Goal: Task Accomplishment & Management: Use online tool/utility

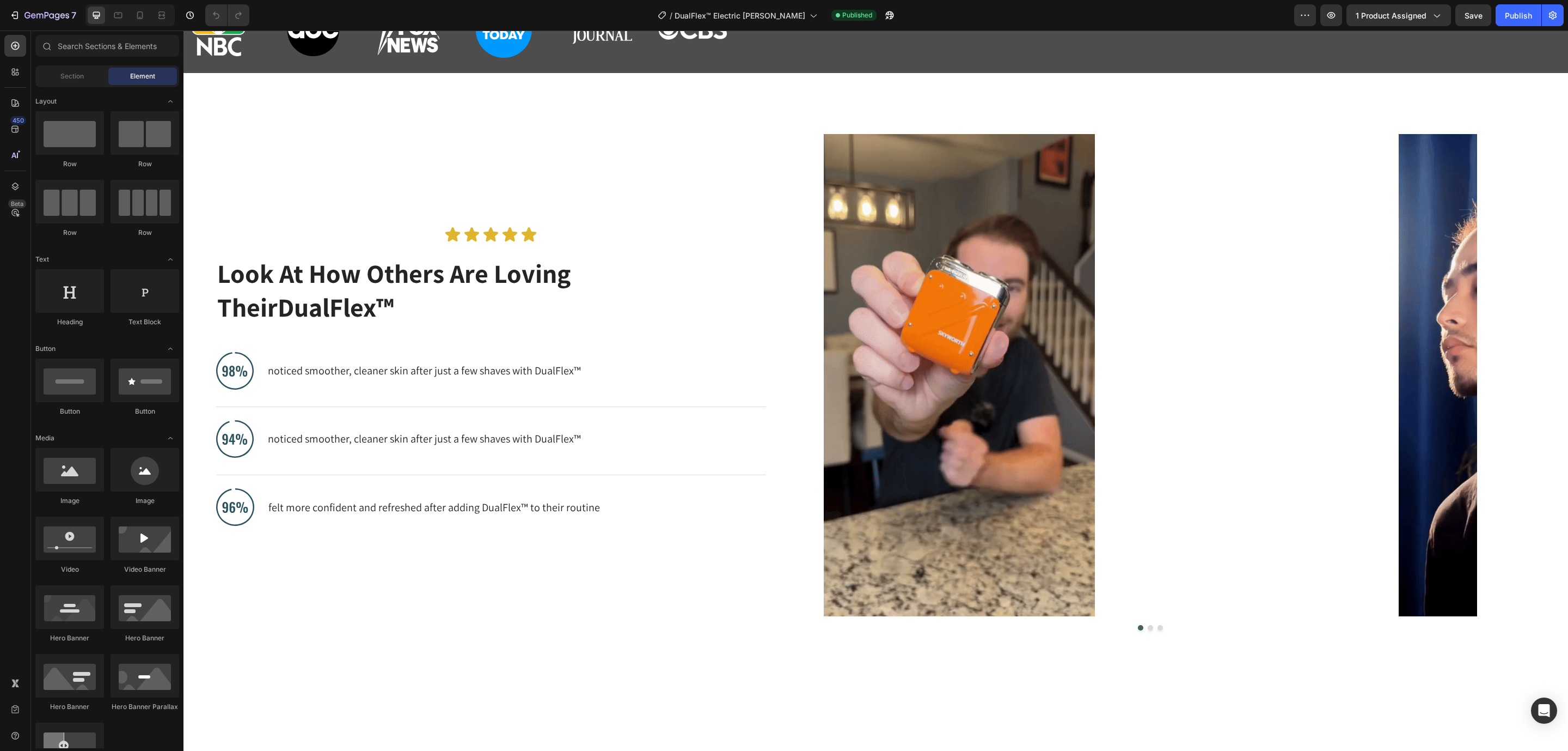
scroll to position [354, 0]
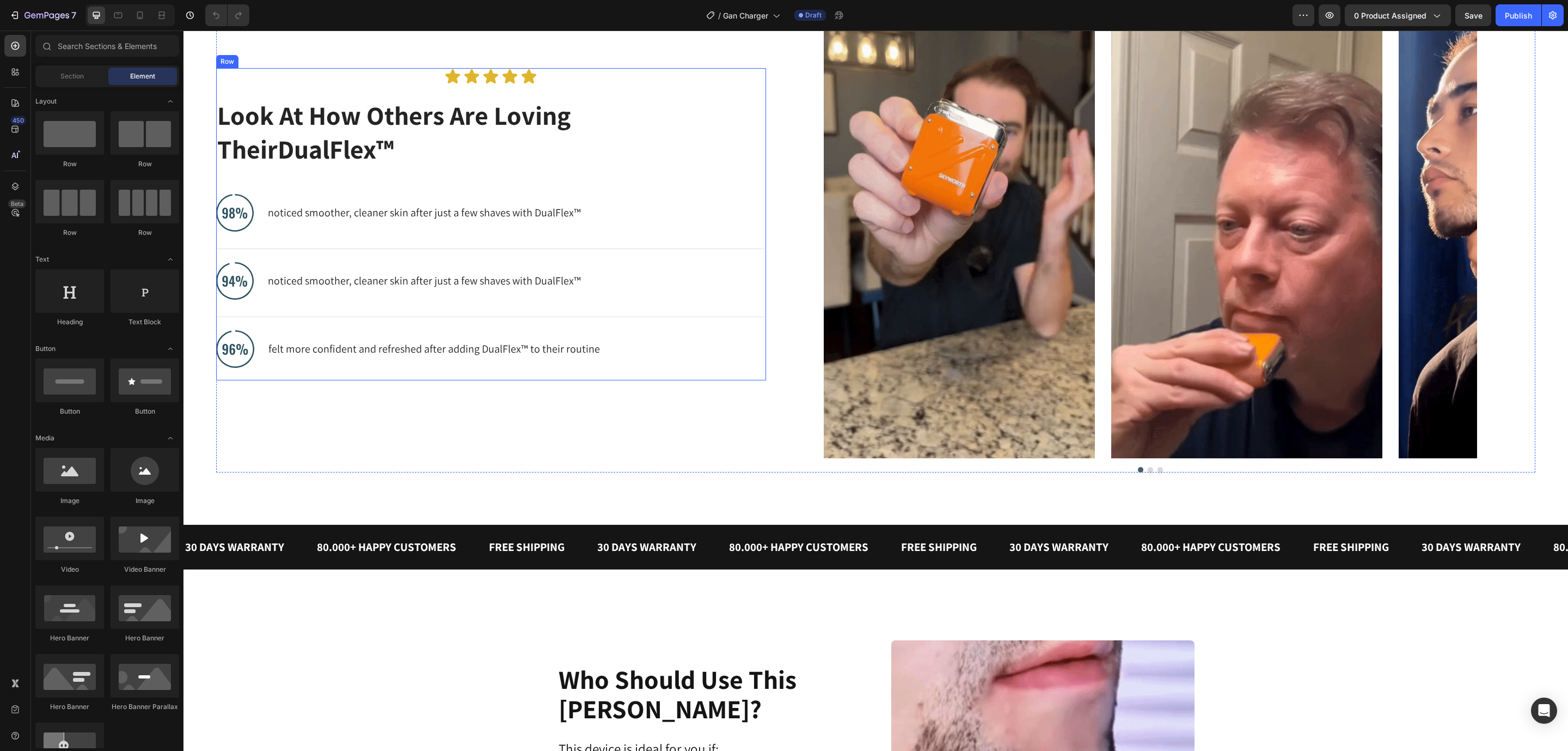
scroll to position [654, 0]
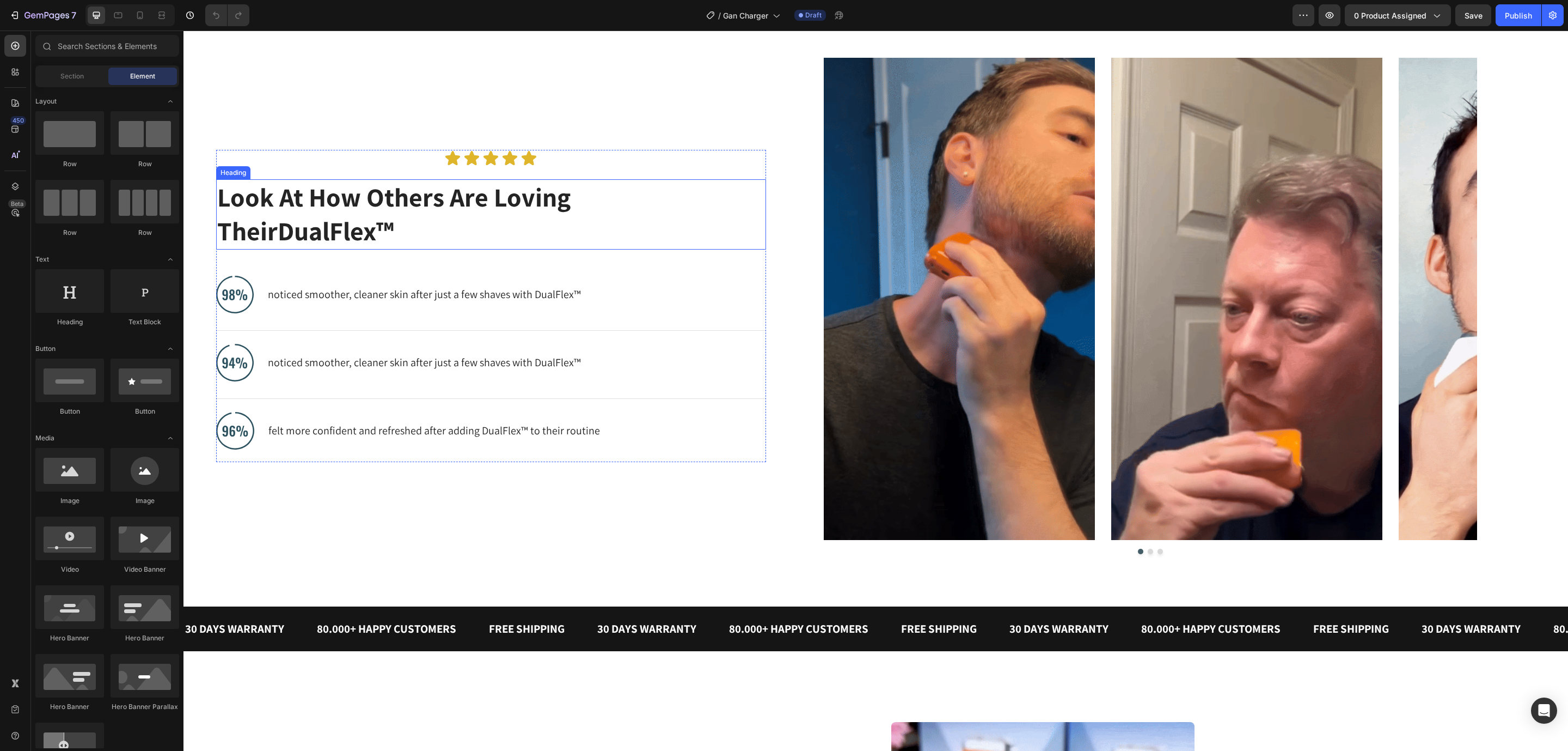
click at [332, 205] on h2 "Look At How Others Are Loving Their DualFlex™" at bounding box center [482, 214] width 533 height 70
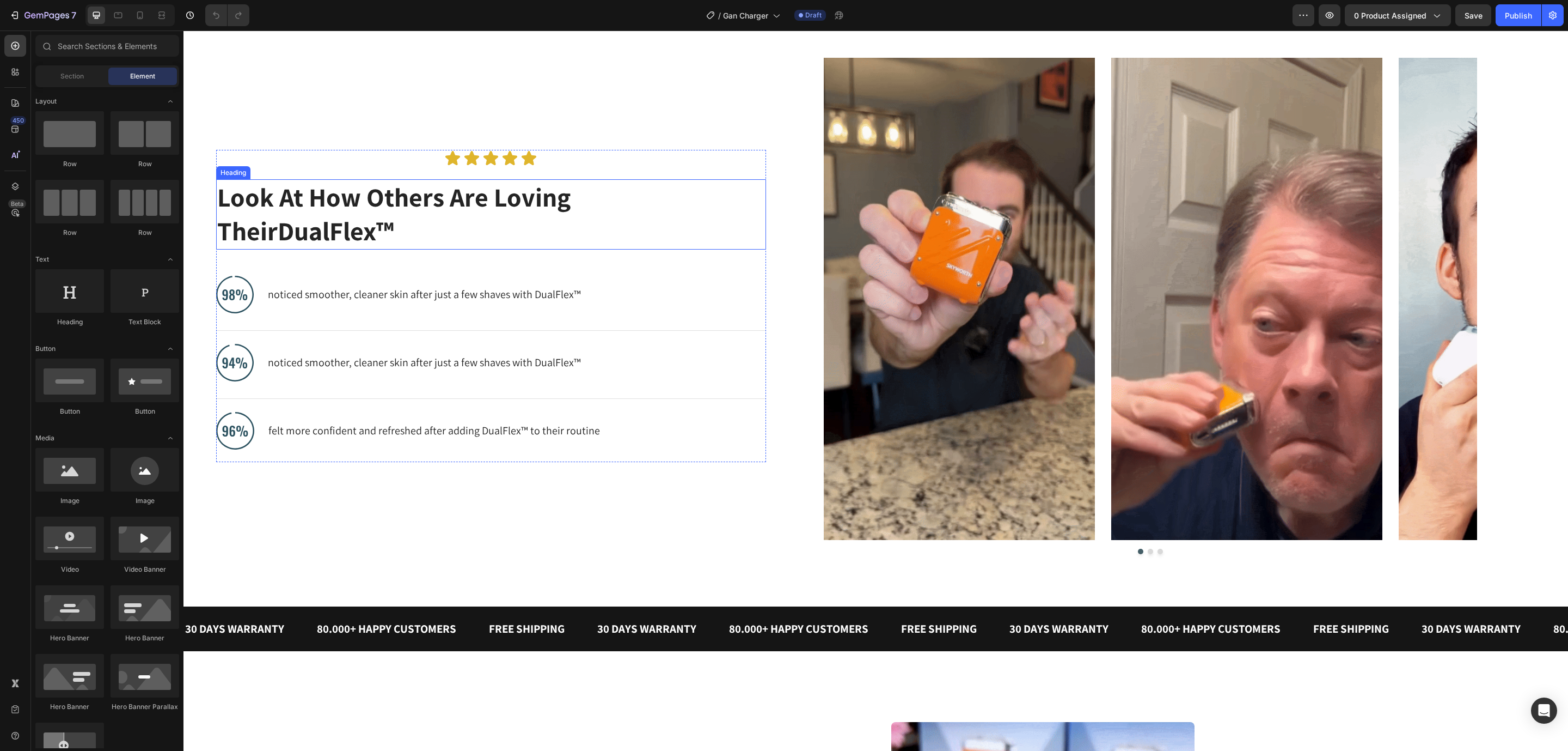
click at [332, 205] on h2 "Look At How Others Are Loving Their DualFlex™" at bounding box center [482, 214] width 533 height 70
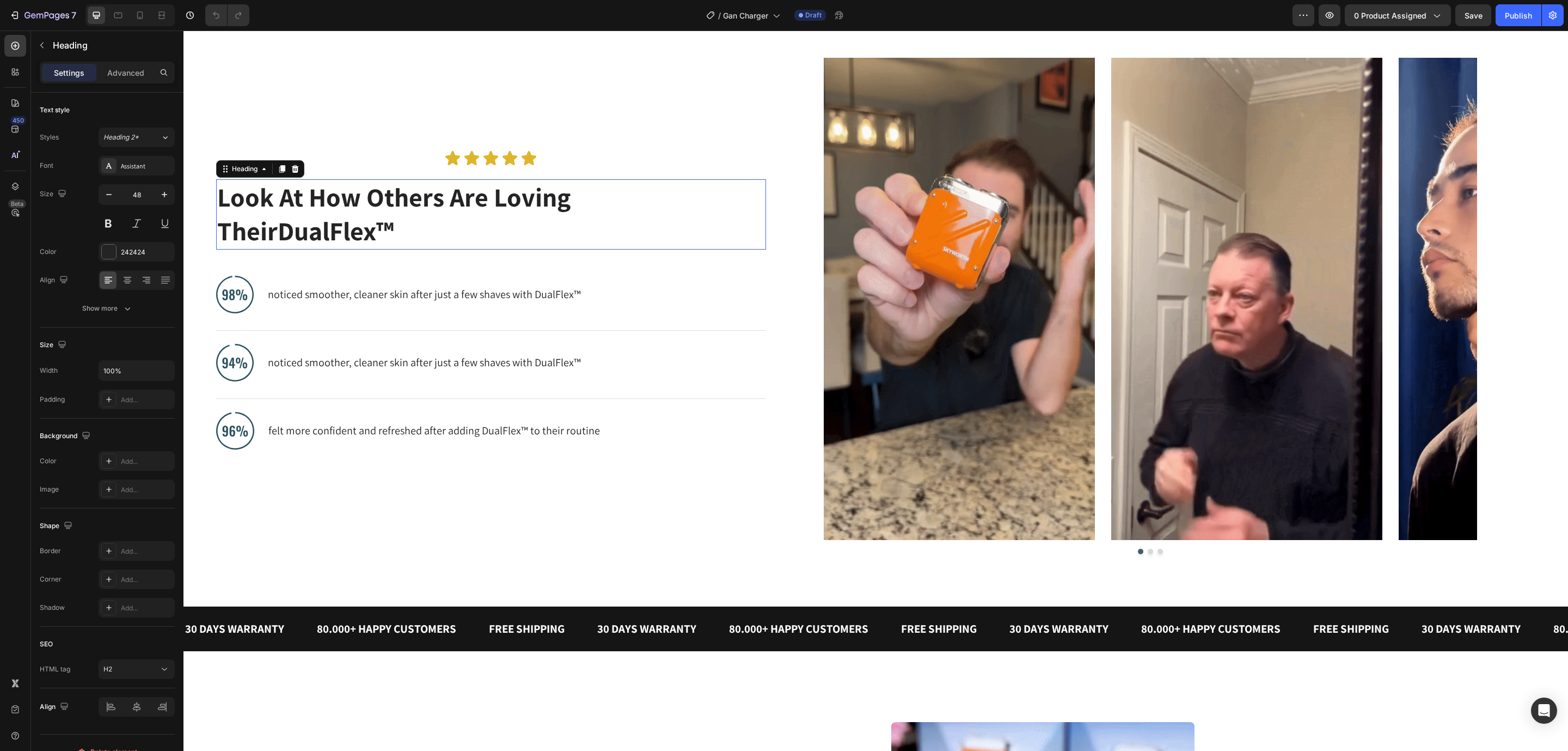
click at [332, 205] on p "Look At How Others Are Loving Their DualFlex™" at bounding box center [482, 214] width 530 height 68
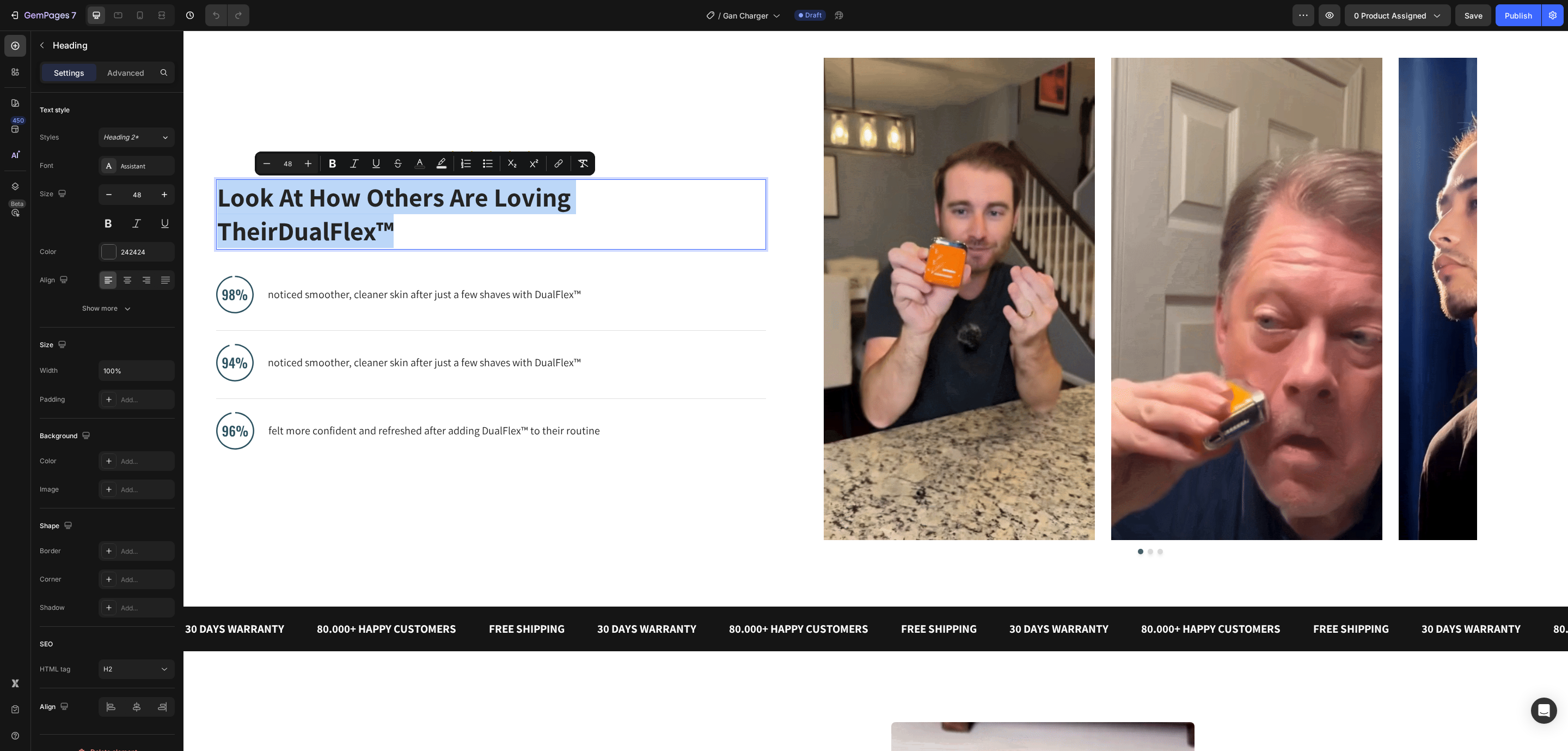
scroll to position [671, 0]
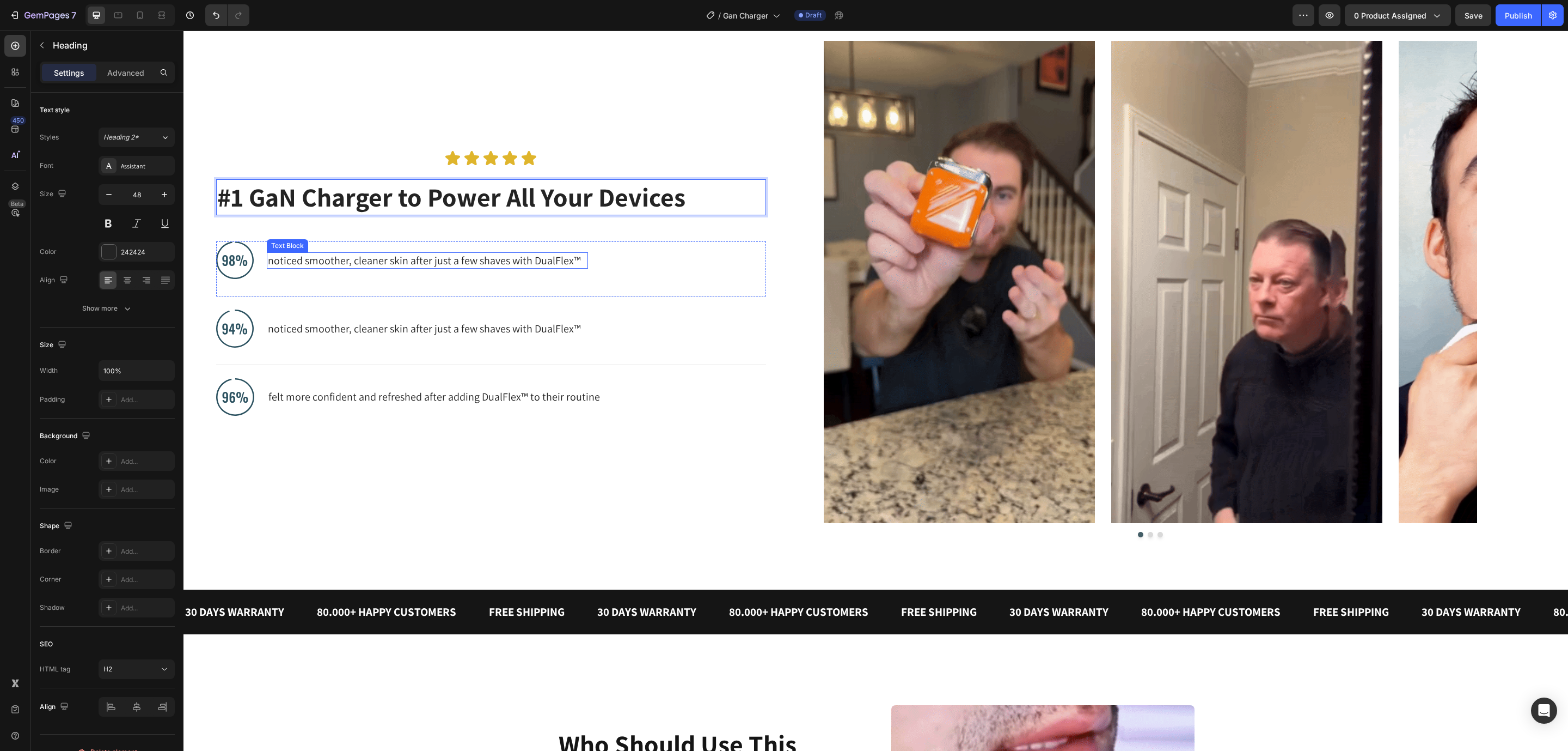
click at [286, 261] on p "noticed smoother, cleaner skin after just a few shaves with DualFlex™" at bounding box center [427, 260] width 319 height 14
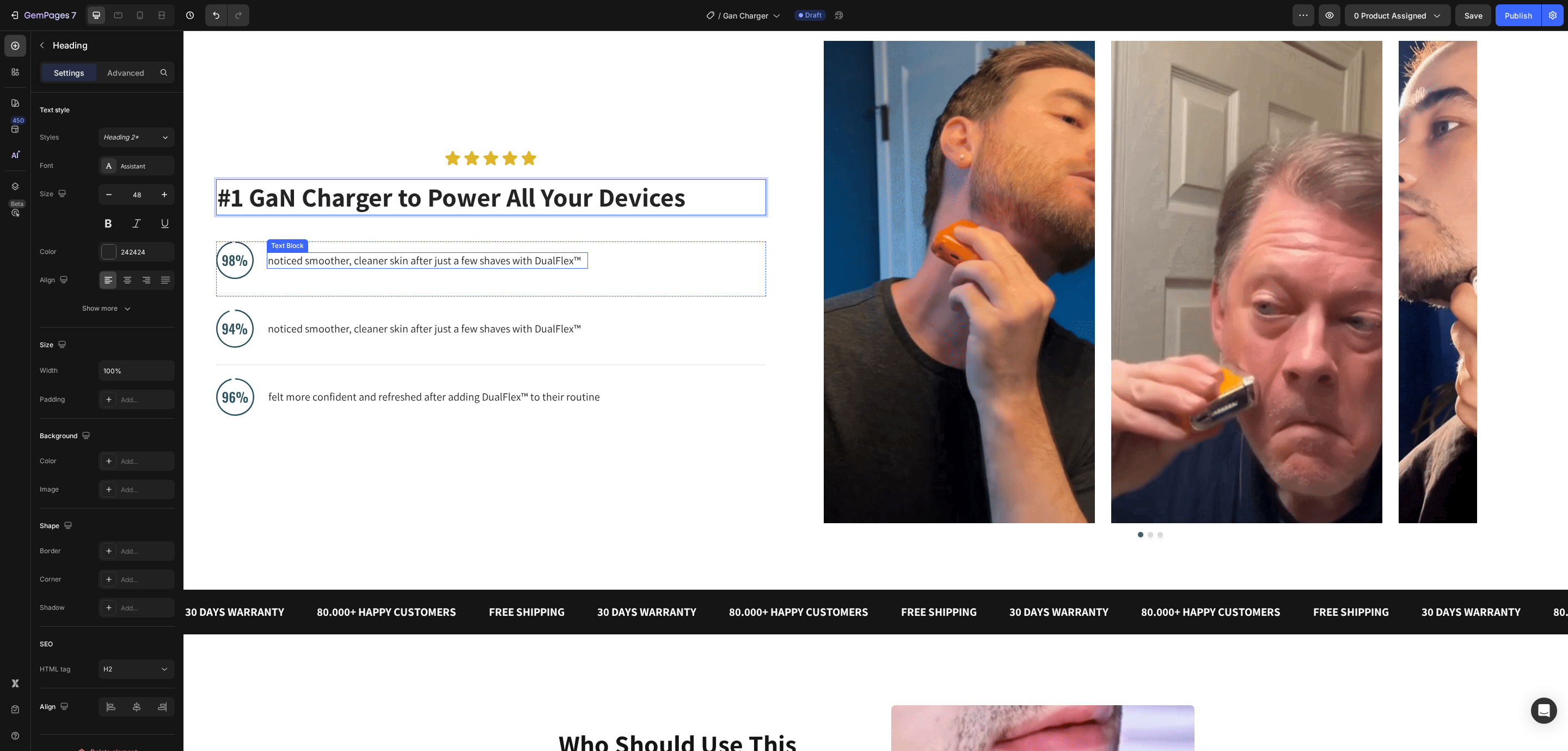
click at [286, 261] on p "noticed smoother, cleaner skin after just a few shaves with DualFlex™" at bounding box center [427, 260] width 319 height 14
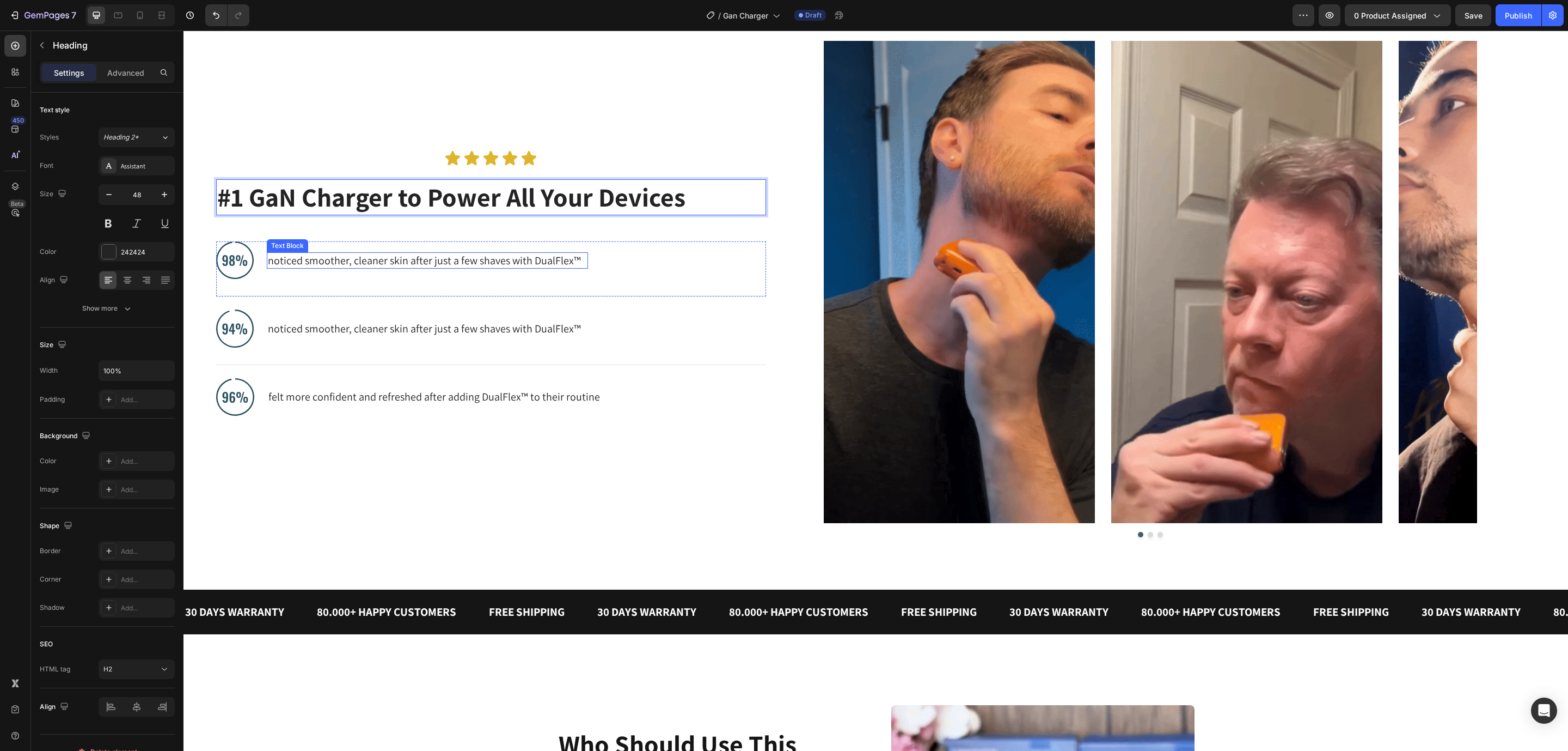
click at [286, 261] on p "noticed smoother, cleaner skin after just a few shaves with DualFlex™" at bounding box center [427, 260] width 319 height 14
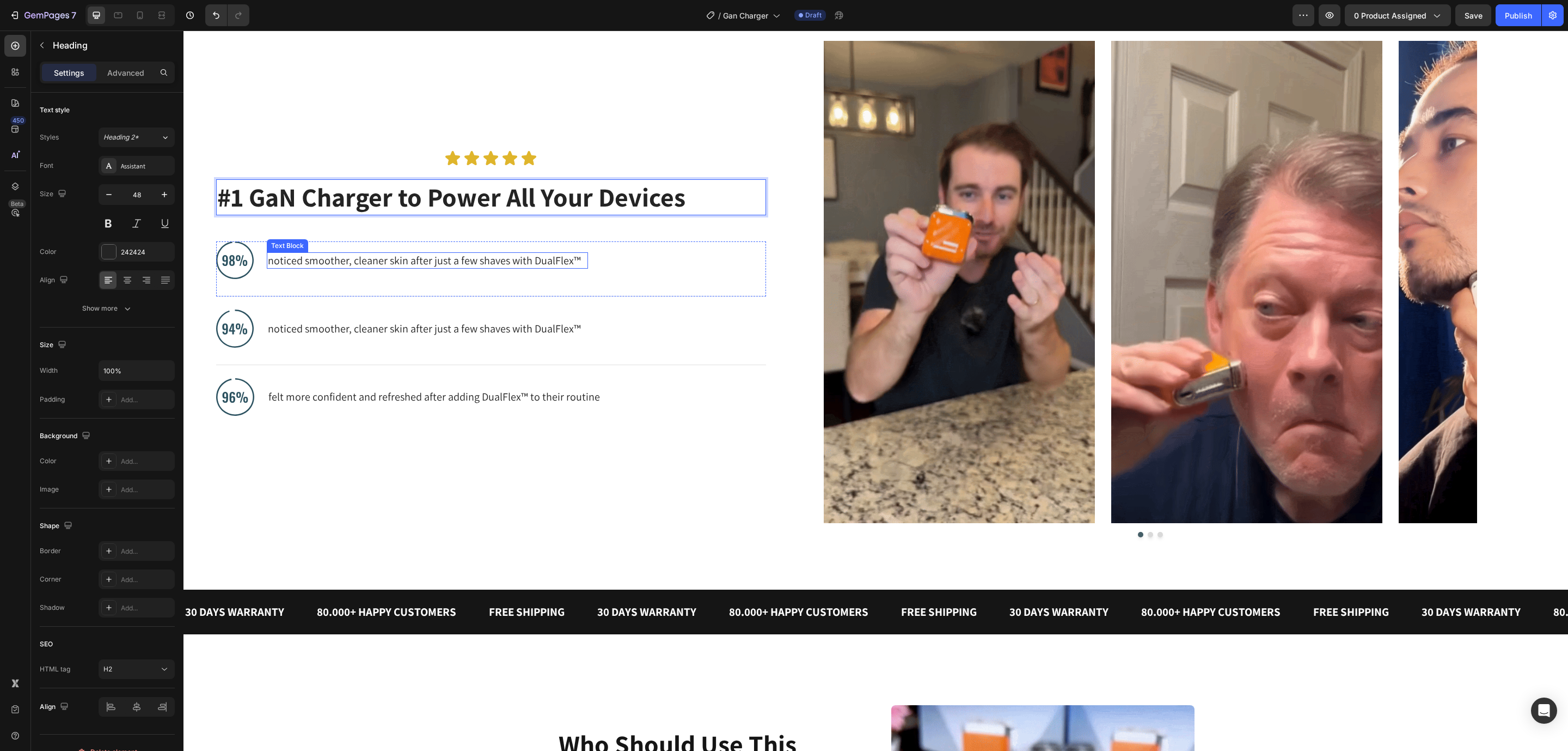
click at [286, 261] on p "noticed smoother, cleaner skin after just a few shaves with DualFlex™" at bounding box center [427, 260] width 319 height 14
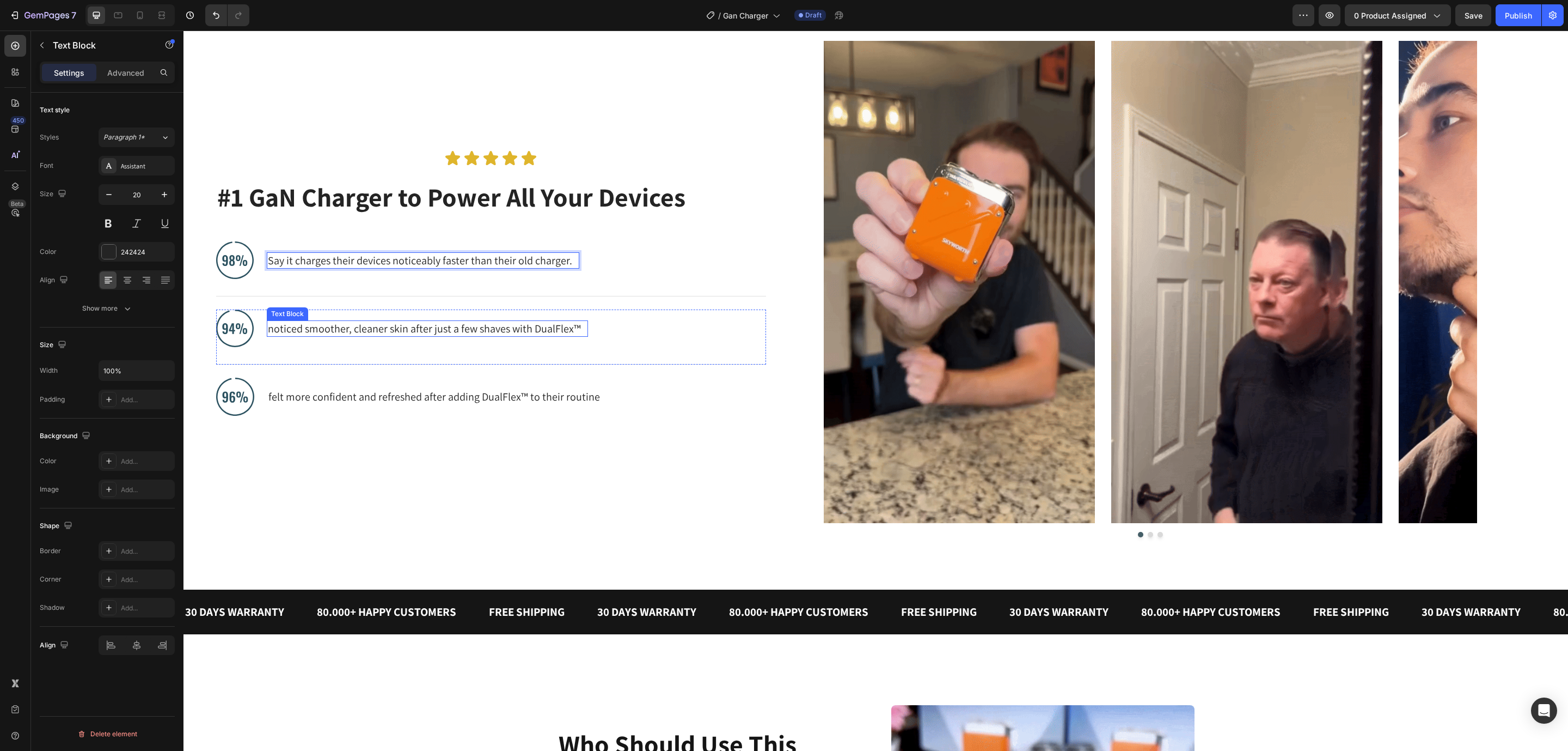
click at [294, 324] on p "noticed smoother, cleaner skin after just a few shaves with DualFlex™" at bounding box center [427, 328] width 319 height 14
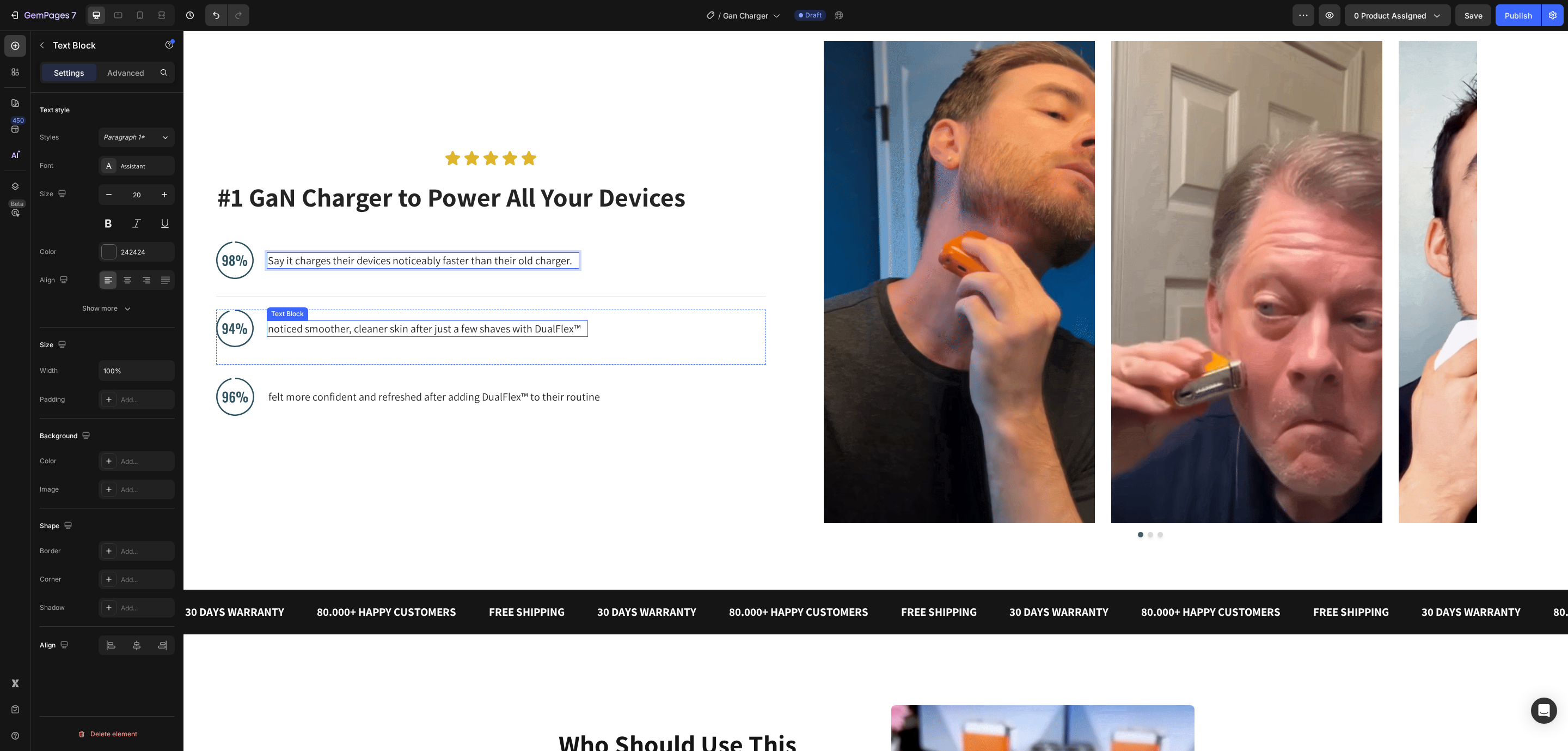
click at [294, 324] on p "noticed smoother, cleaner skin after just a few shaves with DualFlex™" at bounding box center [427, 328] width 319 height 14
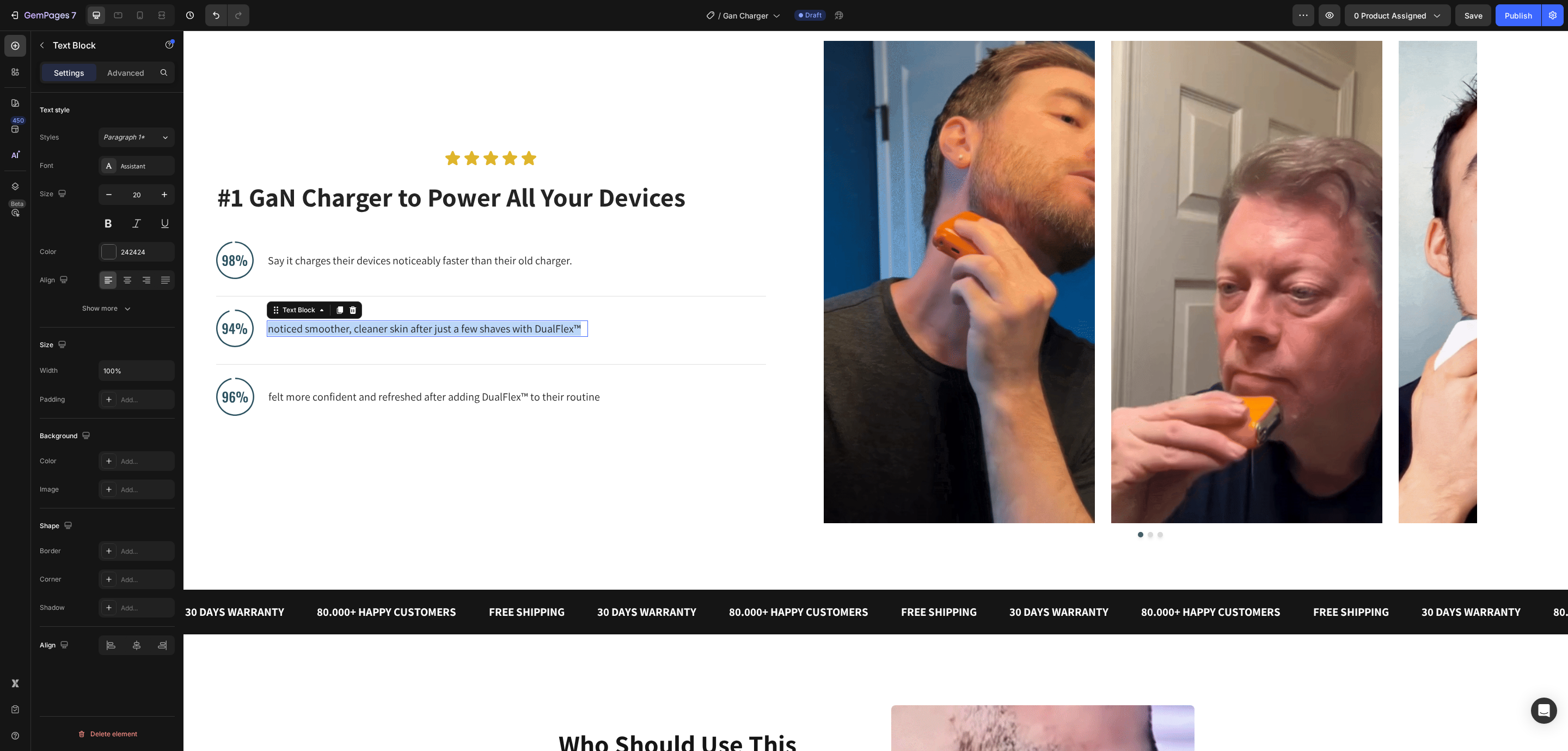
click at [294, 324] on p "noticed smoother, cleaner skin after just a few shaves with DualFlex™" at bounding box center [427, 328] width 319 height 14
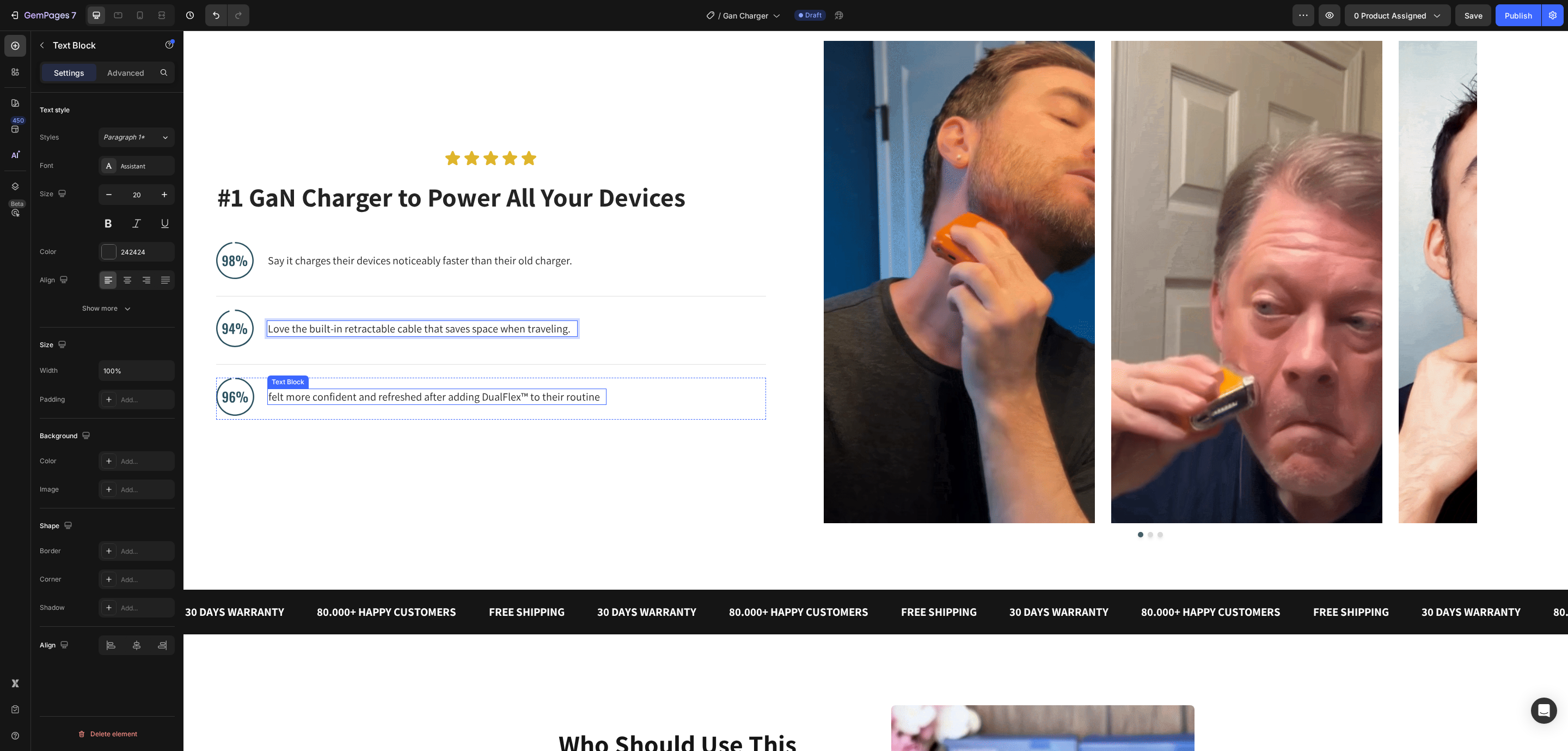
click at [347, 399] on p "felt more confident and refreshed after adding DualFlex™ to their routine" at bounding box center [437, 397] width 337 height 14
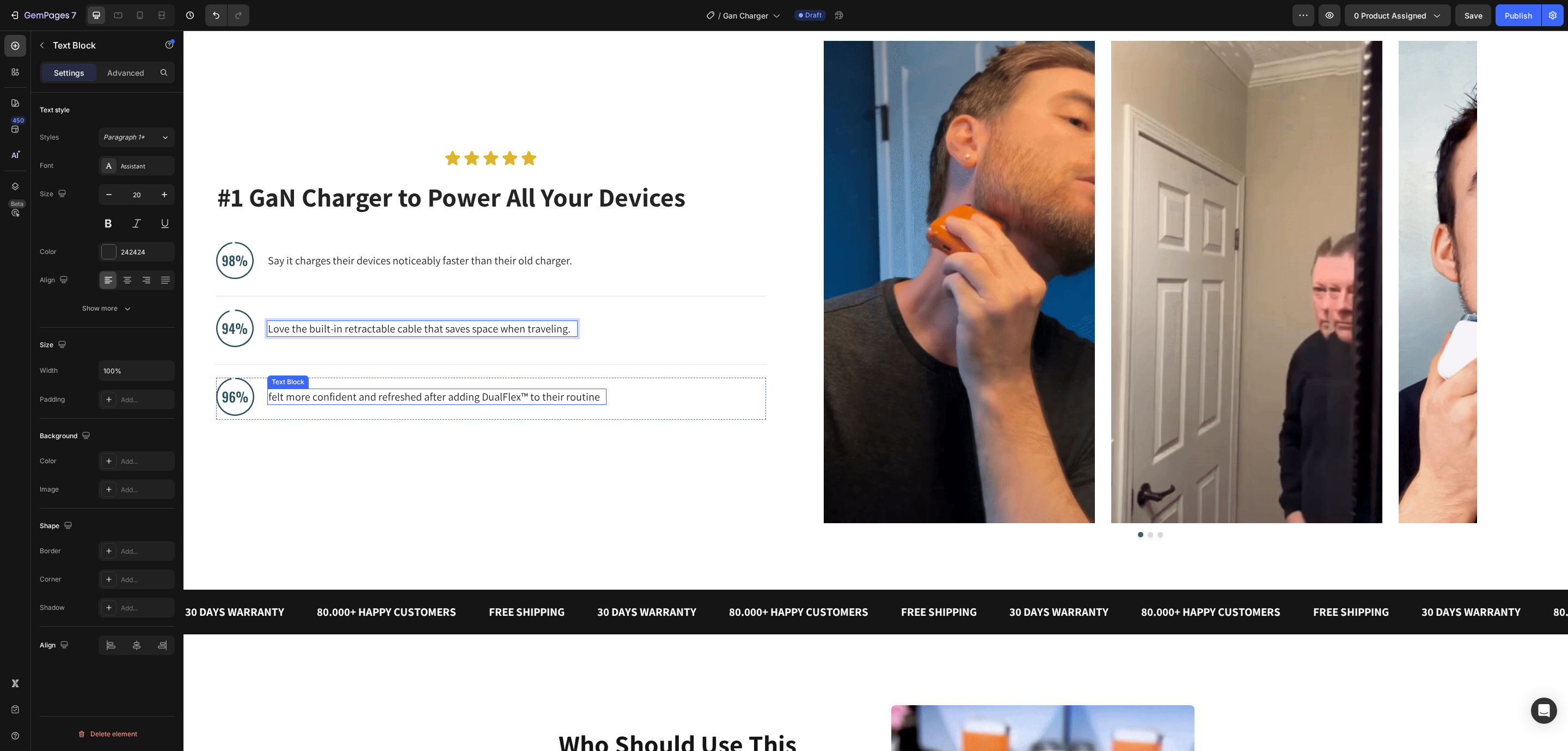
click at [347, 399] on p "felt more confident and refreshed after adding DualFlex™ to their routine" at bounding box center [437, 397] width 337 height 14
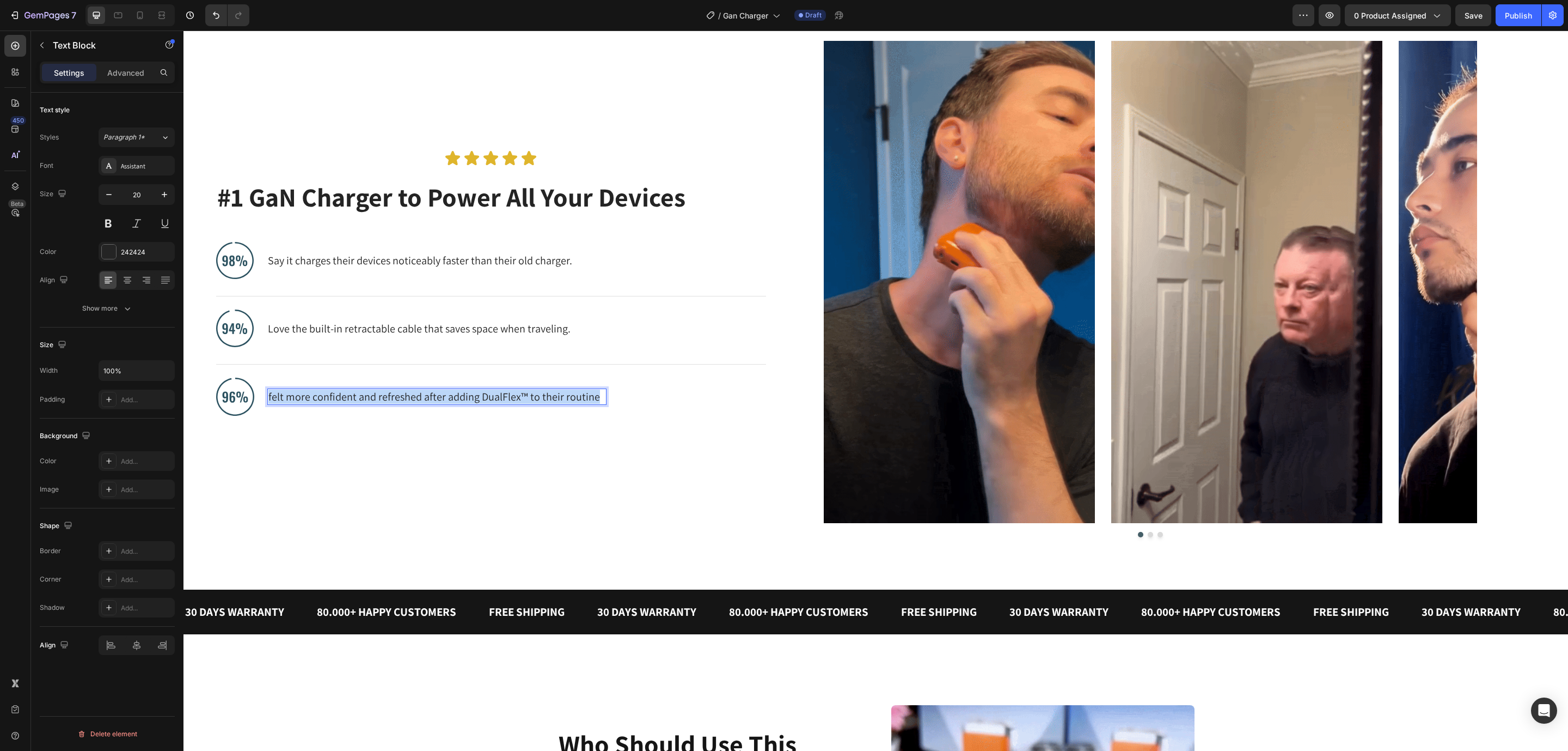
click at [347, 399] on p "felt more confident and refreshed after adding DualFlex™ to their routine" at bounding box center [437, 397] width 337 height 14
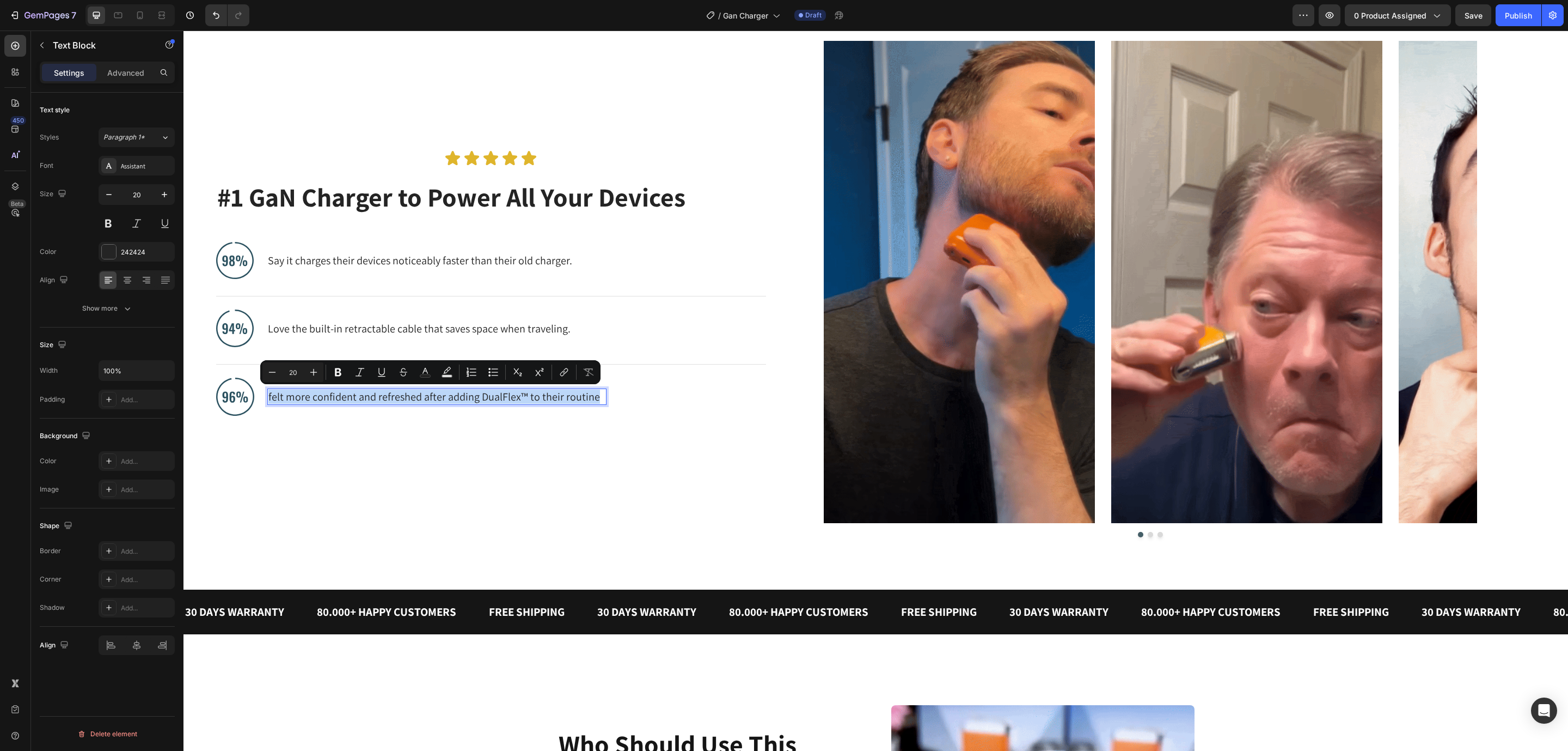
copy p "felt more confident and refreshed after adding DualFlex™ to their routine"
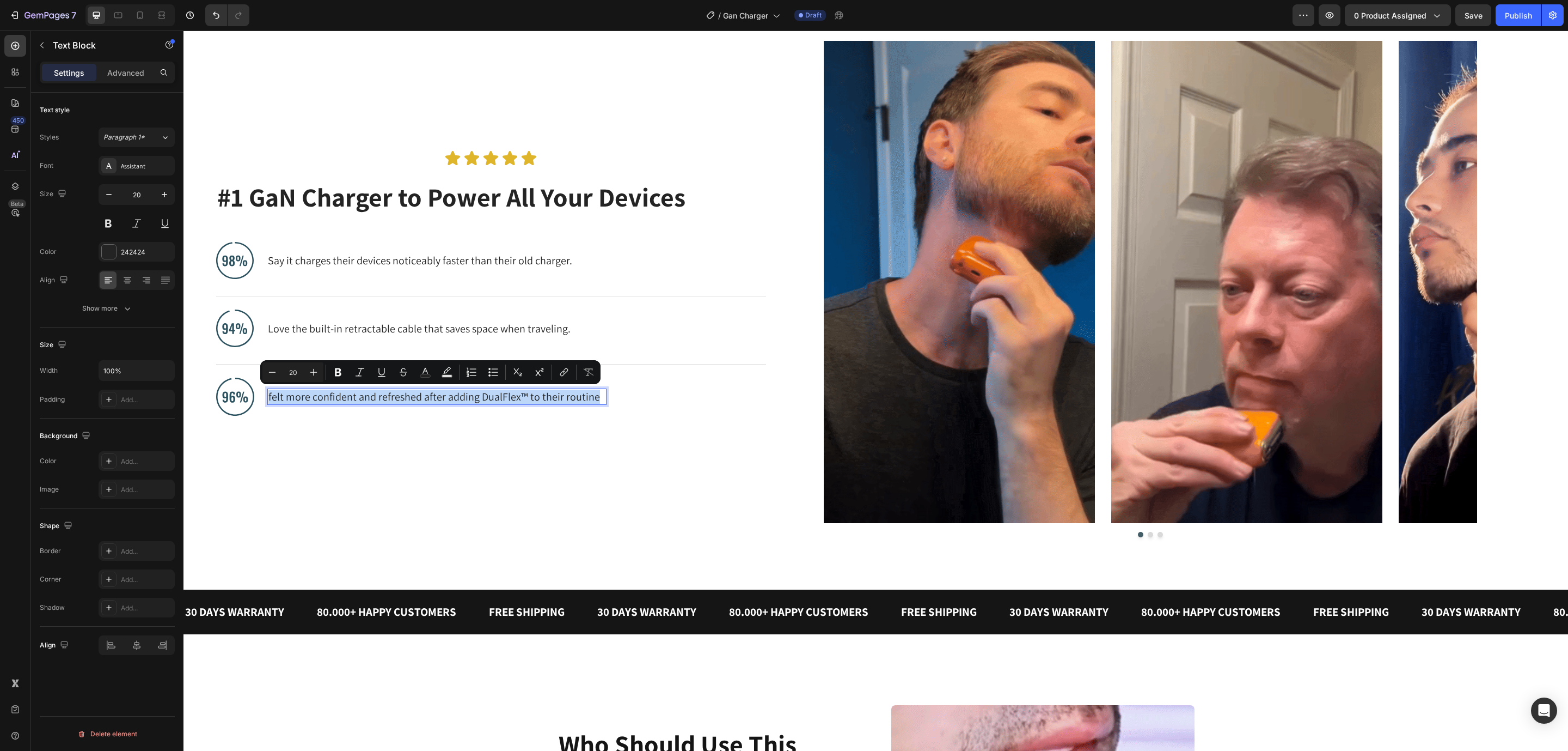
click at [304, 401] on p "felt more confident and refreshed after adding DualFlex™ to their routine" at bounding box center [437, 397] width 337 height 14
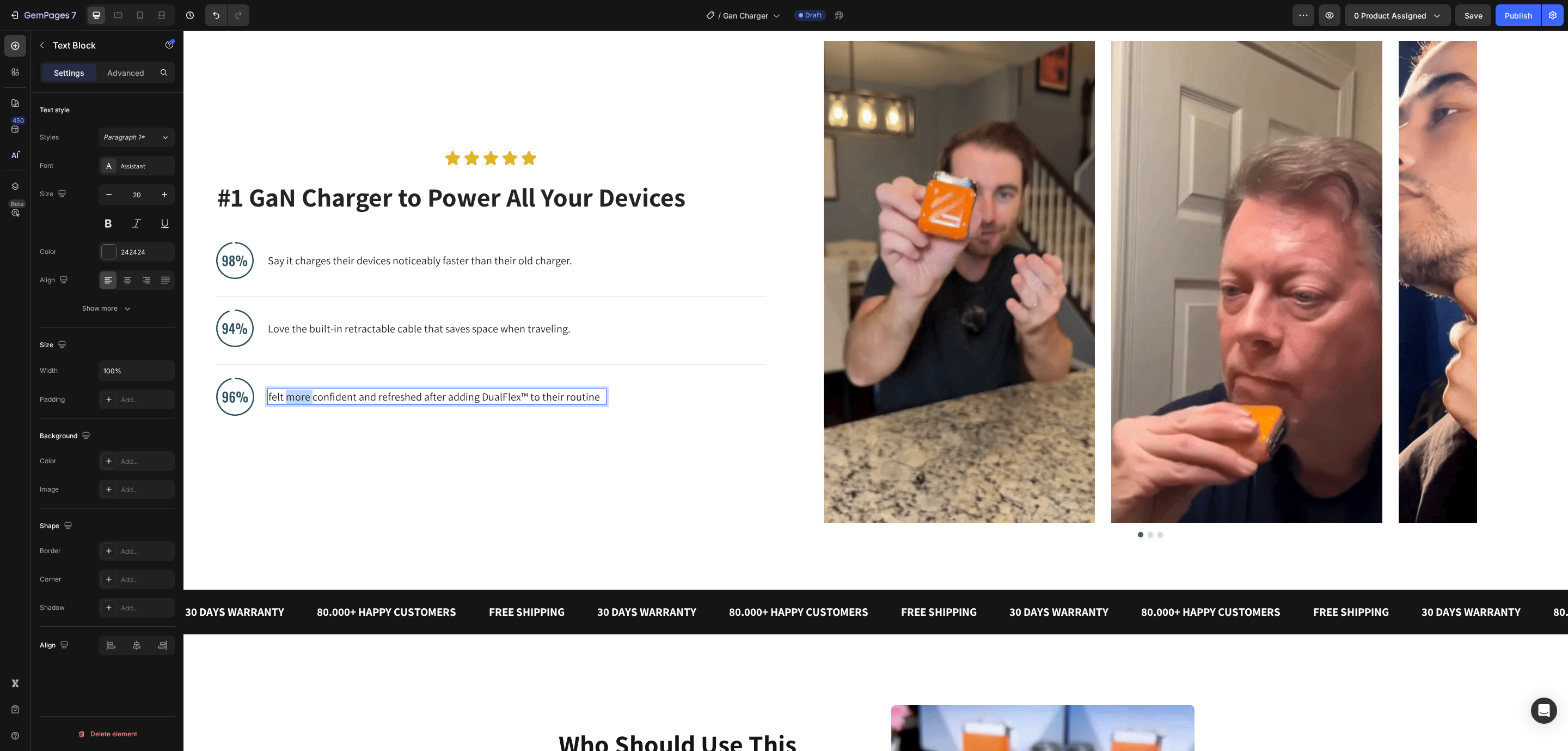
click at [304, 401] on p "felt more confident and refreshed after adding DualFlex™ to their routine" at bounding box center [437, 397] width 337 height 14
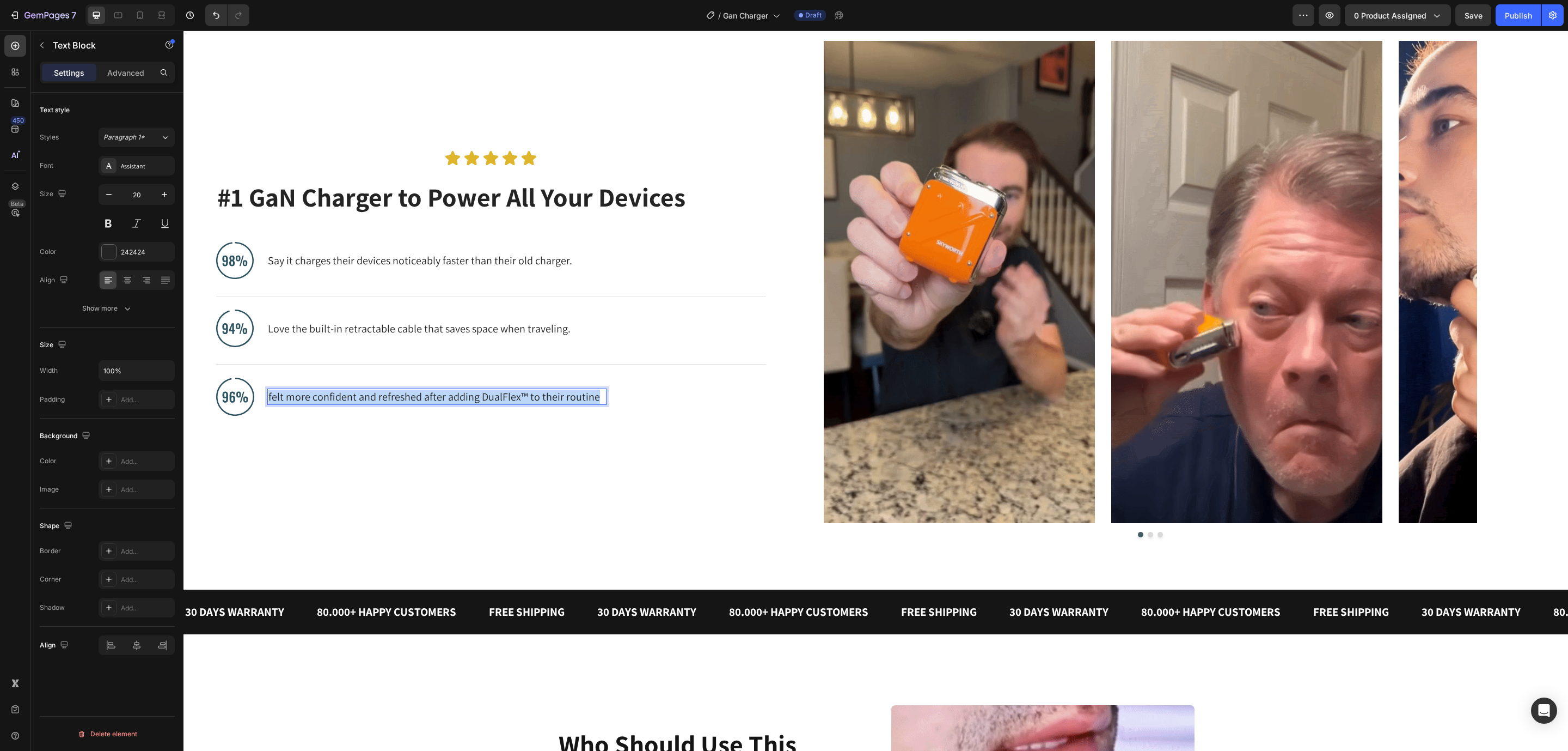
click at [304, 401] on p "felt more confident and refreshed after adding DualFlex™ to their routine" at bounding box center [437, 397] width 337 height 14
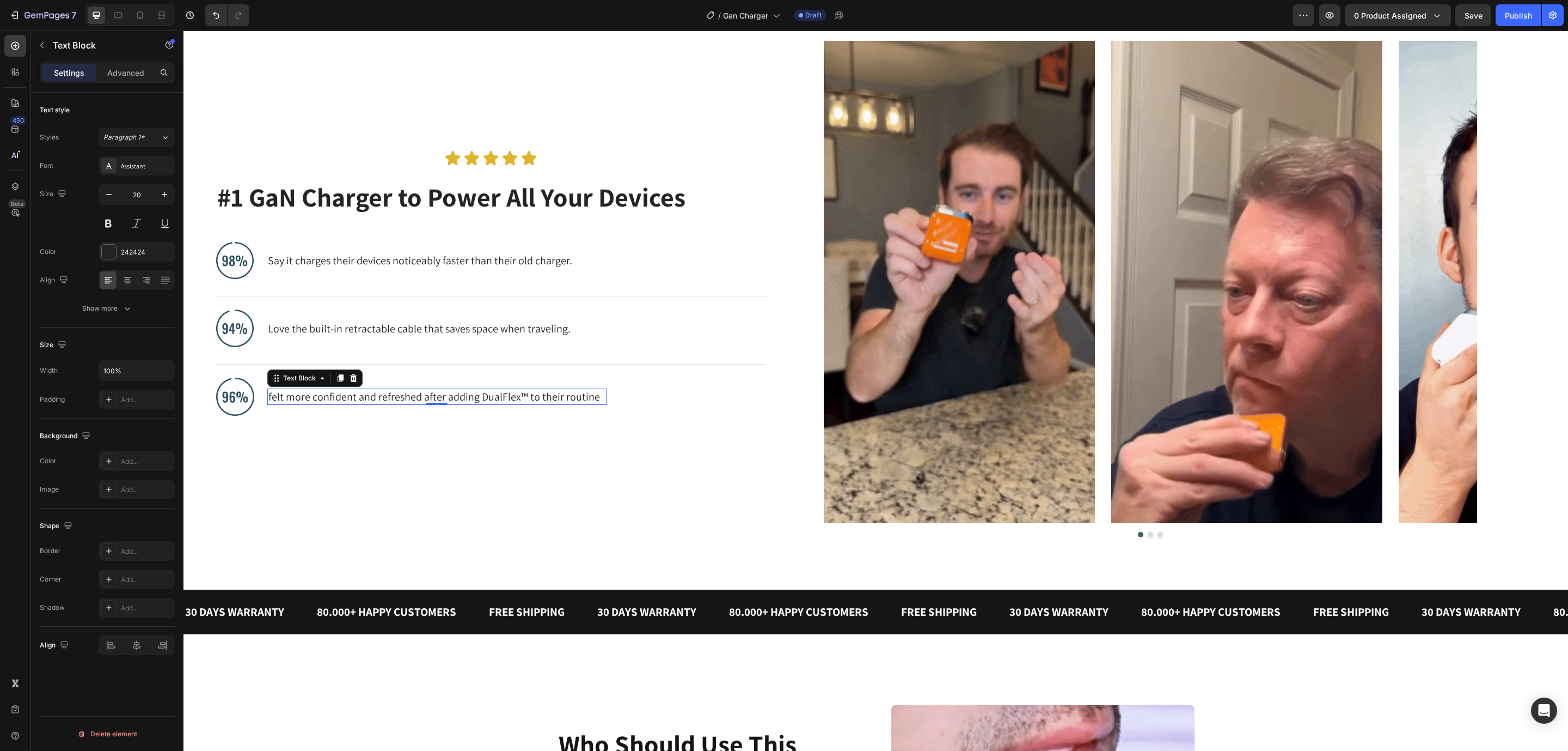
click at [536, 394] on p "felt more confident and refreshed after adding DualFlex™ to their routine" at bounding box center [437, 397] width 337 height 14
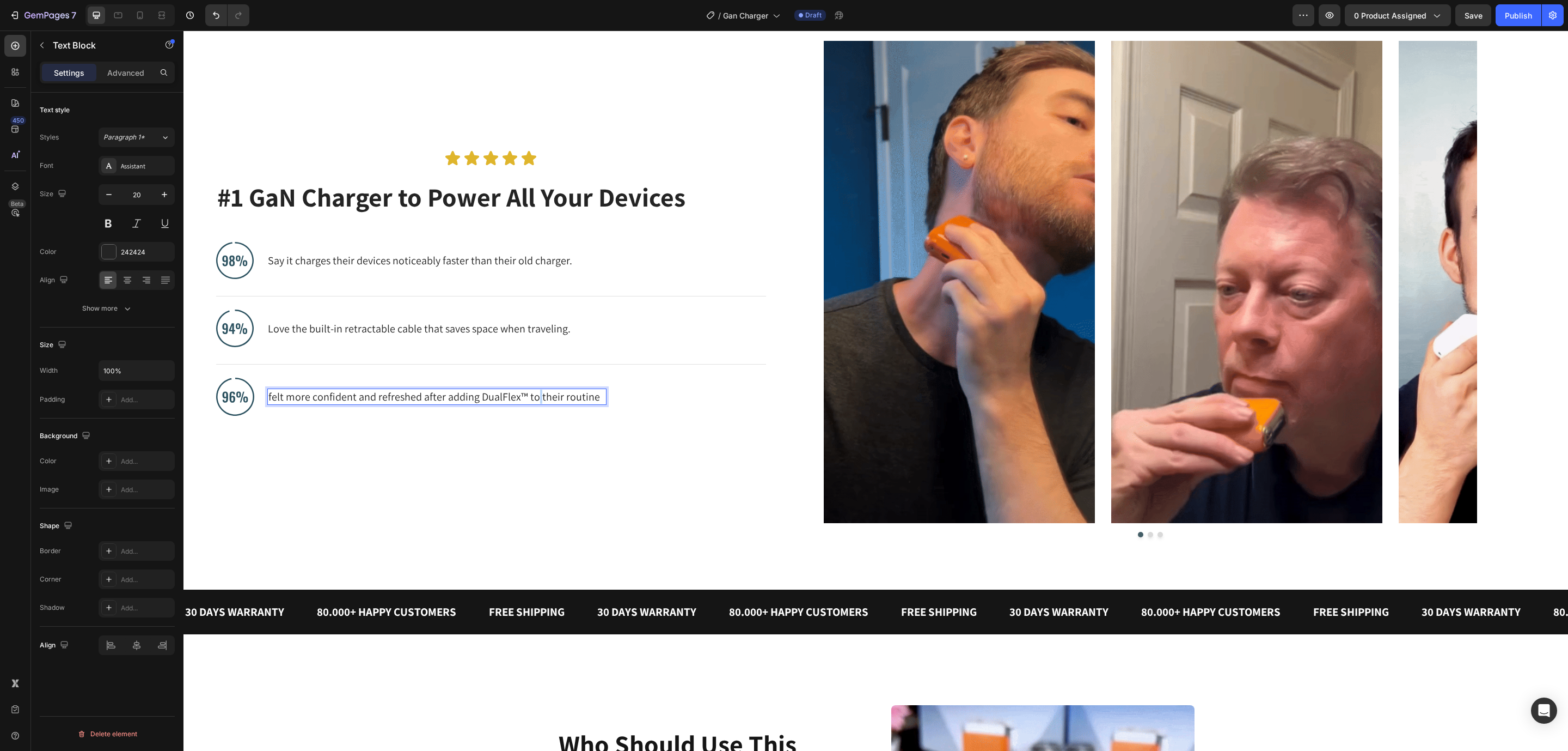
click at [536, 394] on p "felt more confident and refreshed after adding DualFlex™ to their routine" at bounding box center [437, 397] width 337 height 14
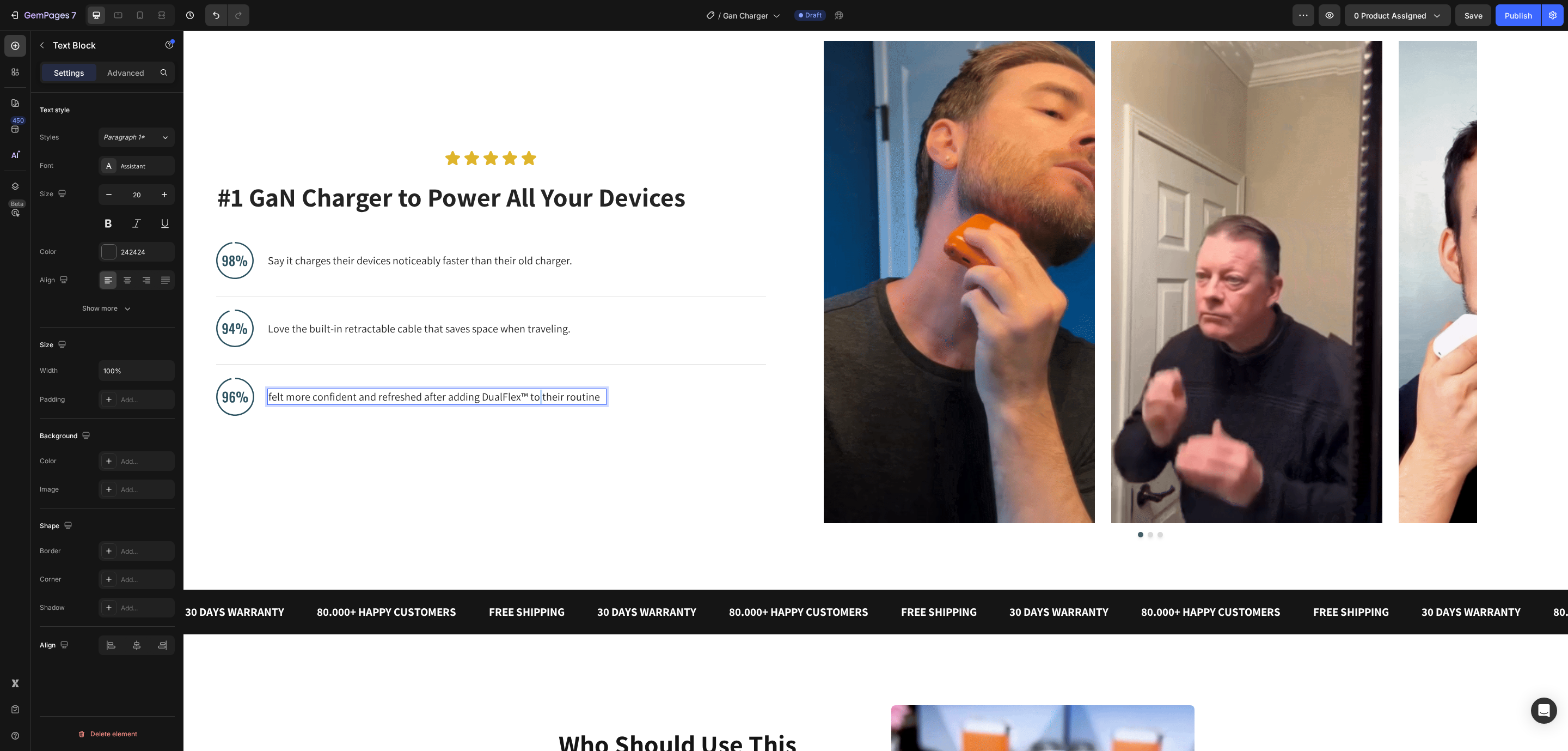
click at [536, 394] on p "felt more confident and refreshed after adding DualFlex™ to their routine" at bounding box center [437, 397] width 337 height 14
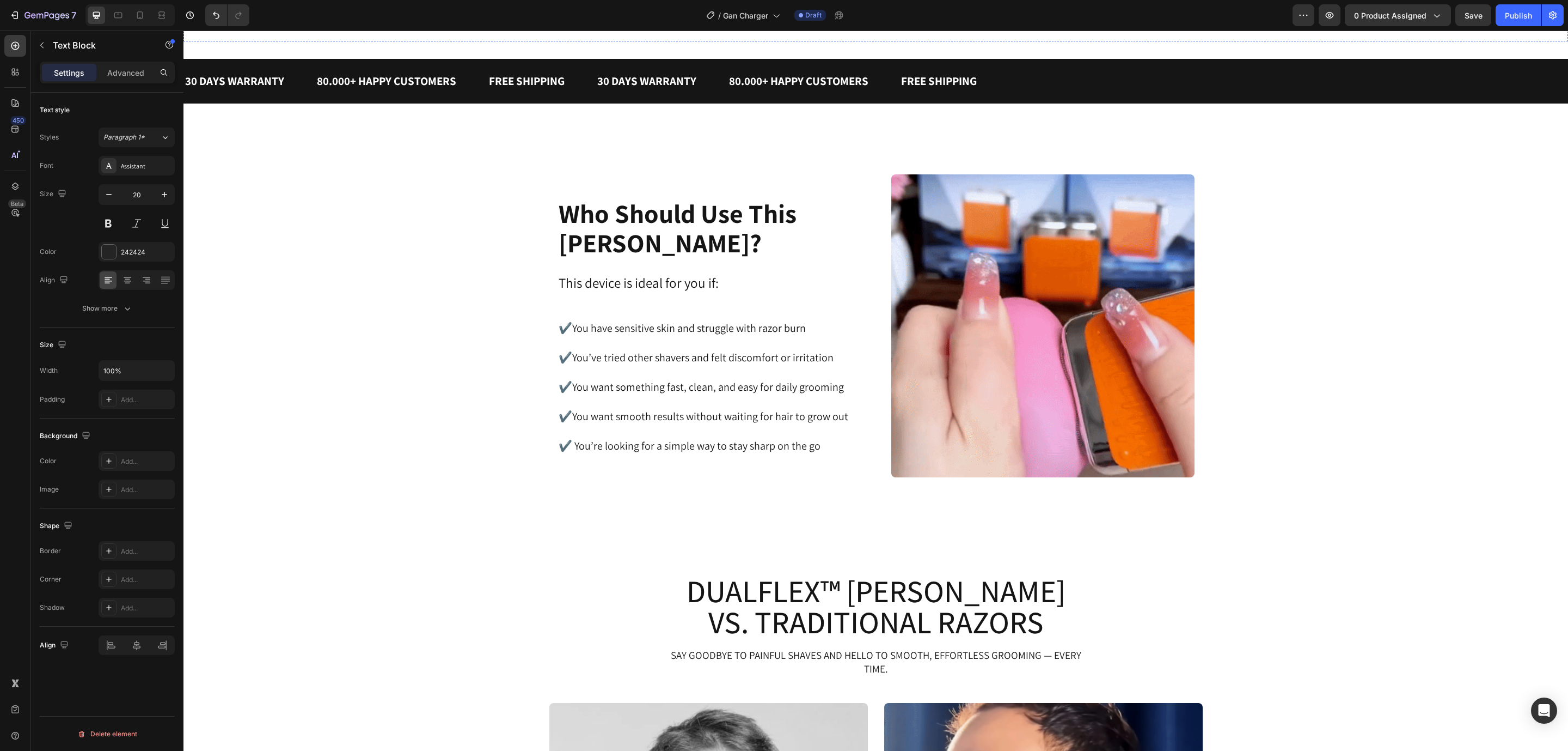
scroll to position [1202, 0]
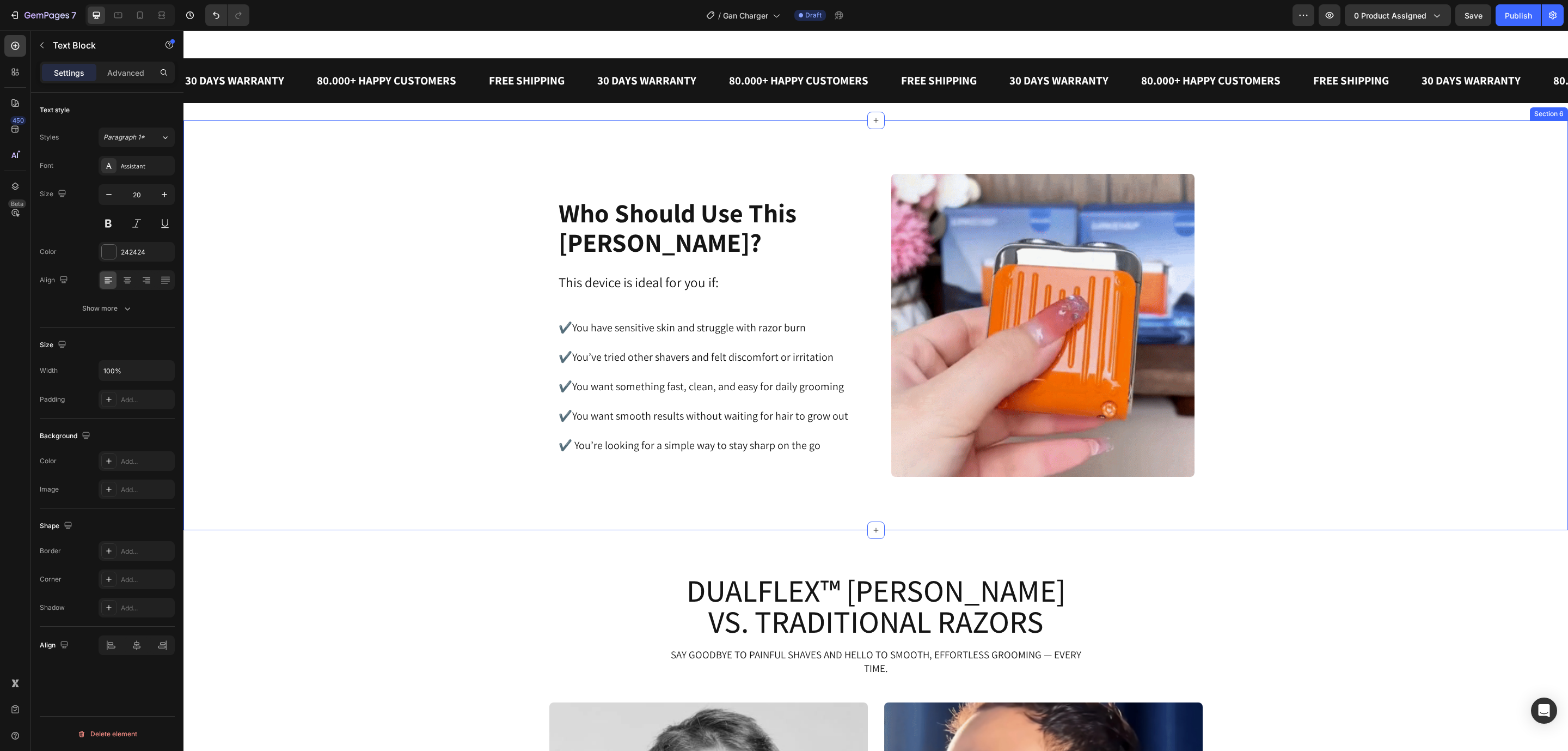
click at [1300, 280] on div "Image Who Should Use This Shaver? Heading This device is ideal for you if: ✔️Yo…" at bounding box center [876, 325] width 1357 height 303
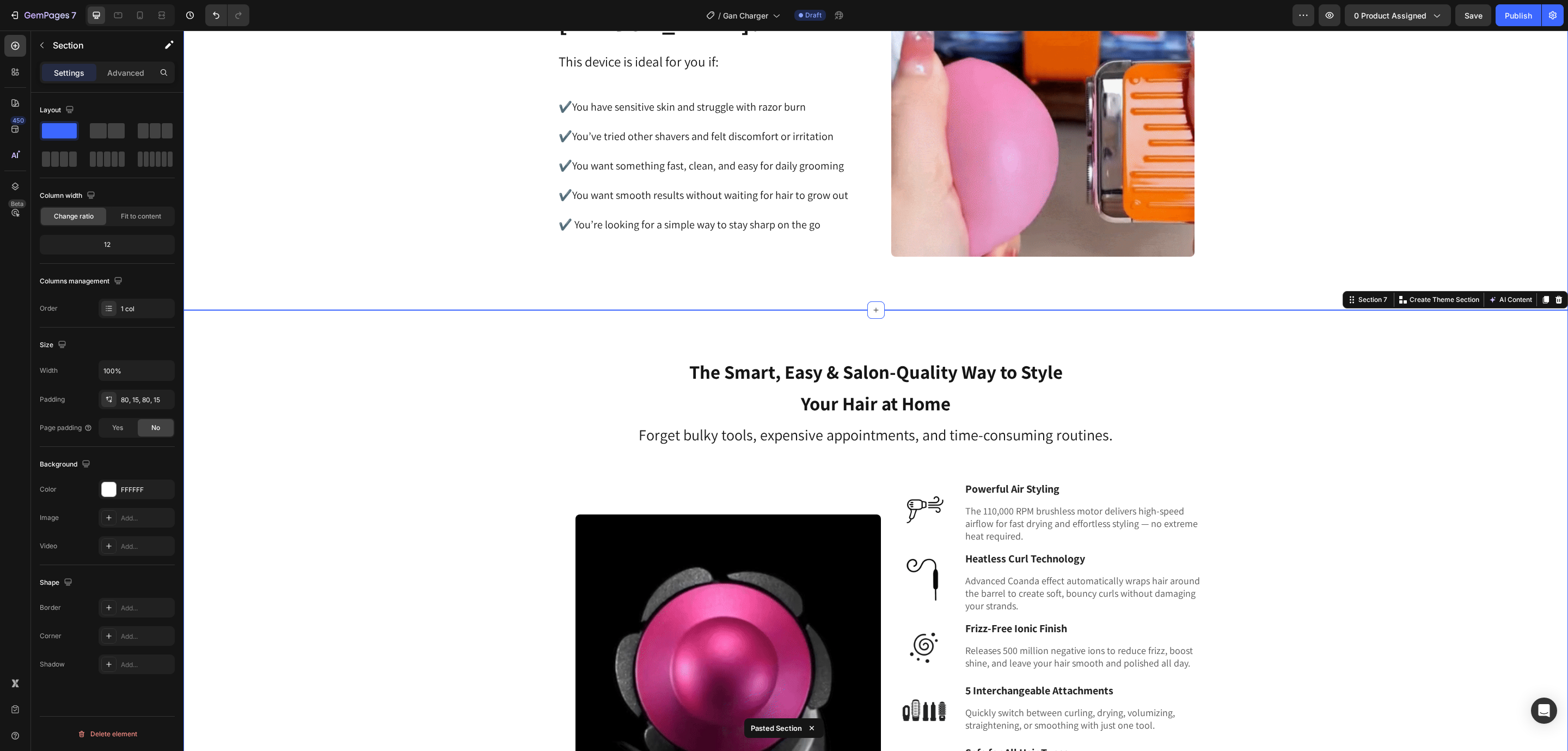
scroll to position [1258, 0]
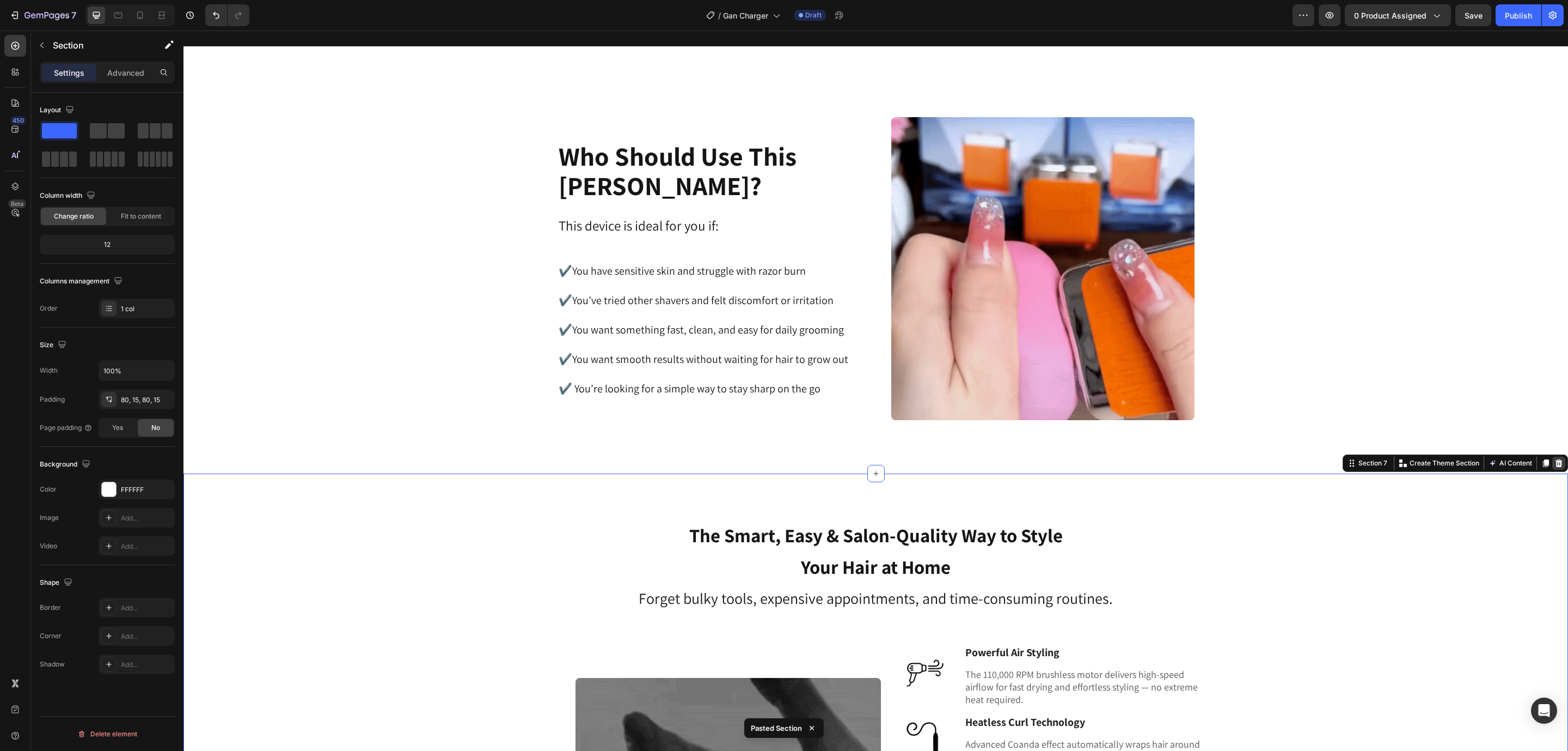
click at [1552, 459] on div at bounding box center [1558, 463] width 13 height 13
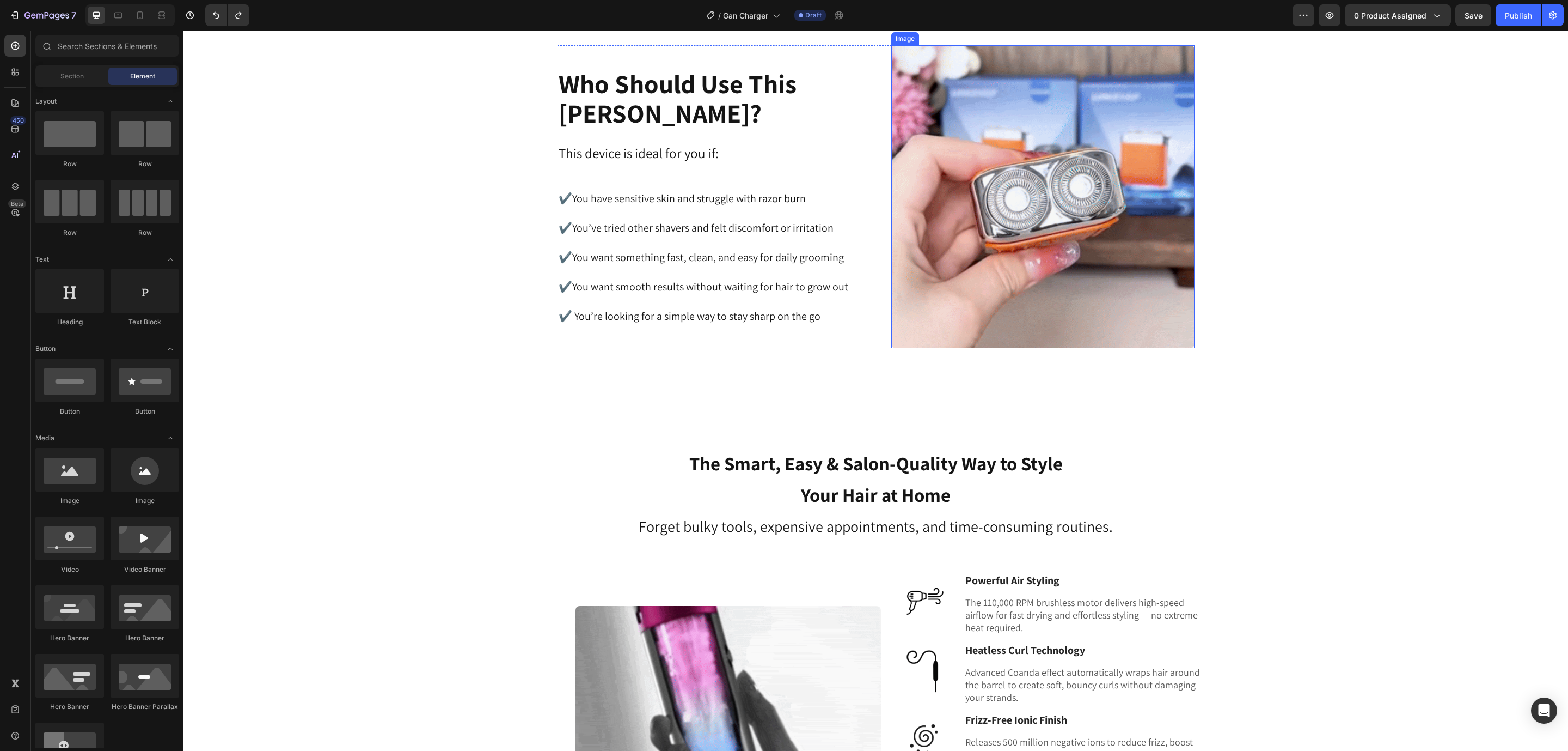
scroll to position [1340, 0]
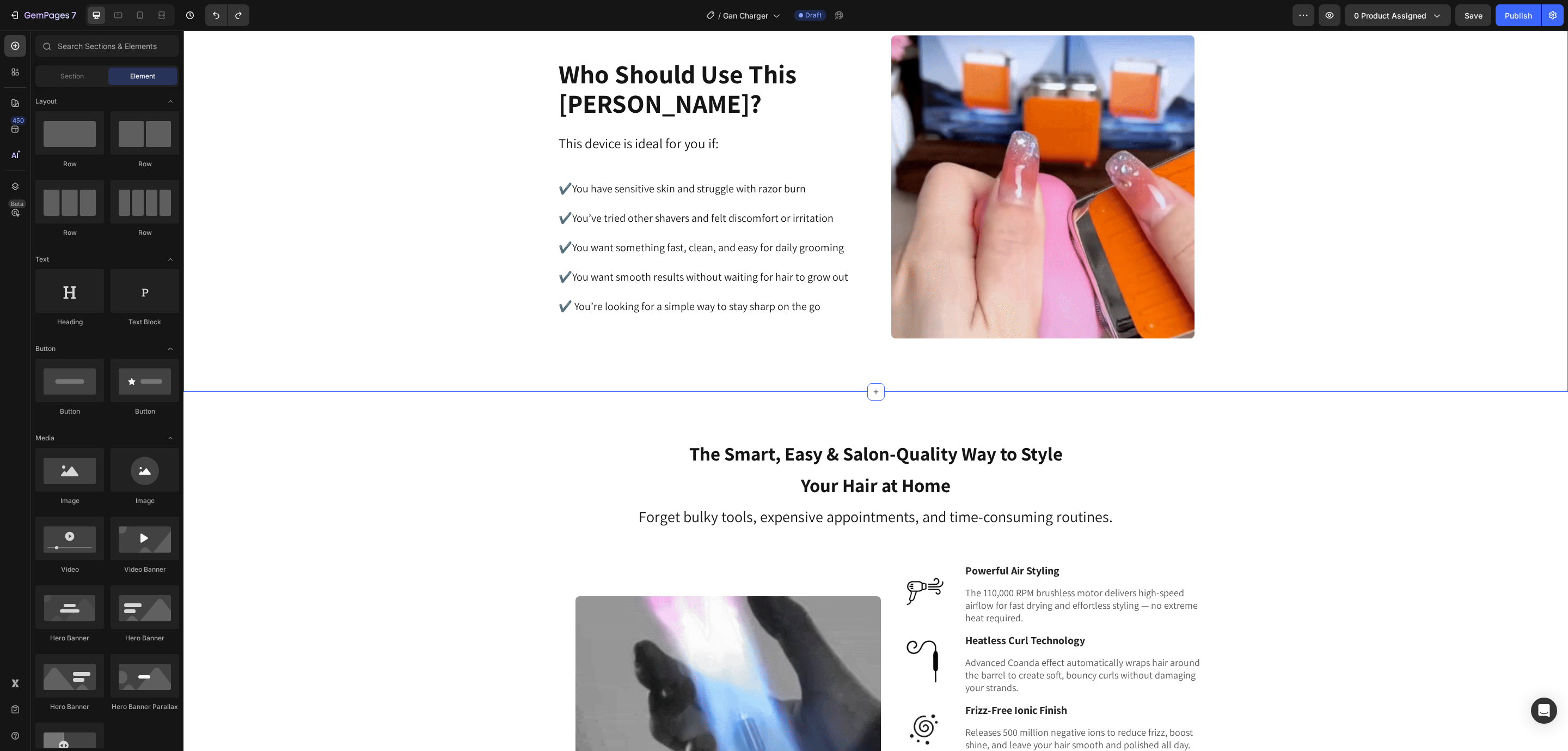
click at [1281, 161] on div "Image Who Should Use This Shaver? Heading This device is ideal for you if: ✔️Yo…" at bounding box center [876, 187] width 1357 height 303
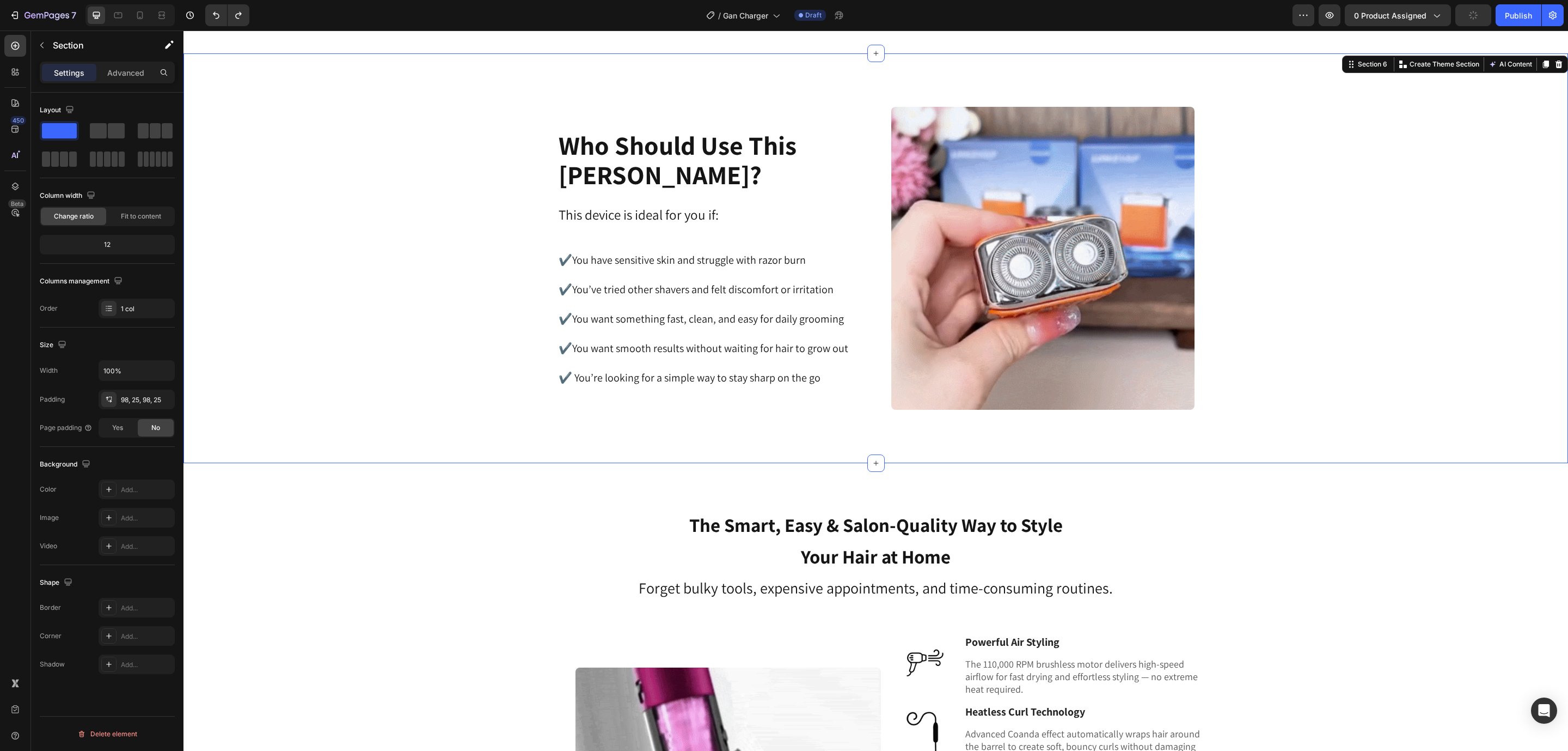
scroll to position [1258, 0]
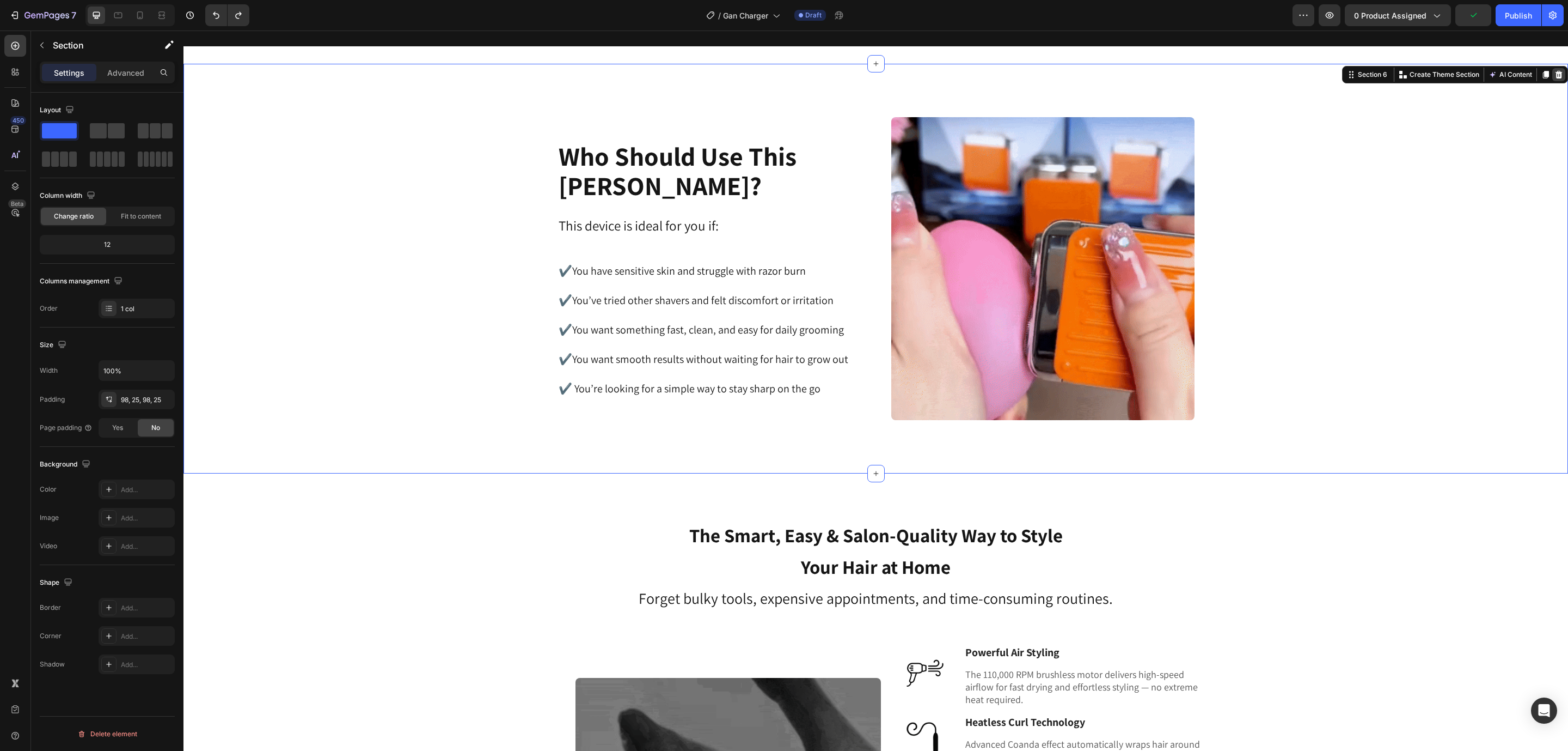
click at [1555, 72] on icon at bounding box center [1559, 74] width 7 height 8
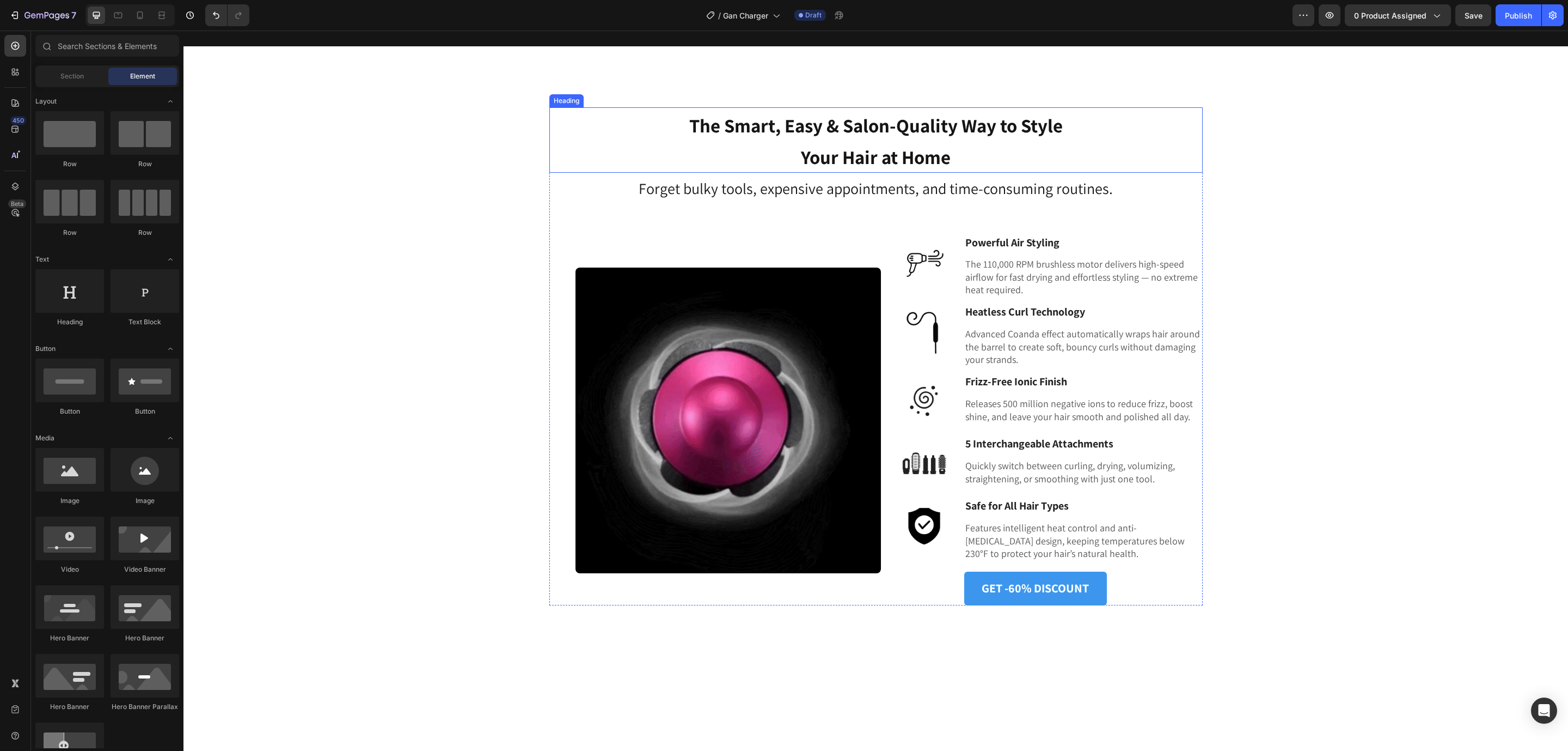
click at [877, 120] on strong "The Smart, Easy & Salon-Quality Way to Style Your Hair at Home" at bounding box center [876, 141] width 374 height 57
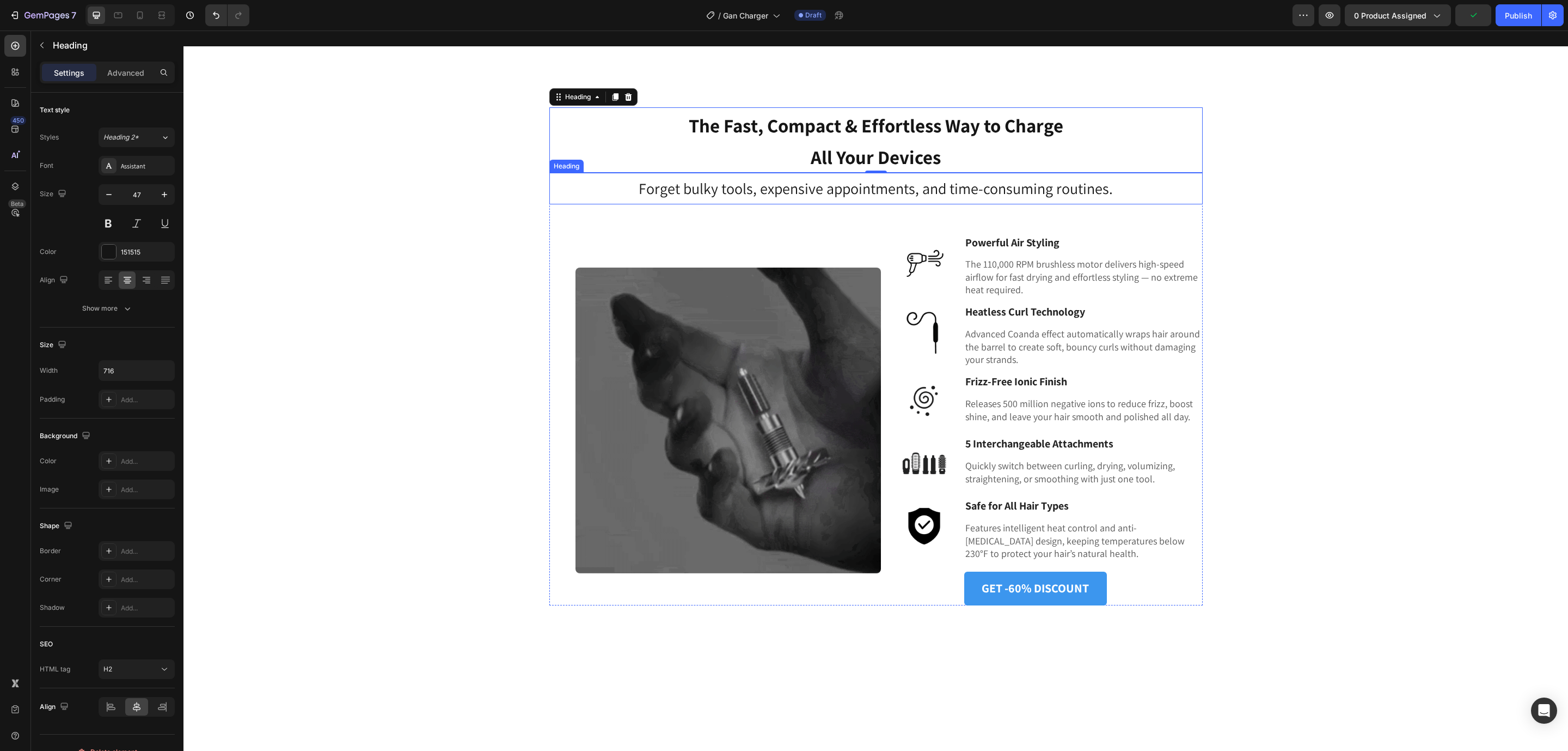
click at [740, 194] on h3 "Forget bulky tools, expensive appointments, and time-consuming routines." at bounding box center [875, 189] width 653 height 32
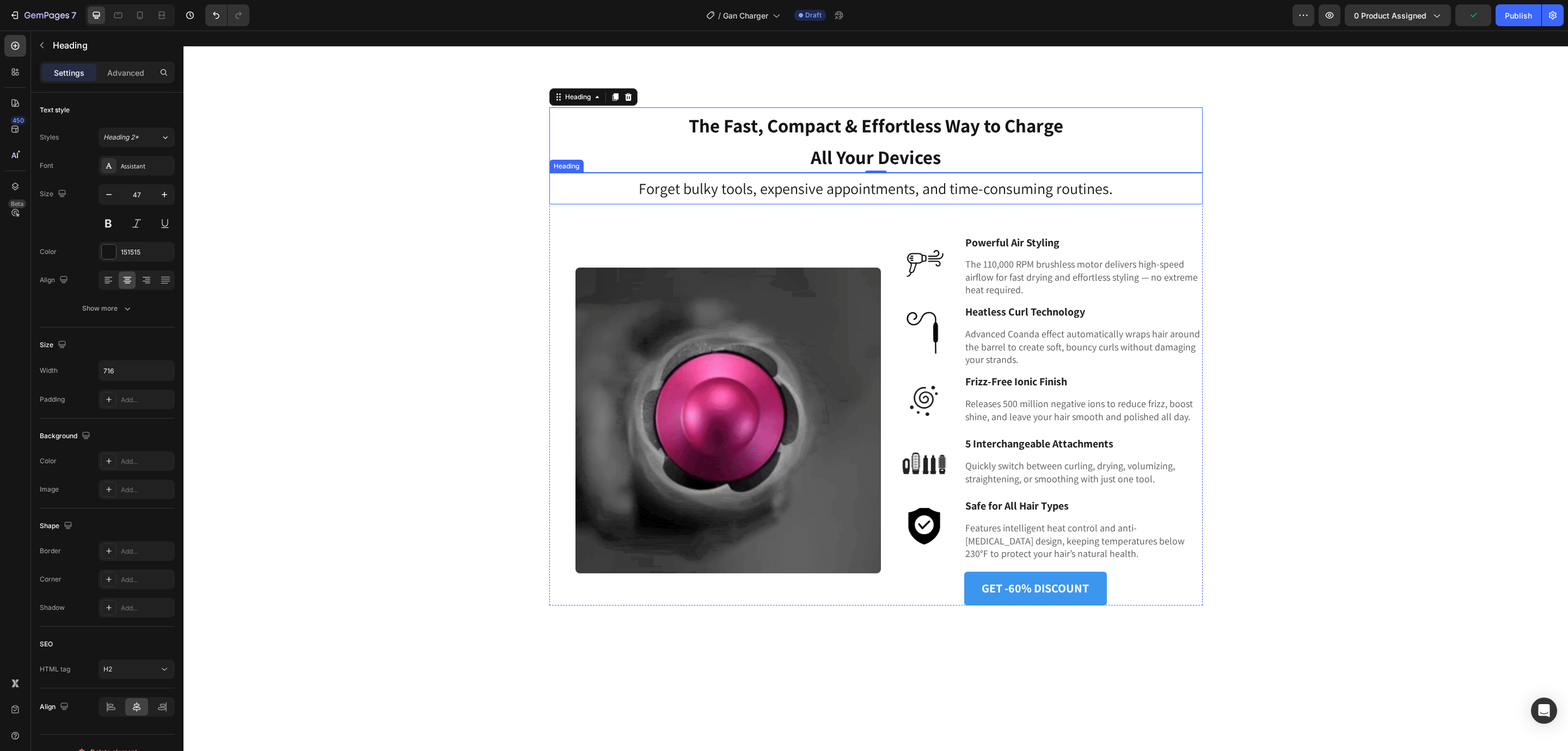
click at [740, 194] on h3 "Forget bulky tools, expensive appointments, and time-consuming routines." at bounding box center [875, 189] width 653 height 32
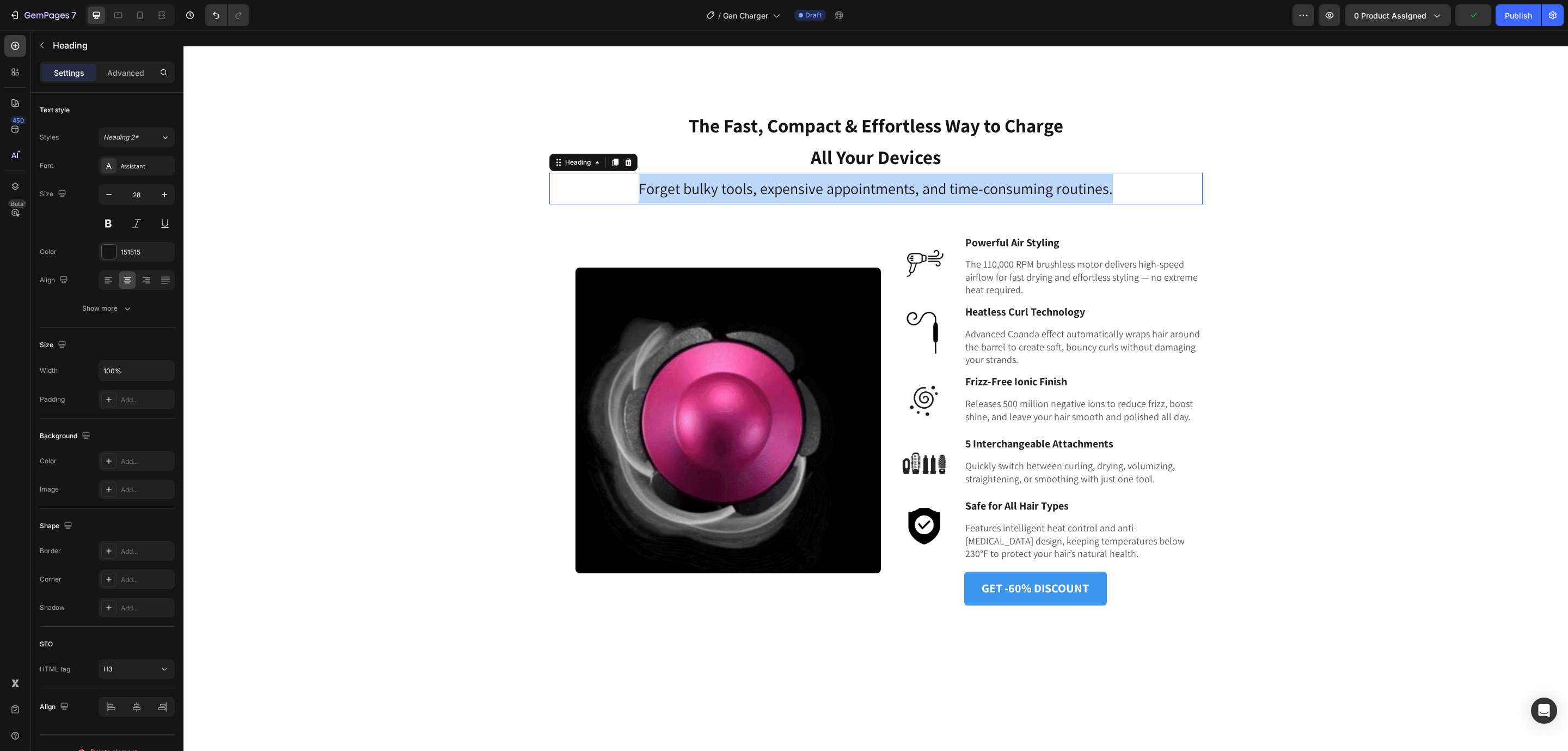
click at [740, 194] on p "Forget bulky tools, expensive appointments, and time-consuming routines." at bounding box center [876, 188] width 651 height 29
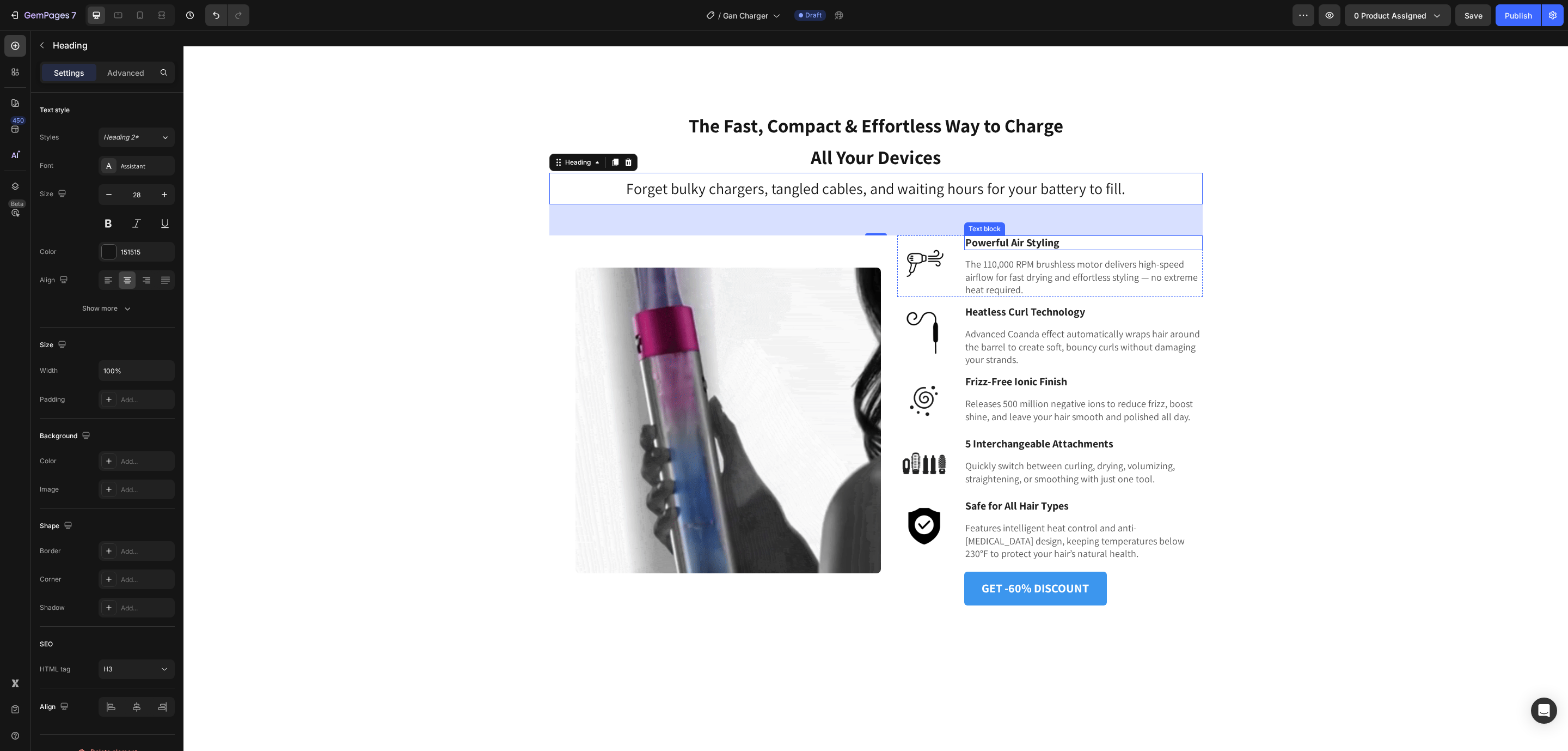
click at [1021, 242] on span "Powerful Air Styling" at bounding box center [1012, 242] width 94 height 14
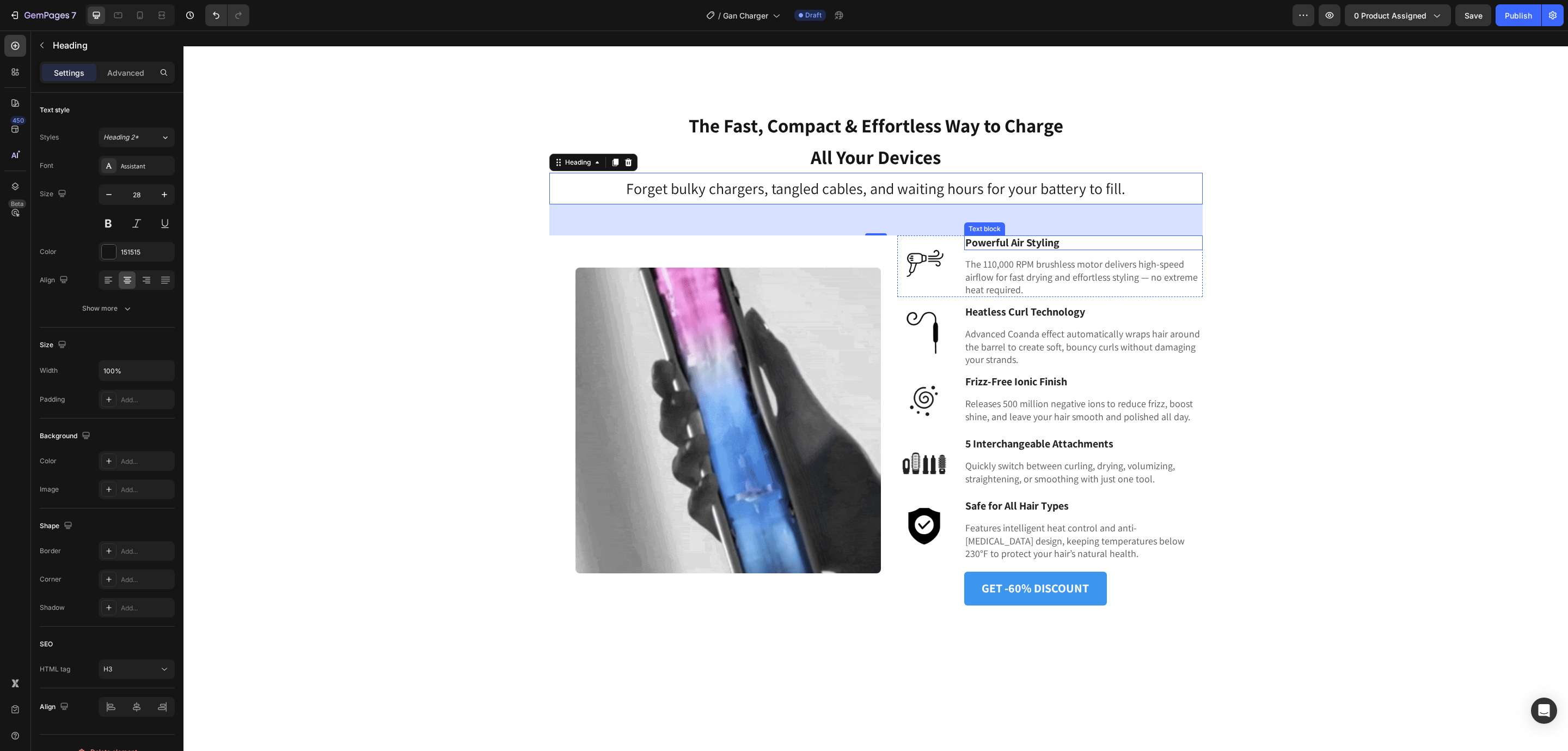
click at [1021, 242] on span "Powerful Air Styling" at bounding box center [1012, 242] width 94 height 14
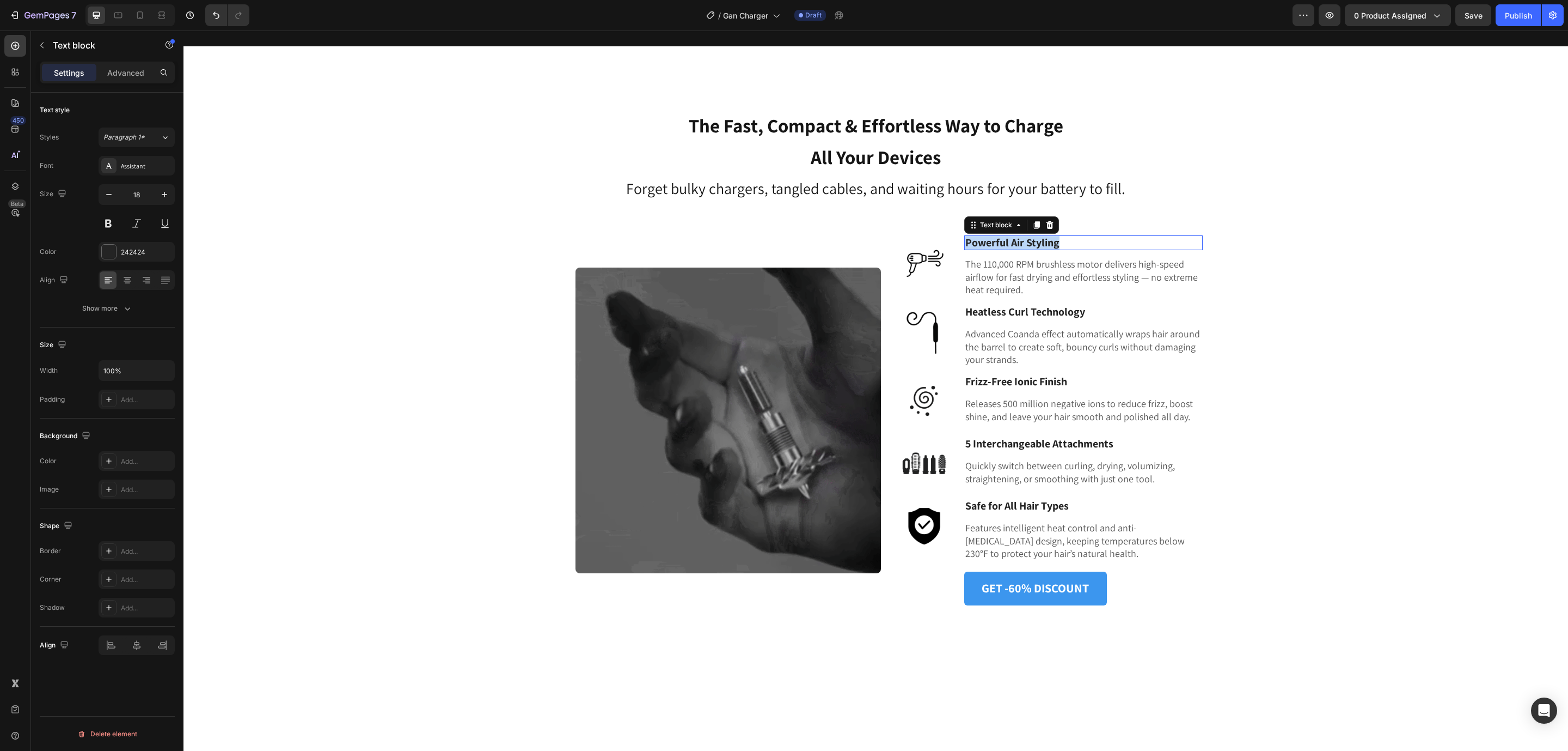
click at [1021, 242] on span "Powerful Air Styling" at bounding box center [1012, 242] width 94 height 14
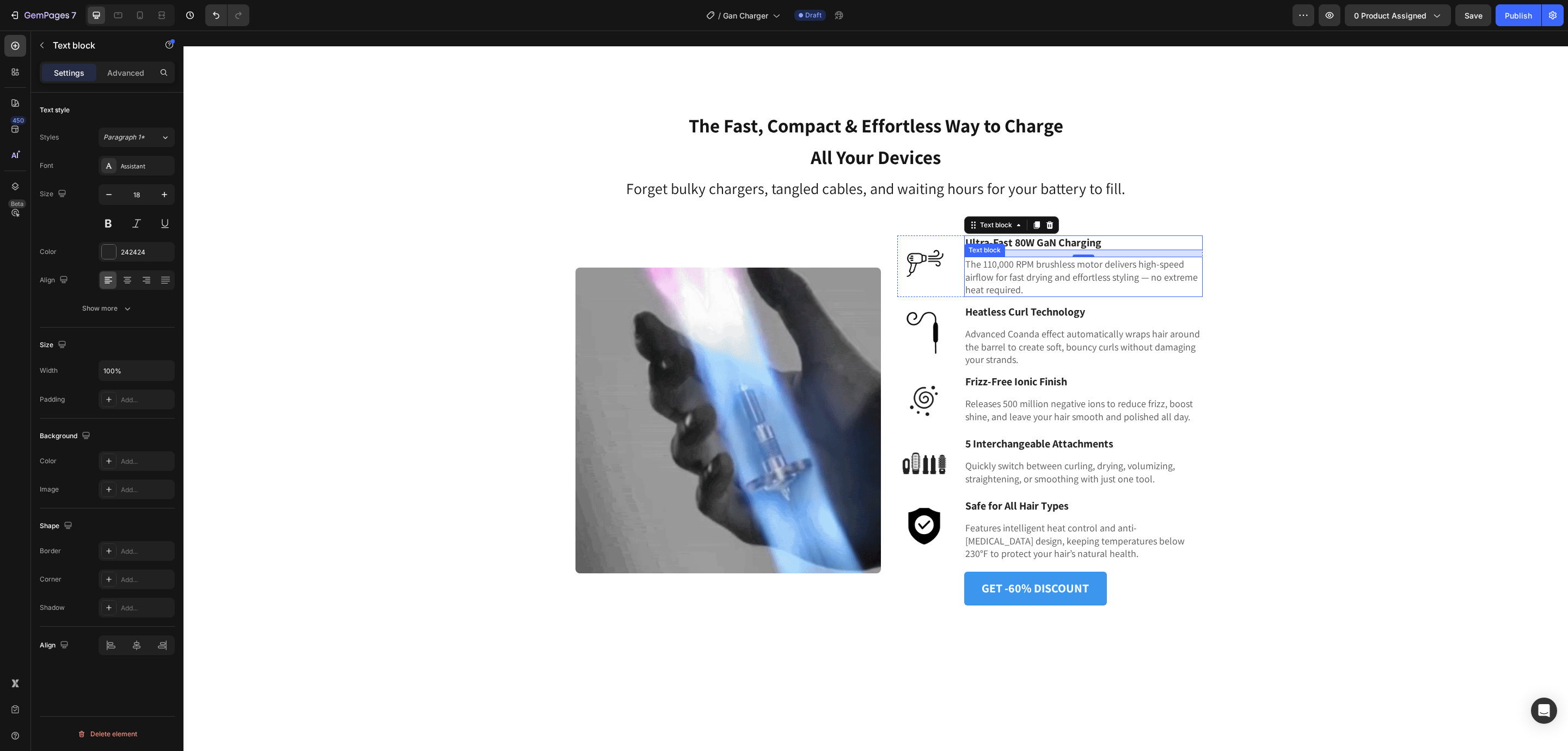
click at [978, 281] on p "The 110,000 RPM brushless motor delivers high-speed airflow for fast drying and…" at bounding box center [1083, 277] width 236 height 38
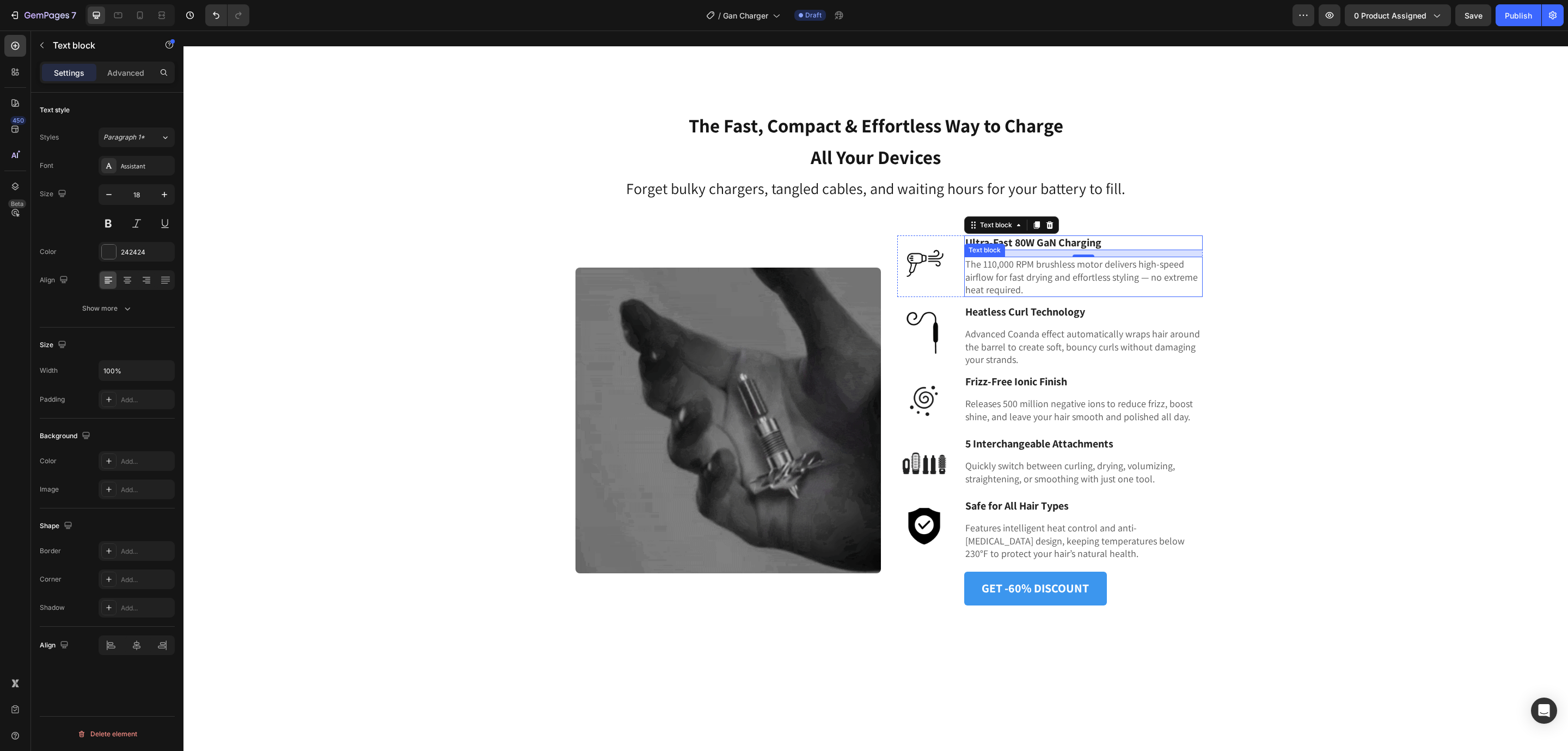
click at [978, 281] on p "The 110,000 RPM brushless motor delivers high-speed airflow for fast drying and…" at bounding box center [1083, 277] width 236 height 38
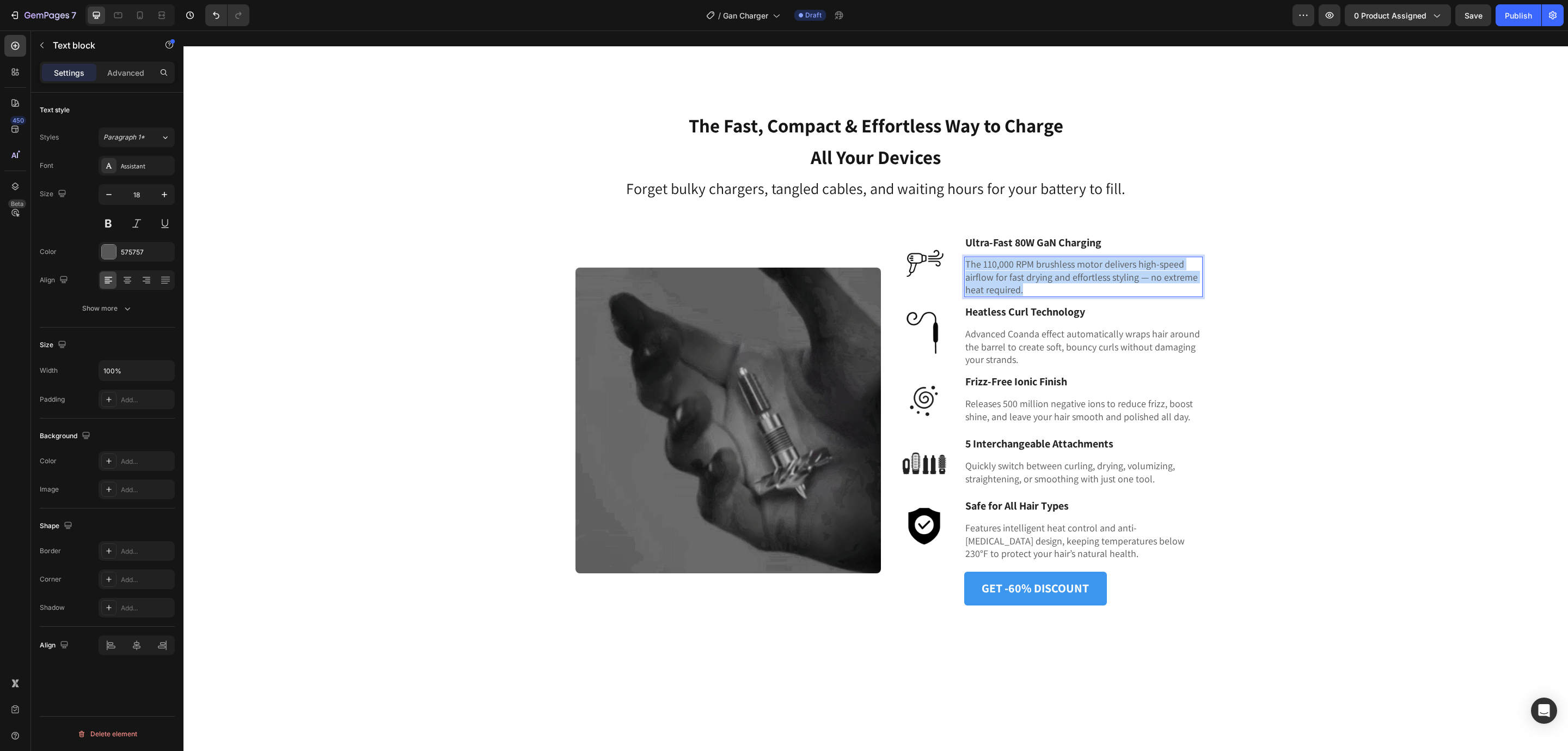
click at [978, 281] on p "The 110,000 RPM brushless motor delivers high-speed airflow for fast drying and…" at bounding box center [1083, 277] width 236 height 38
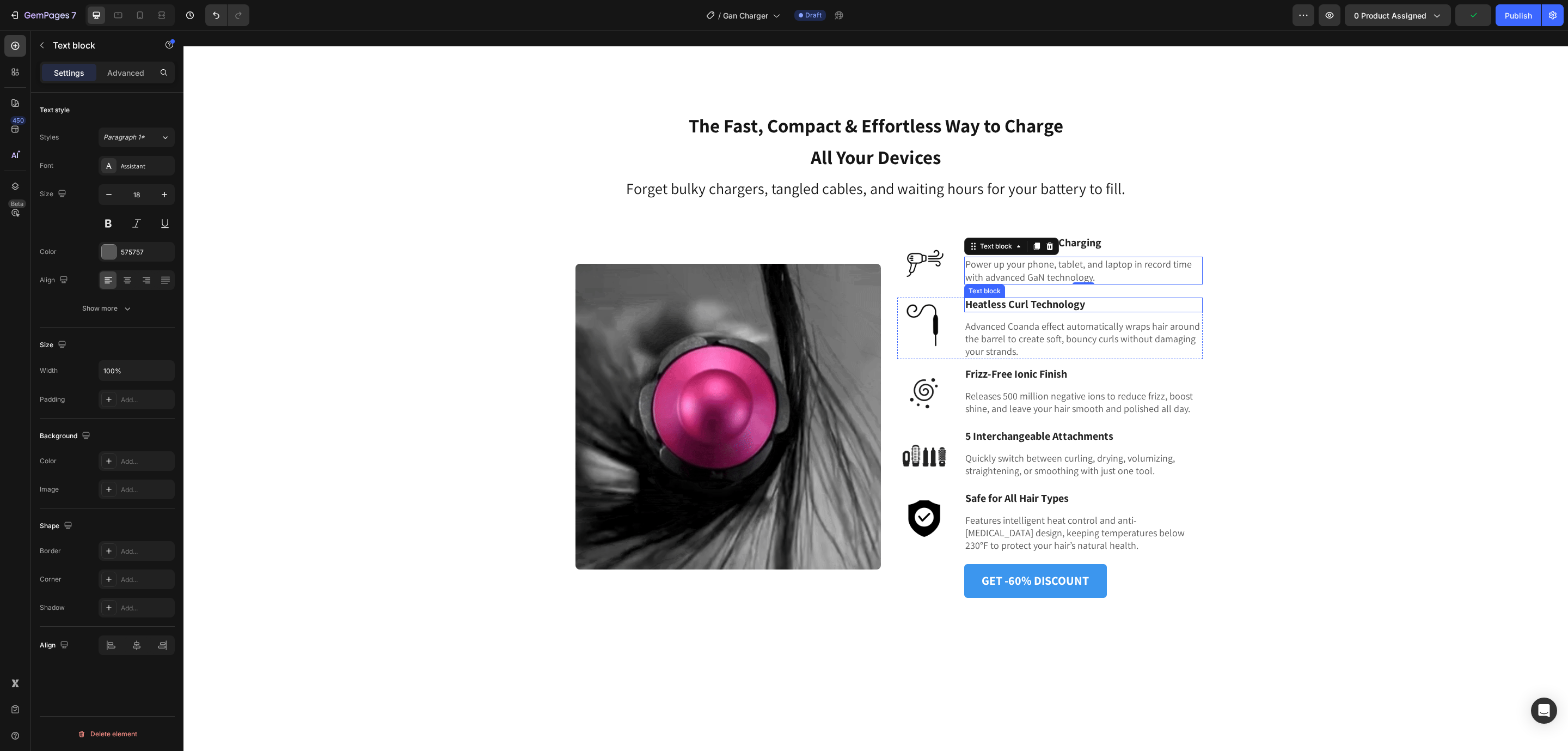
click at [1009, 299] on strong "Heatless Curl Technology" at bounding box center [1025, 303] width 120 height 14
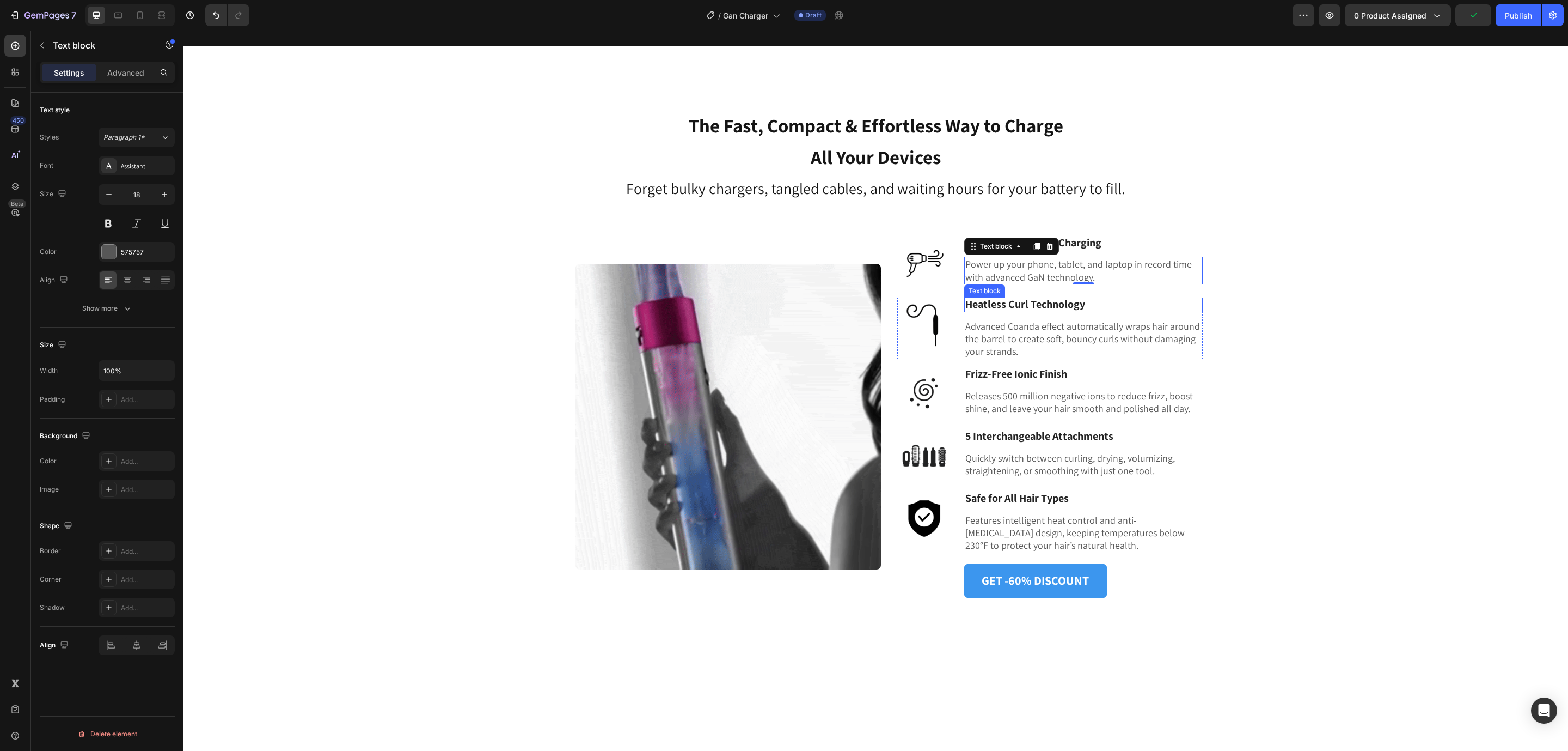
click at [1009, 299] on strong "Heatless Curl Technology" at bounding box center [1025, 303] width 120 height 14
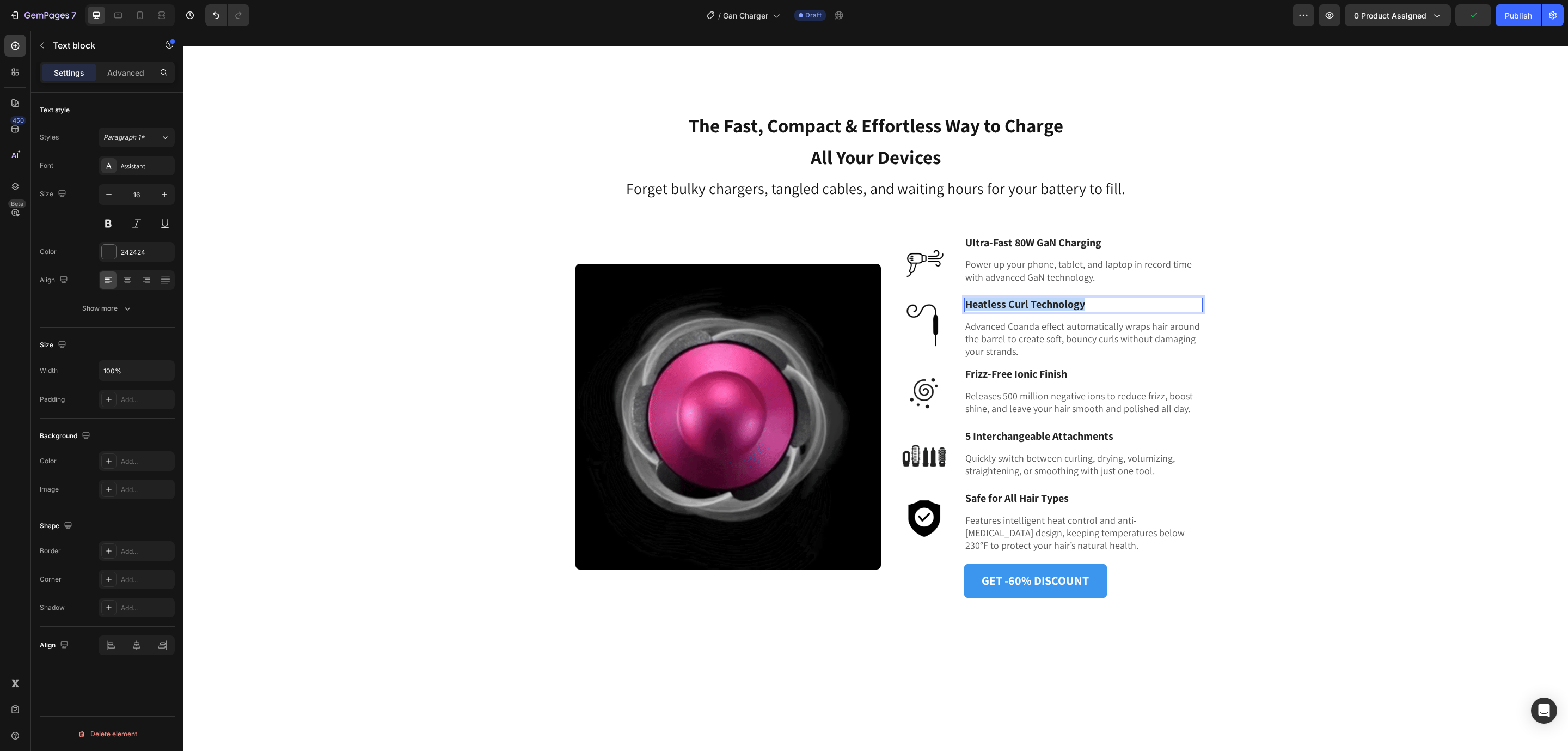
click at [1009, 299] on strong "Heatless Curl Technology" at bounding box center [1025, 303] width 120 height 14
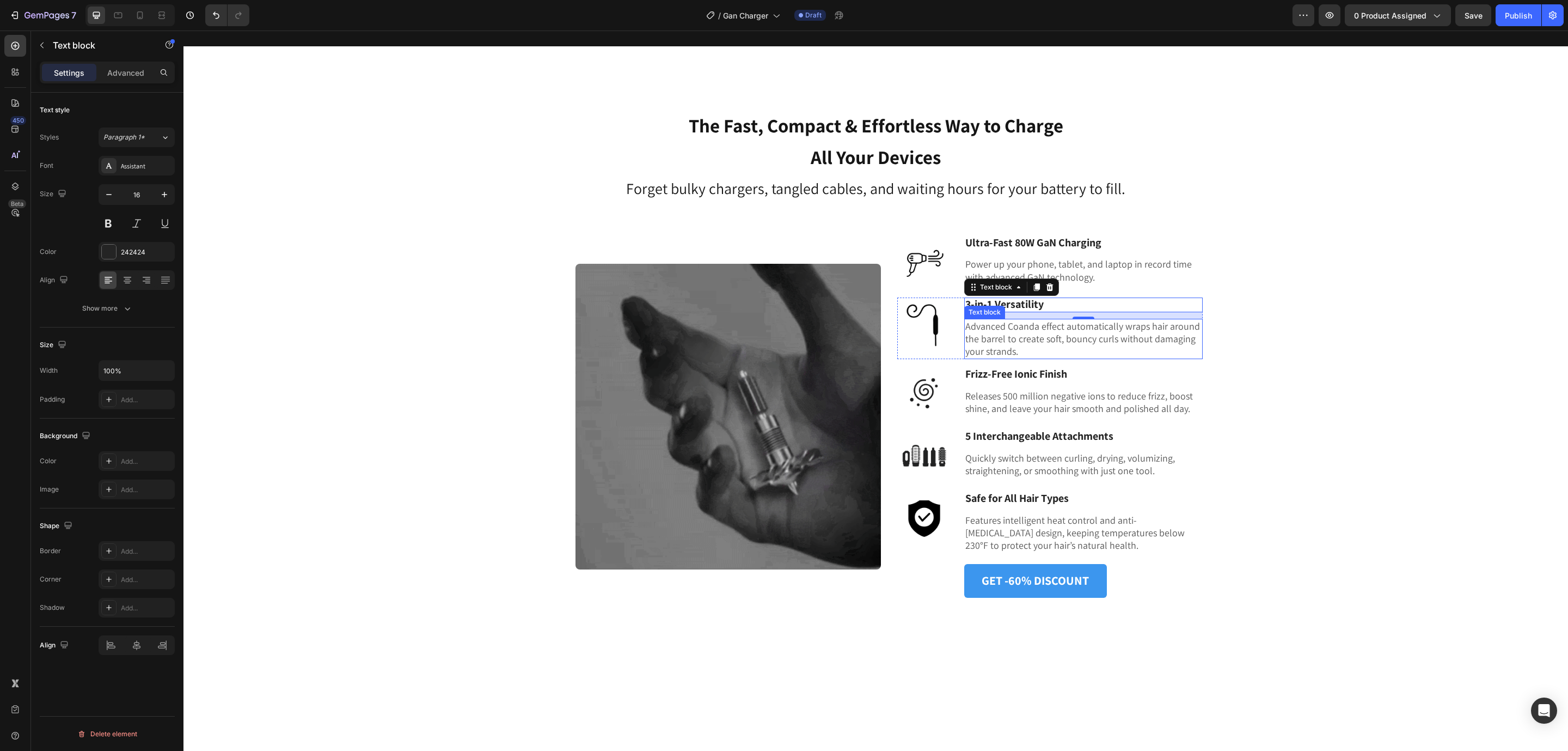
click at [992, 336] on p "Advanced Coanda effect automatically wraps hair around the barrel to create sof…" at bounding box center [1083, 339] width 236 height 38
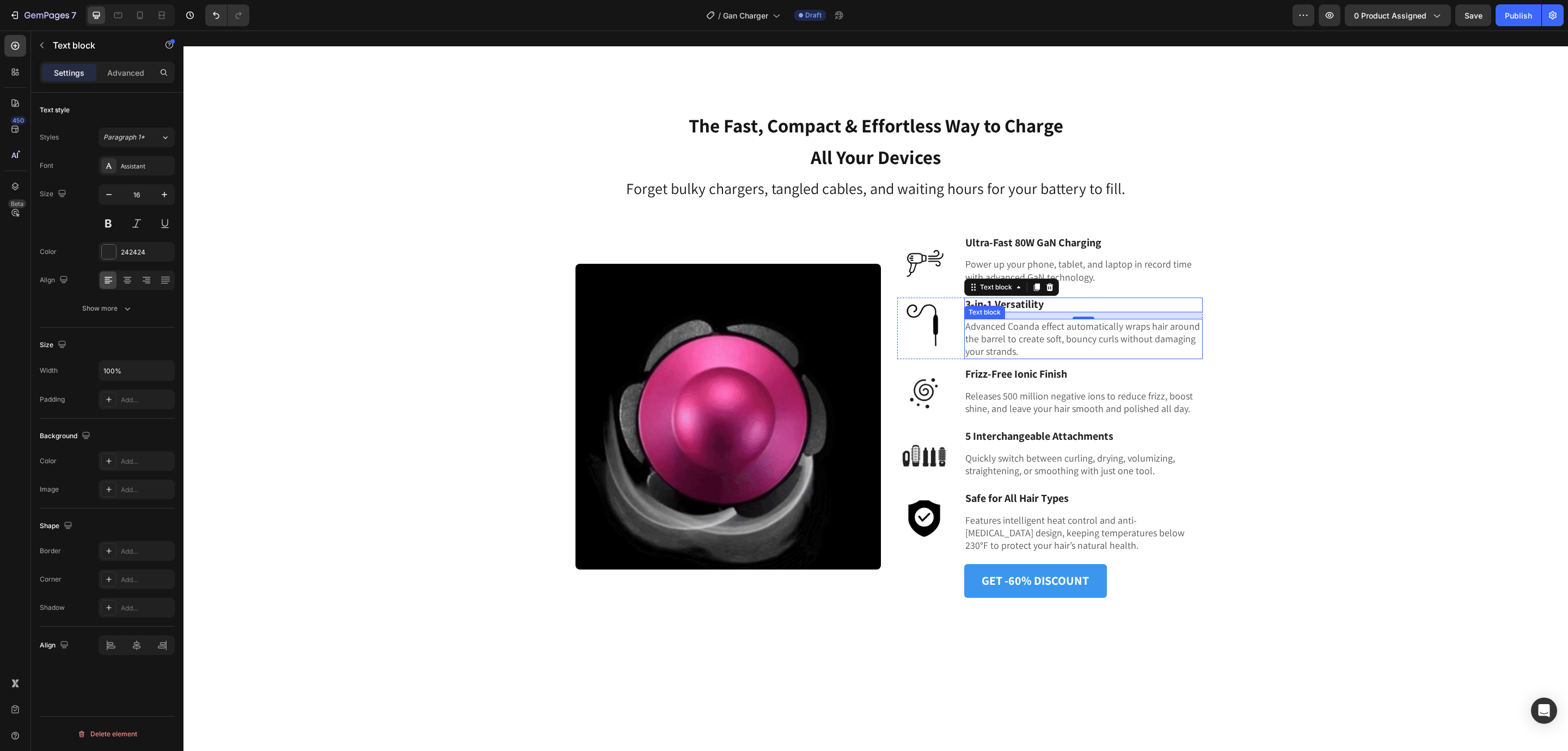
click at [992, 336] on p "Advanced Coanda effect automatically wraps hair around the barrel to create sof…" at bounding box center [1083, 339] width 236 height 38
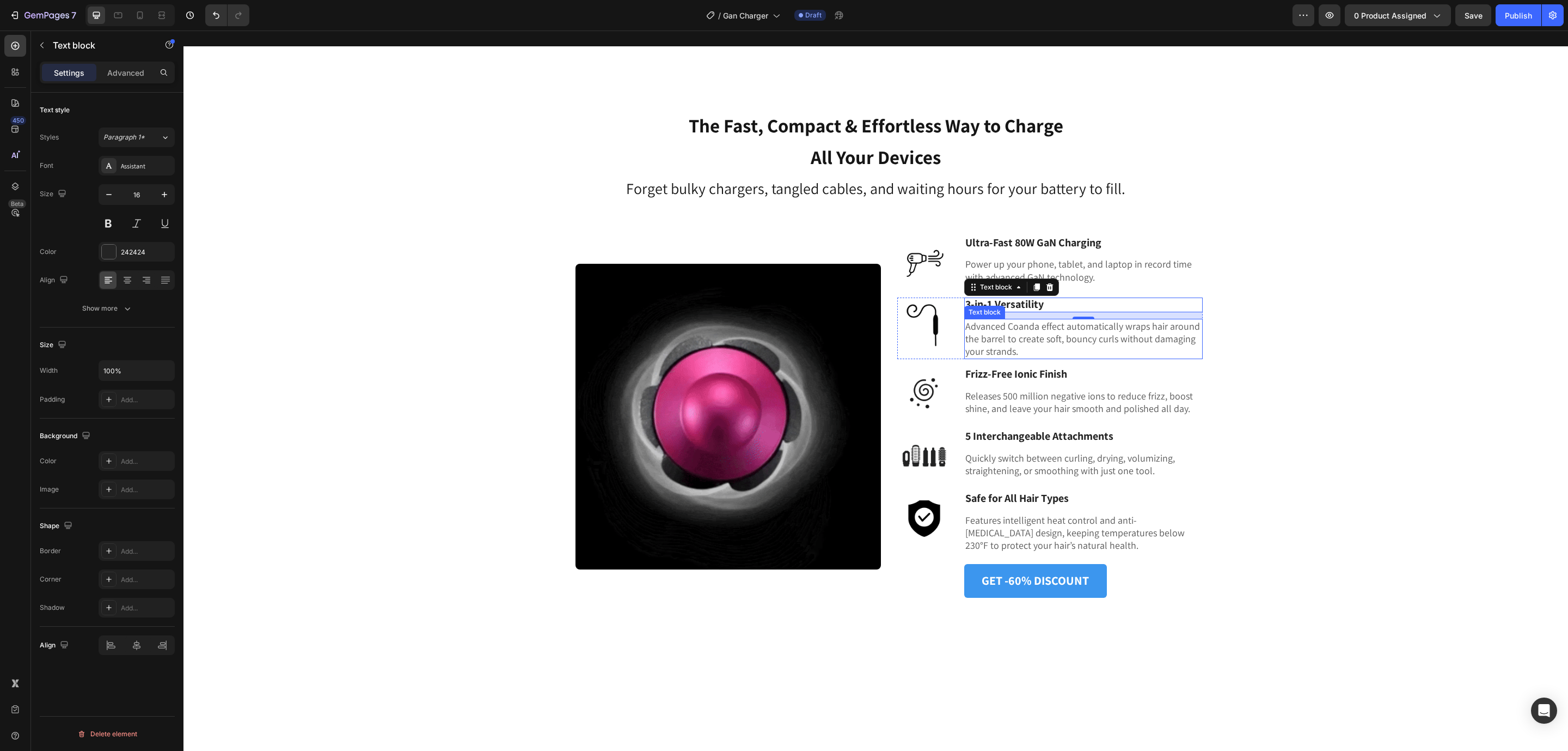
click at [992, 337] on p "Advanced Coanda effect automatically wraps hair around the barrel to create sof…" at bounding box center [1083, 339] width 236 height 38
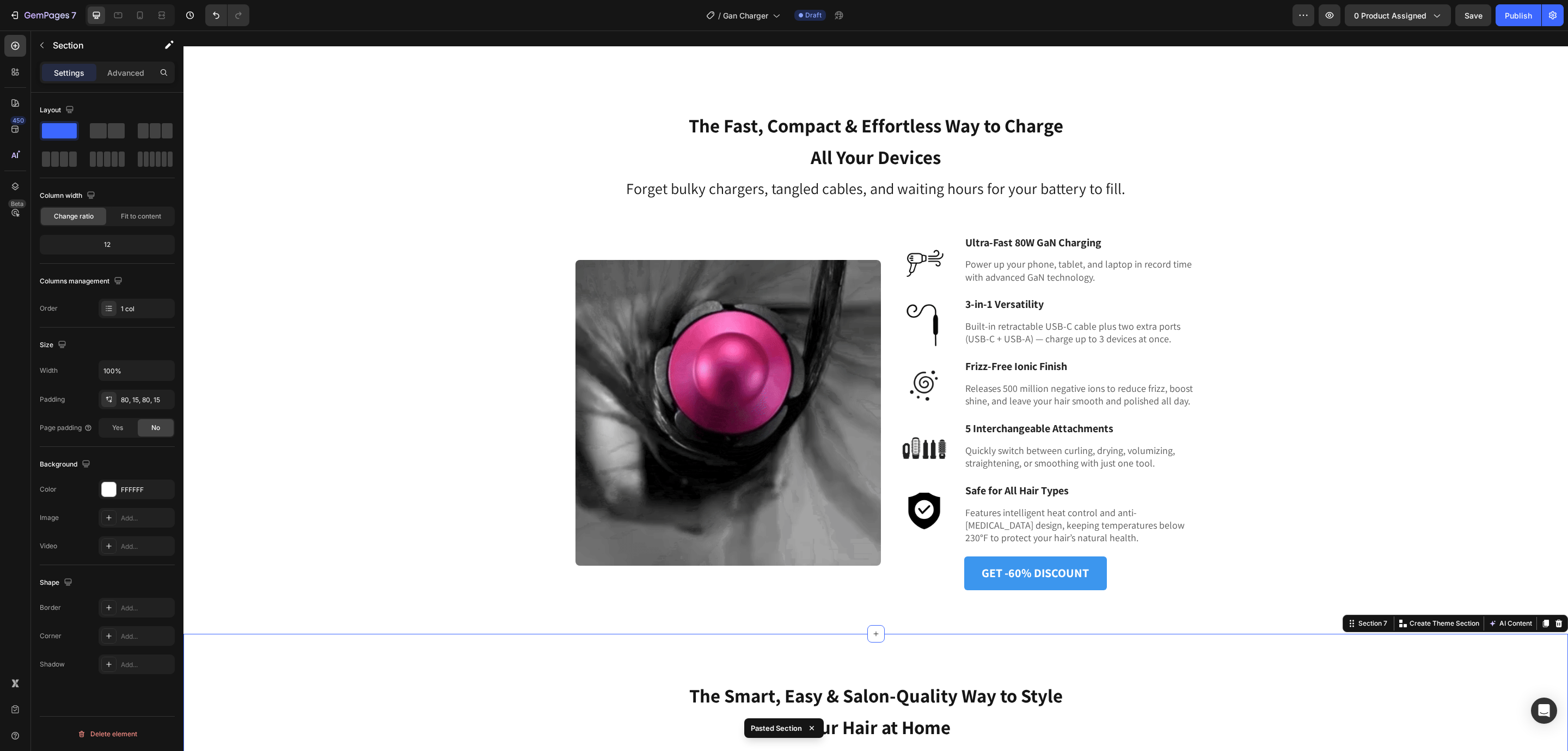
scroll to position [1824, 0]
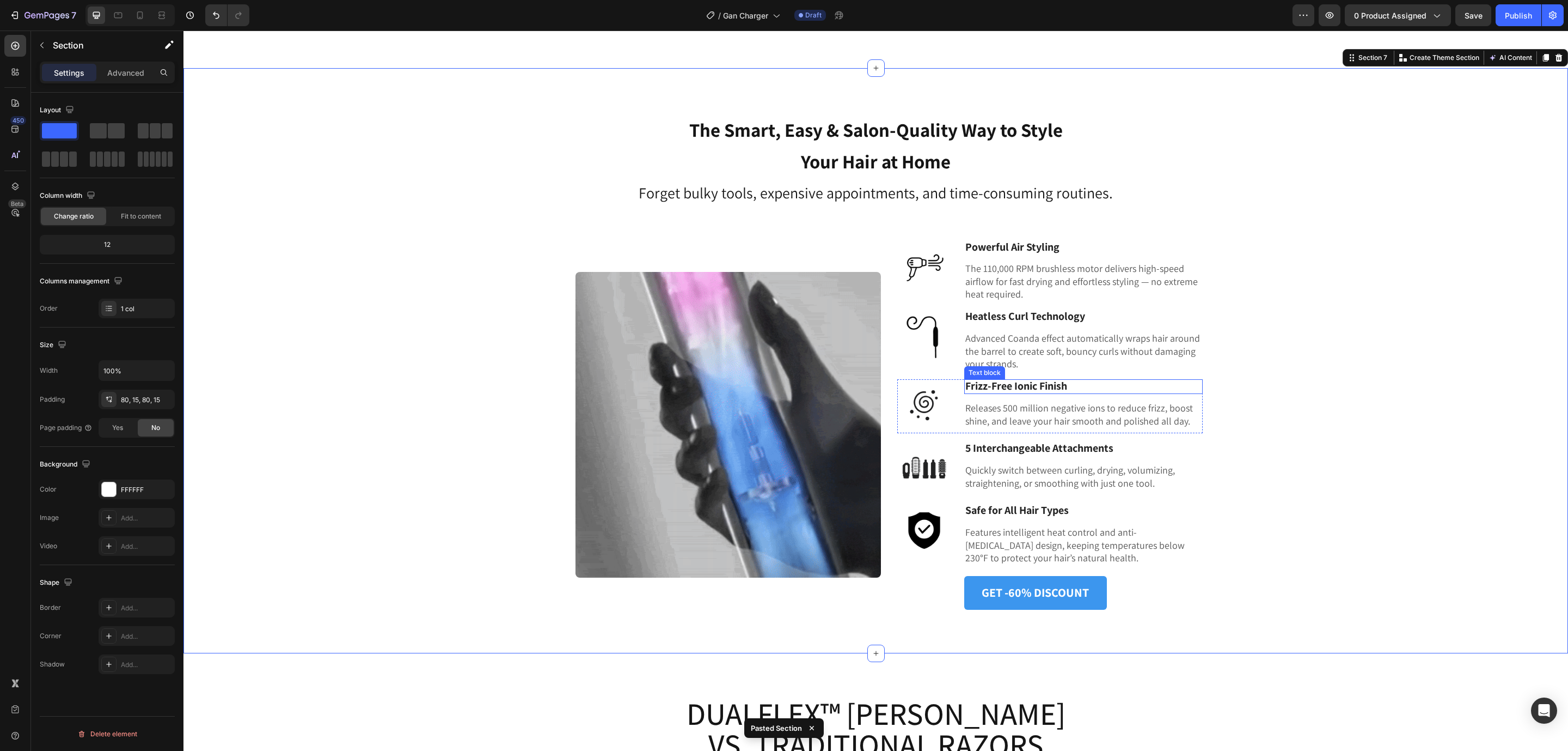
click at [990, 390] on strong "Frizz-Free Ionic Finish" at bounding box center [1016, 386] width 102 height 14
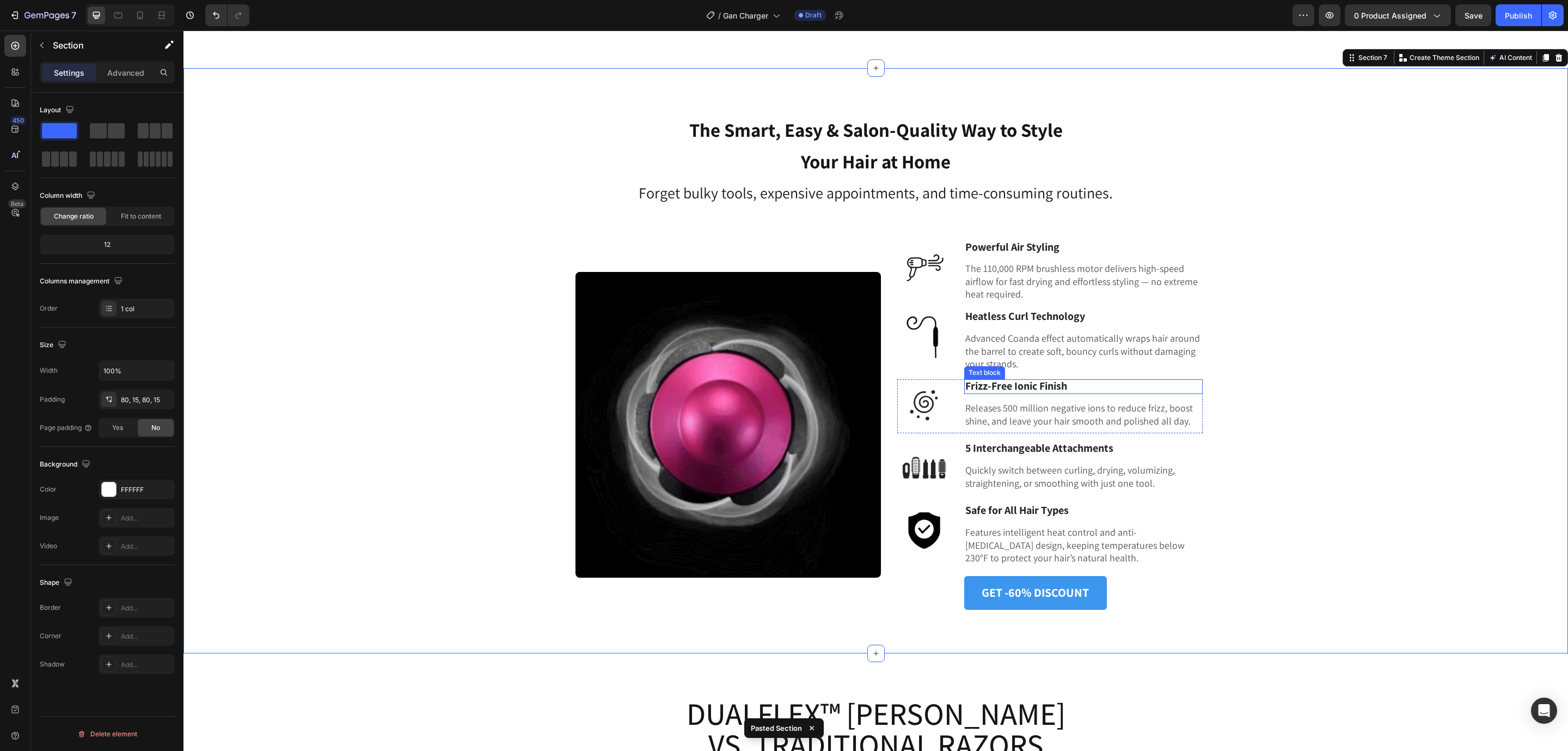
click at [990, 390] on strong "Frizz-Free Ionic Finish" at bounding box center [1016, 386] width 102 height 14
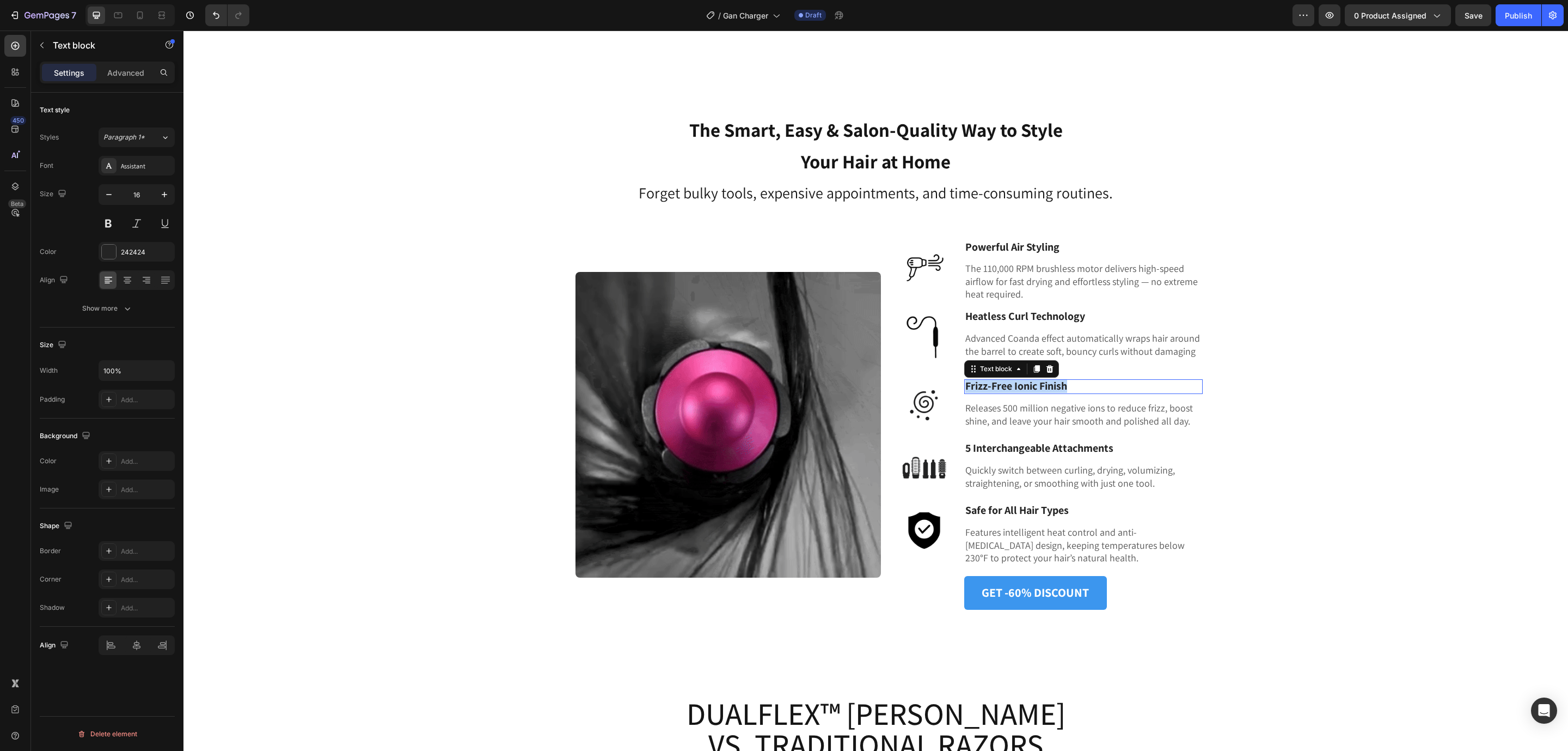
click at [990, 390] on strong "Frizz-Free Ionic Finish" at bounding box center [1016, 386] width 102 height 14
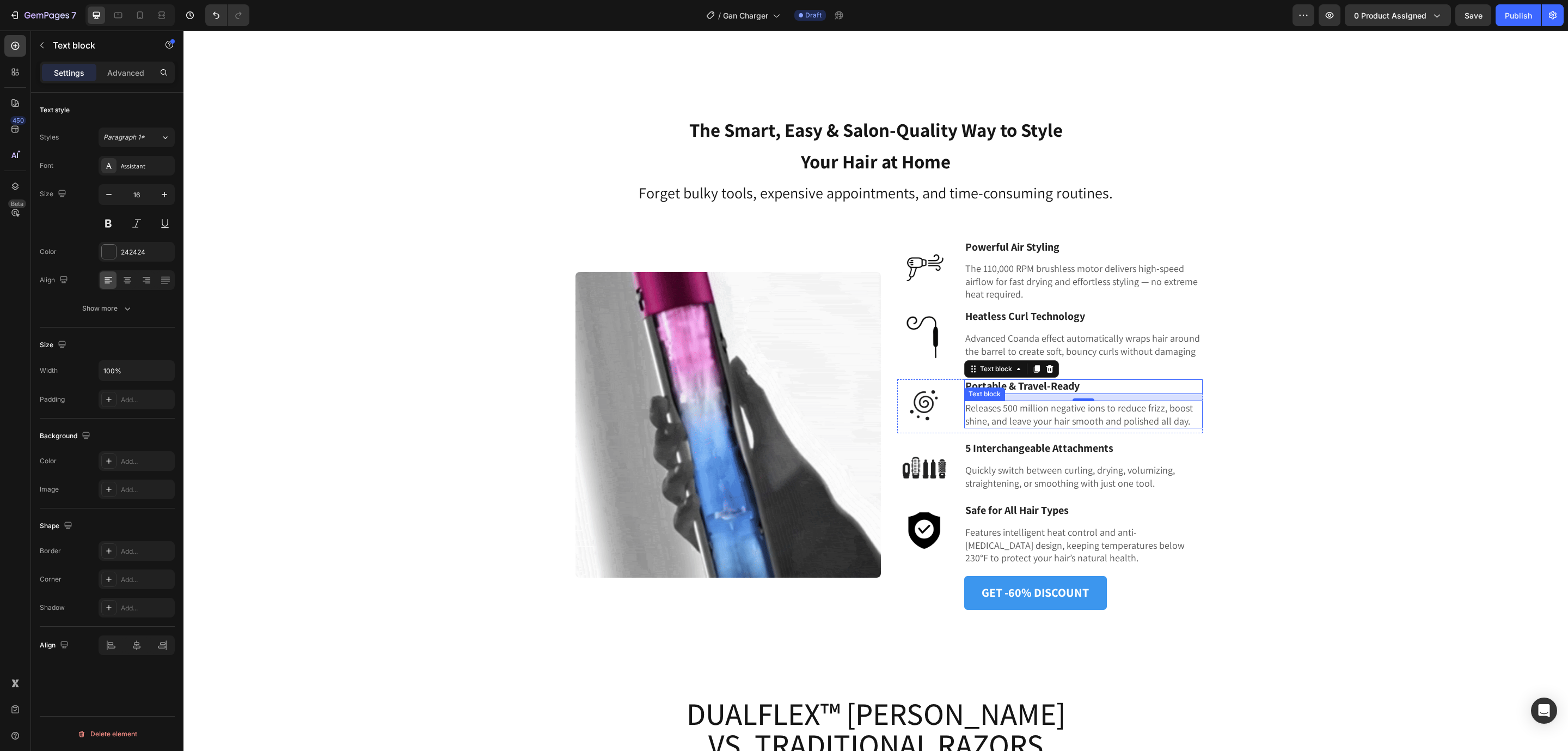
click at [1021, 411] on p "Releases 500 million negative ions to reduce frizz, boost shine, and leave your…" at bounding box center [1083, 414] width 236 height 26
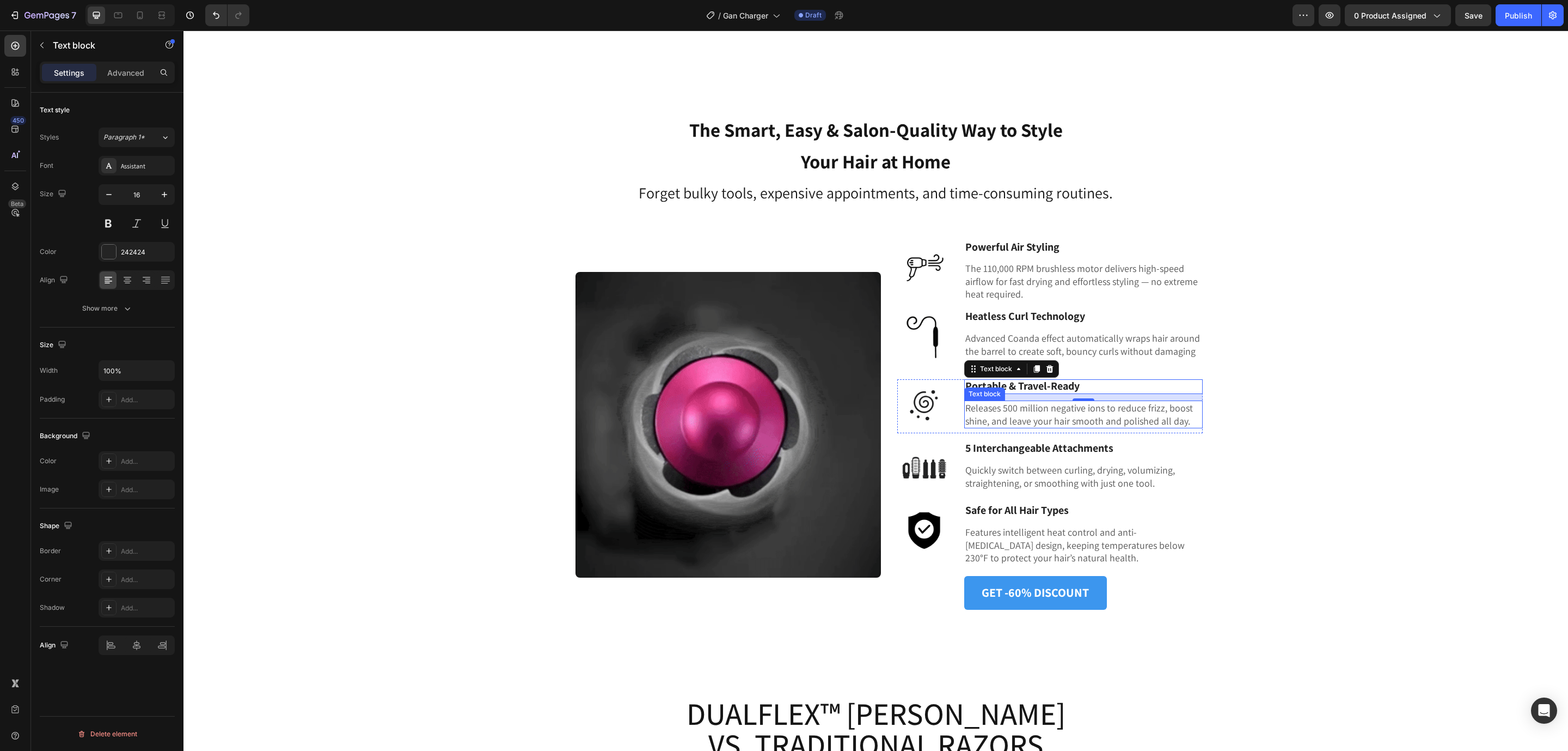
click at [1021, 411] on p "Releases 500 million negative ions to reduce frizz, boost shine, and leave your…" at bounding box center [1083, 414] width 236 height 26
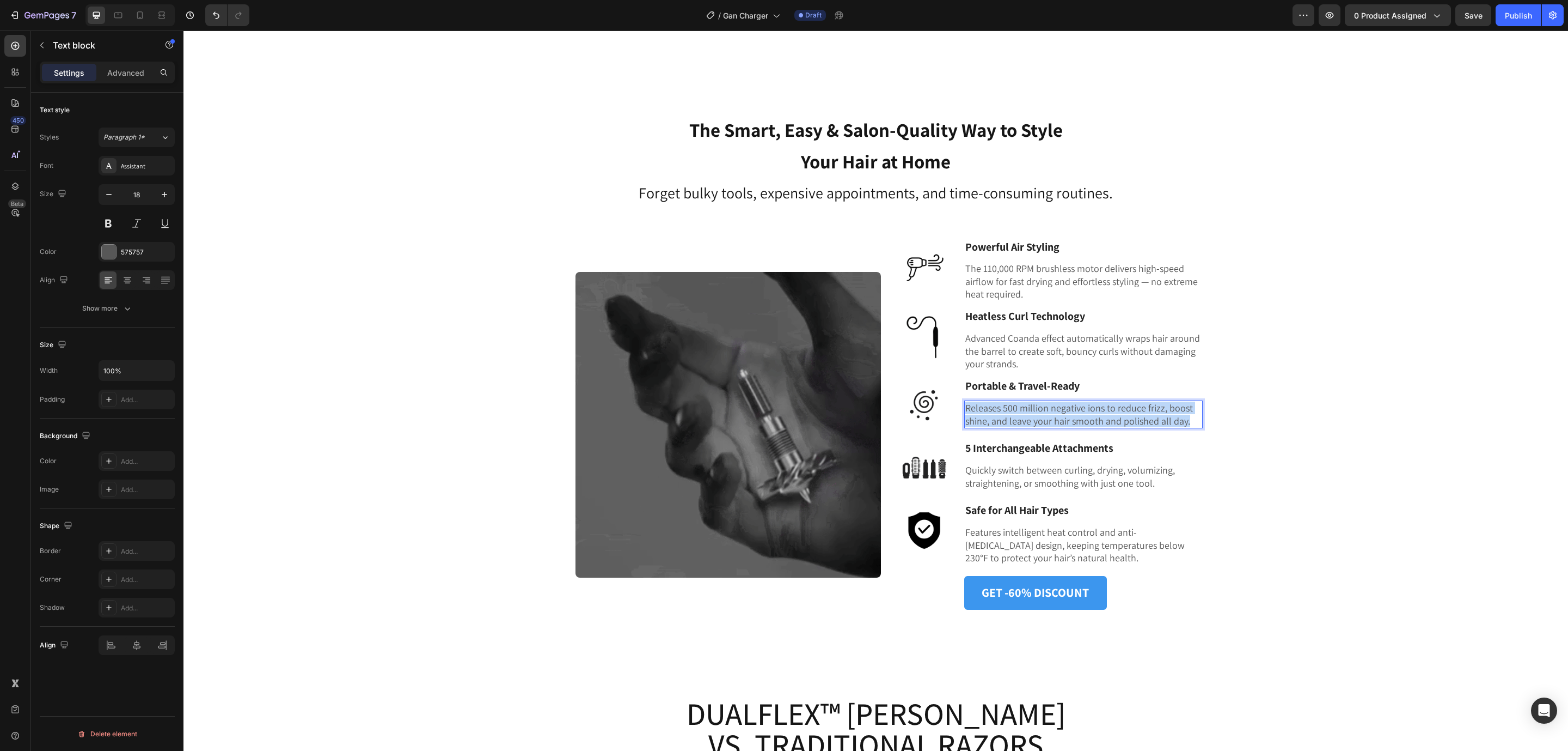
click at [1021, 411] on p "Releases 500 million negative ions to reduce frizz, boost shine, and leave your…" at bounding box center [1083, 414] width 236 height 26
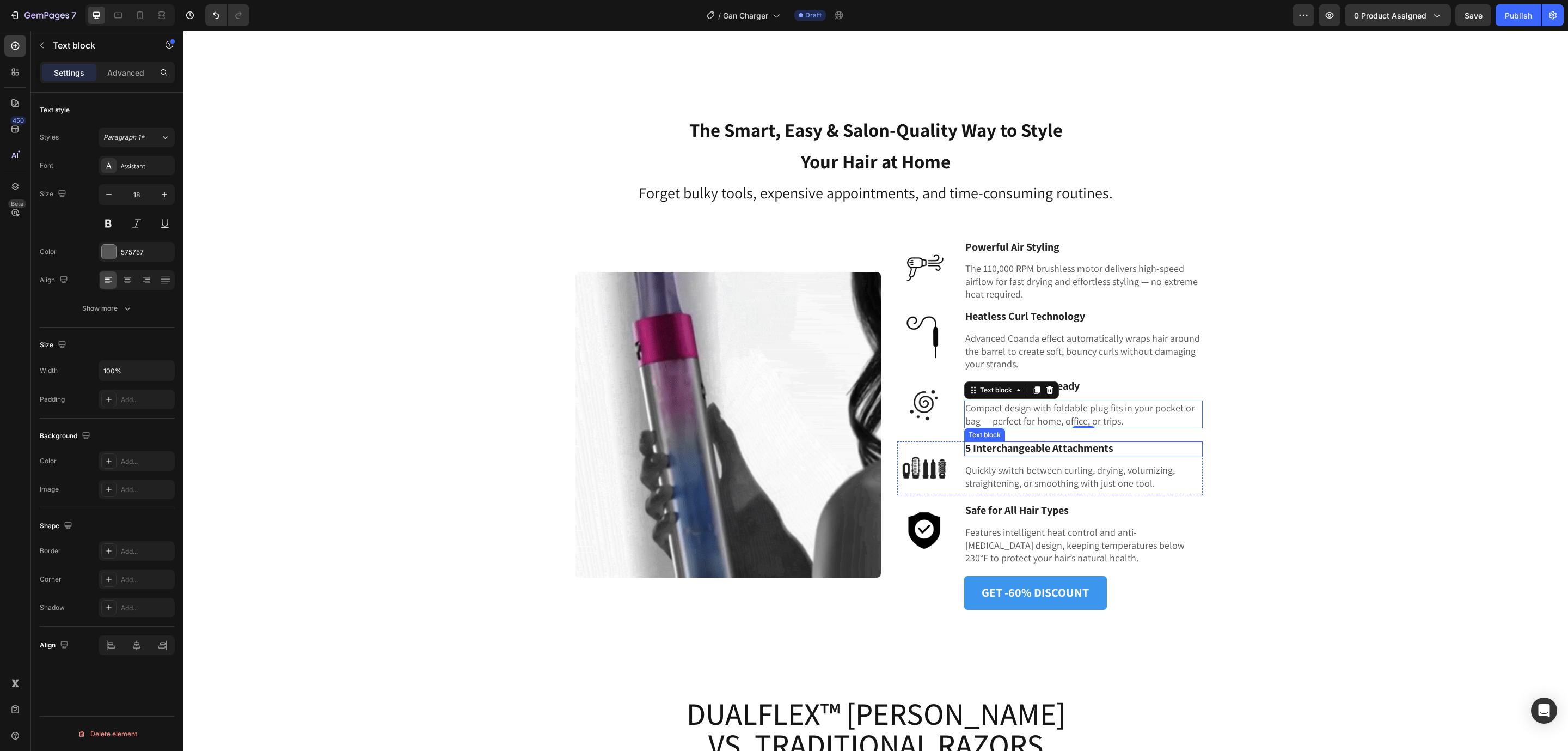
click at [998, 445] on strong "5 Interchangeable Attachments" at bounding box center [1039, 448] width 148 height 14
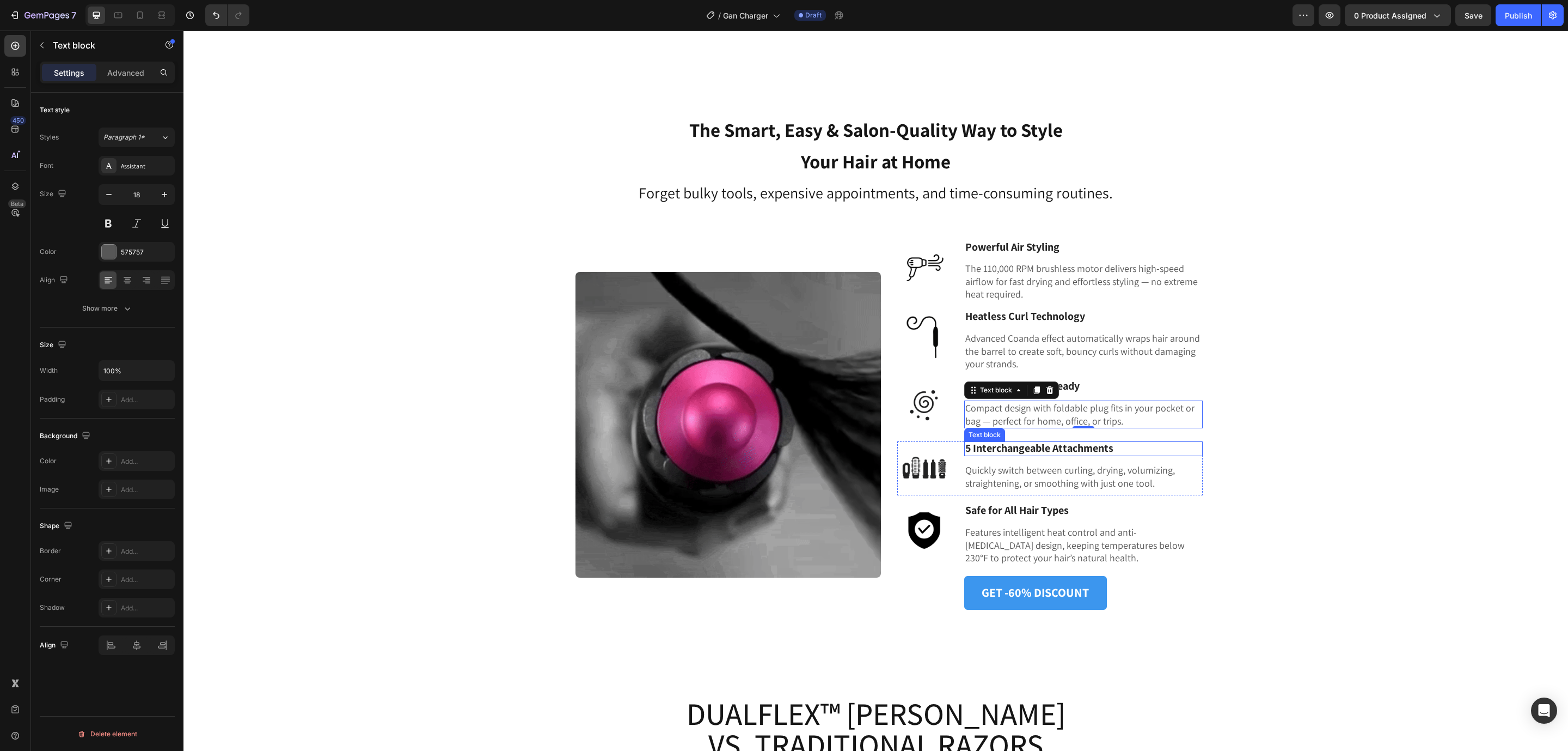
click at [998, 445] on strong "5 Interchangeable Attachments" at bounding box center [1039, 448] width 148 height 14
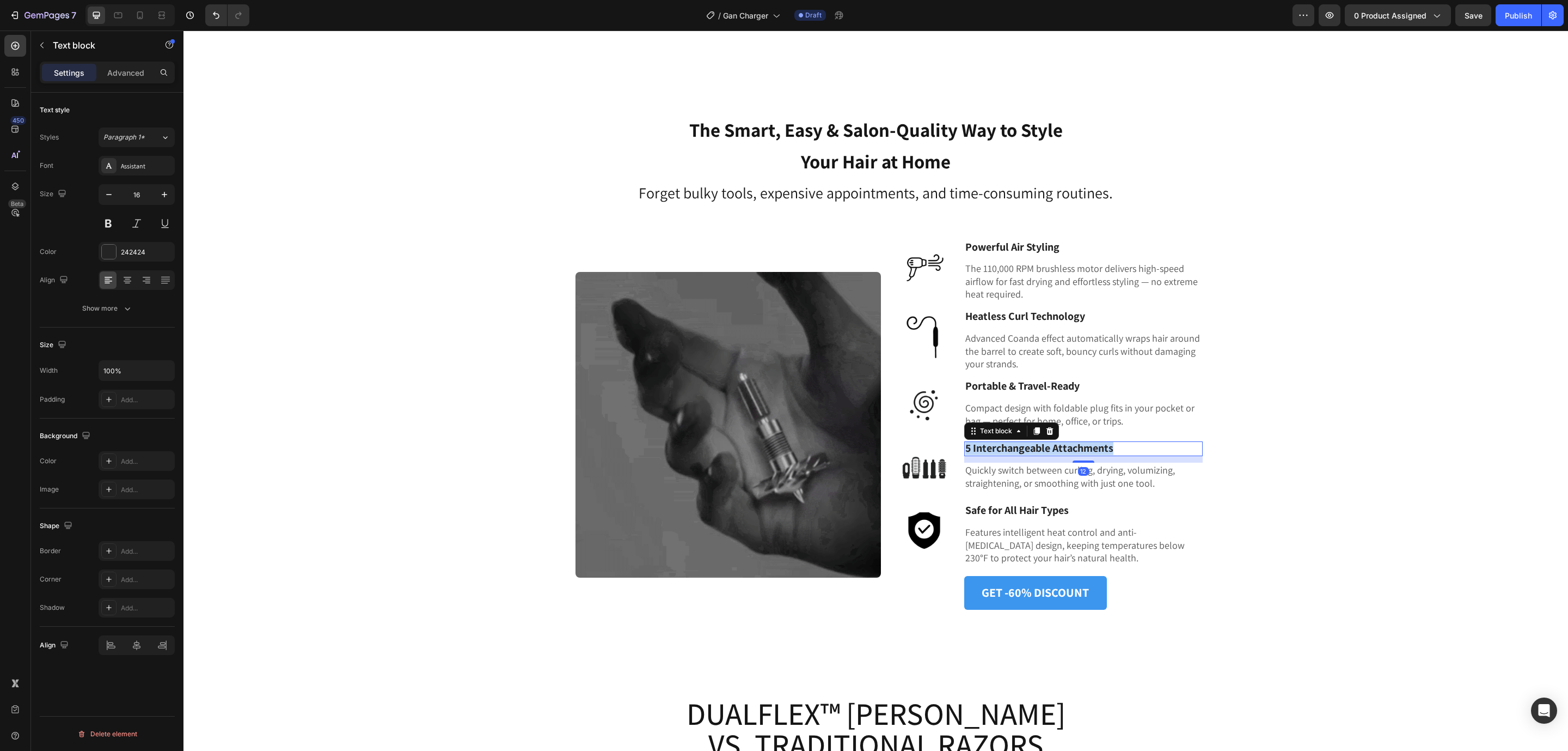
click at [998, 445] on strong "5 Interchangeable Attachments" at bounding box center [1039, 448] width 148 height 14
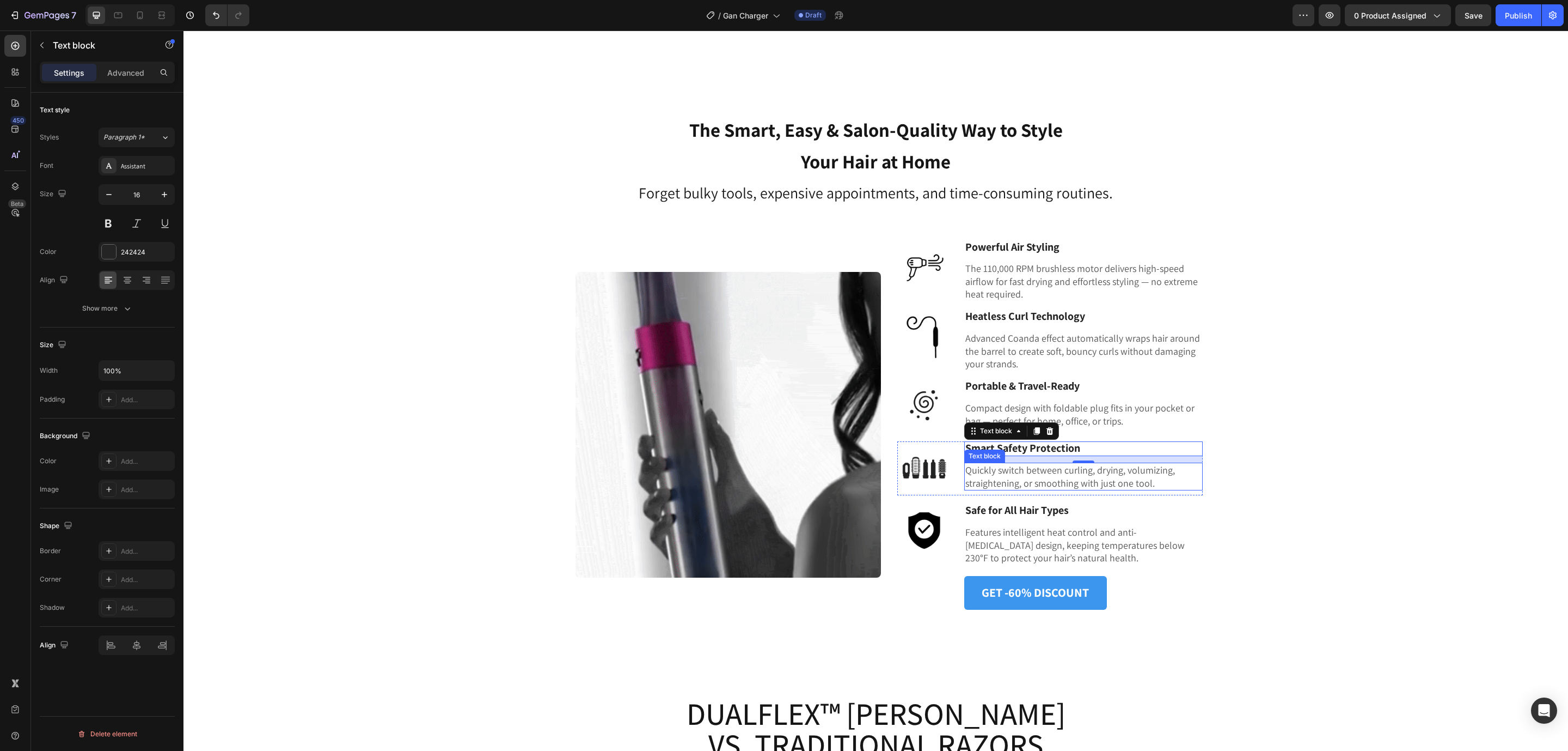
click at [1000, 481] on p "Quickly switch between curling, drying, volumizing, straightening, or smoothing…" at bounding box center [1083, 476] width 236 height 26
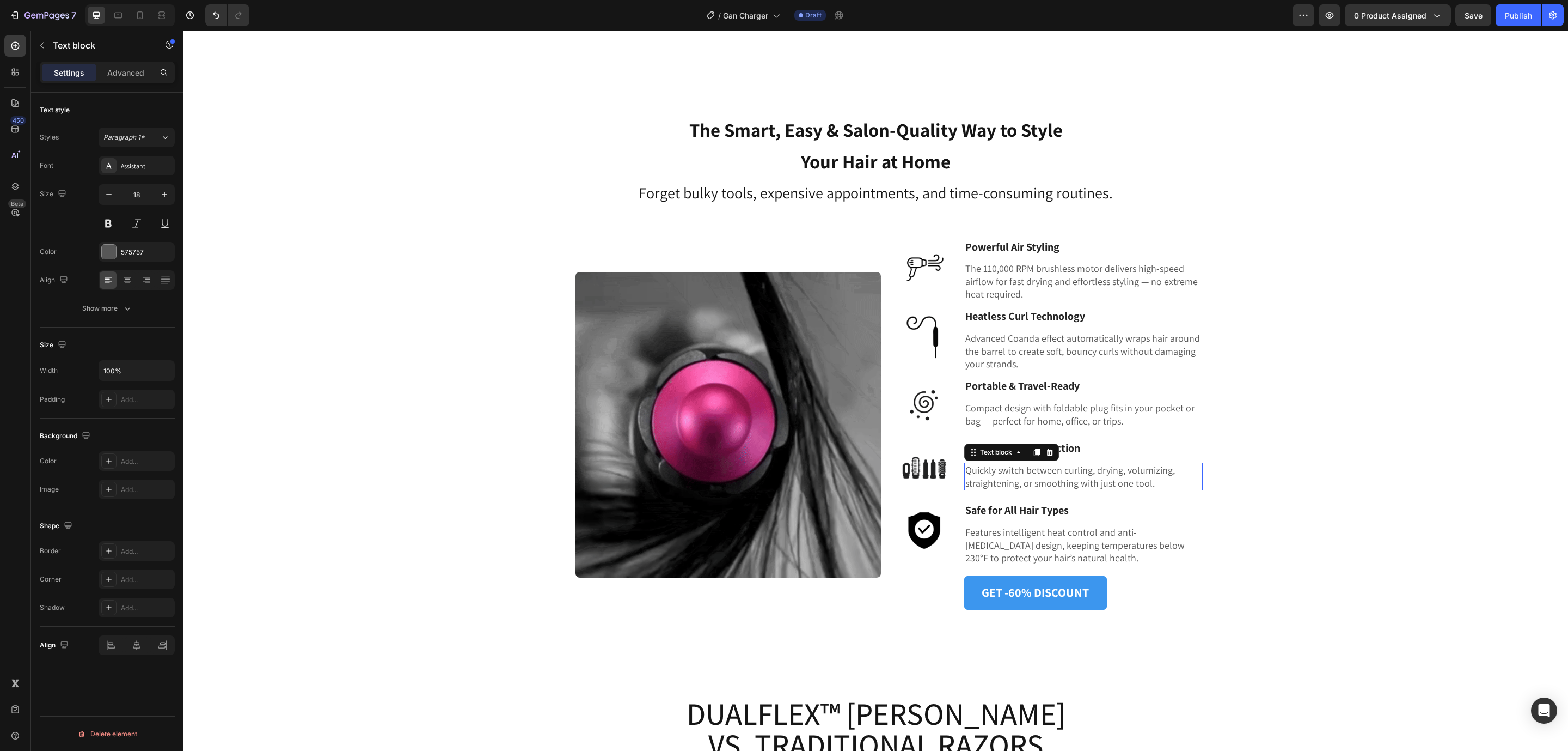
click at [1000, 481] on p "Quickly switch between curling, drying, volumizing, straightening, or smoothing…" at bounding box center [1083, 476] width 236 height 26
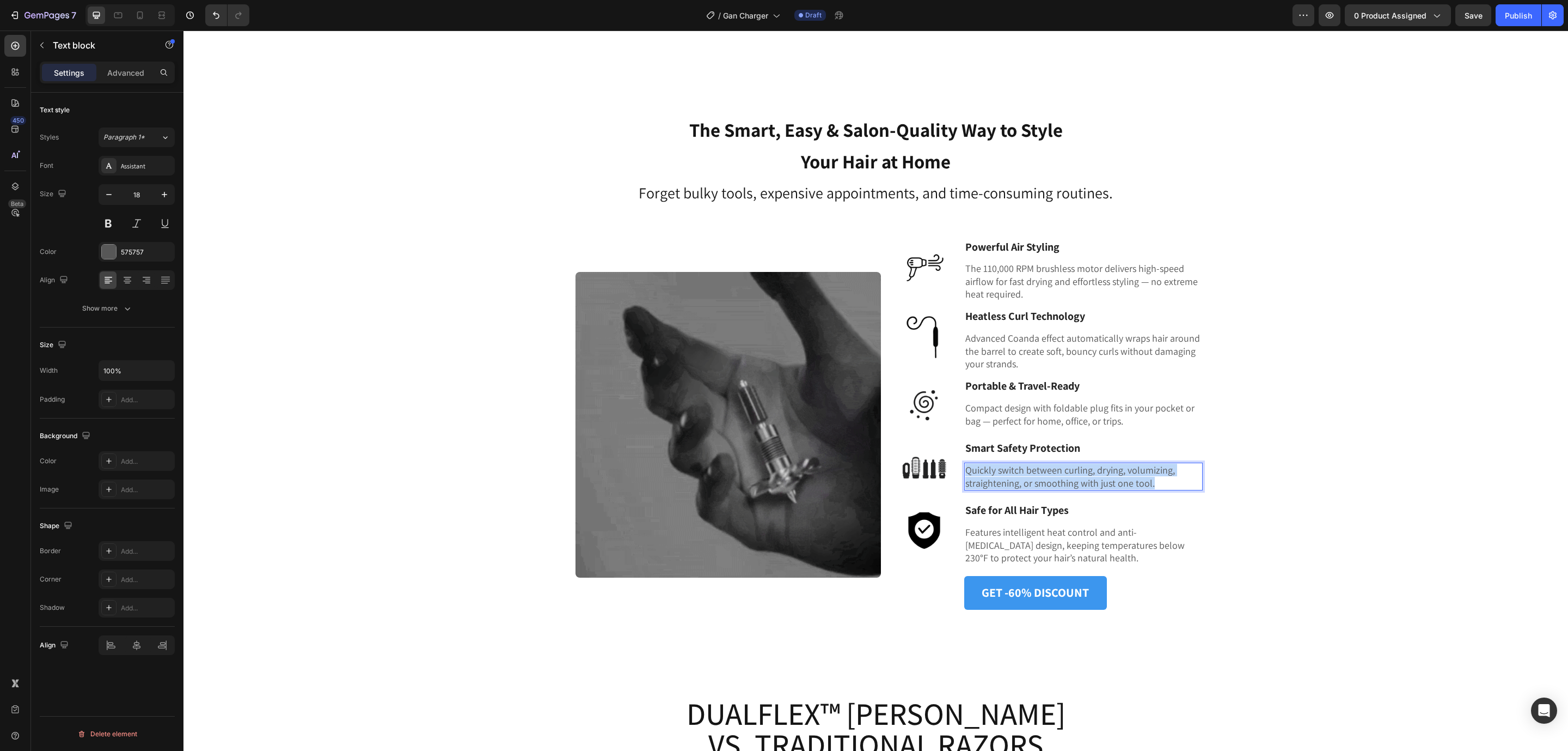
click at [1000, 481] on p "Quickly switch between curling, drying, volumizing, straightening, or smoothing…" at bounding box center [1083, 476] width 236 height 26
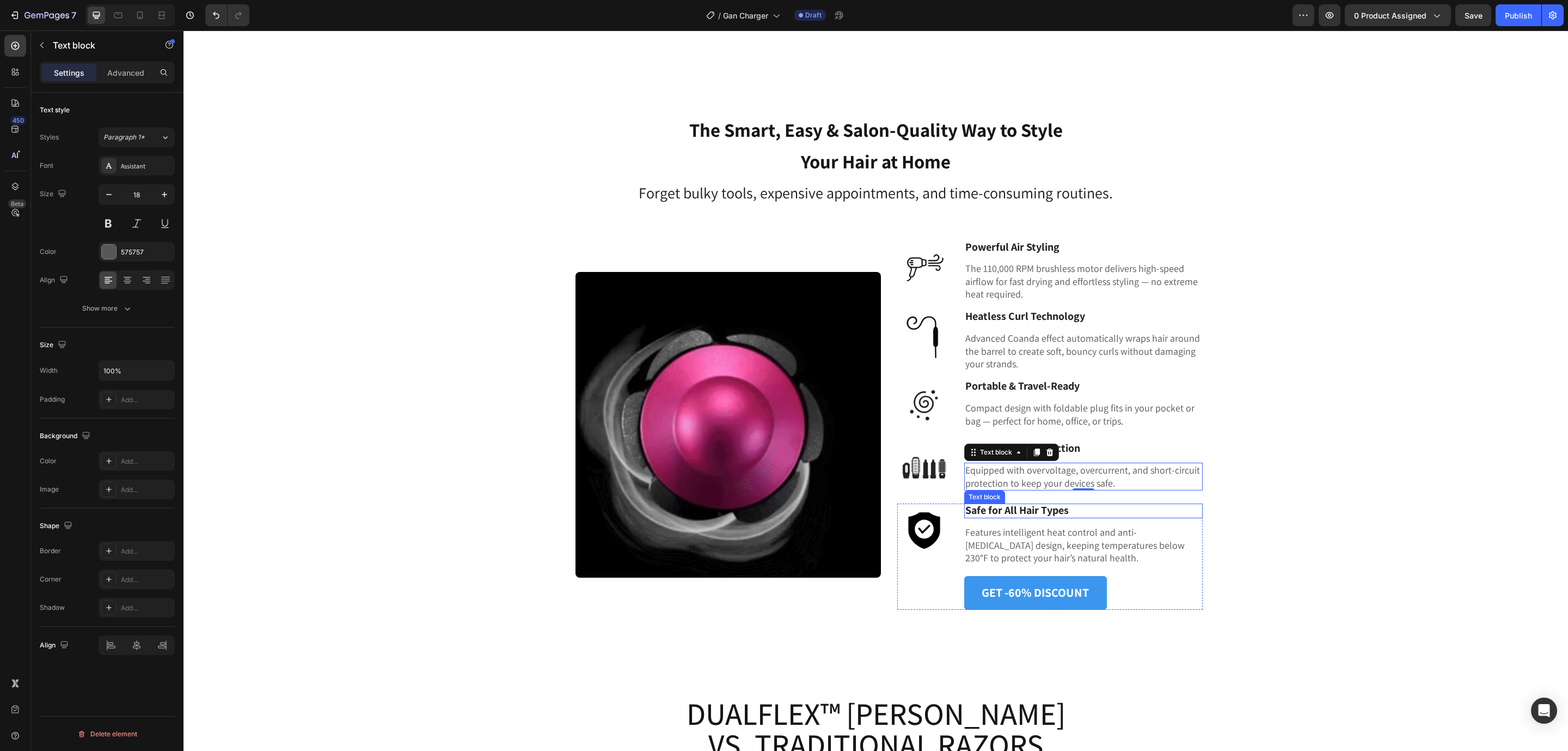
click at [993, 503] on div "Safe for All Hair Types Text block" at bounding box center [1083, 510] width 239 height 15
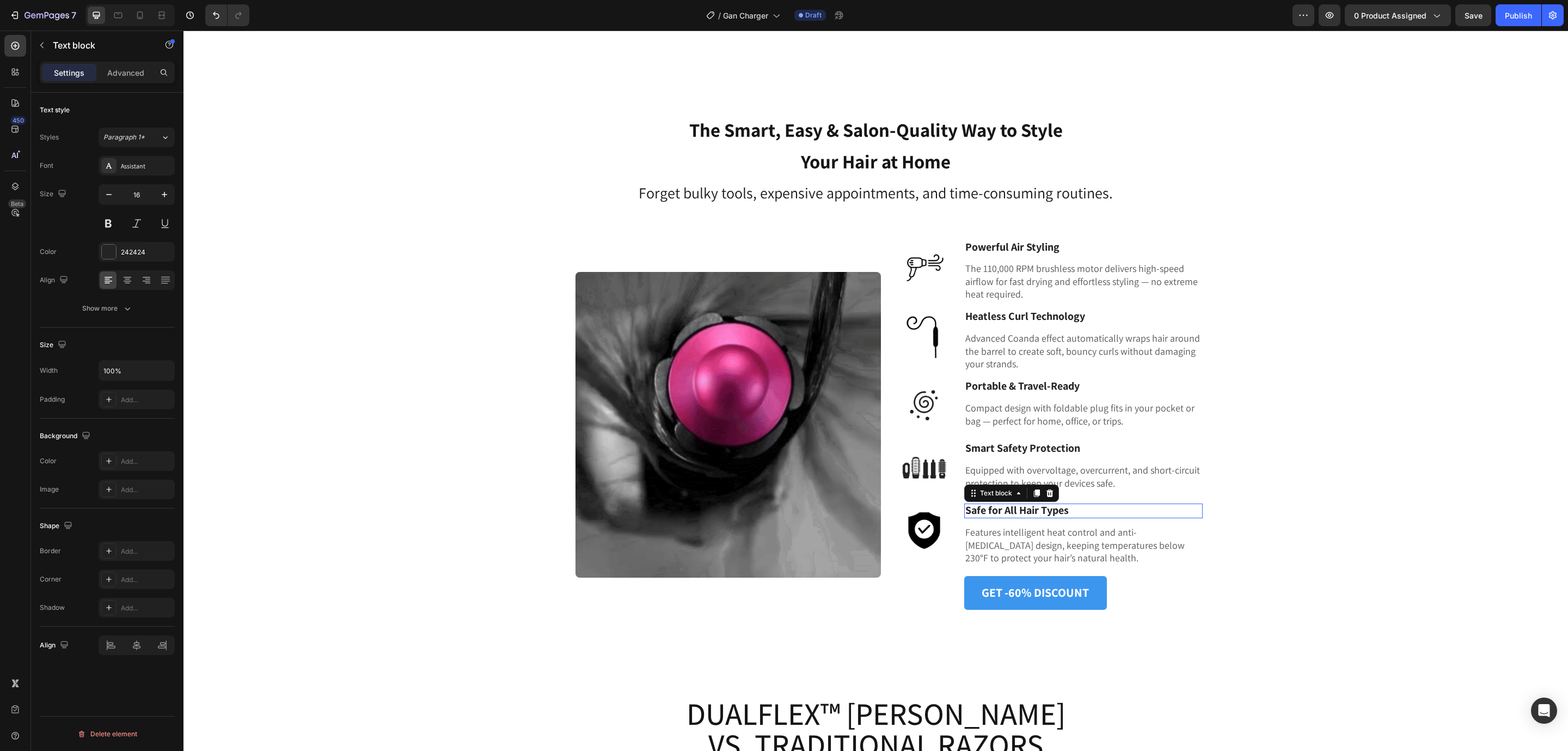
click at [993, 503] on strong "Safe for All Hair Types" at bounding box center [1017, 510] width 103 height 14
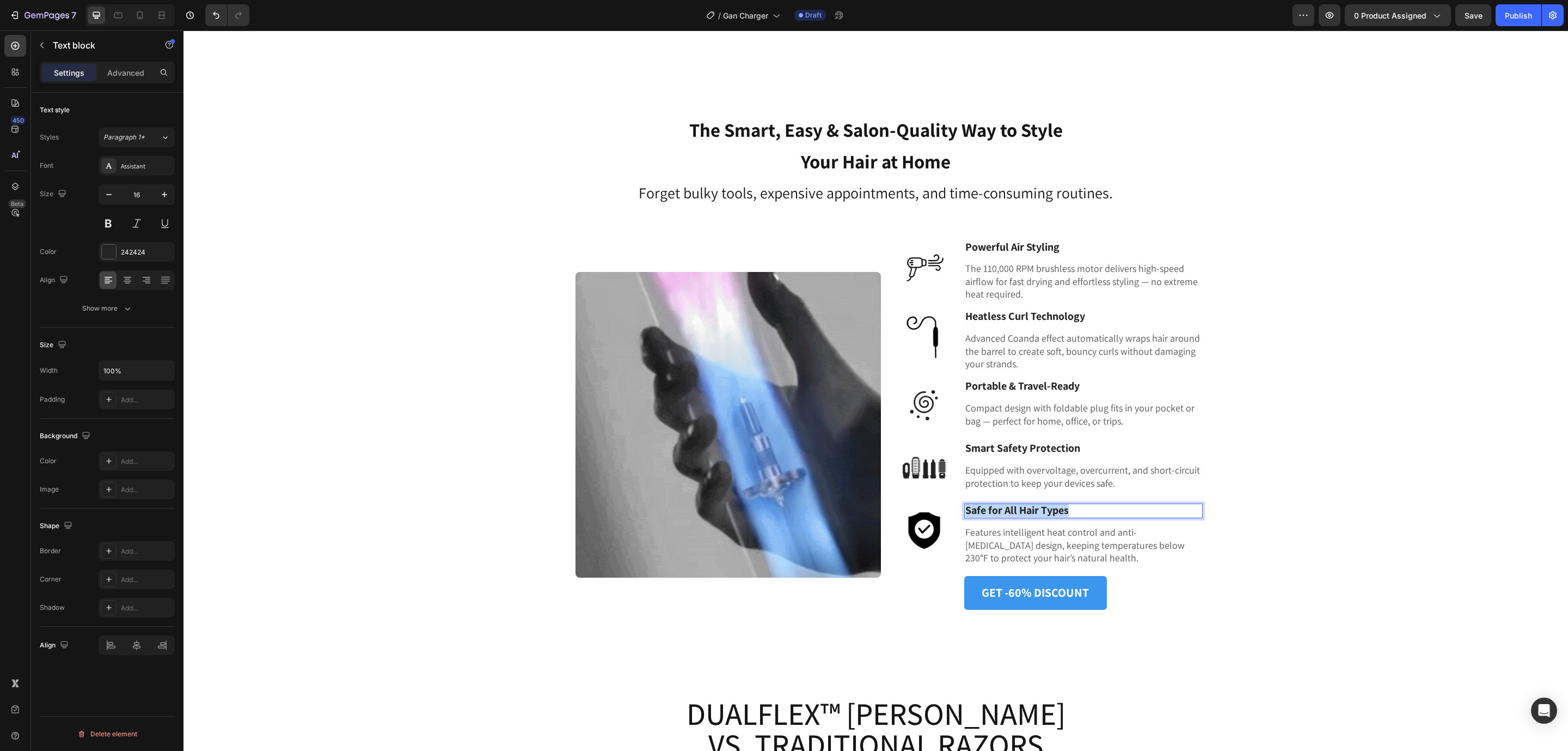
click at [993, 503] on strong "Safe for All Hair Types" at bounding box center [1017, 510] width 103 height 14
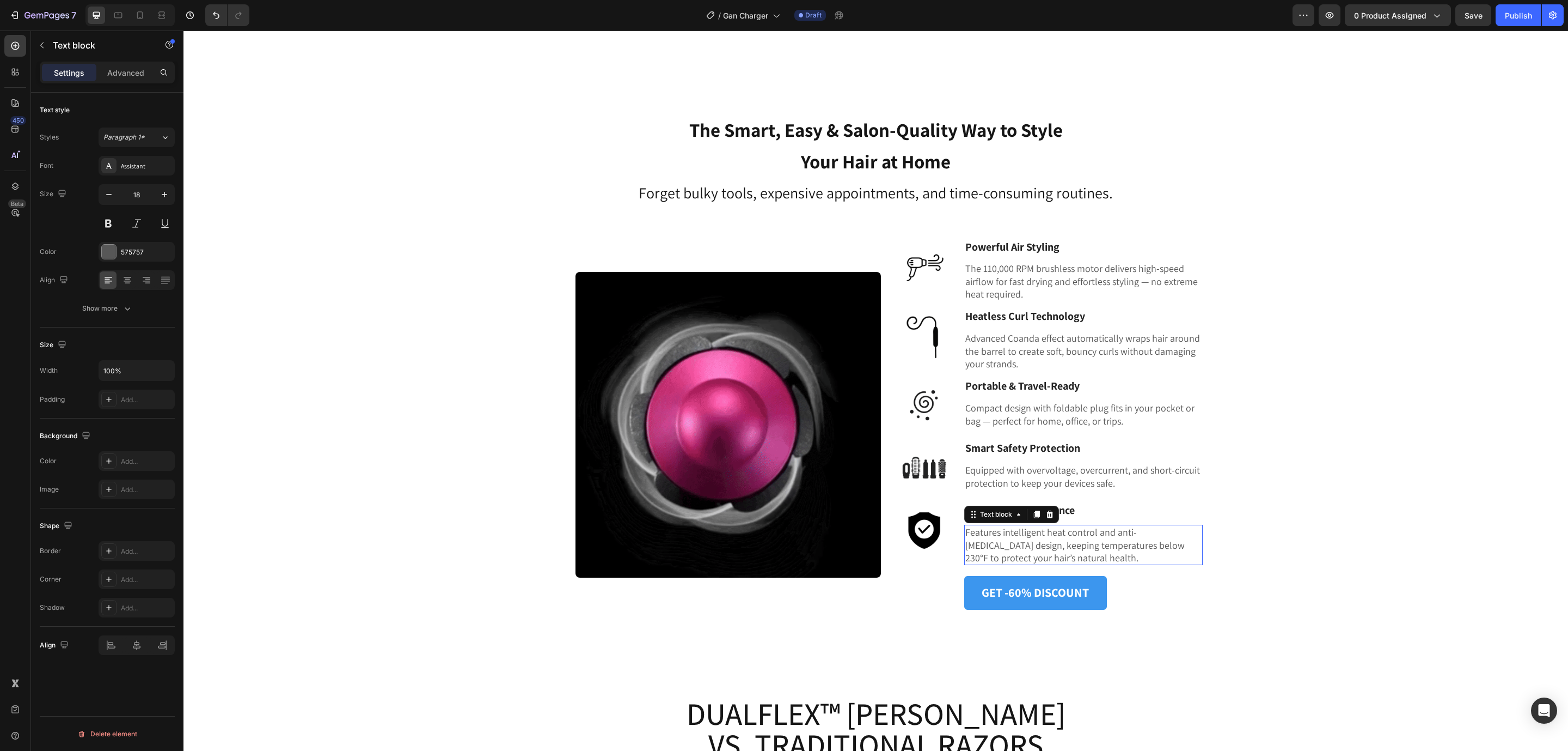
click at [1031, 526] on p "Features intelligent heat control and anti-[MEDICAL_DATA] design, keeping tempe…" at bounding box center [1083, 545] width 236 height 38
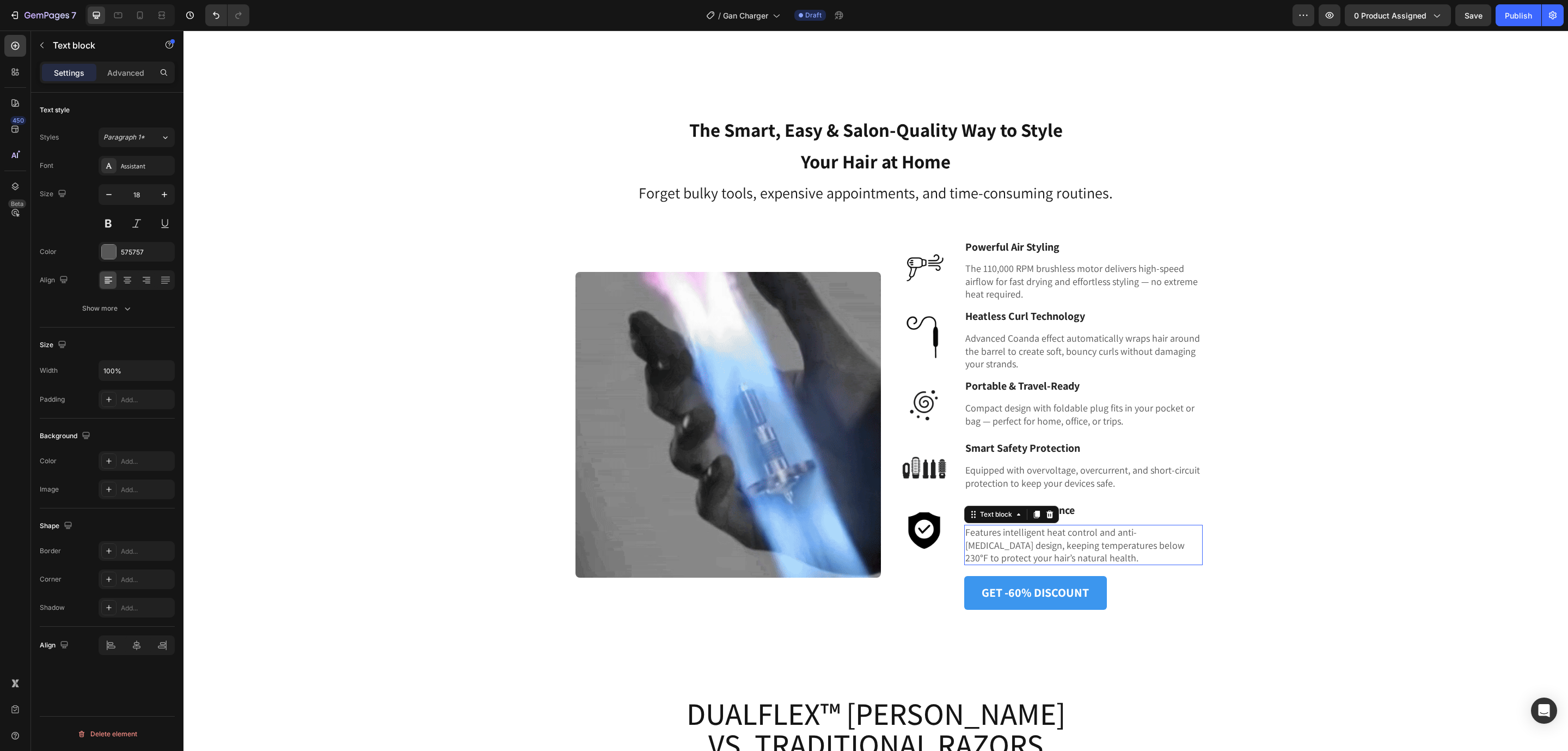
click at [1031, 526] on p "Features intelligent heat control and anti-[MEDICAL_DATA] design, keeping tempe…" at bounding box center [1083, 545] width 236 height 38
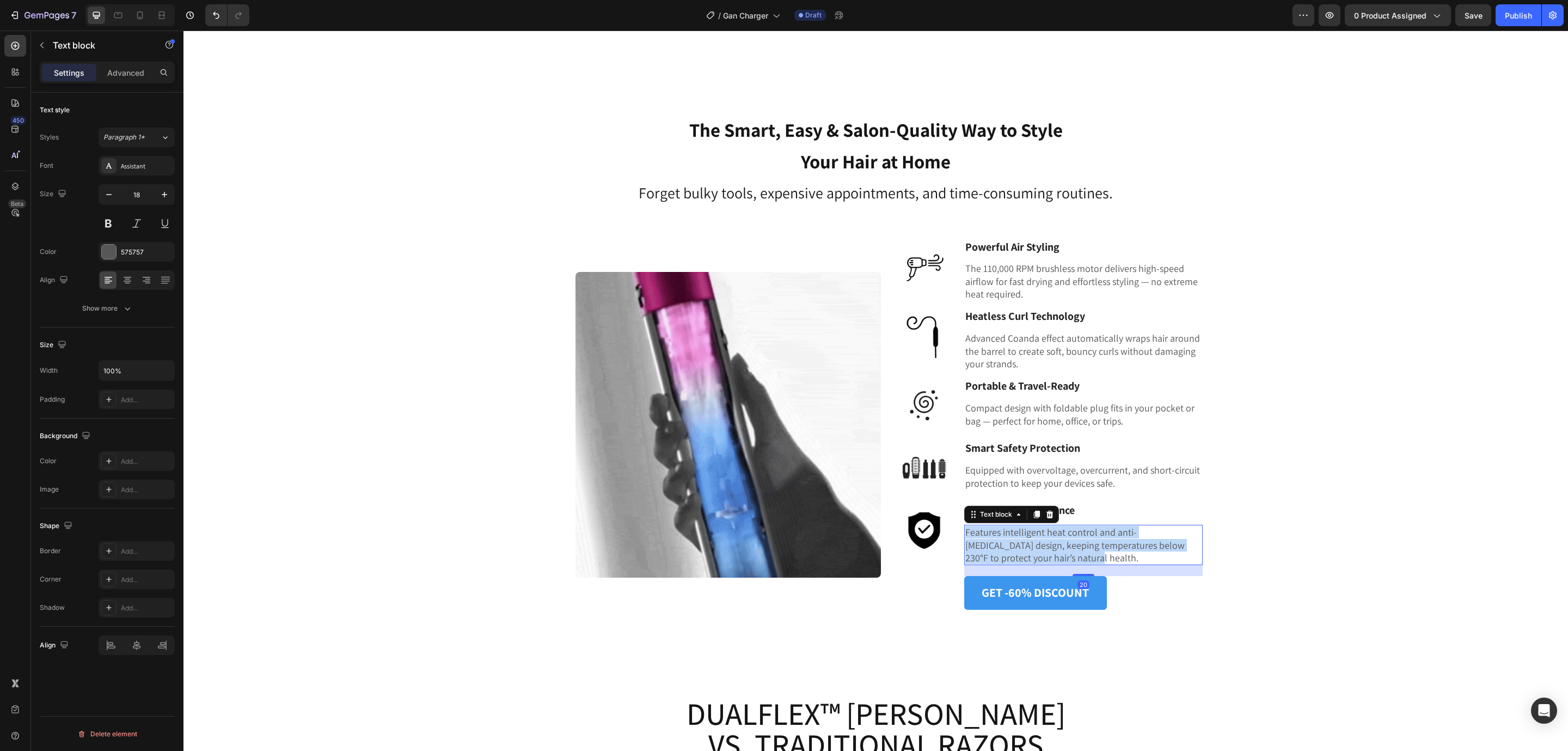
click at [1031, 526] on p "Features intelligent heat control and anti-[MEDICAL_DATA] design, keeping tempe…" at bounding box center [1083, 545] width 236 height 38
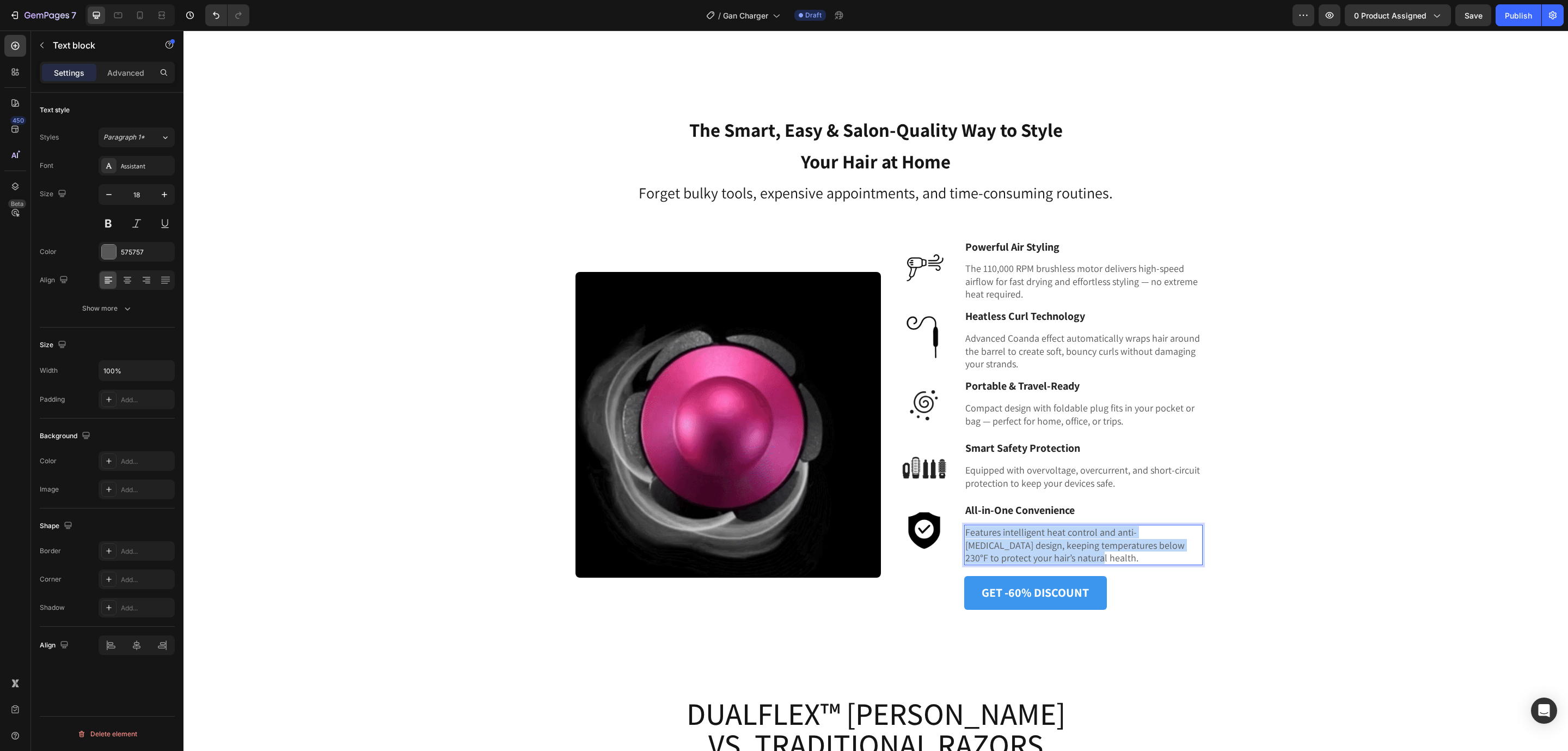
click at [1031, 526] on p "Features intelligent heat control and anti-[MEDICAL_DATA] design, keeping tempe…" at bounding box center [1083, 545] width 236 height 38
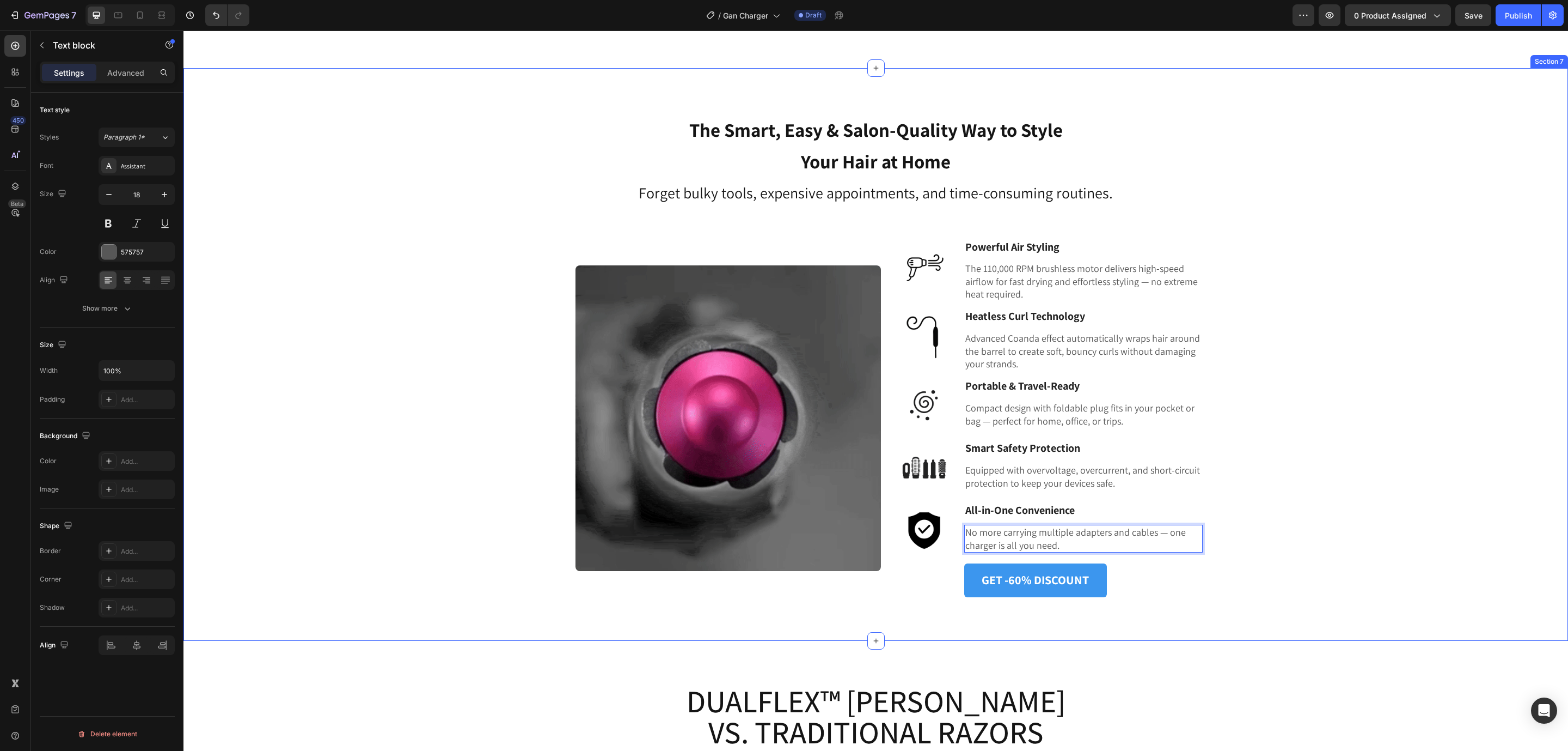
click at [1405, 375] on div "The Smart, Easy & Salon-Quality Way to Style Your Hair at Home Heading Forget b…" at bounding box center [876, 354] width 1368 height 485
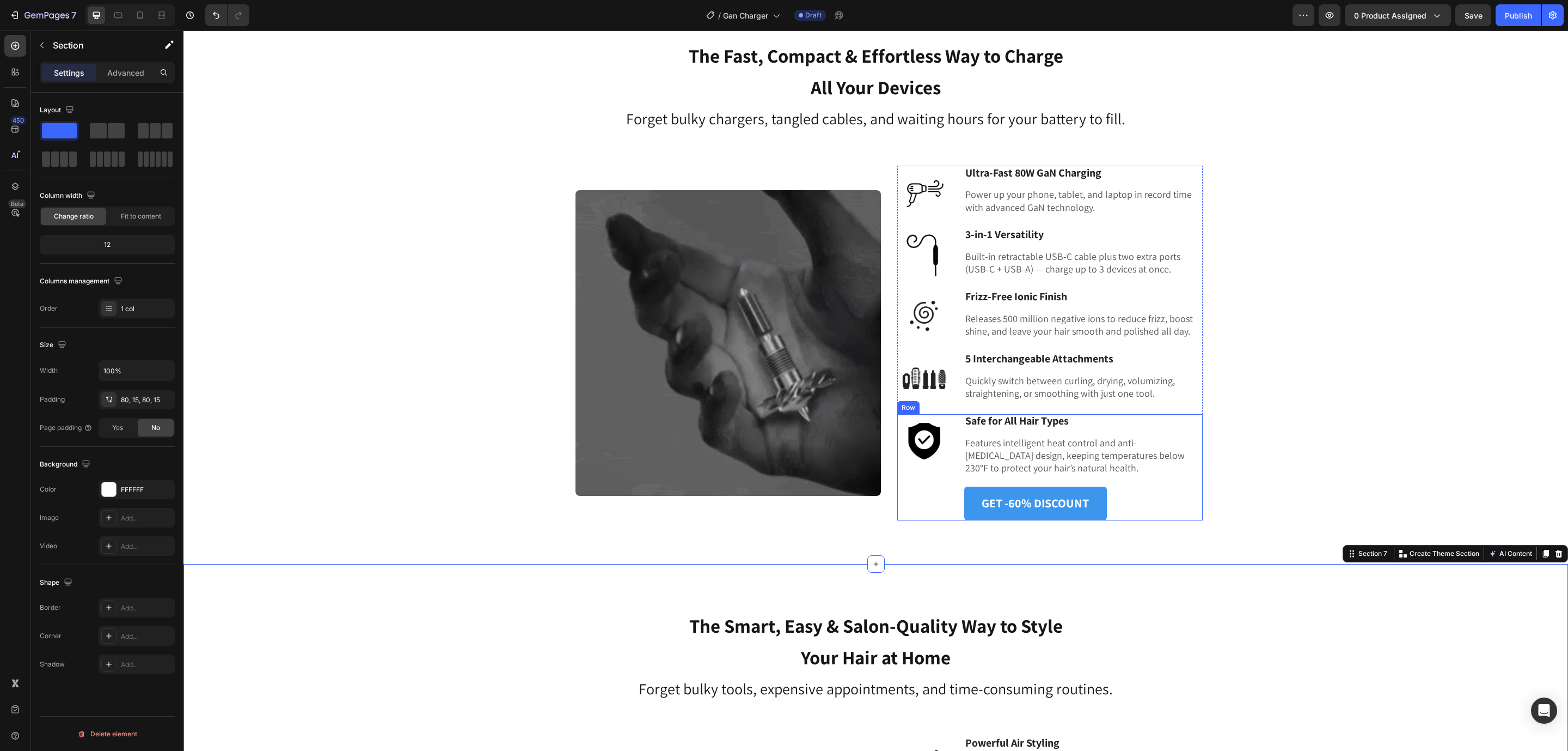
scroll to position [1170, 0]
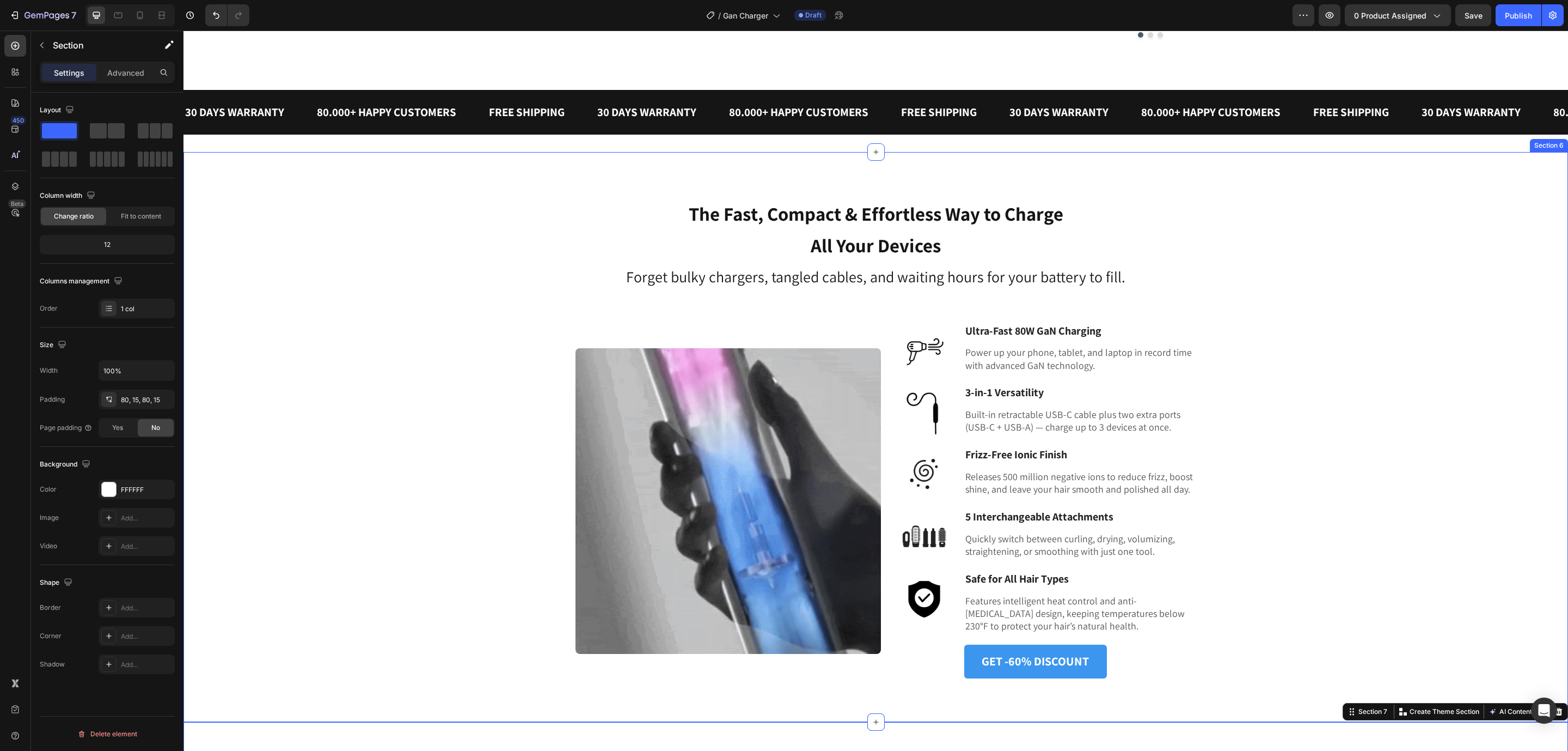
click at [1510, 208] on div "⁠⁠⁠⁠⁠⁠⁠ The Fast, Compact & Effortless Way to Charge All Your Devices Heading F…" at bounding box center [876, 437] width 1368 height 482
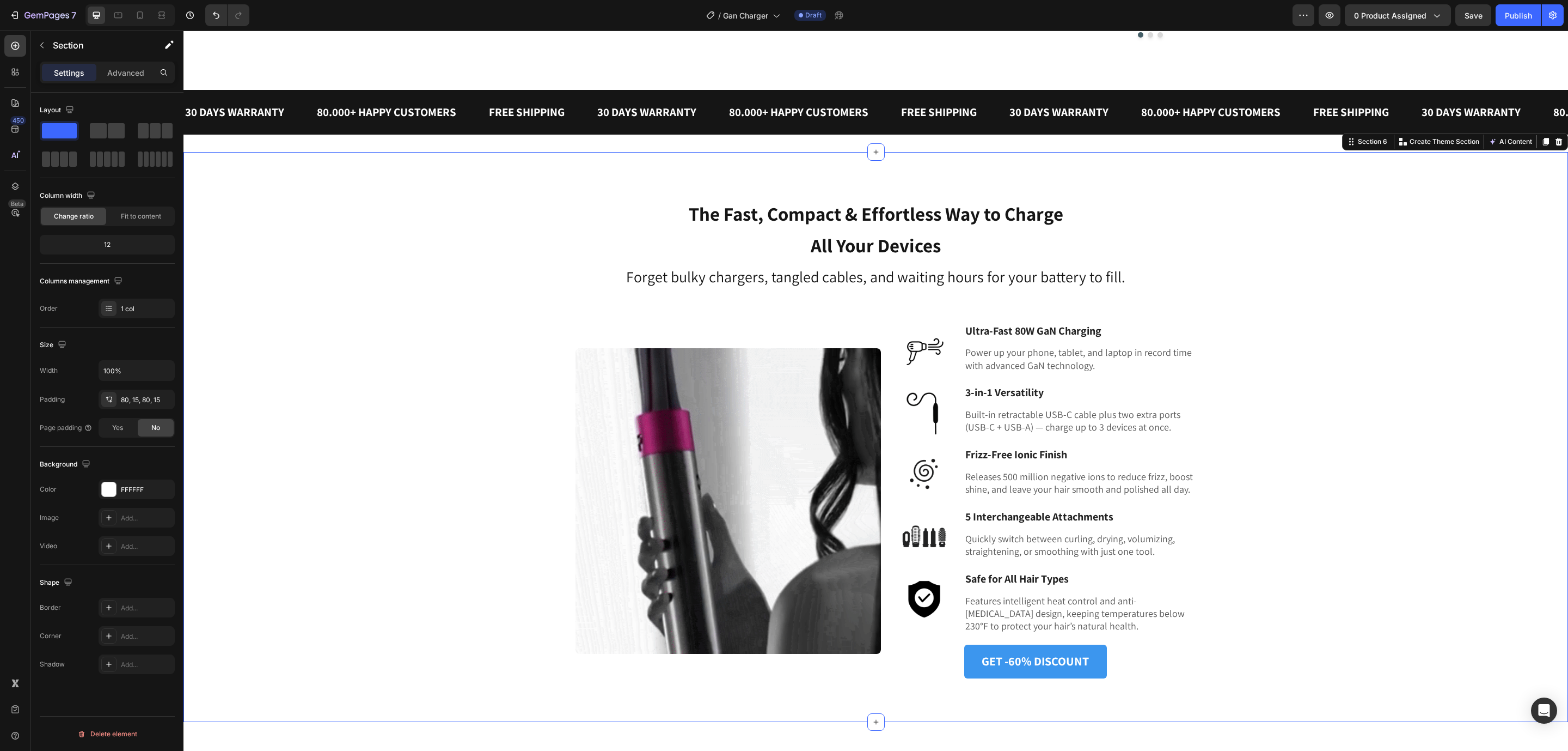
drag, startPoint x: 1541, startPoint y: 137, endPoint x: 1526, endPoint y: 168, distance: 34.4
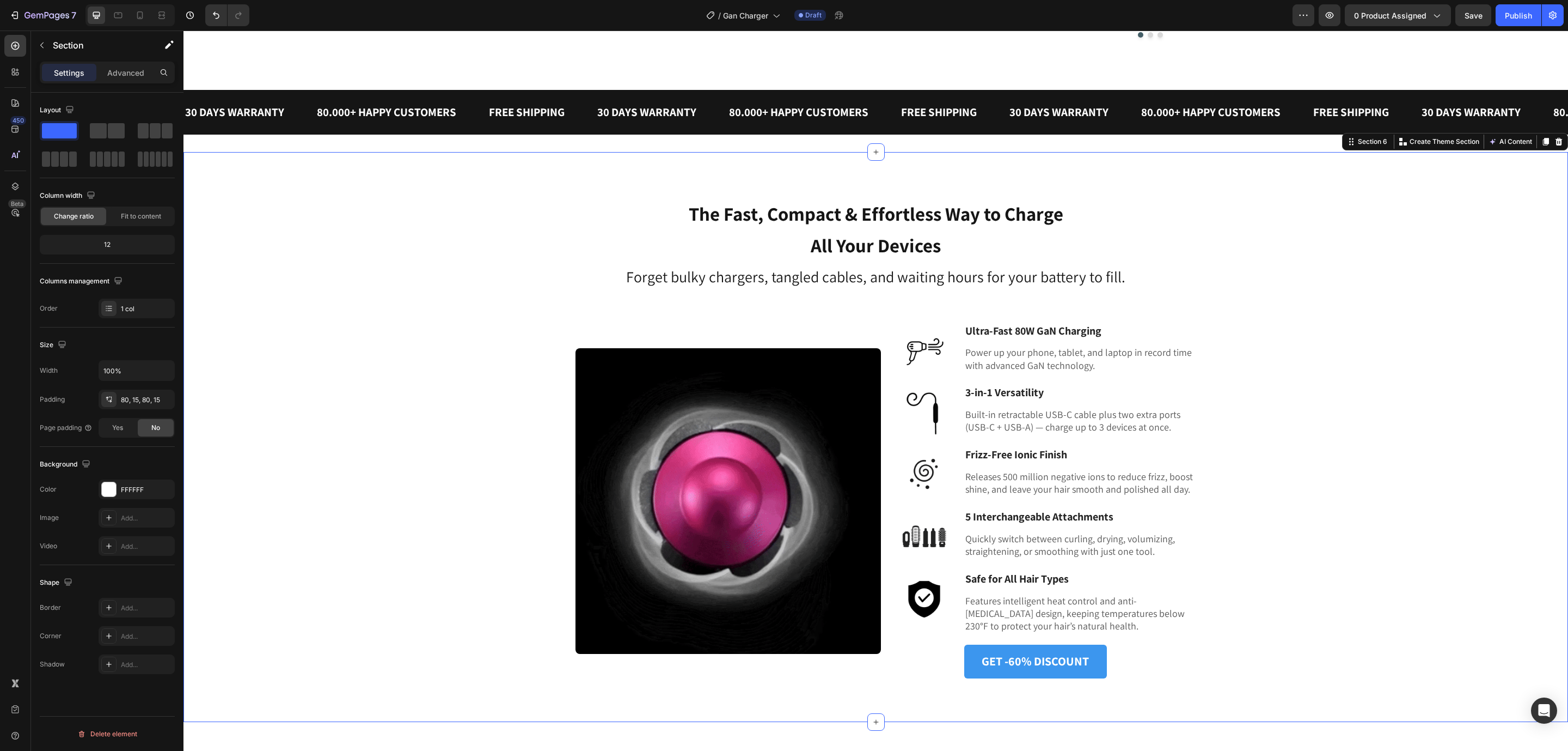
click at [1552, 136] on div at bounding box center [1558, 141] width 13 height 13
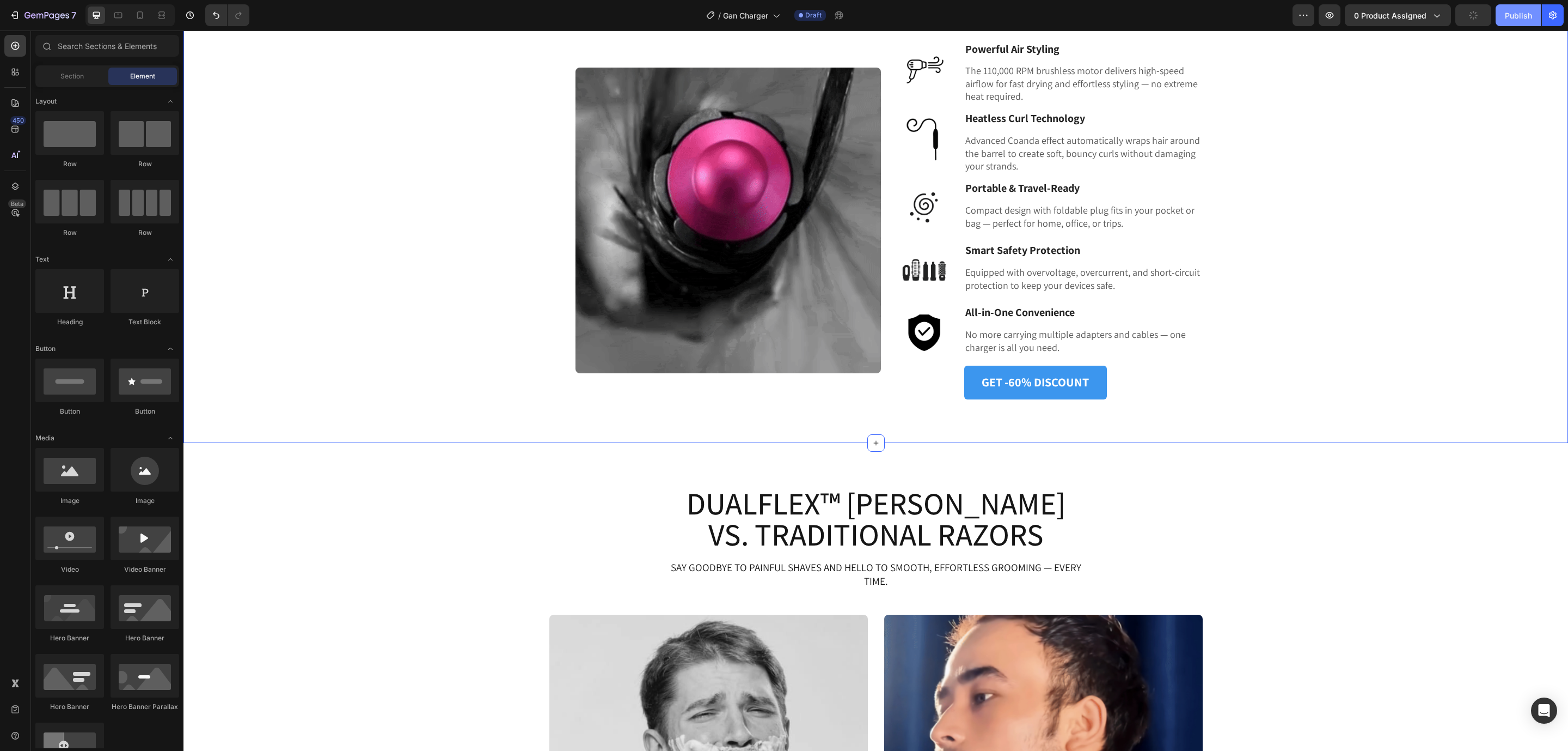
scroll to position [1416, 0]
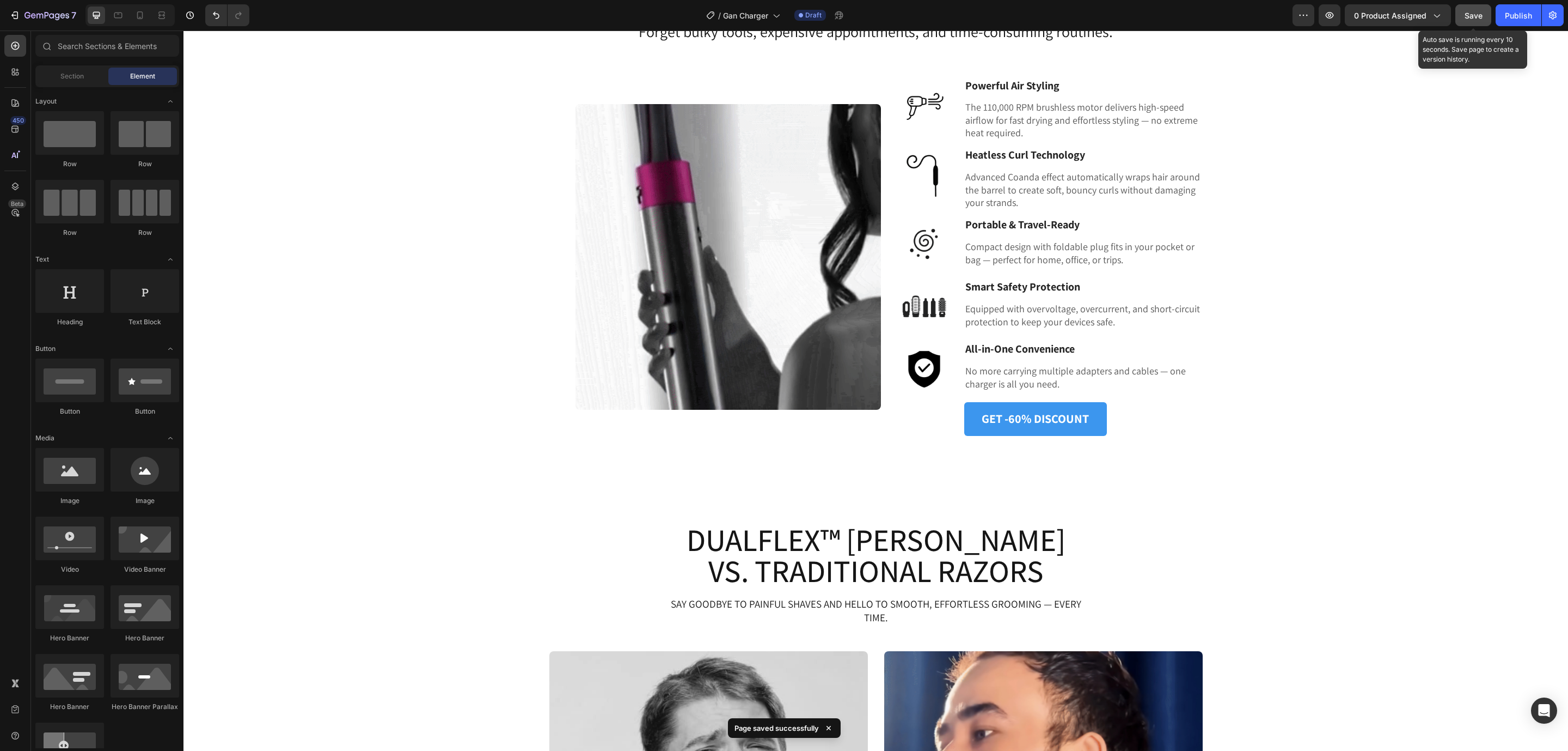
click at [1465, 13] on span "Save" at bounding box center [1474, 15] width 18 height 9
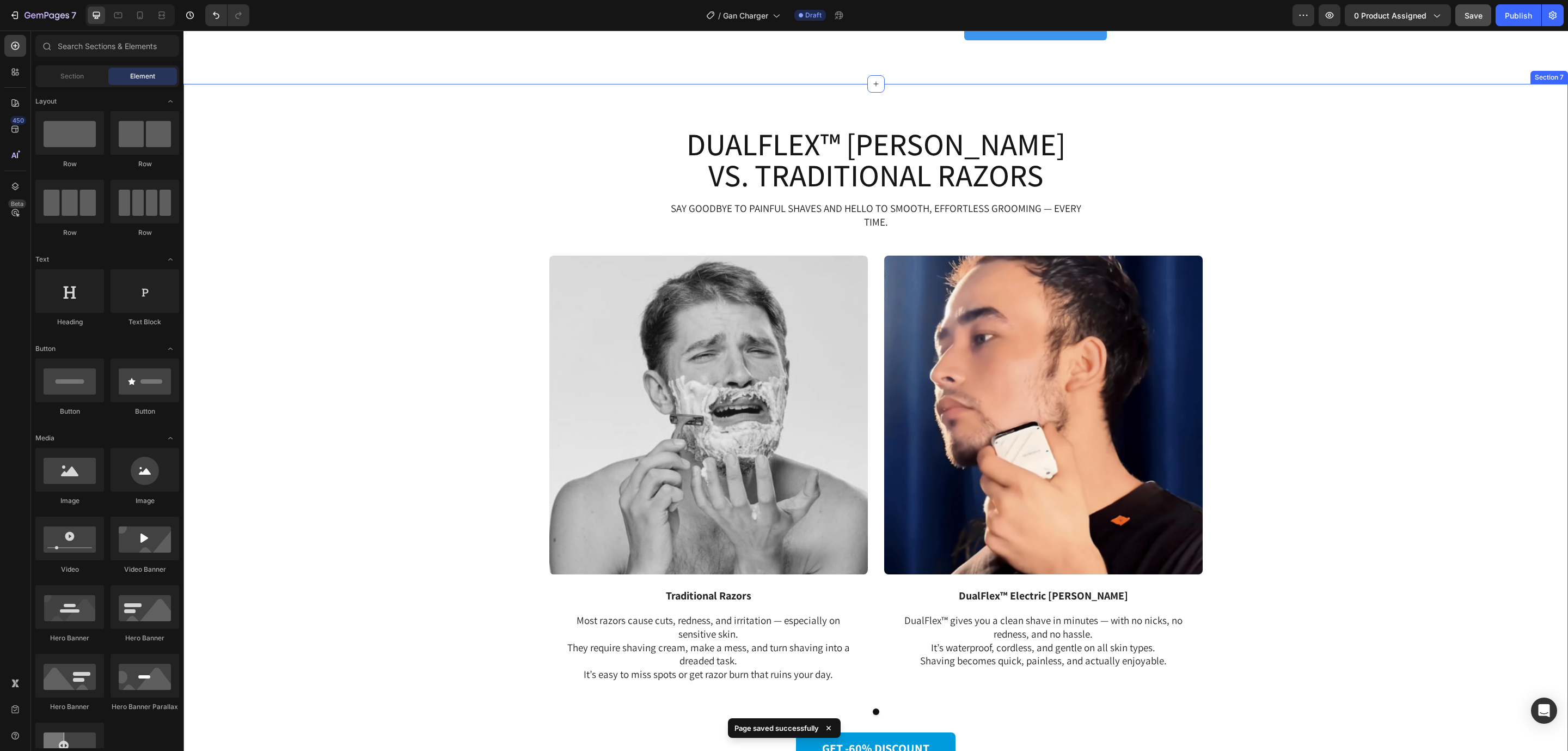
scroll to position [1824, 0]
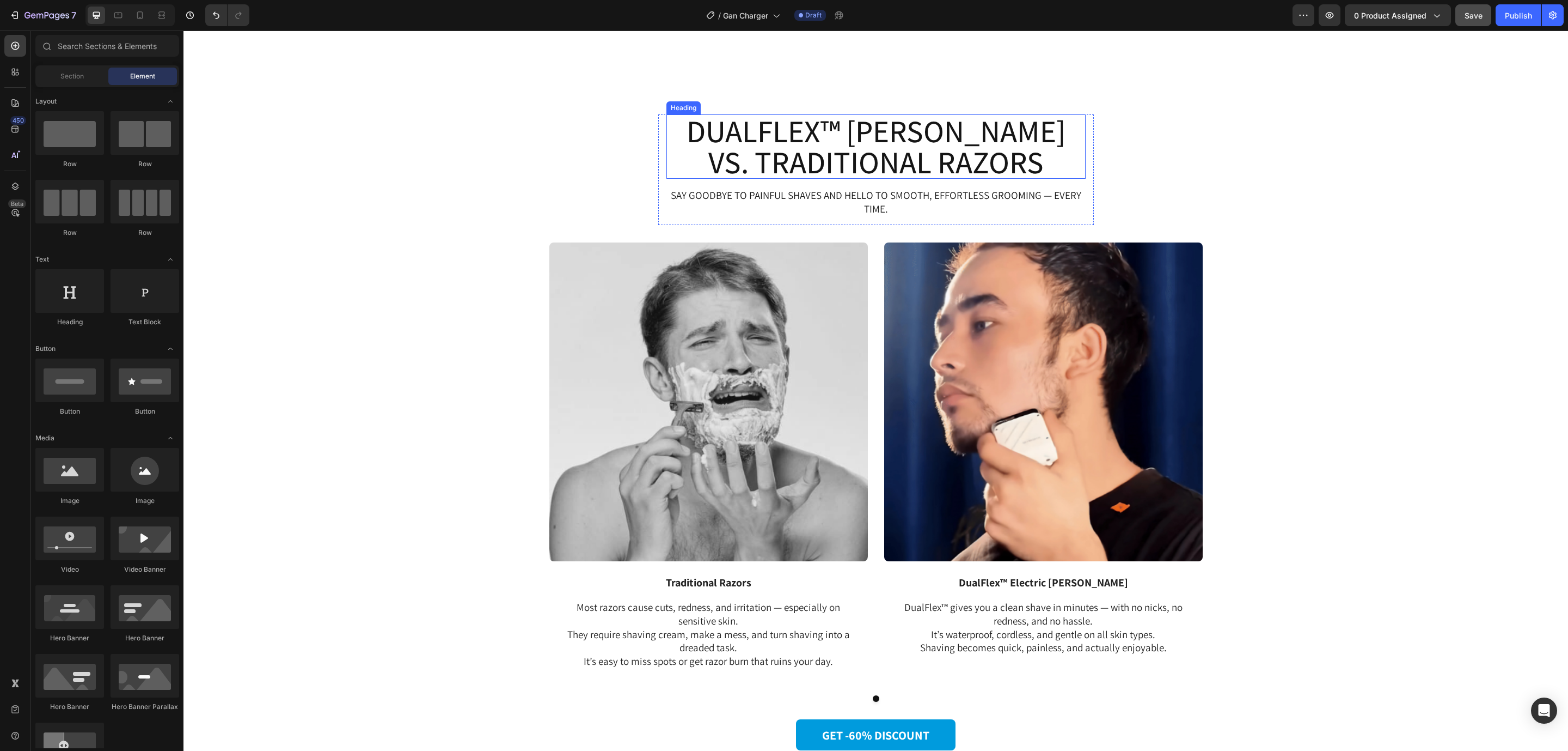
click at [796, 141] on h2 "DualFlex™ Shaver vs. Traditional Razors" at bounding box center [876, 147] width 419 height 65
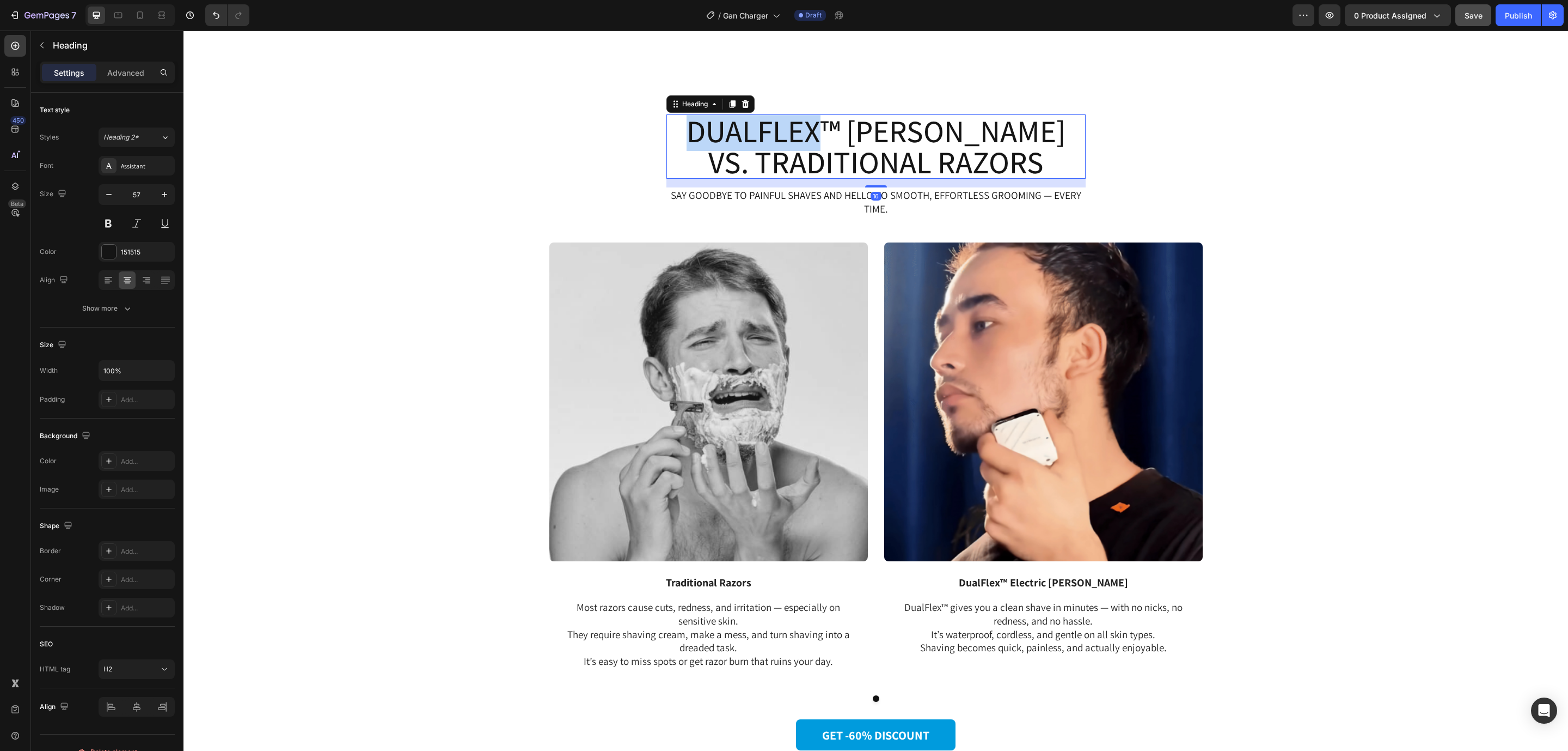
click at [796, 141] on h2 "DualFlex™ Shaver vs. Traditional Razors" at bounding box center [876, 147] width 419 height 65
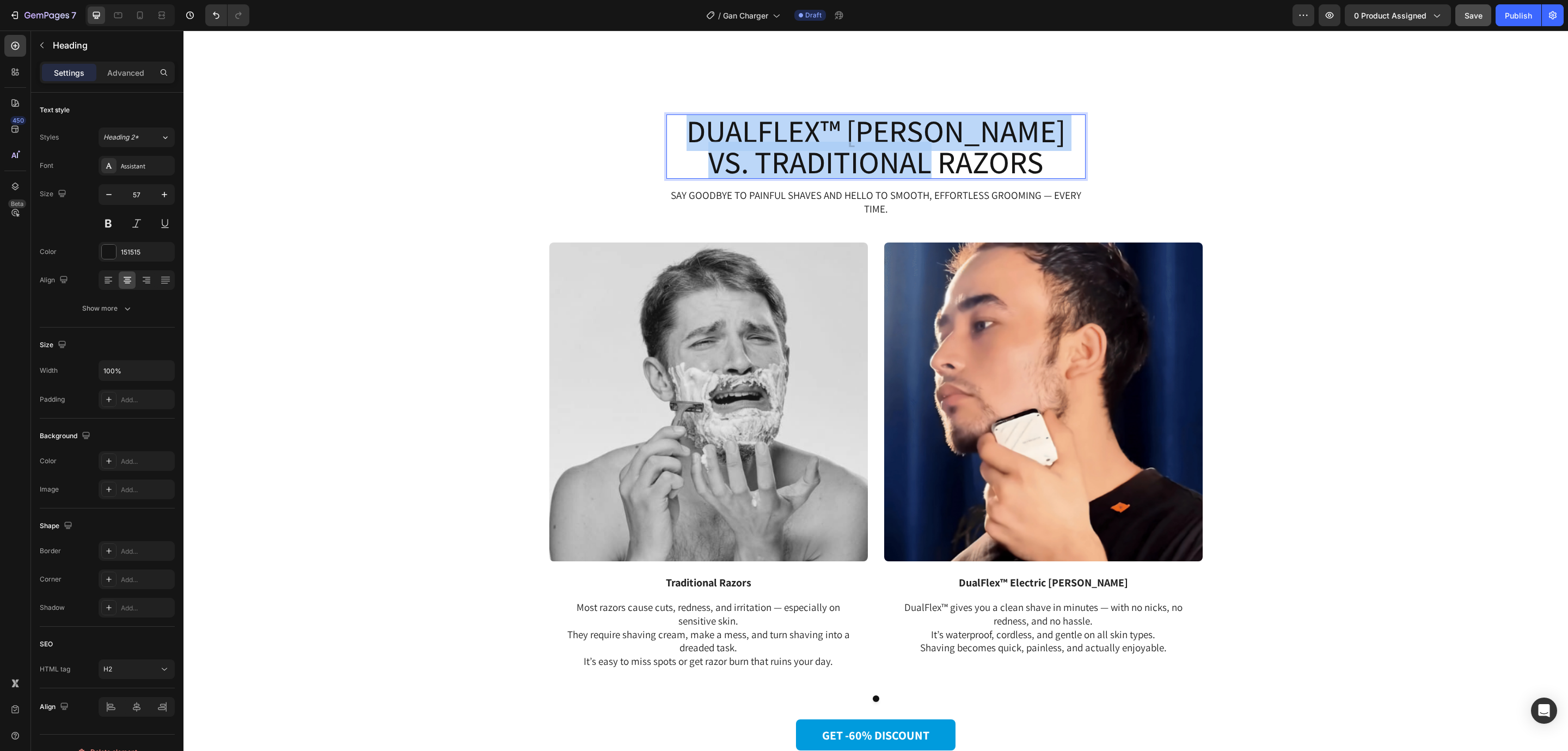
click at [796, 141] on p "DualFlex™ Shaver vs. Traditional Razors" at bounding box center [876, 147] width 417 height 62
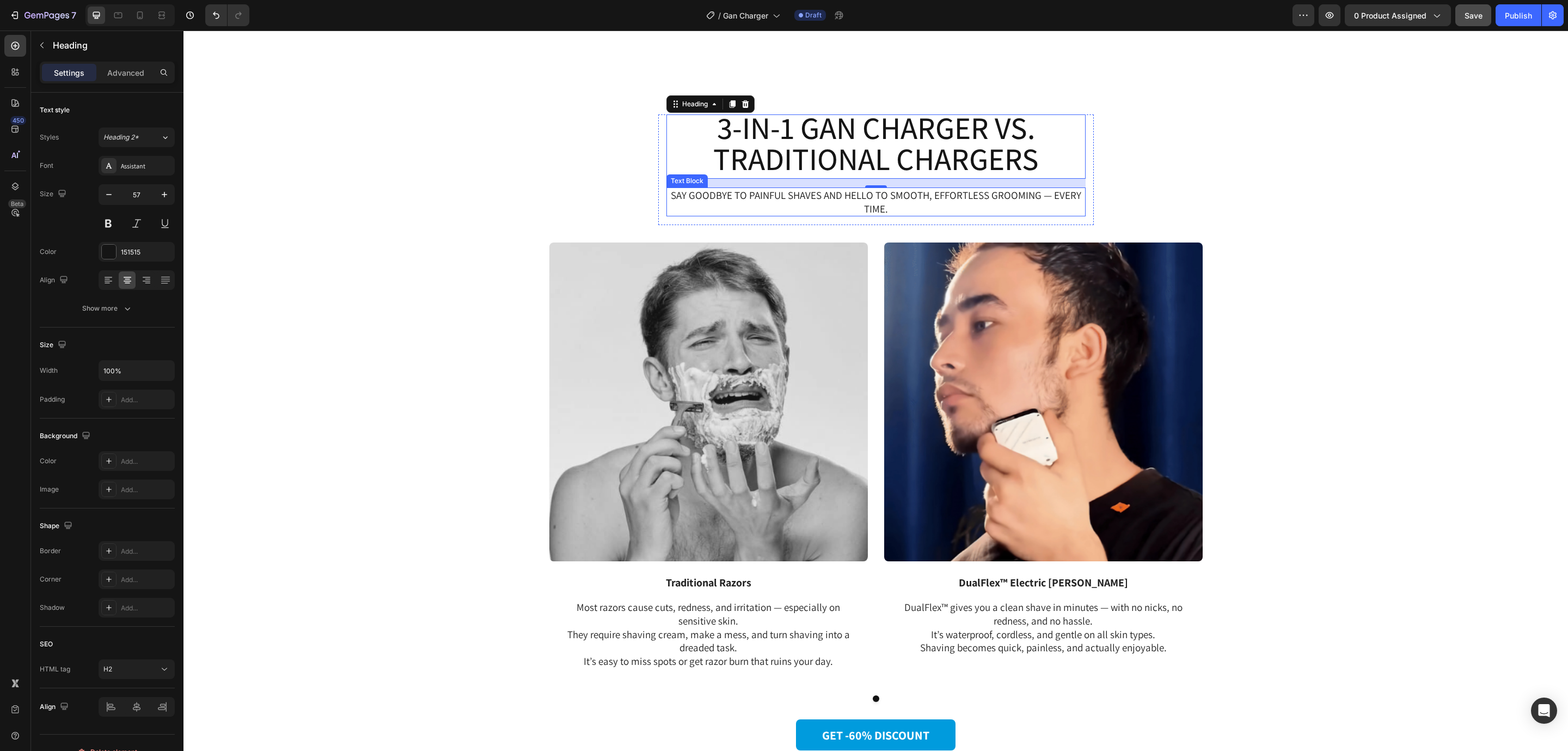
click at [934, 198] on p "Say goodbye to painful shaves and hello to smooth, effortless grooming — every …" at bounding box center [876, 202] width 417 height 27
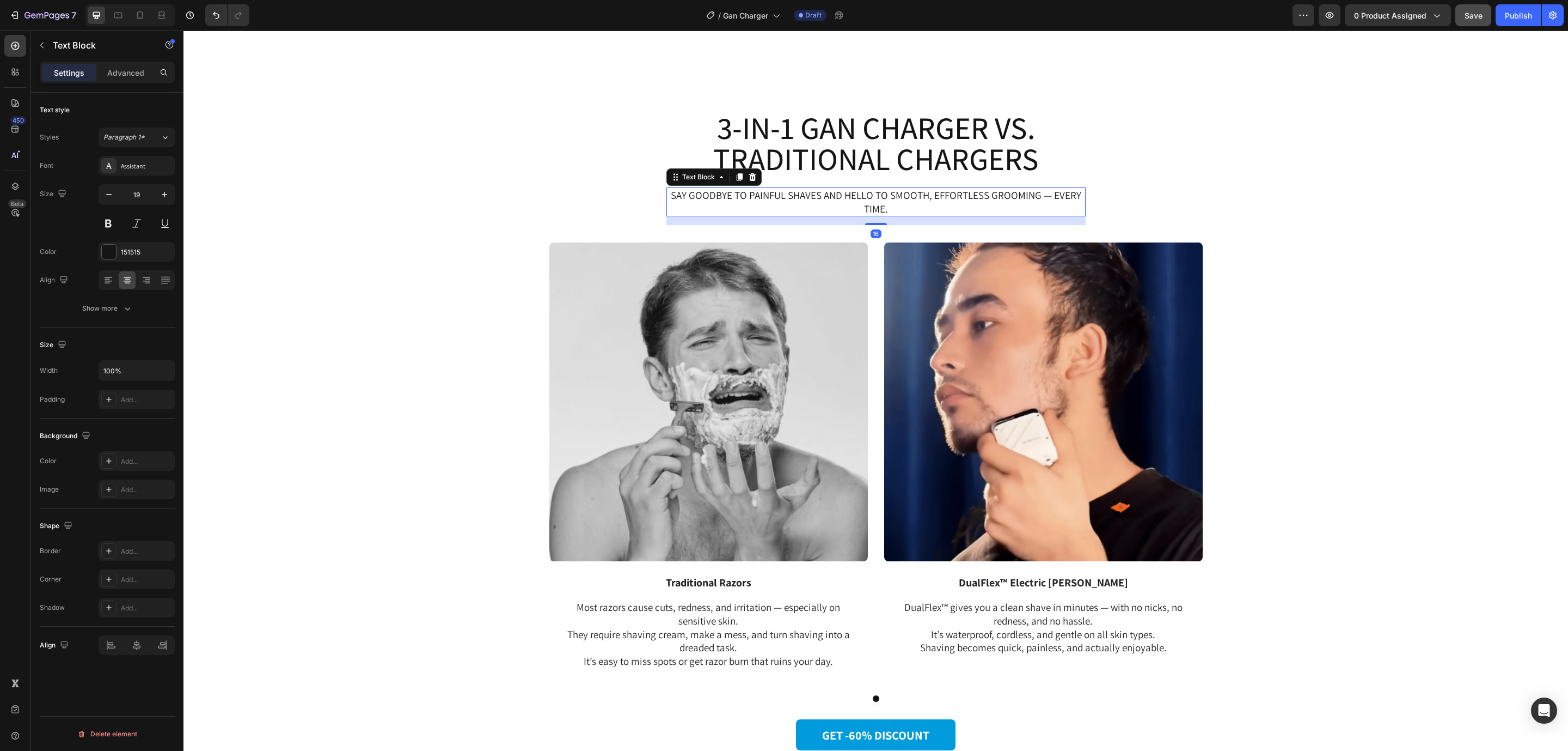
click at [934, 198] on p "Say goodbye to painful shaves and hello to smooth, effortless grooming — every …" at bounding box center [876, 202] width 417 height 27
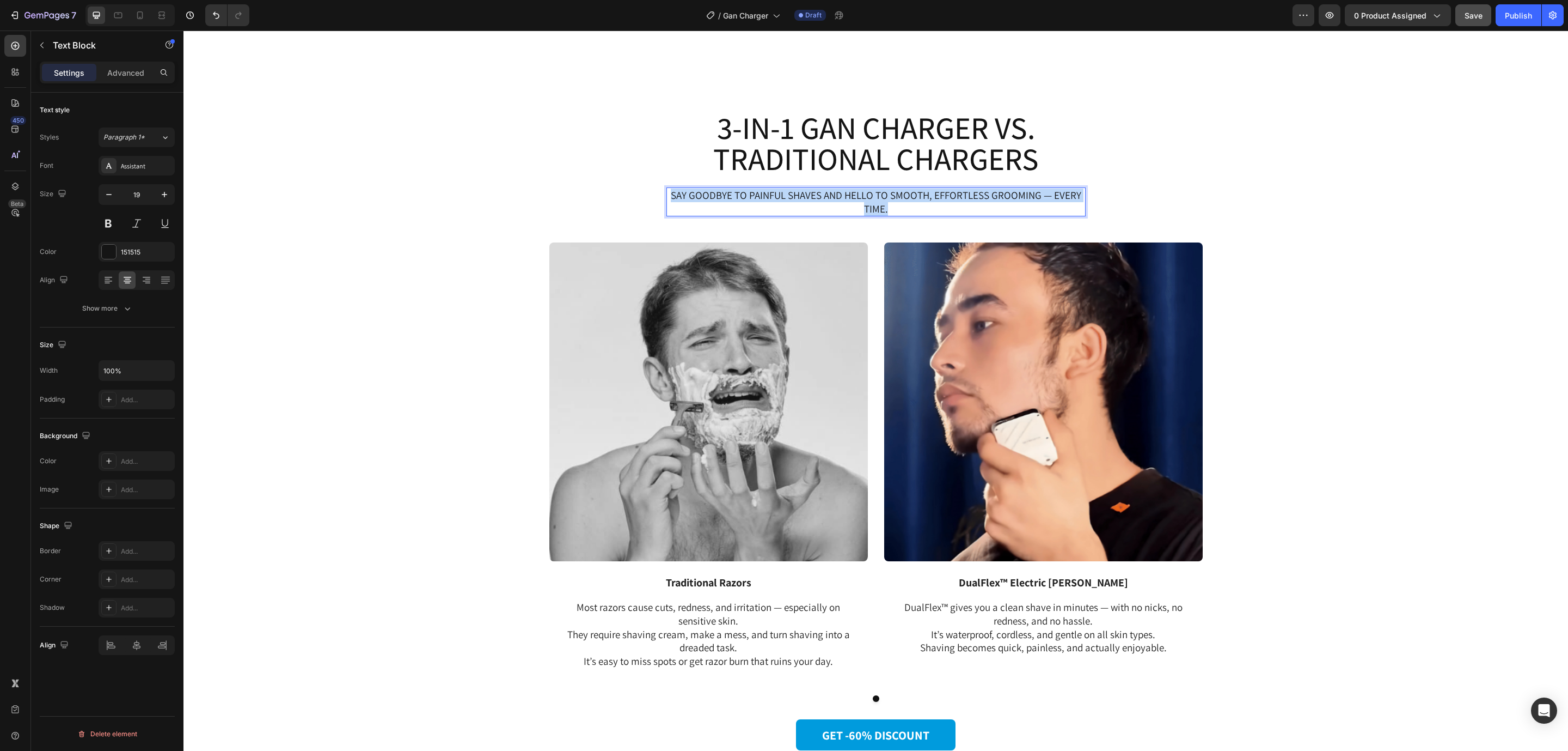
click at [934, 198] on p "Say goodbye to painful shaves and hello to smooth, effortless grooming — every …" at bounding box center [876, 202] width 417 height 27
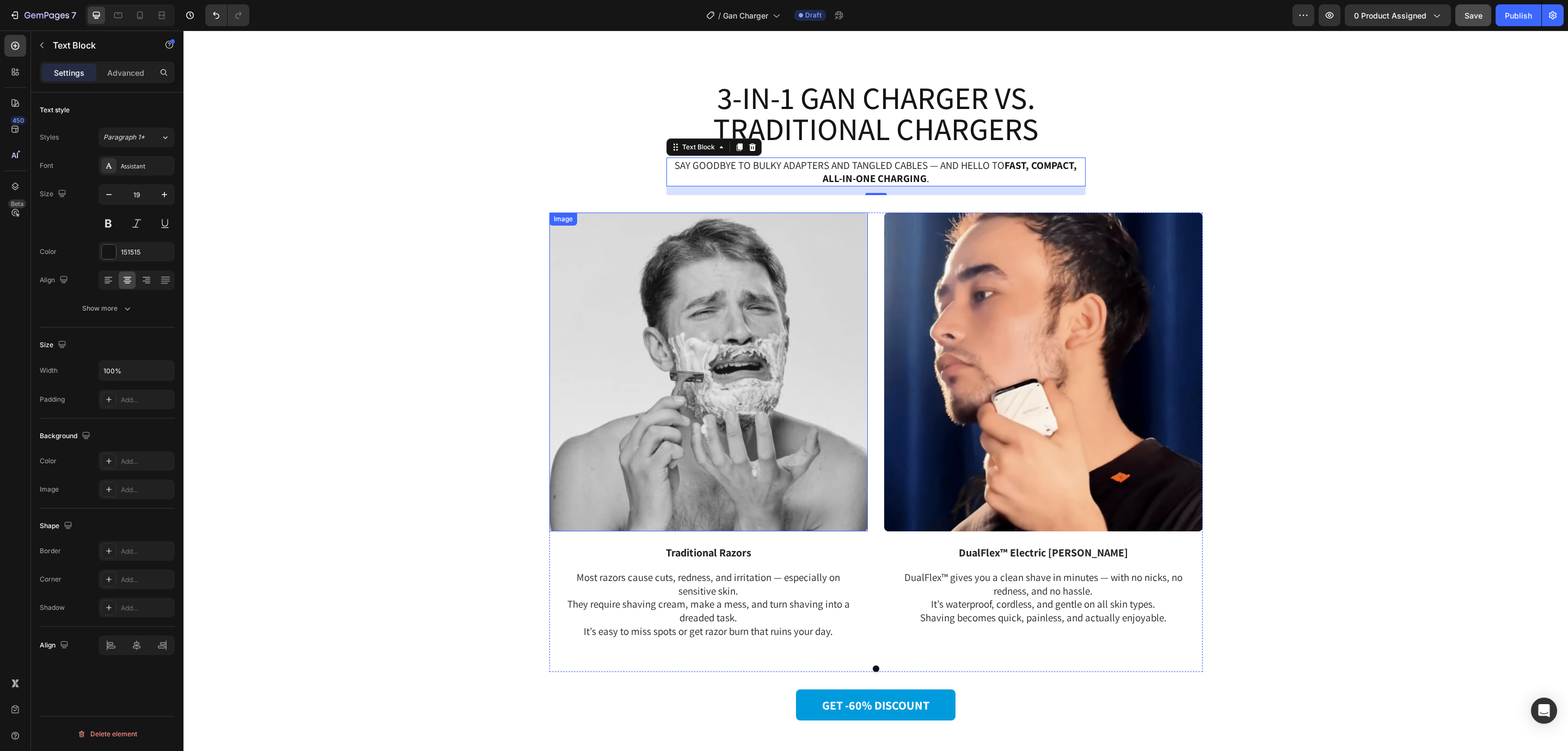
scroll to position [1987, 0]
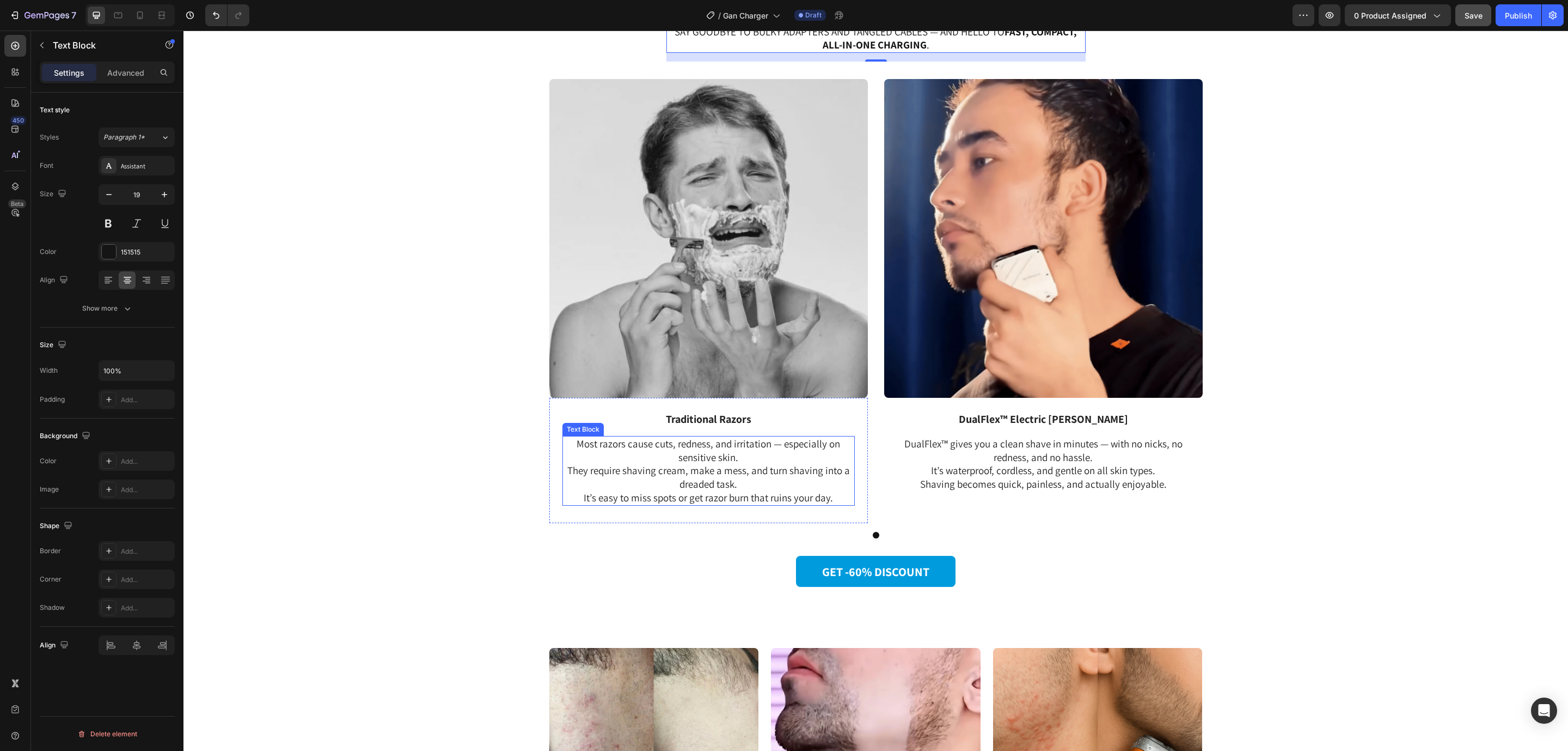
click at [780, 469] on p "Most razors cause cuts, redness, and irritation — especially on sensitive skin.…" at bounding box center [709, 470] width 290 height 68
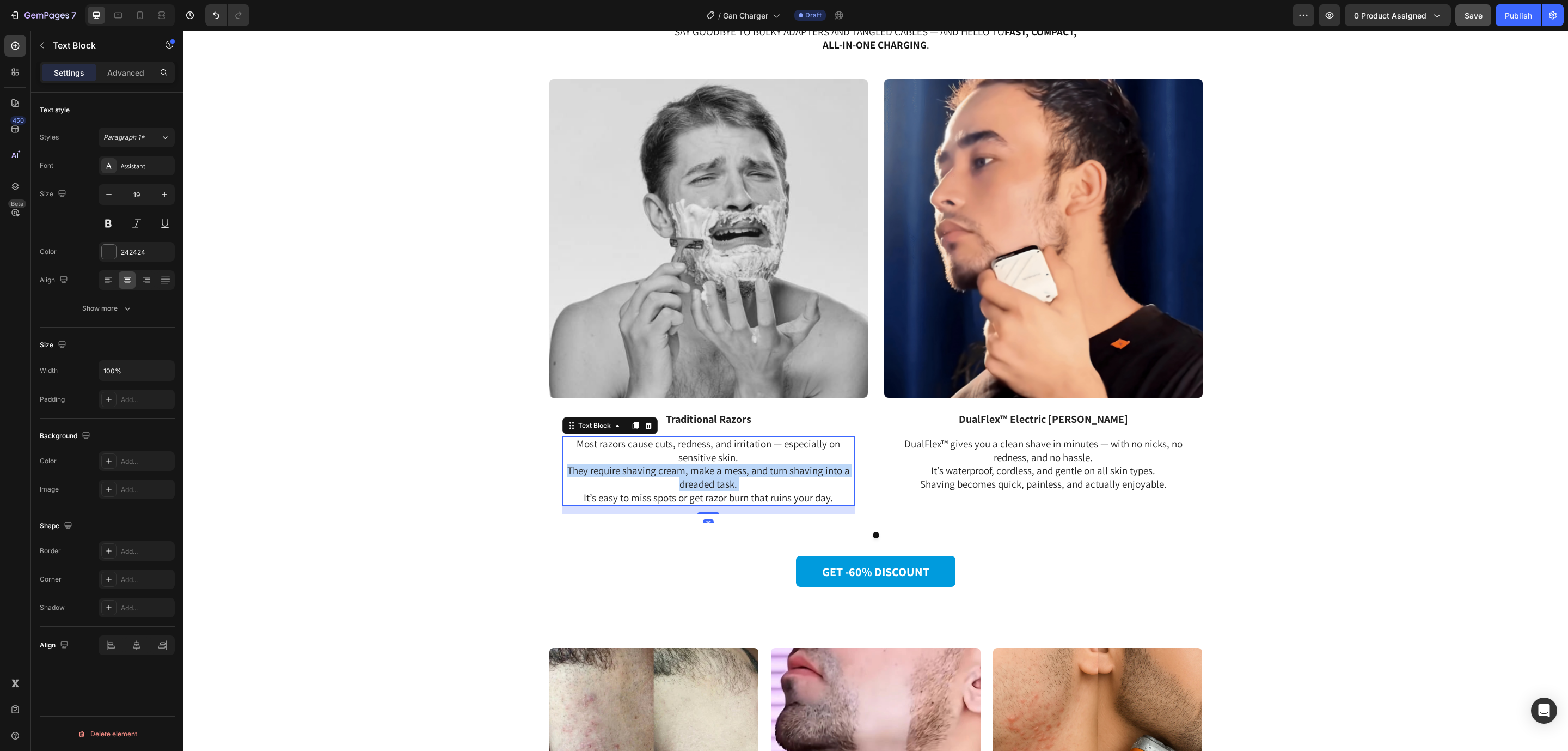
click at [780, 469] on p "Most razors cause cuts, redness, and irritation — especially on sensitive skin.…" at bounding box center [709, 470] width 290 height 68
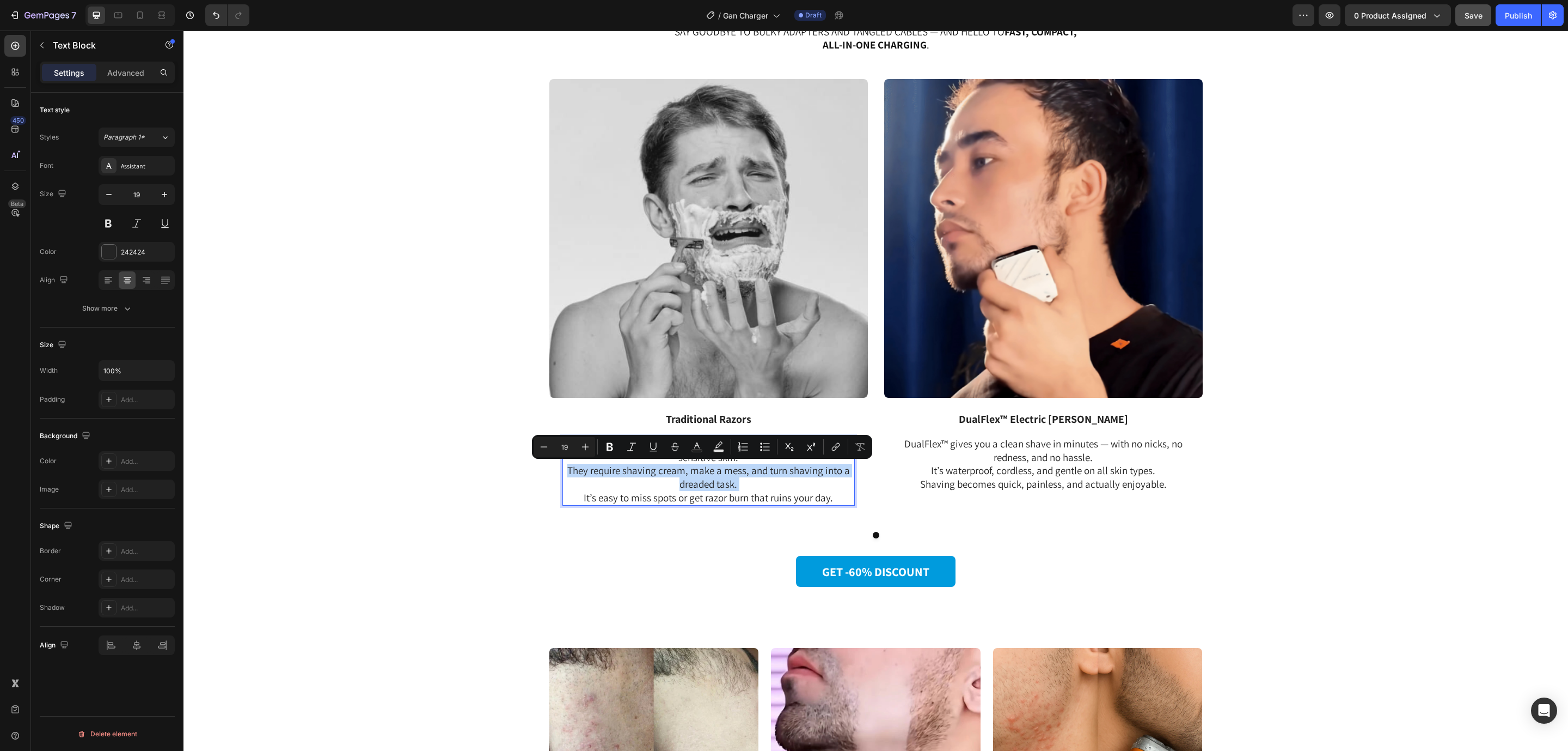
click at [780, 469] on p "Most razors cause cuts, redness, and irritation — especially on sensitive skin.…" at bounding box center [709, 470] width 290 height 68
click at [699, 469] on p "Most razors cause cuts, redness, and irritation — especially on sensitive skin.…" at bounding box center [709, 470] width 290 height 68
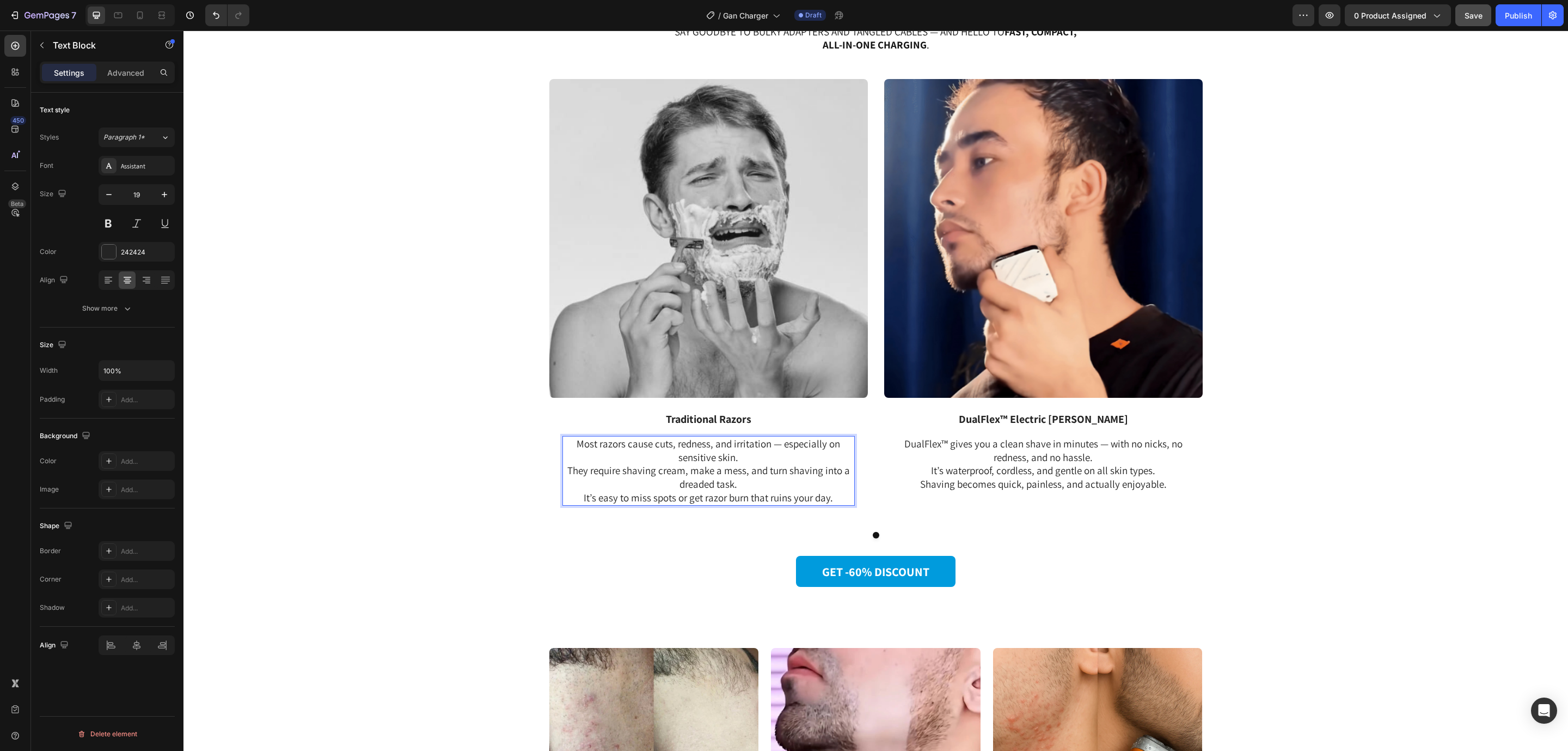
click at [574, 442] on p "Most razors cause cuts, redness, and irritation — especially on sensitive skin.…" at bounding box center [709, 470] width 290 height 68
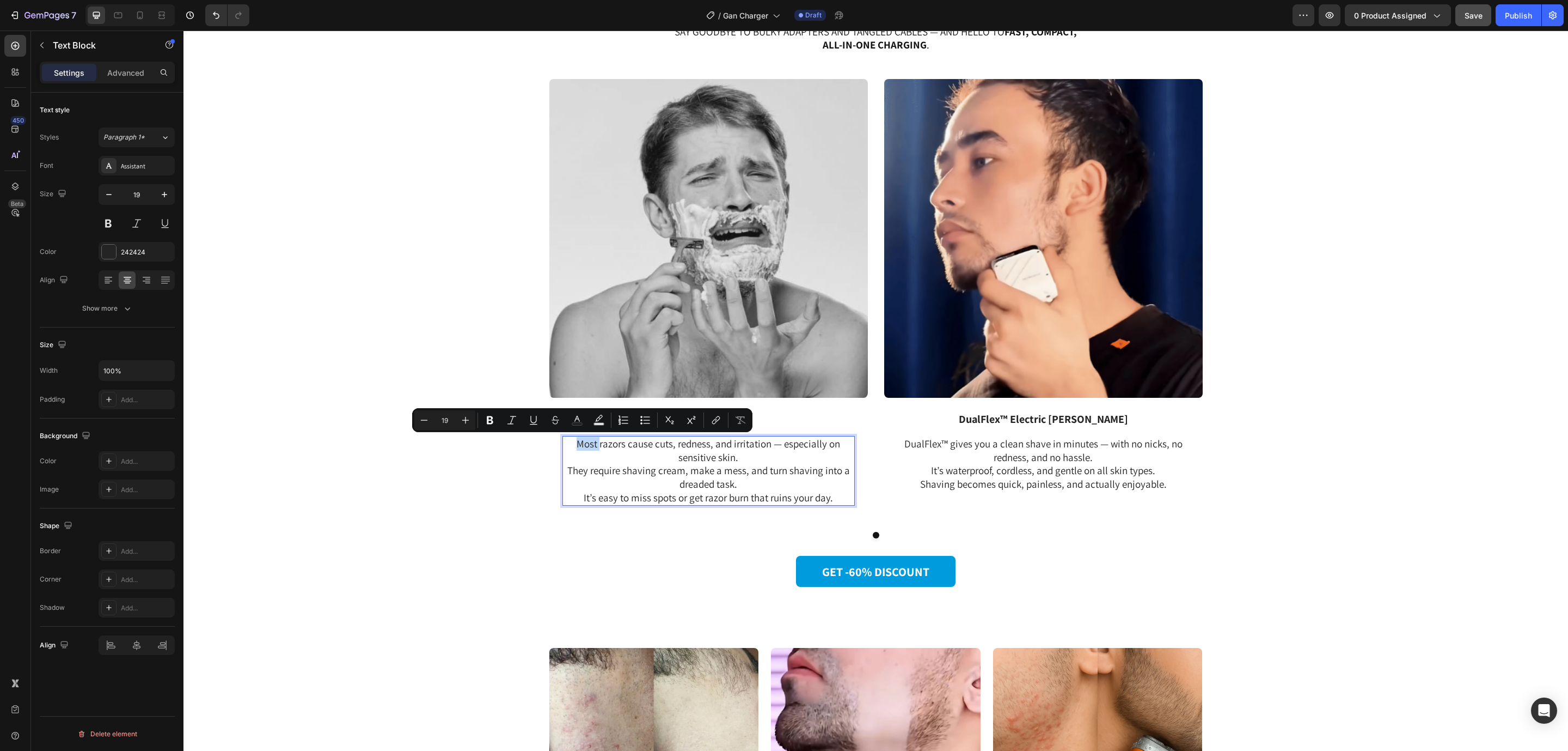
click at [574, 442] on p "Most razors cause cuts, redness, and irritation — especially on sensitive skin.…" at bounding box center [709, 470] width 290 height 68
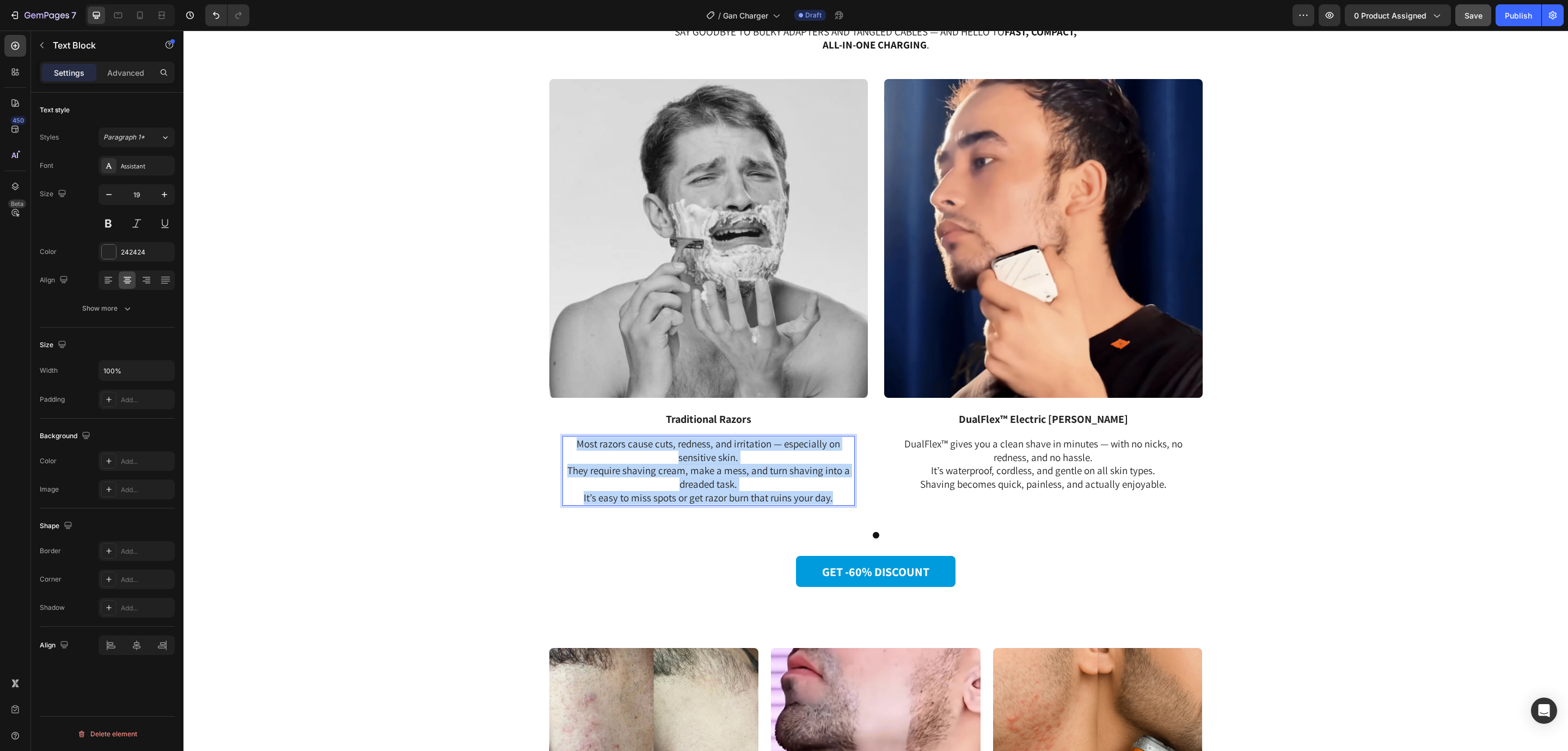
drag, startPoint x: 574, startPoint y: 442, endPoint x: 836, endPoint y: 494, distance: 267.1
click at [836, 494] on p "Most razors cause cuts, redness, and irritation — especially on sensitive skin.…" at bounding box center [709, 470] width 290 height 68
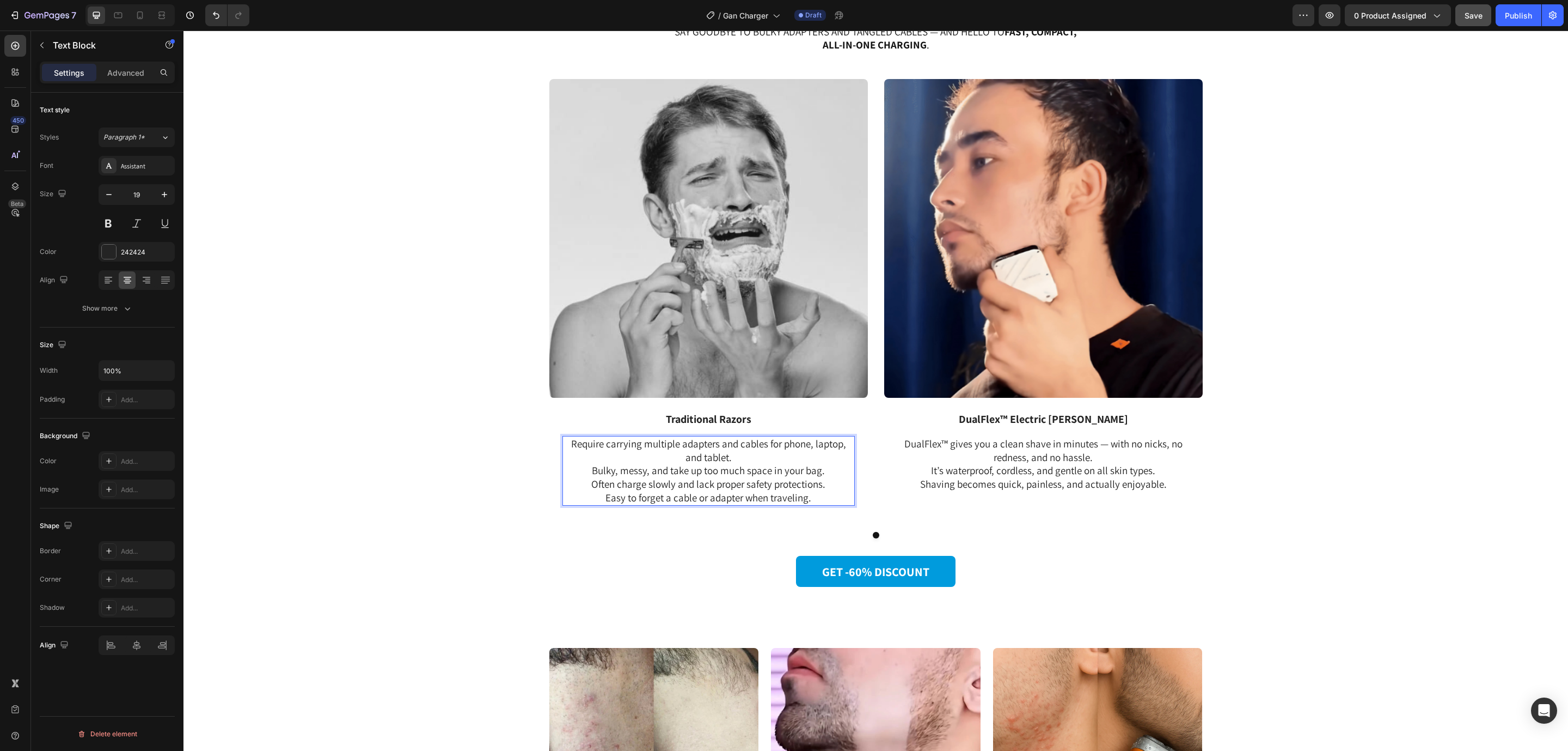
click at [565, 443] on p "Require carrying multiple adapters and cables for phone, laptop, and tablet." at bounding box center [709, 450] width 290 height 27
click at [588, 471] on p "Bulky, messy, and take up too much space in your bag." at bounding box center [709, 470] width 290 height 13
click at [583, 481] on p "Often charge slowly and lack proper safety protections." at bounding box center [709, 484] width 290 height 13
click at [600, 493] on p "Easy to forget a cable or adapter when traveling." at bounding box center [709, 498] width 290 height 13
click at [103, 273] on div at bounding box center [108, 280] width 17 height 18
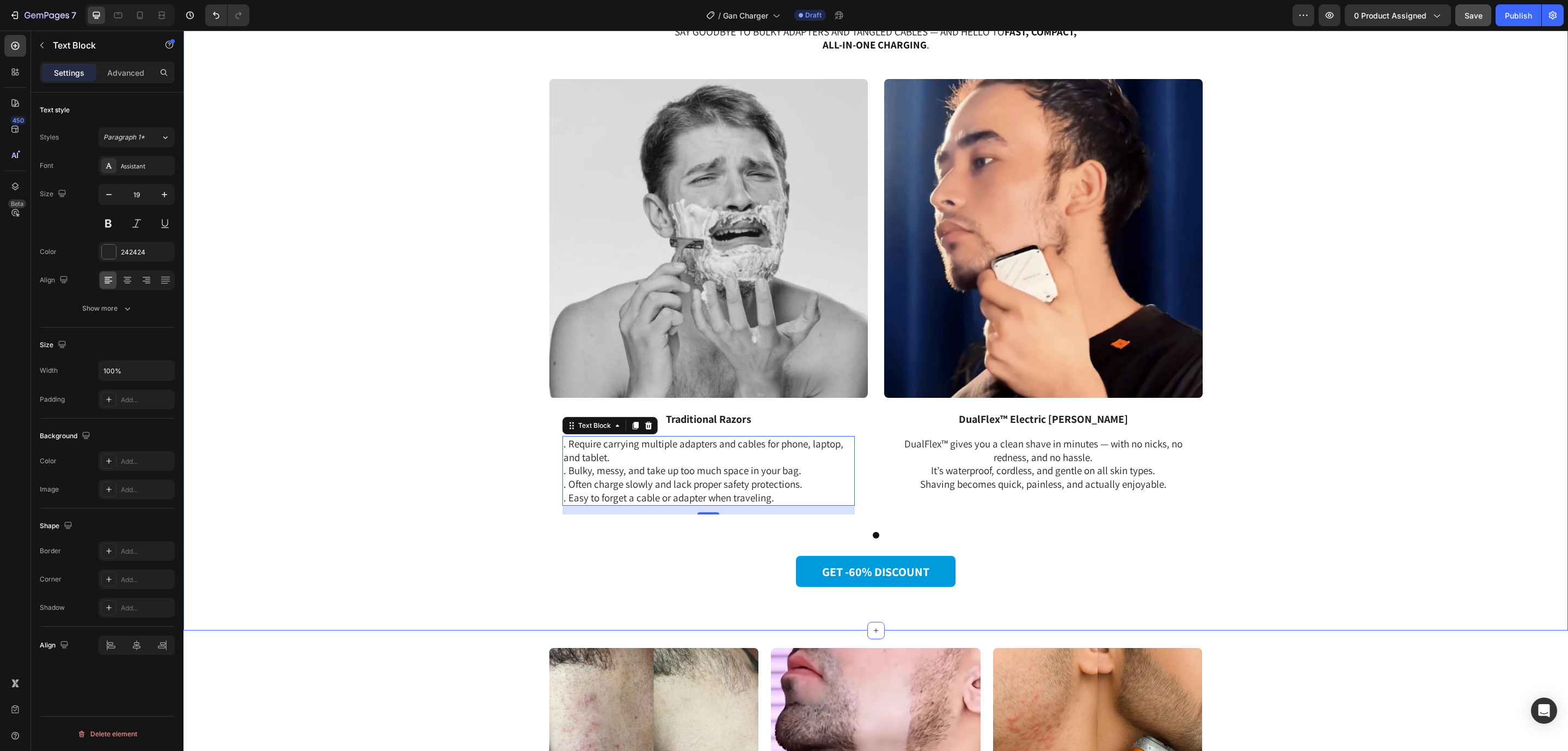
click at [1449, 445] on div "Image Traditional Razors Text Block . Require carrying multiple adapters and ca…" at bounding box center [876, 317] width 1368 height 477
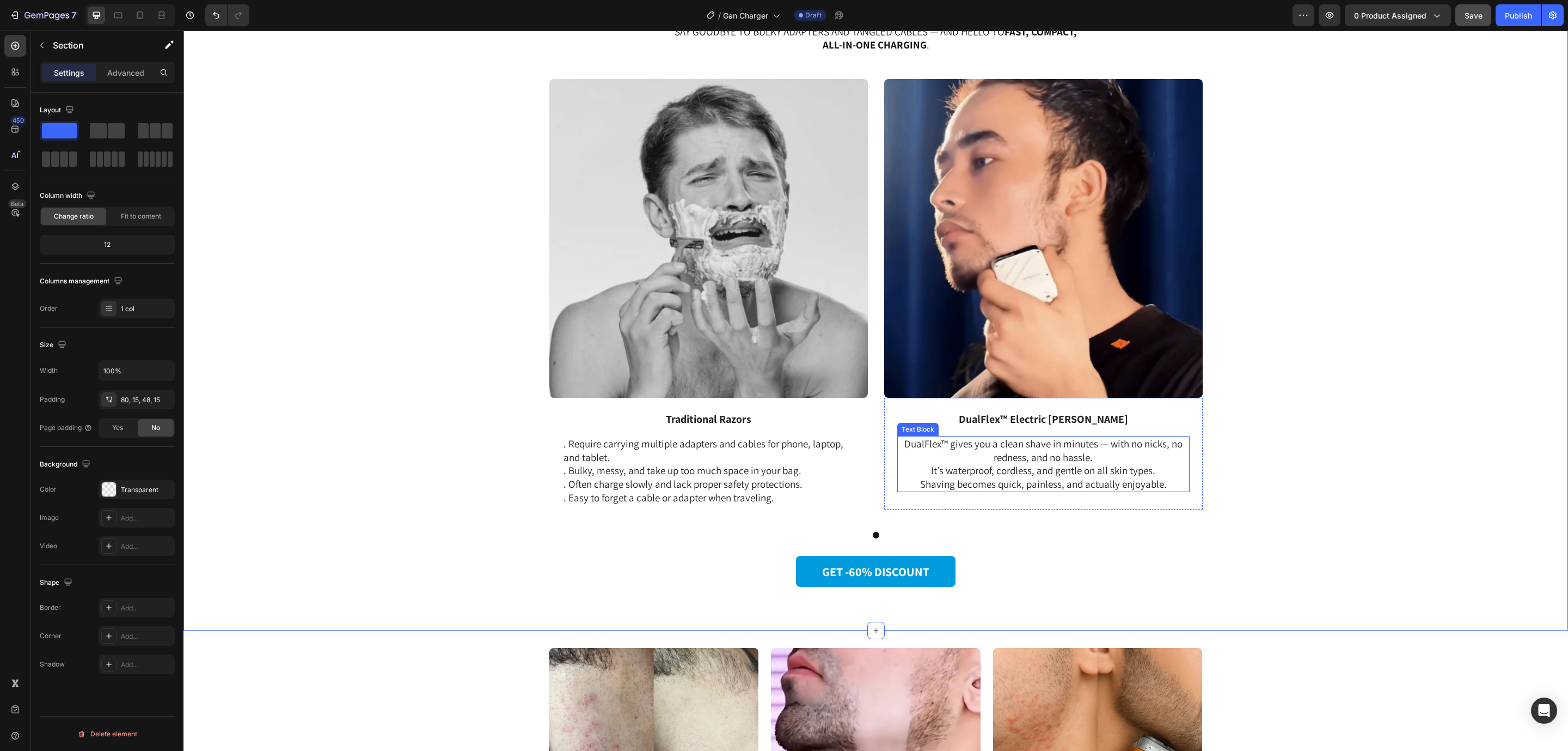
click at [919, 440] on p "DualFlex™ gives you a clean shave in minutes — with no nicks, no redness, and n…" at bounding box center [1043, 464] width 290 height 54
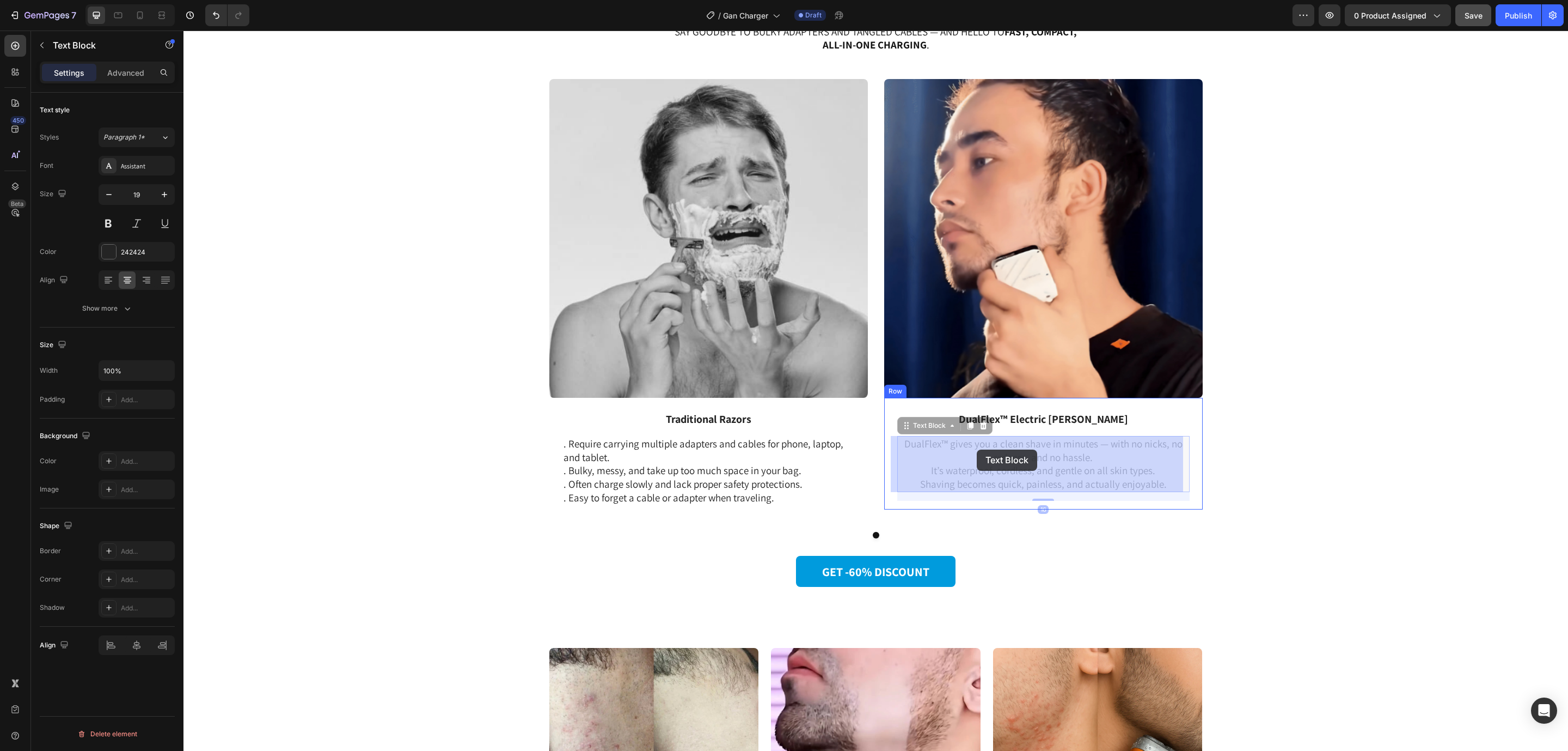
drag, startPoint x: 904, startPoint y: 440, endPoint x: 959, endPoint y: 445, distance: 55.2
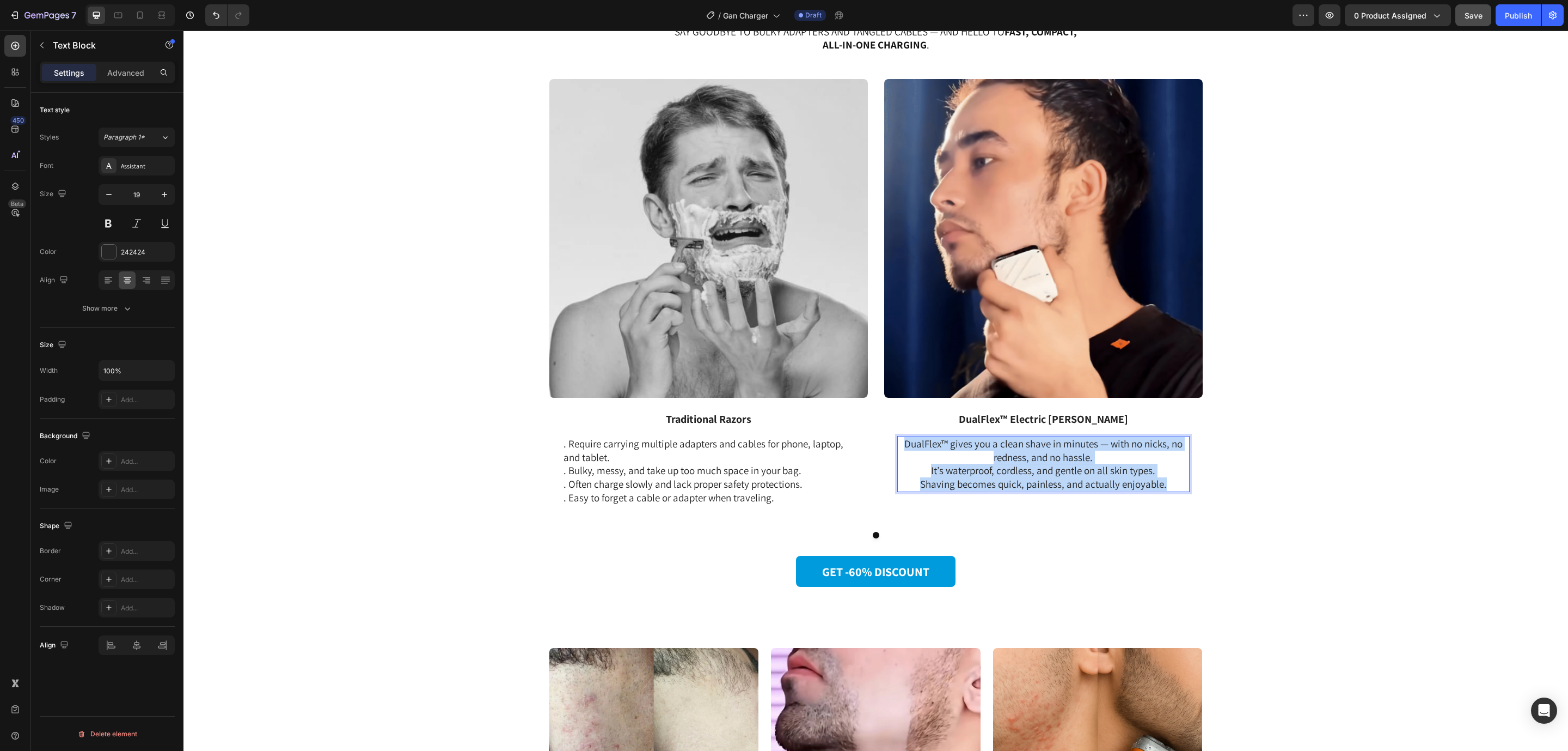
drag, startPoint x: 900, startPoint y: 443, endPoint x: 1168, endPoint y: 485, distance: 271.3
click at [1168, 485] on p "DualFlex™ gives you a clean shave in minutes — with no nicks, no redness, and n…" at bounding box center [1043, 464] width 290 height 54
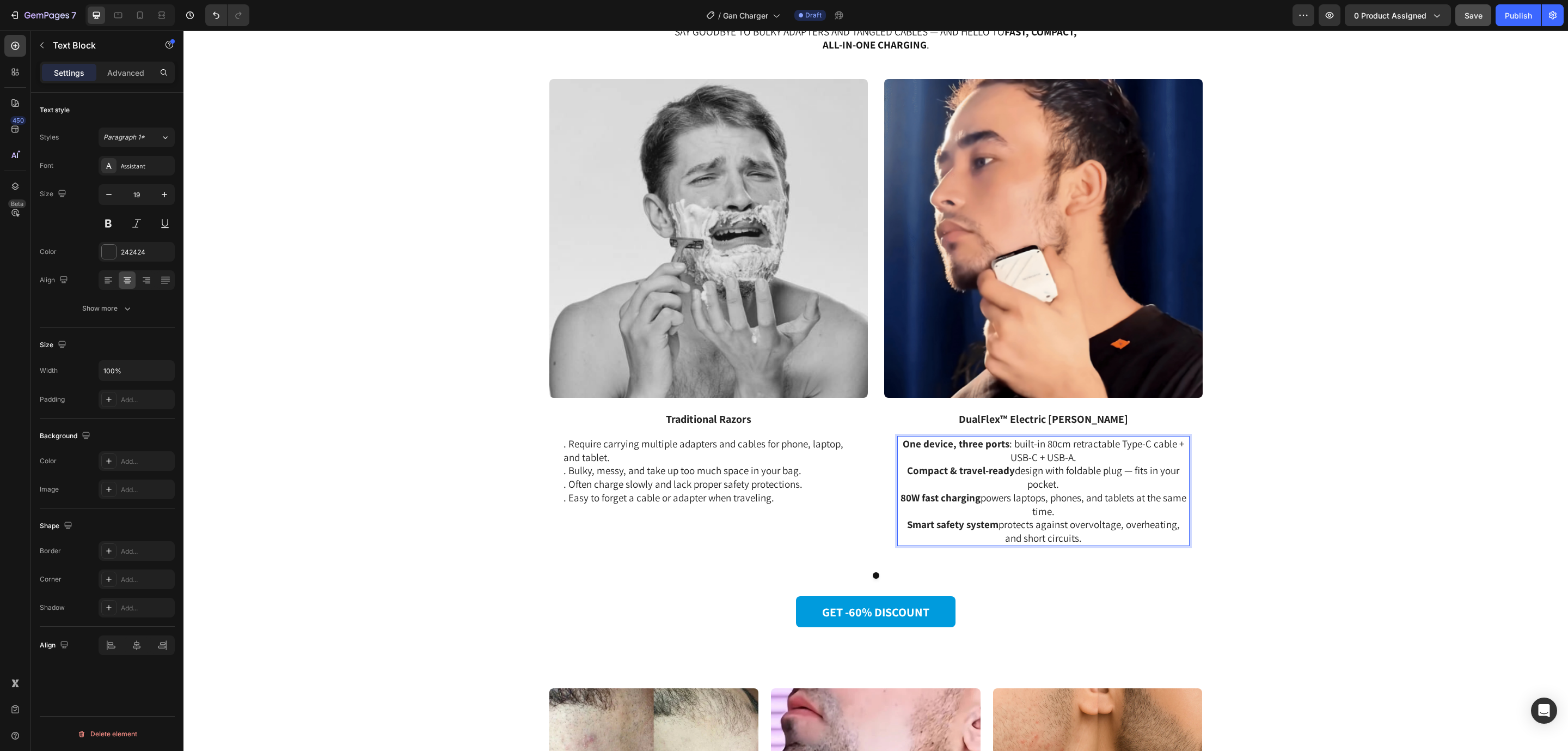
click at [898, 445] on p "One device, three ports : built-in 80cm retractable Type-C cable + USB-C + USB-…" at bounding box center [1043, 450] width 290 height 27
click at [666, 421] on strong "Traditional Razors" at bounding box center [709, 418] width 85 height 14
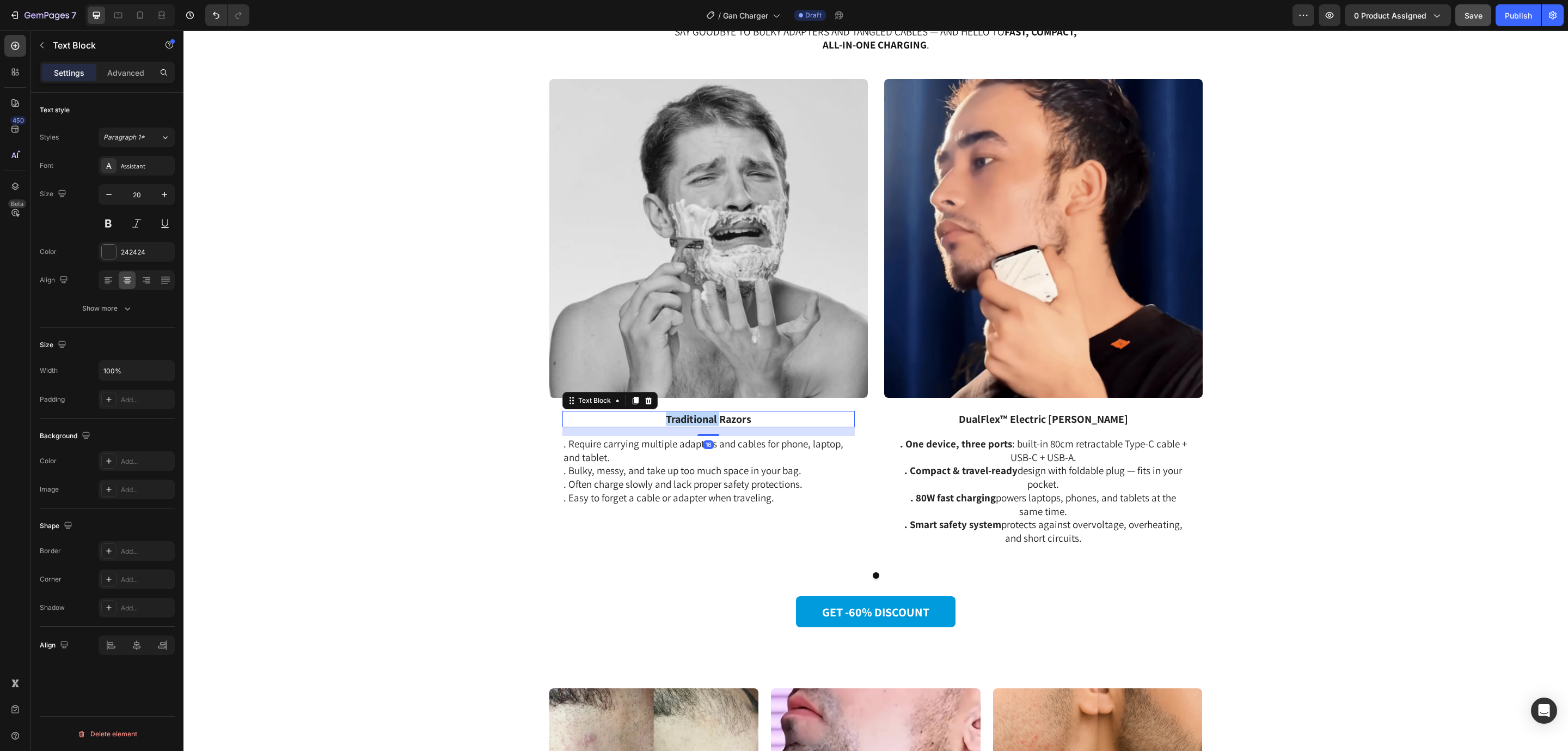
click at [666, 421] on strong "Traditional Razors" at bounding box center [709, 418] width 85 height 14
click at [690, 417] on strong "Traditional Razors" at bounding box center [709, 418] width 85 height 14
click at [1036, 412] on strong "DualFlex™ Electric [PERSON_NAME]" at bounding box center [1043, 418] width 169 height 14
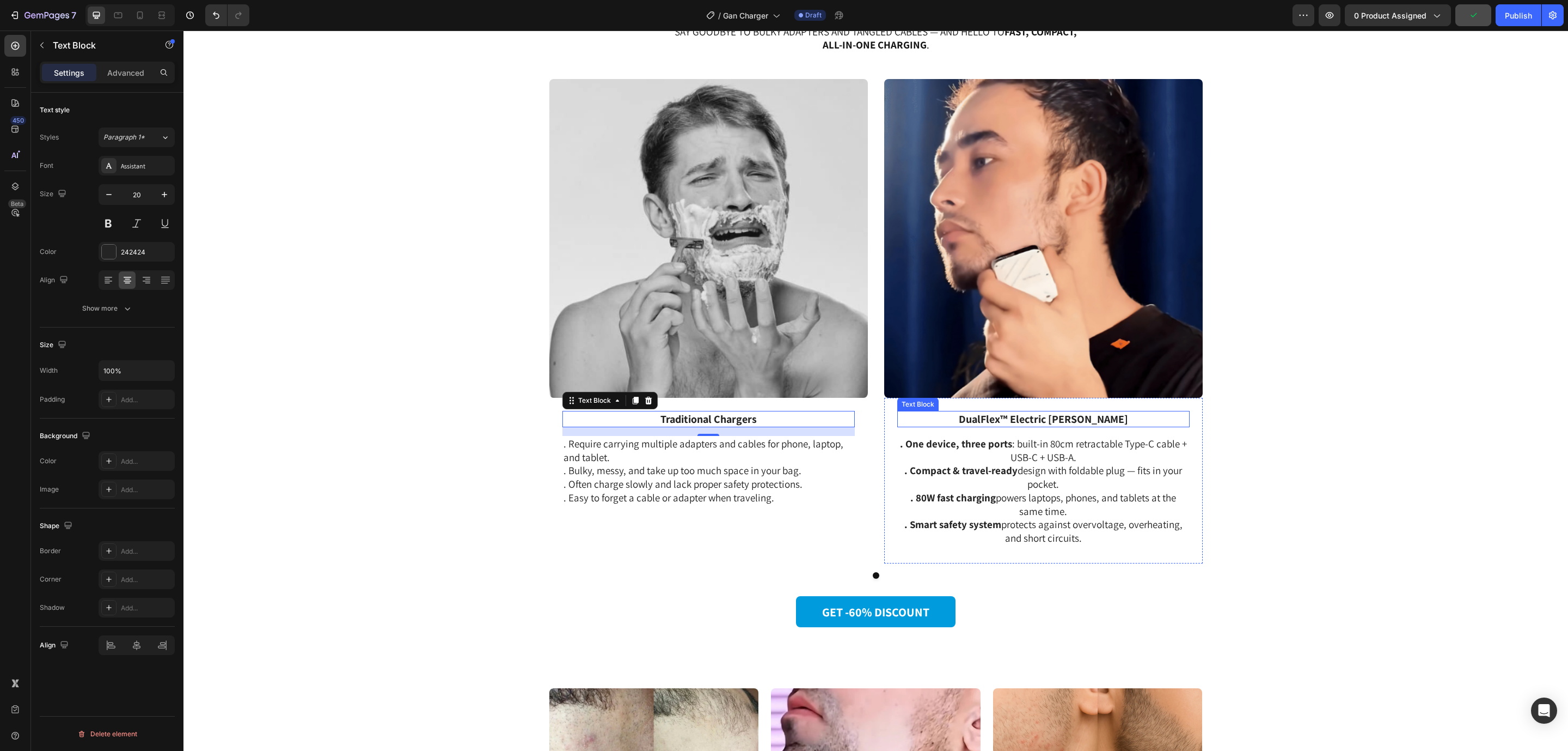
click at [1036, 412] on strong "DualFlex™ Electric [PERSON_NAME]" at bounding box center [1043, 418] width 169 height 14
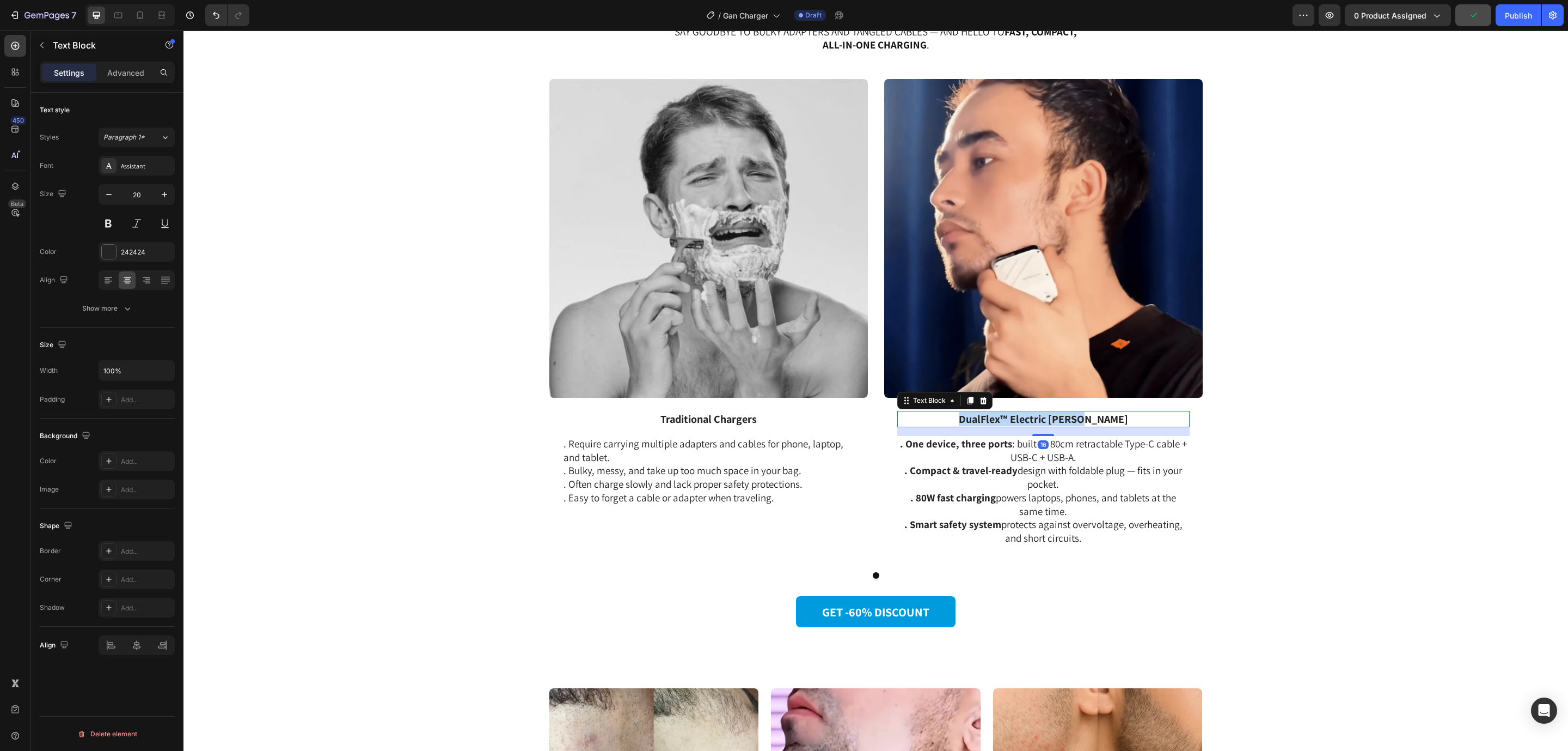
click at [1036, 412] on strong "DualFlex™ Electric [PERSON_NAME]" at bounding box center [1043, 418] width 169 height 14
click at [978, 417] on strong "GaN 3-in-1 Retractable Charger" at bounding box center [1043, 418] width 147 height 14
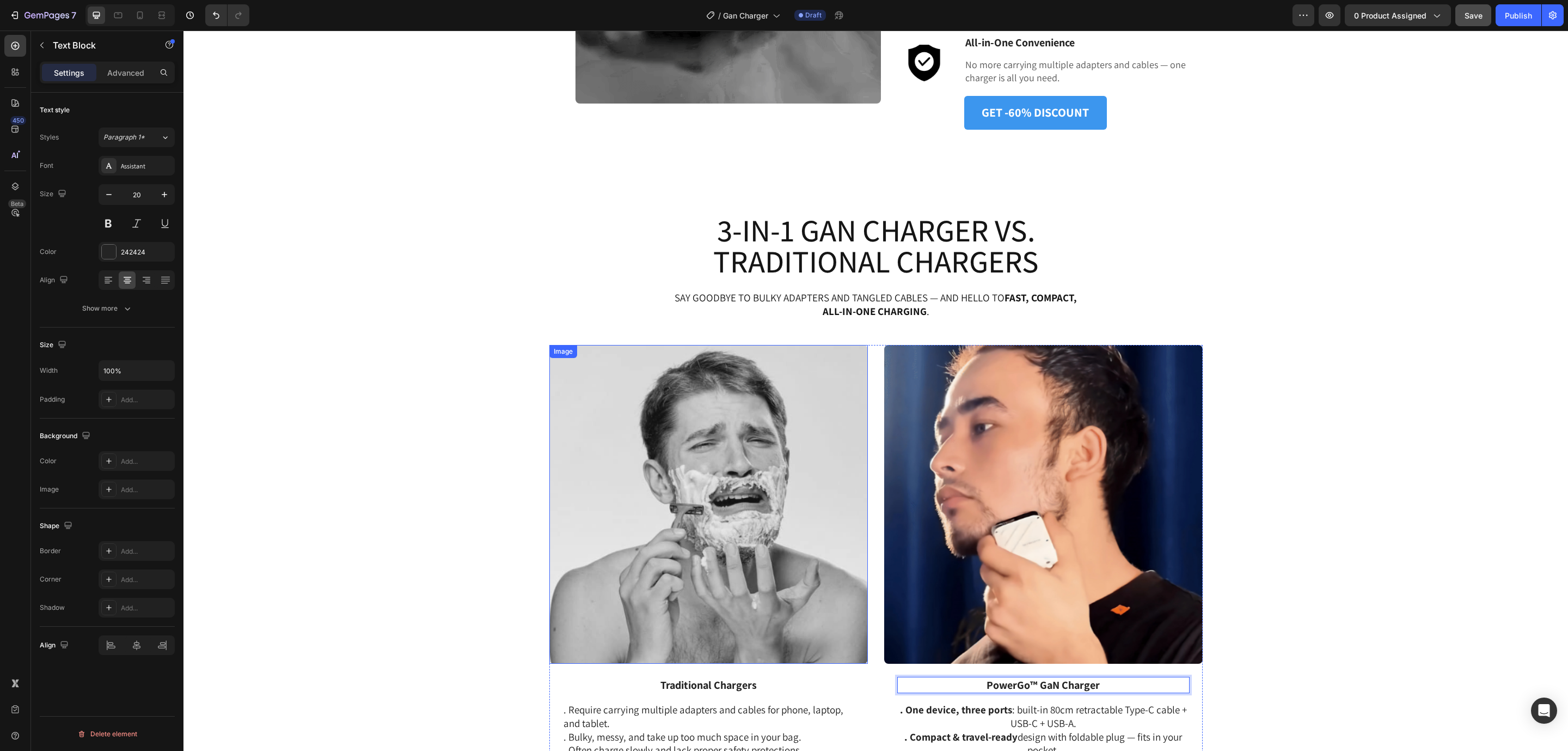
scroll to position [1579, 0]
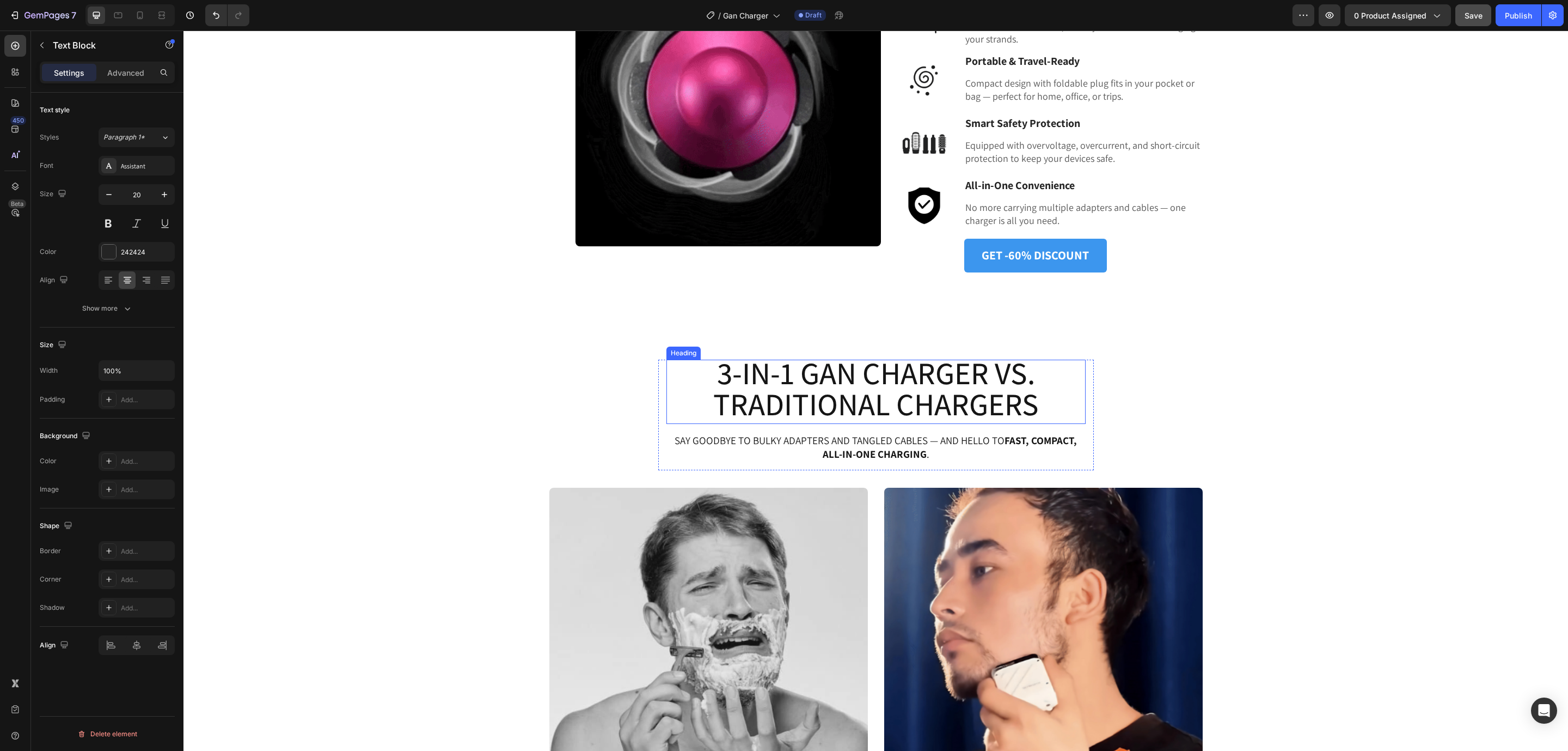
click at [768, 389] on p "3-in-1 GaN Charger VS. Traditional Chargers" at bounding box center [876, 389] width 417 height 62
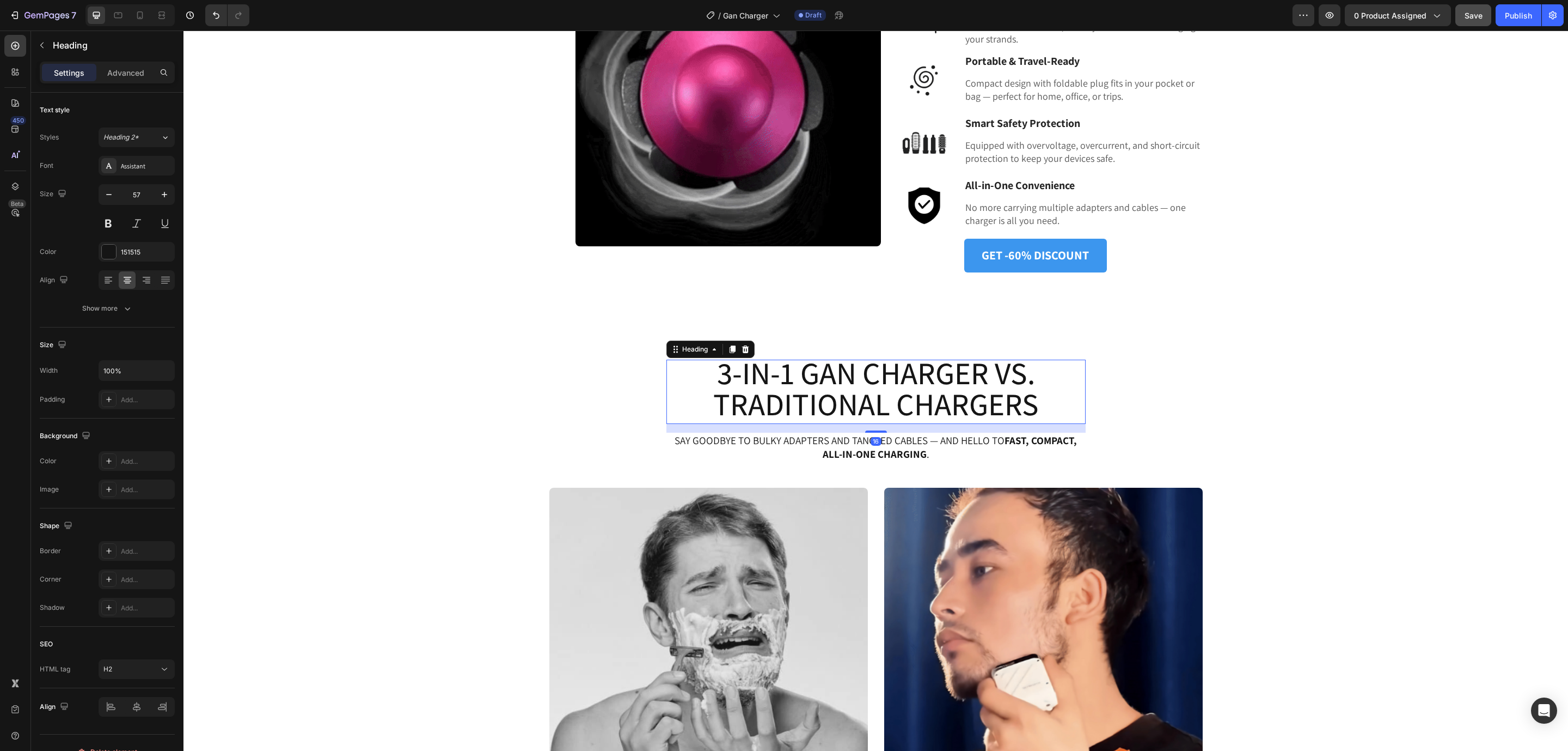
scroll to position [0, 0]
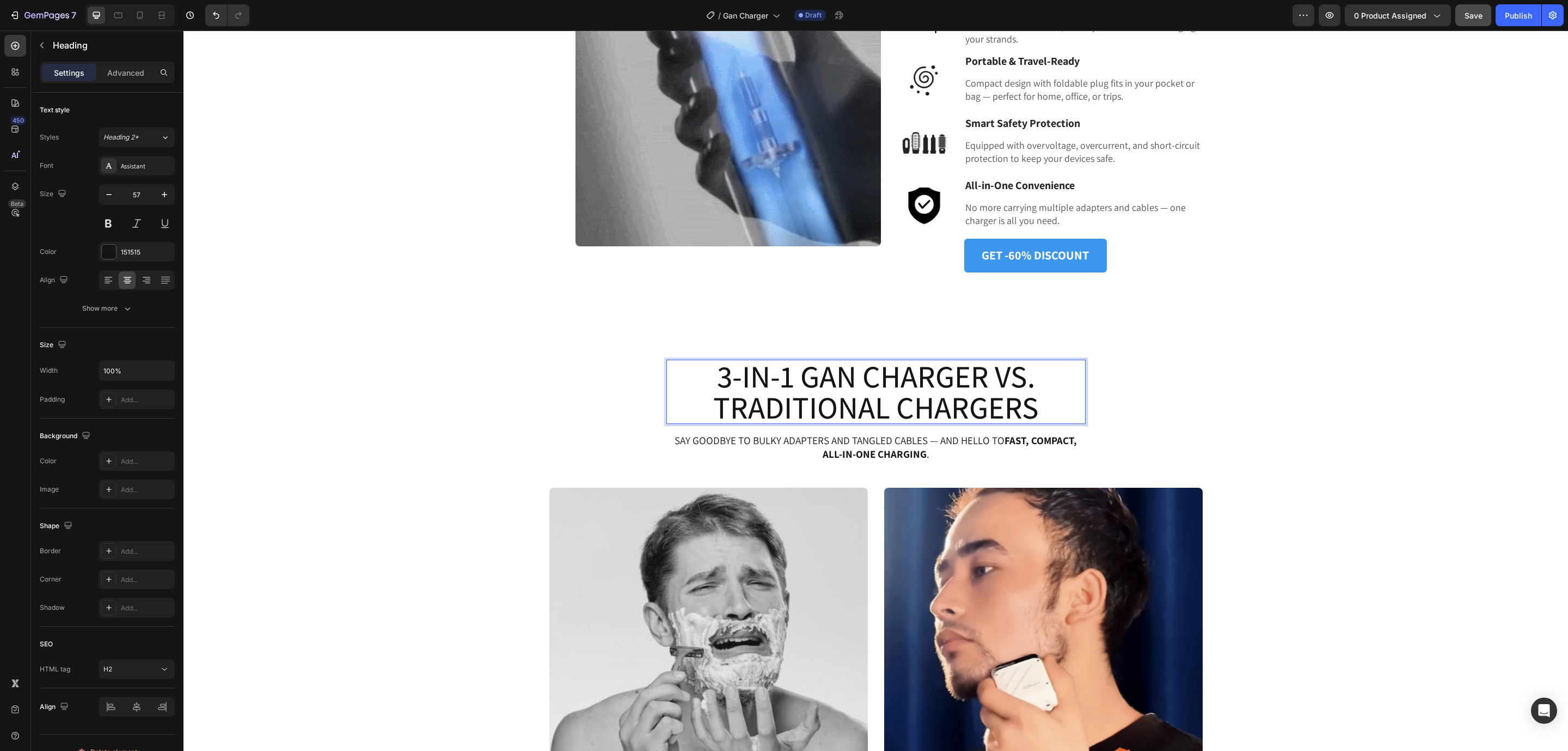
click at [993, 374] on p "3-in-1 GaN Charger VS. Traditional Chargers" at bounding box center [876, 392] width 417 height 62
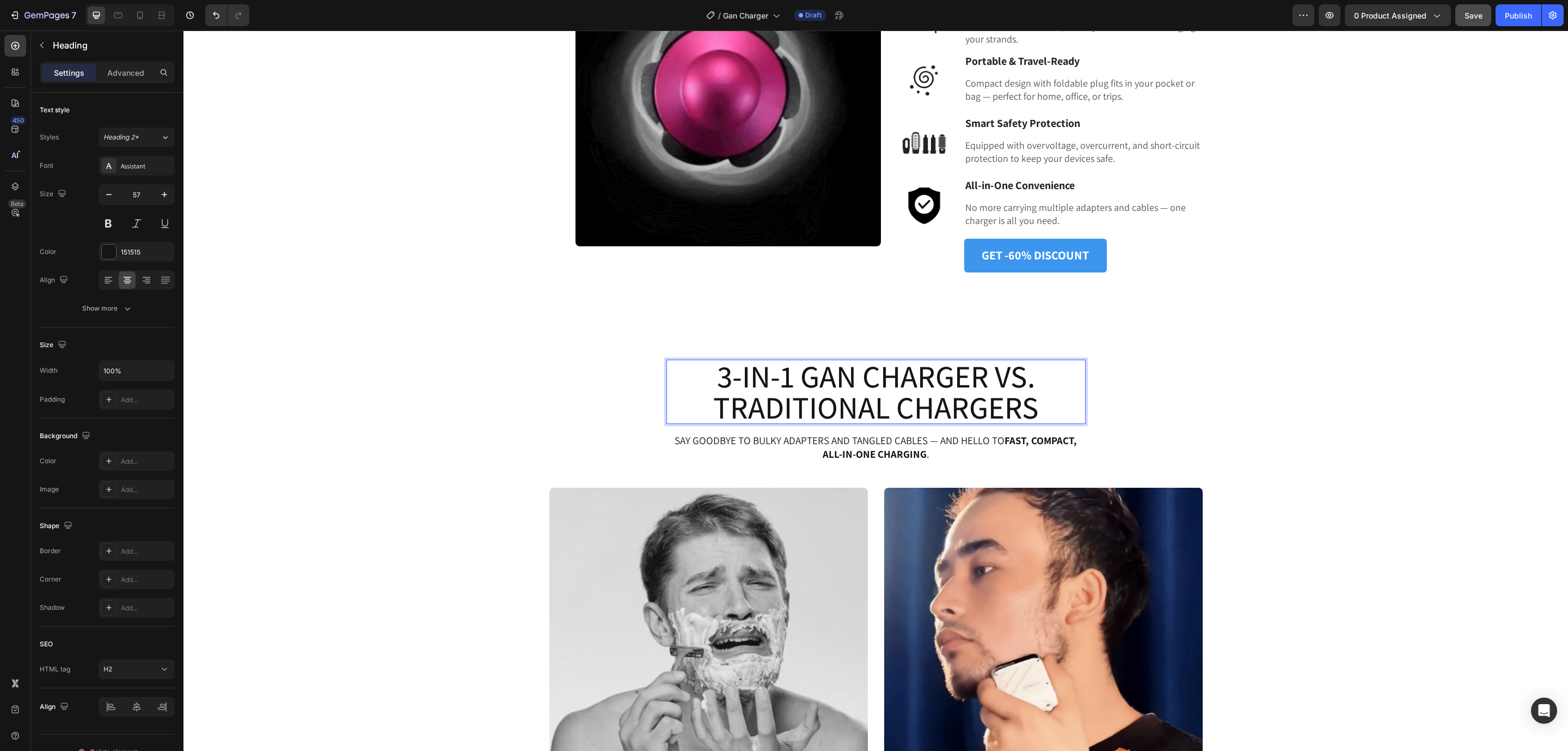
click at [982, 374] on p "3-in-1 GaN Charger VS. Traditional Chargers" at bounding box center [876, 392] width 417 height 62
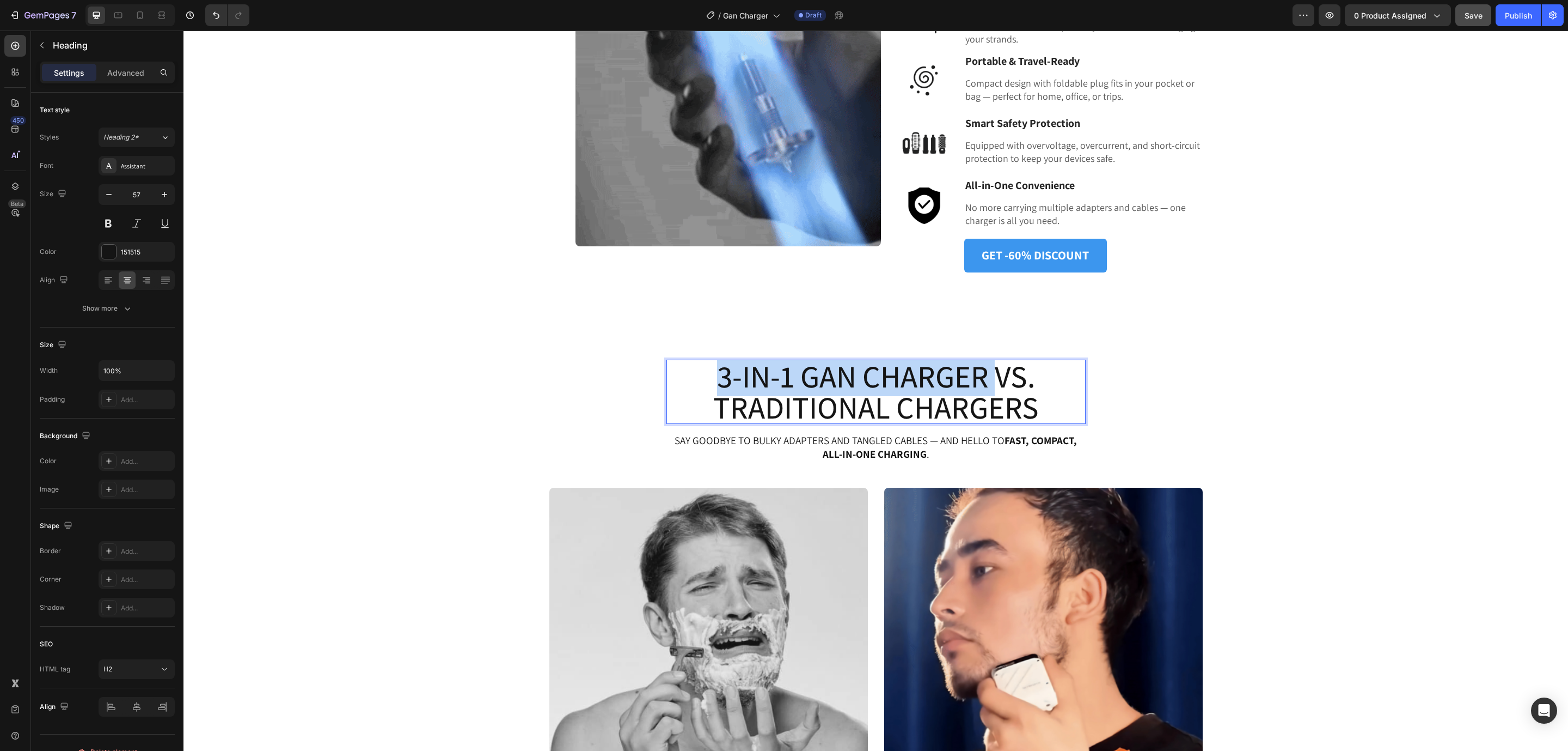
drag, startPoint x: 982, startPoint y: 374, endPoint x: 713, endPoint y: 366, distance: 269.1
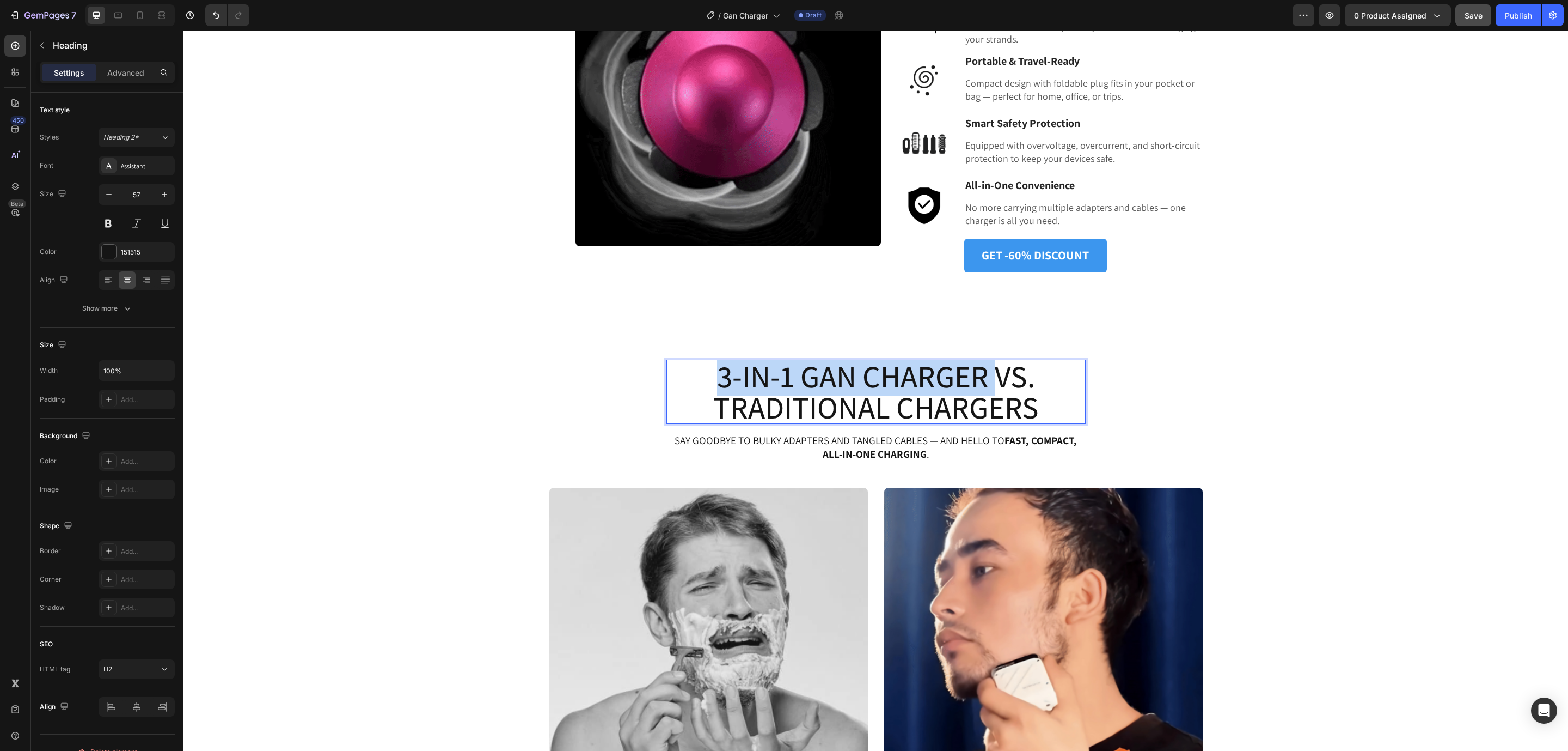
click at [713, 366] on p "3-in-1 GaN Charger VS. Traditional Chargers" at bounding box center [876, 392] width 417 height 62
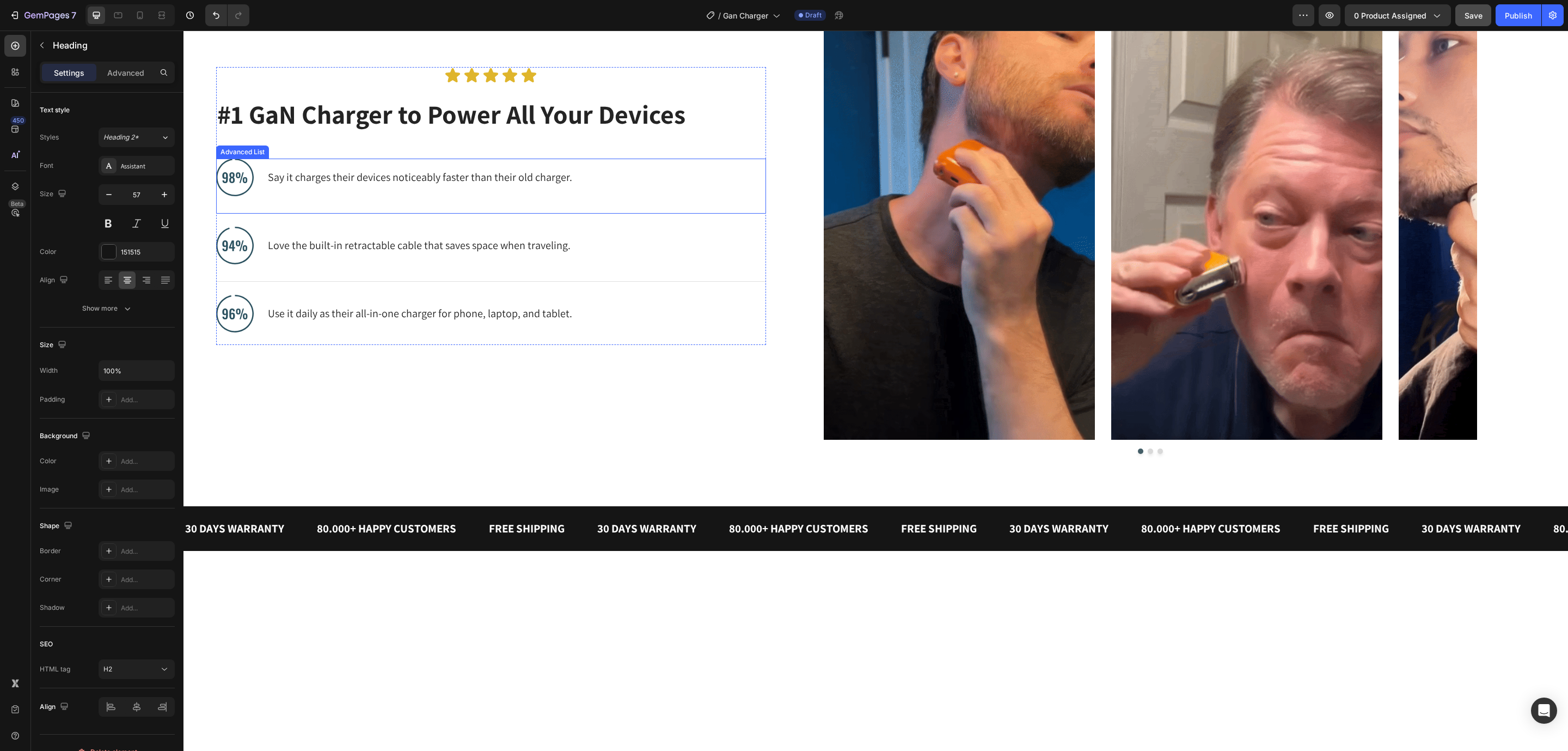
scroll to position [510, 0]
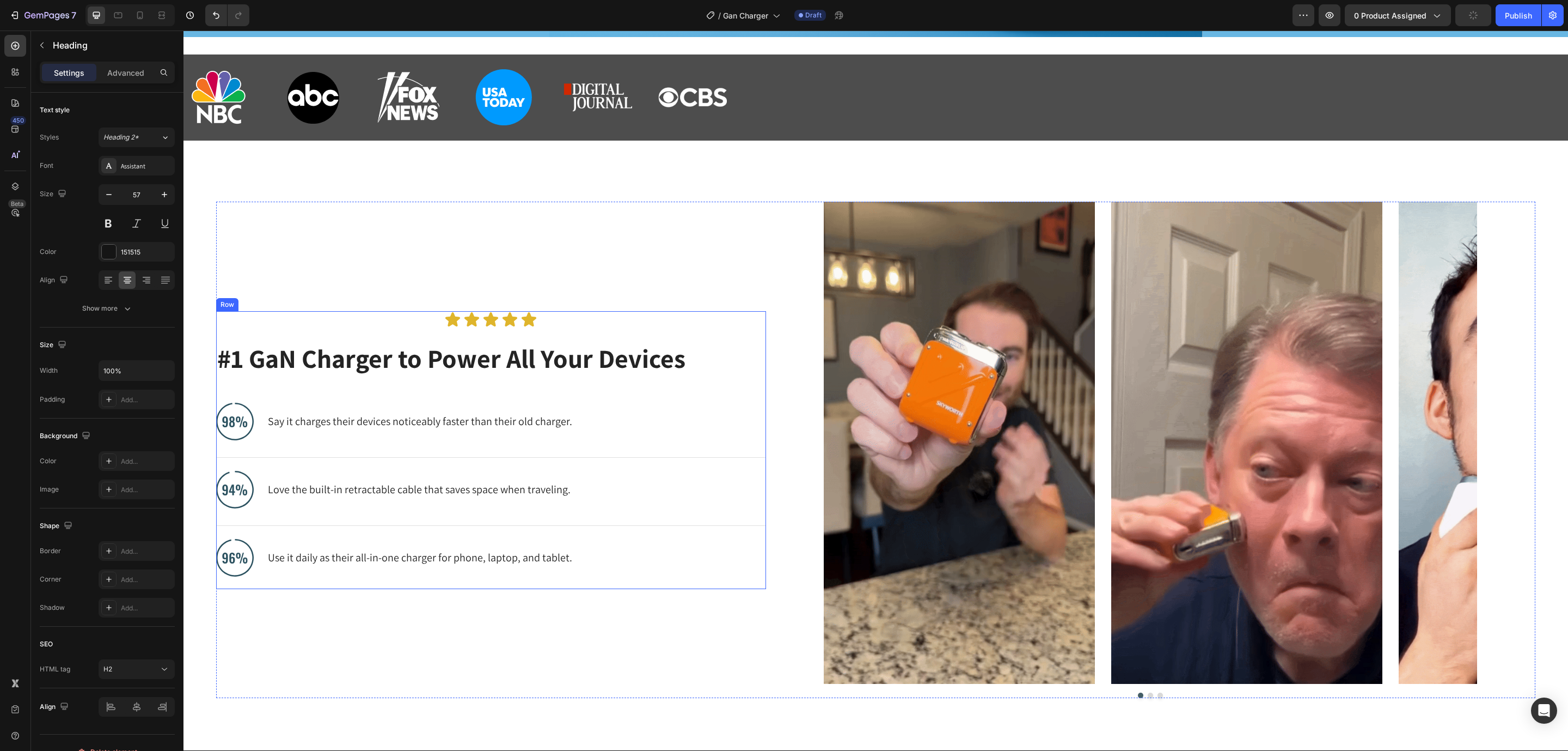
click at [346, 342] on h2 "#1 GaN Charger to Power All Your Devices" at bounding box center [482, 358] width 533 height 36
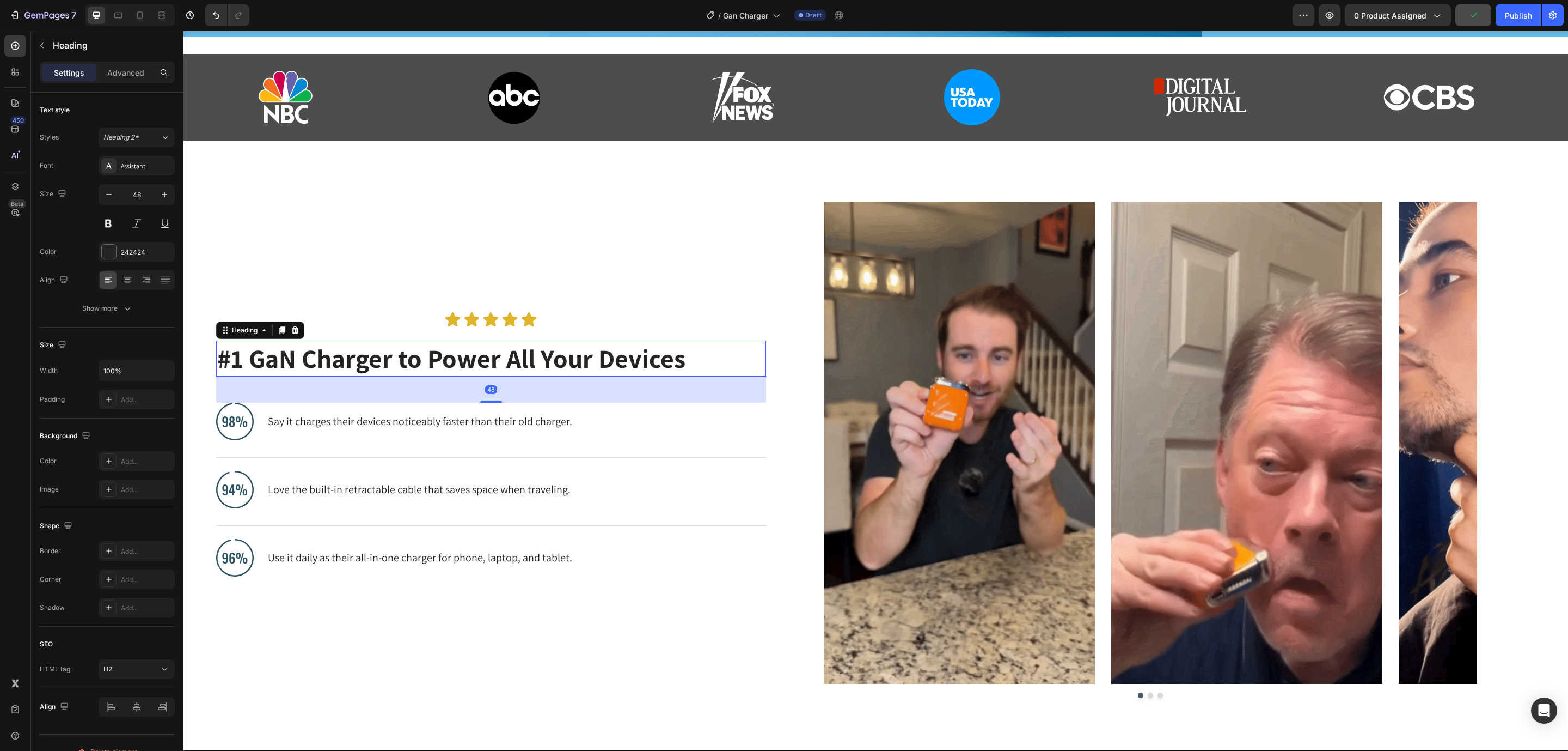
click at [396, 362] on h2 "#1 GaN Charger to Power All Your Devices" at bounding box center [482, 358] width 533 height 36
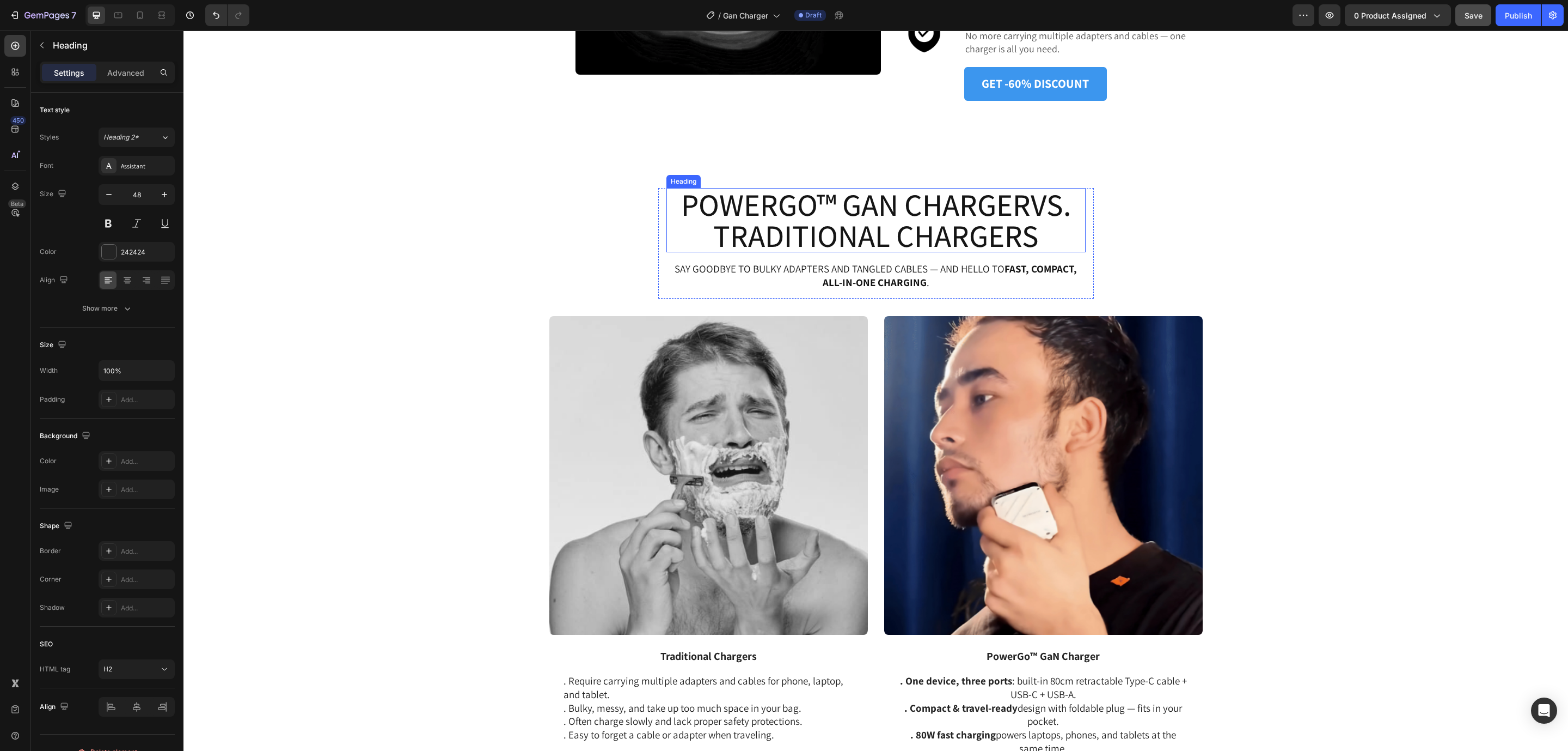
scroll to position [1736, 0]
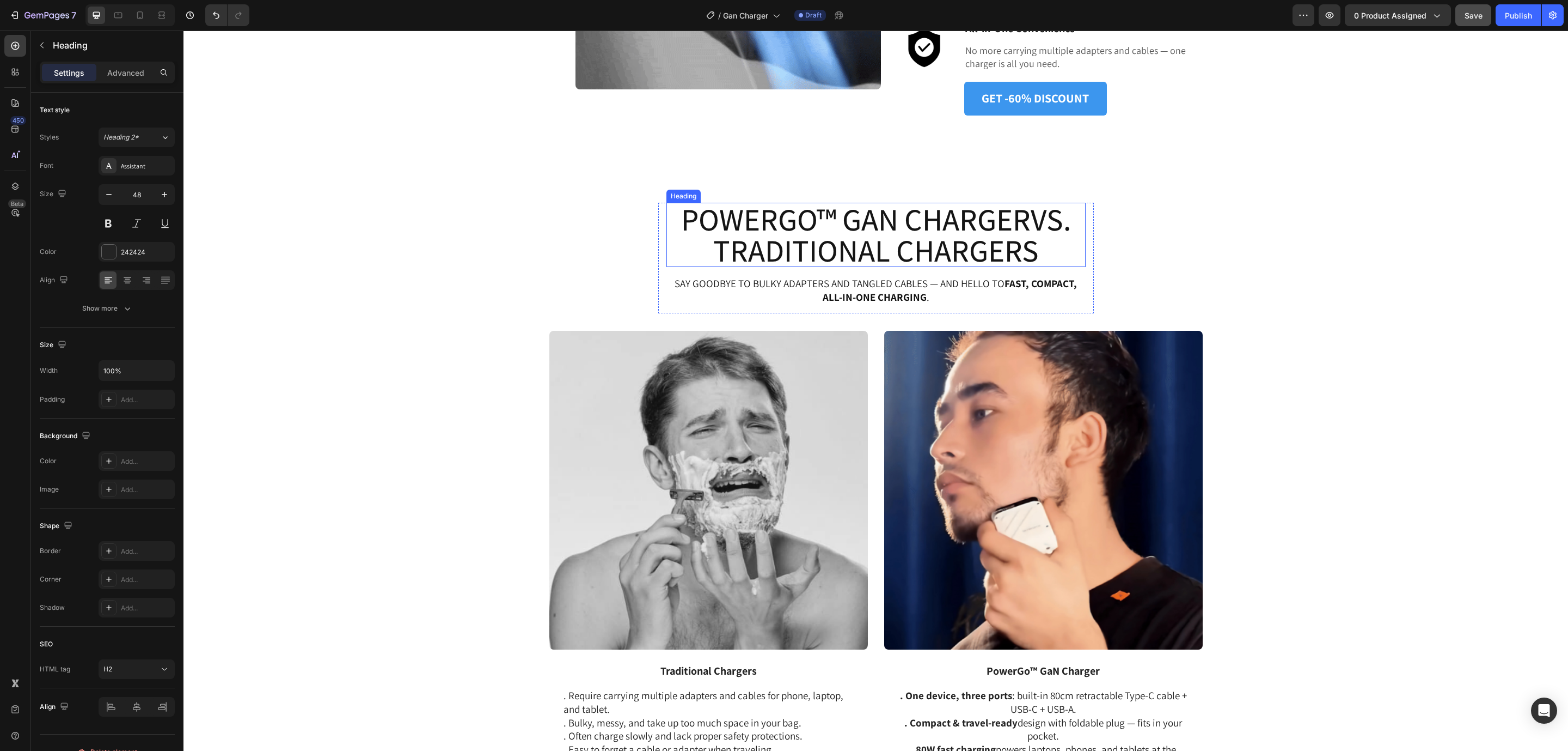
click at [849, 218] on h2 "PowerGo™ GaN ChargerVS. Traditional Chargers" at bounding box center [876, 235] width 419 height 65
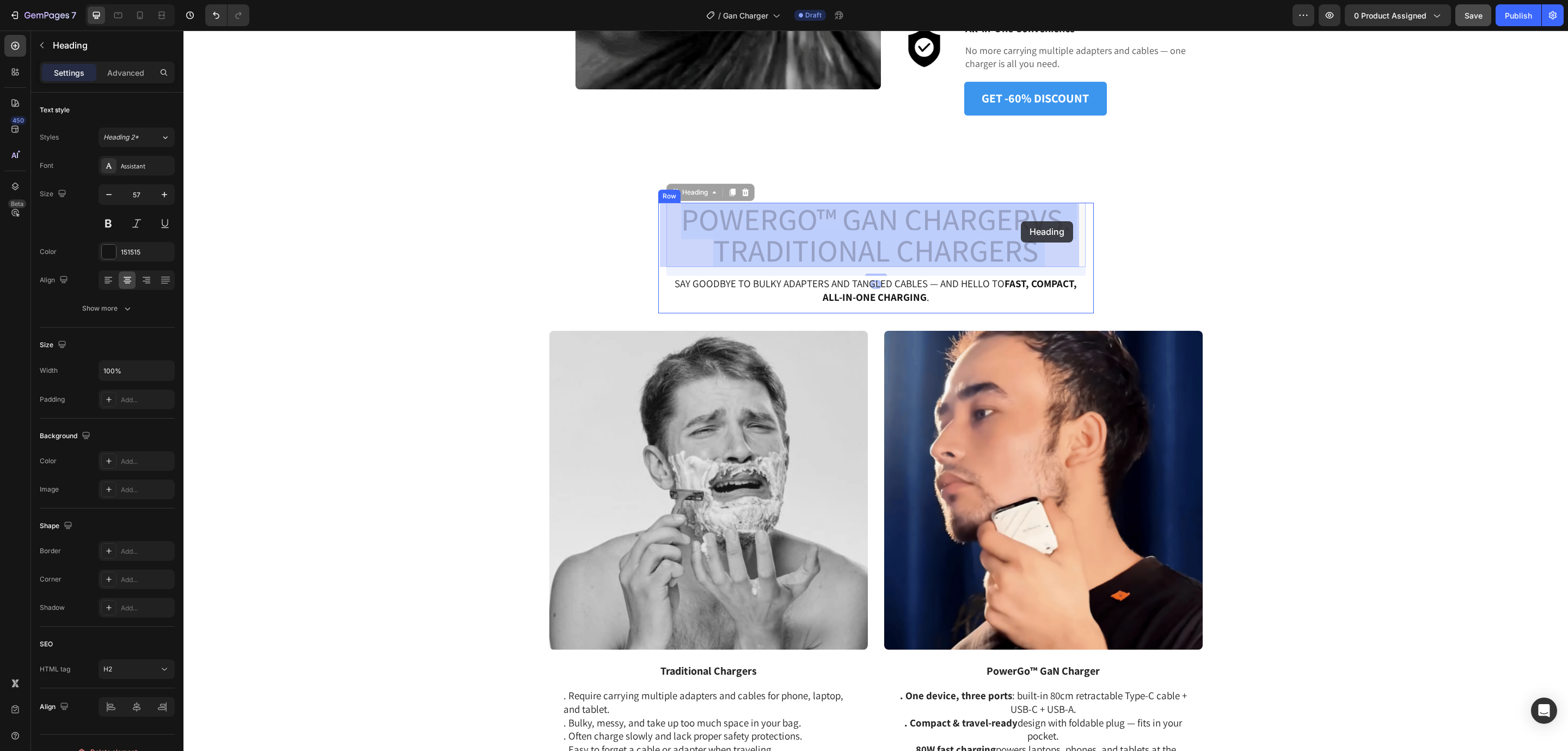
drag, startPoint x: 838, startPoint y: 214, endPoint x: 1020, endPoint y: 221, distance: 182.1
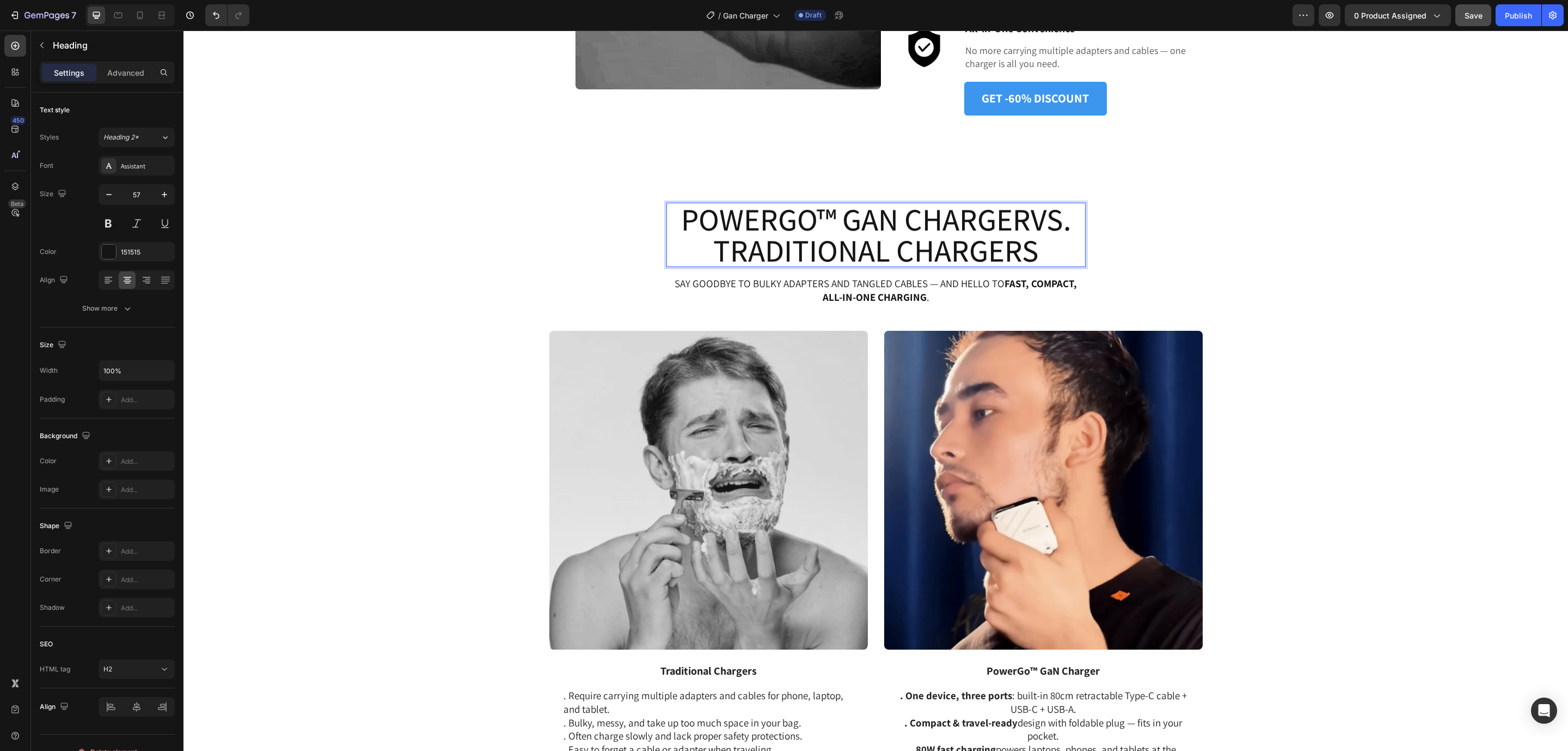
click at [1019, 221] on p "PowerGo™ GaN ChargerVS. Traditional Chargers" at bounding box center [876, 235] width 417 height 62
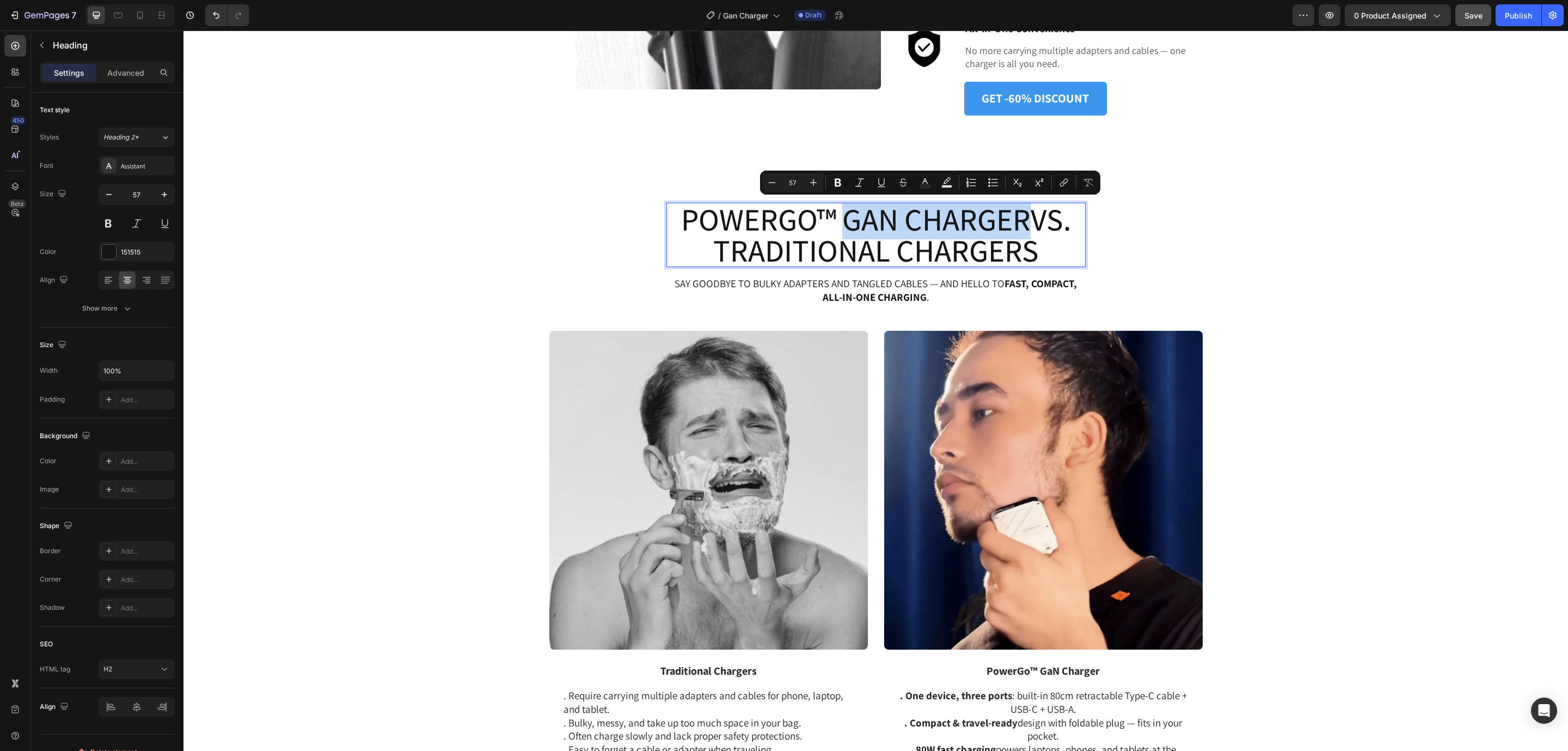
drag, startPoint x: 1021, startPoint y: 221, endPoint x: 838, endPoint y: 220, distance: 183.0
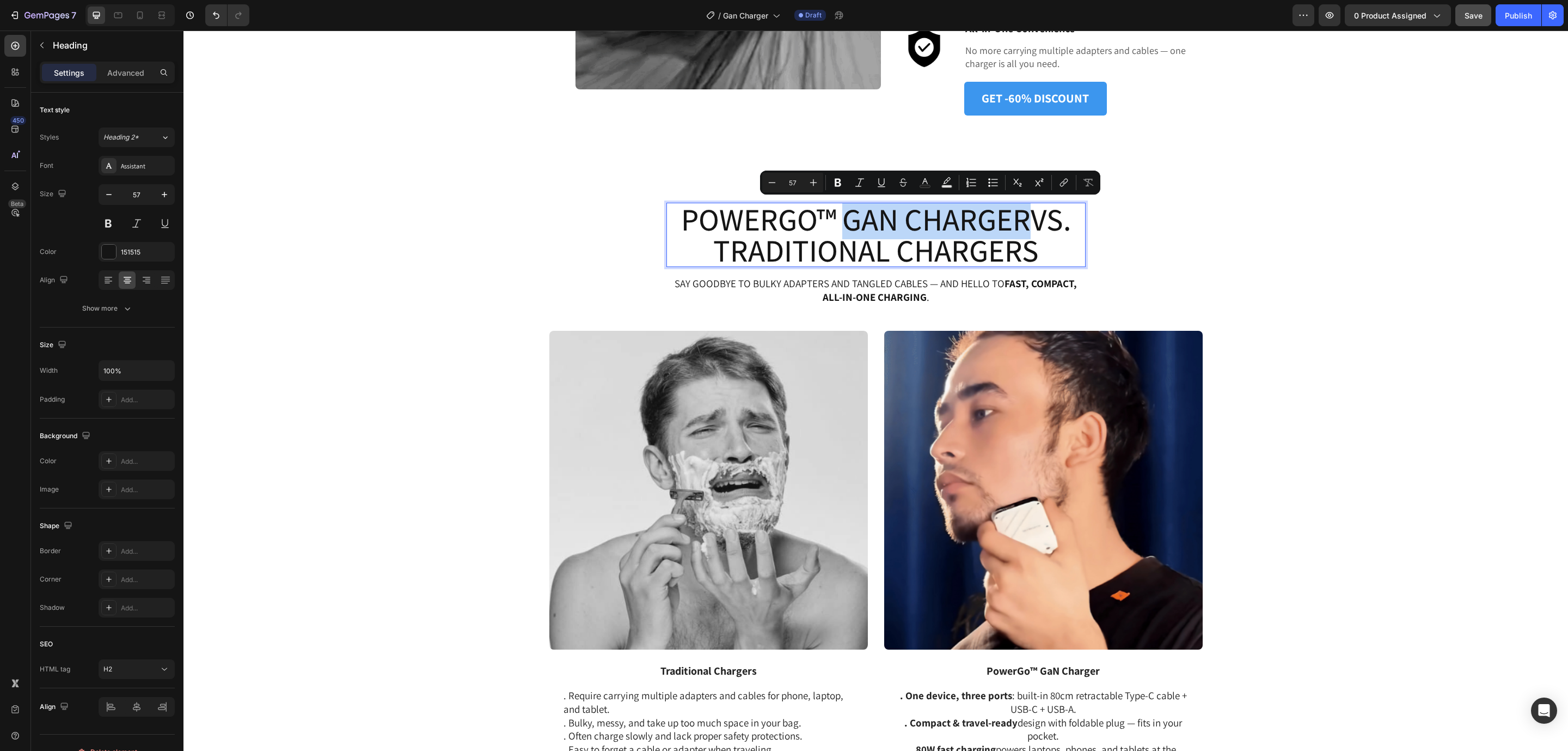
click at [838, 220] on p "PowerGo™ GaN ChargerVS. Traditional Chargers" at bounding box center [876, 235] width 417 height 62
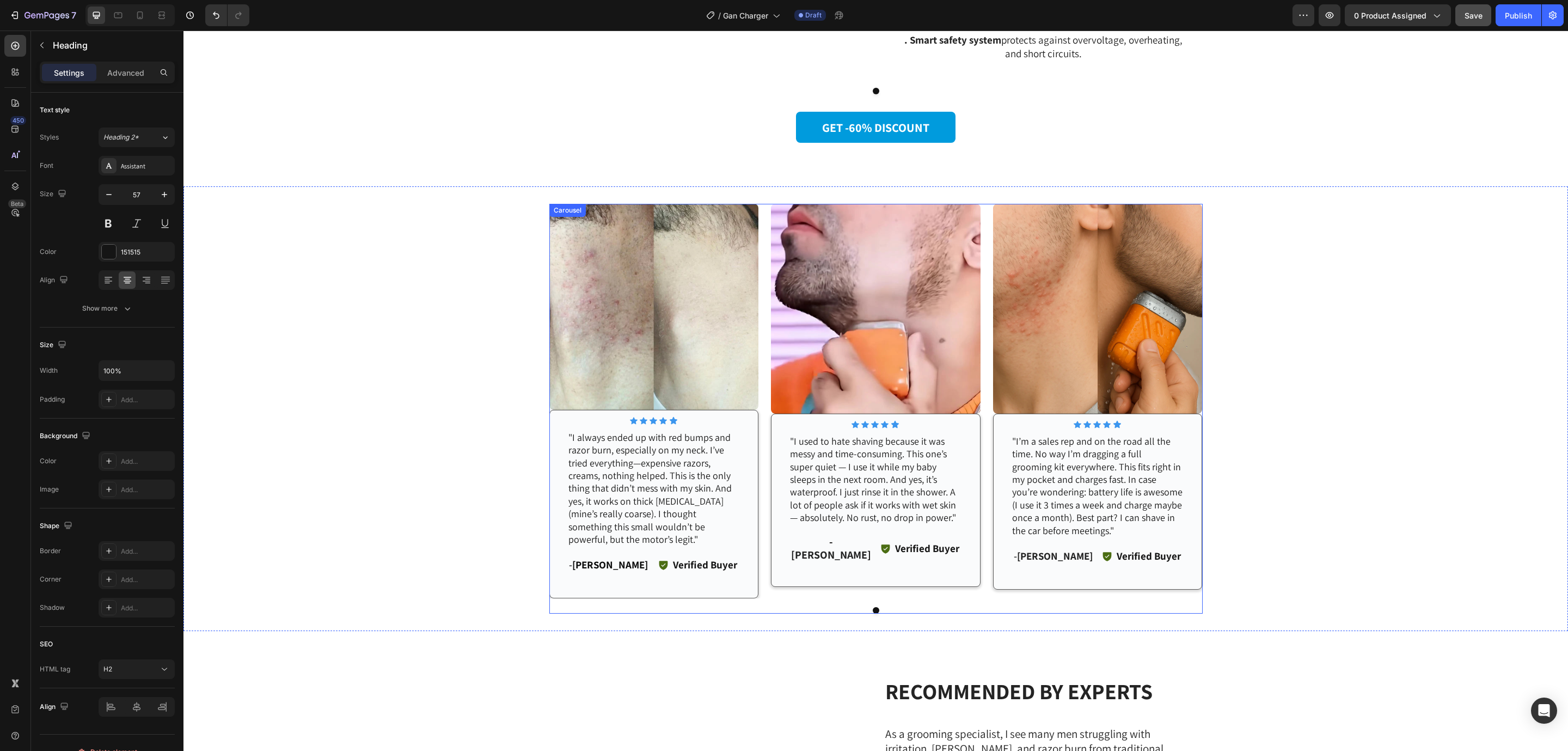
scroll to position [2471, 0]
click at [665, 491] on p ""I always ended up with red bumps and razor burn, especially on my neck. I’ve t…" at bounding box center [654, 488] width 172 height 115
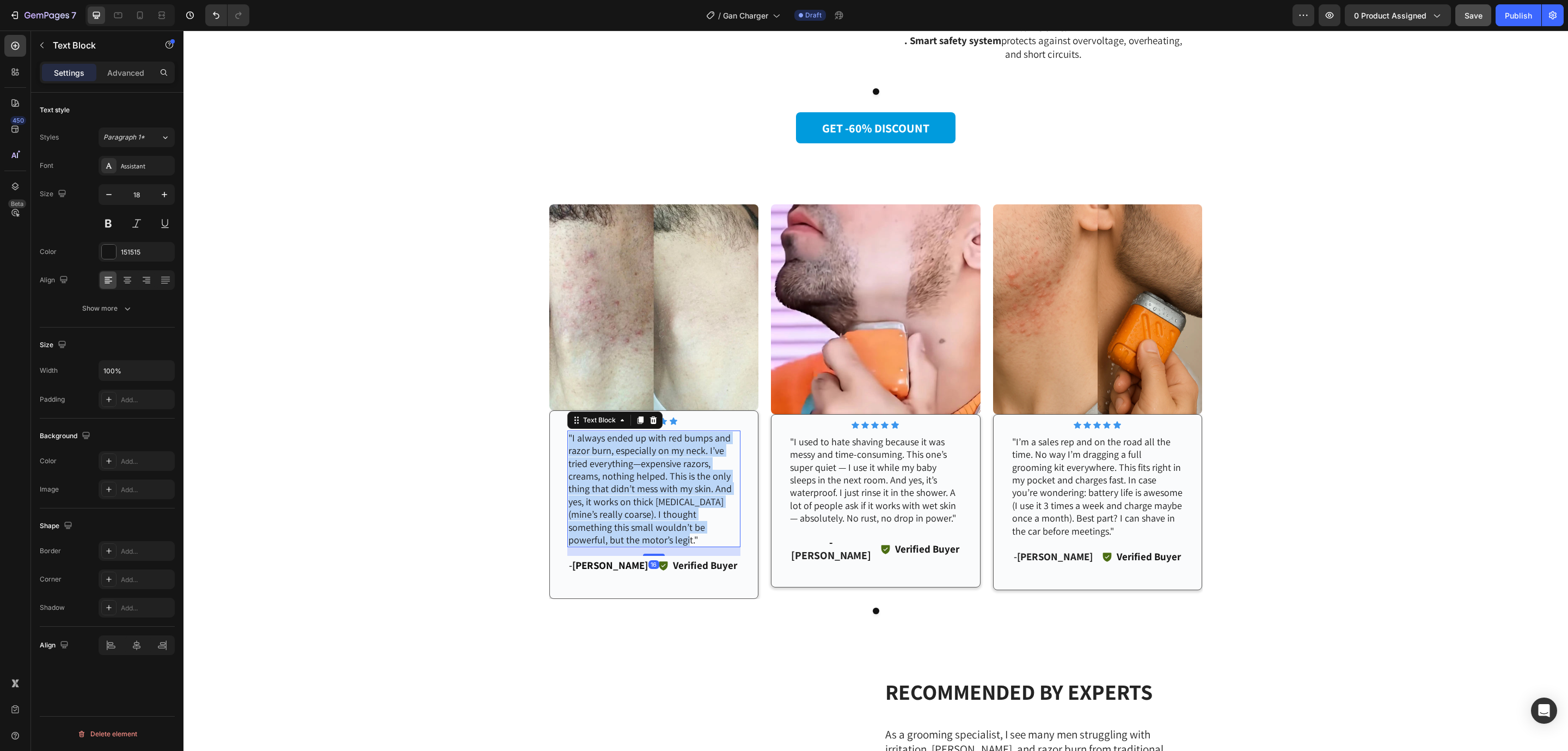
click at [665, 491] on p ""I always ended up with red bumps and razor burn, especially on my neck. I’ve t…" at bounding box center [654, 488] width 172 height 115
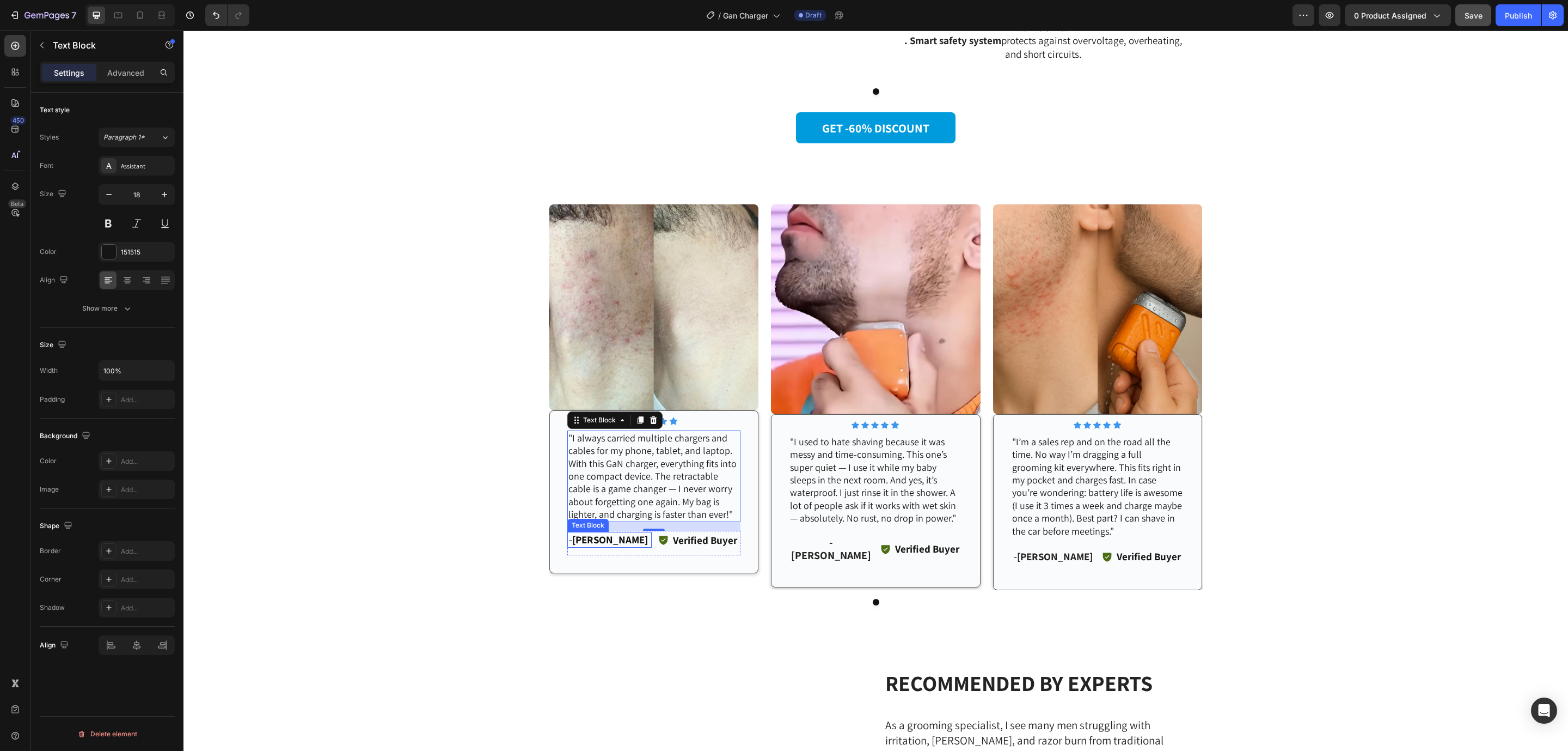
click at [600, 537] on strong "Jake R." at bounding box center [610, 539] width 75 height 13
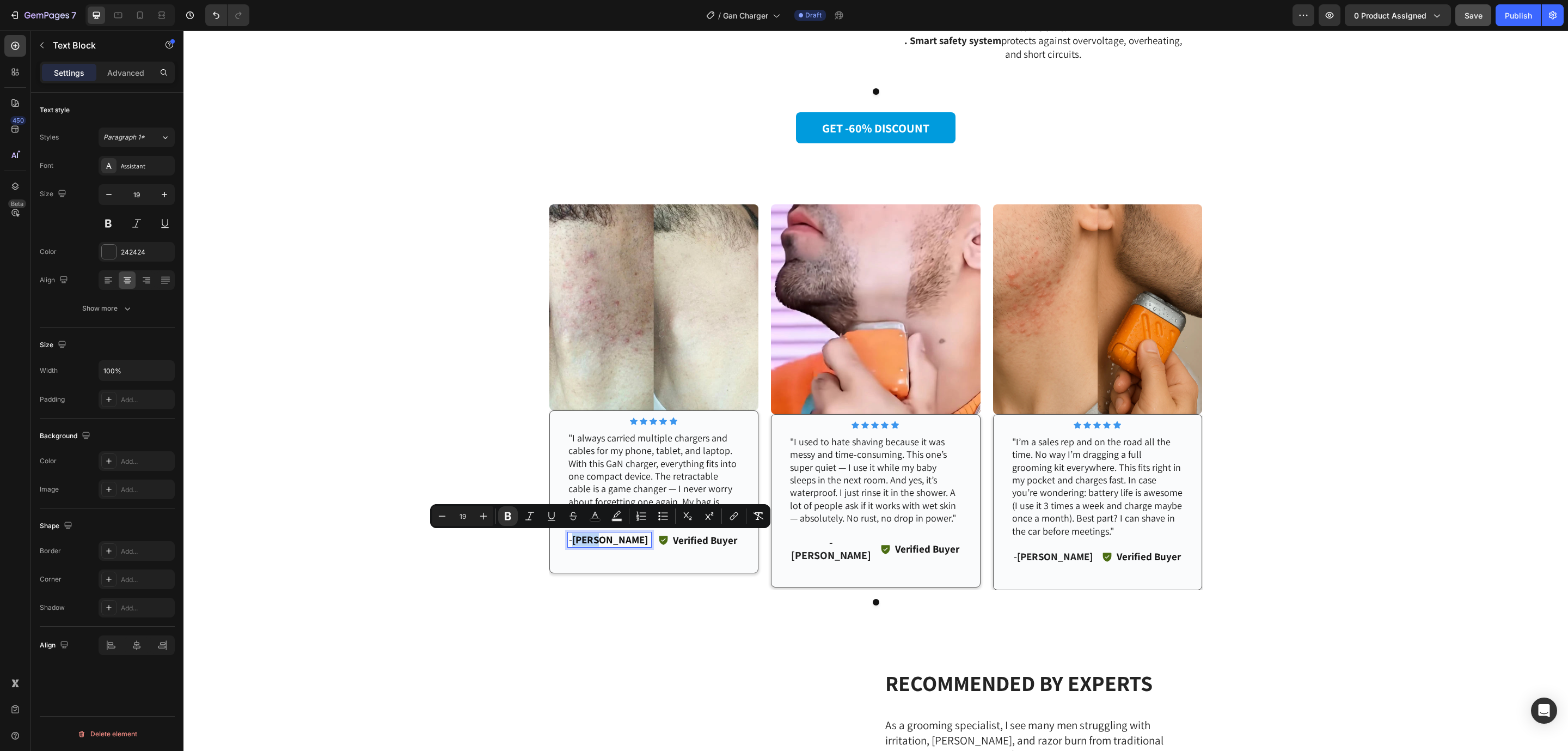
click at [595, 538] on strong "Jake R." at bounding box center [610, 539] width 75 height 13
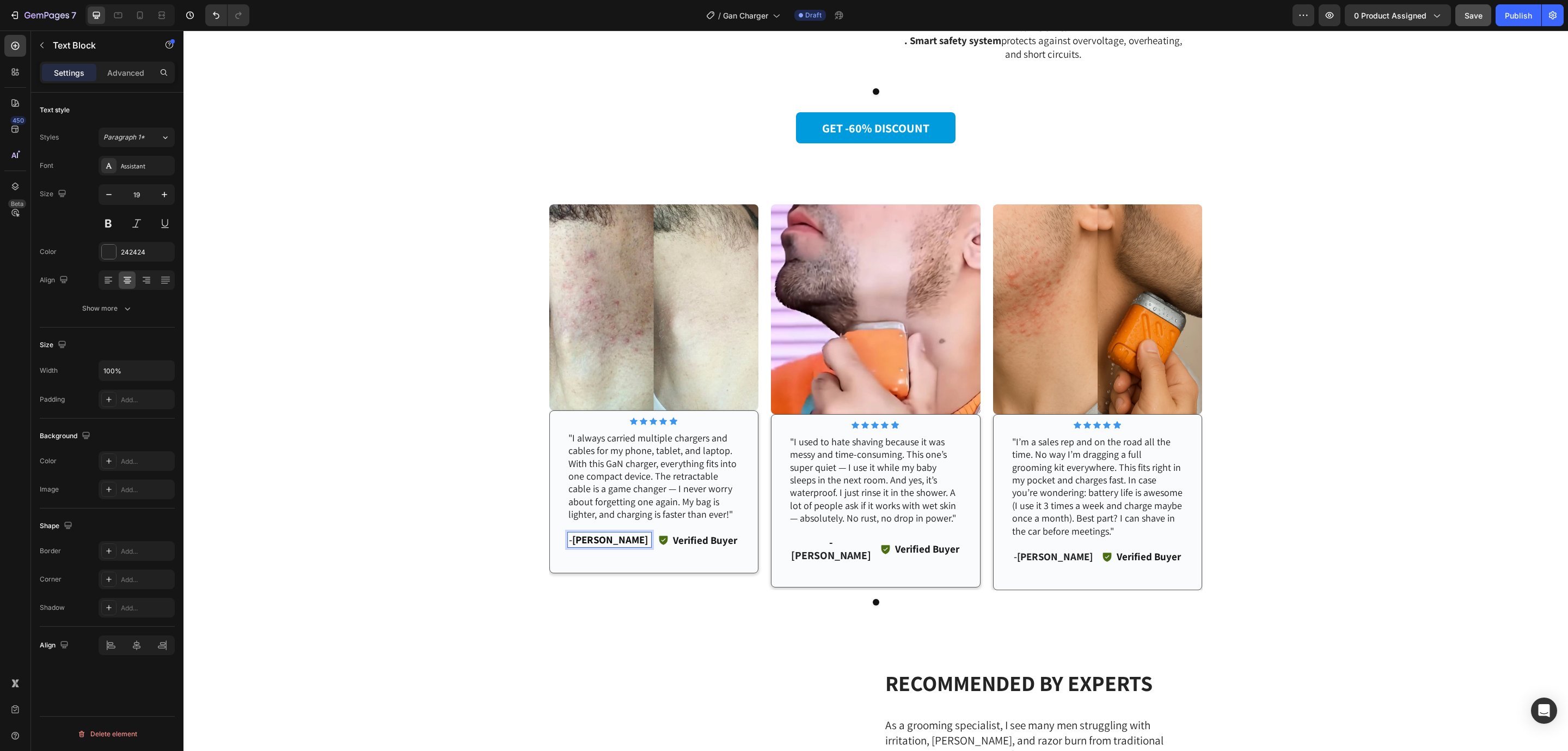
drag, startPoint x: 591, startPoint y: 536, endPoint x: 623, endPoint y: 536, distance: 32.0
click at [623, 536] on p "- Jake R." at bounding box center [609, 540] width 82 height 13
click at [622, 536] on p "- Jake R." at bounding box center [609, 540] width 82 height 13
drag, startPoint x: 590, startPoint y: 535, endPoint x: 634, endPoint y: 538, distance: 44.1
click at [634, 538] on p "- Emily R." at bounding box center [609, 540] width 82 height 13
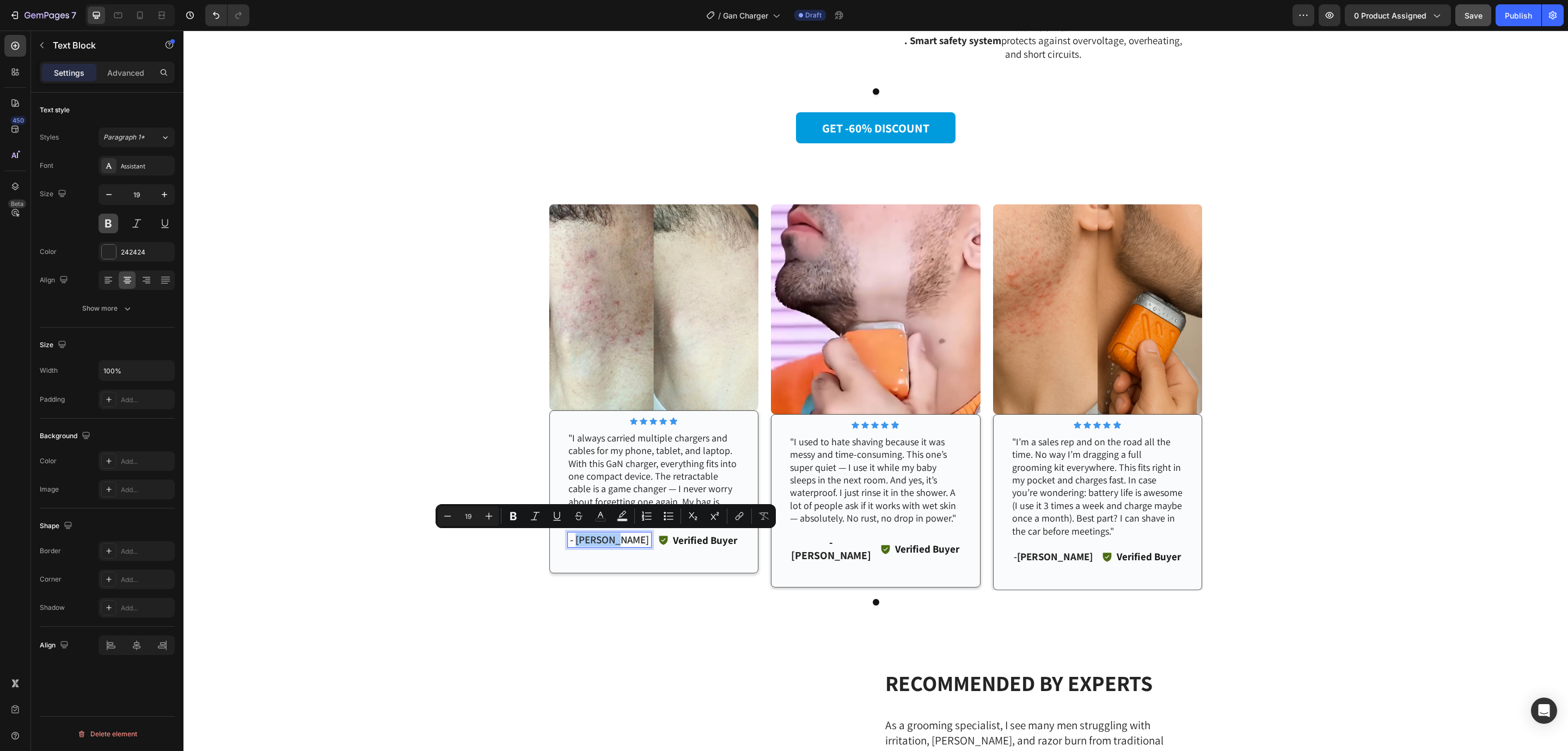
click at [110, 218] on button at bounding box center [108, 224] width 19 height 19
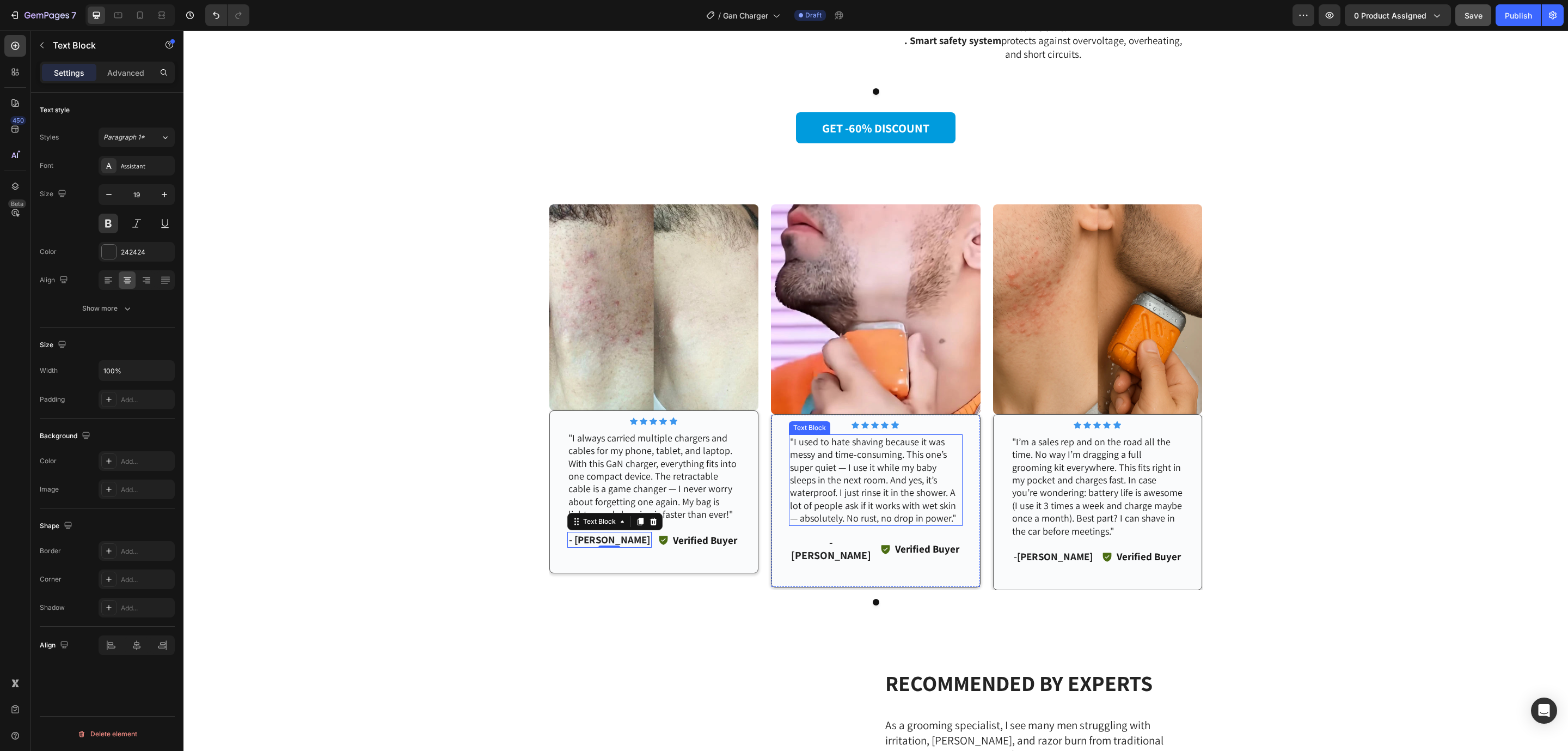
click at [850, 462] on p ""I used to hate shaving because it was messy and time-consuming. This one’s sup…" at bounding box center [876, 480] width 172 height 90
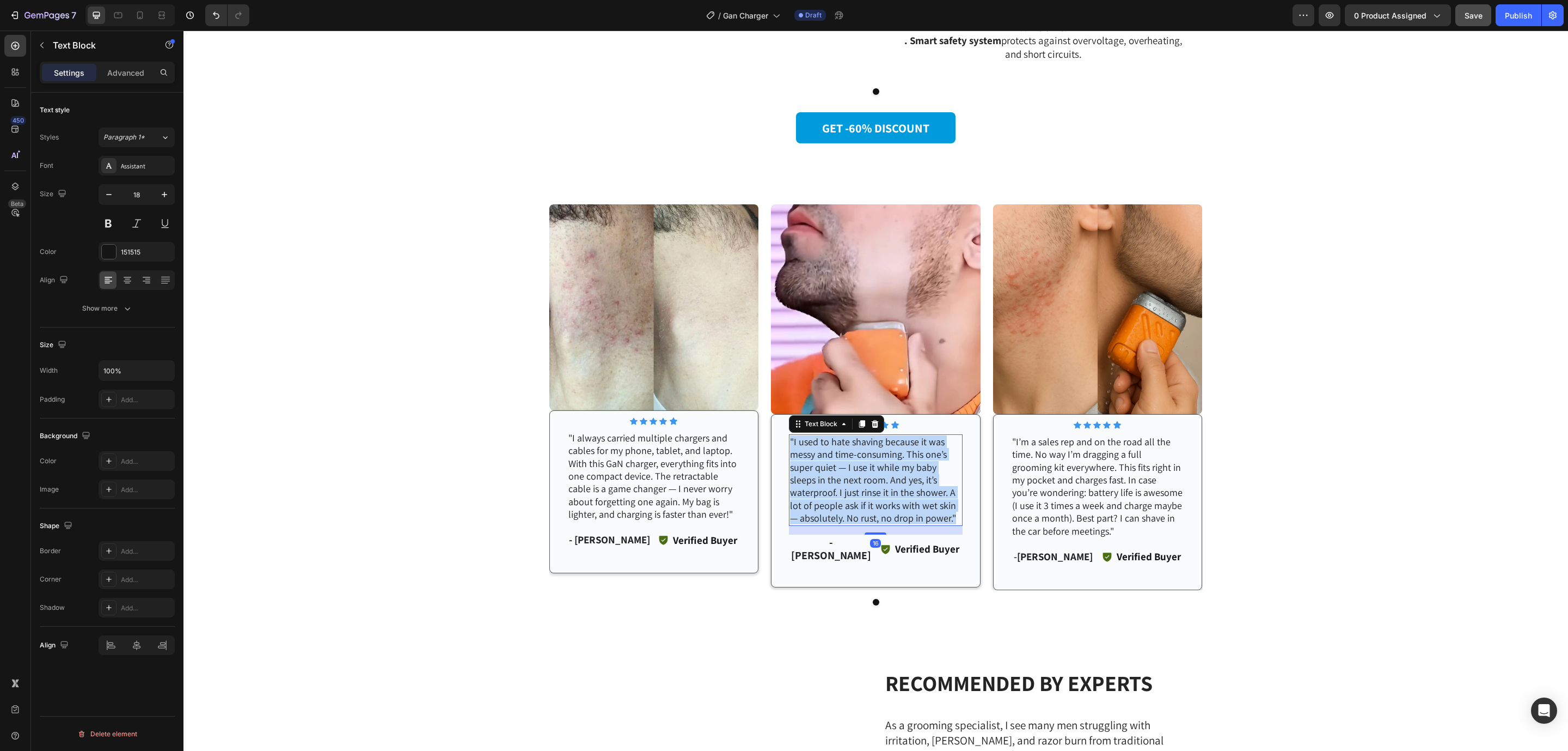
click at [850, 462] on p ""I used to hate shaving because it was messy and time-consuming. This one’s sup…" at bounding box center [876, 480] width 172 height 90
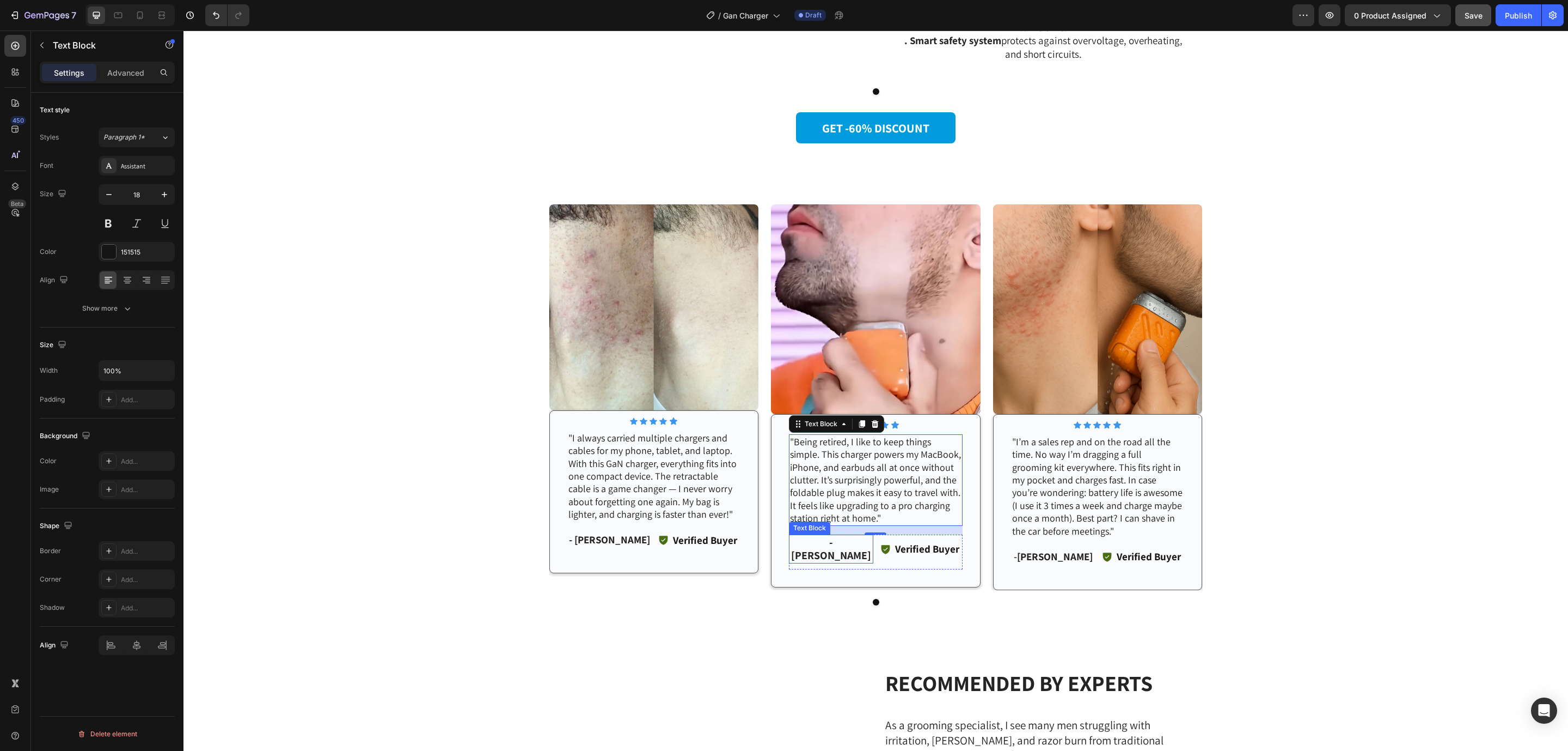
click at [818, 540] on strong "- Michael T." at bounding box center [831, 549] width 80 height 28
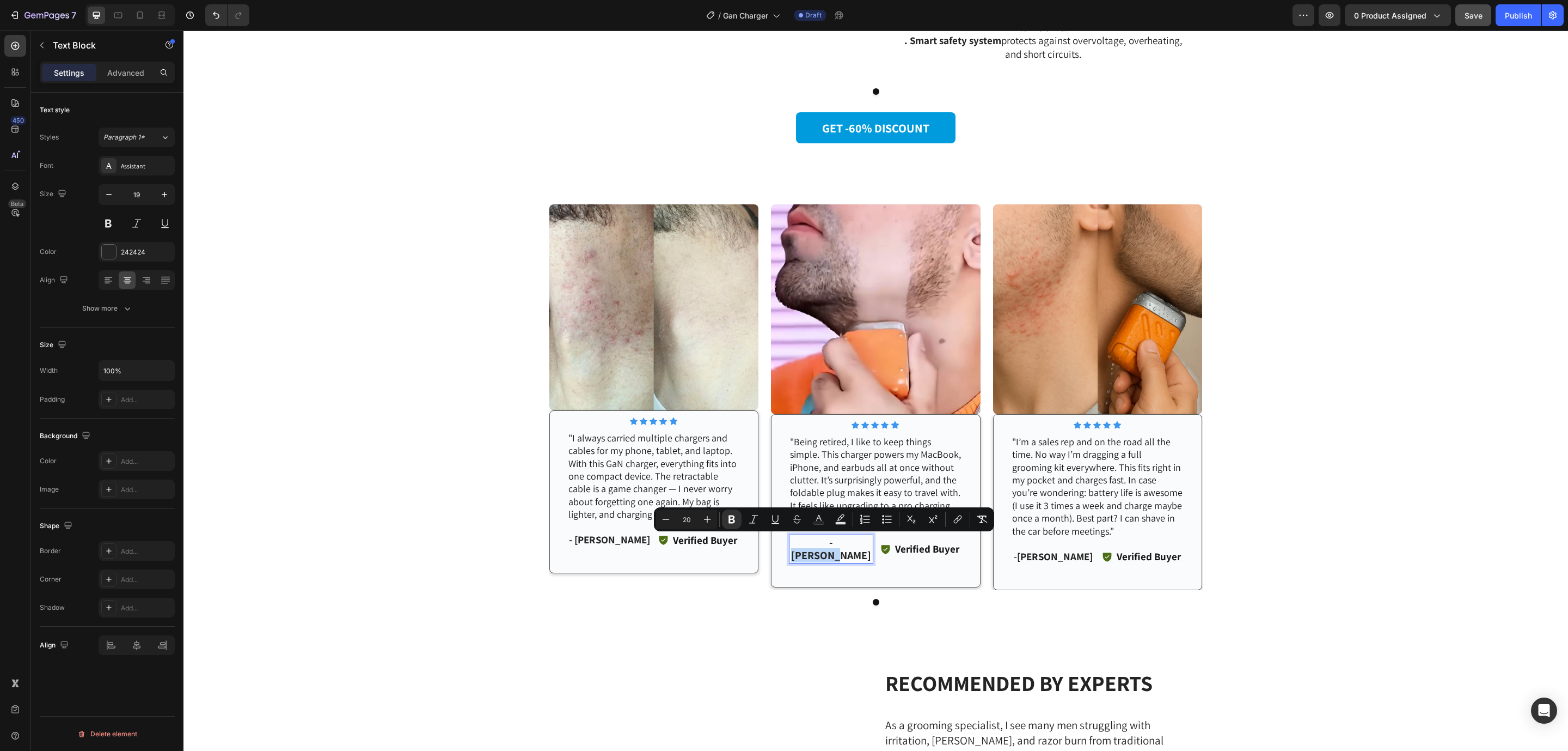
click at [807, 538] on strong "- Michael T." at bounding box center [831, 549] width 80 height 28
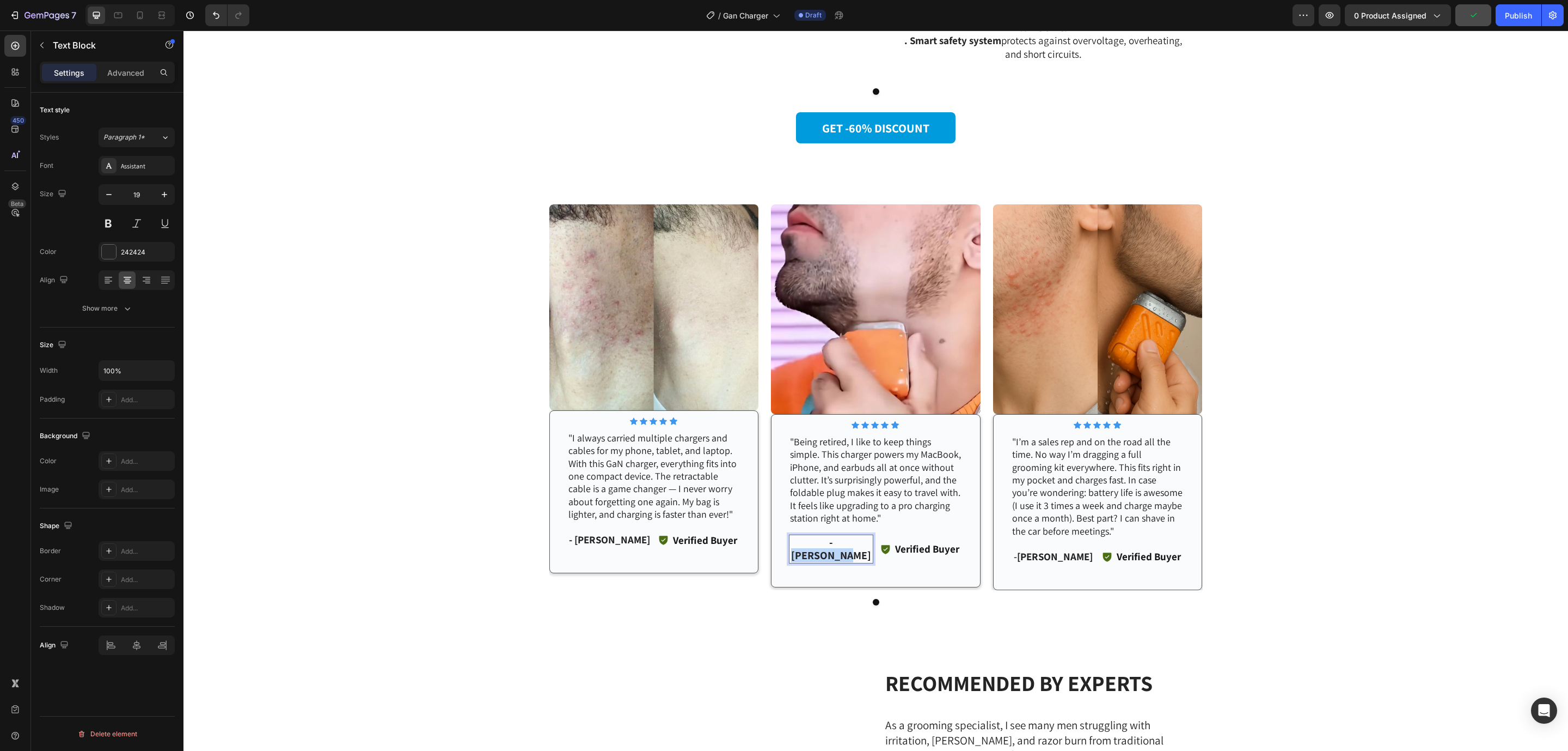
drag, startPoint x: 807, startPoint y: 538, endPoint x: 856, endPoint y: 538, distance: 49.0
click at [856, 538] on p "- Michael T." at bounding box center [831, 549] width 82 height 27
click at [1044, 474] on p ""I’m a sales rep and on the road all the time. No way I’m dragging a full groom…" at bounding box center [1098, 486] width 172 height 102
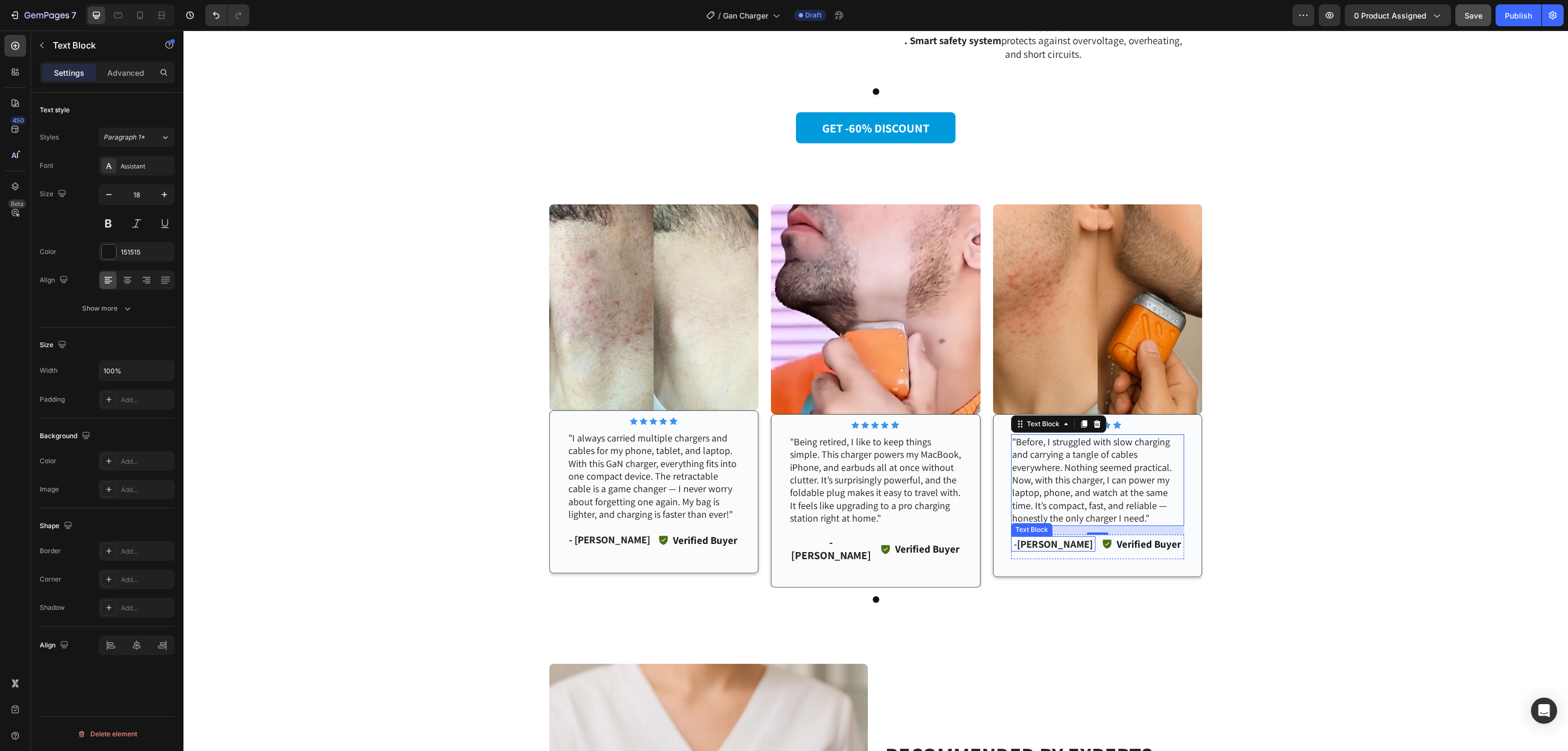
click at [1055, 540] on strong "Ethan W." at bounding box center [1055, 543] width 75 height 13
click at [1269, 493] on div "Image Icon Icon Icon Icon Icon Icon List Row "I always carried multiple charger…" at bounding box center [875, 403] width 1385 height 398
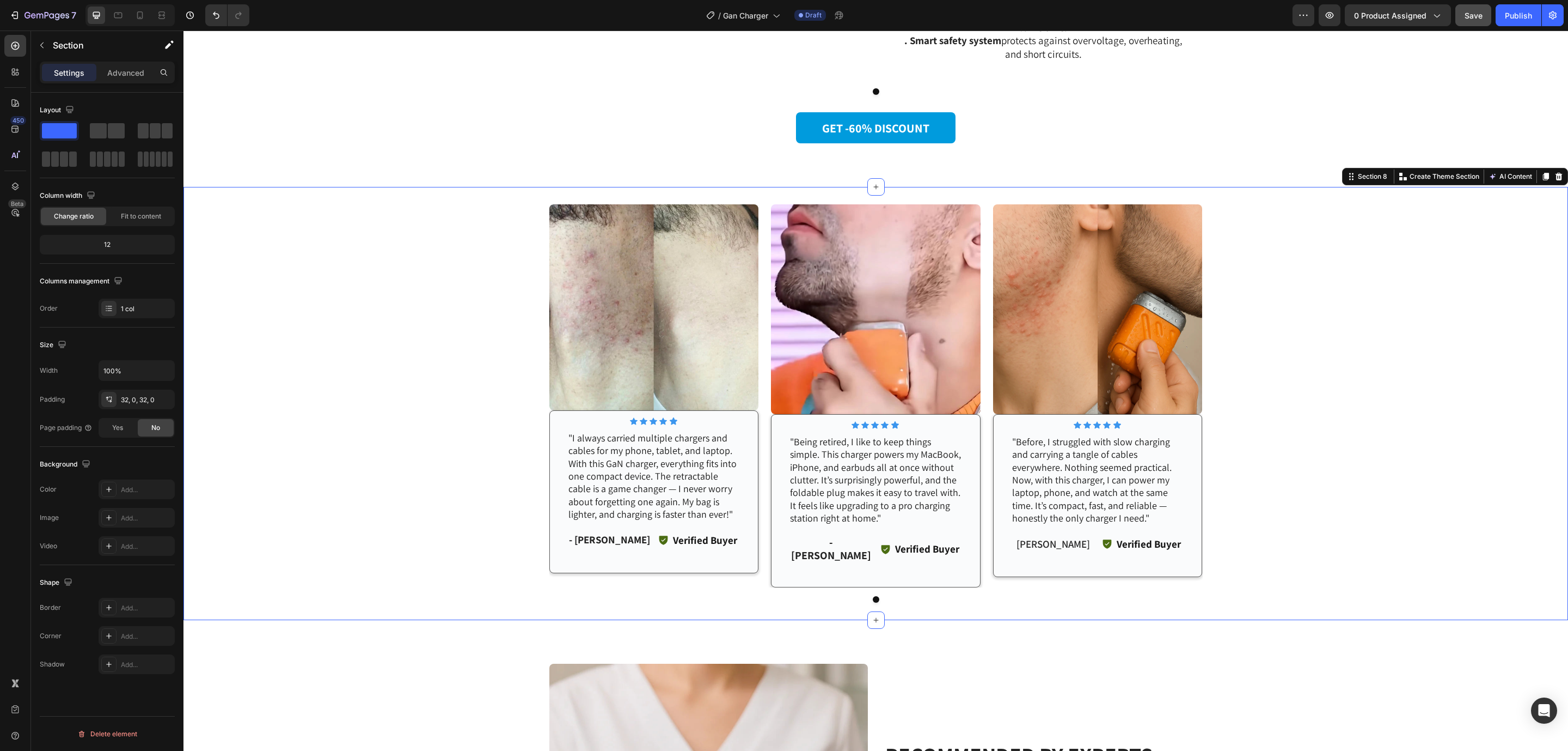
click at [1269, 493] on div "Image Icon Icon Icon Icon Icon Icon List Row "I always carried multiple charger…" at bounding box center [875, 403] width 1385 height 398
click at [1096, 478] on p ""Before, I struggled with slow charging and carrying a tangle of cables everywh…" at bounding box center [1098, 480] width 172 height 90
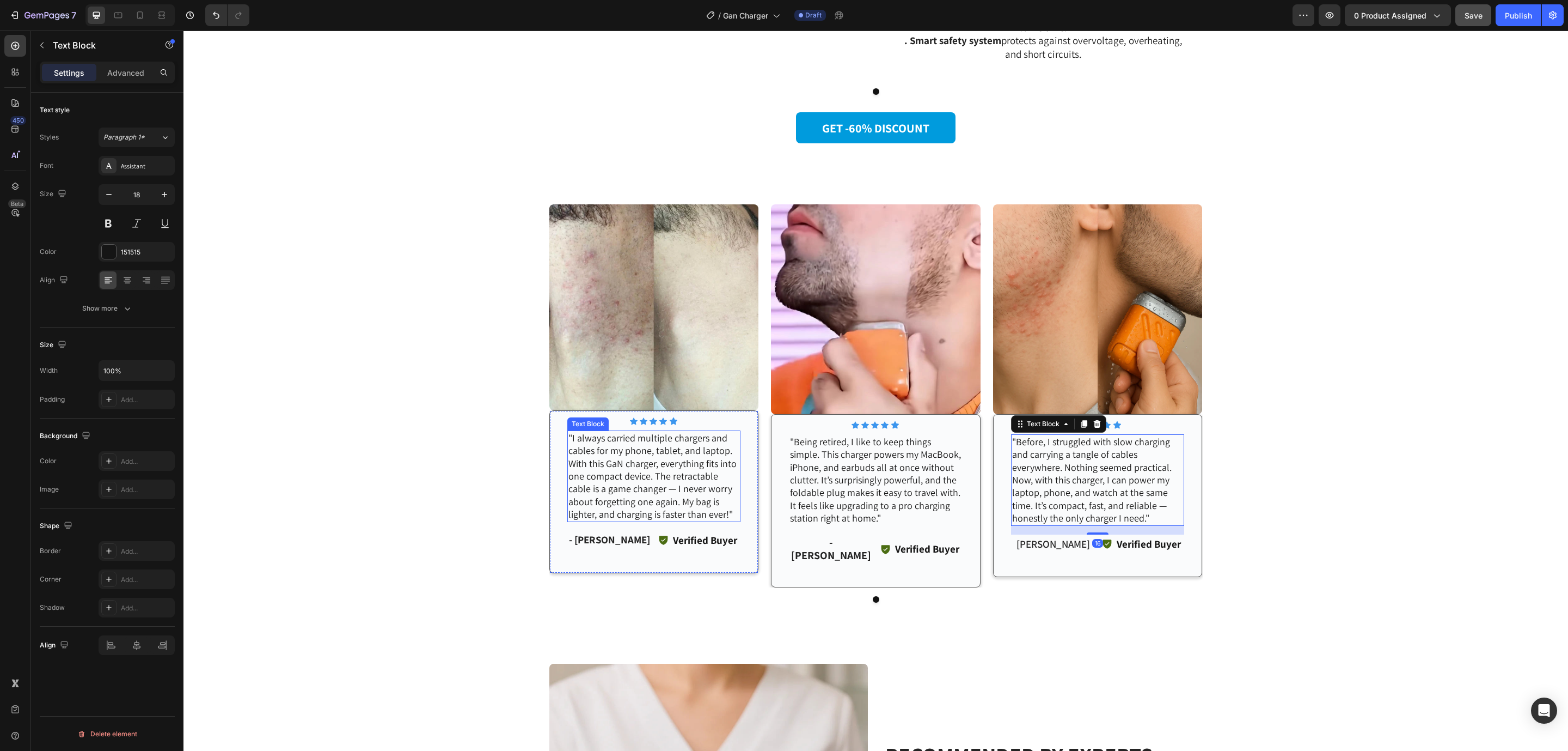
click at [686, 474] on p ""I always carried multiple chargers and cables for my phone, tablet, and laptop…" at bounding box center [654, 476] width 172 height 90
click at [128, 277] on icon at bounding box center [127, 280] width 11 height 11
click at [869, 466] on p ""Being retired, I like to keep things simple. This charger powers my MacBook, i…" at bounding box center [876, 480] width 172 height 90
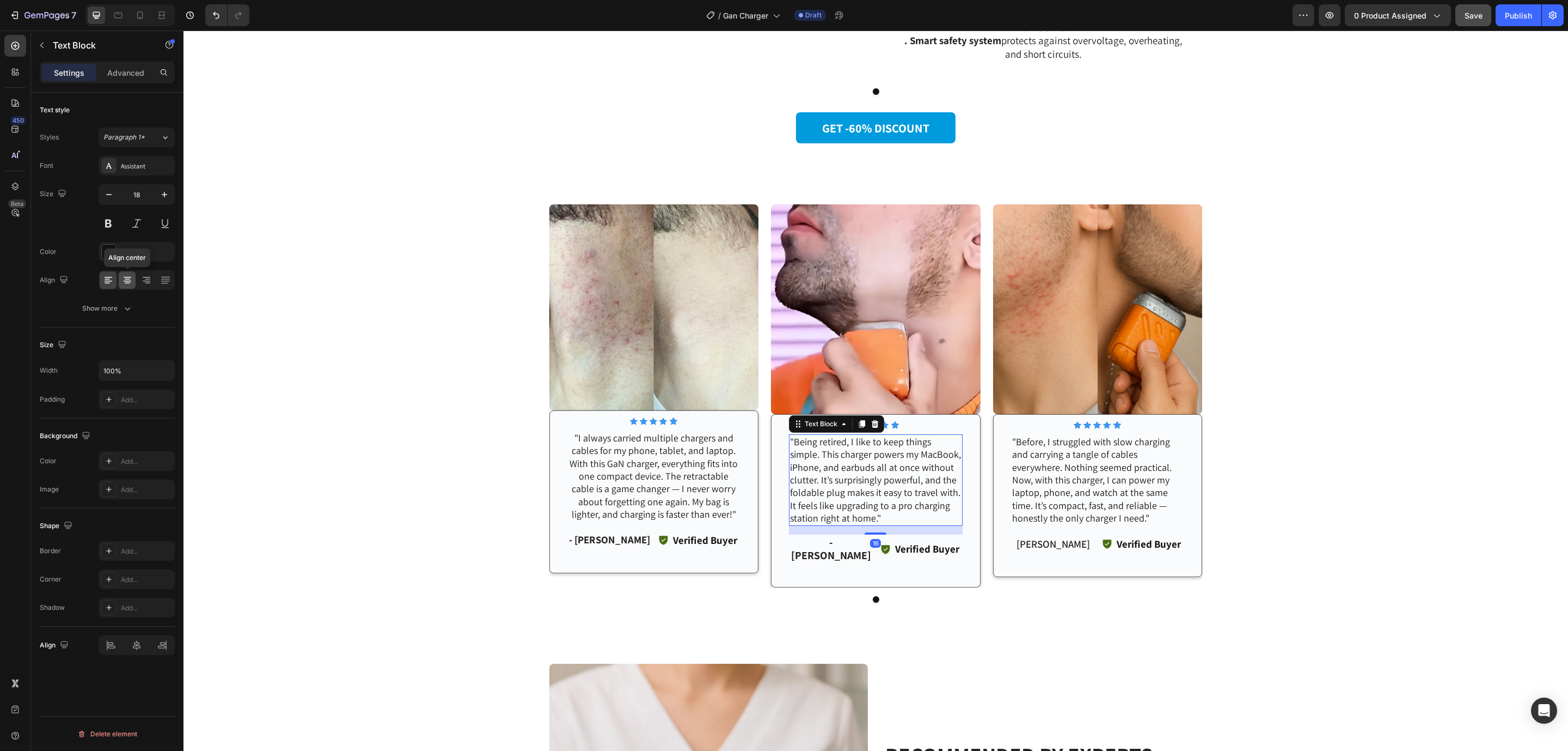
click at [127, 280] on icon at bounding box center [127, 280] width 5 height 1
click at [1080, 491] on p ""Before, I struggled with slow charging and carrying a tangle of cables everywh…" at bounding box center [1098, 480] width 172 height 90
click at [124, 285] on icon at bounding box center [127, 280] width 11 height 11
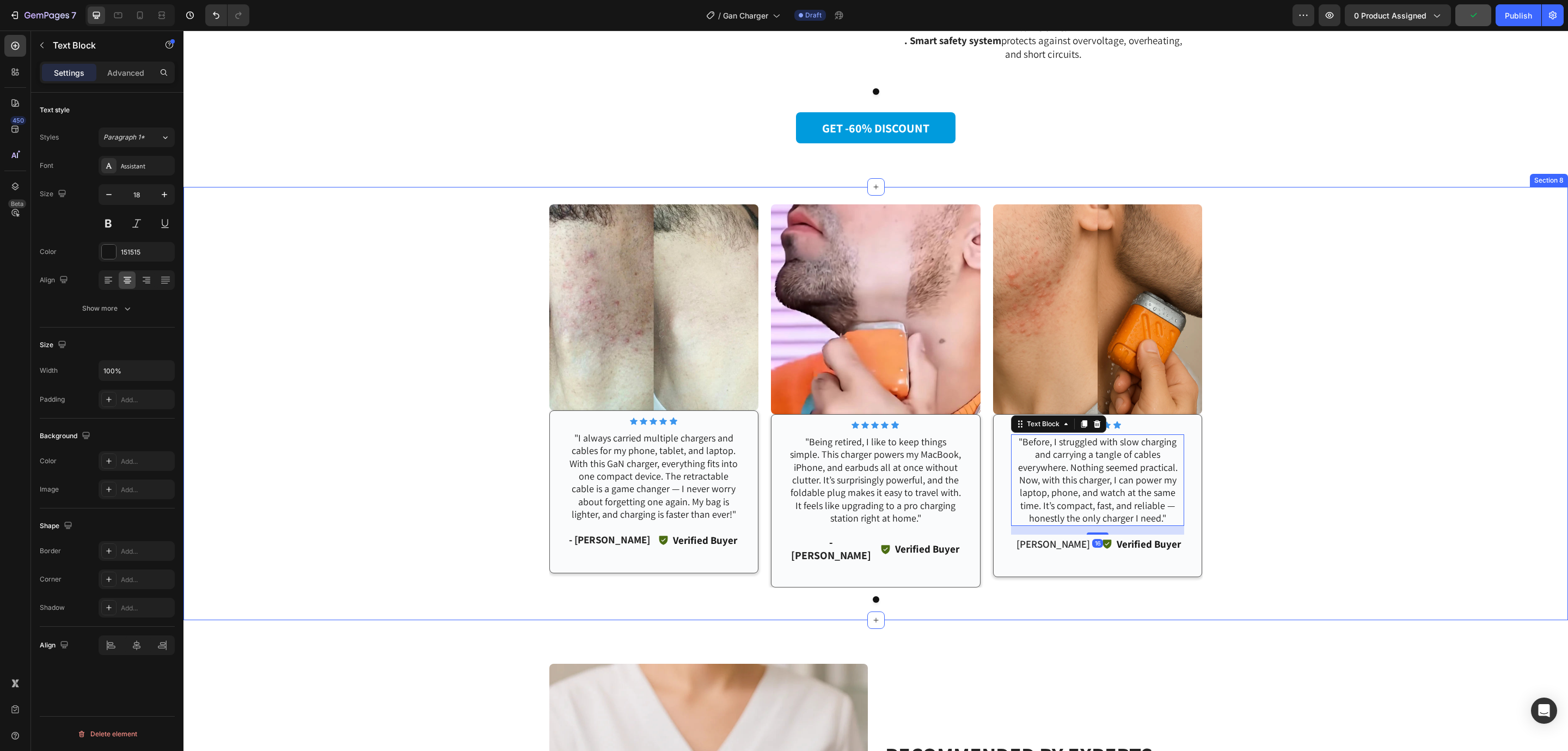
click at [1315, 454] on div "Image Icon Icon Icon Icon Icon Icon List Row "I always carried multiple charger…" at bounding box center [875, 403] width 1385 height 398
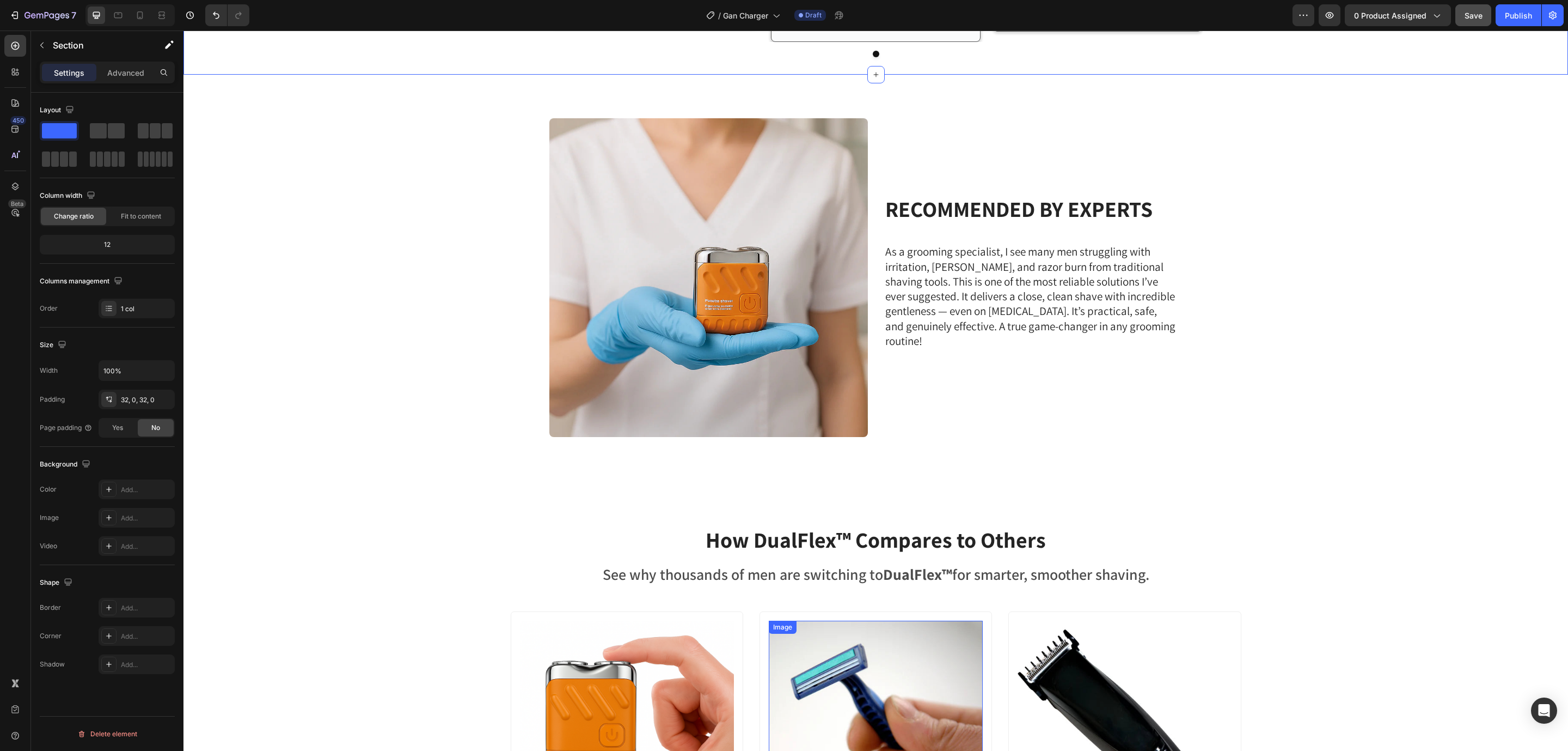
scroll to position [3125, 0]
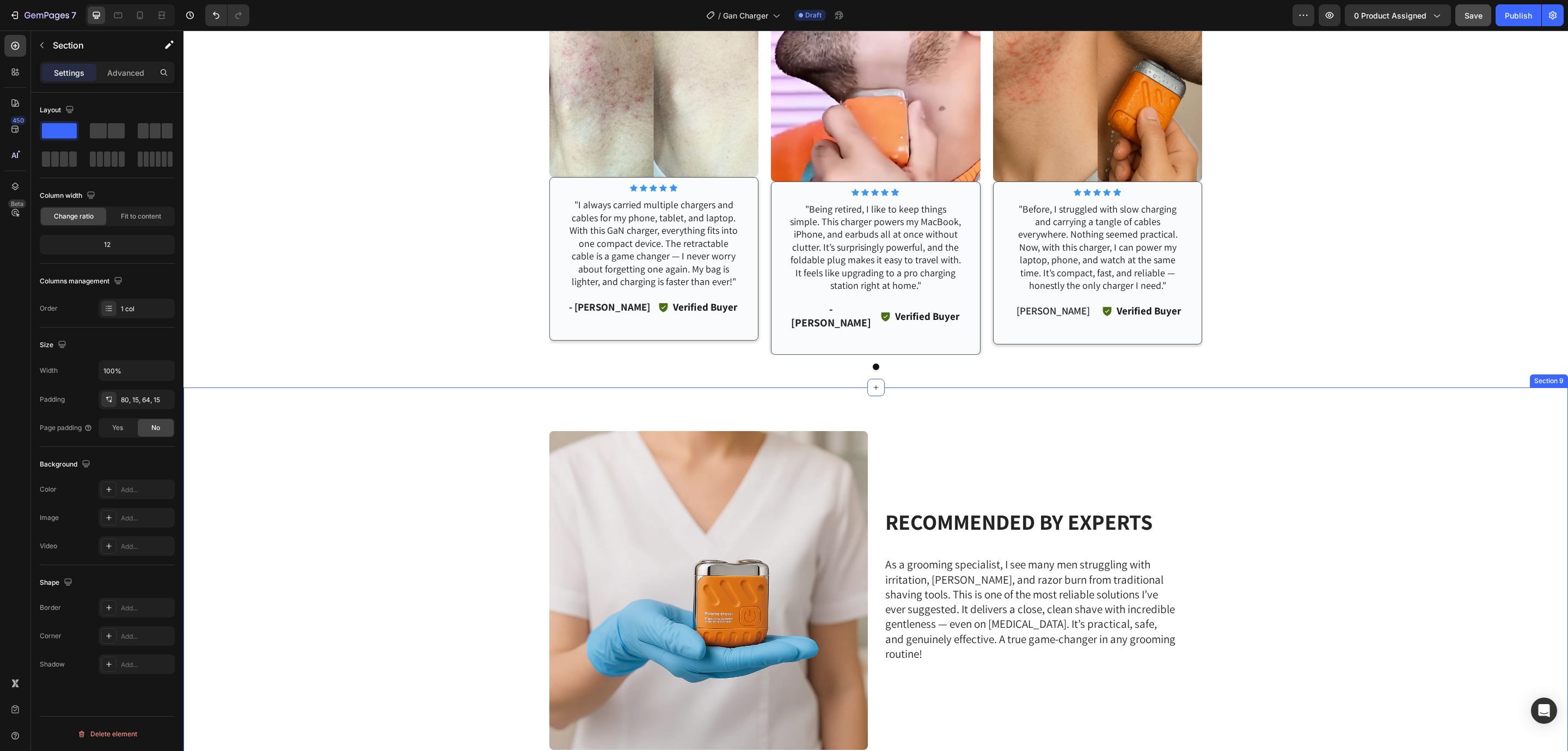
click at [1269, 435] on div "Recommended by experts Heading As a grooming specialist, I see many men struggl…" at bounding box center [876, 595] width 1368 height 328
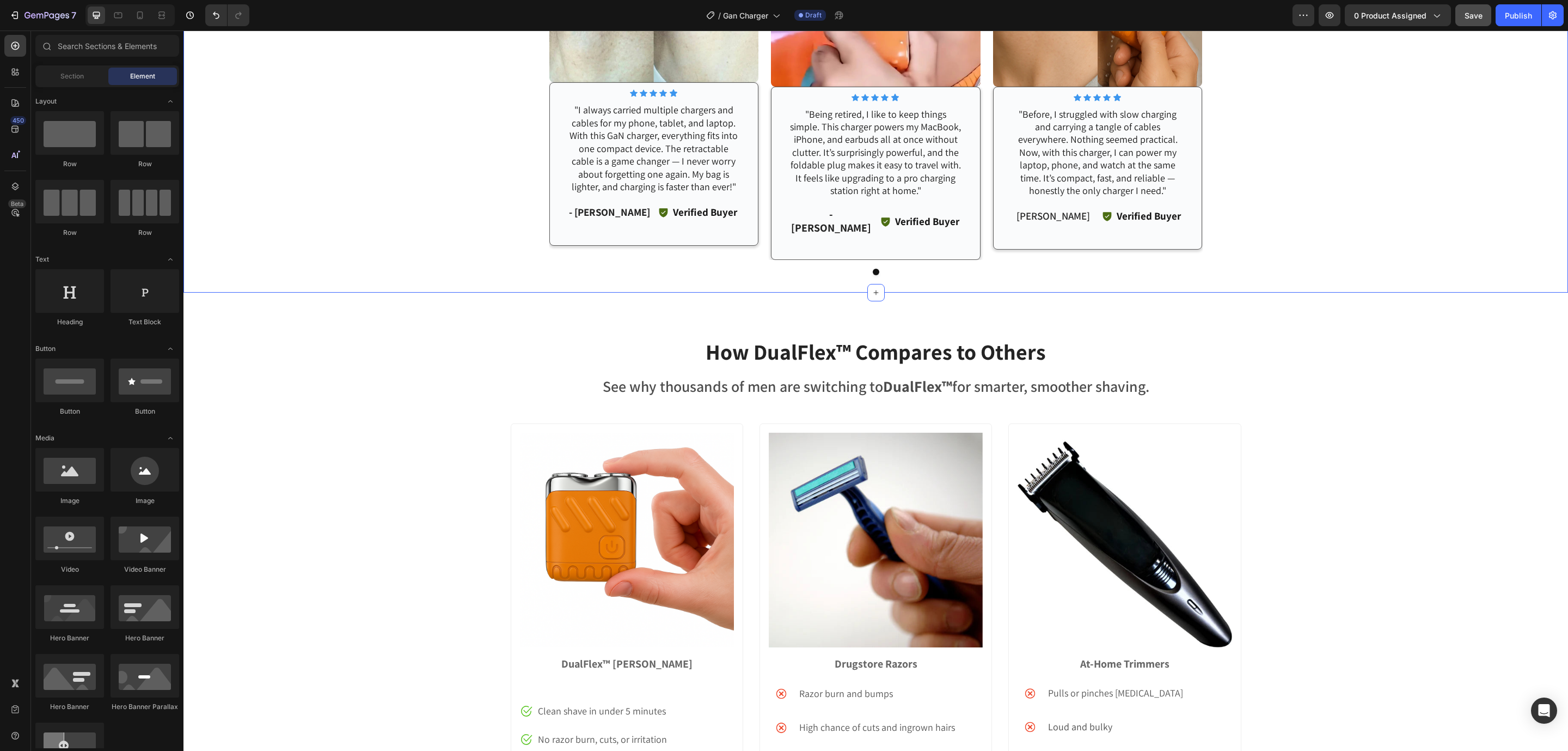
click at [1294, 125] on div "Image Icon Icon Icon Icon Icon Icon List Row "I always carried multiple charger…" at bounding box center [875, 76] width 1385 height 398
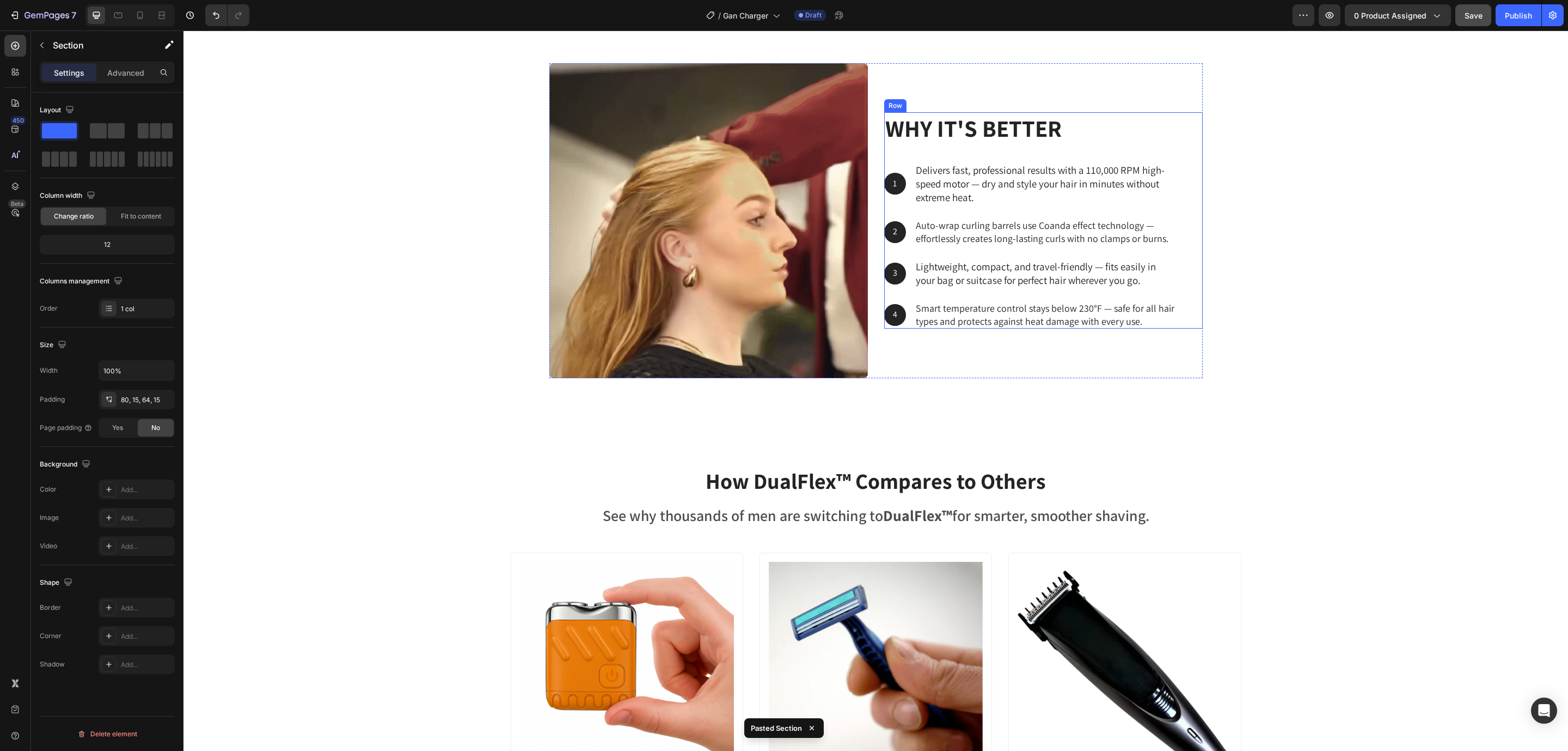
scroll to position [2961, 0]
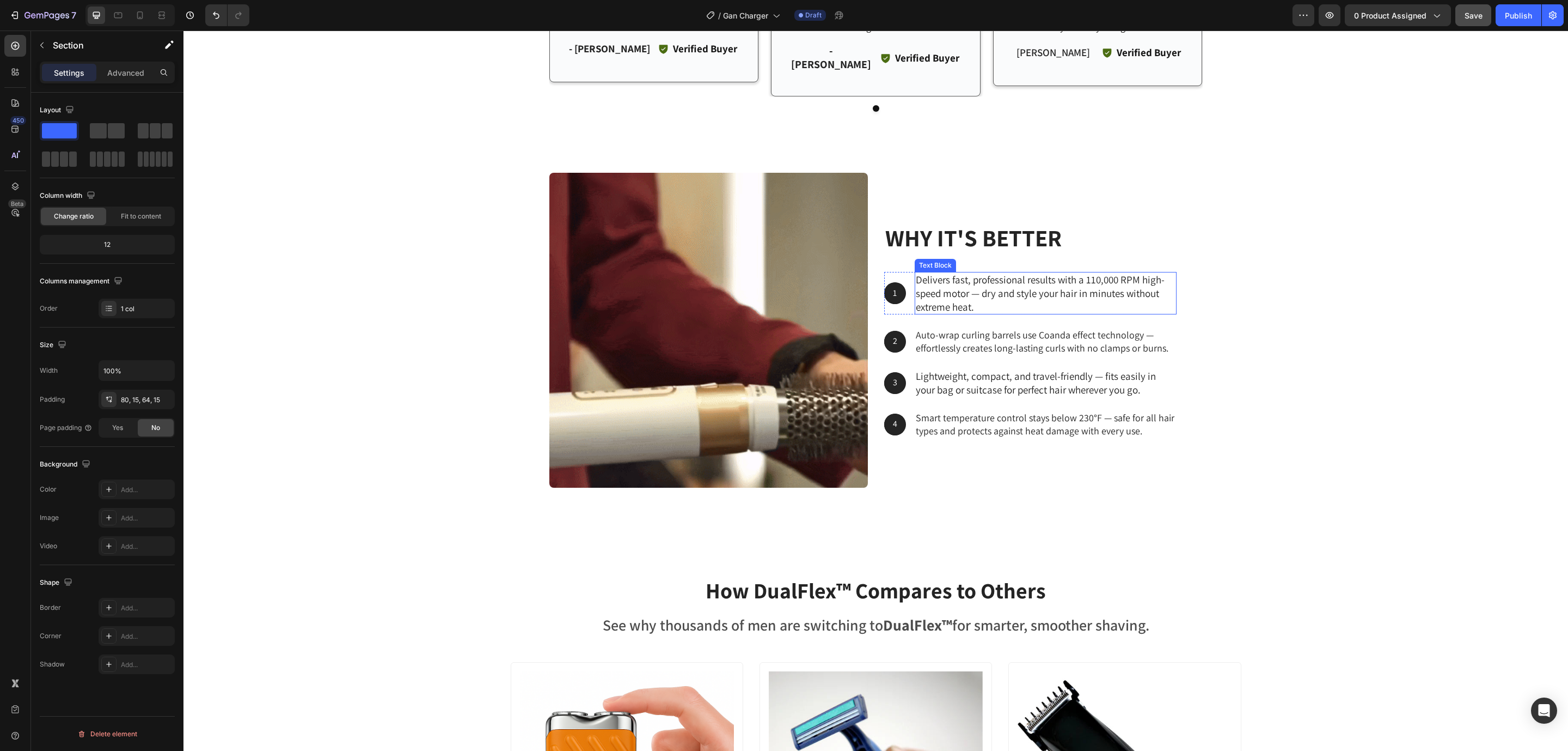
click at [992, 280] on p "Delivers fast, professional results with a 110,000 RPM high-speed motor — dry a…" at bounding box center [1045, 293] width 260 height 40
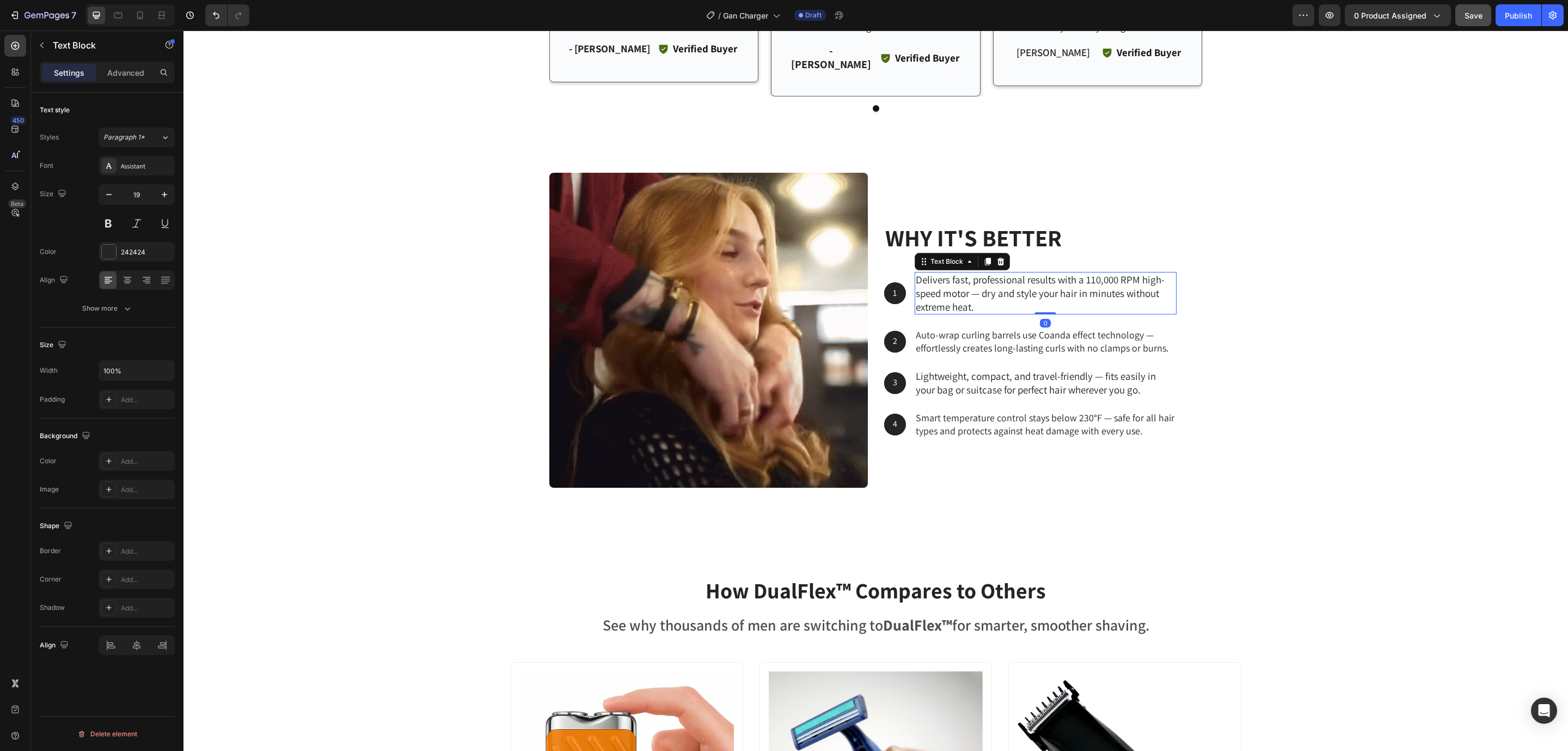
click at [992, 280] on p "Delivers fast, professional results with a 110,000 RPM high-speed motor — dry a…" at bounding box center [1045, 293] width 260 height 40
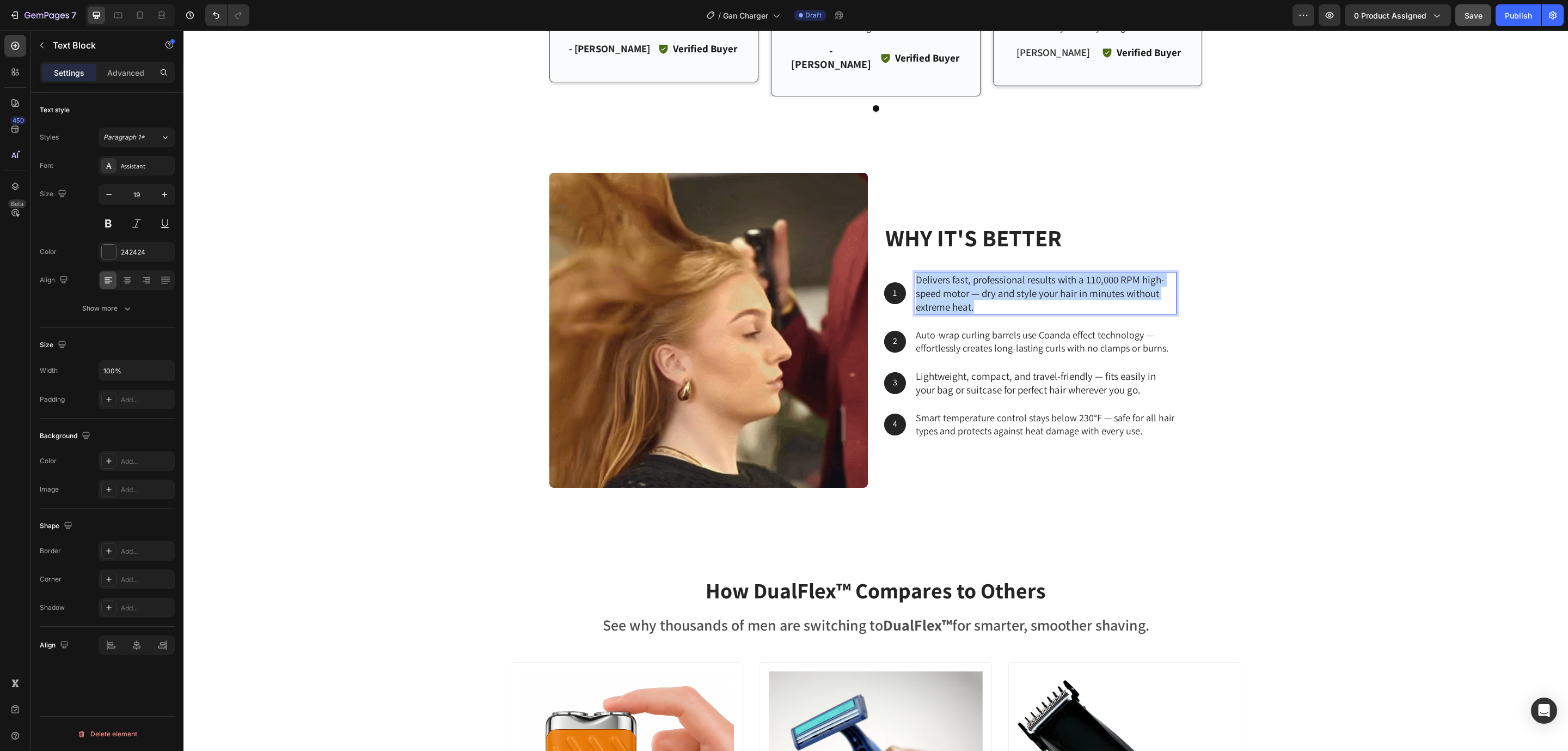
click at [992, 280] on p "Delivers fast, professional results with a 110,000 RPM high-speed motor — dry a…" at bounding box center [1045, 293] width 260 height 40
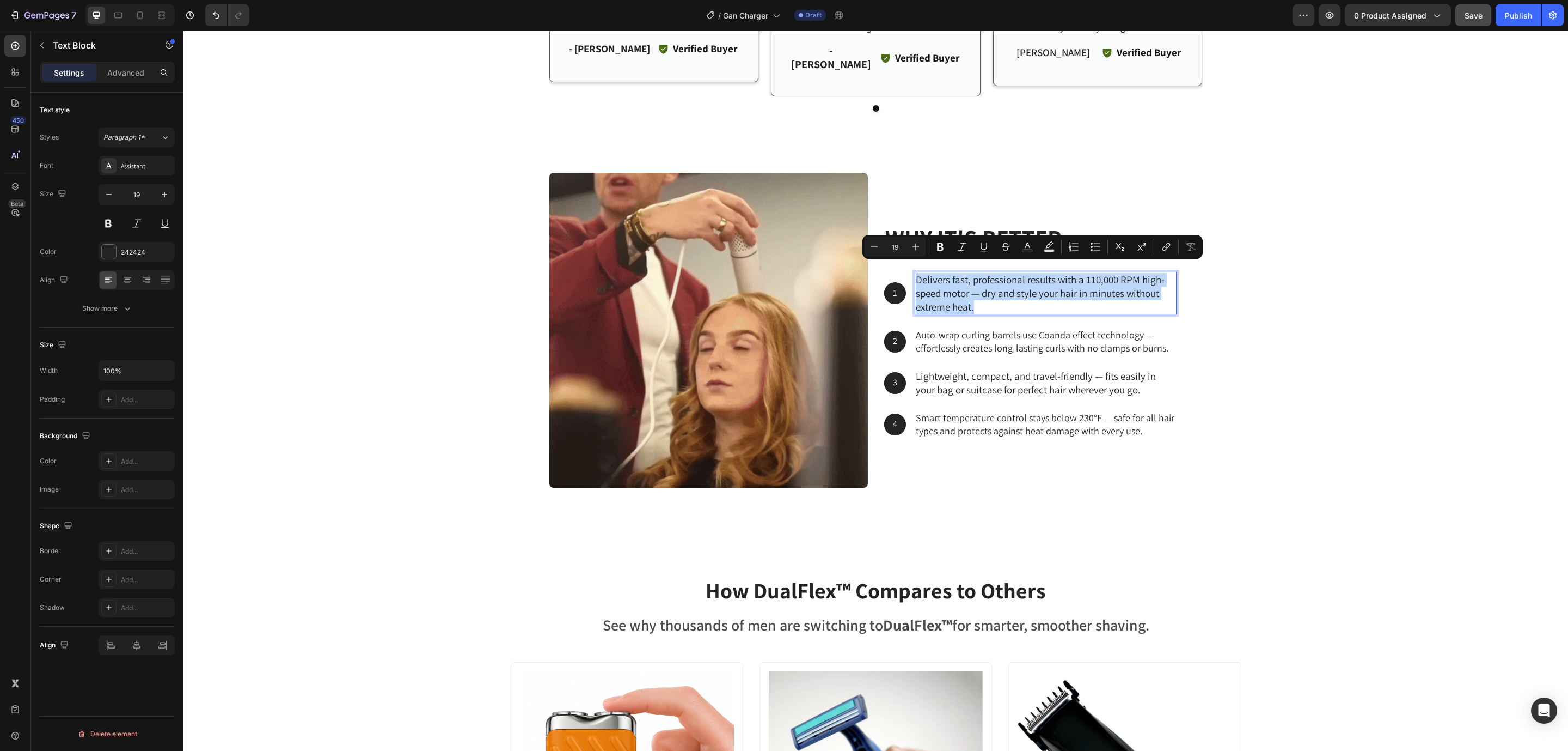
scroll to position [2969, 0]
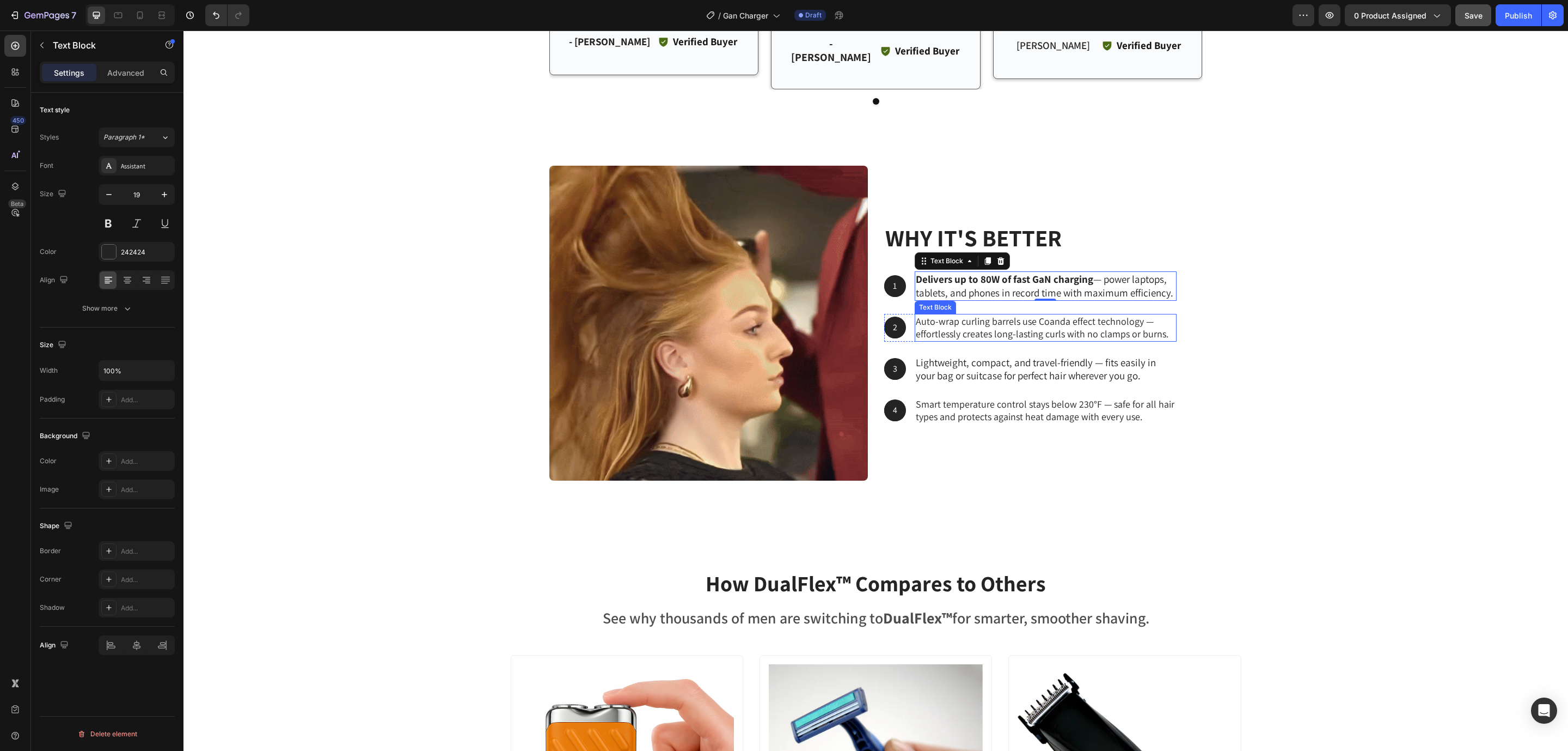
click at [951, 315] on p "Auto-wrap curling barrels use Coanda effect technology — effortlessly creates l…" at bounding box center [1045, 328] width 260 height 26
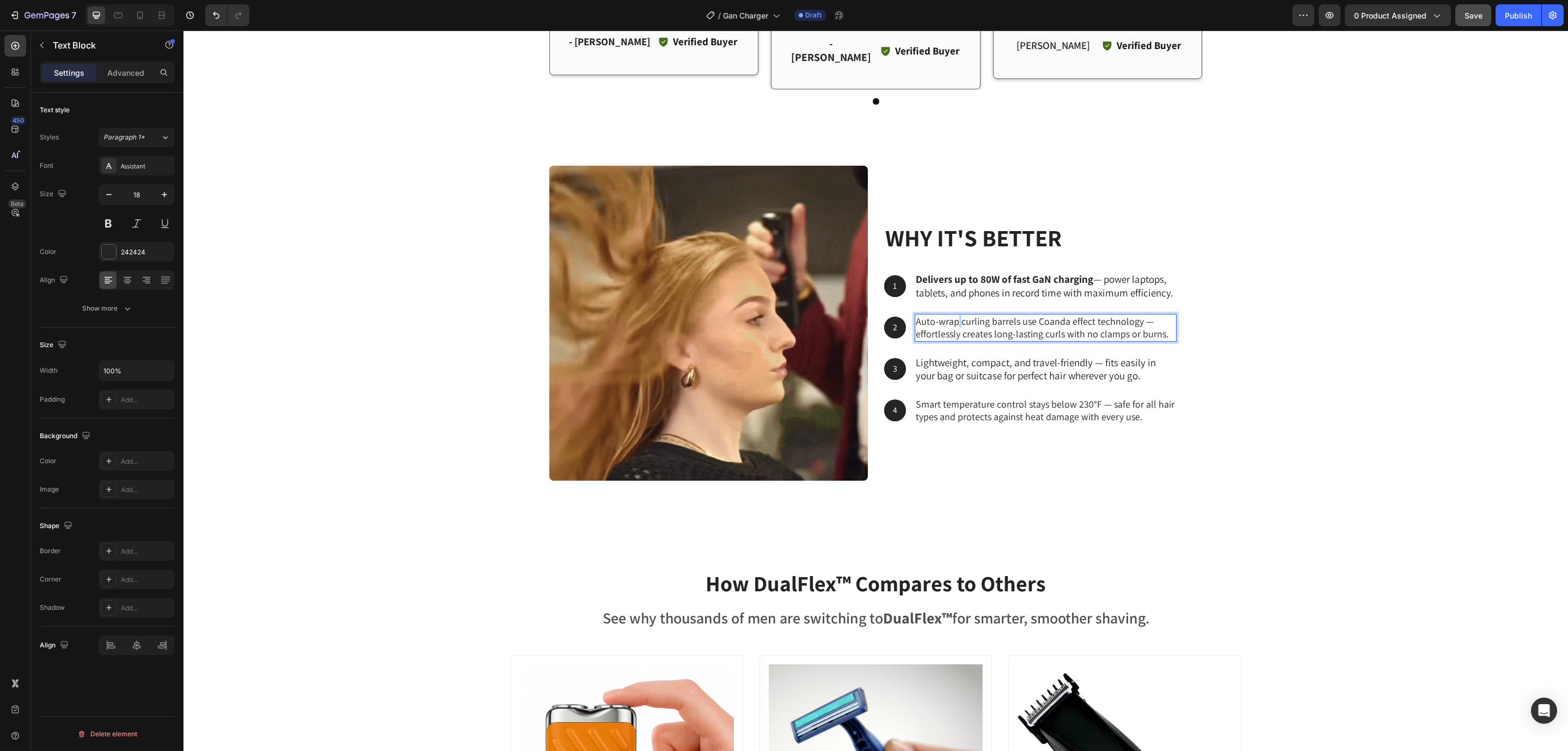
click at [951, 315] on p "Auto-wrap curling barrels use Coanda effect technology — effortlessly creates l…" at bounding box center [1045, 328] width 260 height 26
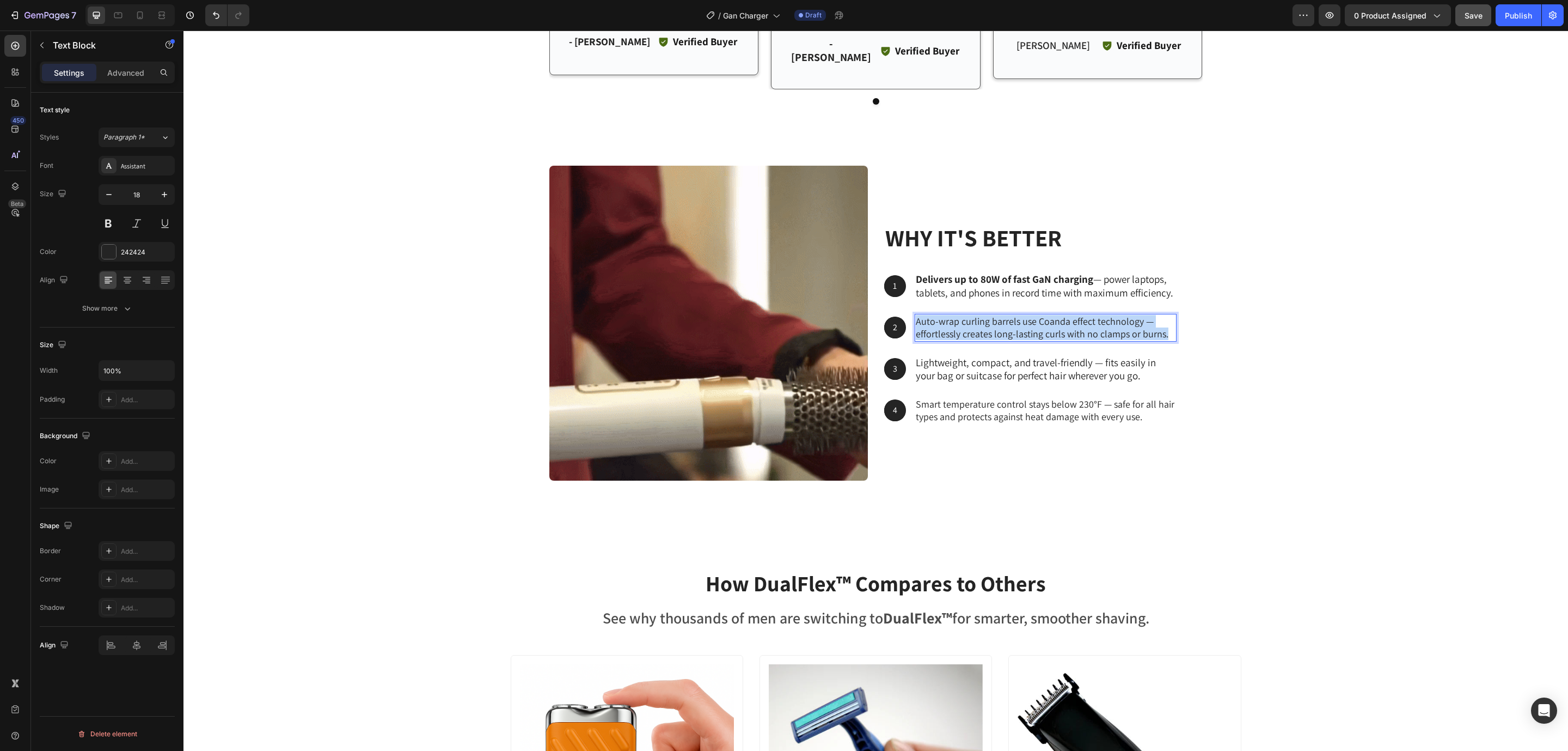
click at [951, 315] on p "Auto-wrap curling barrels use Coanda effect technology — effortlessly creates l…" at bounding box center [1045, 328] width 260 height 26
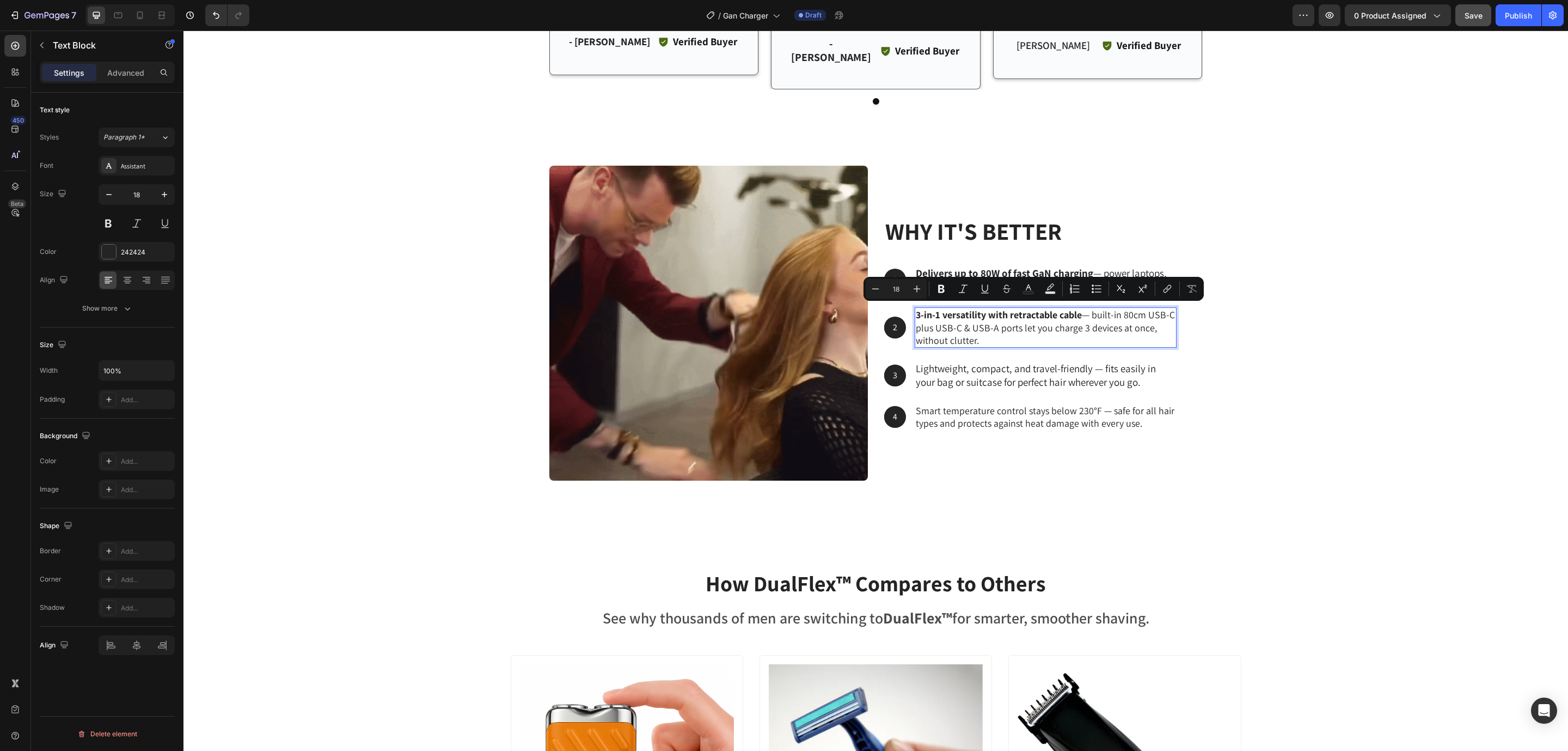
scroll to position [2962, 0]
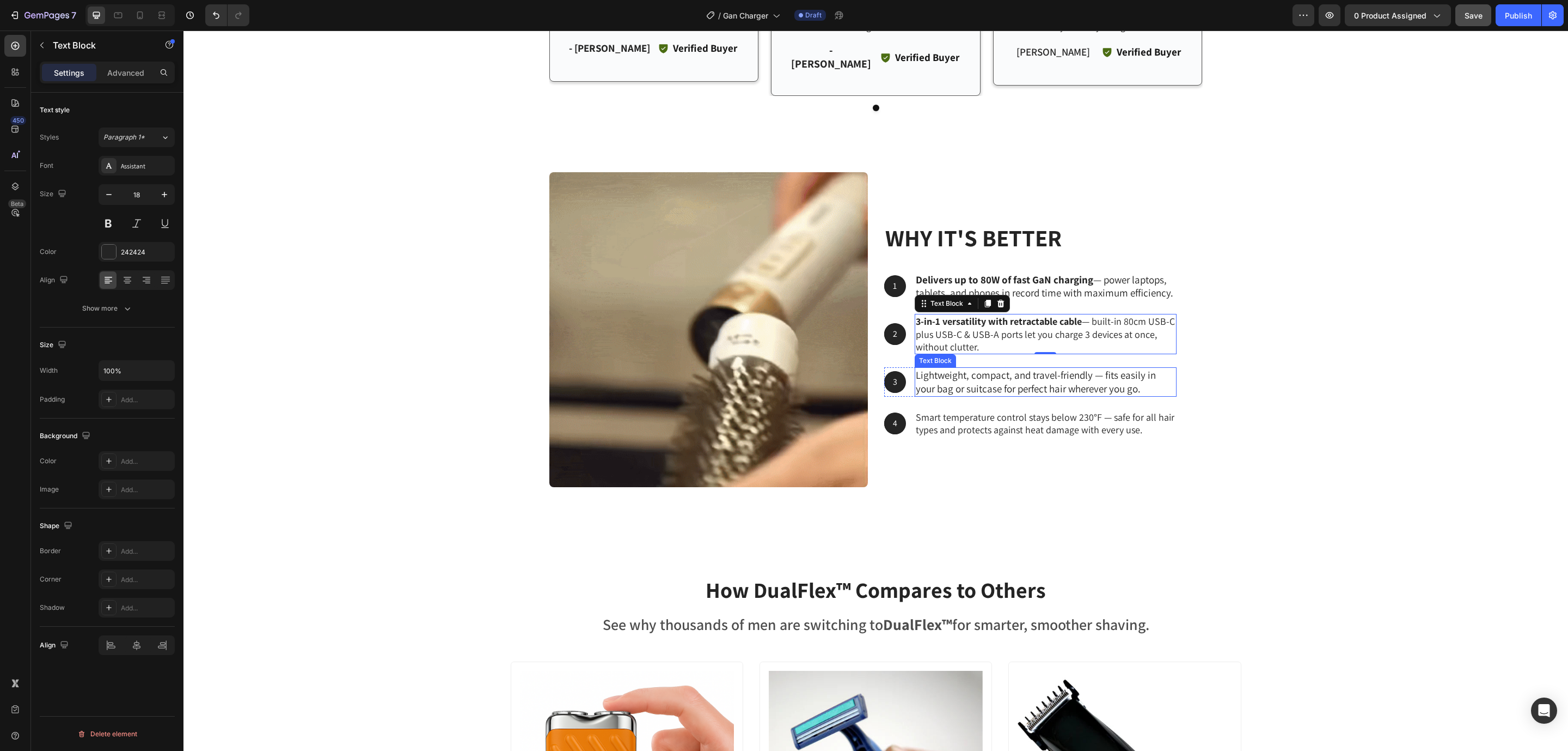
click at [948, 368] on p "Lightweight, compact, and travel-friendly — fits easily in your bag or suitcase…" at bounding box center [1045, 382] width 260 height 27
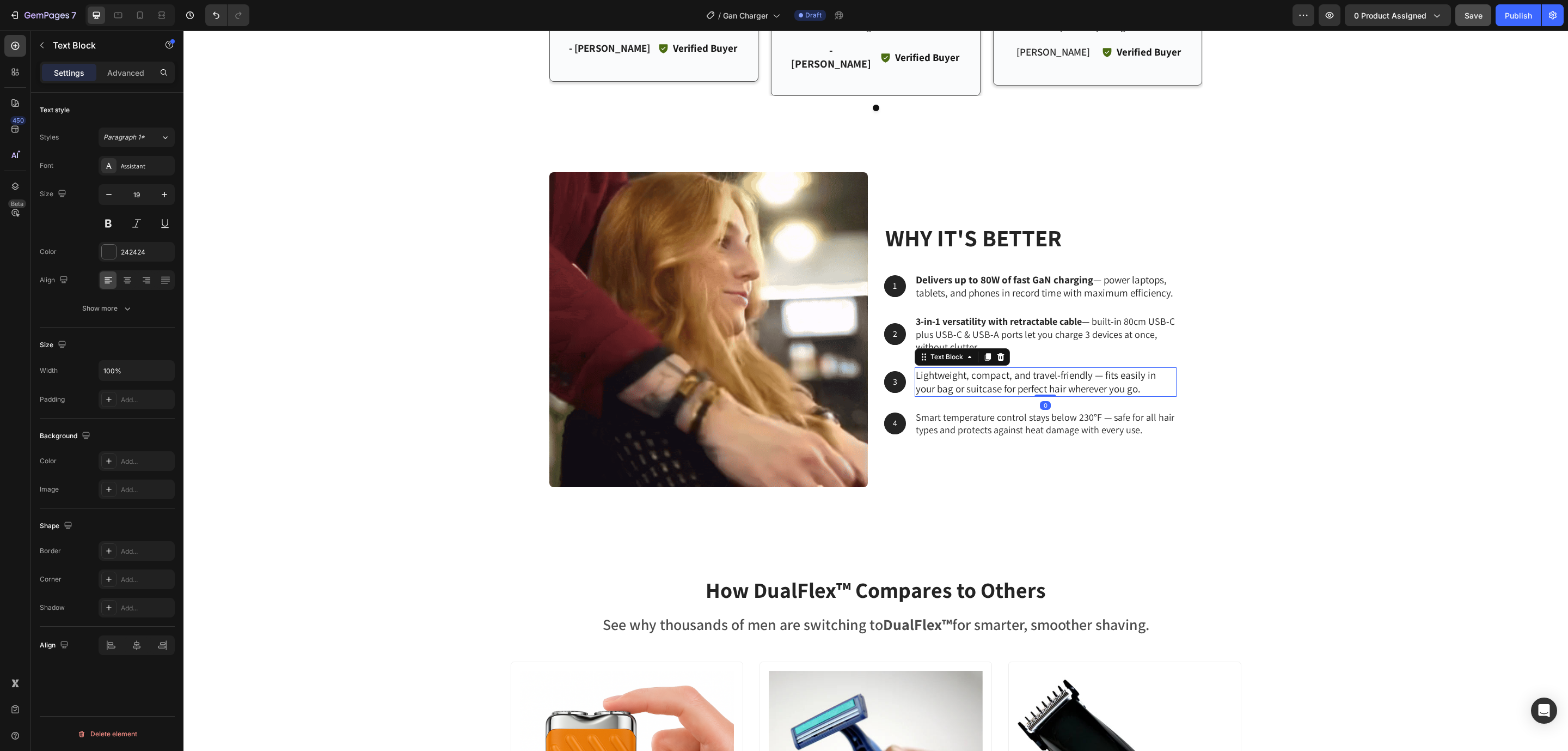
click at [948, 368] on p "Lightweight, compact, and travel-friendly — fits easily in your bag or suitcase…" at bounding box center [1045, 382] width 260 height 27
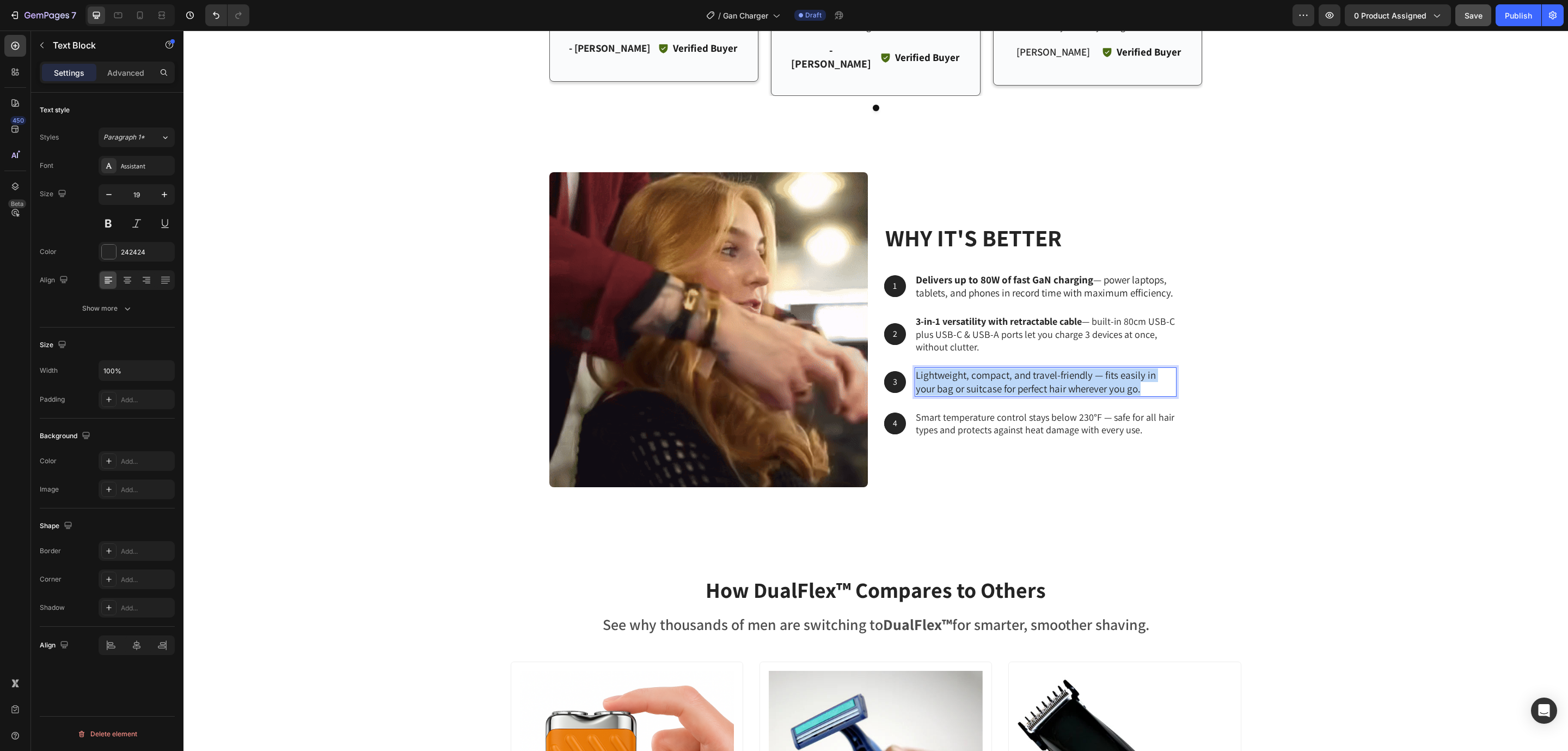
click at [948, 368] on p "Lightweight, compact, and travel-friendly — fits easily in your bag or suitcase…" at bounding box center [1045, 382] width 260 height 27
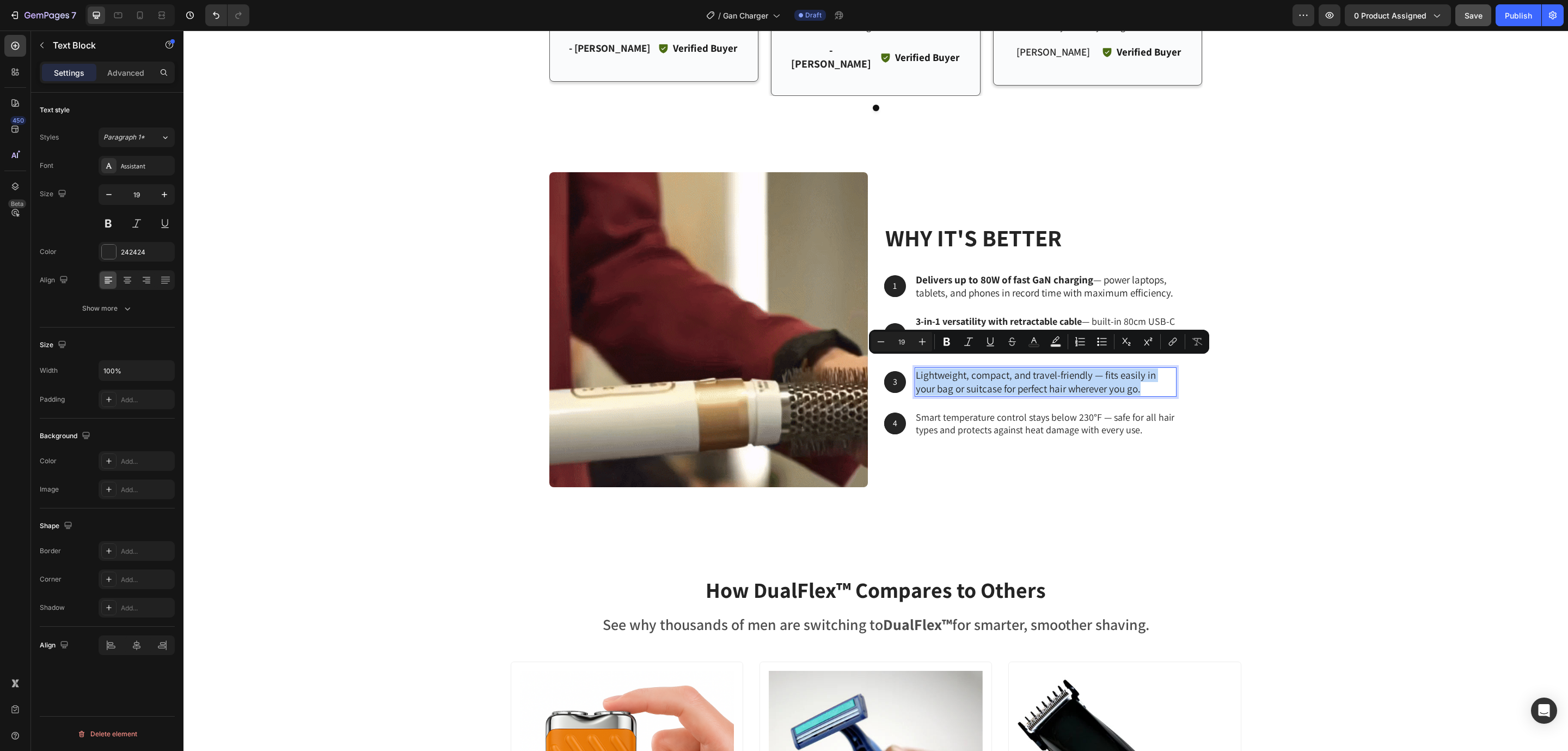
scroll to position [2955, 0]
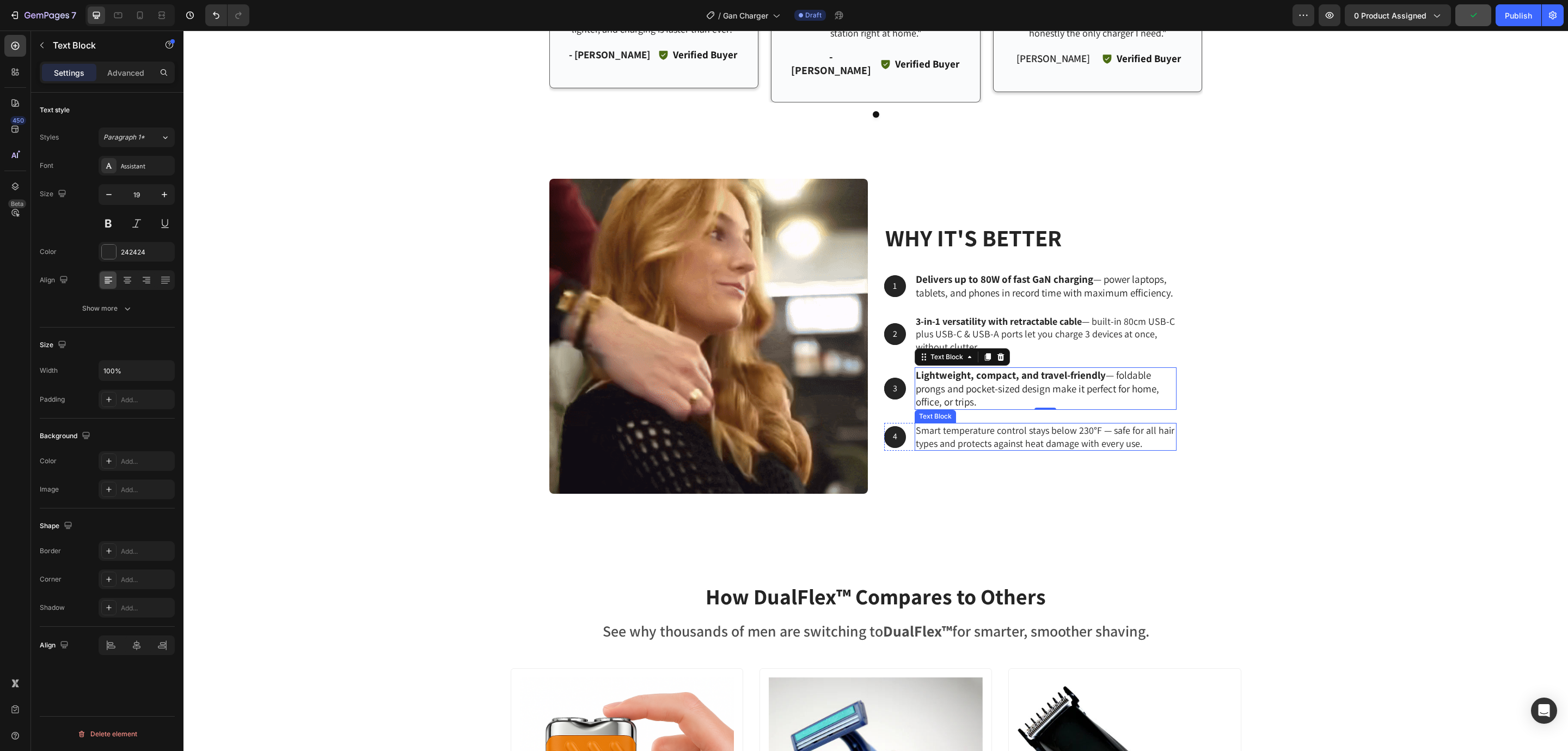
click at [935, 426] on p "Smart temperature control stays below 230°F — safe for all hair types and prote…" at bounding box center [1045, 437] width 260 height 26
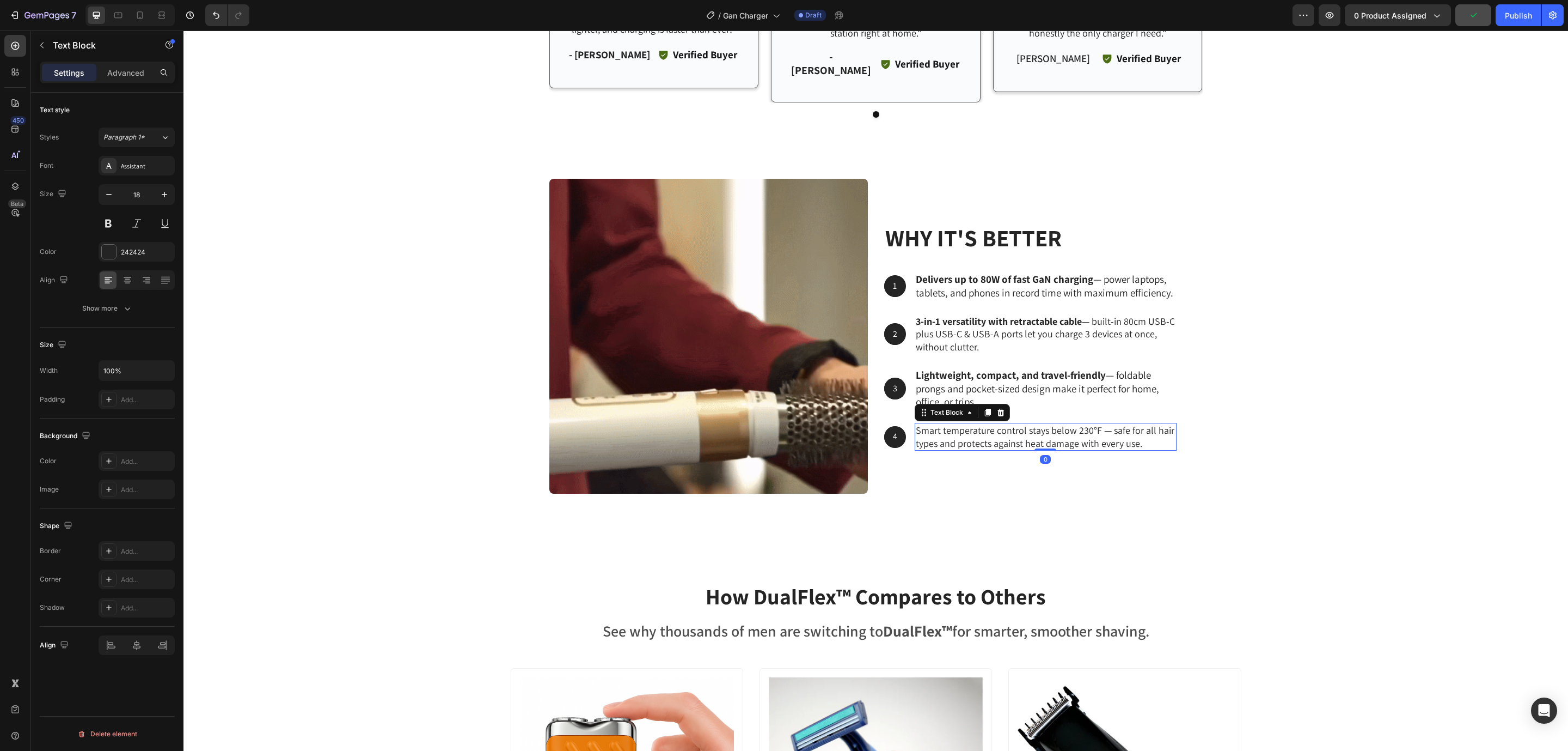
click at [935, 426] on p "Smart temperature control stays below 230°F — safe for all hair types and prote…" at bounding box center [1045, 437] width 260 height 26
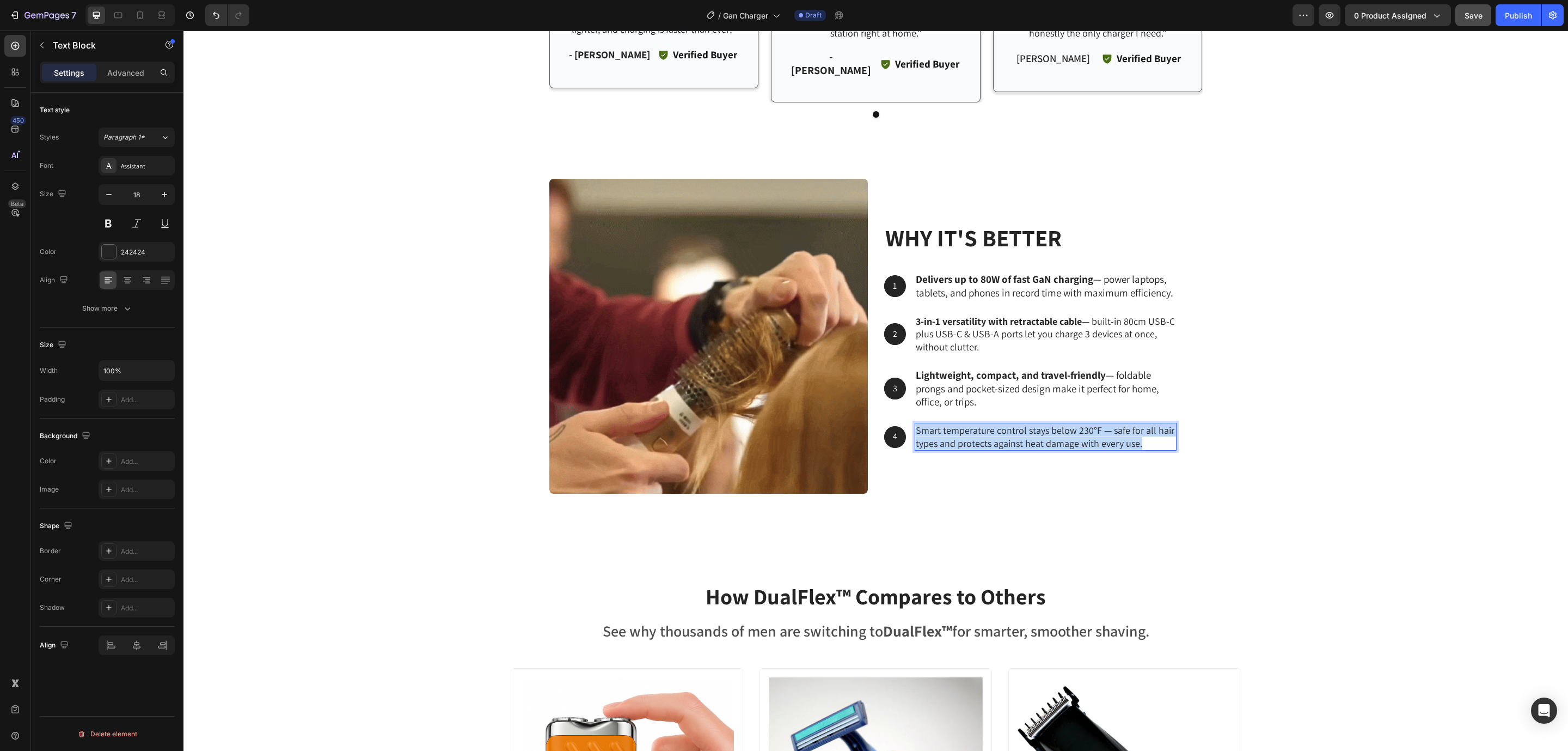
click at [935, 426] on p "Smart temperature control stays below 230°F — safe for all hair types and prote…" at bounding box center [1045, 437] width 260 height 26
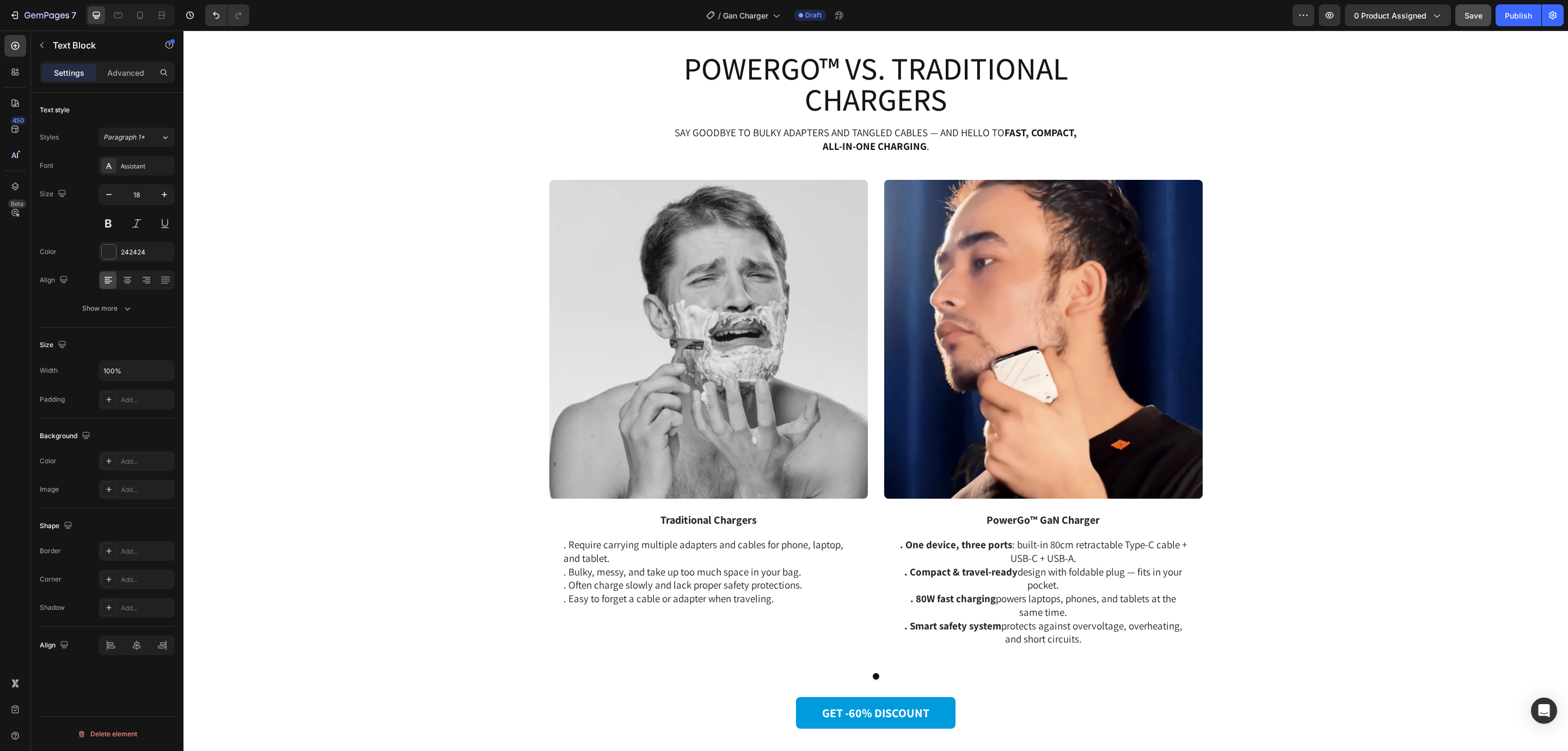
scroll to position [1478, 0]
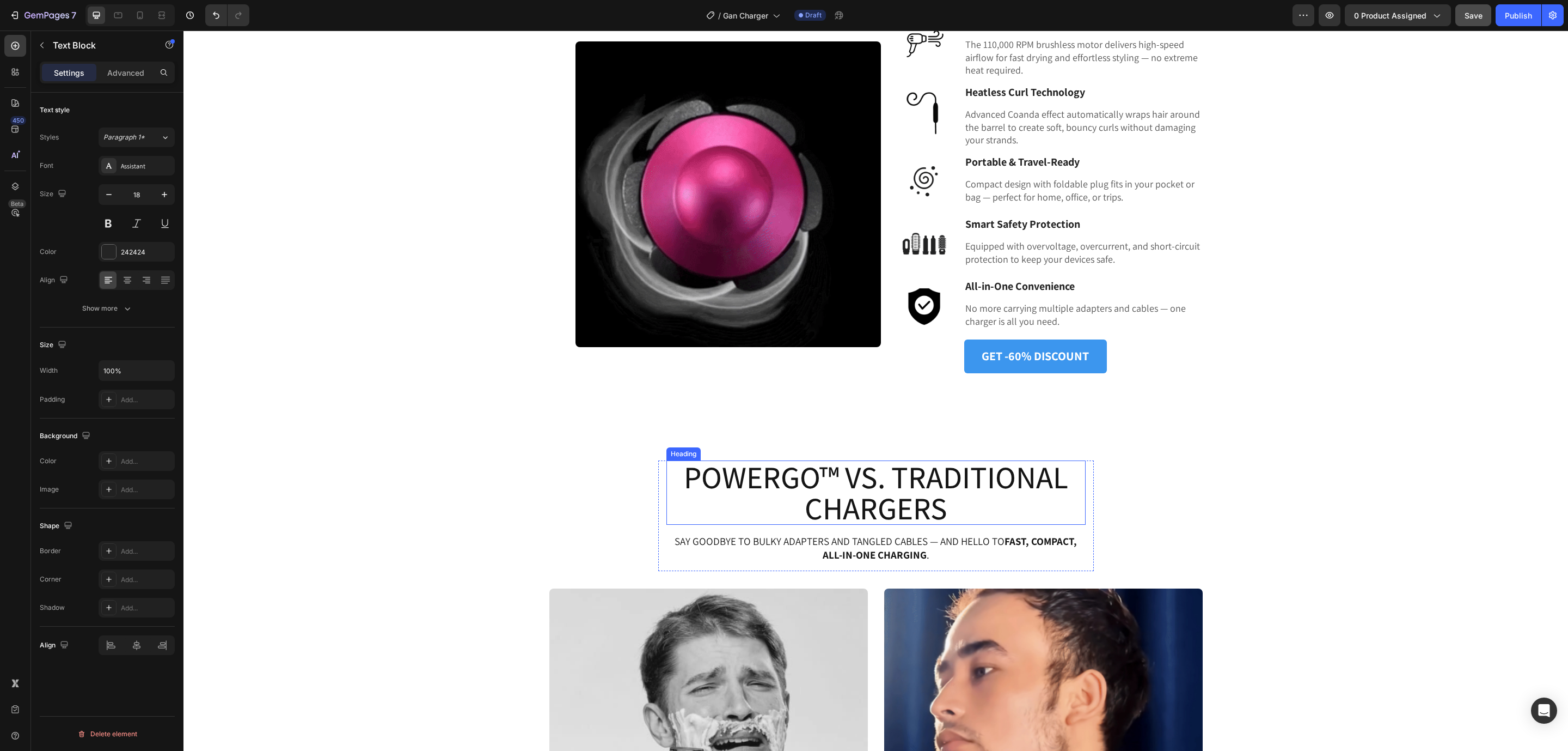
click at [797, 481] on h2 "PowerGo™ VS. Traditional Chargers" at bounding box center [876, 493] width 419 height 65
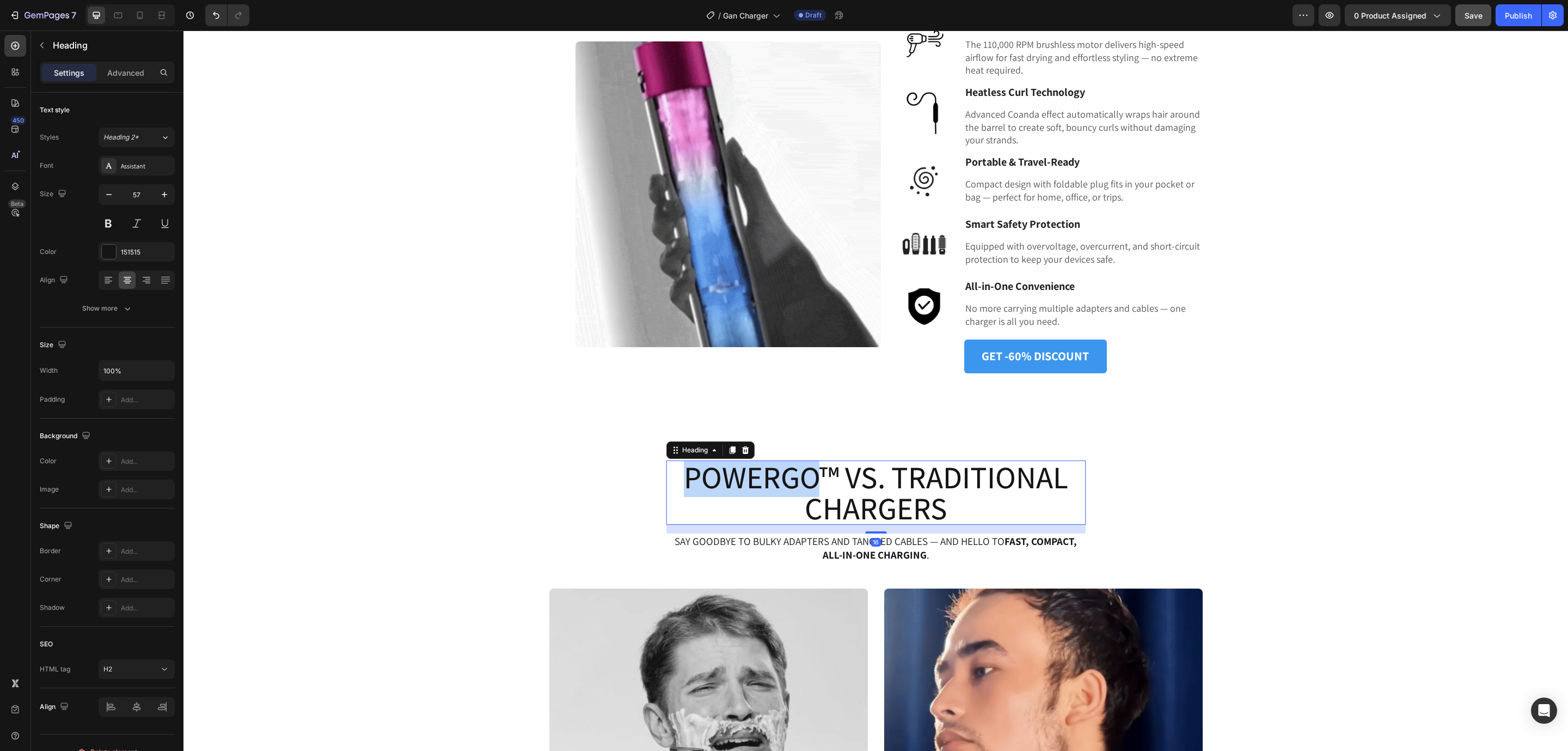
click at [797, 481] on h2 "PowerGo™ VS. Traditional Chargers" at bounding box center [876, 493] width 419 height 65
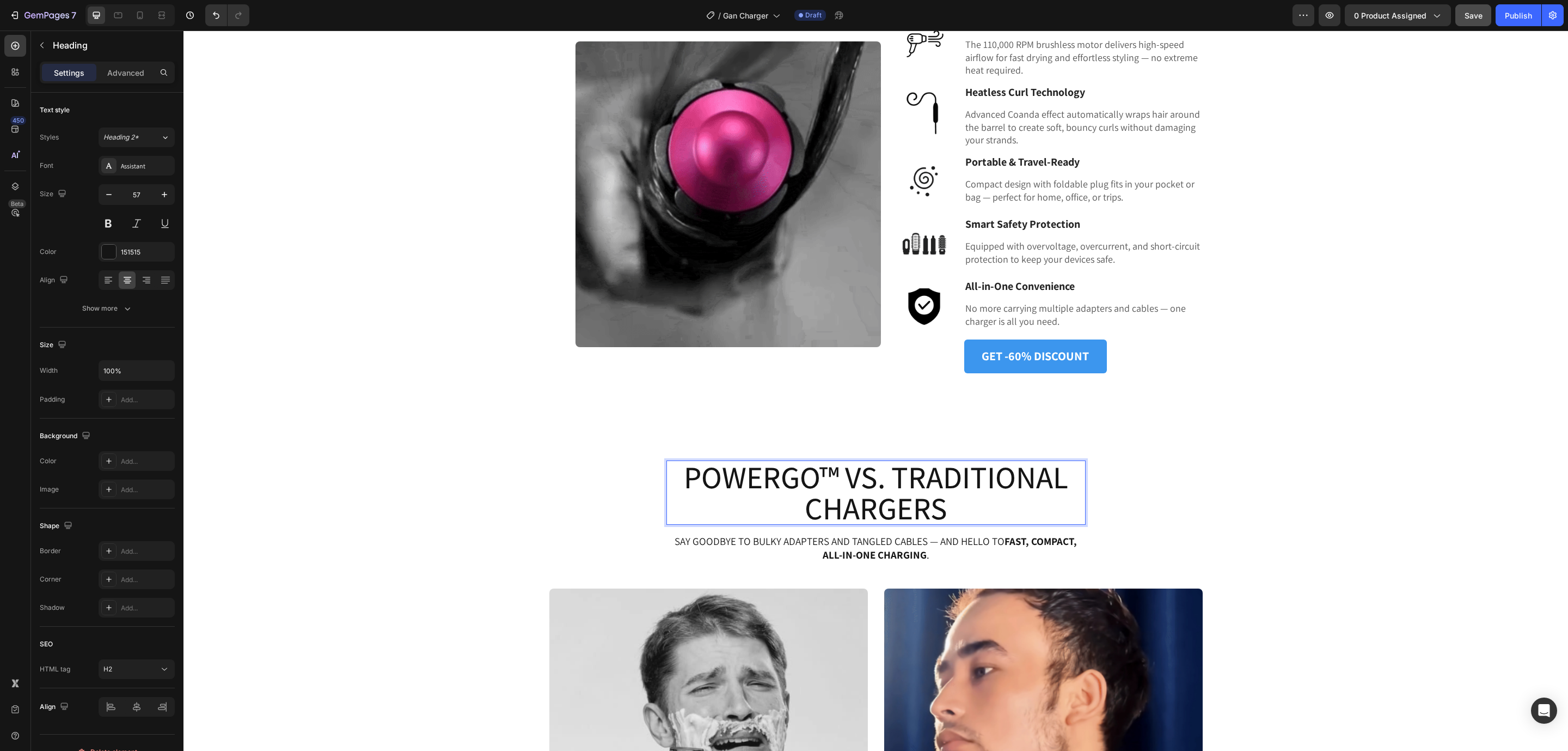
click at [841, 478] on p "PowerGo™ VS. Traditional Chargers" at bounding box center [876, 493] width 417 height 62
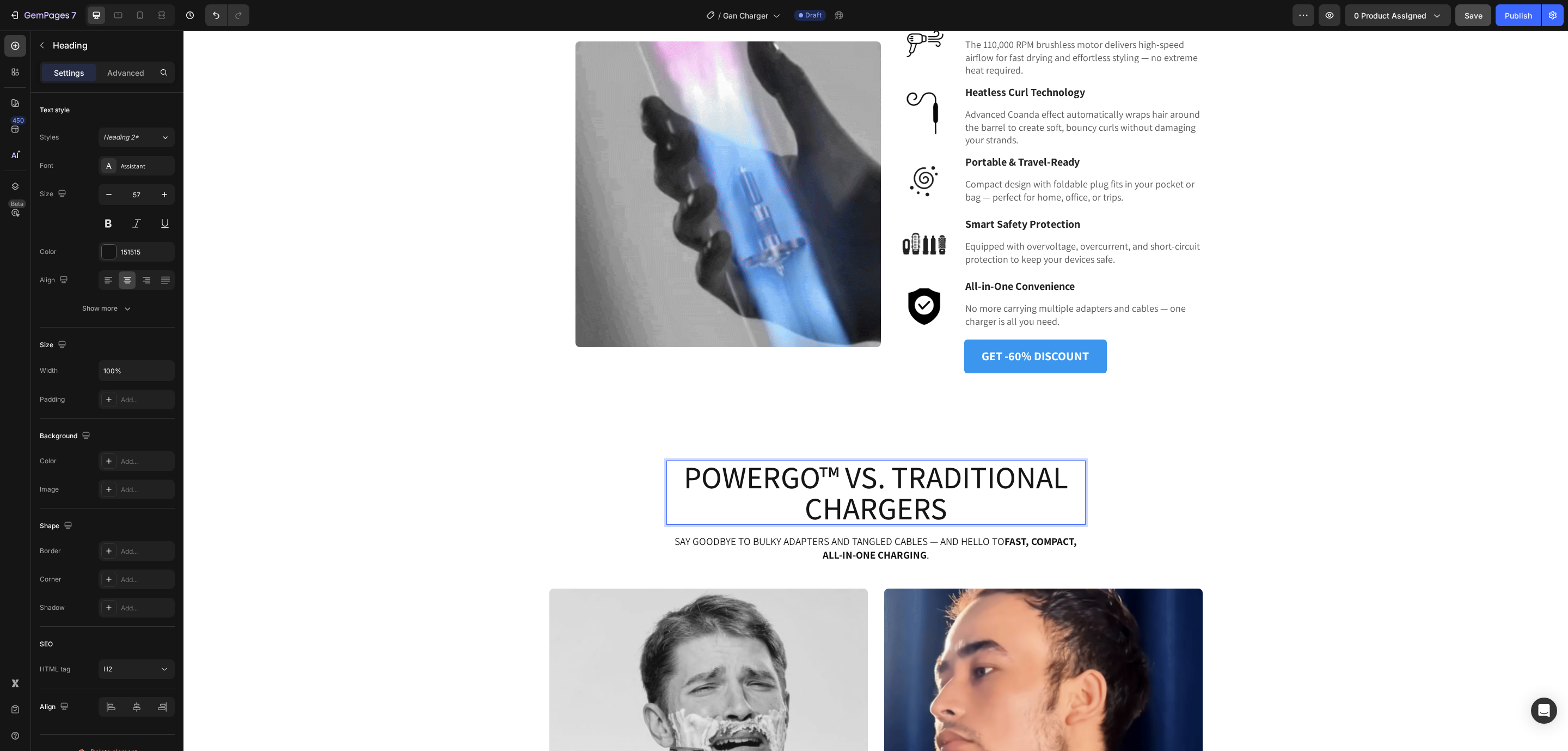
click at [836, 468] on p "PowerGo™ VS. Traditional Chargers" at bounding box center [876, 493] width 417 height 62
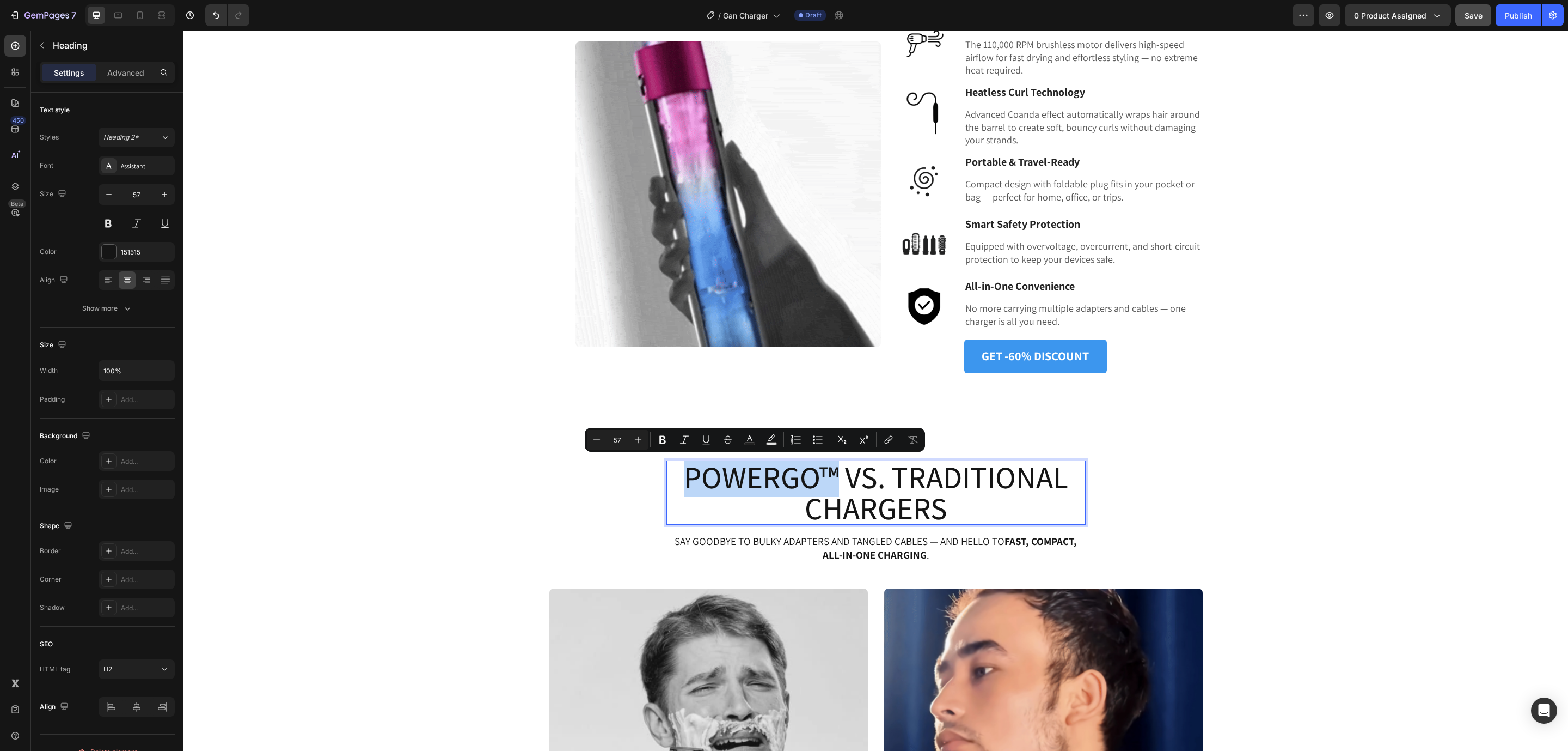
drag, startPoint x: 830, startPoint y: 467, endPoint x: 667, endPoint y: 467, distance: 163.0
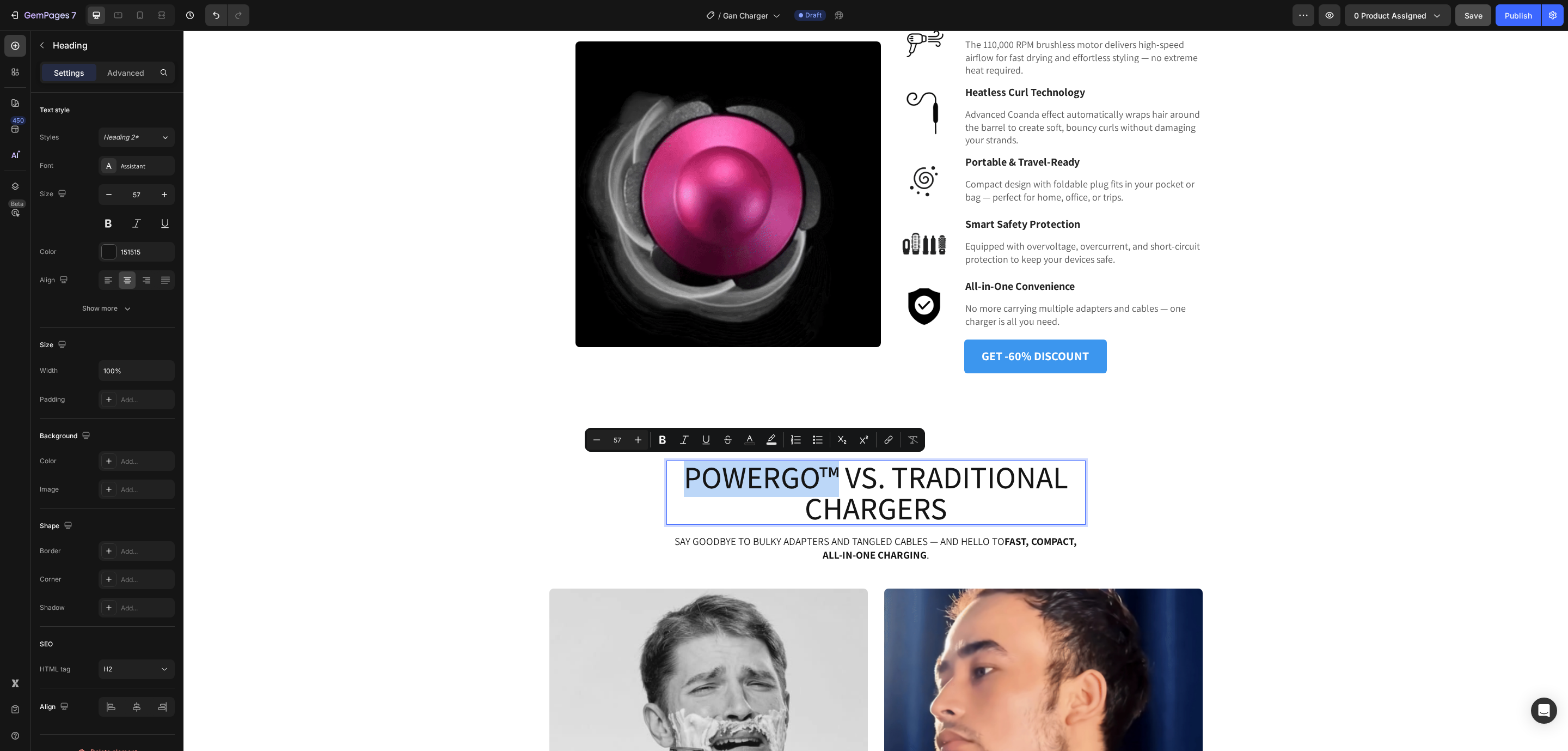
click at [668, 467] on p "PowerGo™ VS. Traditional Chargers" at bounding box center [876, 493] width 417 height 62
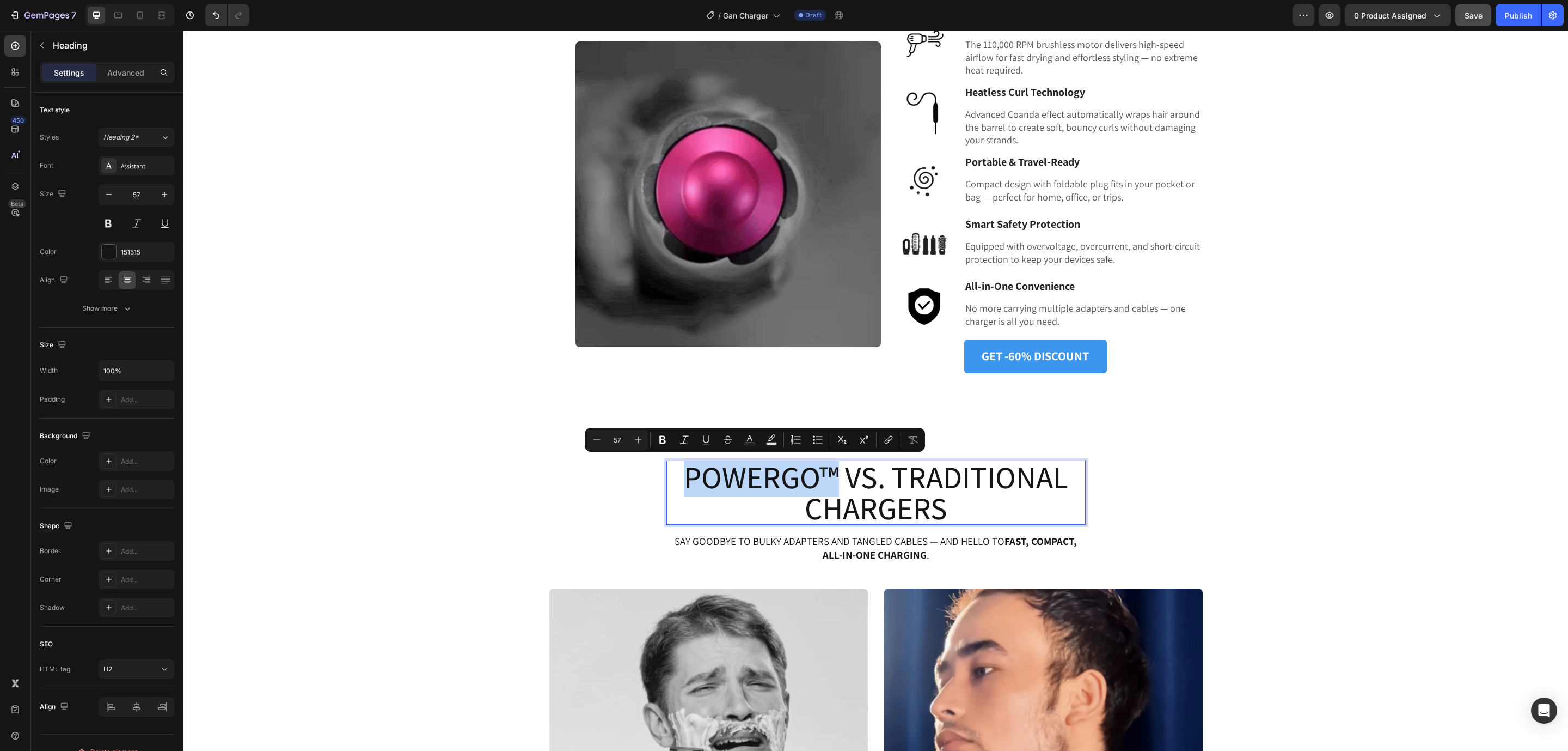
copy p "PowerGo™"
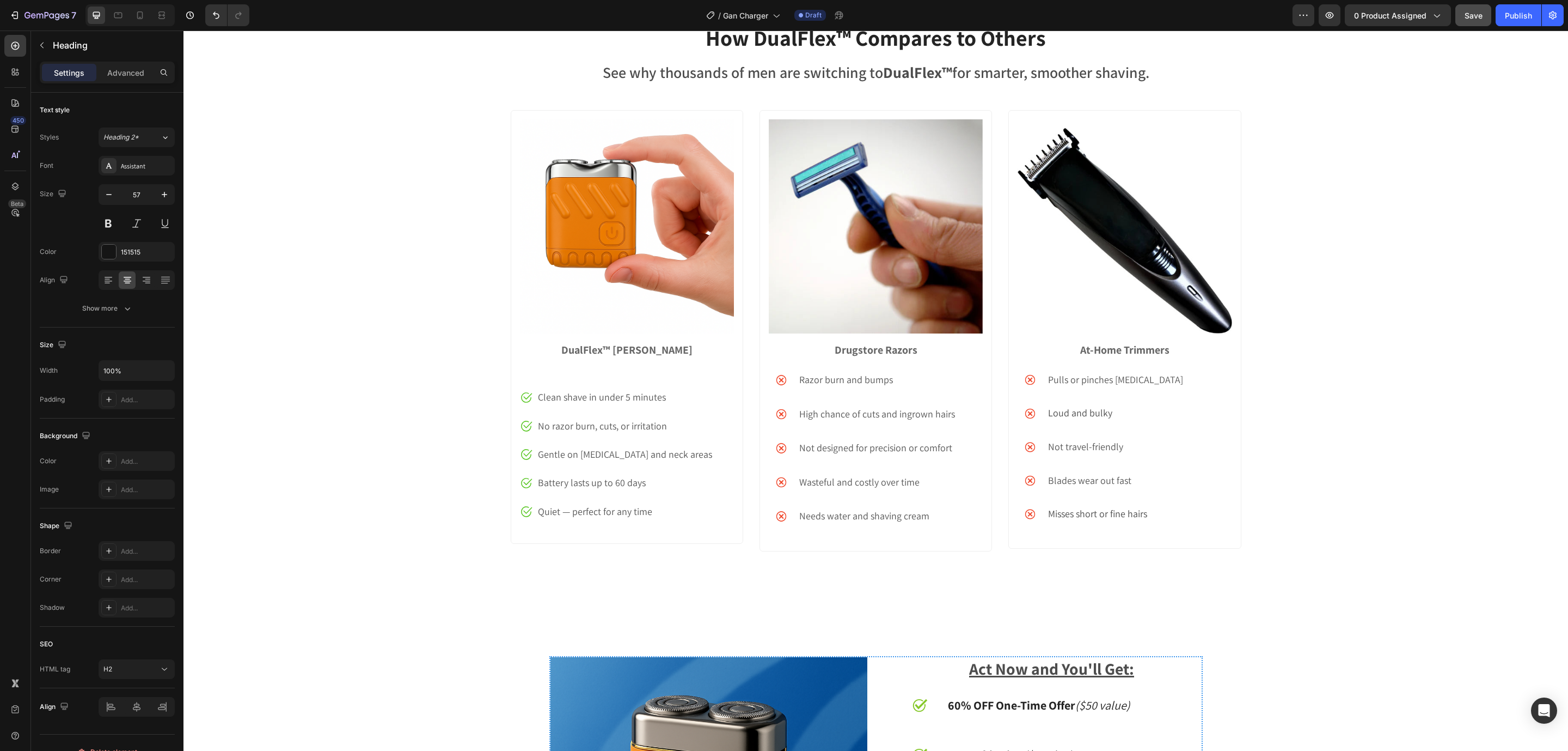
scroll to position [3357, 0]
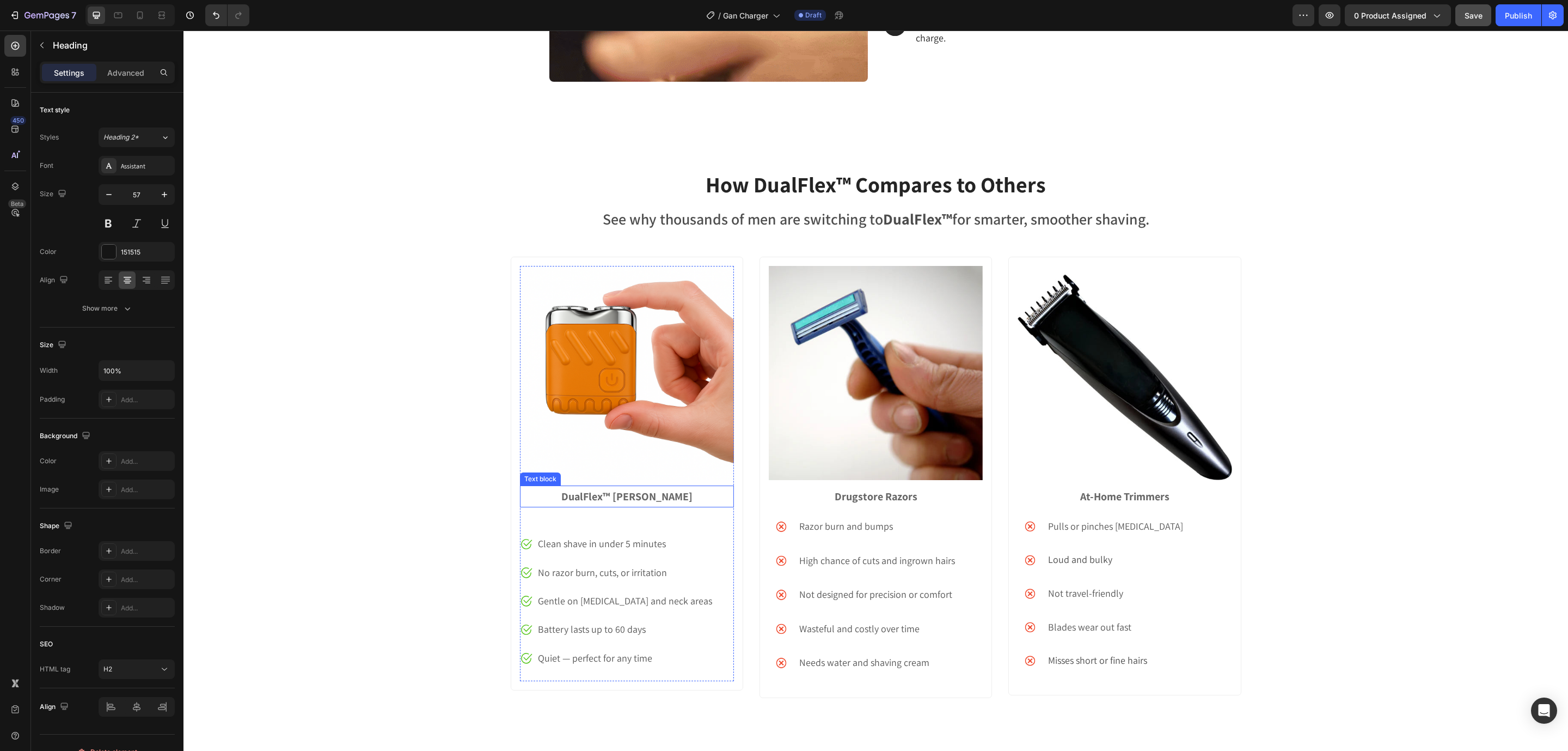
click at [598, 493] on strong "DualFlex™ Shaver" at bounding box center [627, 496] width 131 height 14
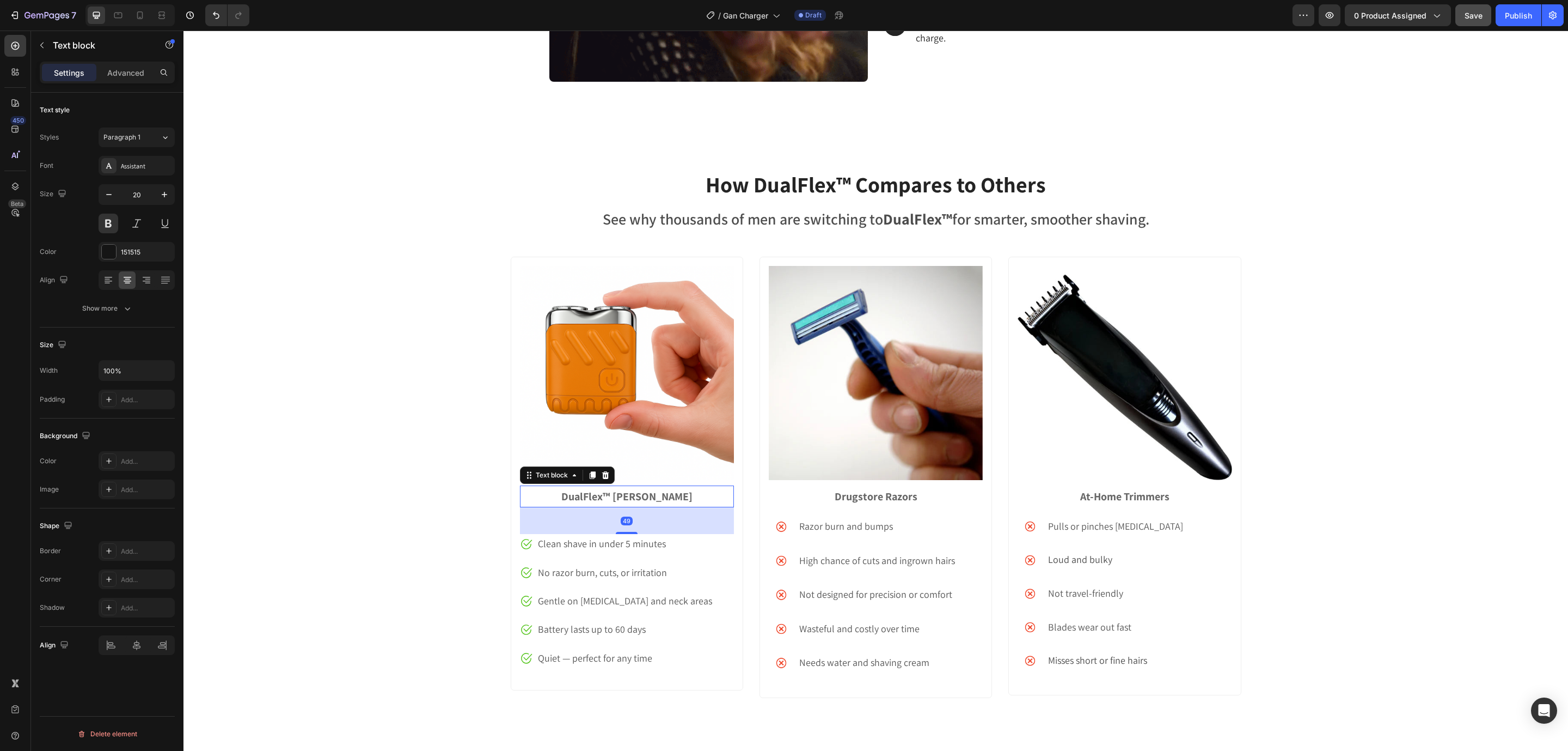
click at [598, 493] on strong "DualFlex™ Shaver" at bounding box center [627, 496] width 131 height 14
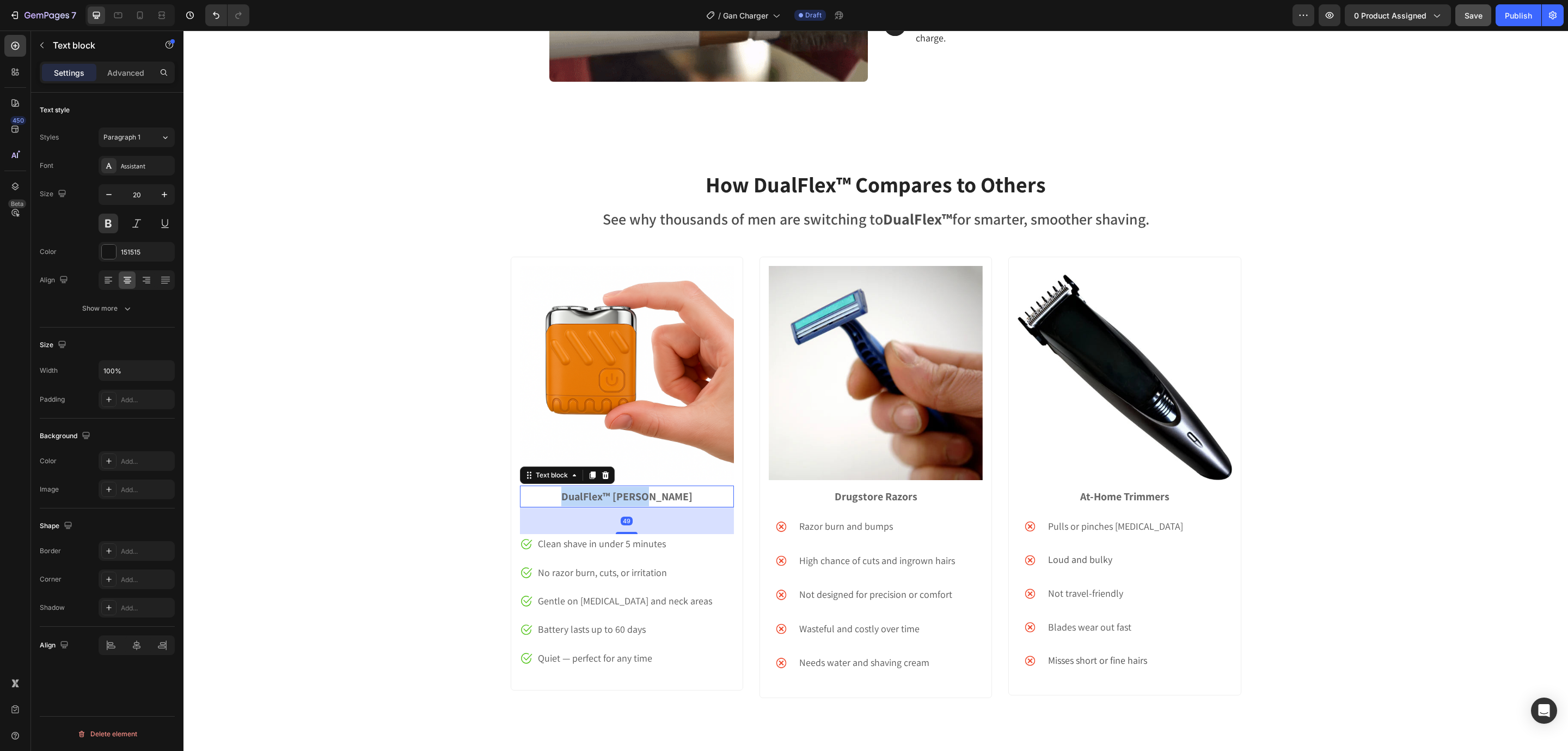
click at [598, 493] on strong "DualFlex™ Shaver" at bounding box center [627, 496] width 131 height 14
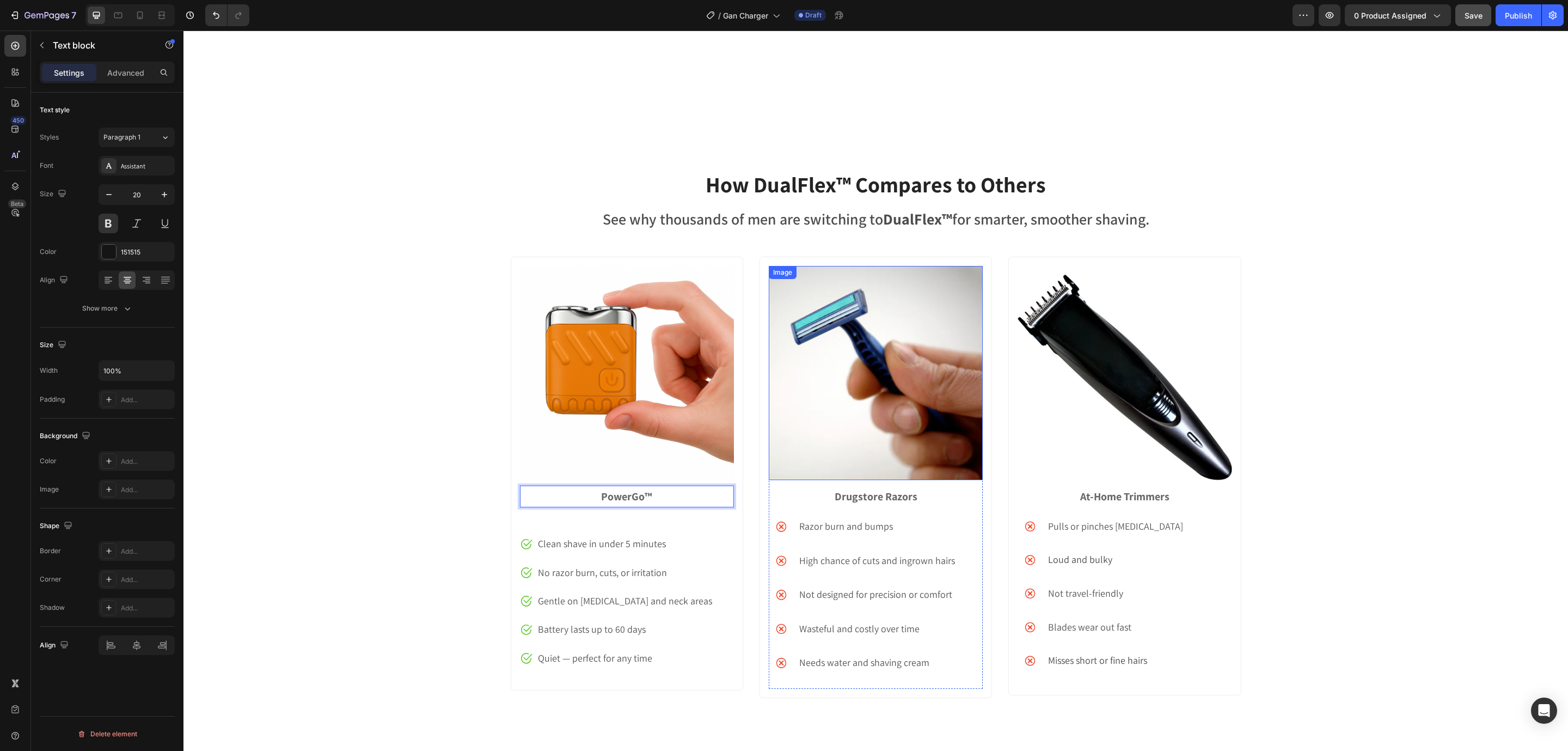
scroll to position [3603, 0]
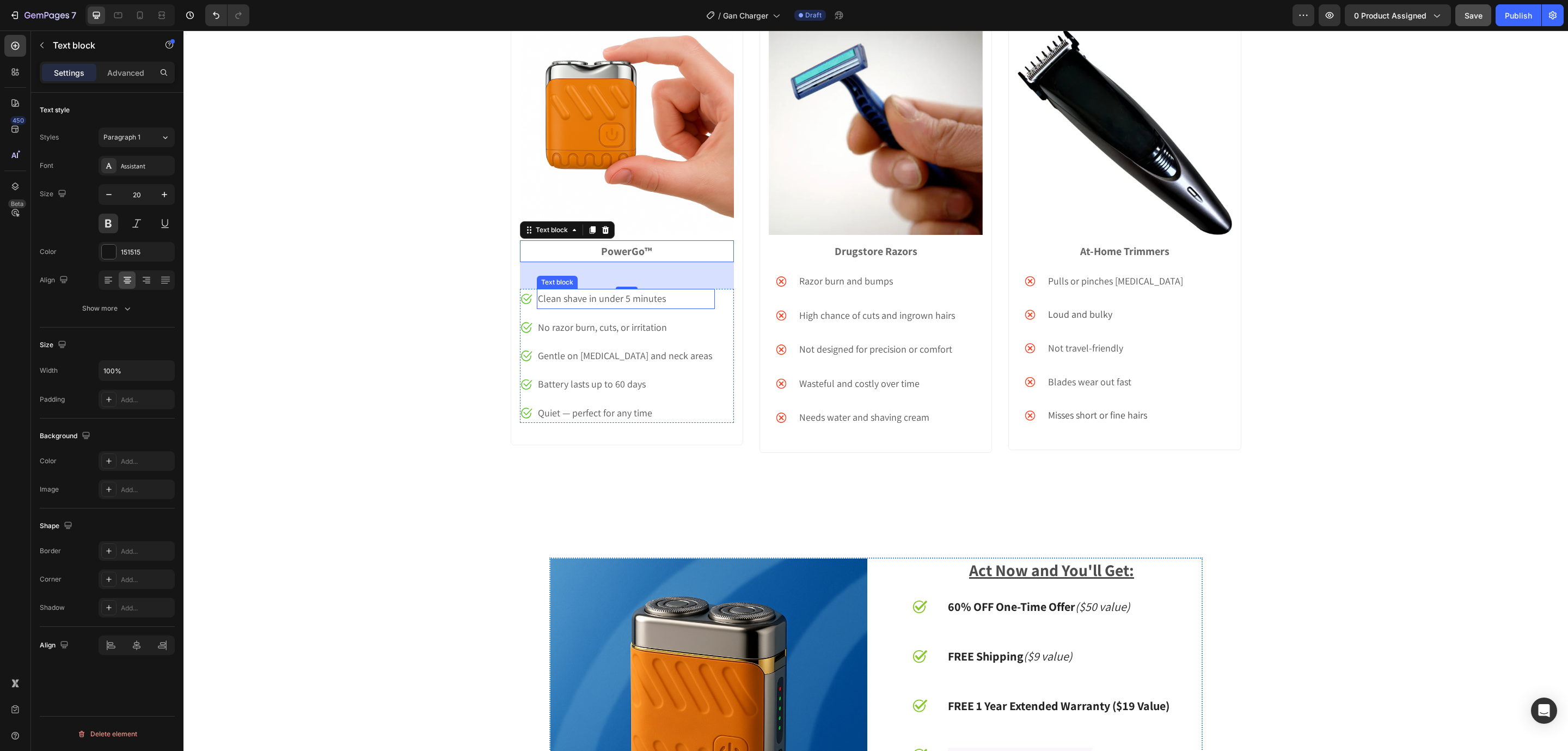
click at [575, 301] on p "Clean shave in under 5 minutes" at bounding box center [626, 298] width 175 height 18
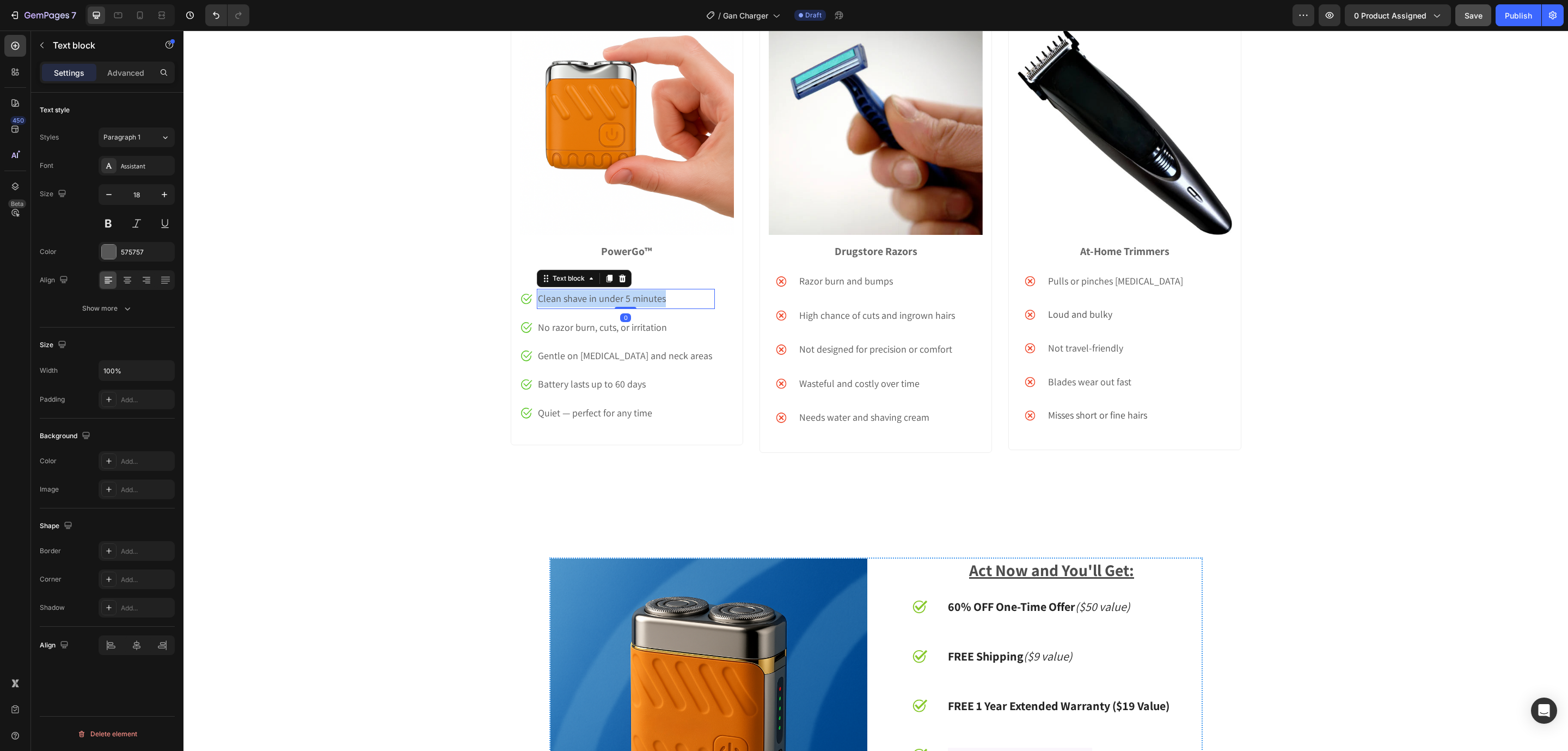
click at [575, 301] on p "Clean shave in under 5 minutes" at bounding box center [626, 298] width 175 height 18
click at [544, 328] on p "No razor burn, cuts, or irritation" at bounding box center [626, 327] width 175 height 18
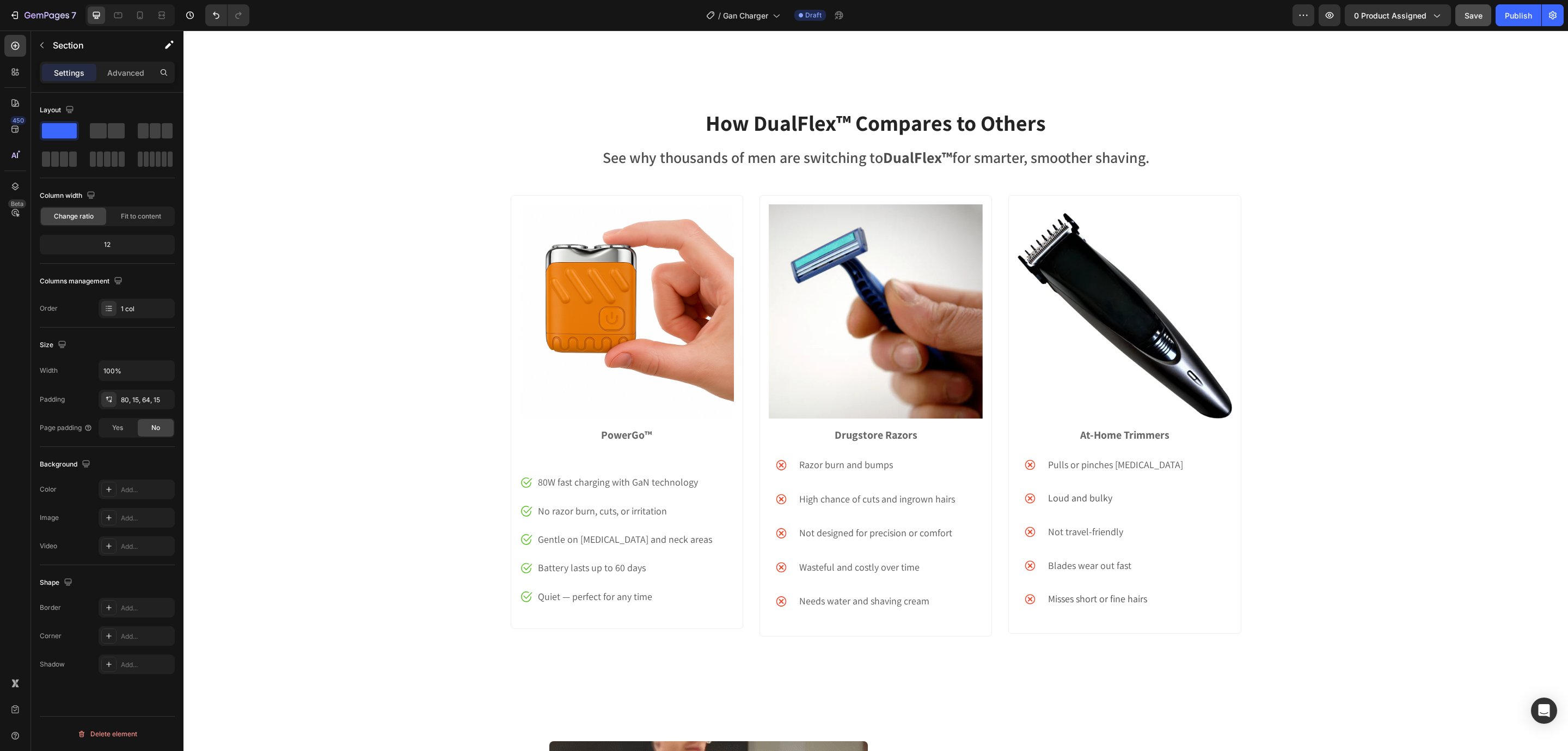
scroll to position [3977, 0]
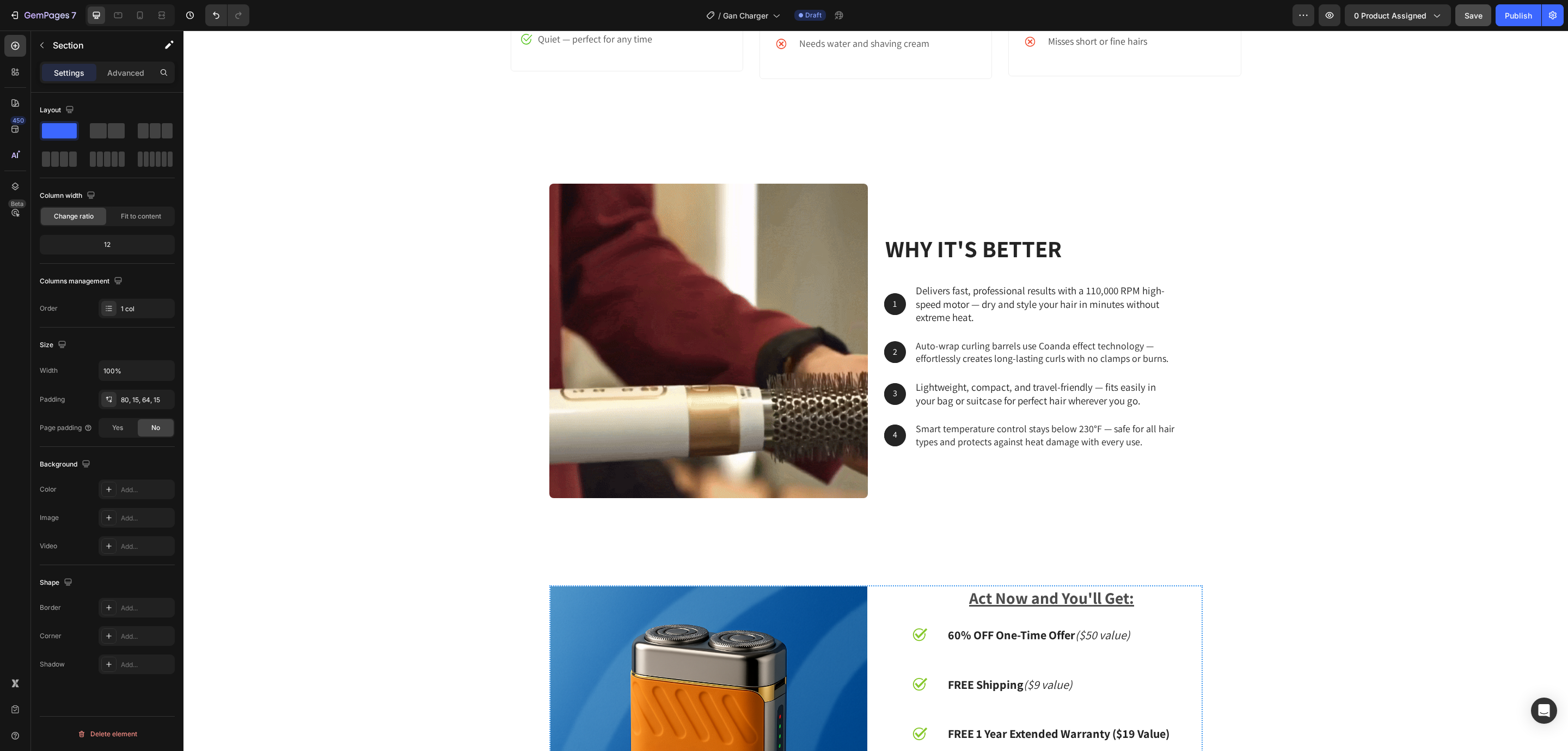
click at [1294, 376] on div "why it's better Heading 1 Text Block Hero Banner Delivers fast, professional re…" at bounding box center [876, 345] width 1368 height 323
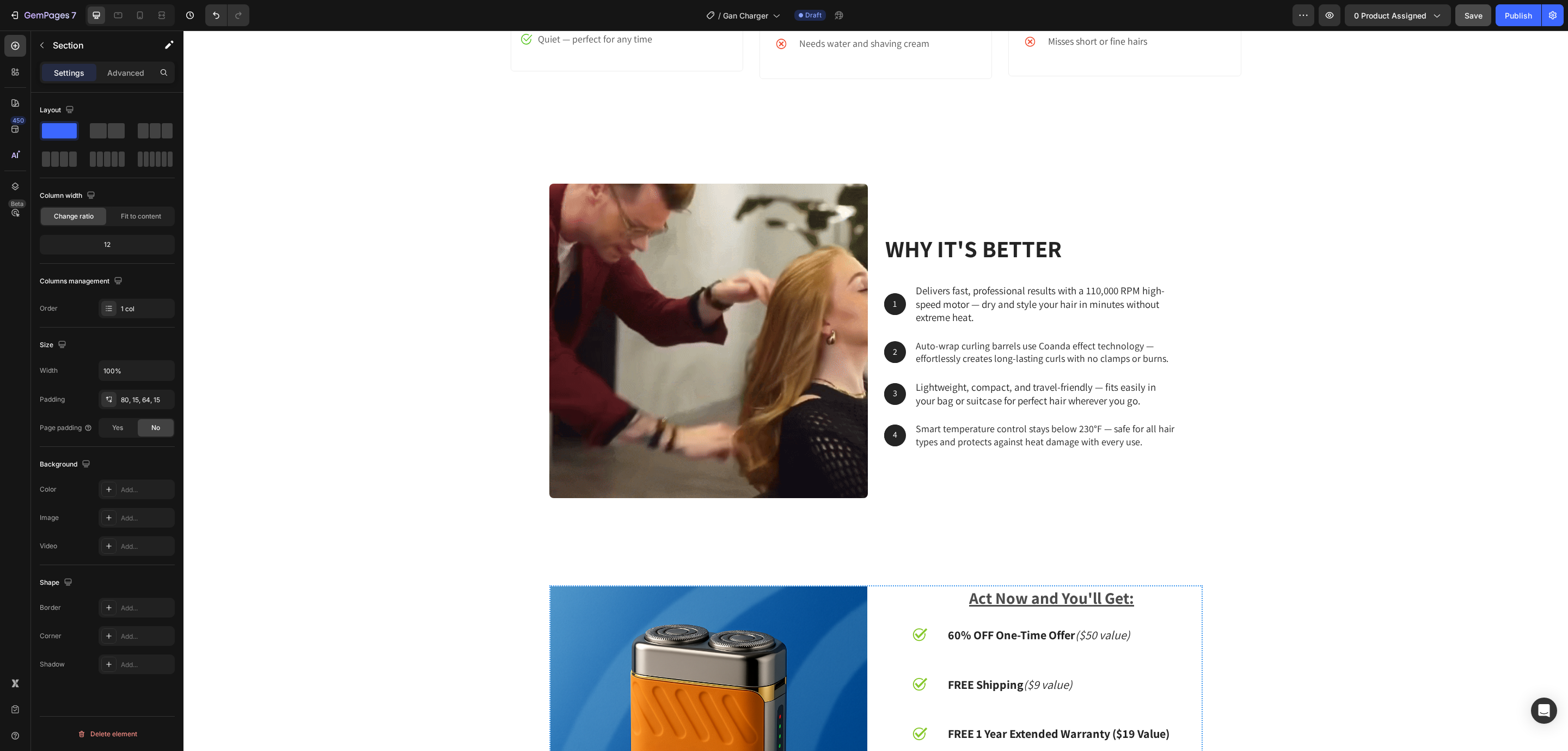
click at [1385, 301] on div "why it's better Heading 1 Text Block Hero Banner Delivers fast, professional re…" at bounding box center [876, 345] width 1368 height 323
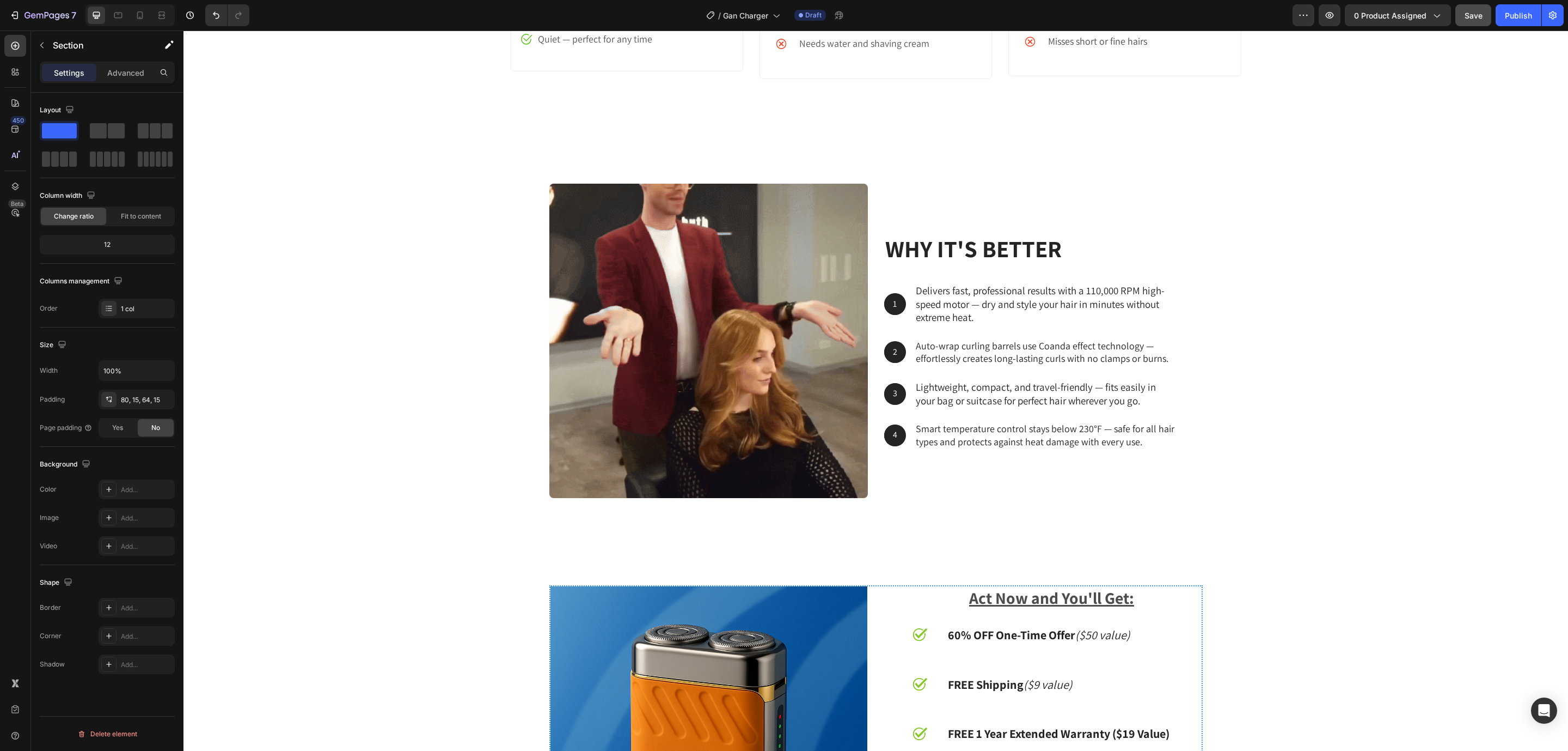
click at [1337, 180] on div "why it's better Heading 1 Text Block Hero Banner Delivers fast, professional re…" at bounding box center [875, 341] width 1385 height 402
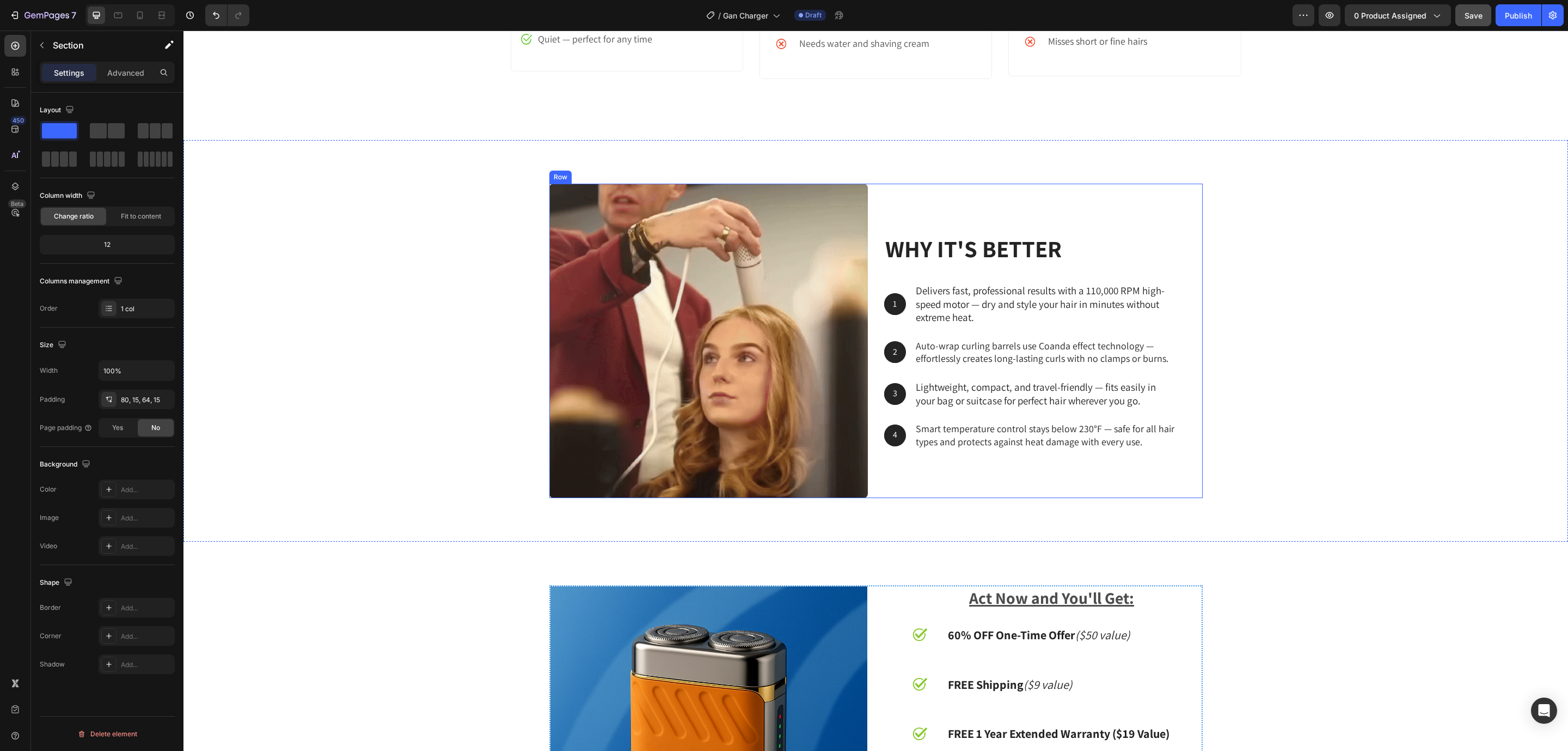
click at [941, 185] on div "why it's better Heading 1 Text Block Hero Banner Delivers fast, professional re…" at bounding box center [1043, 340] width 318 height 315
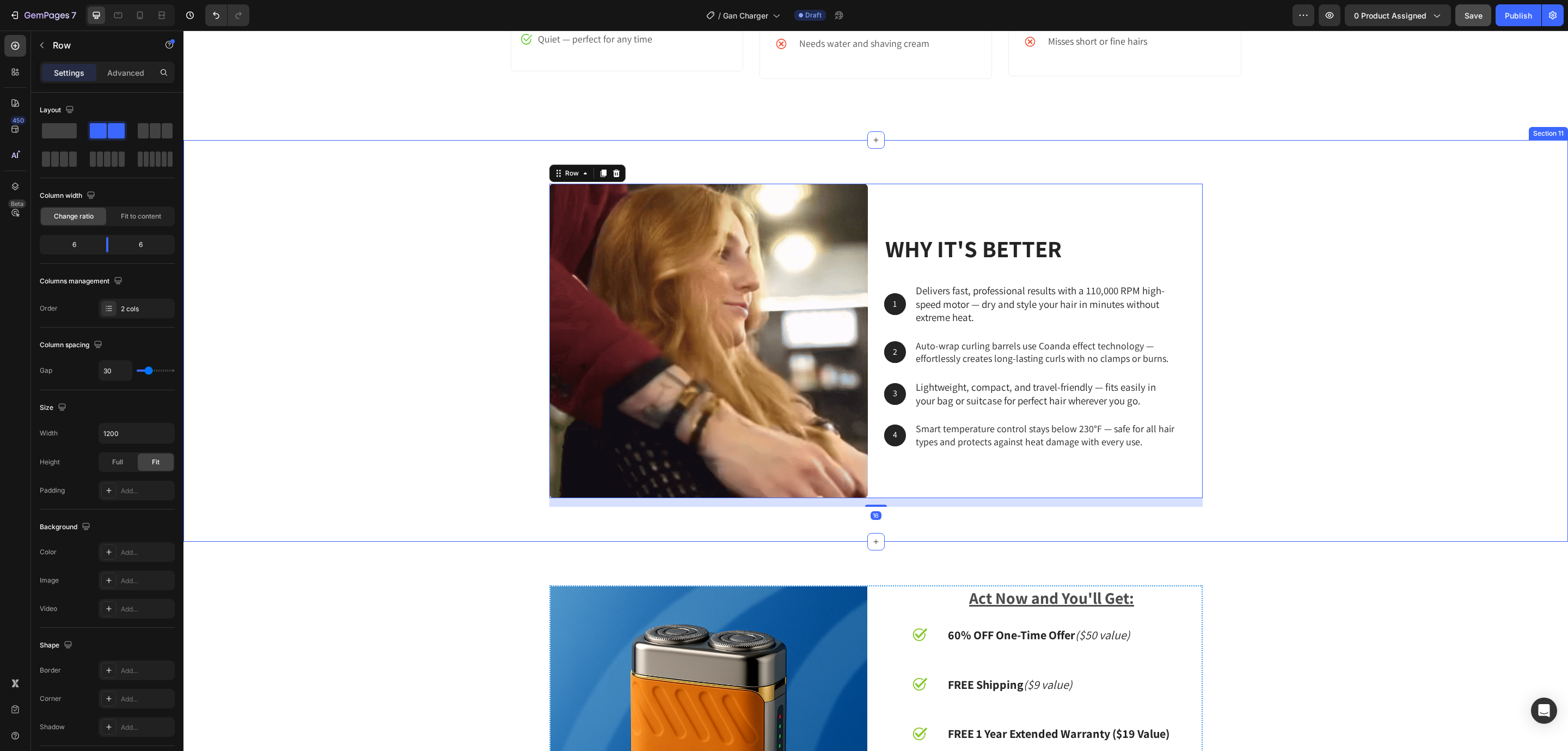
click at [904, 170] on div "why it's better Heading 1 Text Block Hero Banner Delivers fast, professional re…" at bounding box center [875, 341] width 1385 height 402
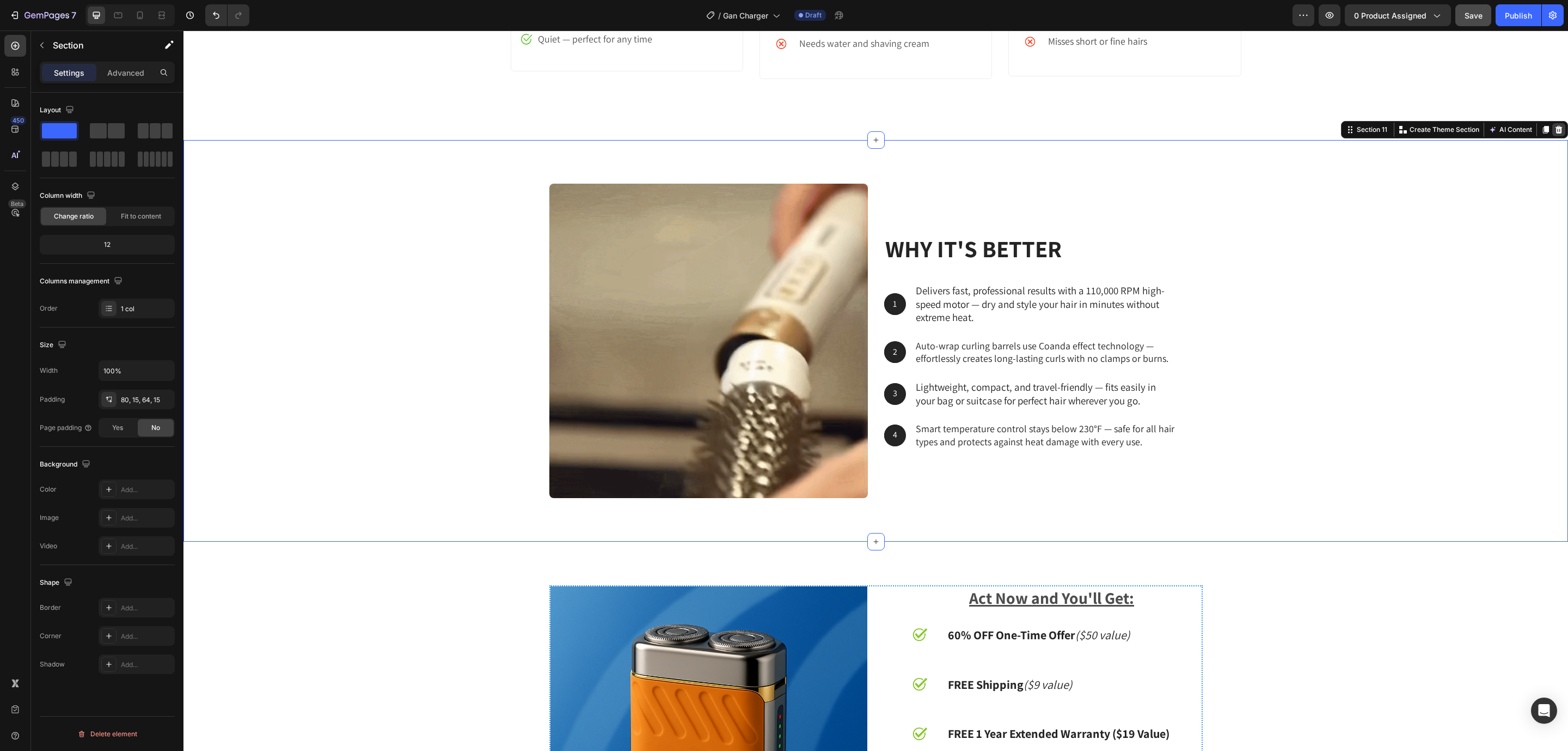
click at [1555, 129] on icon at bounding box center [1559, 130] width 9 height 9
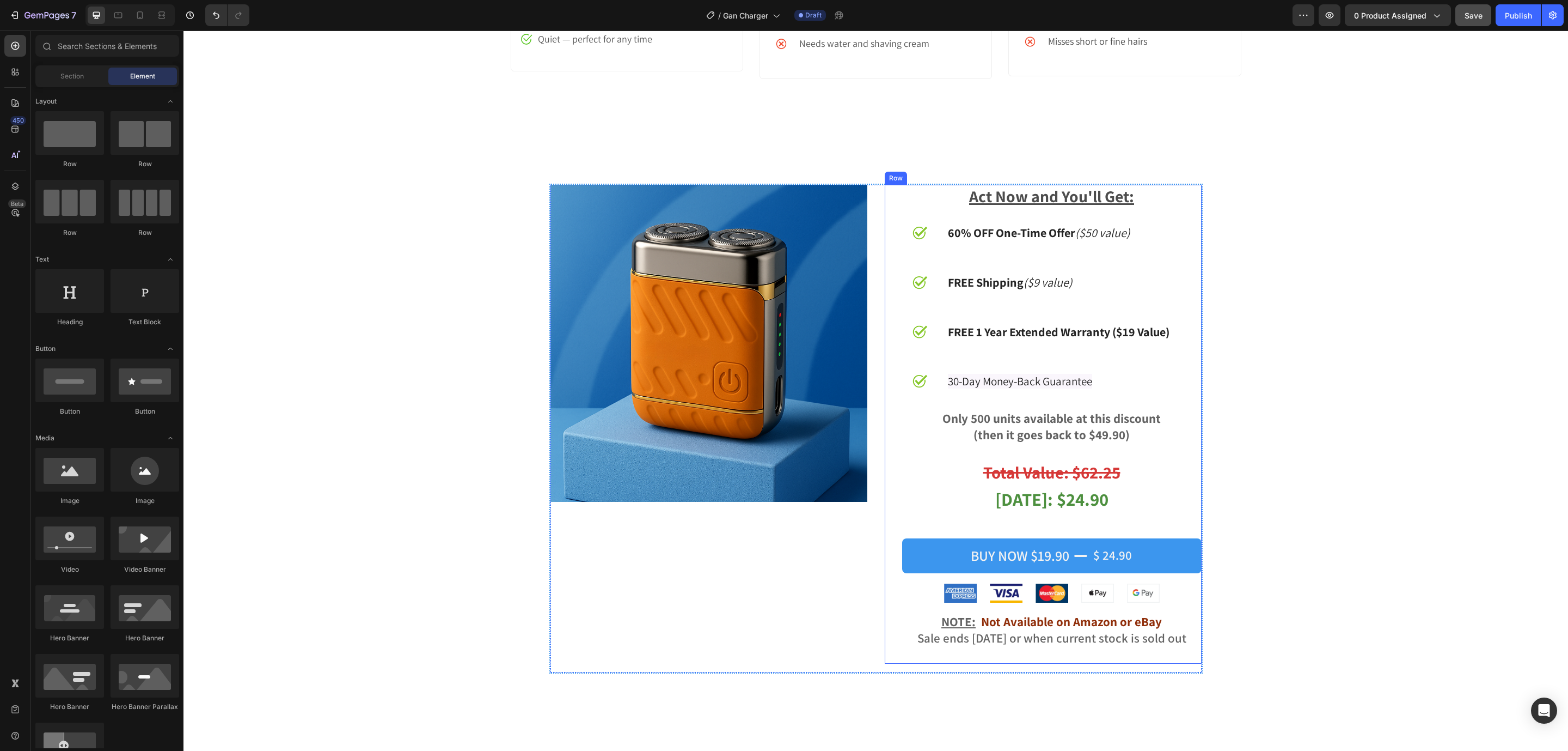
scroll to position [3568, 0]
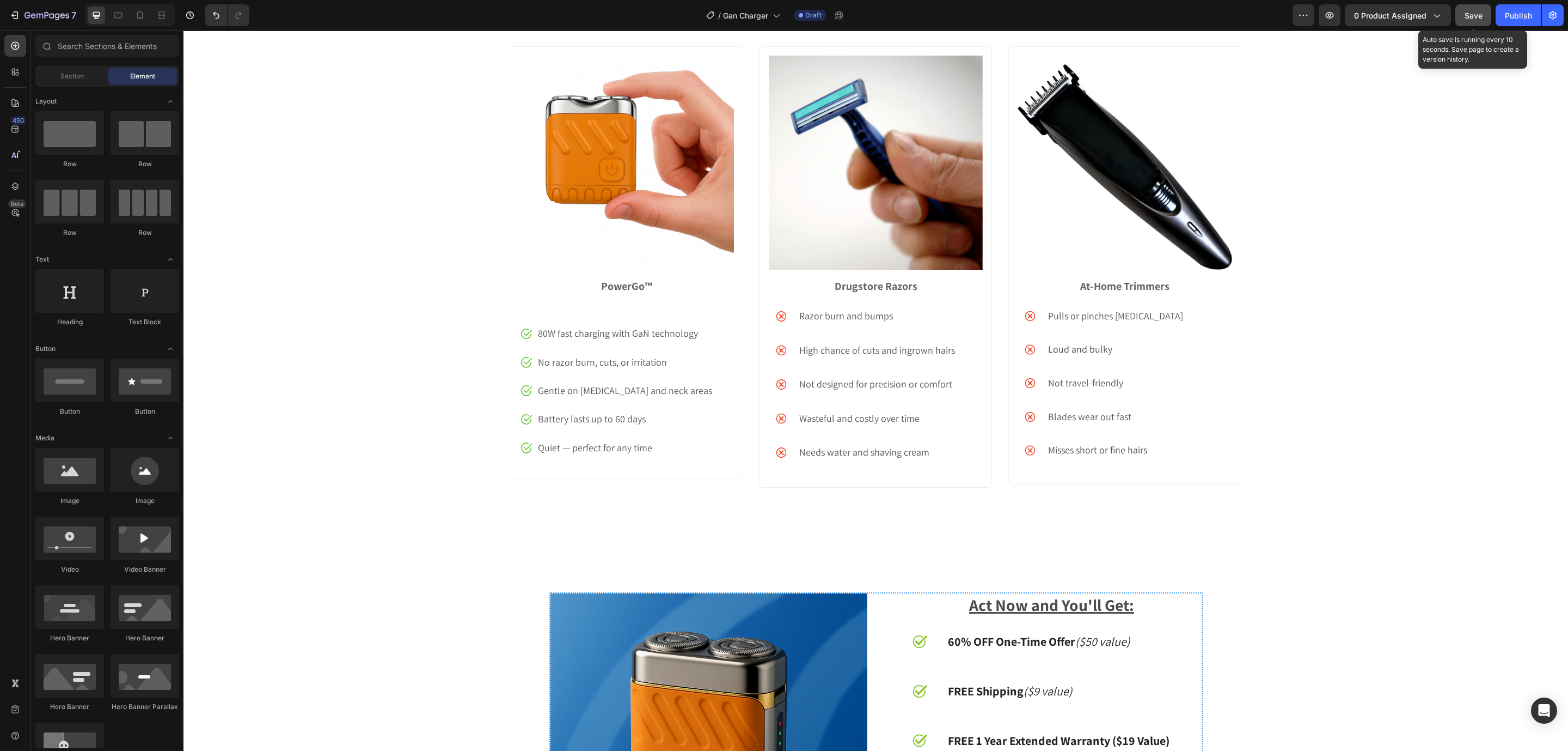
click at [1479, 8] on button "Save" at bounding box center [1473, 15] width 36 height 22
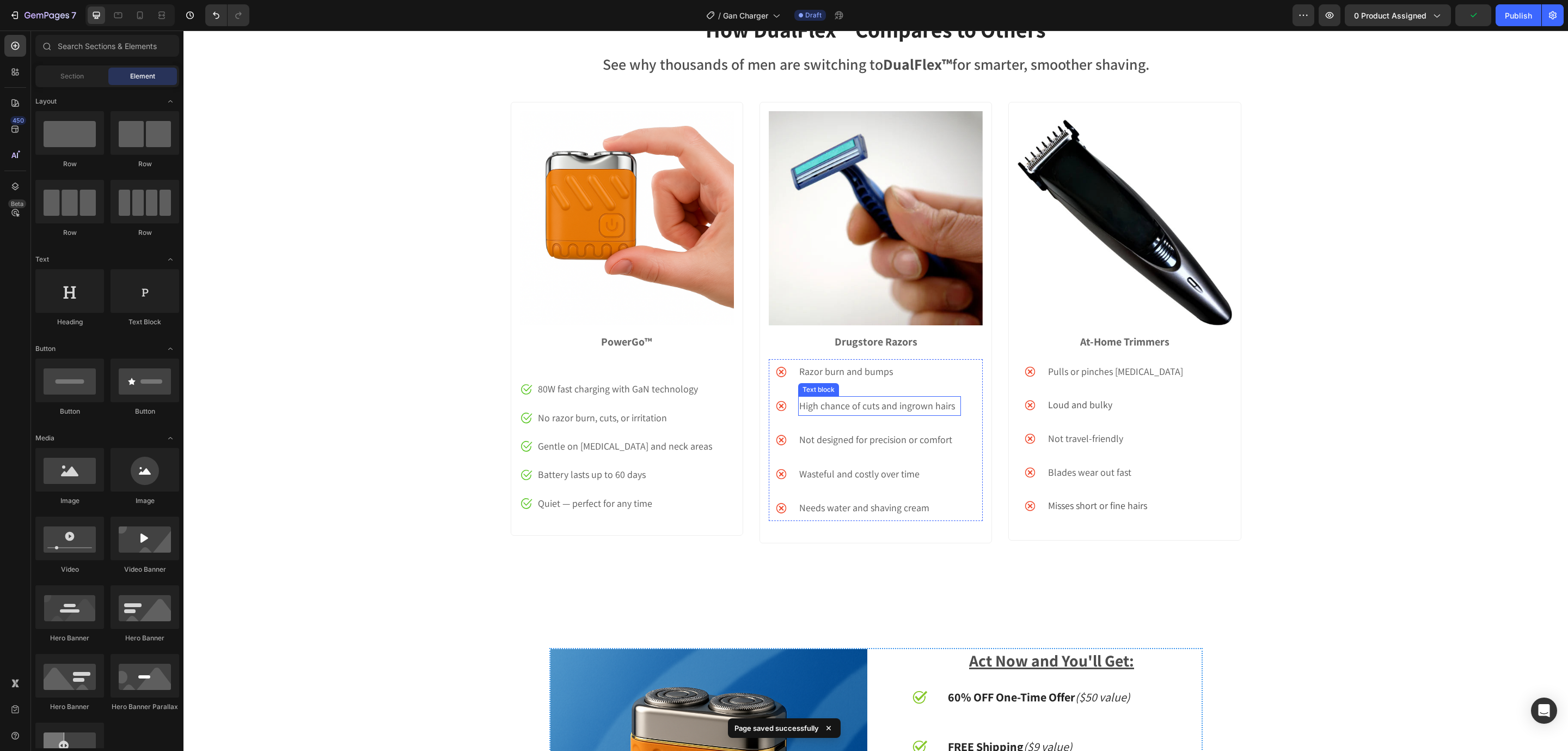
scroll to position [3486, 0]
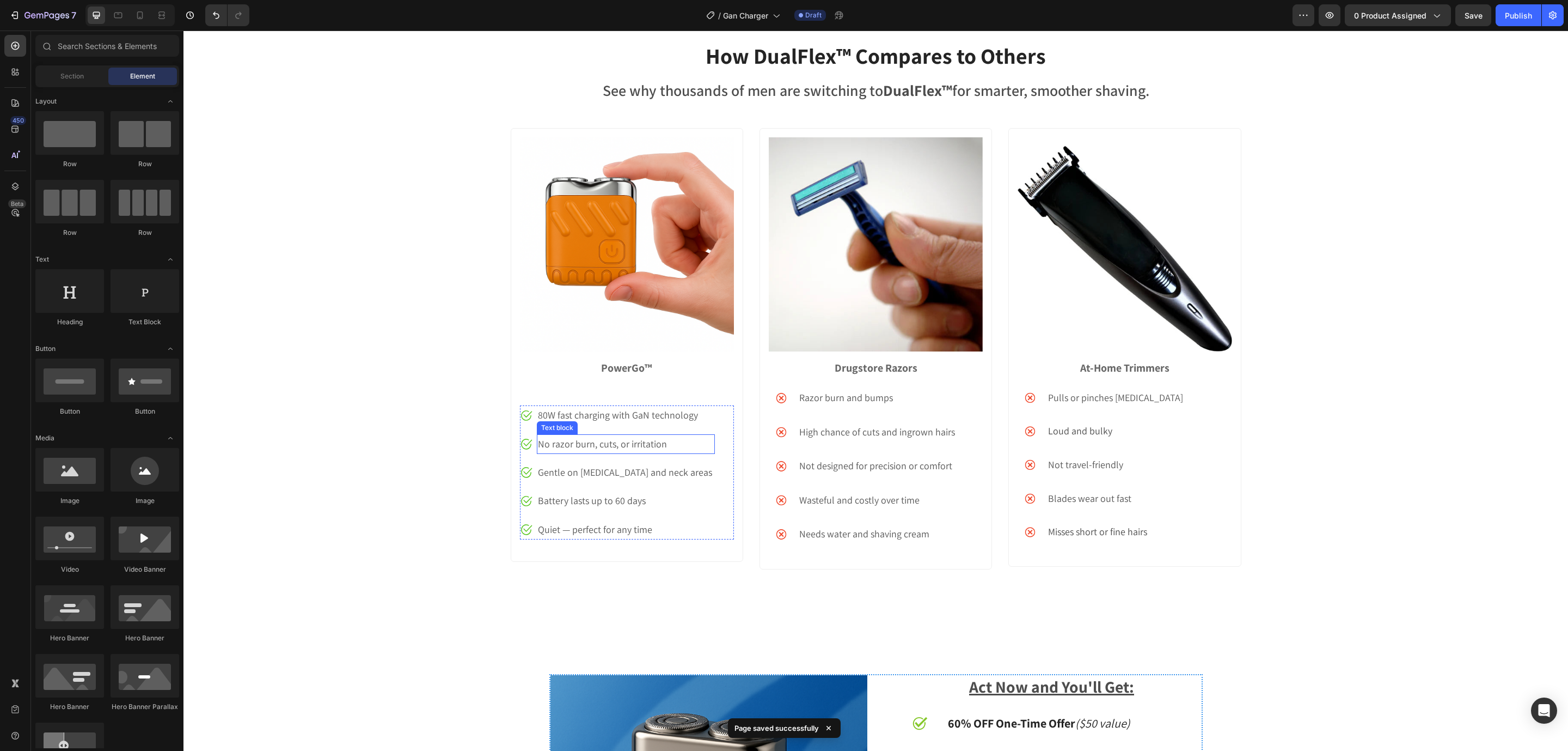
click at [570, 443] on p "No razor burn, cuts, or irritation" at bounding box center [626, 444] width 175 height 18
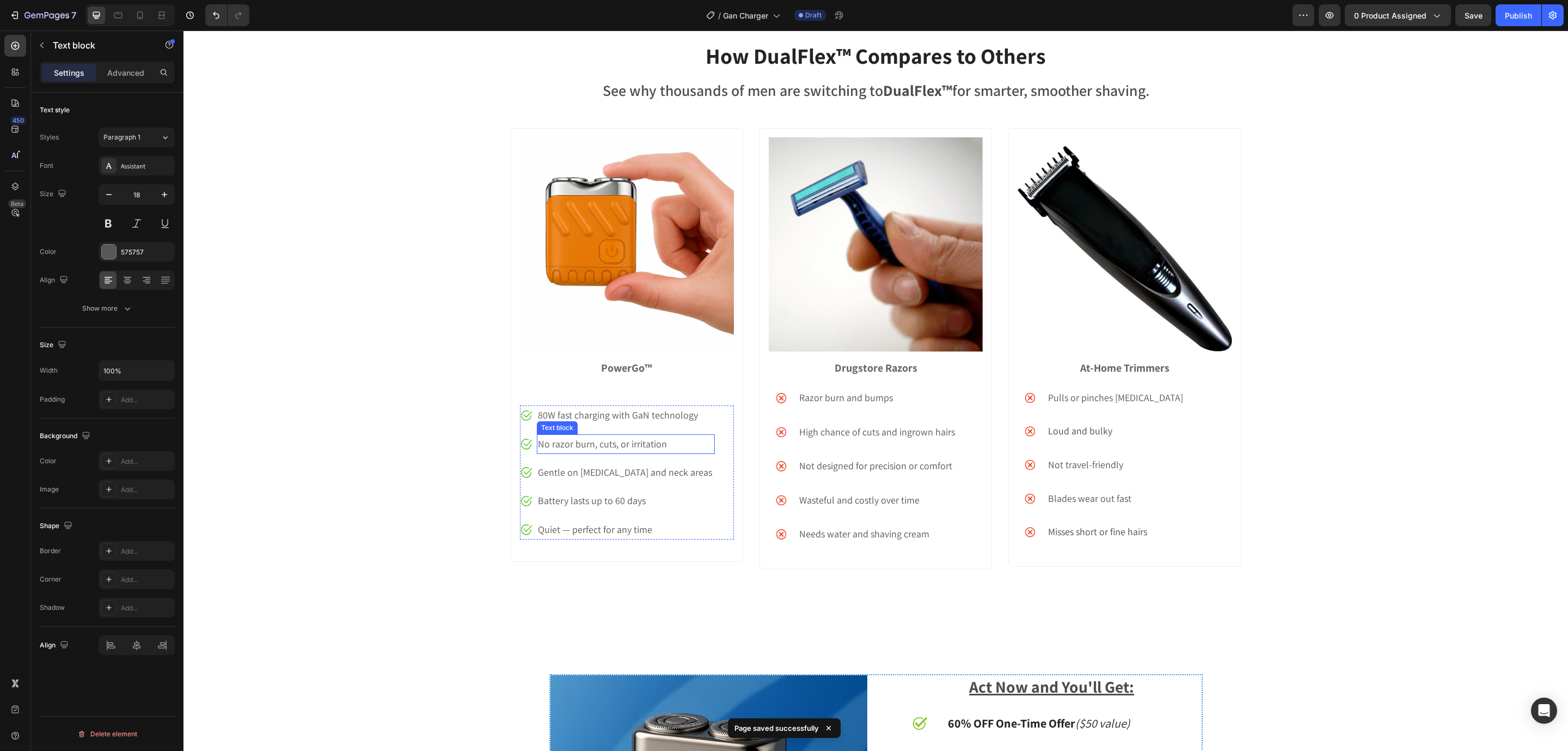
click at [570, 443] on p "No razor burn, cuts, or irritation" at bounding box center [626, 444] width 175 height 18
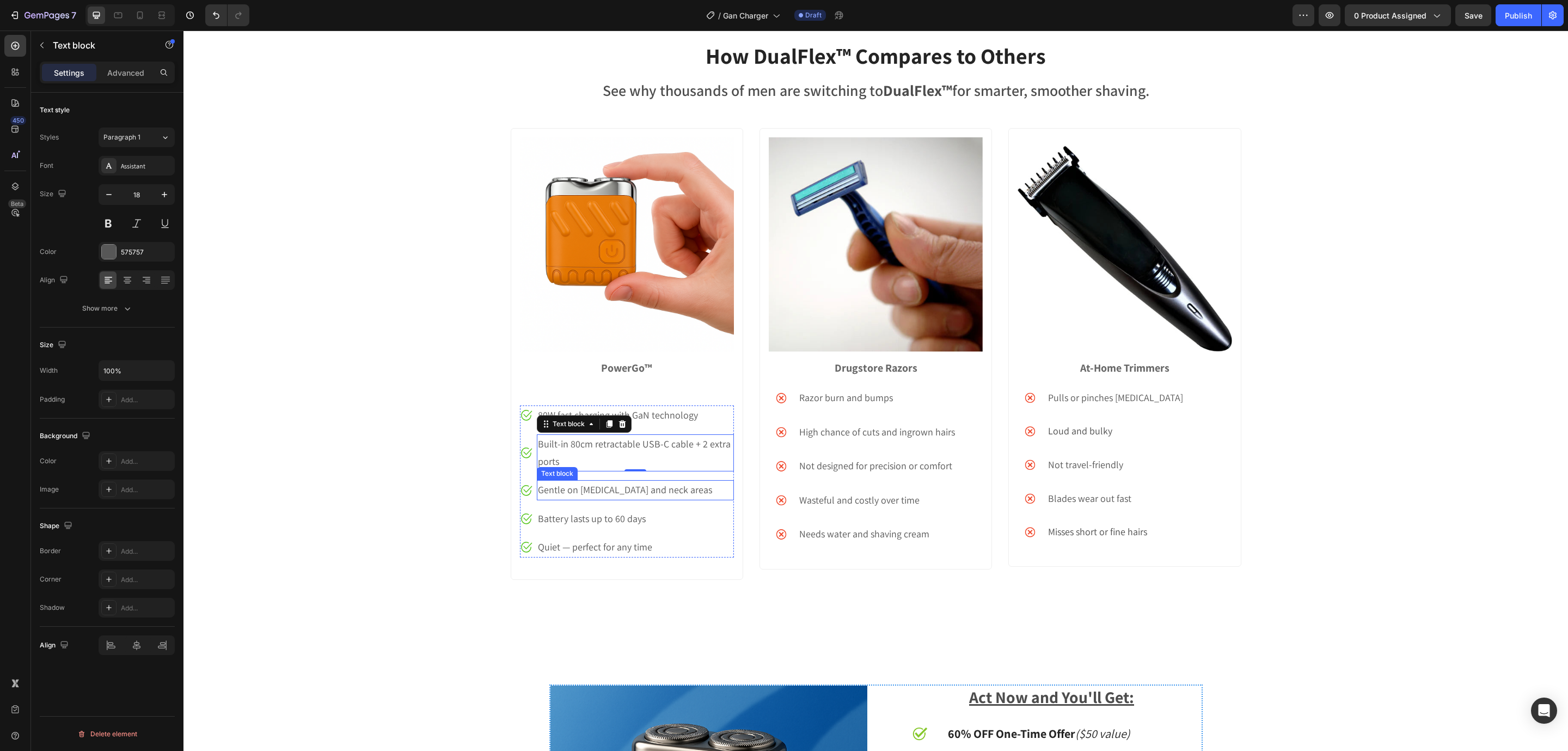
click at [593, 493] on p "Gentle on sensitive skin and neck areas" at bounding box center [635, 490] width 194 height 18
click at [541, 521] on p "Battery lasts up to 60 days" at bounding box center [635, 518] width 194 height 18
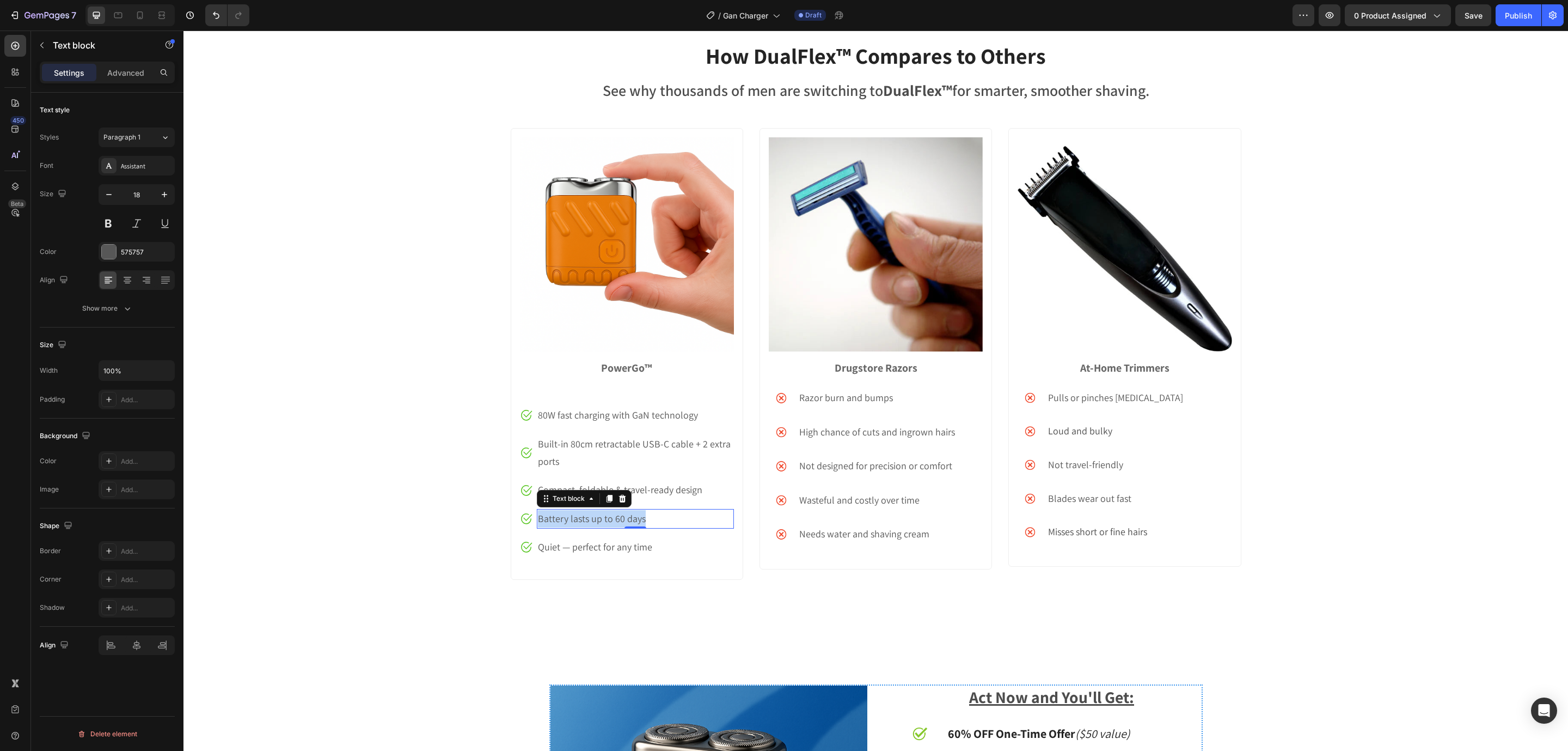
click at [541, 521] on p "Battery lasts up to 60 days" at bounding box center [635, 518] width 194 height 18
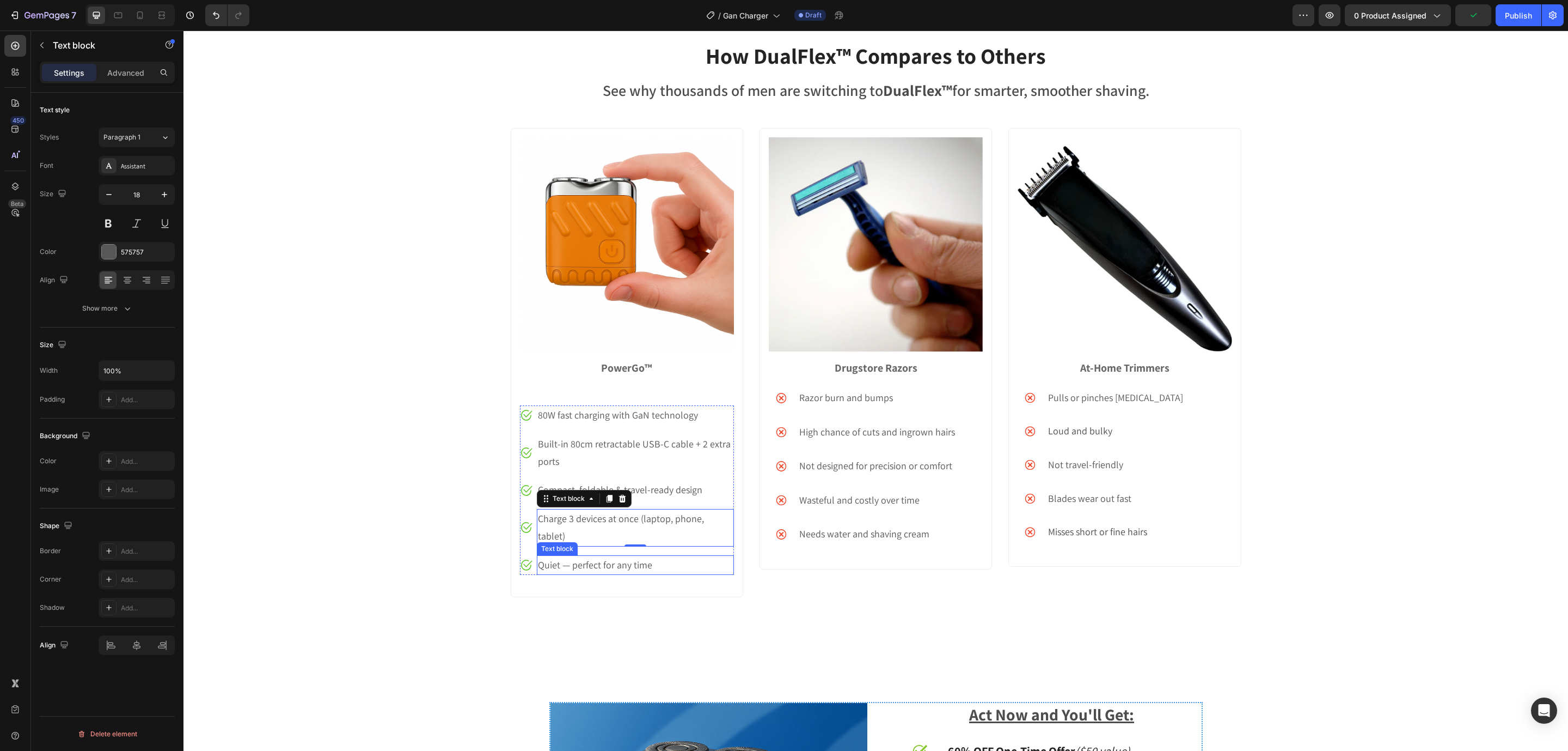
click at [601, 556] on p "Quiet — perfect for any time" at bounding box center [635, 565] width 194 height 18
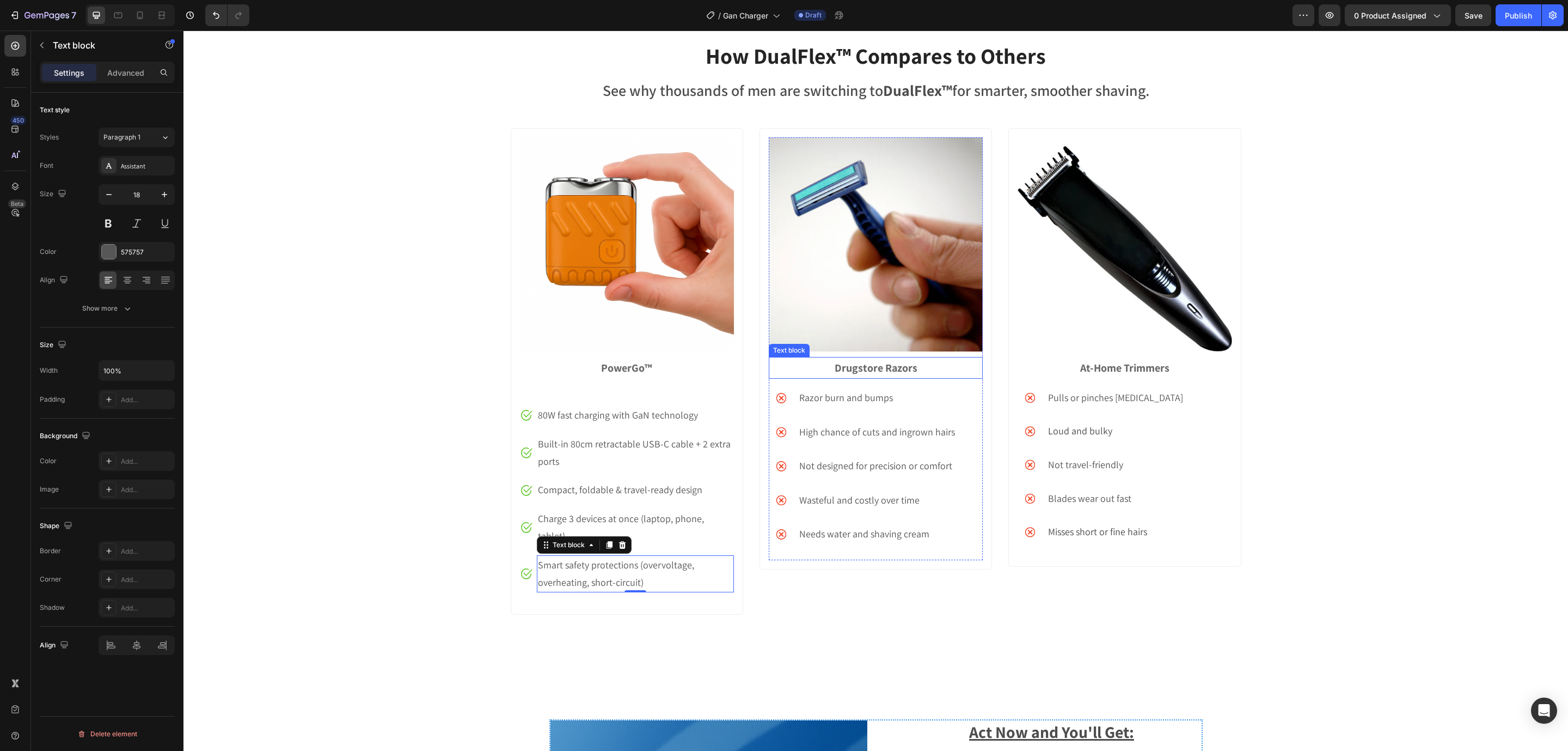
click at [894, 367] on strong "Drugstore Razors" at bounding box center [876, 367] width 83 height 14
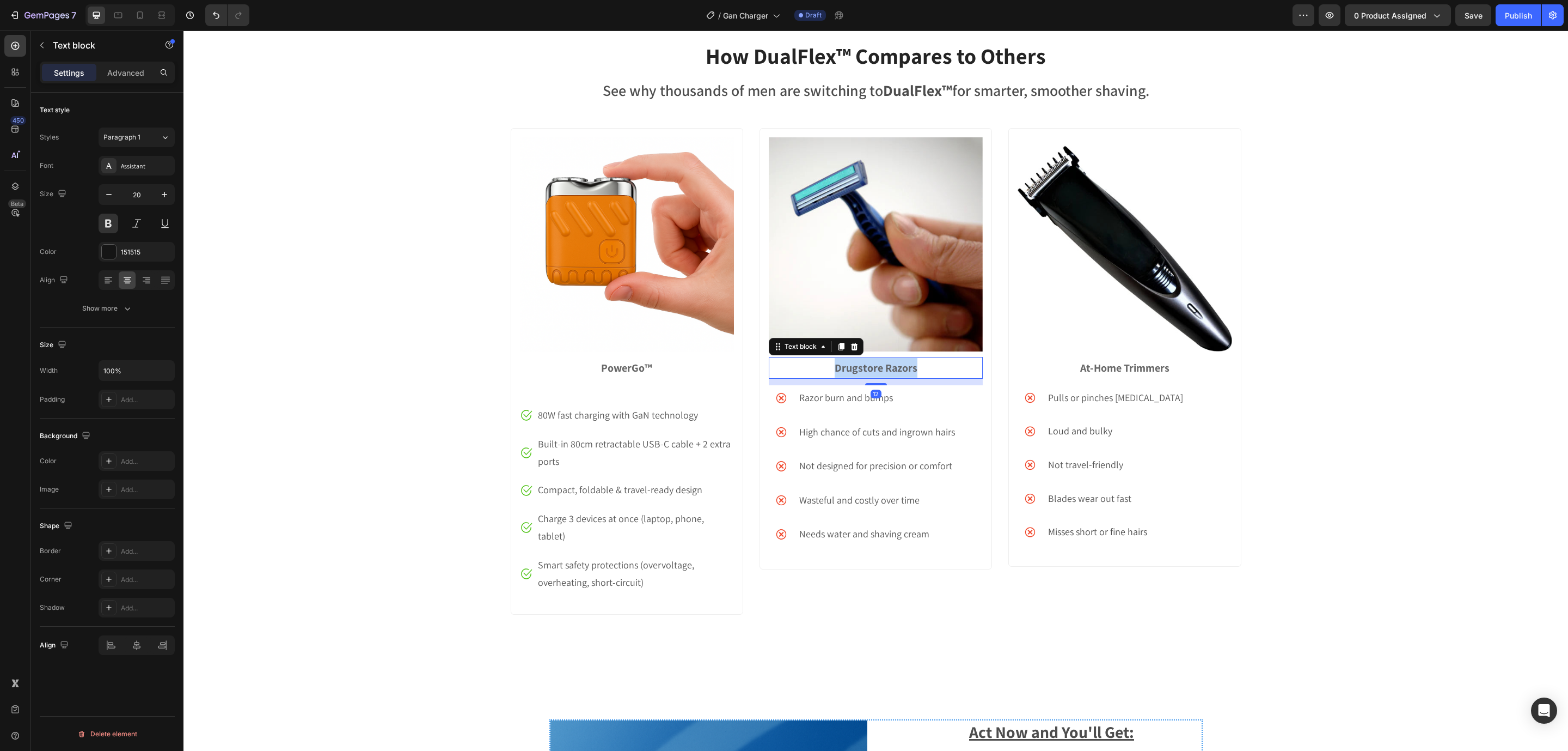
click at [894, 367] on strong "Drugstore Razors" at bounding box center [876, 367] width 83 height 14
click at [816, 400] on p "Razor burn and bumps" at bounding box center [880, 398] width 161 height 18
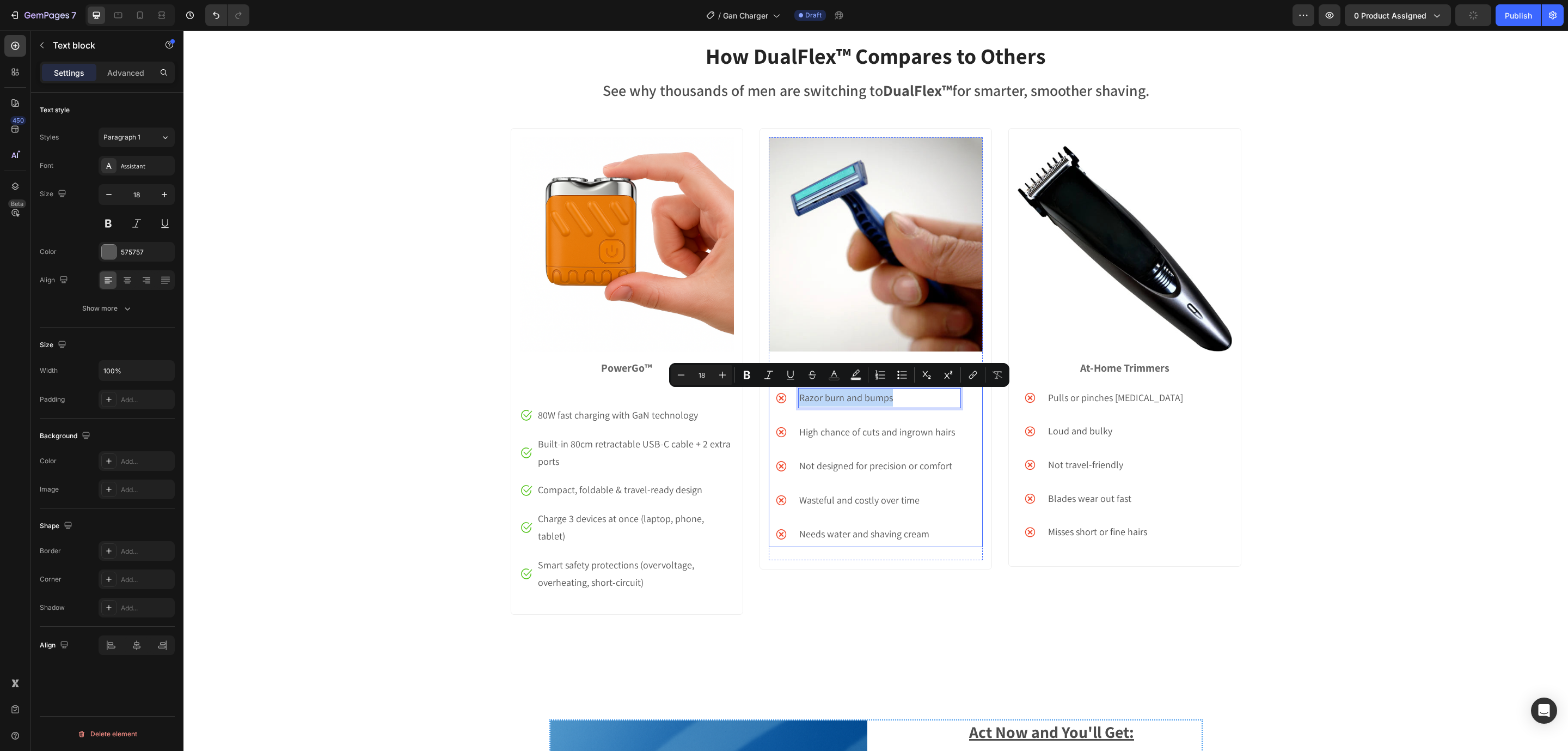
click at [812, 409] on li "Image Razor burn and bumps Text block 0" at bounding box center [865, 398] width 192 height 26
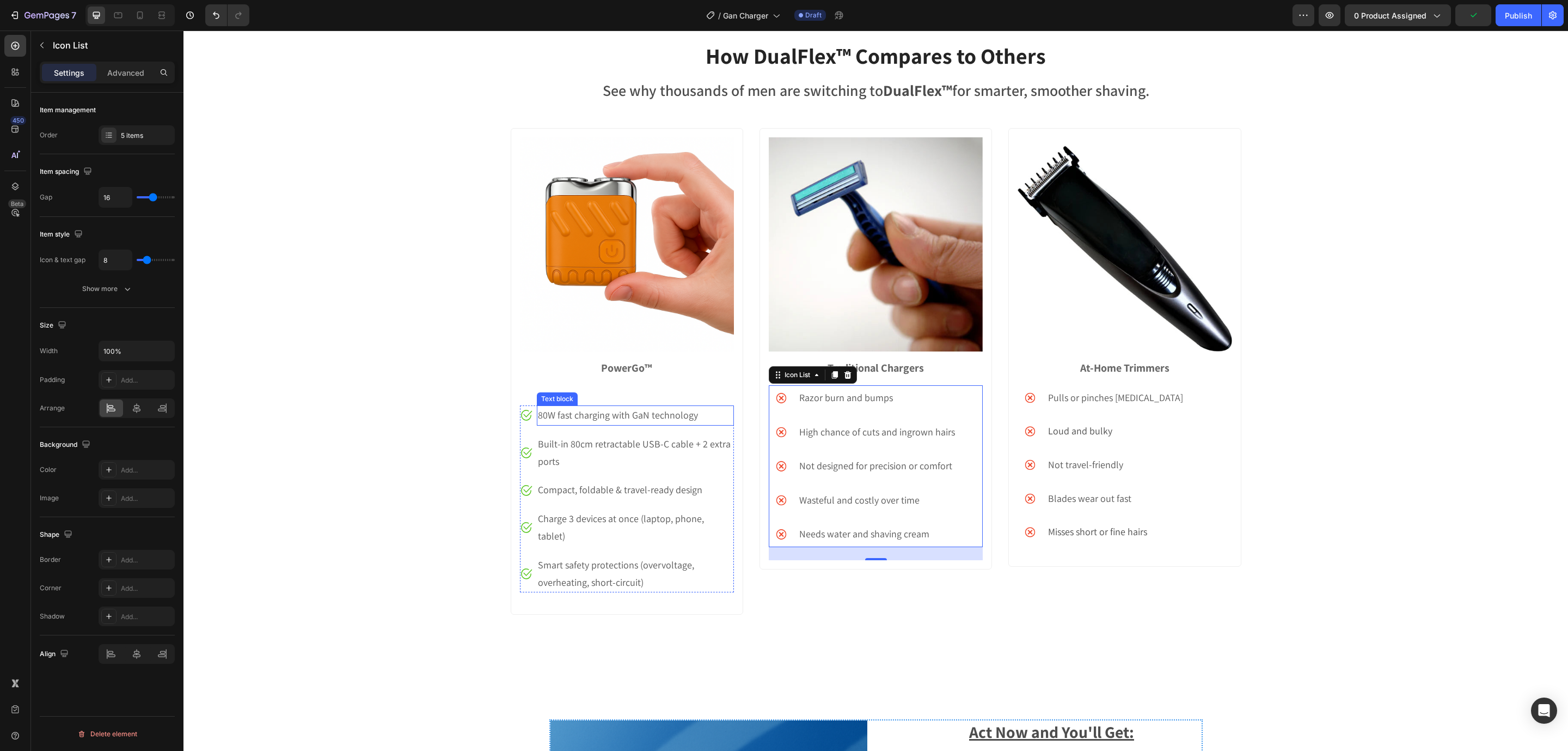
click at [590, 397] on div "Image PowerGo™ Text block" at bounding box center [627, 271] width 214 height 268
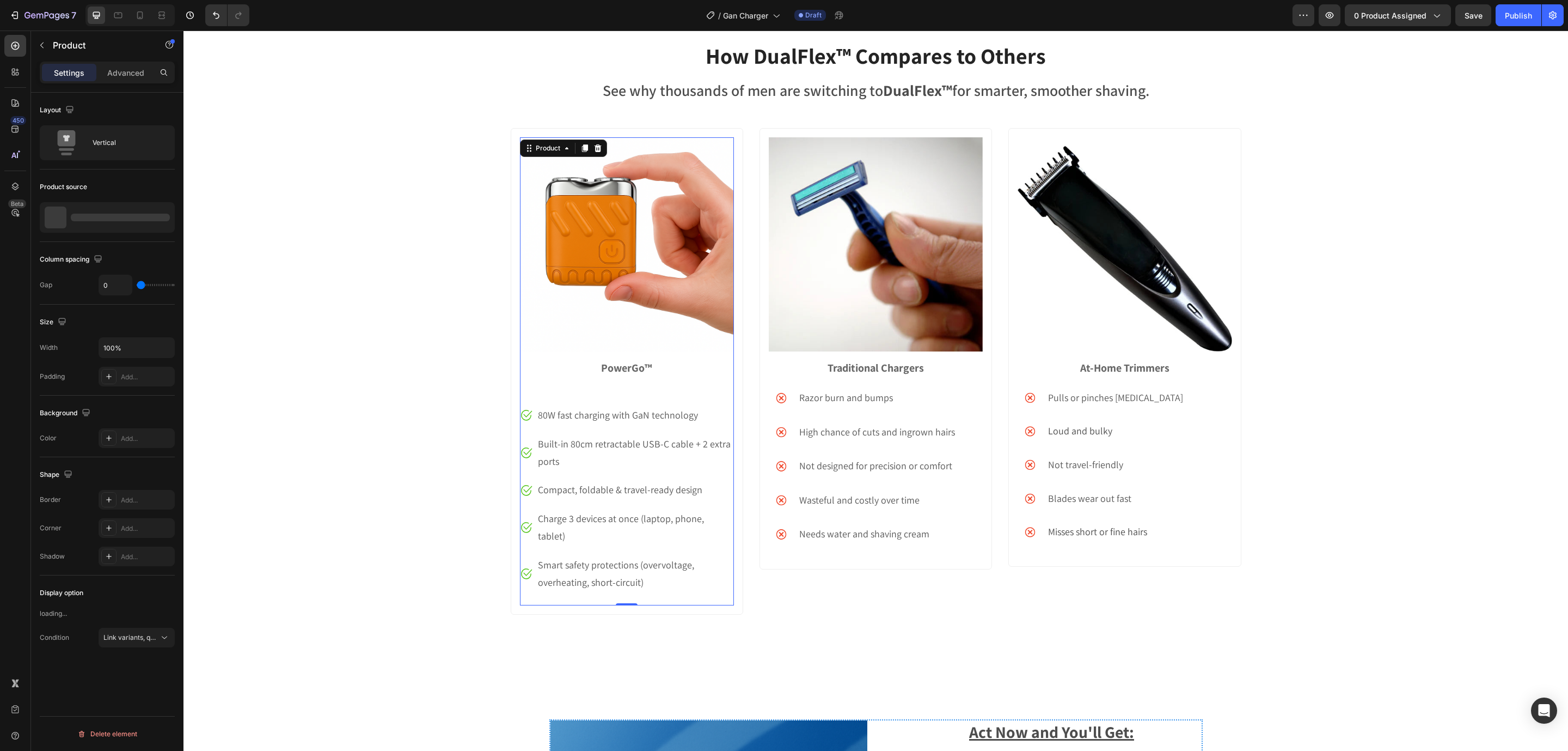
click at [601, 376] on div "Image PowerGo™ Text block Image 80W fast charging with GaN technology Text bloc…" at bounding box center [627, 372] width 233 height 487
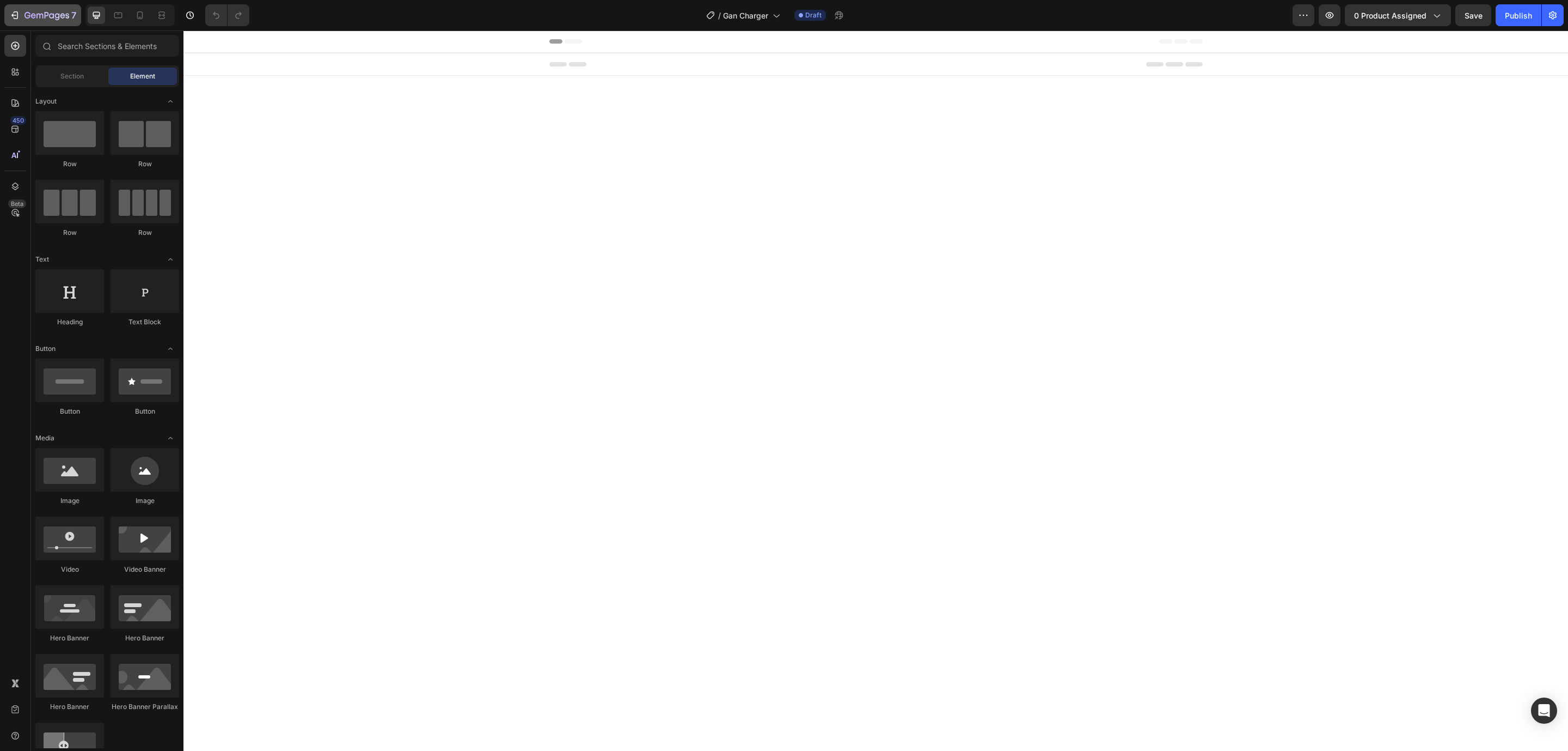
click at [19, 16] on icon "button" at bounding box center [15, 15] width 11 height 11
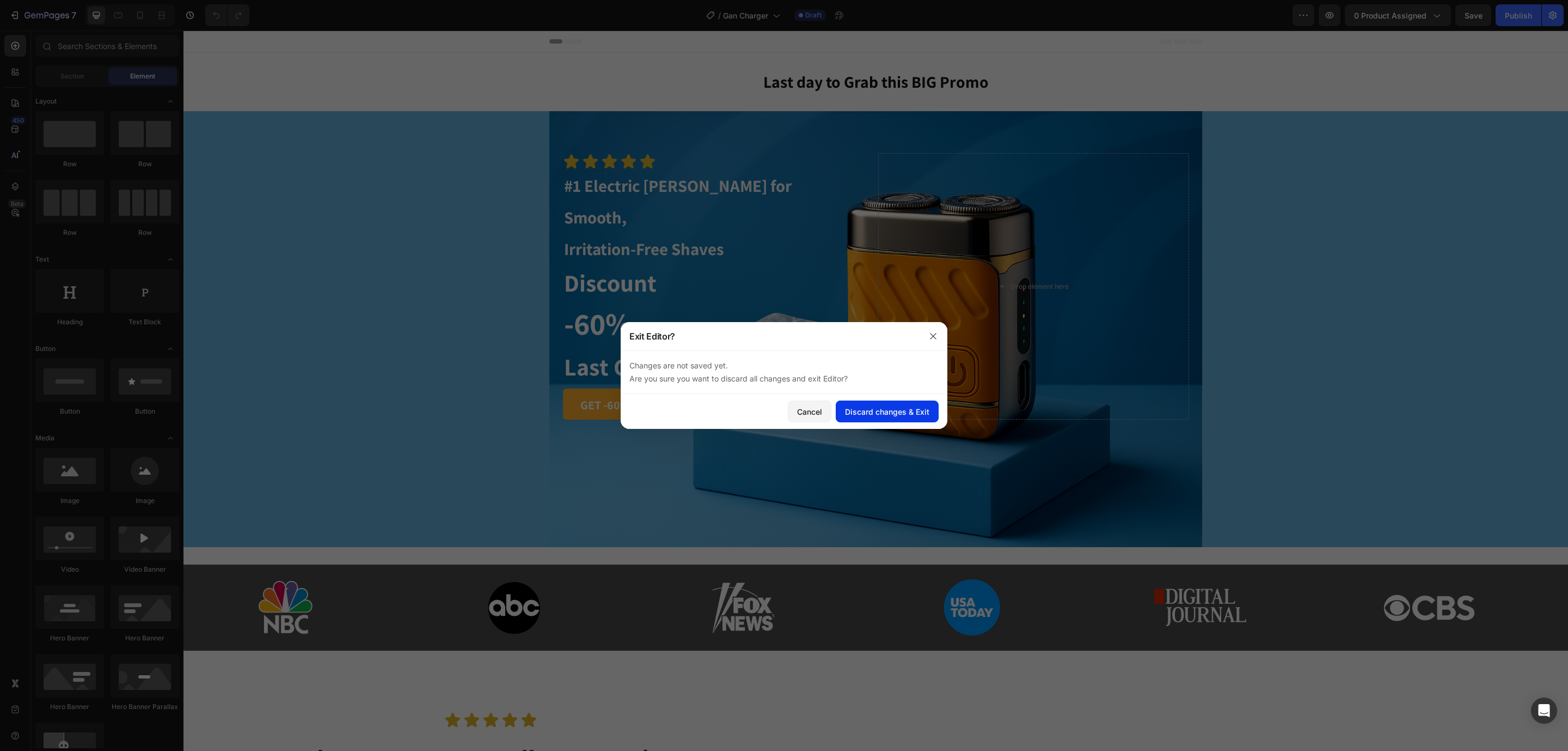
click at [907, 417] on div "Discard changes & Exit" at bounding box center [887, 411] width 85 height 12
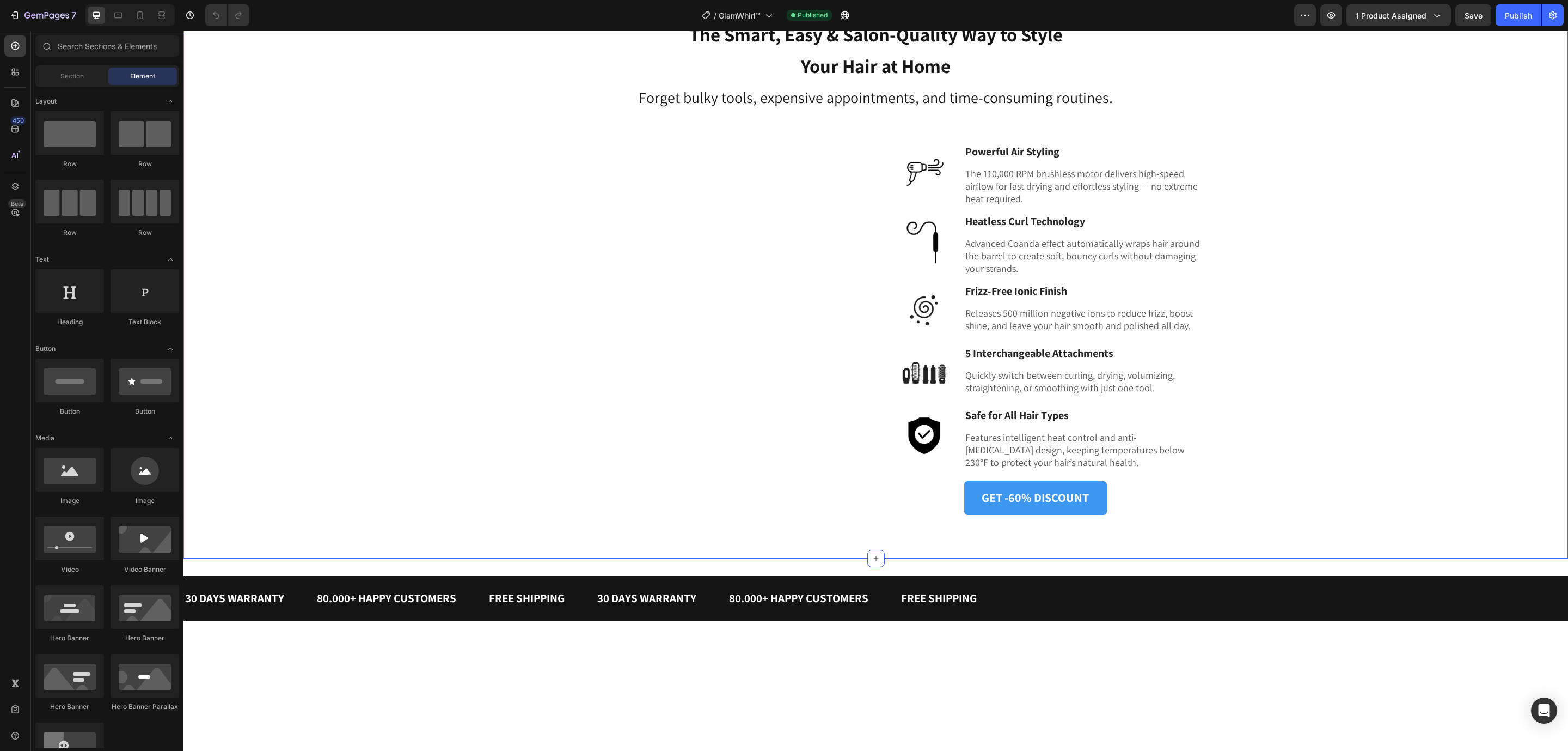
scroll to position [976, 0]
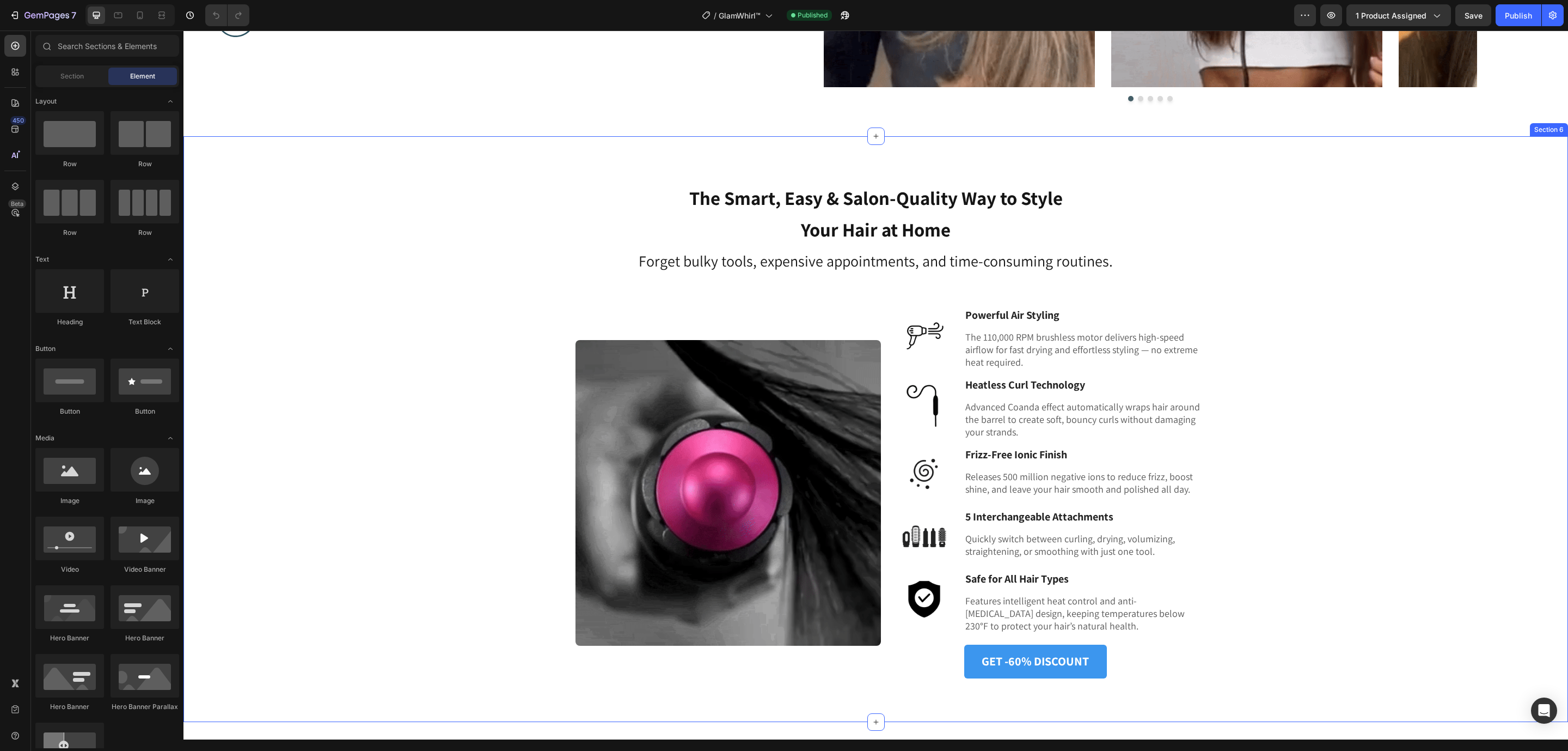
click at [1399, 292] on div "The Smart, Easy & Salon-Quality Way to Style Your Hair at Home Heading Forget b…" at bounding box center [876, 429] width 1368 height 498
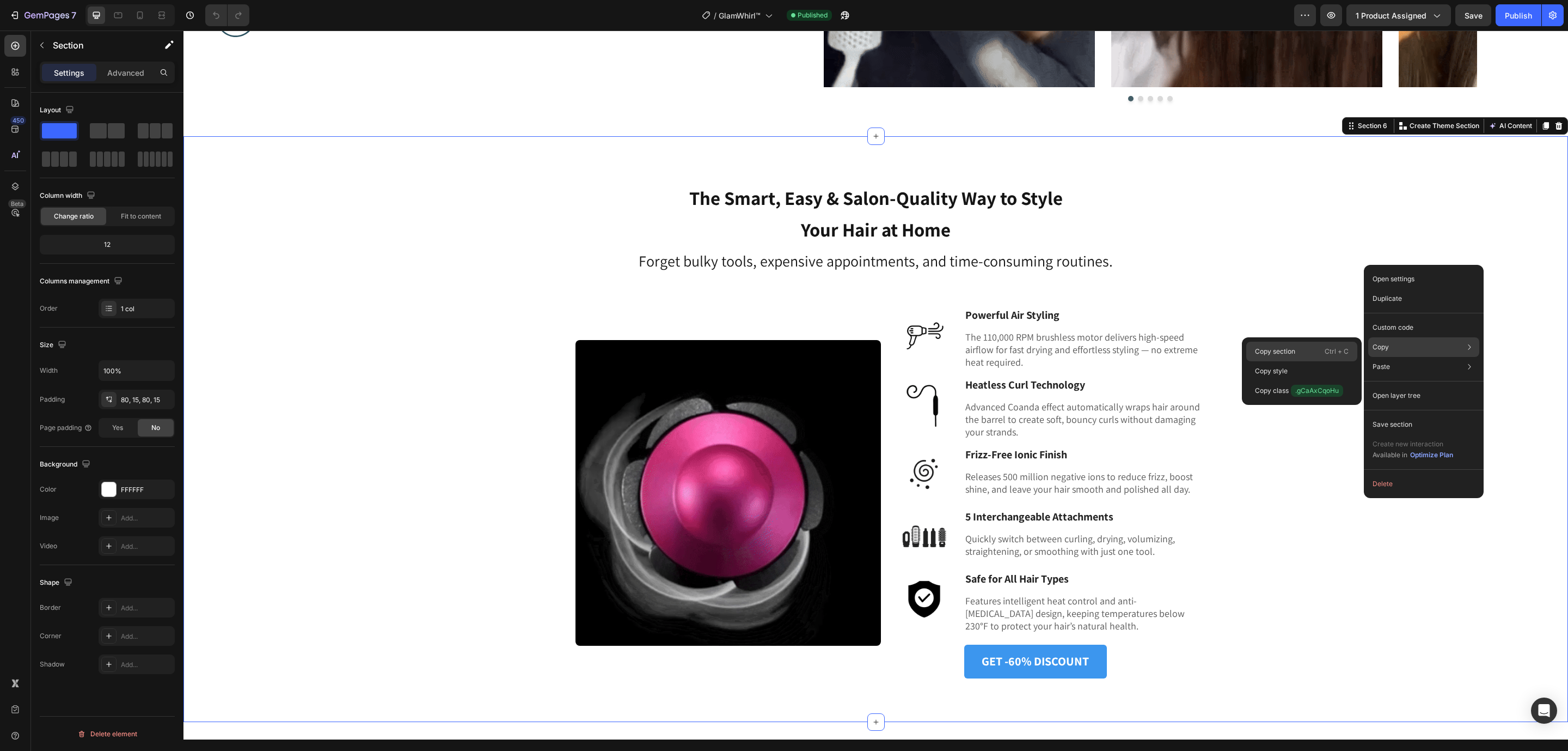
click at [1297, 361] on div "Copy section Ctrl + C" at bounding box center [1301, 371] width 111 height 19
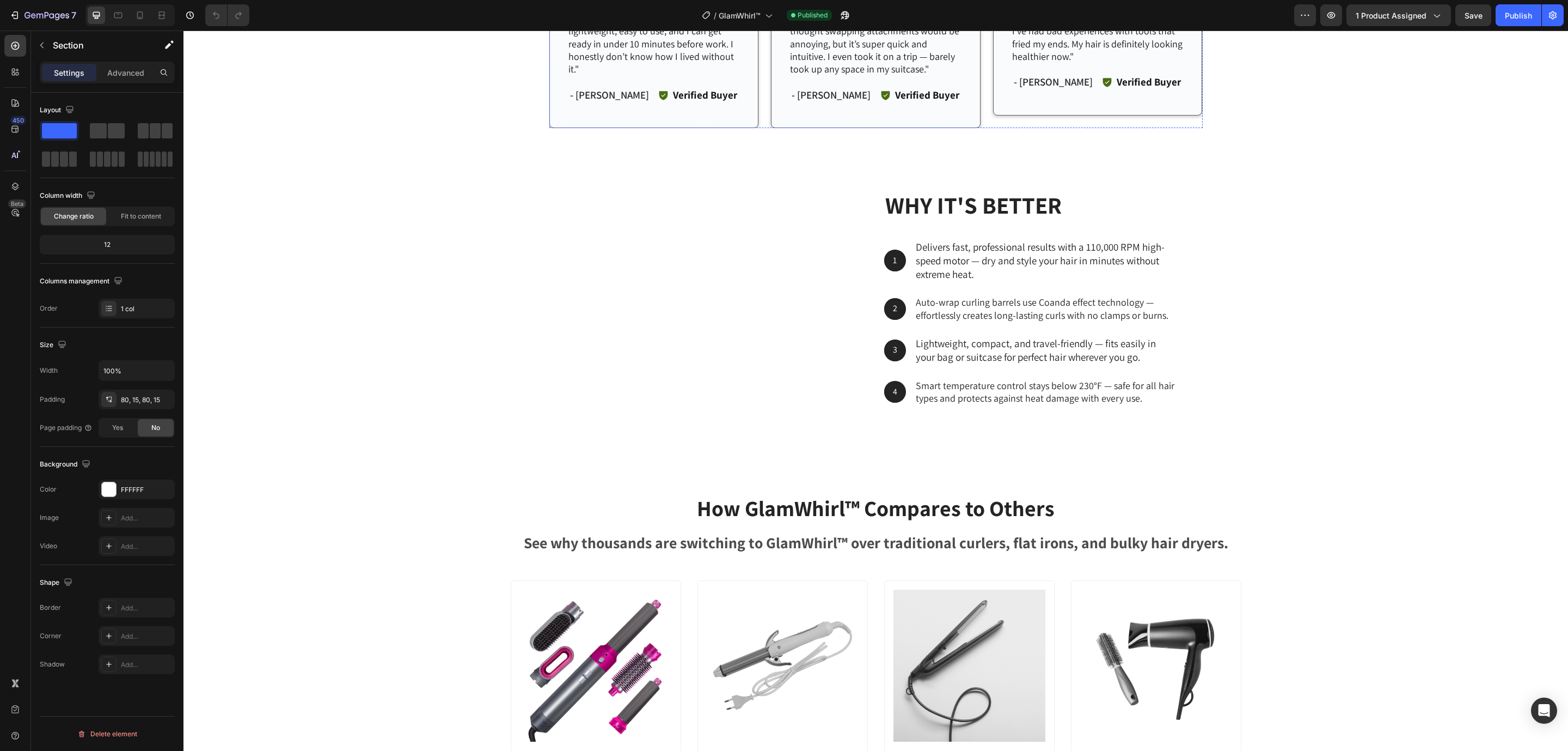
scroll to position [3182, 0]
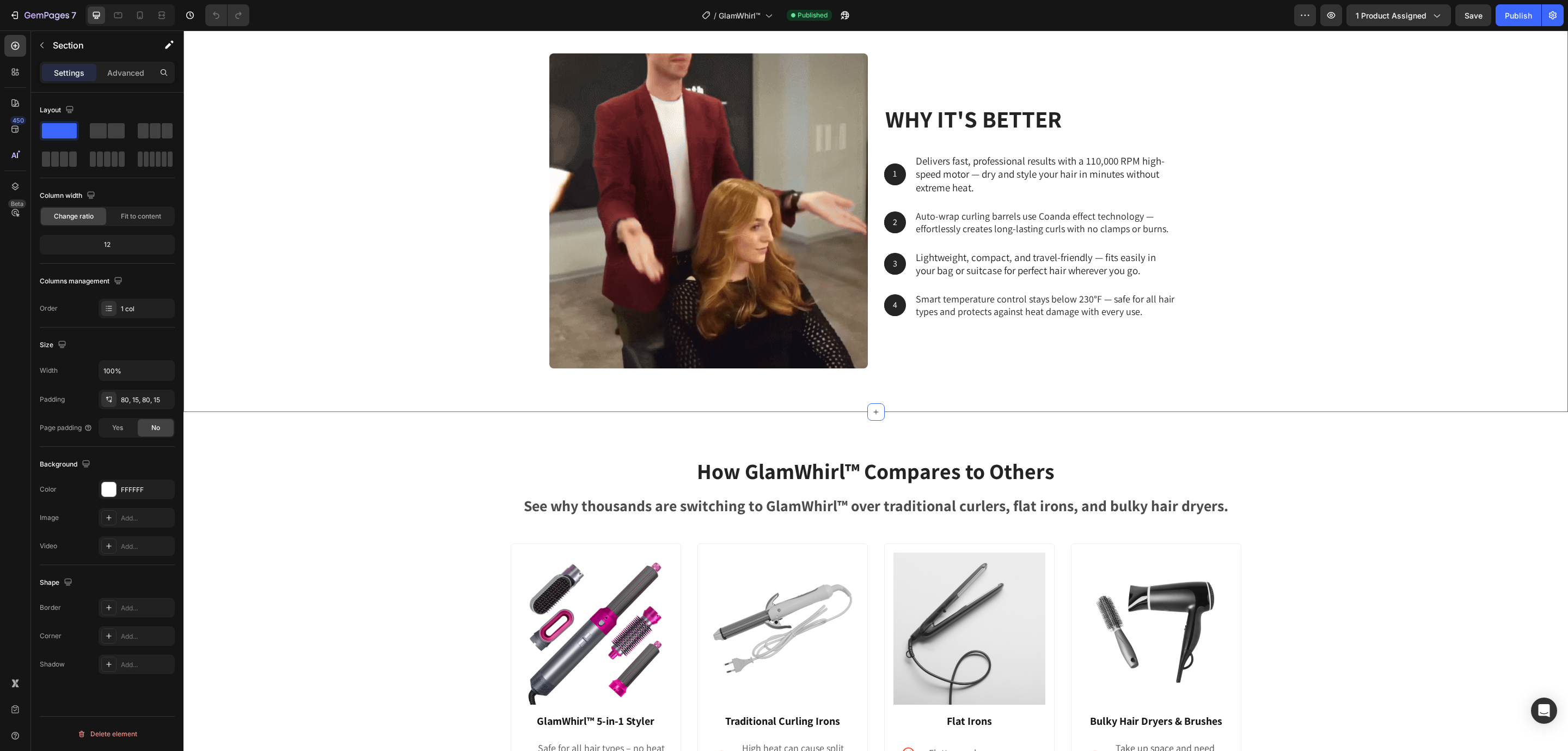
click at [1384, 350] on div "why it's better Heading 1 Text Block Hero Banner Delivers fast, professional re…" at bounding box center [876, 215] width 1368 height 323
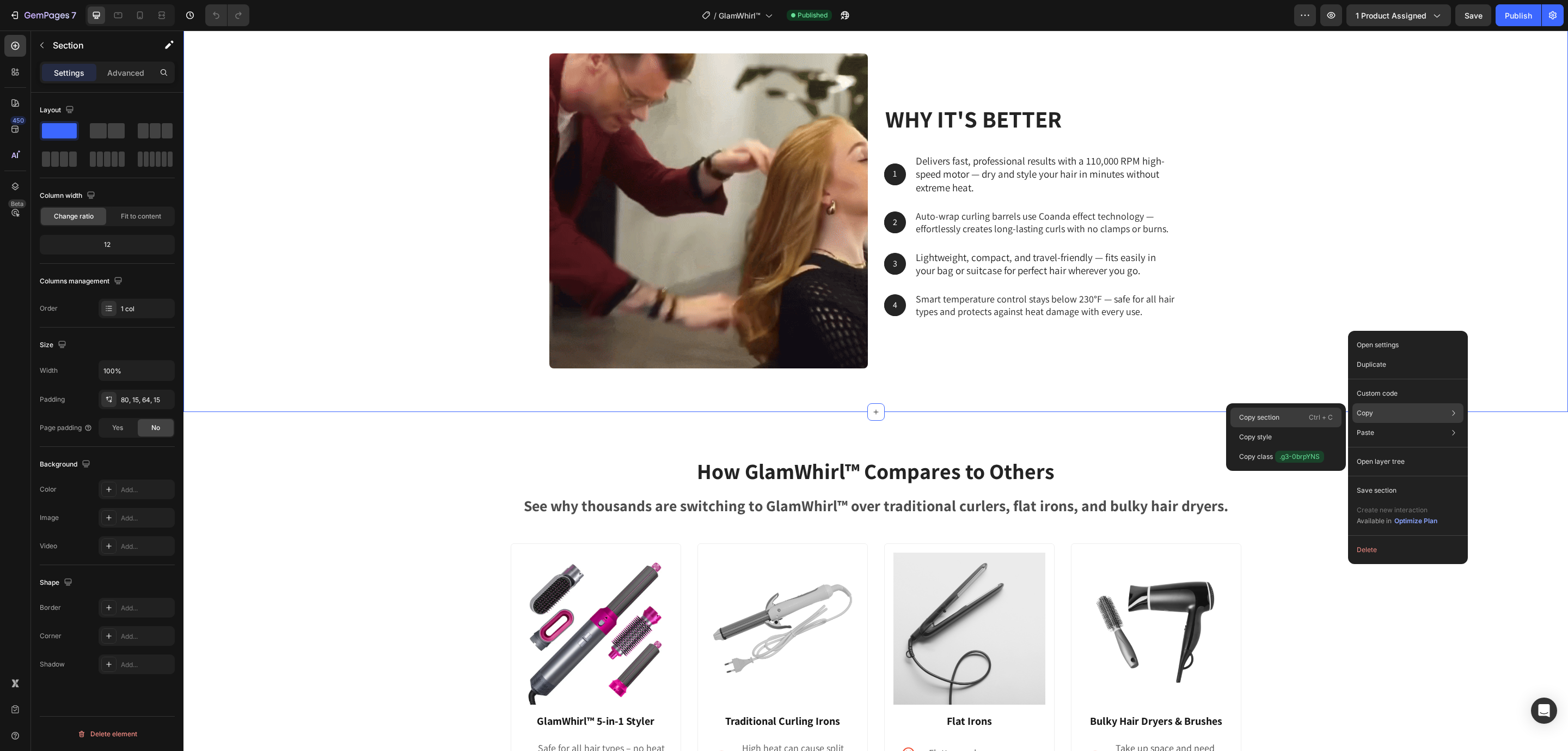
click at [1263, 415] on p "Copy section" at bounding box center [1259, 417] width 40 height 10
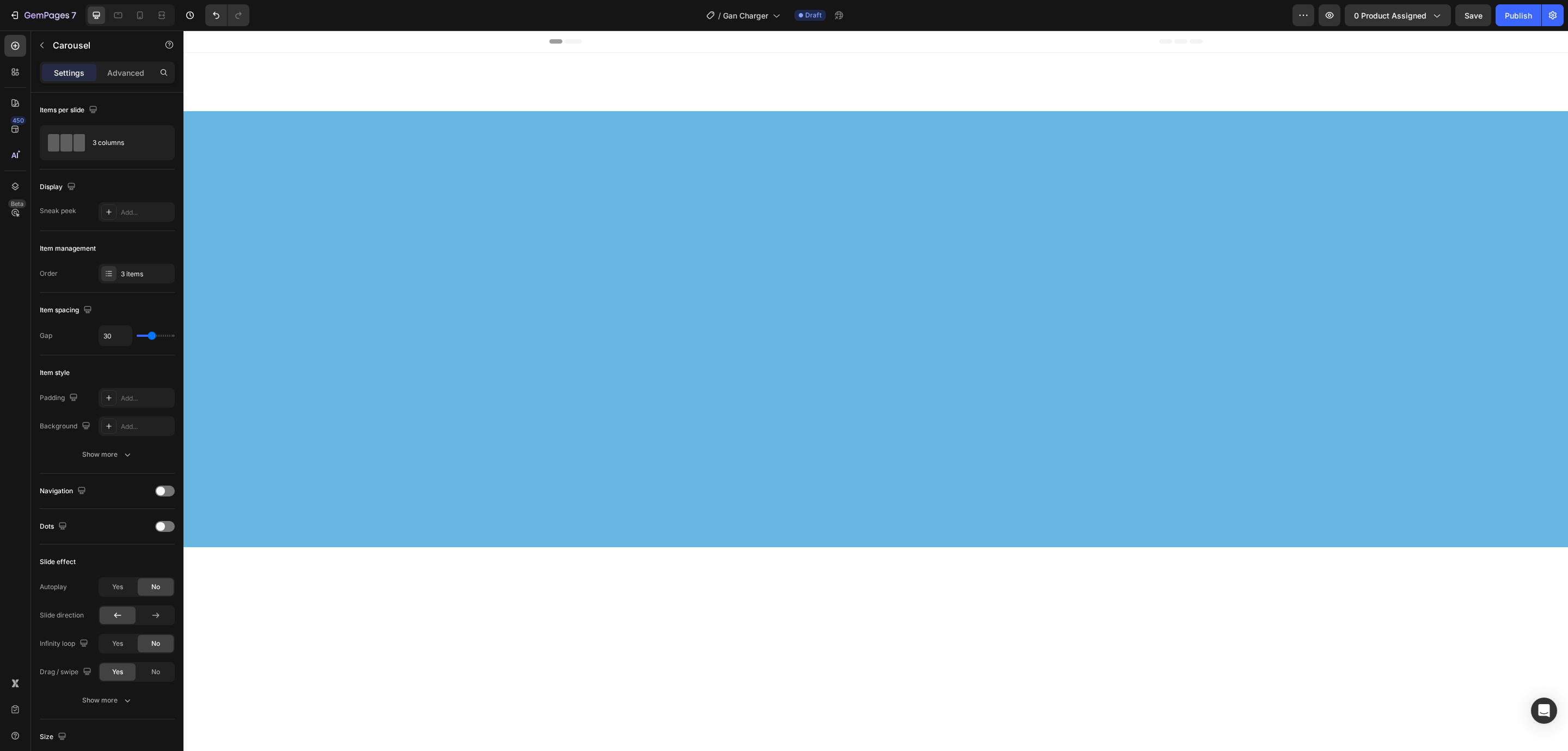
scroll to position [3486, 0]
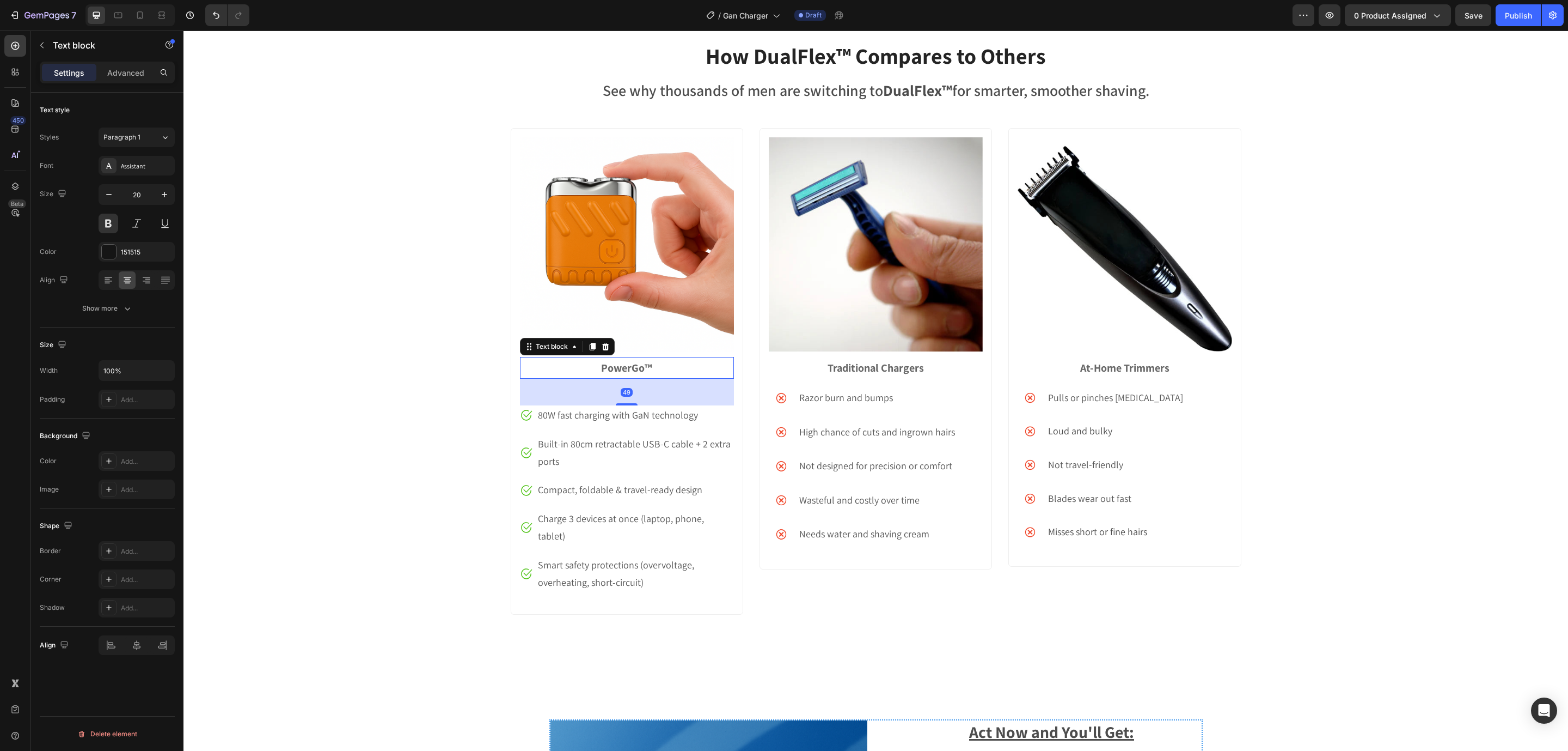
click at [657, 392] on div "49" at bounding box center [627, 392] width 214 height 27
click at [936, 368] on p "Traditional Chargers" at bounding box center [876, 368] width 212 height 19
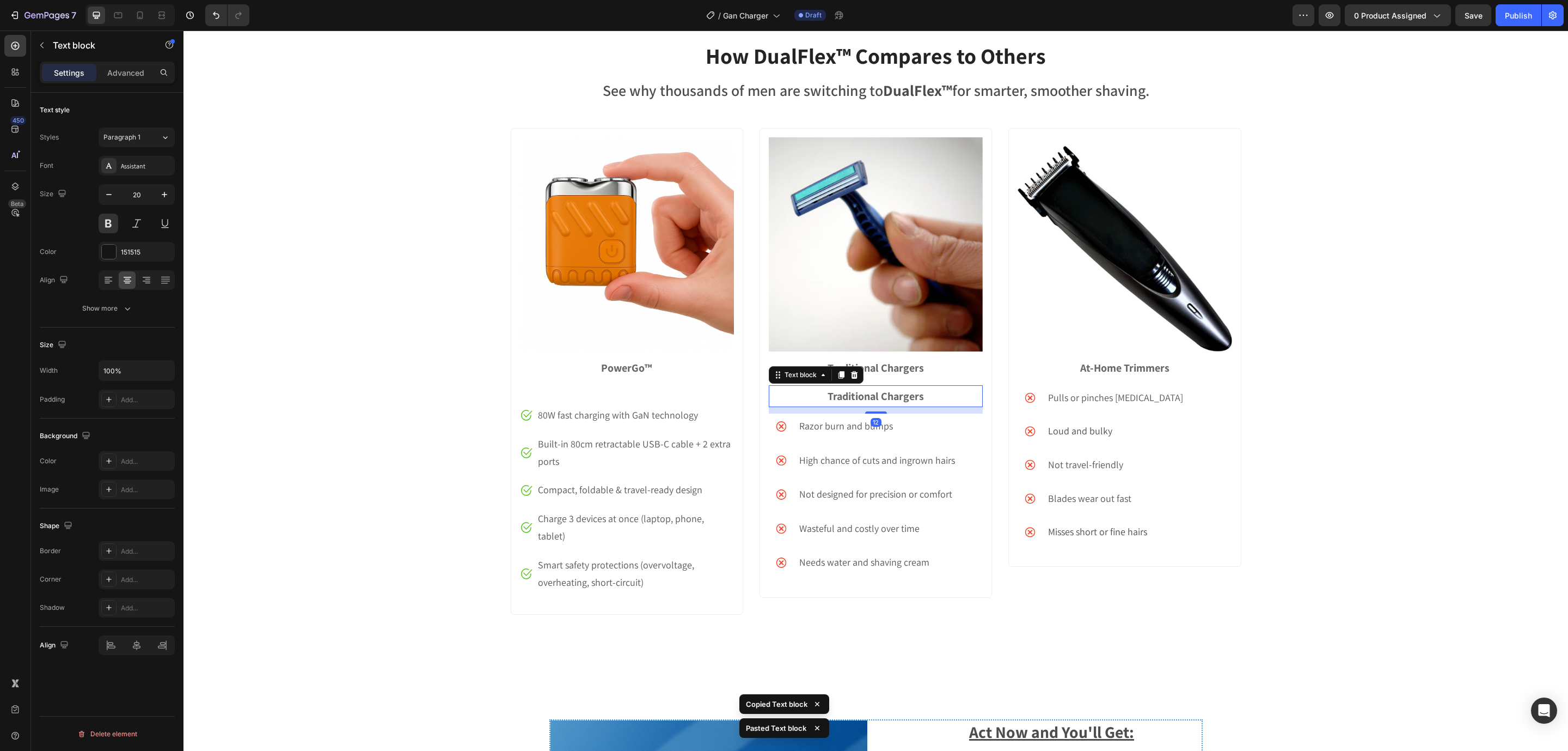
click at [911, 393] on strong "Traditional Chargers" at bounding box center [876, 396] width 96 height 14
click at [1359, 407] on div "How DualFlex™ Compares to Others Heading See why thousands of men are switching…" at bounding box center [875, 336] width 1385 height 591
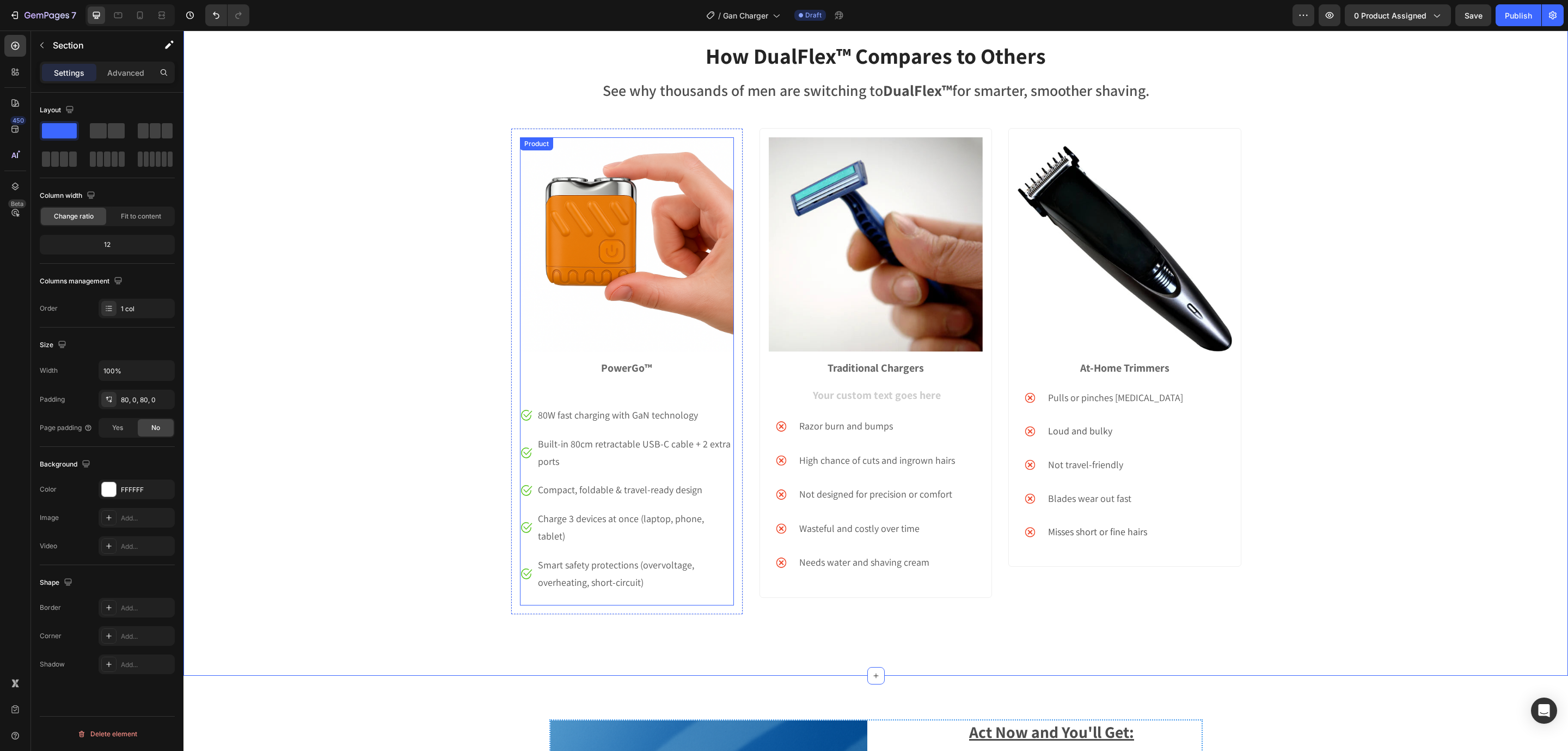
click at [620, 391] on div "Image PowerGo™ Text block" at bounding box center [627, 271] width 214 height 268
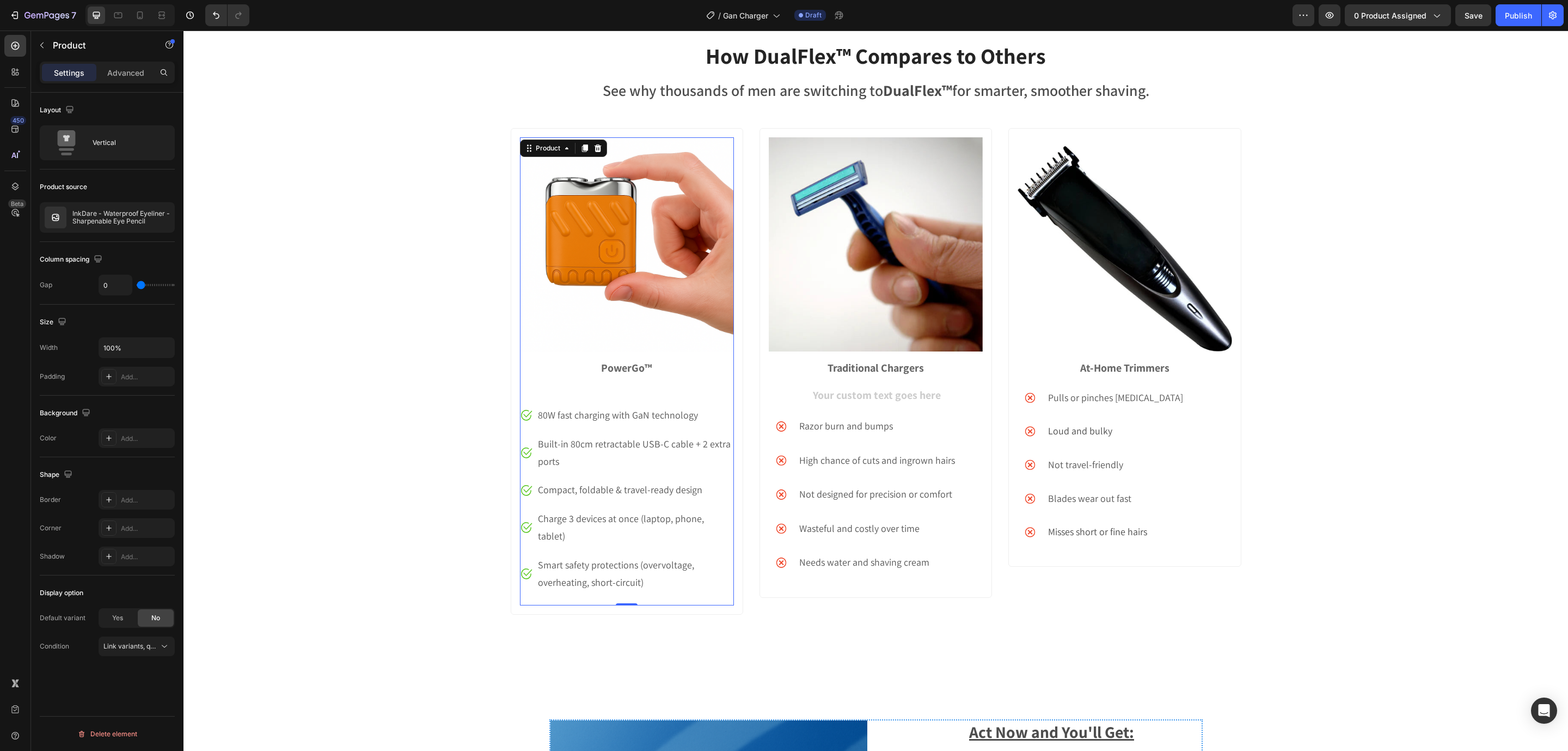
click at [574, 395] on div "Image PowerGo™ Text block" at bounding box center [627, 271] width 214 height 268
click at [603, 373] on strong "PowerGo™" at bounding box center [626, 367] width 51 height 14
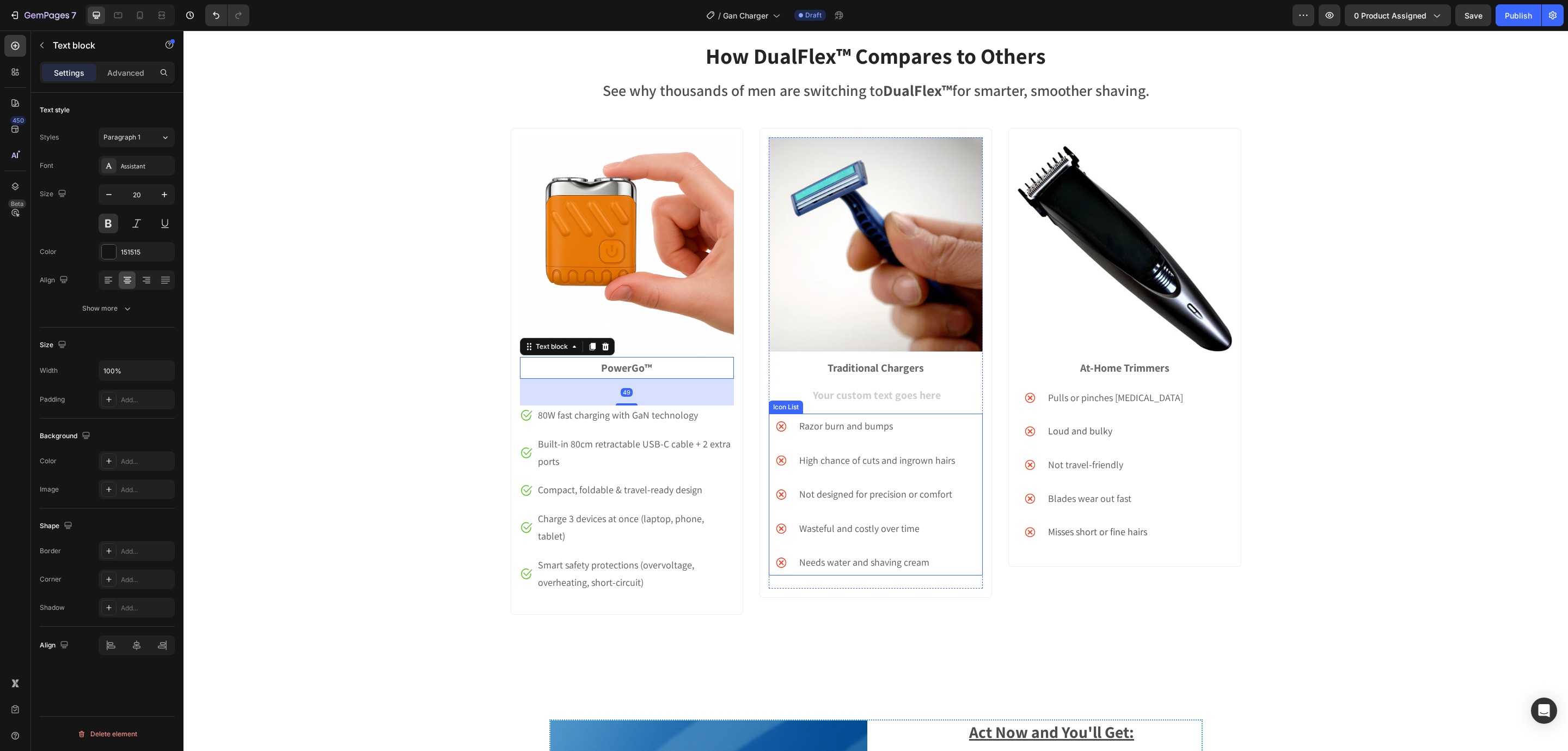
click at [807, 422] on p "Razor burn and bumps" at bounding box center [880, 426] width 161 height 18
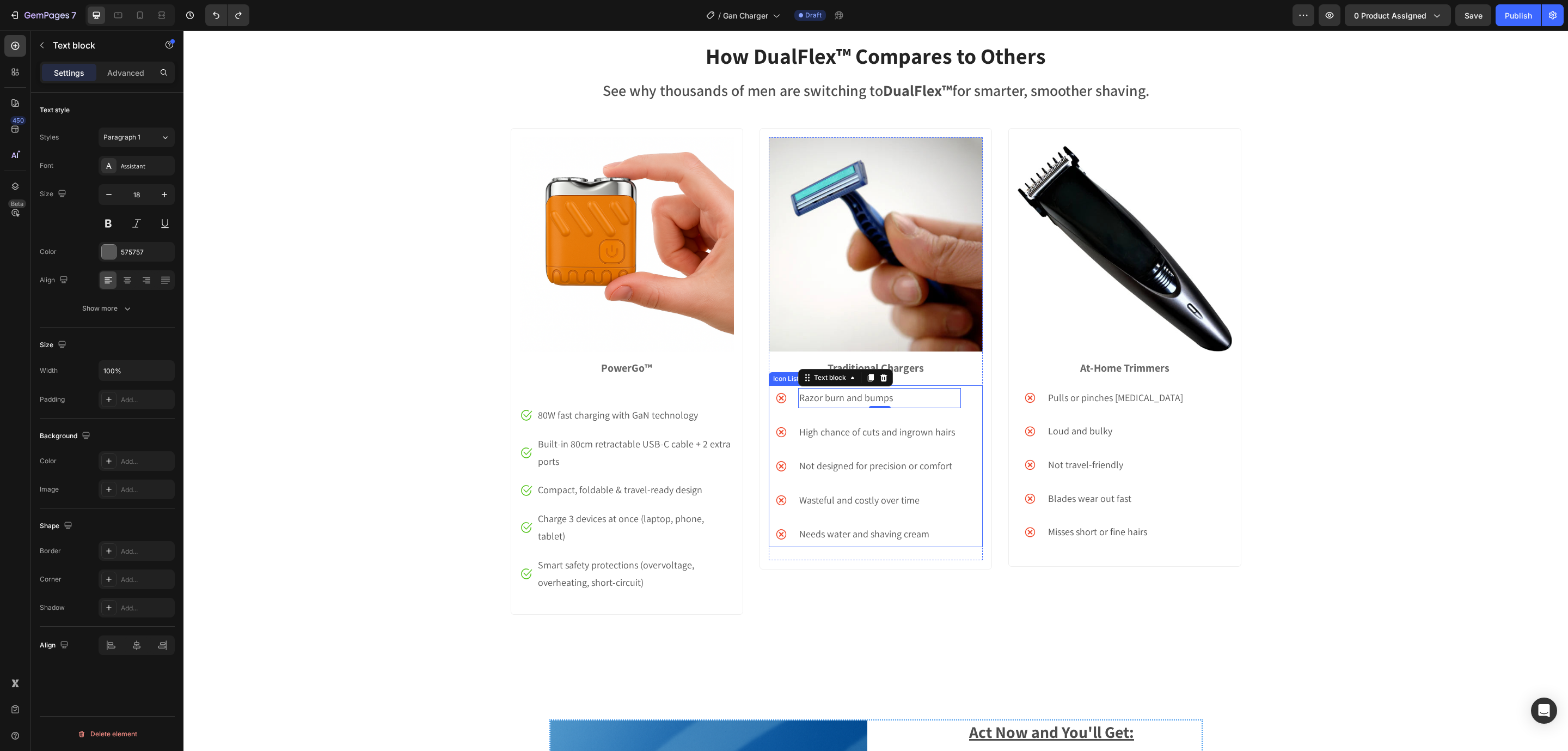
click at [966, 419] on div "Image Razor burn and bumps Text block 0 Image High chance of cuts and ingrown h…" at bounding box center [876, 466] width 214 height 162
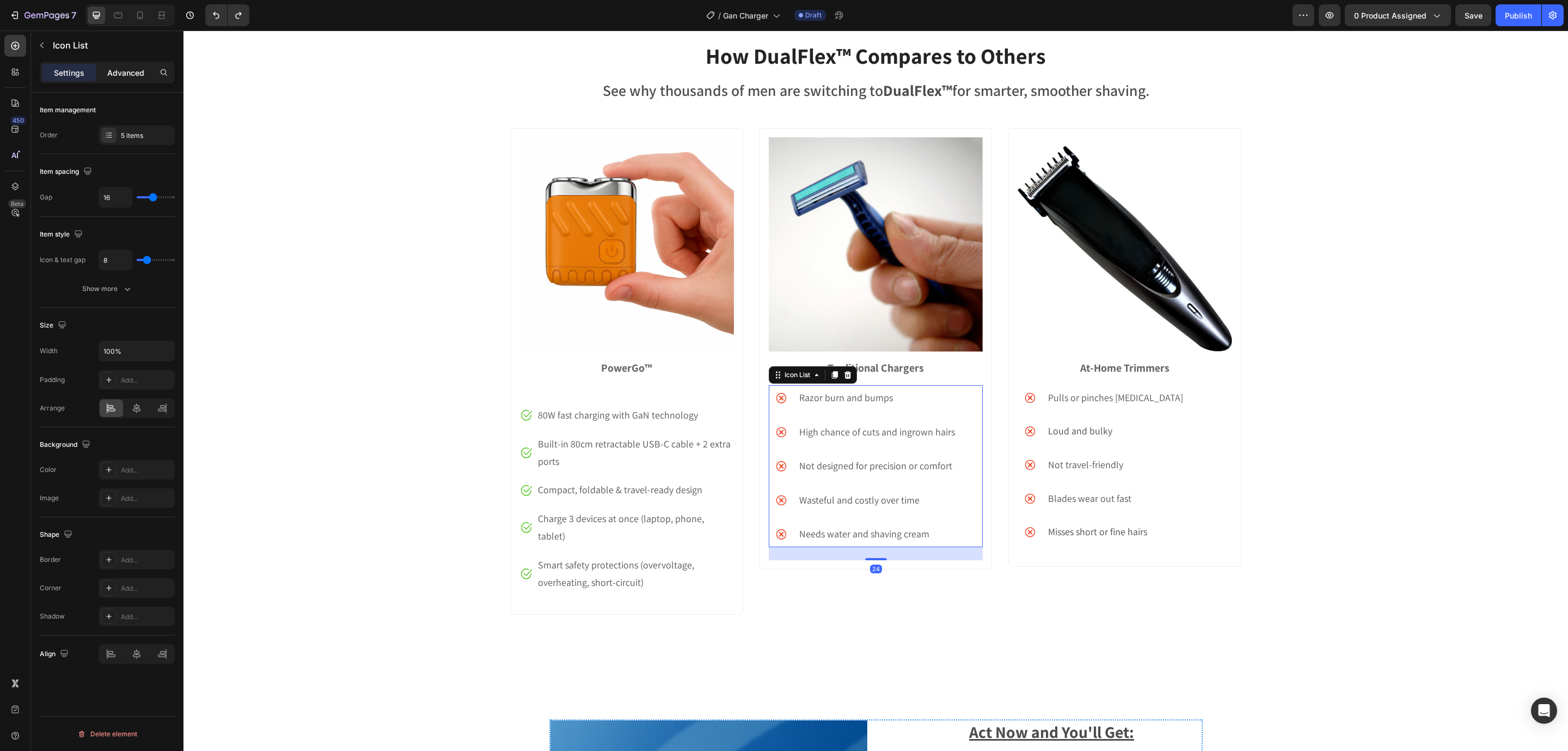
click at [135, 65] on div "Advanced" at bounding box center [125, 72] width 54 height 18
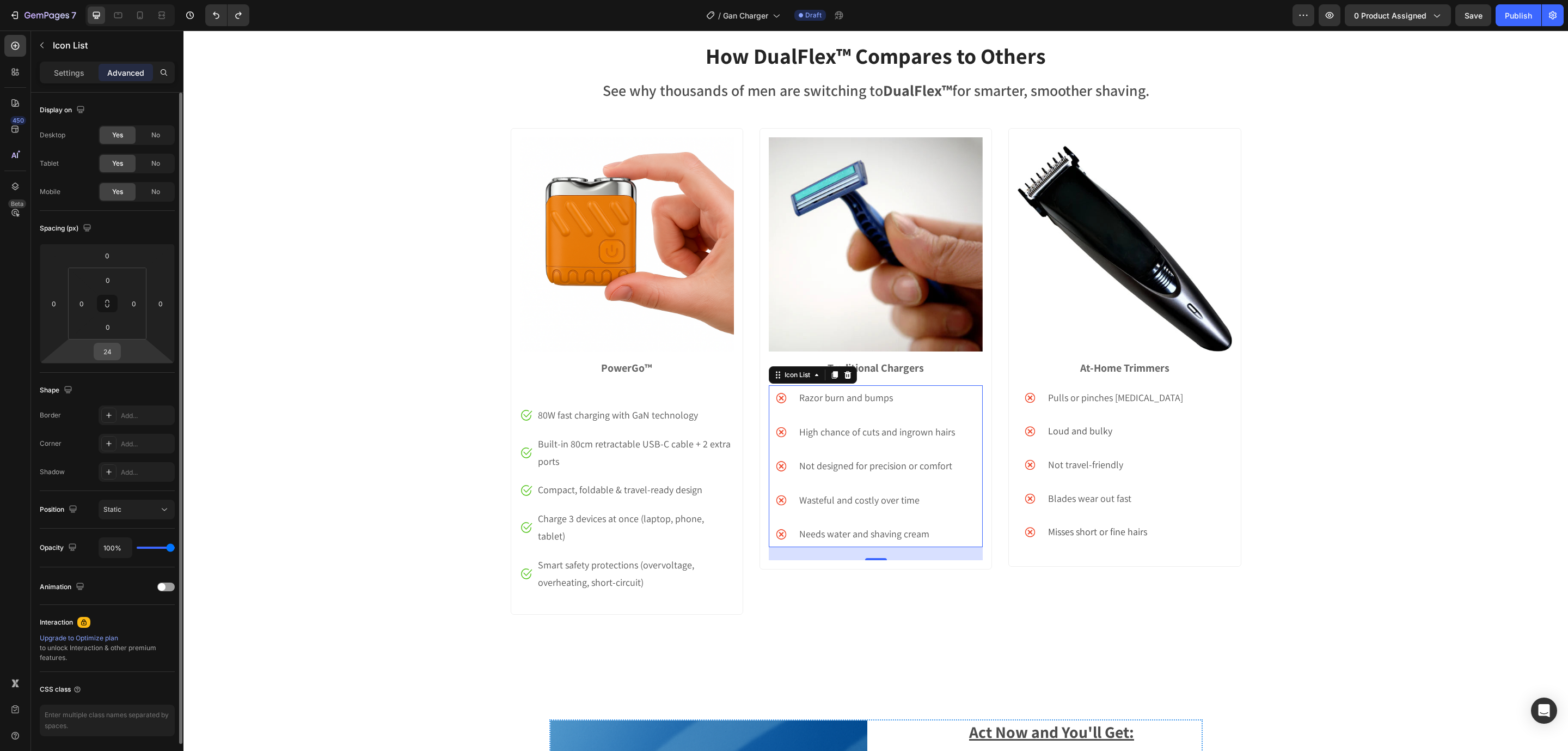
click at [115, 348] on input "24" at bounding box center [107, 351] width 22 height 16
type input "16"
click at [117, 326] on input "0" at bounding box center [108, 326] width 22 height 16
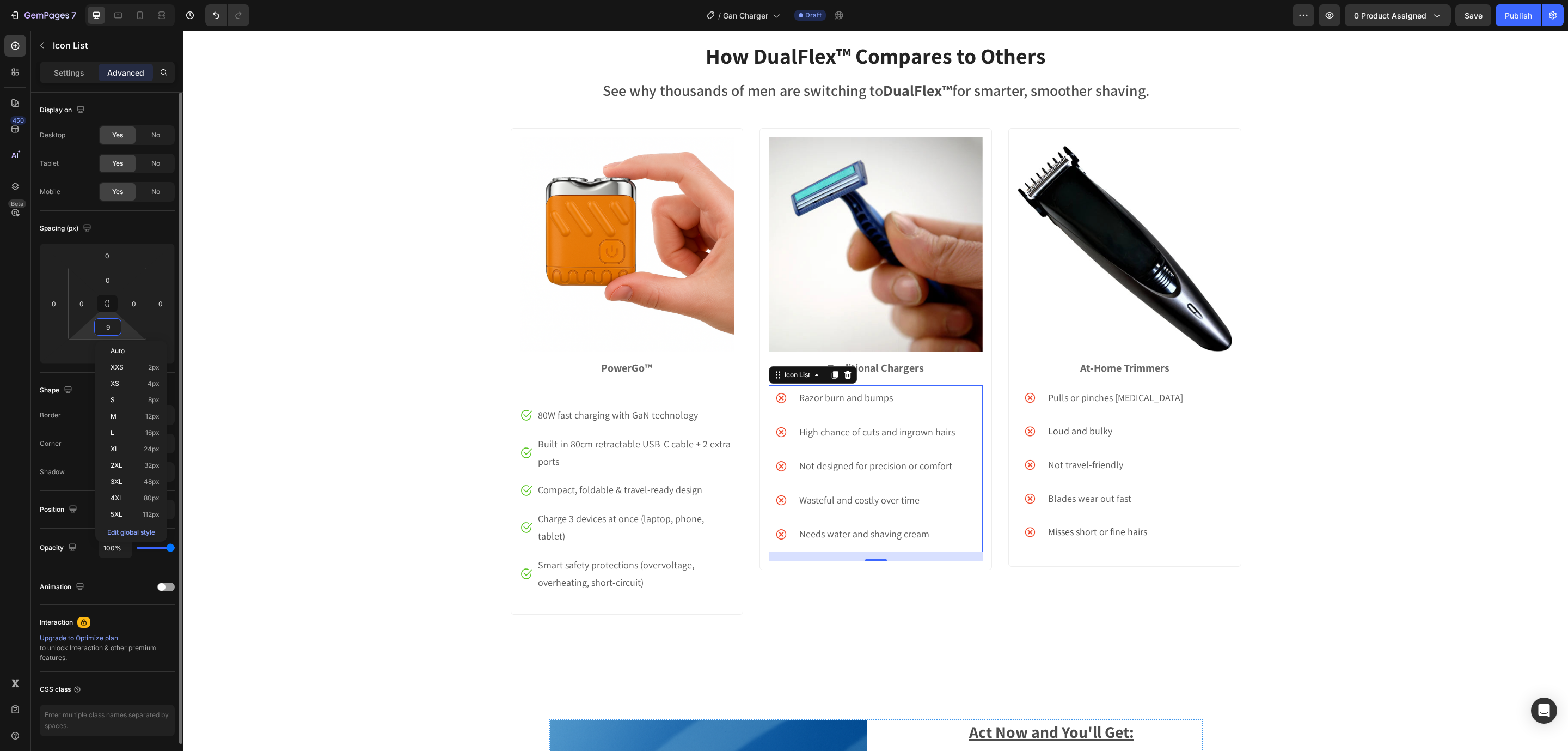
type input "8"
click at [59, 0] on html "7 Version history / Gan Charger Draft Preview 0 product assigned Save Publish 4…" at bounding box center [784, 0] width 1568 height 0
click at [69, 0] on html "7 Version history / Gan Charger Draft Preview 0 product assigned Save Publish 4…" at bounding box center [784, 0] width 1568 height 0
drag, startPoint x: 108, startPoint y: 362, endPoint x: 115, endPoint y: 356, distance: 9.2
click at [111, 0] on html "7 Version history / Gan Charger Draft Preview 0 product assigned Save Publish 4…" at bounding box center [784, 0] width 1568 height 0
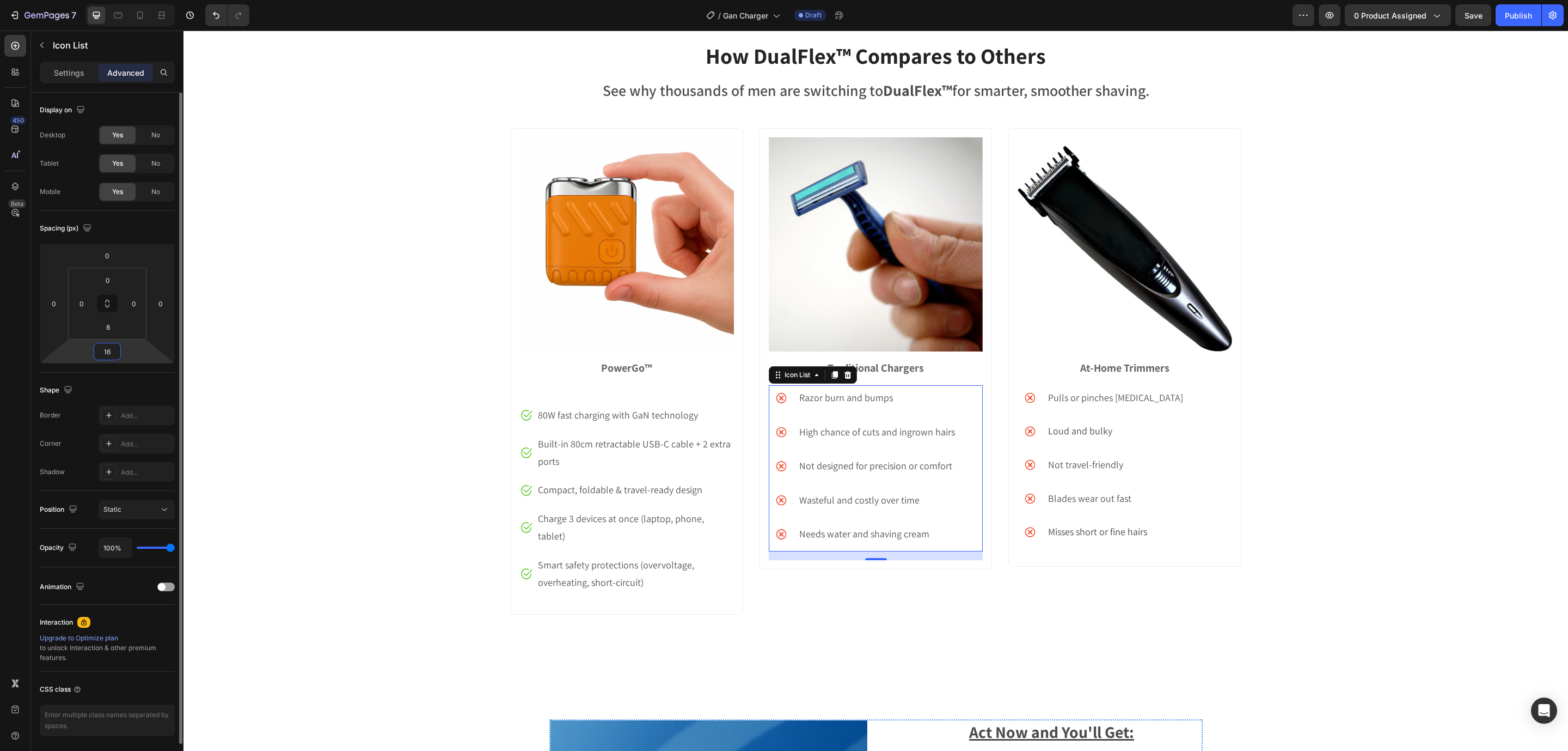
click at [115, 356] on input "16" at bounding box center [107, 351] width 22 height 16
type input "2"
click at [1497, 453] on div "How DualFlex™ Compares to Others Heading See why thousands of men are switching…" at bounding box center [875, 336] width 1385 height 591
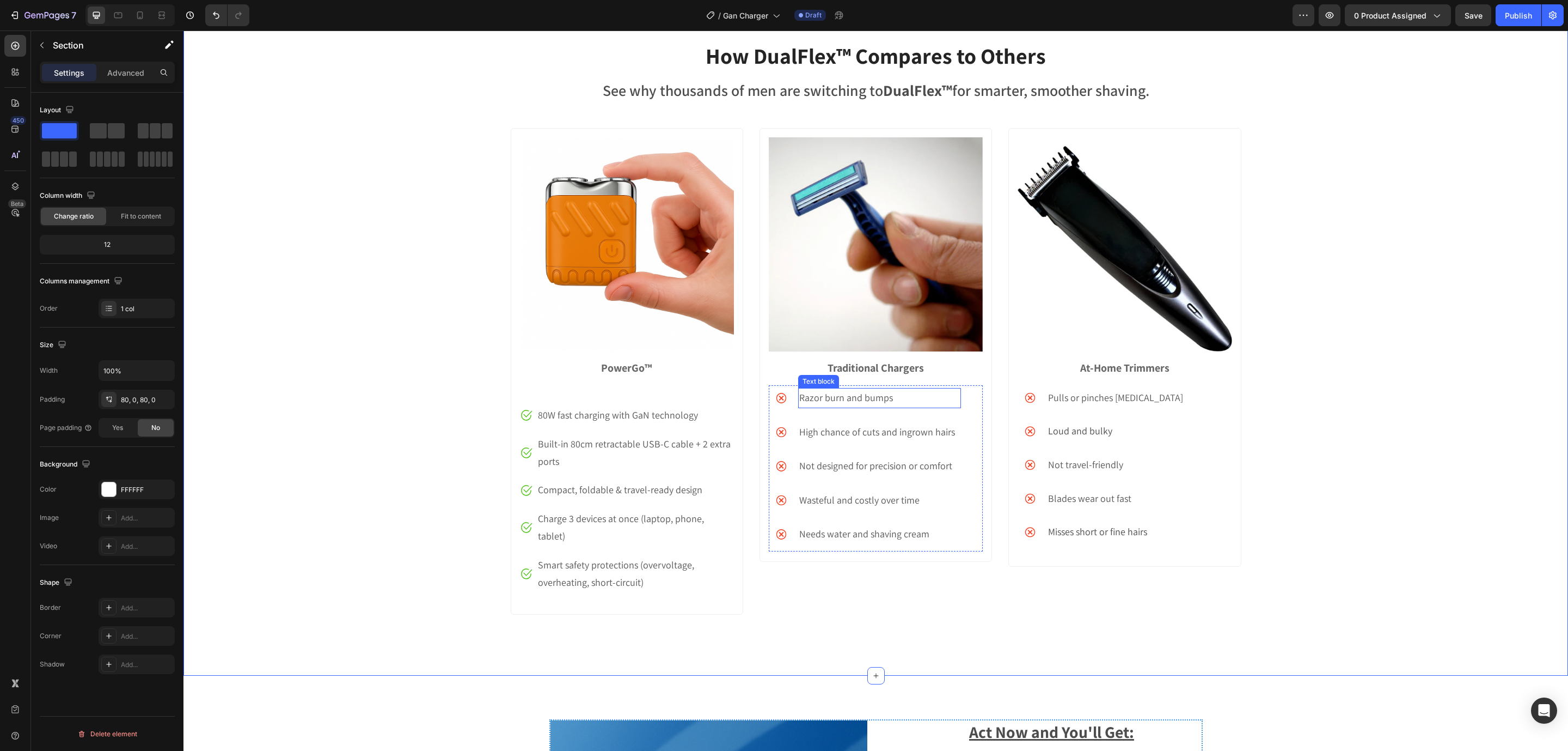
click at [827, 392] on p "Razor burn and bumps" at bounding box center [880, 398] width 161 height 18
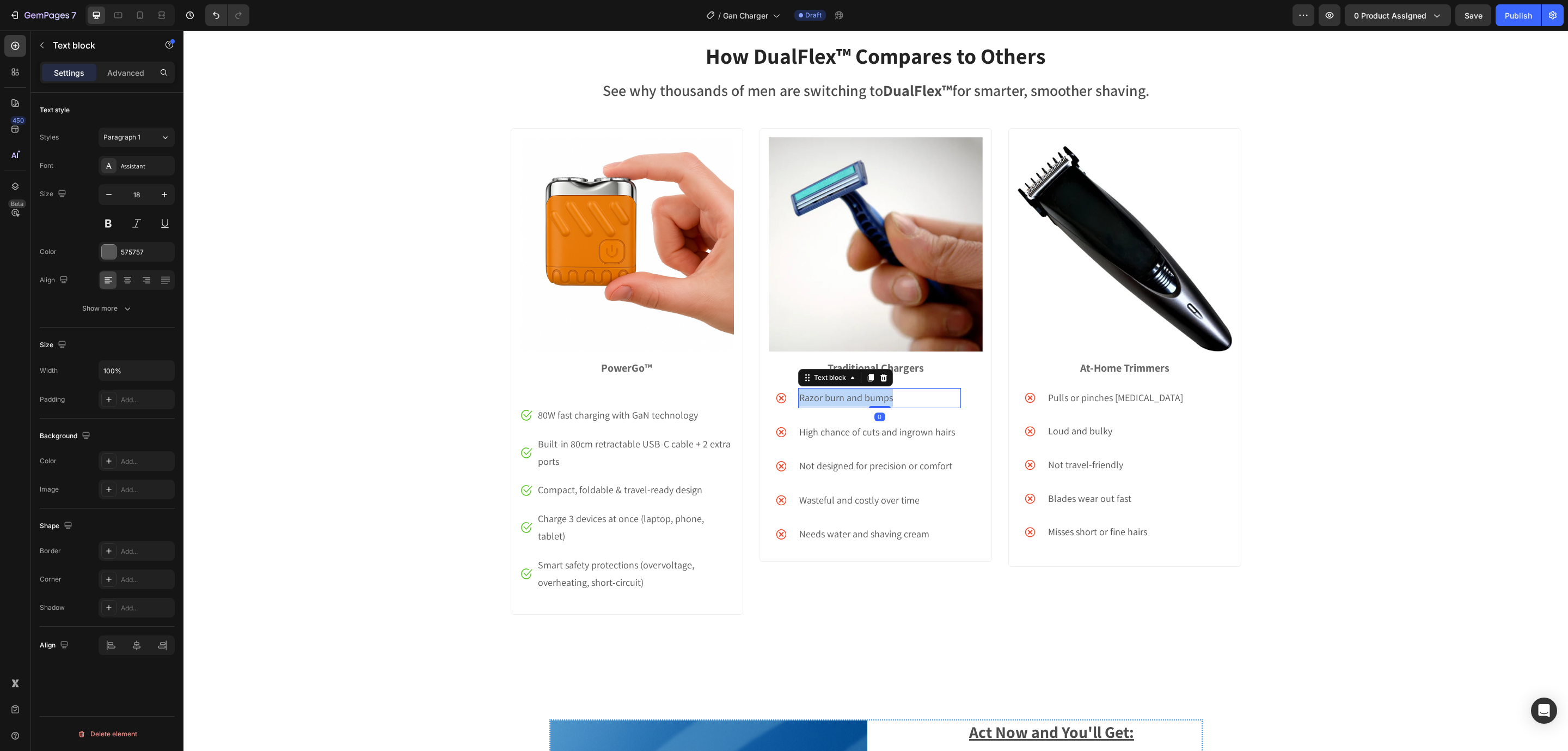
click at [825, 390] on p "Razor burn and bumps" at bounding box center [880, 398] width 161 height 18
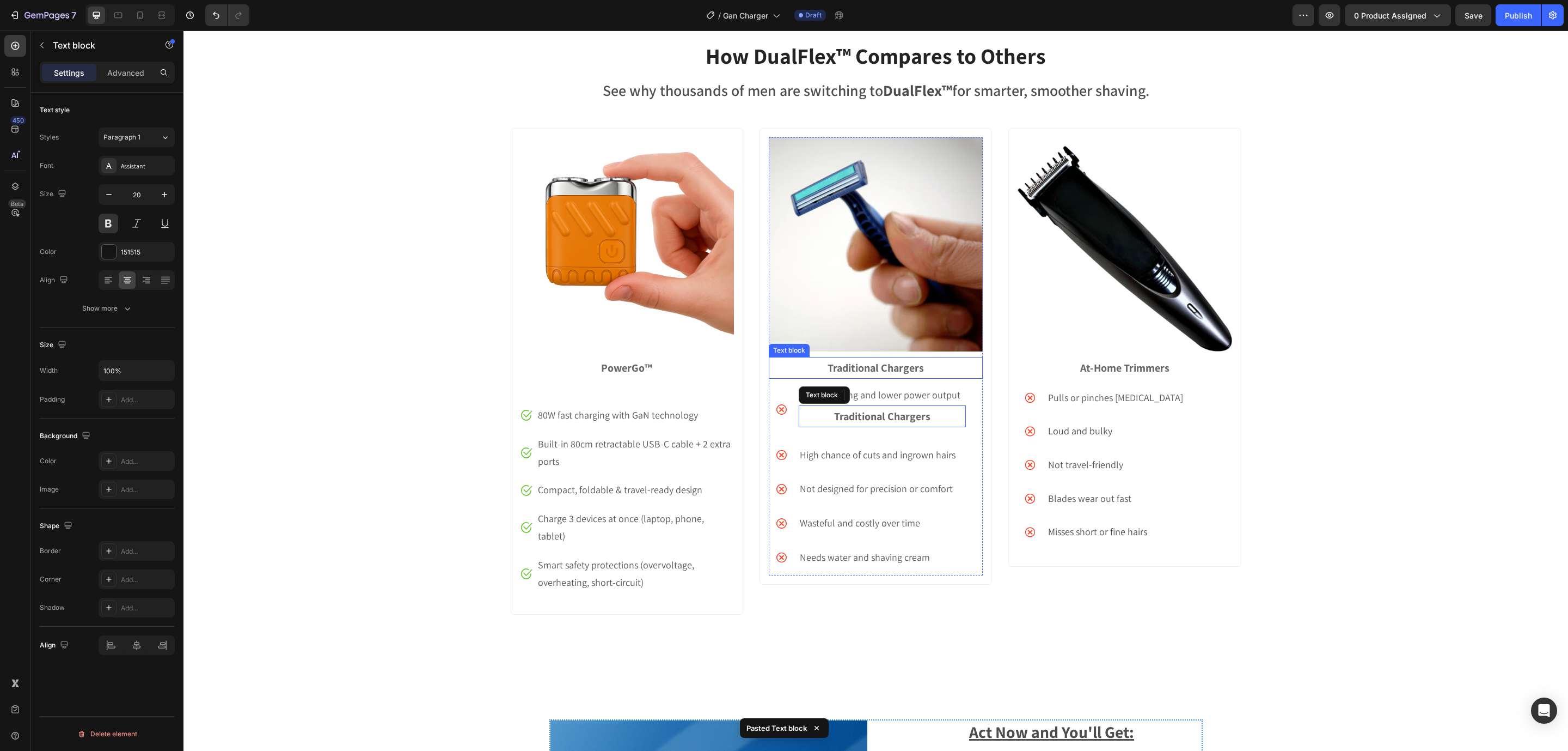
scroll to position [3483, 0]
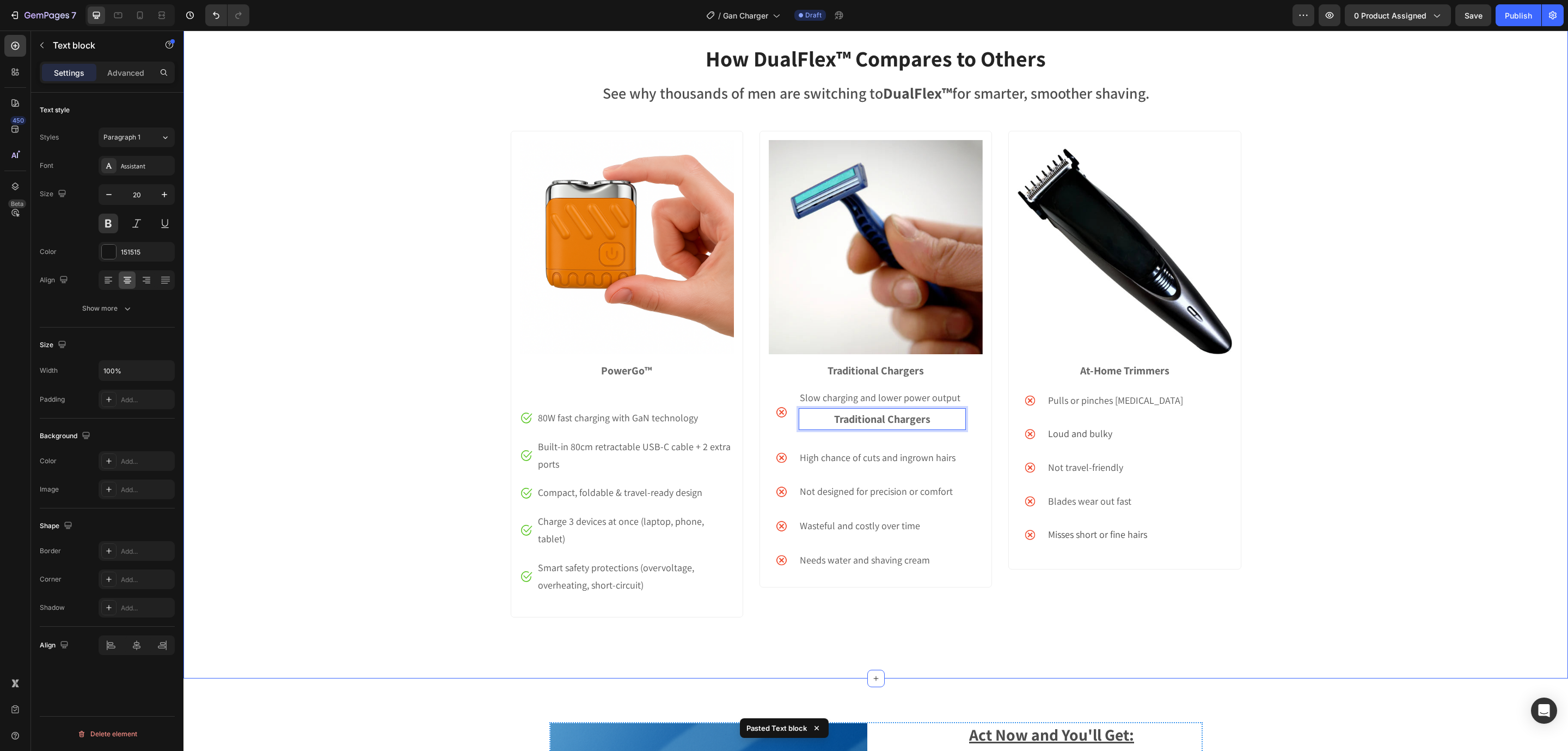
click at [1348, 473] on div "How DualFlex™ Compares to Others Heading See why thousands of men are switching…" at bounding box center [875, 339] width 1385 height 591
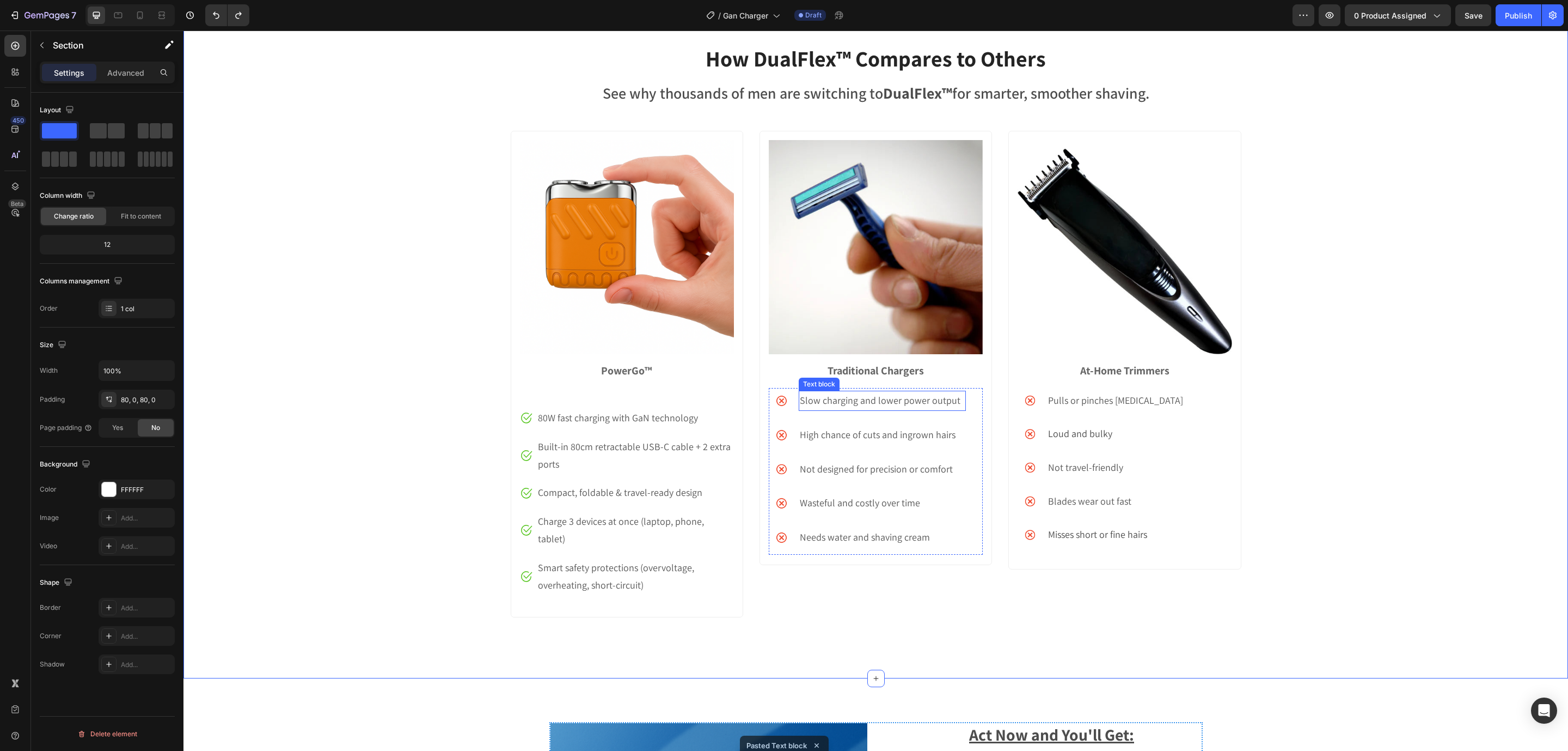
click at [816, 397] on p "Slow charging and lower power output" at bounding box center [882, 400] width 165 height 18
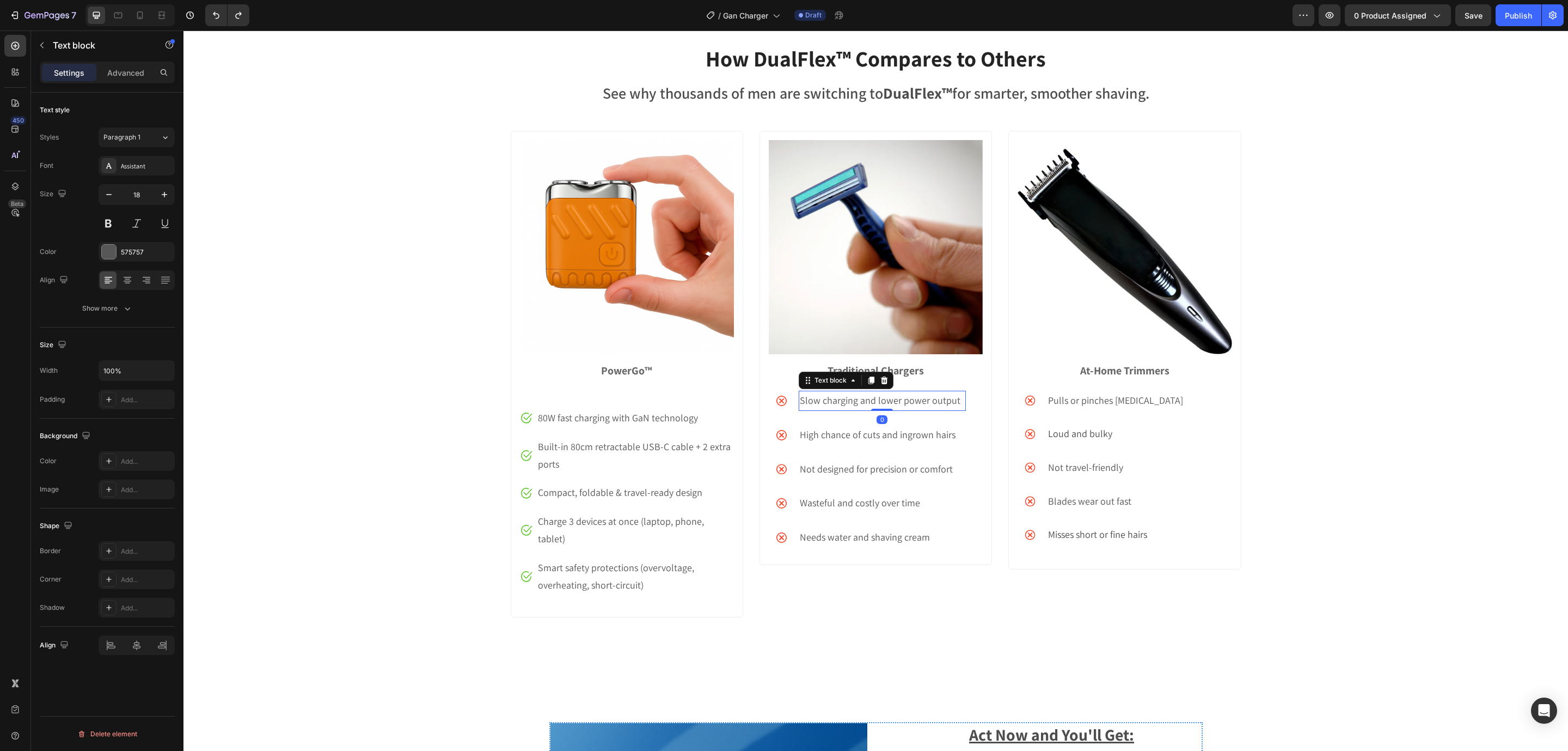
click at [816, 397] on p "Slow charging and lower power output" at bounding box center [882, 400] width 165 height 18
click at [870, 429] on p "High chance of cuts and ingrown hairs" at bounding box center [882, 434] width 165 height 18
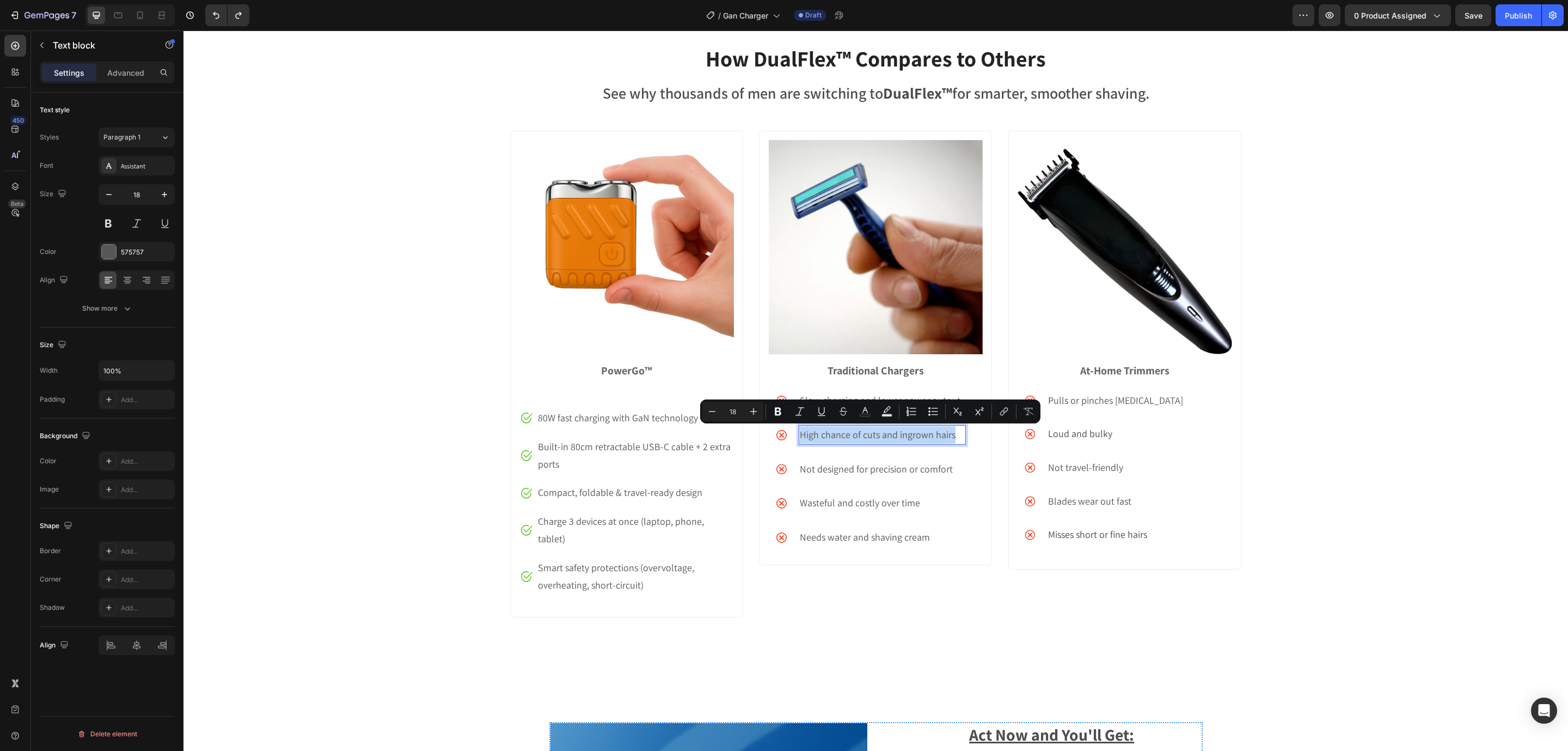
scroll to position [3482, 0]
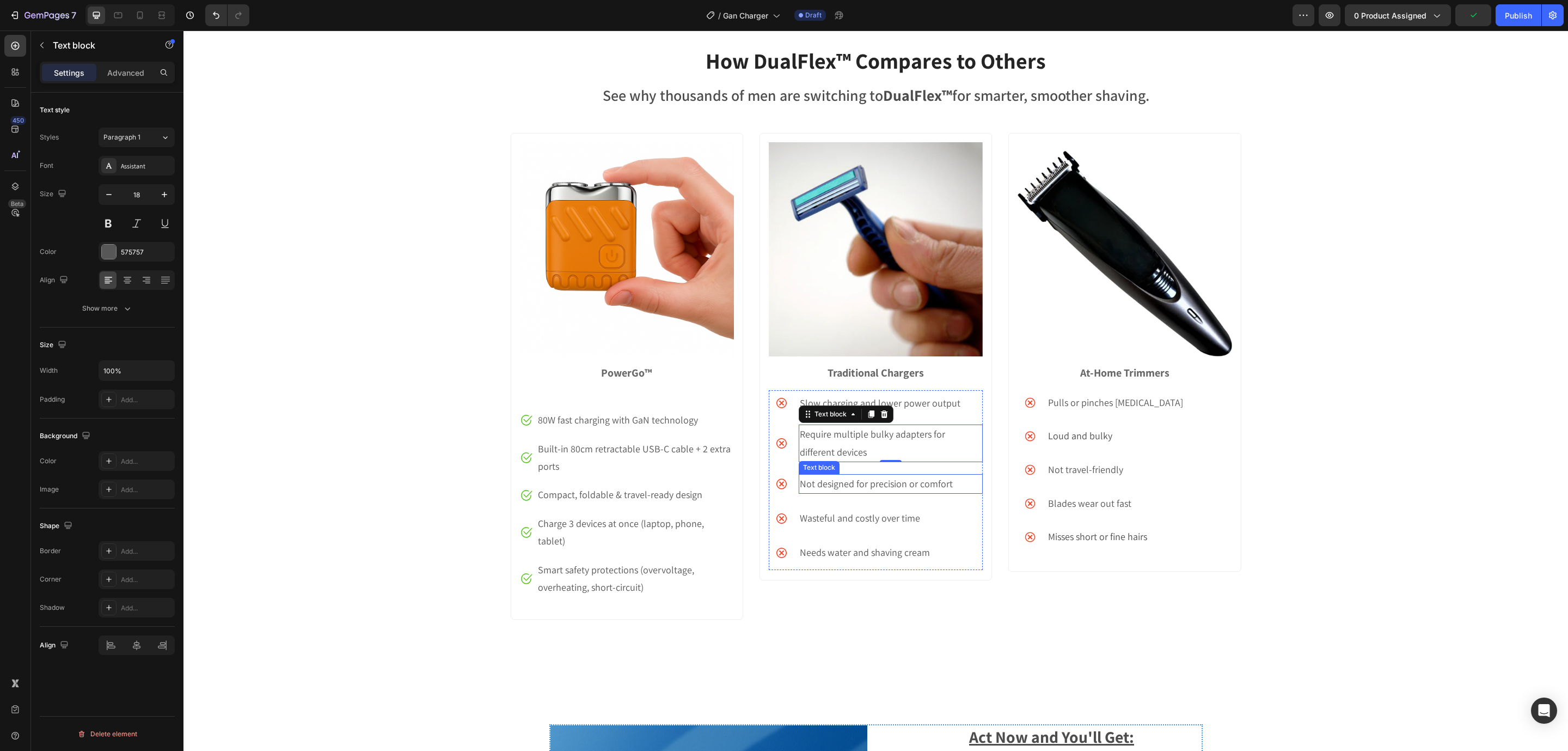
click at [866, 478] on p "Not designed for precision or comfort" at bounding box center [891, 484] width 182 height 18
click at [845, 522] on p "Wasteful and costly over time" at bounding box center [891, 518] width 182 height 18
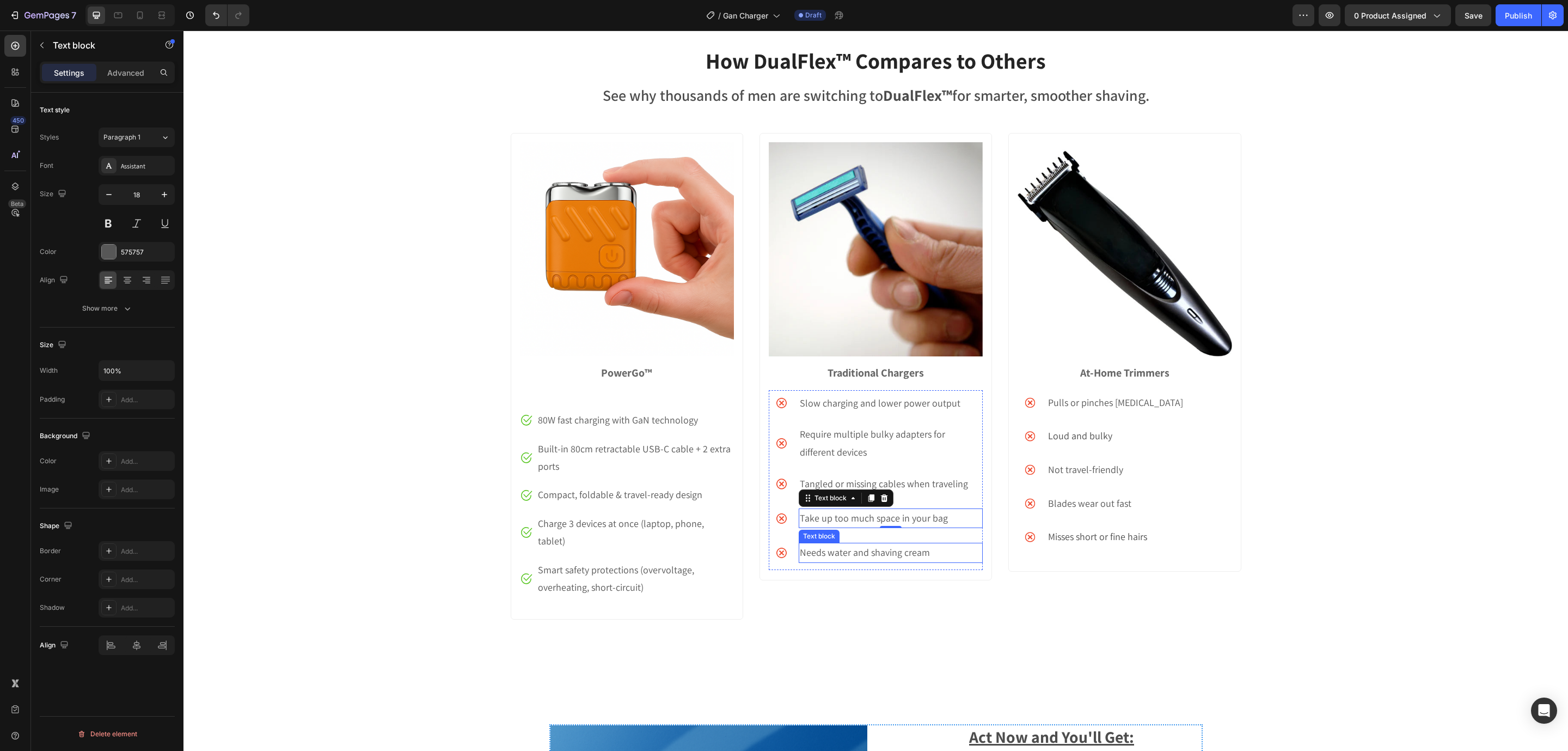
click at [833, 543] on div "Needs water and shaving cream" at bounding box center [891, 552] width 184 height 19
click at [1467, 392] on div "How DualFlex™ Compares to Others Heading See why thousands of men are switching…" at bounding box center [875, 340] width 1385 height 591
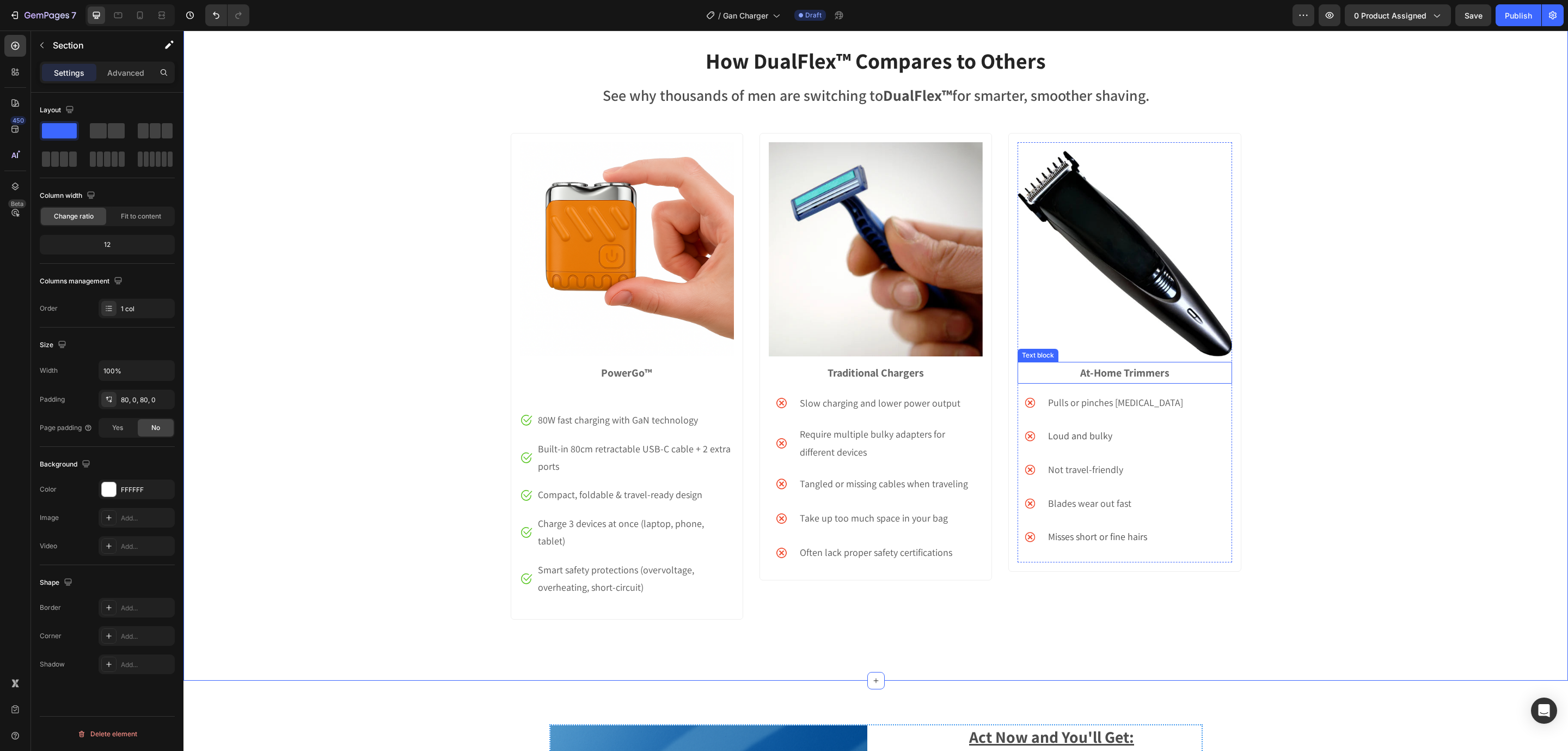
click at [1102, 373] on strong "At-Home Trimmers" at bounding box center [1125, 372] width 89 height 14
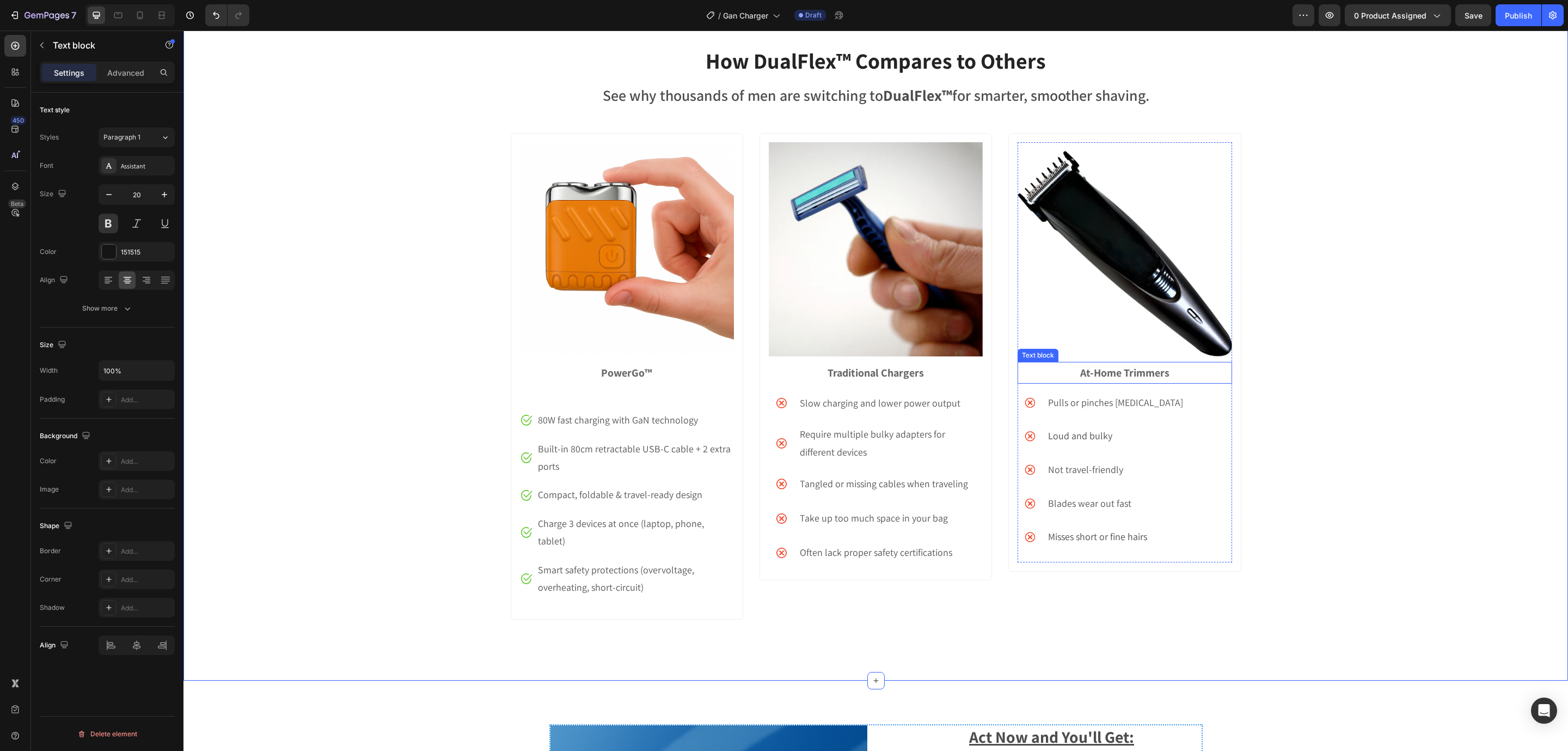
click at [1102, 373] on strong "At-Home Trimmers" at bounding box center [1125, 372] width 89 height 14
click at [1060, 409] on p "Pulls or pinches facial hair" at bounding box center [1118, 403] width 140 height 18
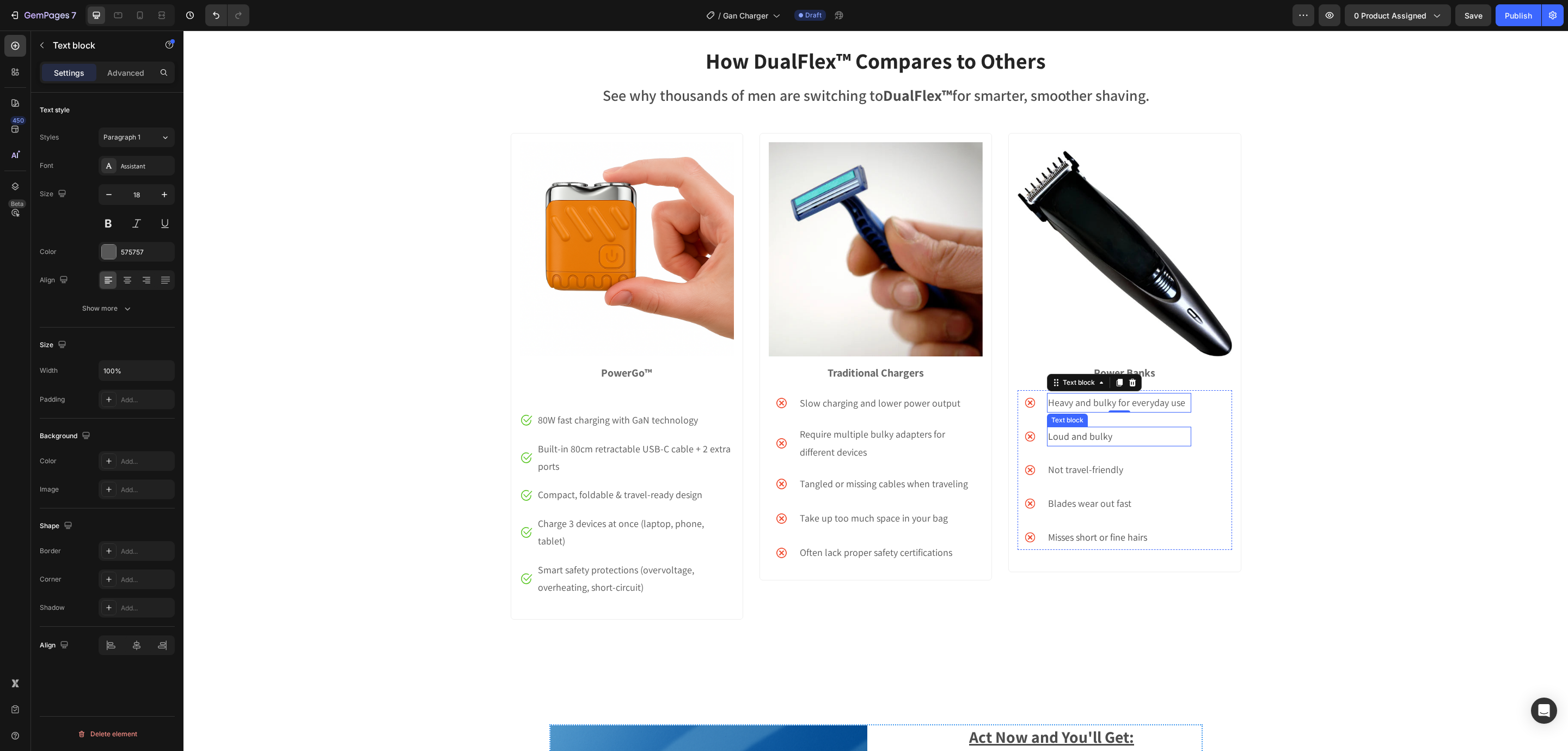
click at [1085, 430] on p "Loud and bulky" at bounding box center [1119, 436] width 142 height 18
click at [1090, 470] on p "Not travel-friendly" at bounding box center [1119, 470] width 142 height 18
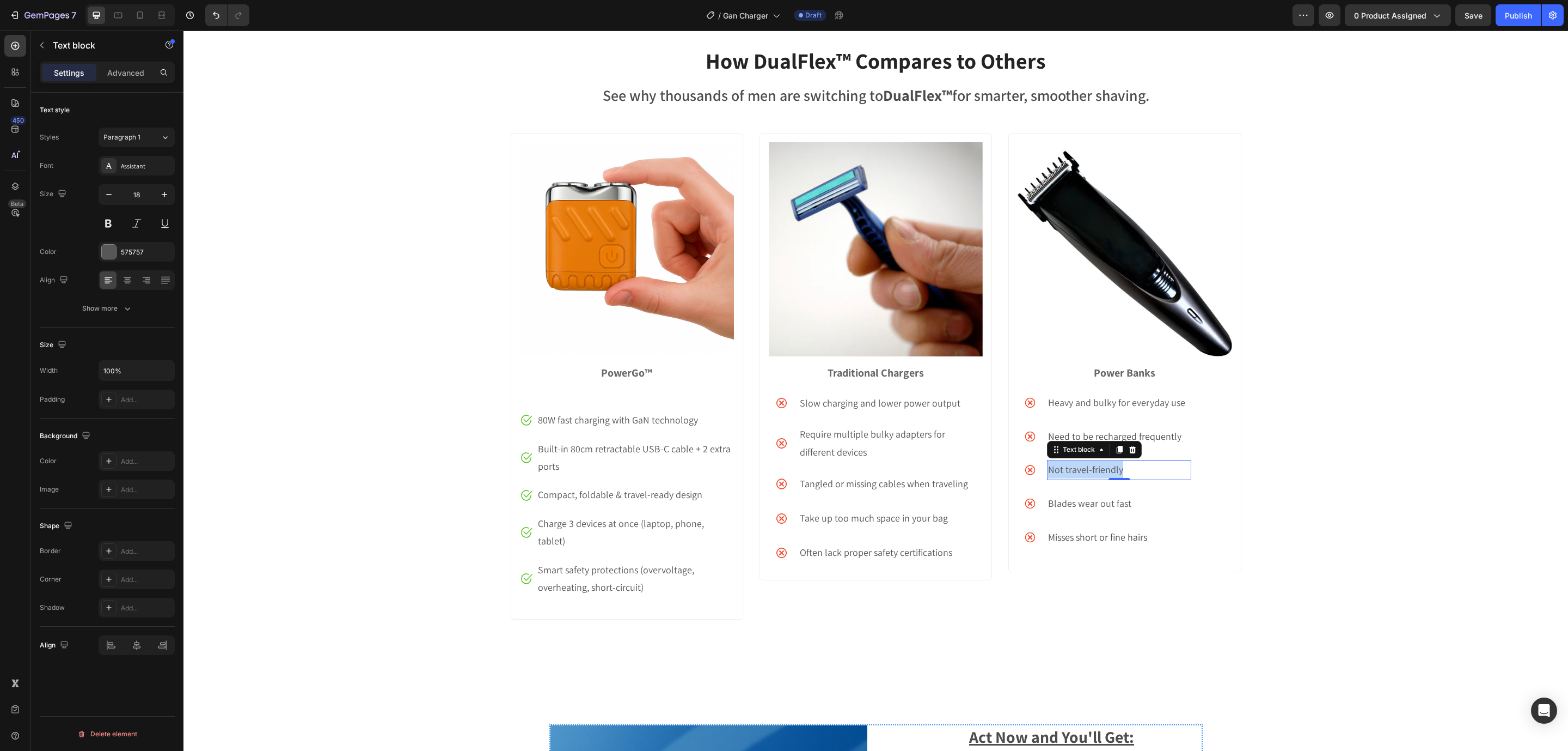
click at [1090, 470] on p "Not travel-friendly" at bounding box center [1119, 470] width 142 height 18
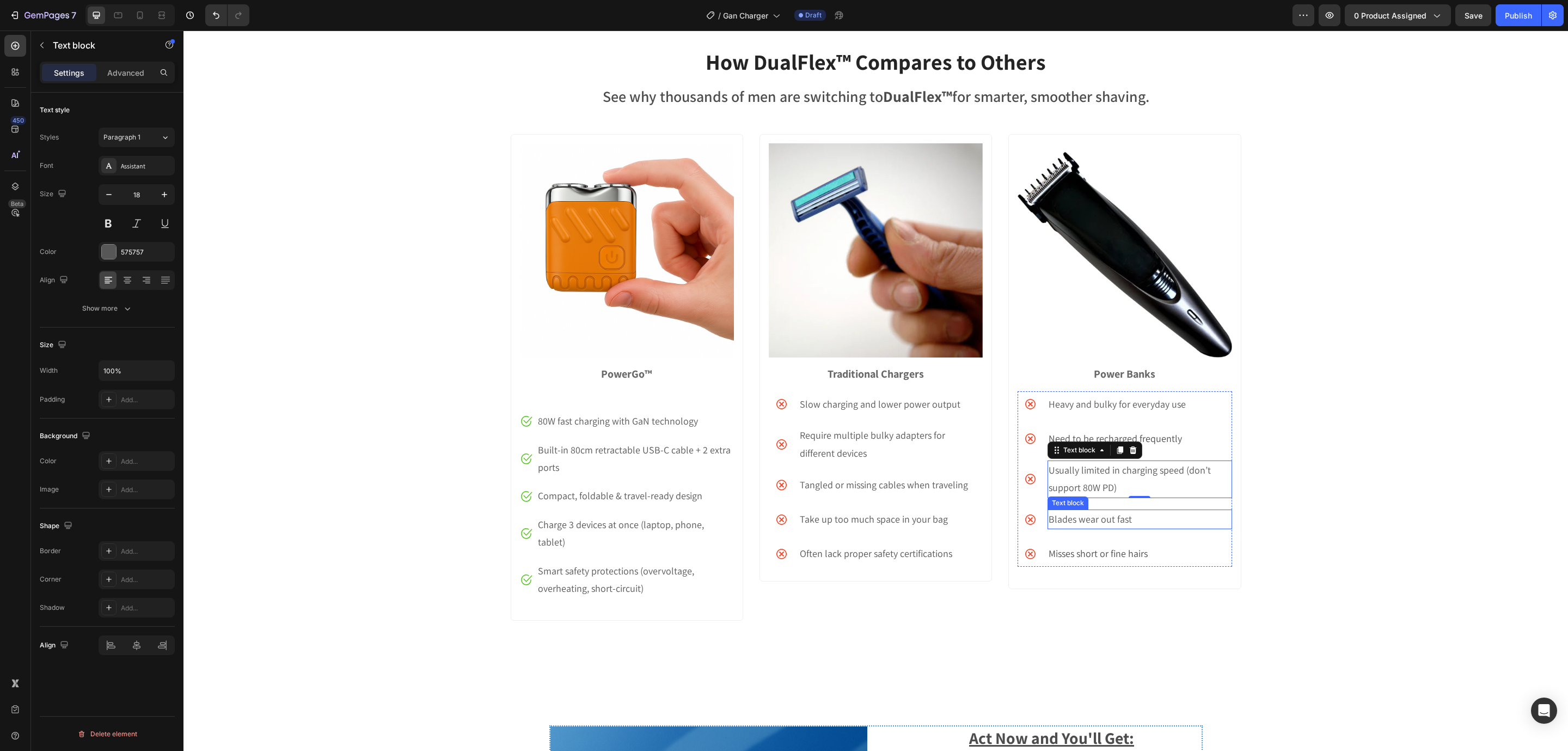
click at [1085, 515] on p "Blades wear out fast" at bounding box center [1139, 519] width 182 height 18
click at [1087, 557] on p "Misses short or fine hairs" at bounding box center [1139, 553] width 182 height 18
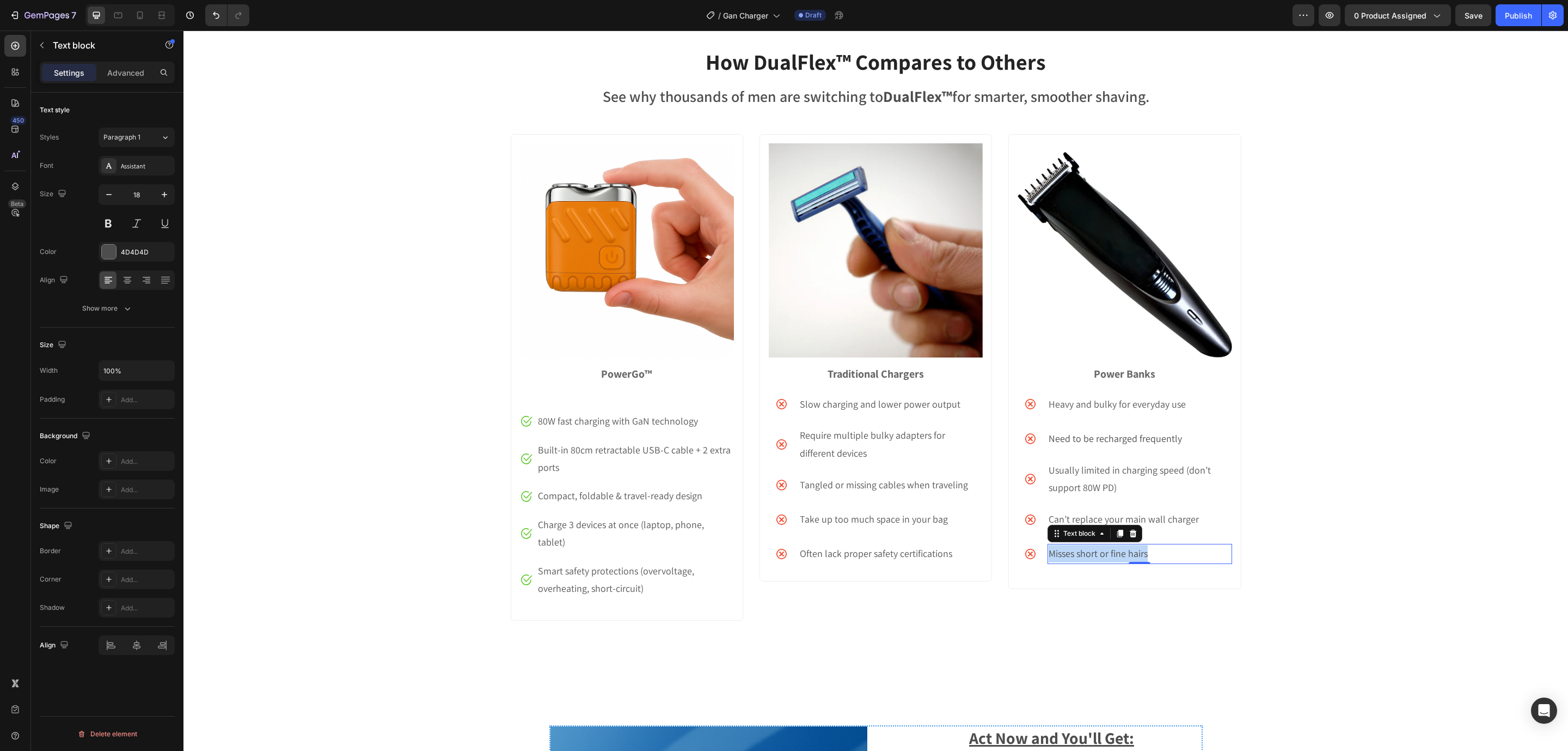
click at [1087, 557] on p "Misses short or fine hairs" at bounding box center [1139, 553] width 182 height 18
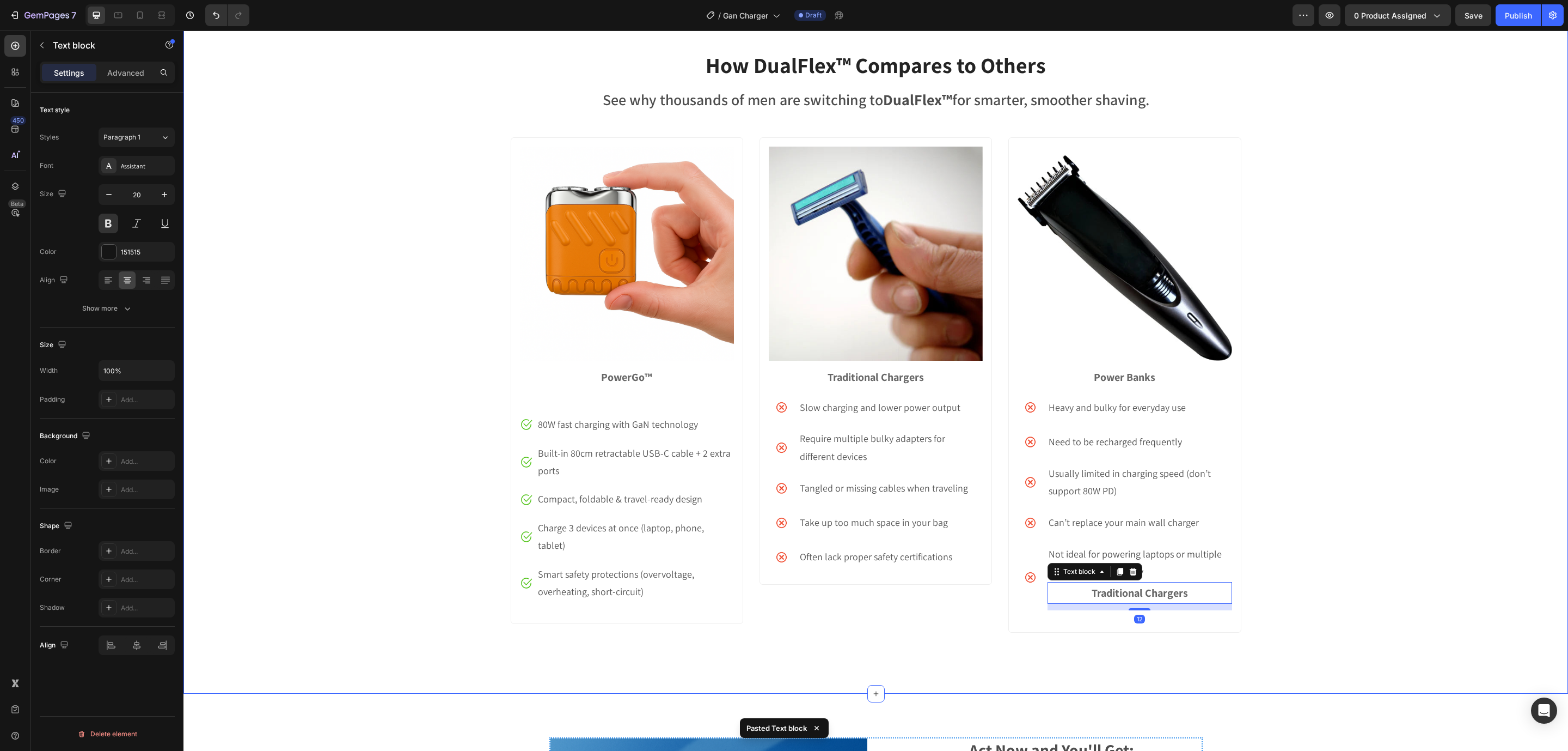
click at [1334, 526] on div "How DualFlex™ Compares to Others Heading See why thousands of men are switching…" at bounding box center [875, 349] width 1385 height 600
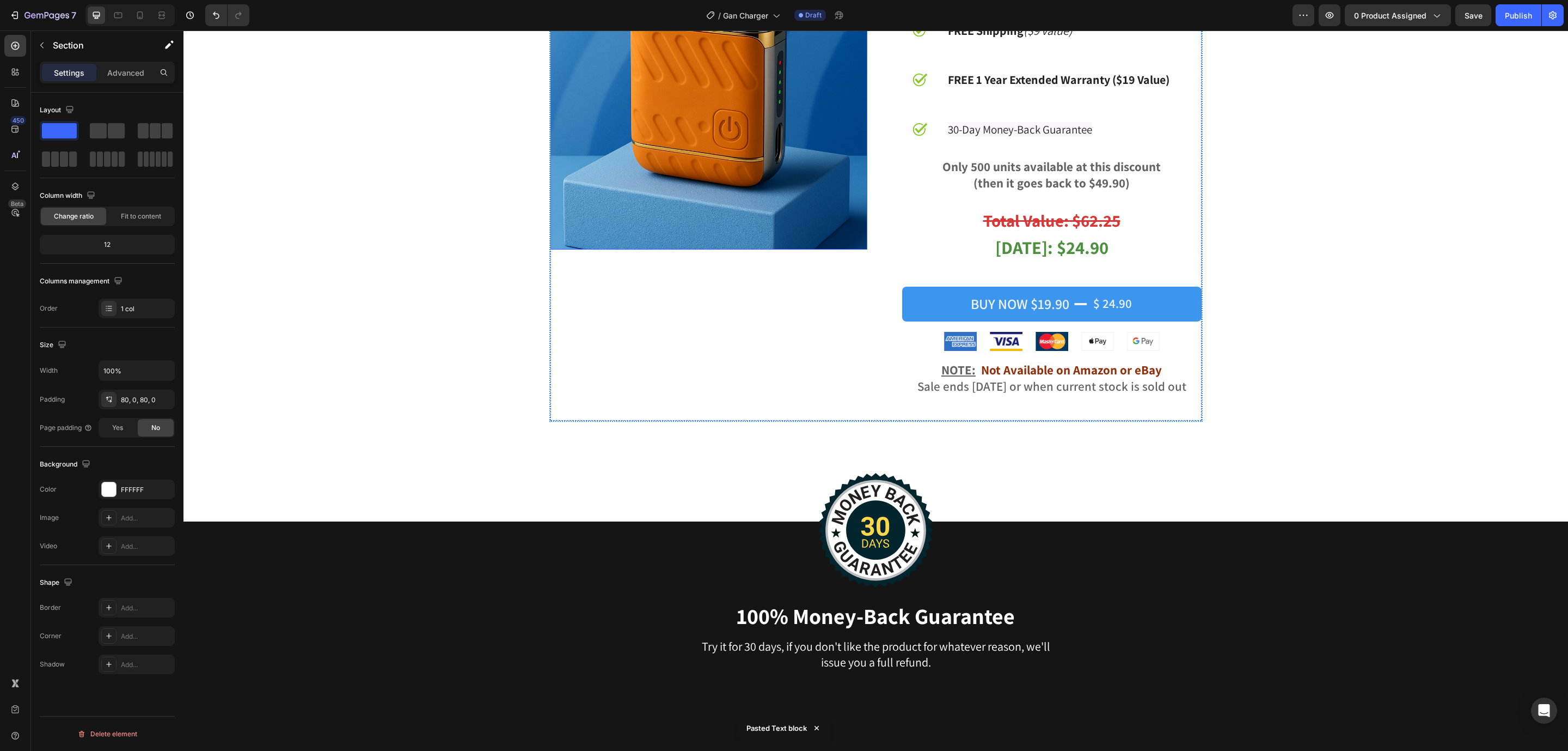
scroll to position [4049, 0]
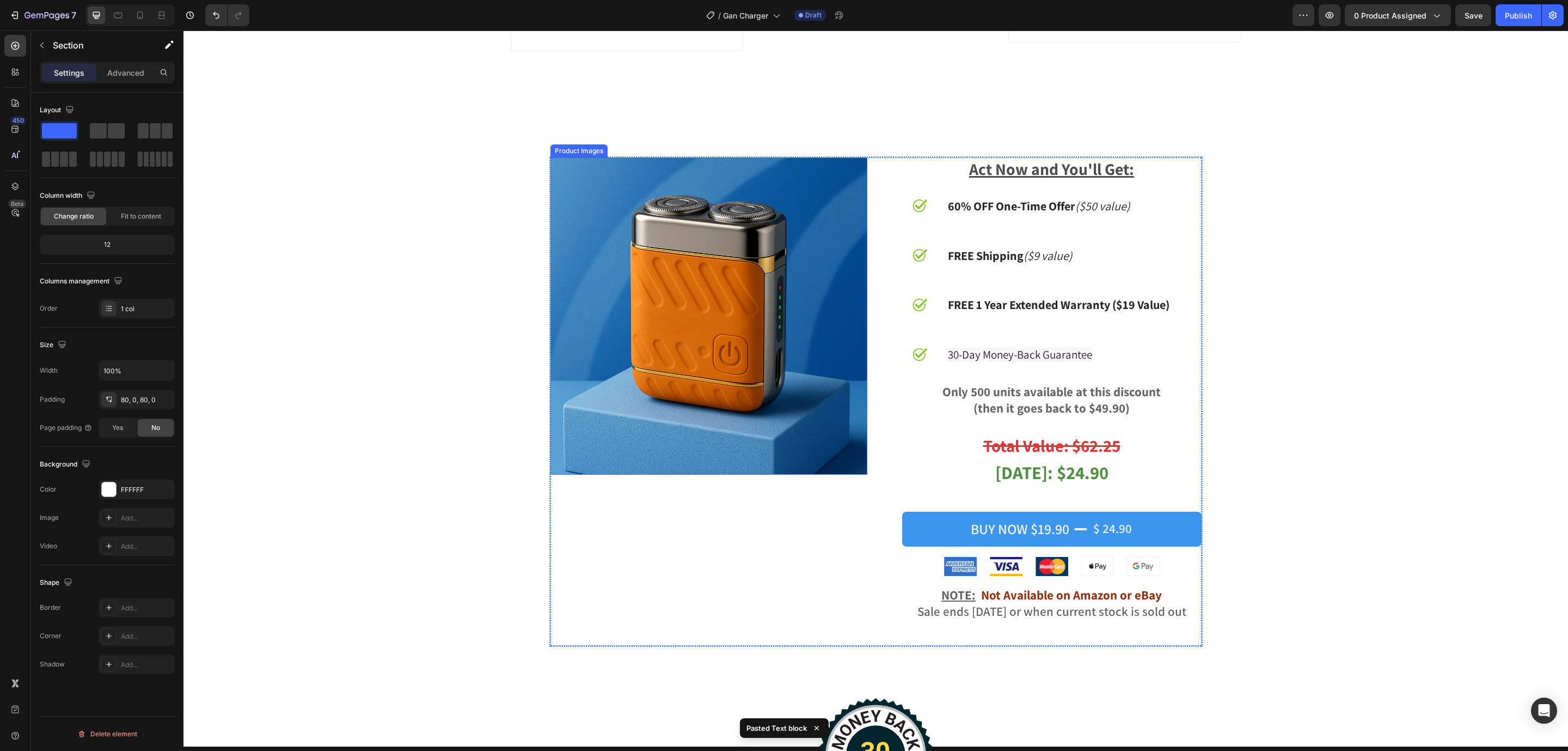
click at [626, 288] on img at bounding box center [709, 316] width 317 height 317
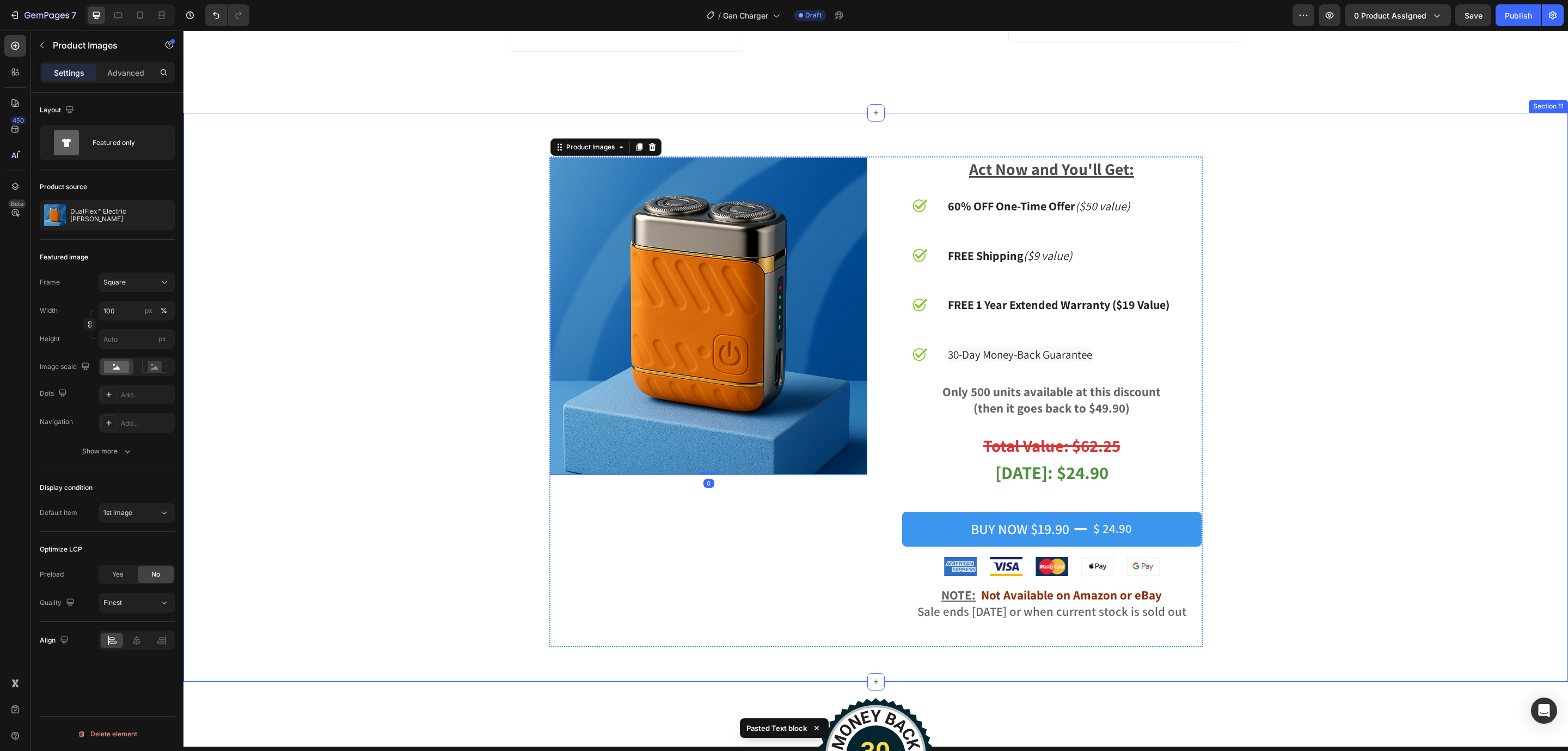
click at [1374, 322] on div "Product Images 0 Act Now and You'll Get: Text Block Image 60% OFF One-Time Offe…" at bounding box center [876, 406] width 1368 height 499
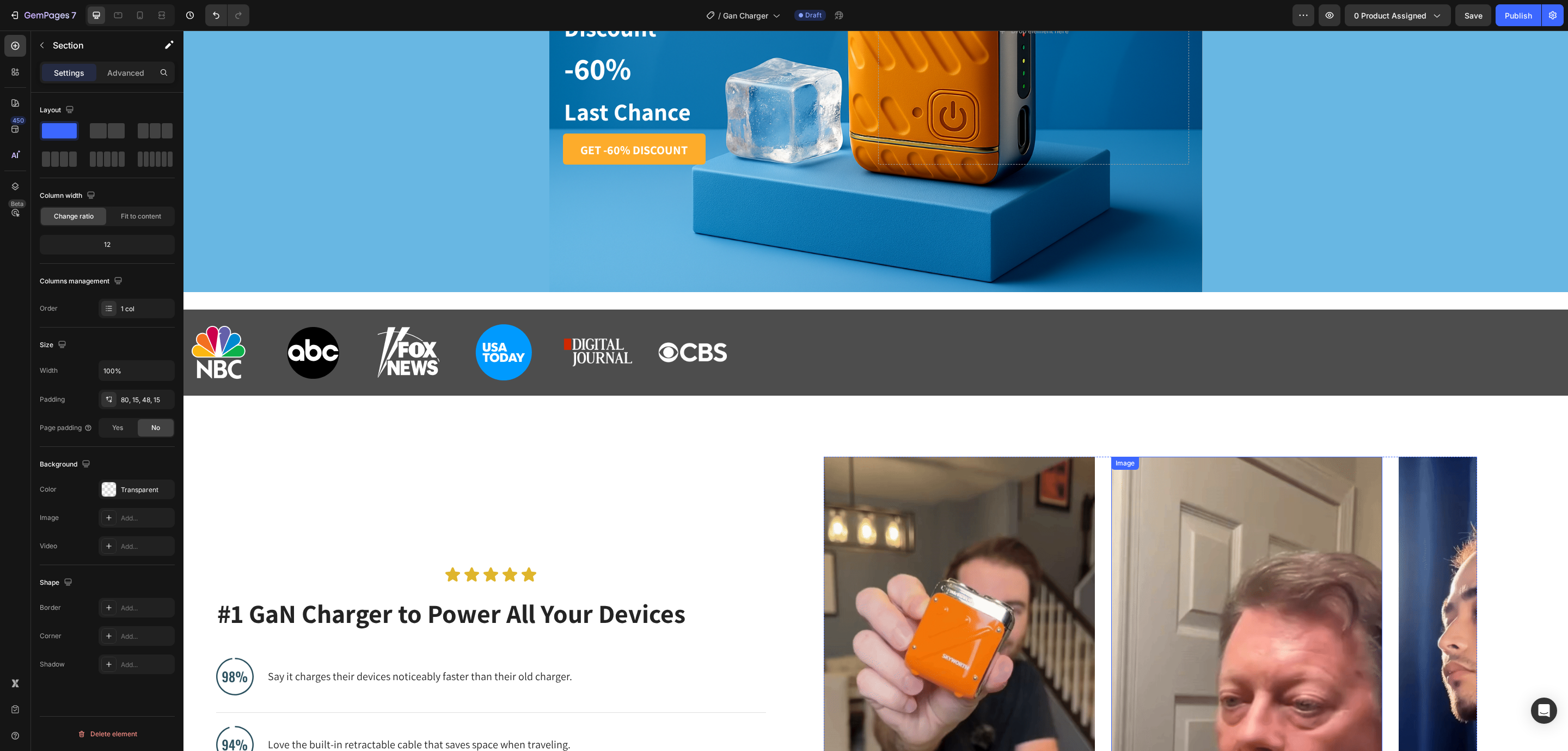
scroll to position [488, 0]
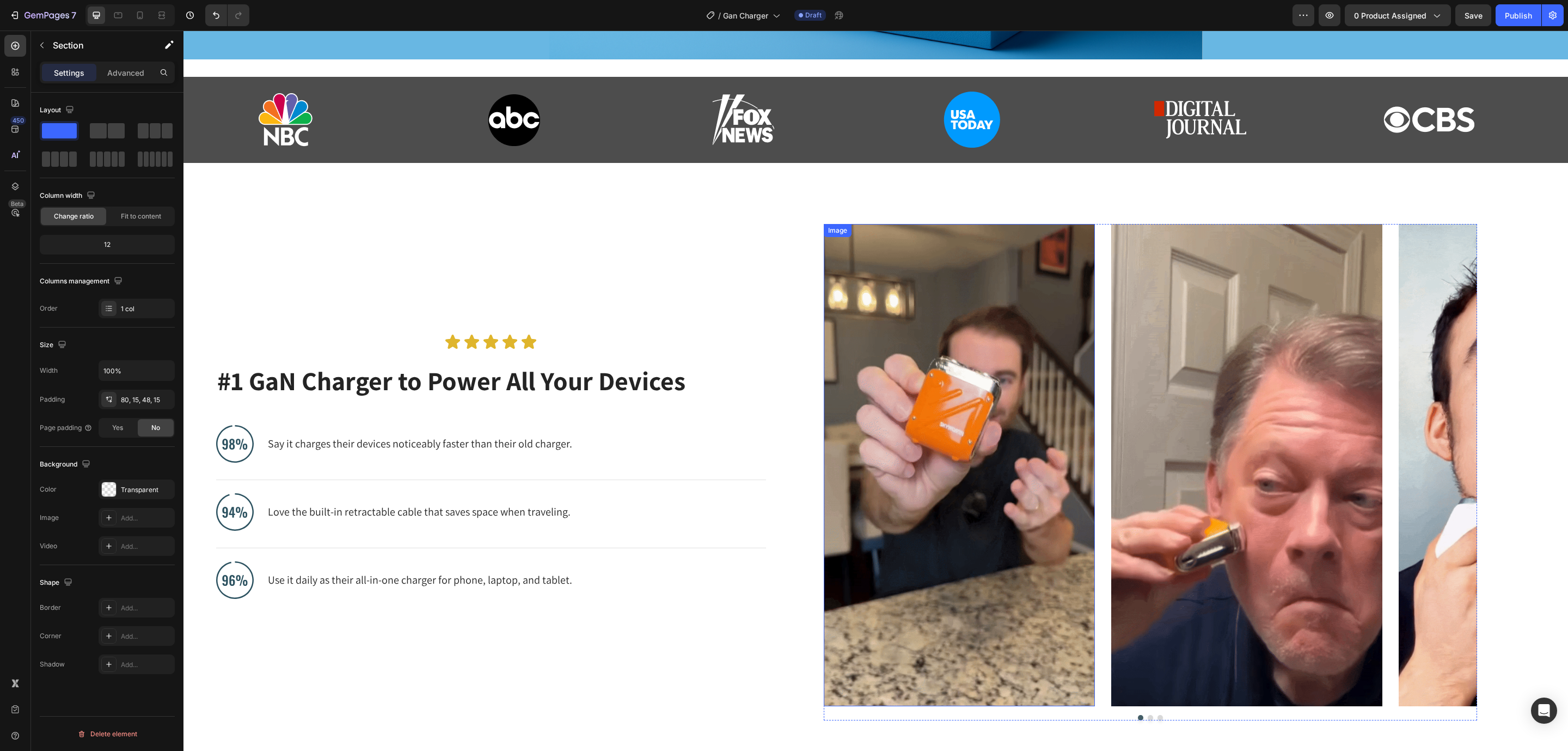
click at [908, 368] on img at bounding box center [959, 465] width 271 height 482
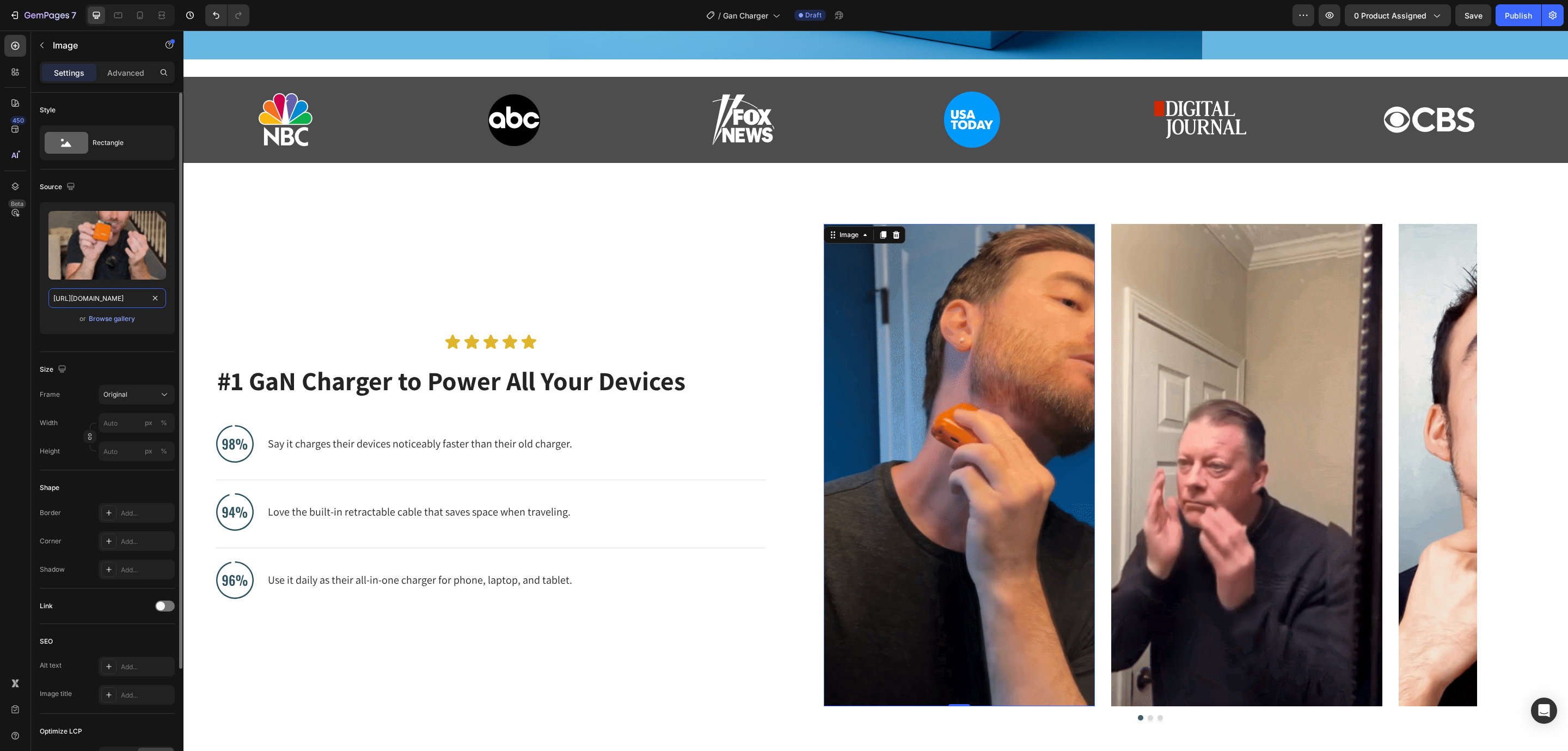
click at [87, 306] on input "https://cdn.shopify.com/s/files/1/0144/9571/1296/files/gempages_498748544581108…" at bounding box center [107, 298] width 117 height 19
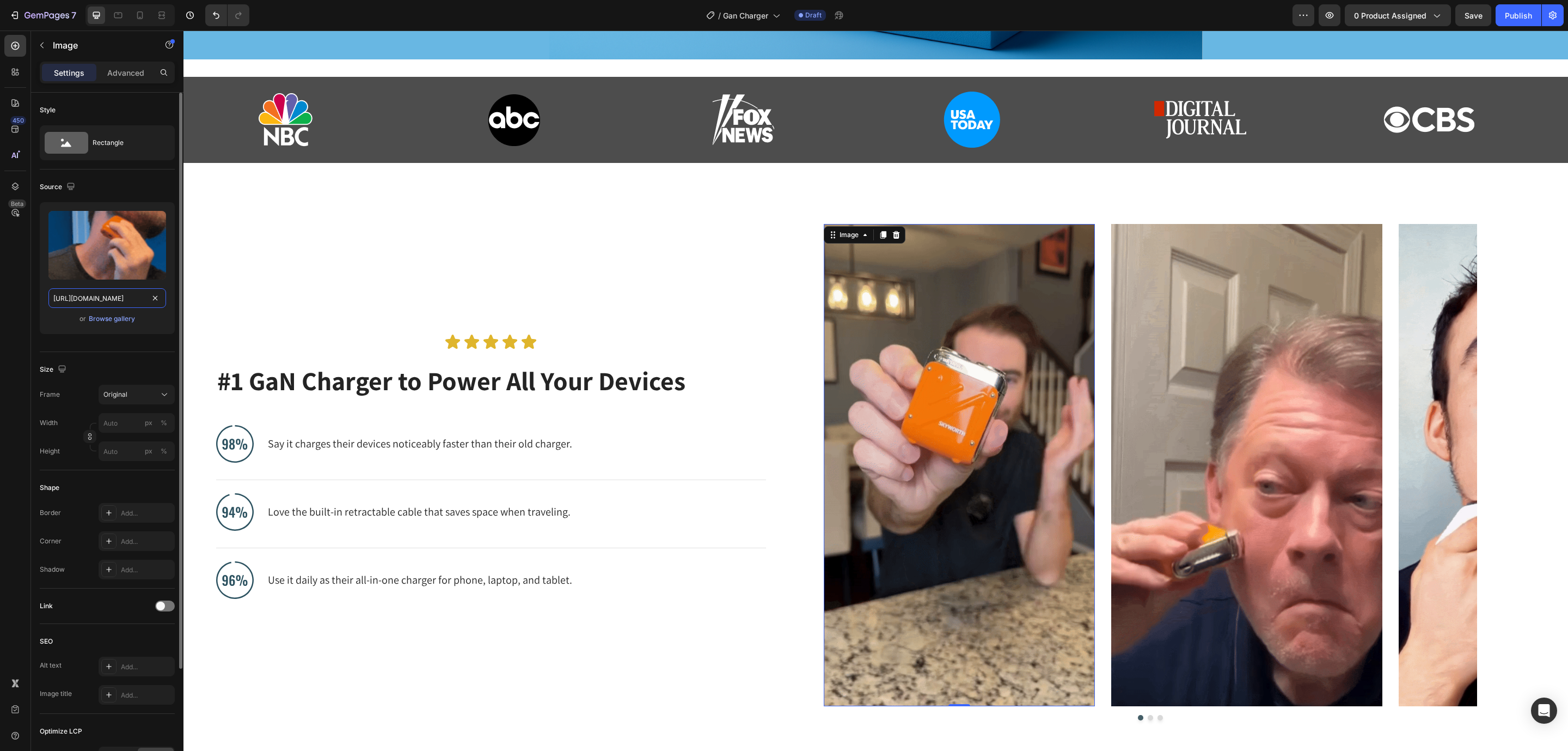
click at [87, 306] on input "https://cdn.shopify.com/s/files/1/0144/9571/1296/files/gempages_498748544581108…" at bounding box center [107, 298] width 117 height 19
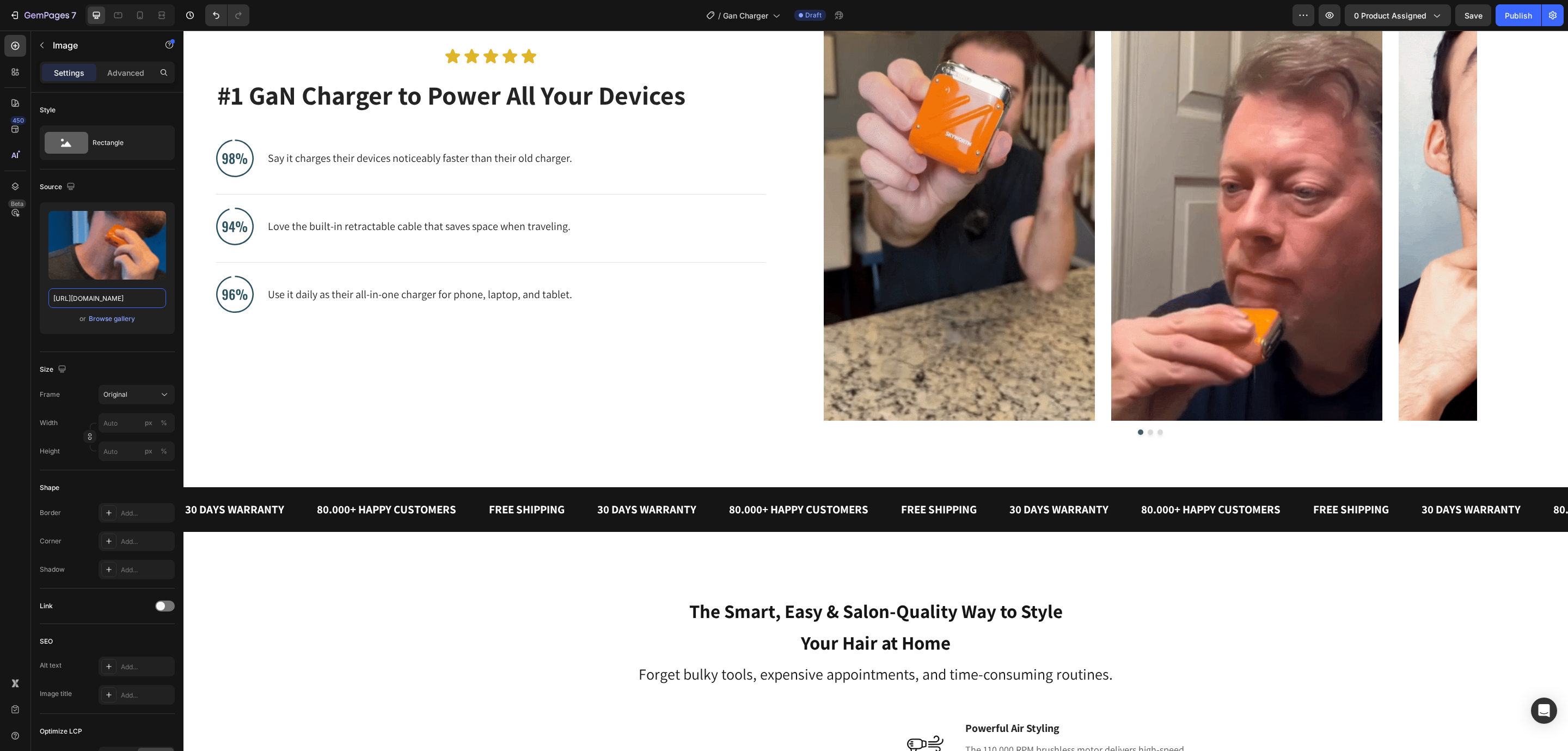
scroll to position [736, 0]
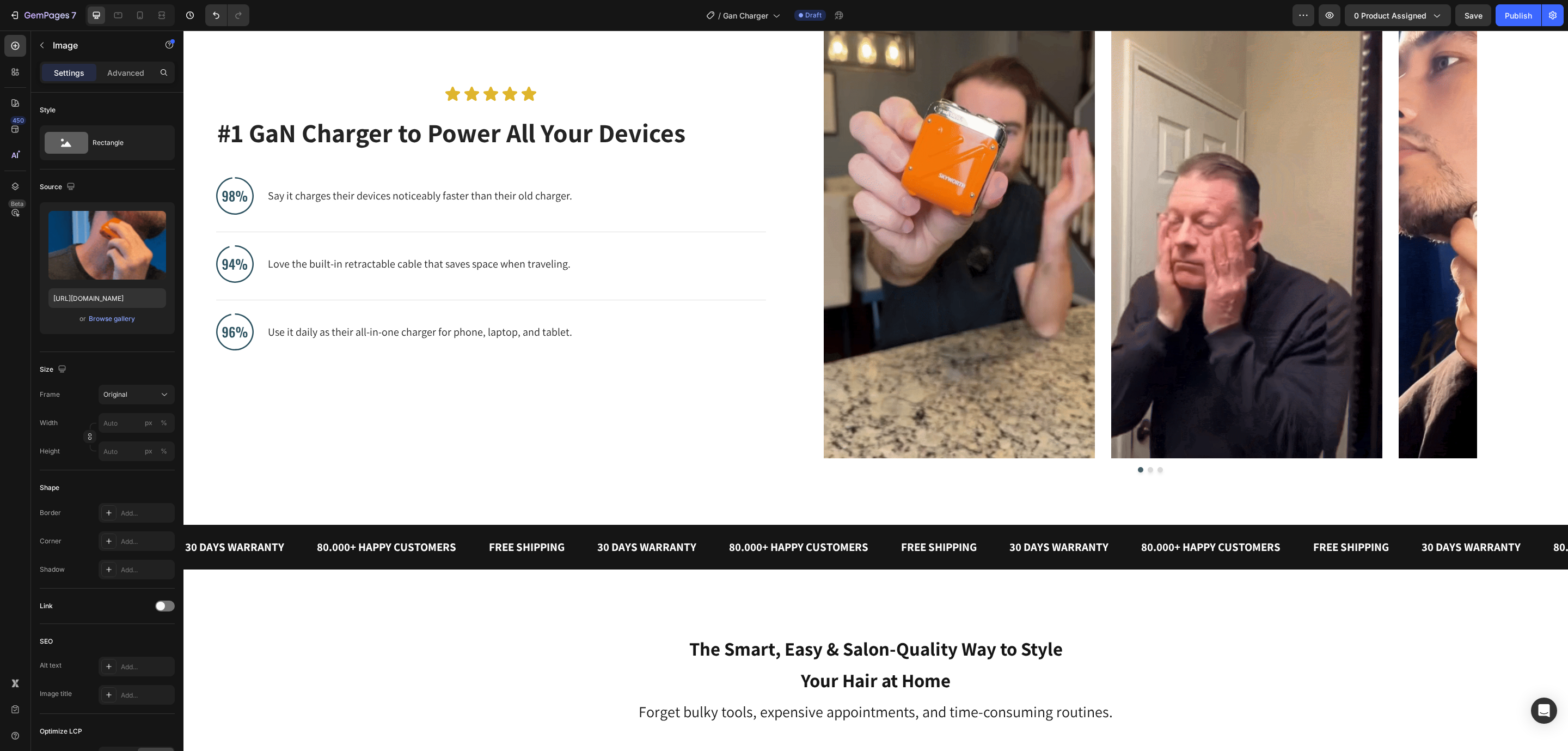
click at [947, 263] on img at bounding box center [959, 217] width 271 height 482
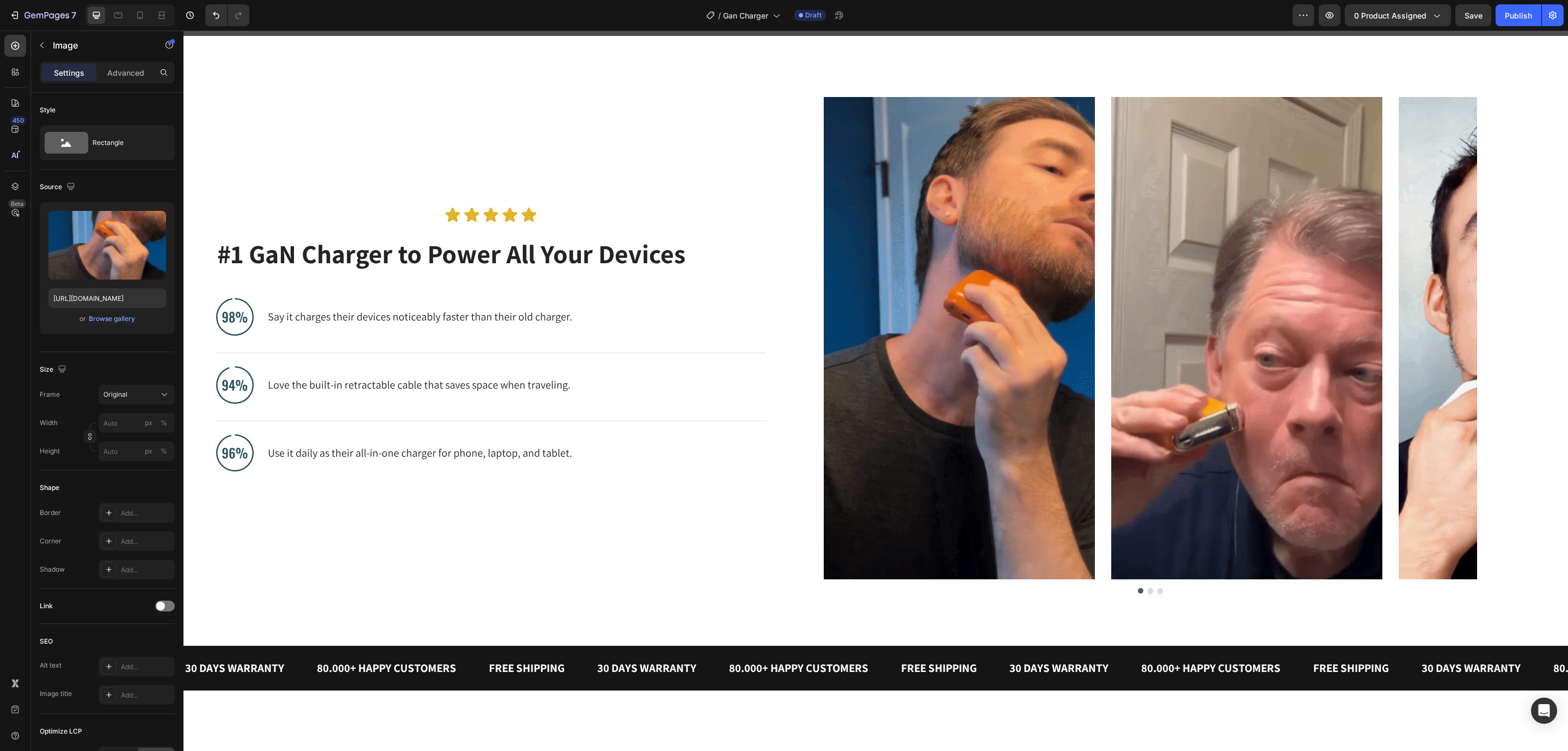
scroll to position [572, 0]
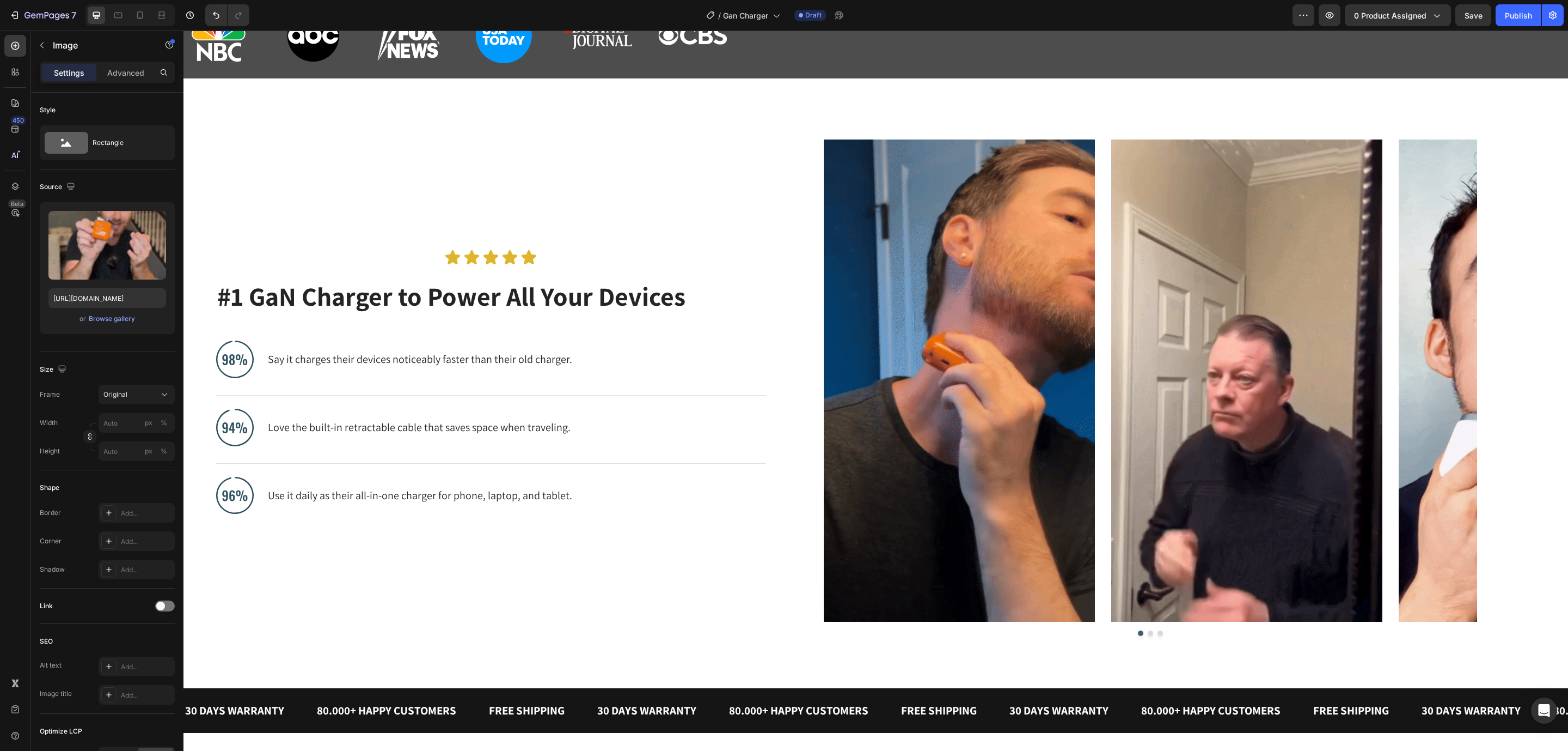
click at [933, 317] on img at bounding box center [959, 381] width 271 height 482
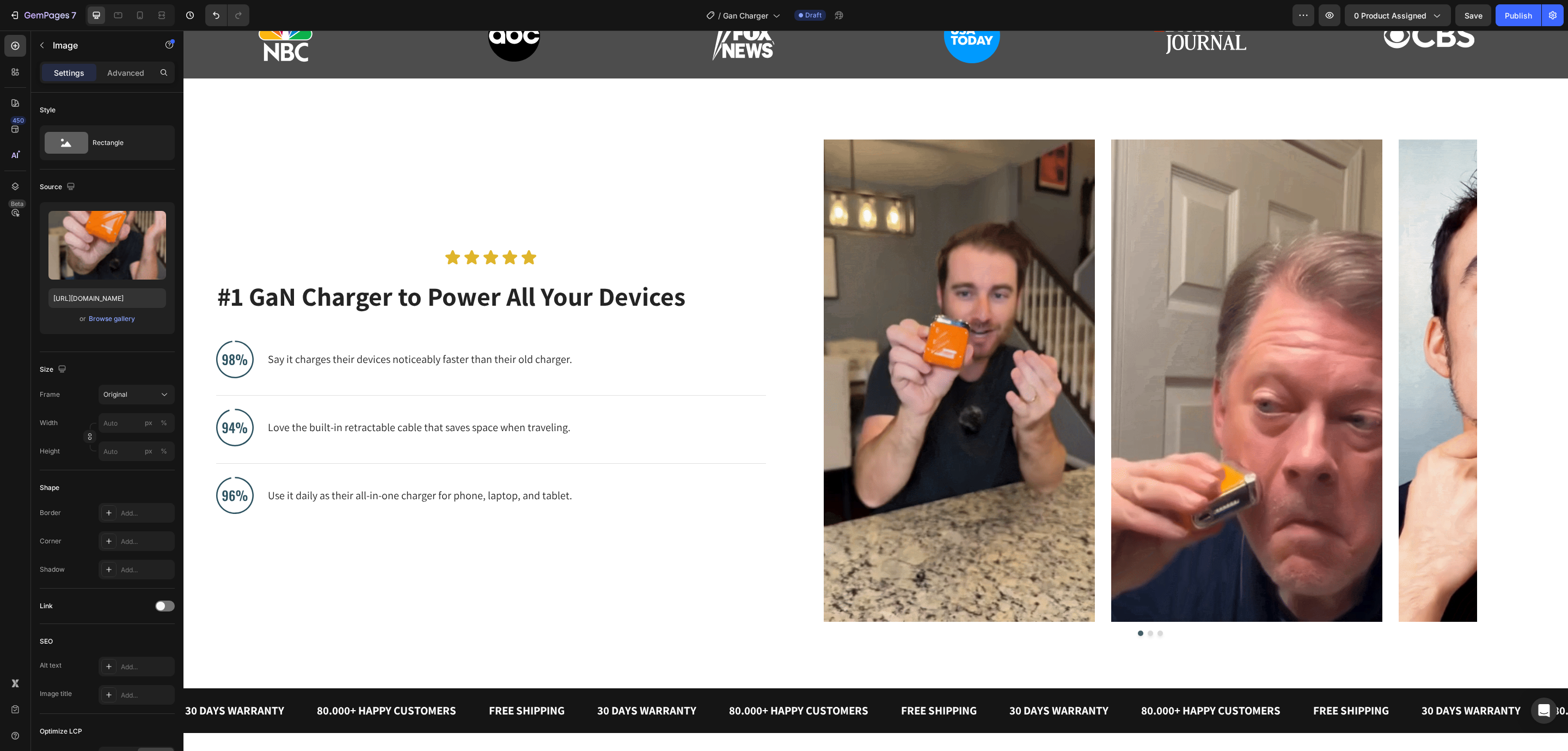
click at [967, 370] on img at bounding box center [959, 381] width 271 height 482
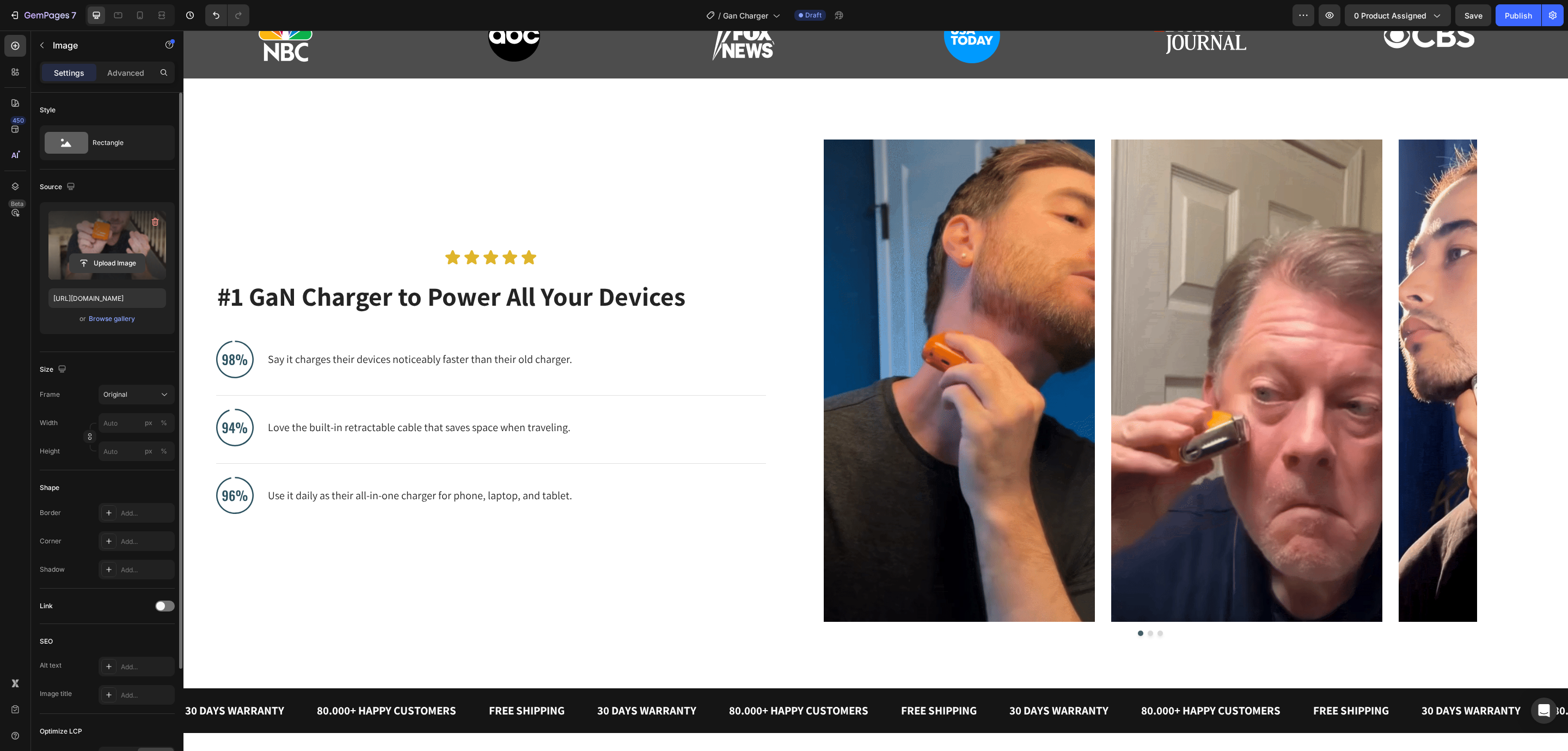
click at [107, 261] on input "file" at bounding box center [107, 263] width 75 height 18
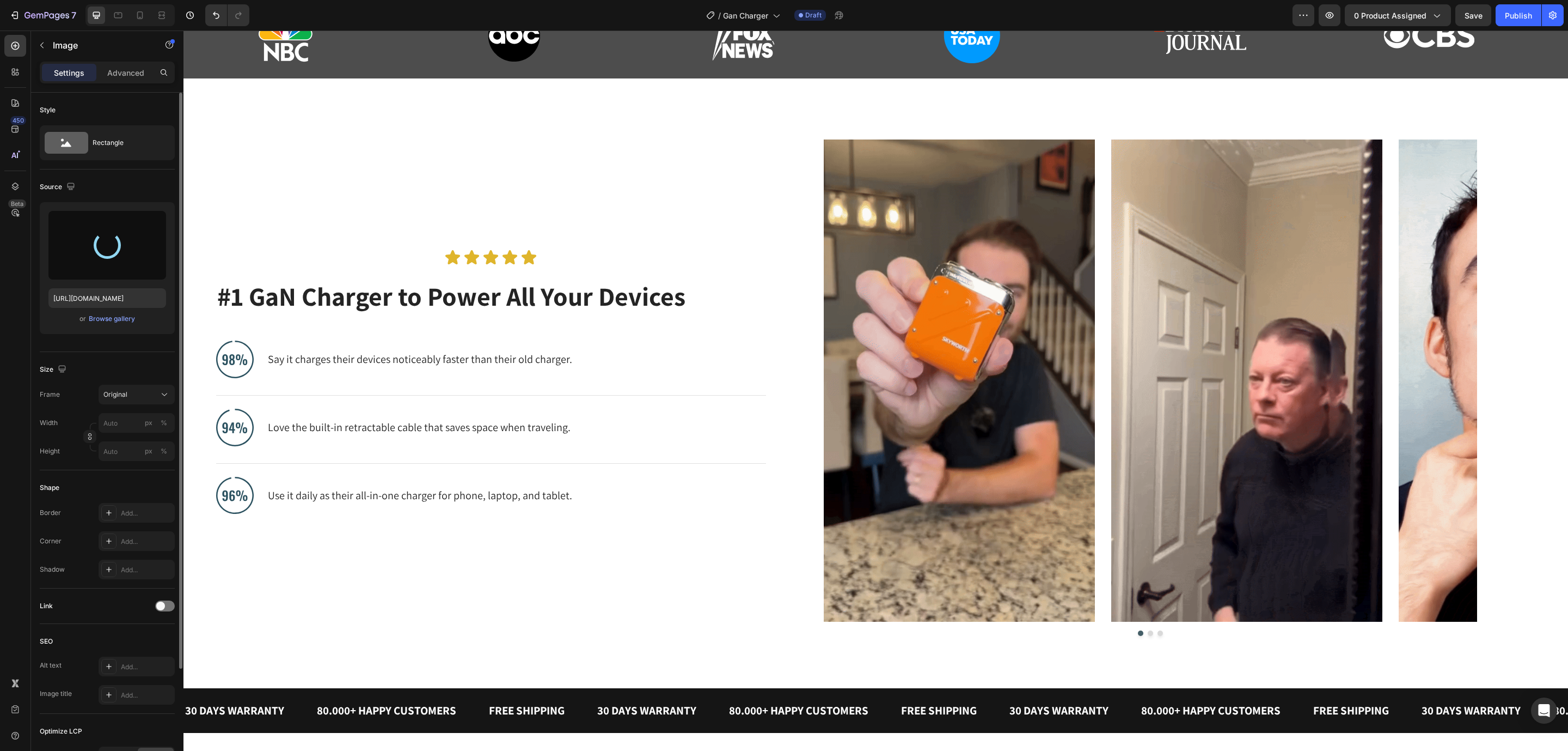
type input "https://cdn.shopify.com/s/files/1/0144/9571/1296/files/gempages_498748544581108…"
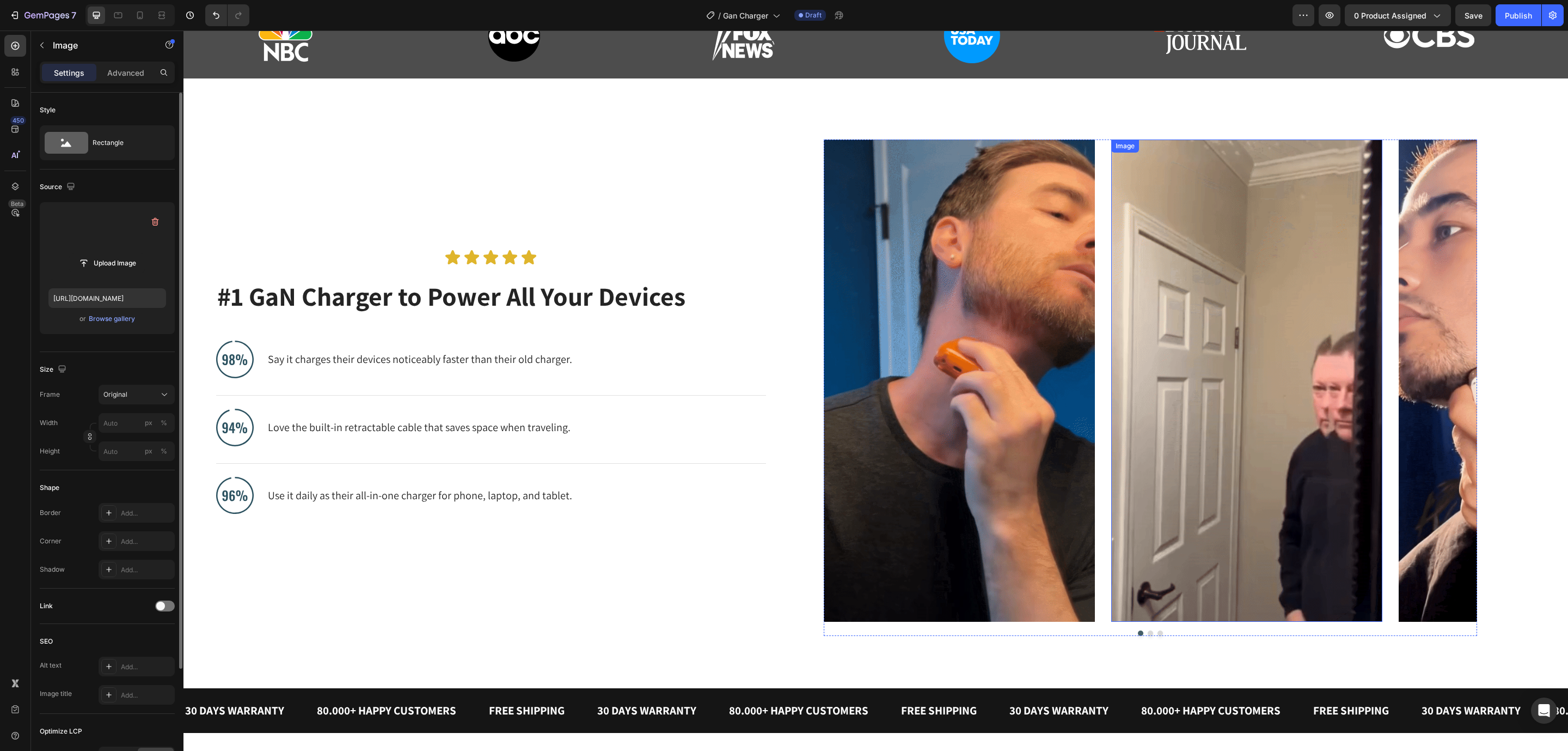
click at [1261, 458] on img at bounding box center [1247, 381] width 271 height 482
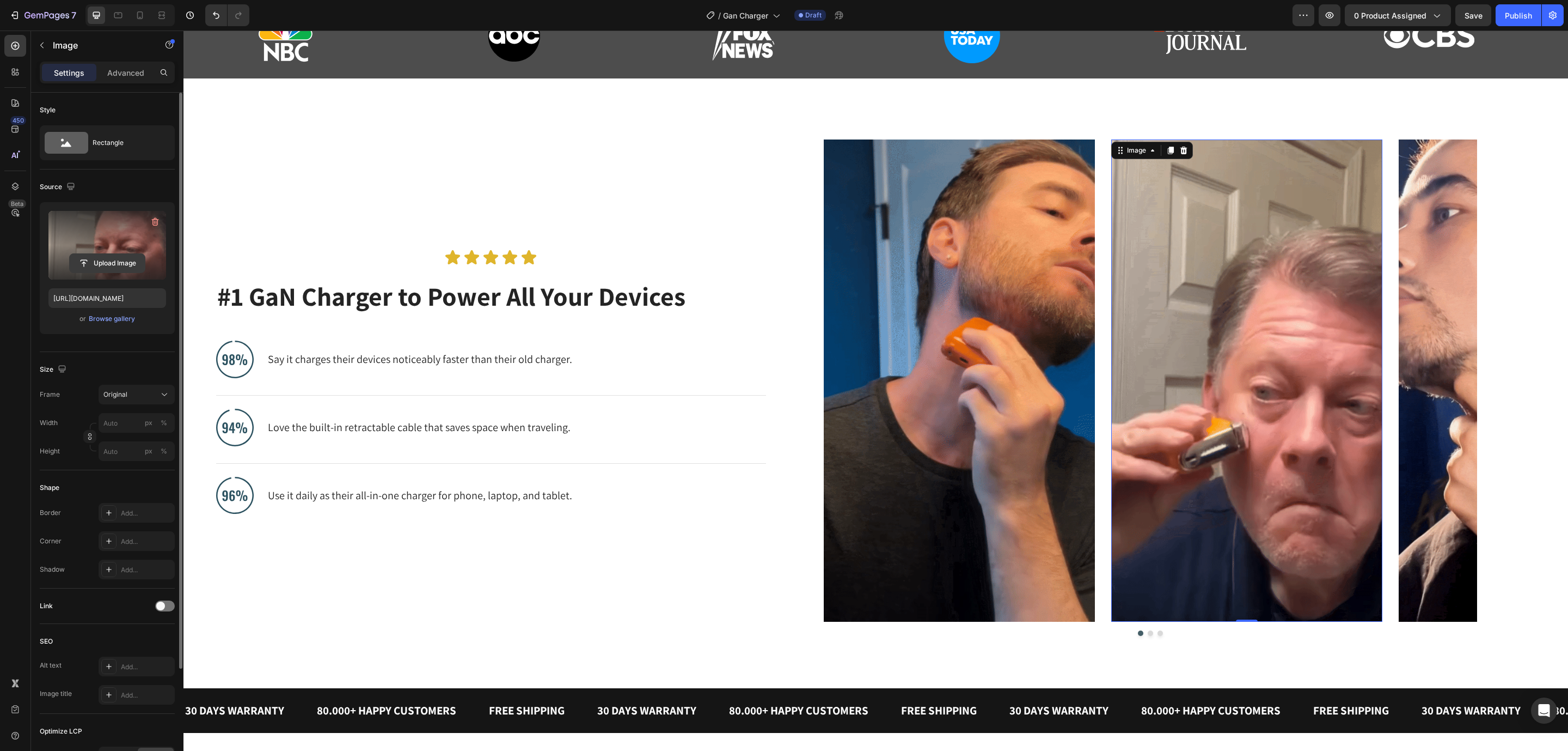
click at [100, 266] on input "file" at bounding box center [107, 263] width 75 height 18
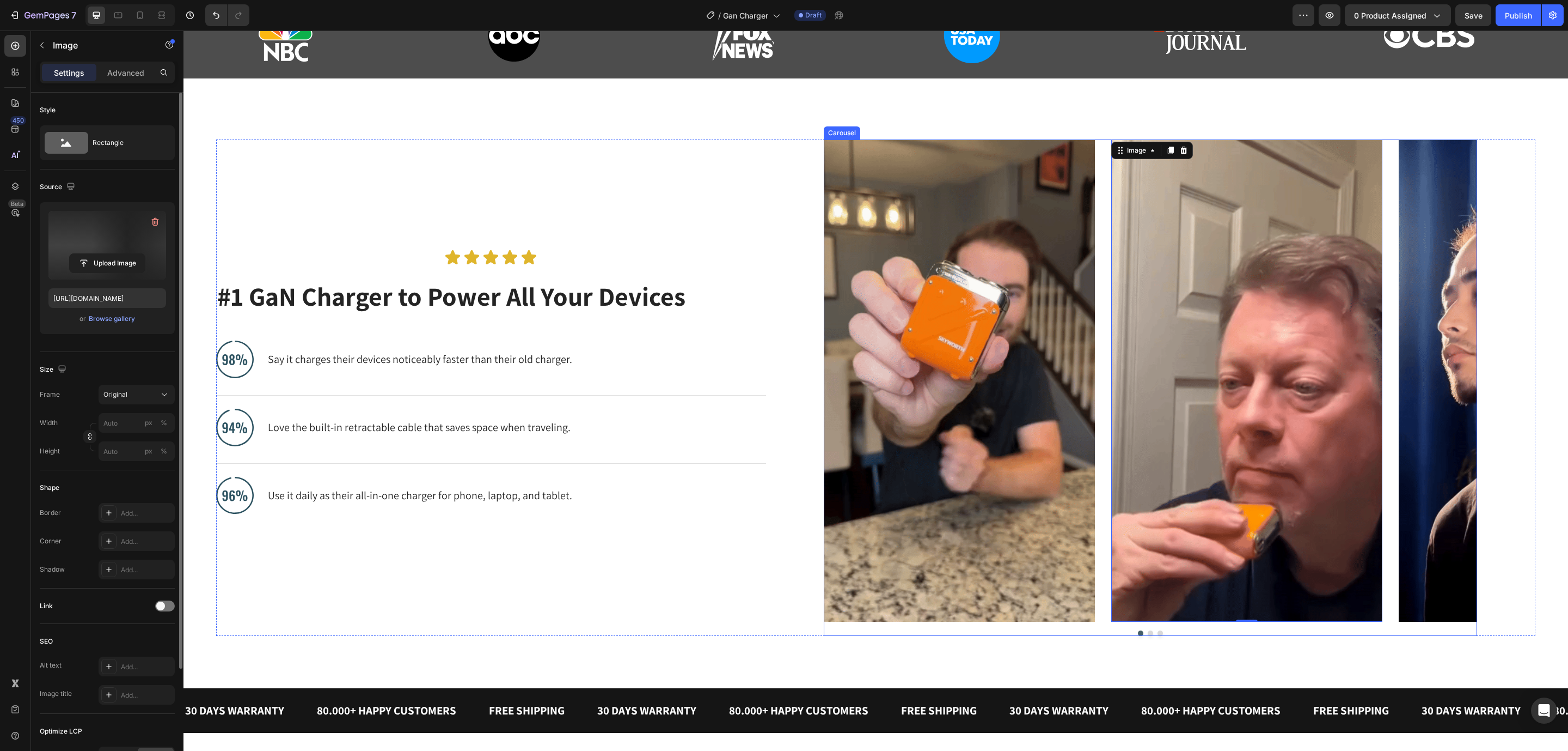
type input "https://cdn.shopify.com/s/files/1/0144/9571/1296/files/gempages_498748544581108…"
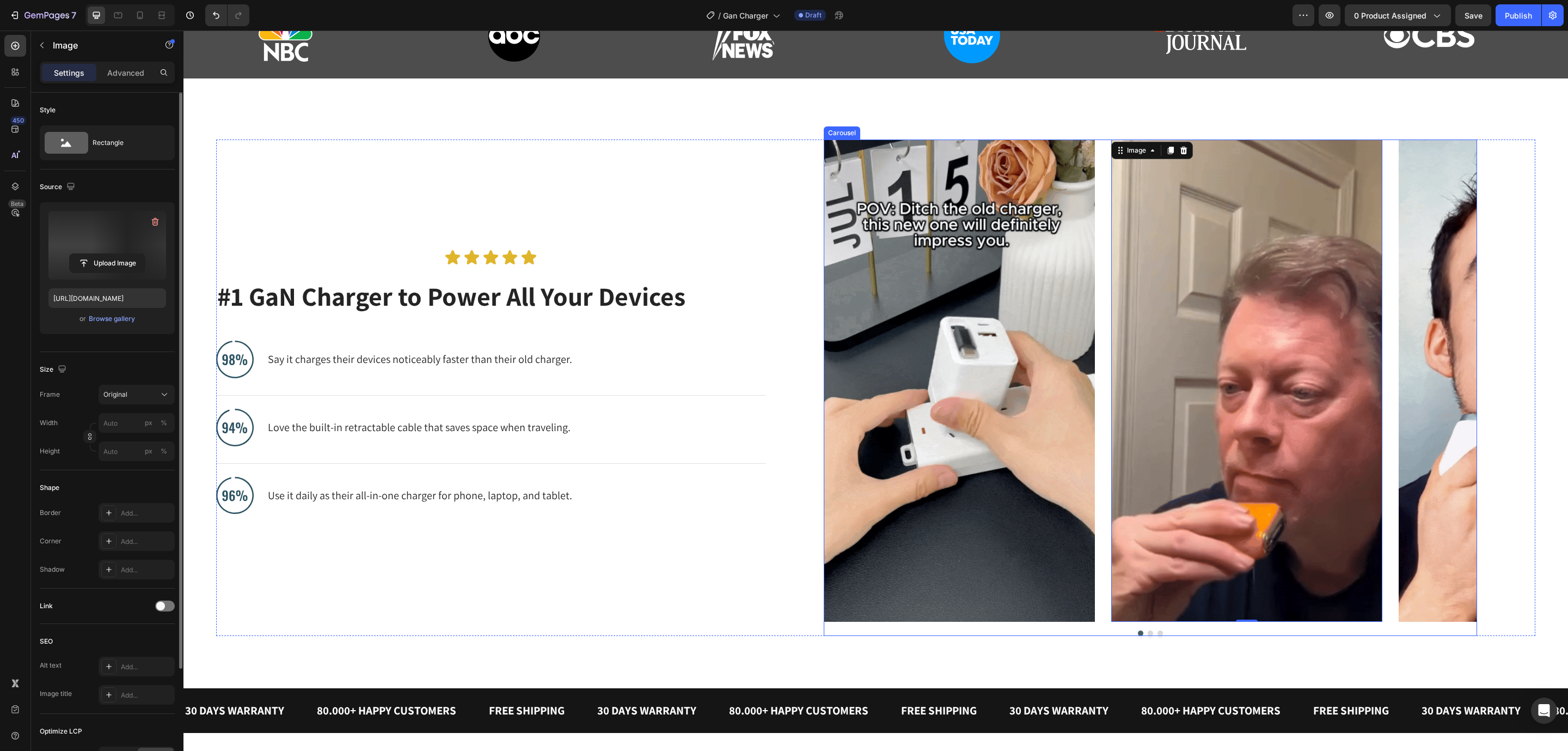
click at [1147, 634] on button "Dot" at bounding box center [1150, 633] width 5 height 5
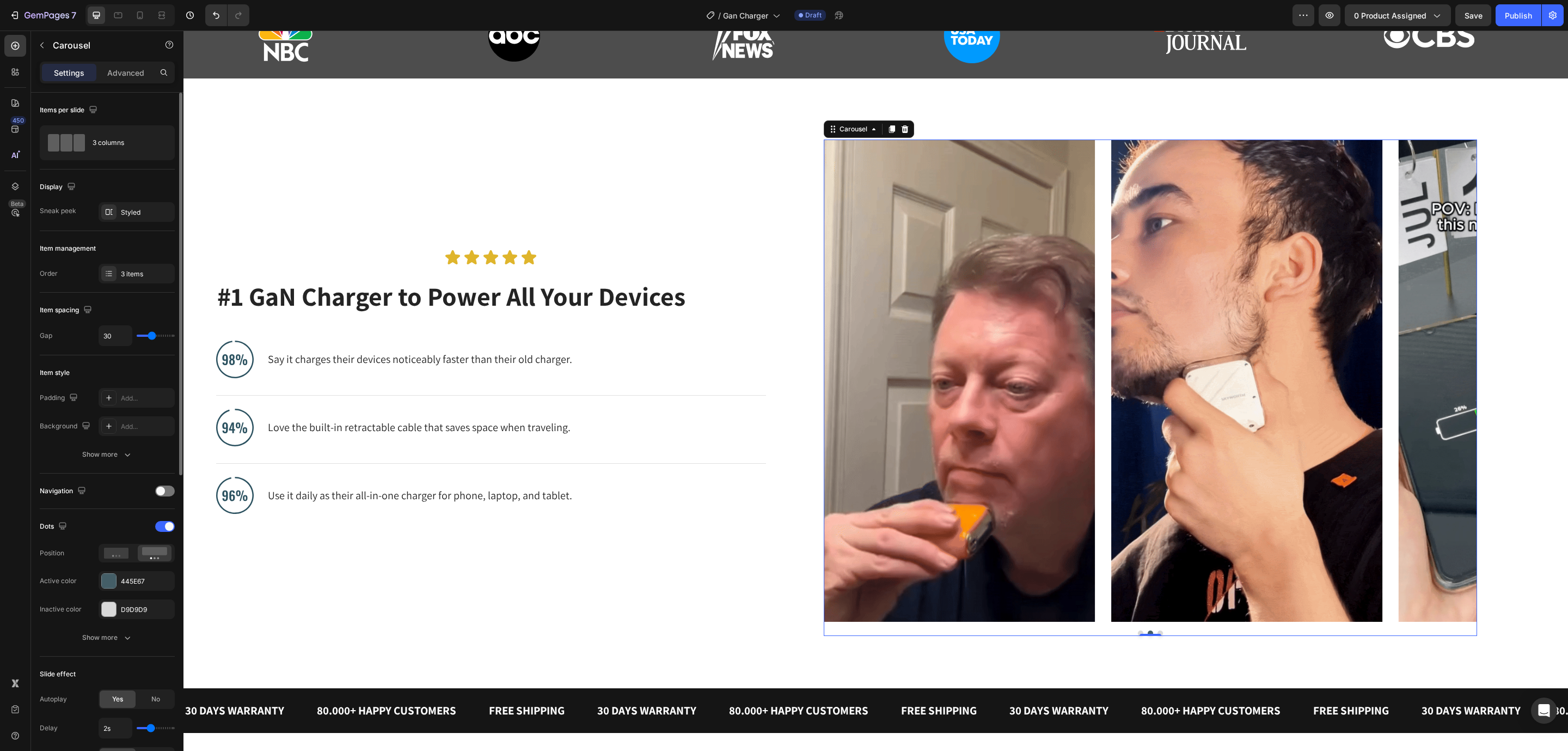
click at [1158, 631] on button "Dot" at bounding box center [1160, 633] width 5 height 5
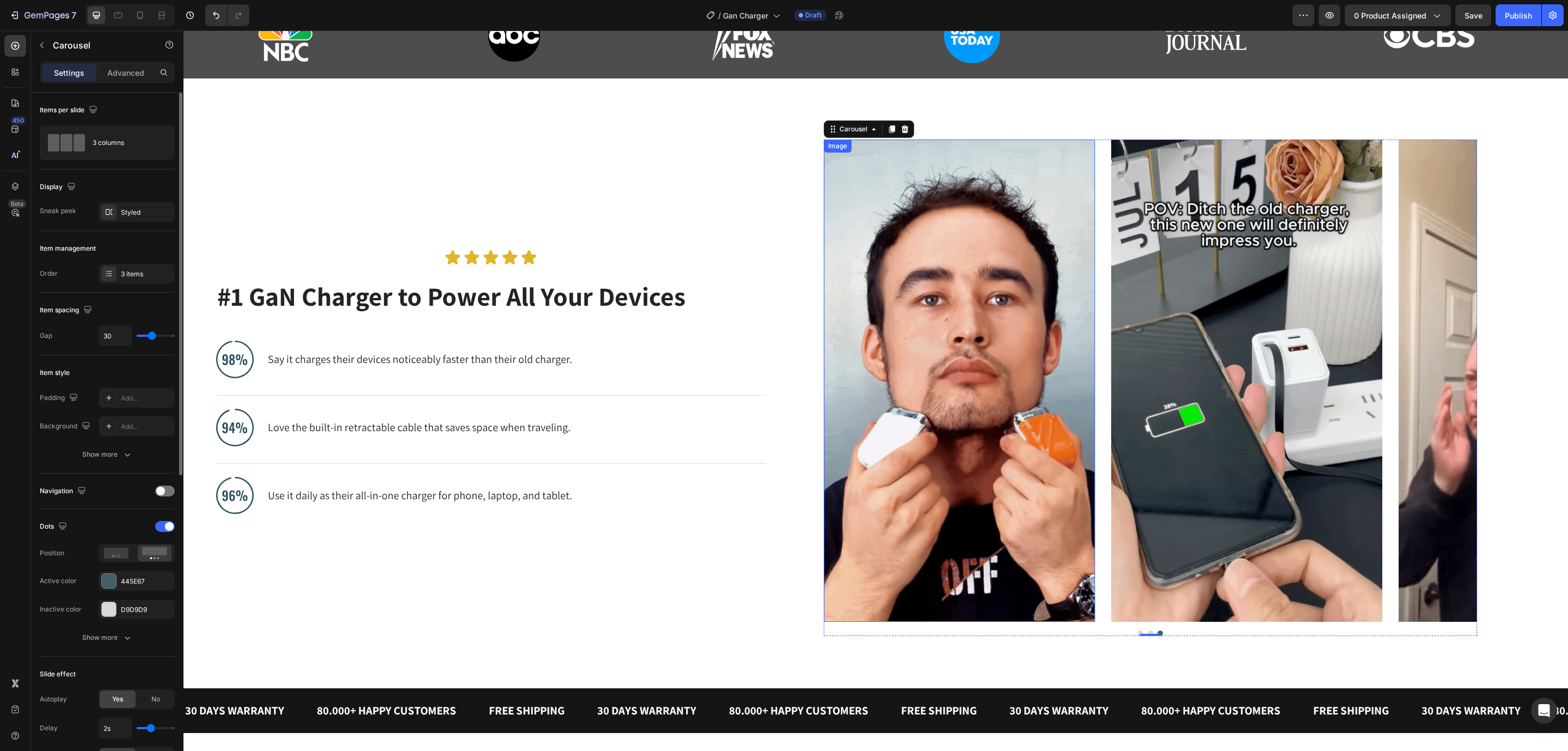
click at [943, 344] on img at bounding box center [959, 381] width 271 height 482
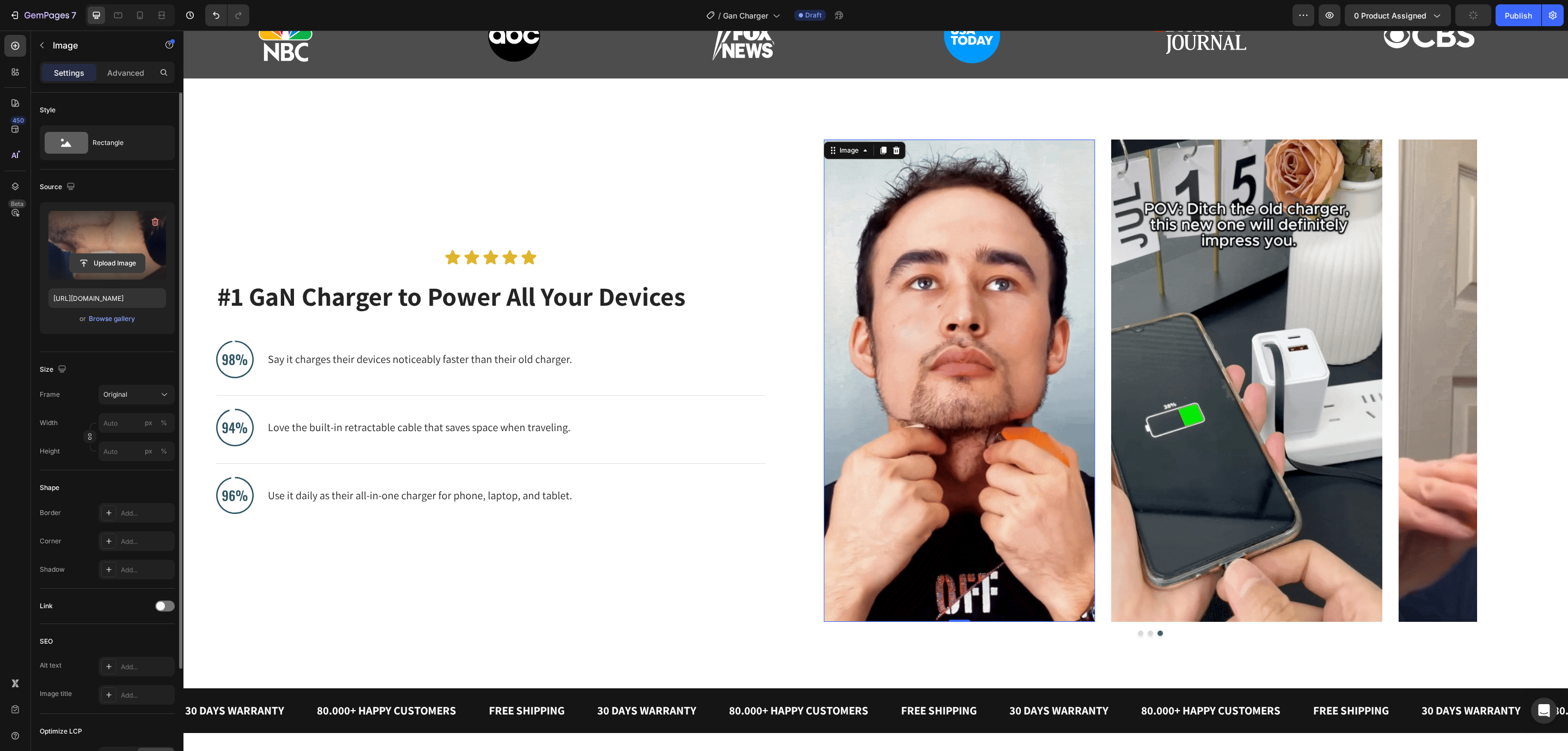
click at [105, 260] on input "file" at bounding box center [107, 263] width 75 height 18
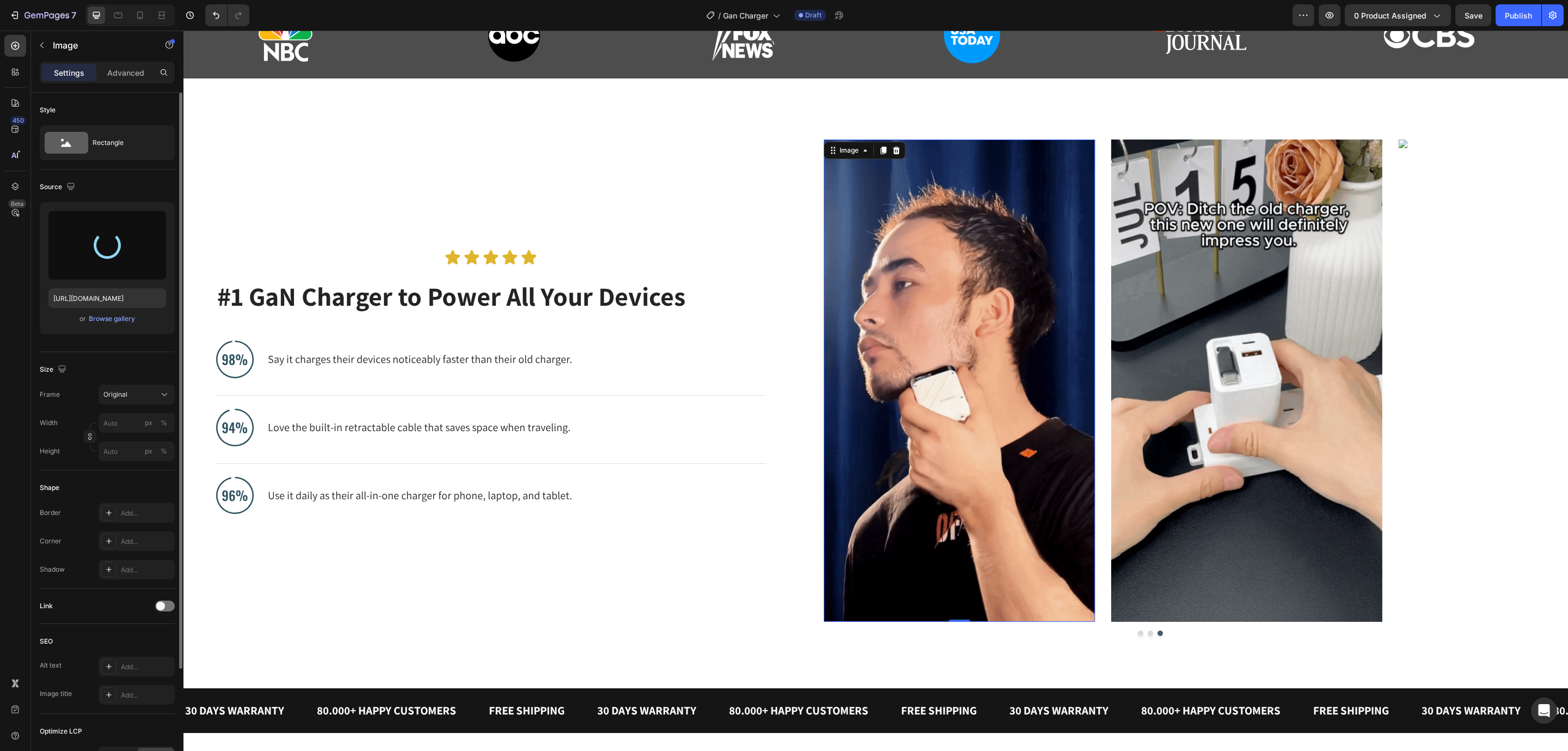
type input "https://cdn.shopify.com/s/files/1/0144/9571/1296/files/gempages_498748544581108…"
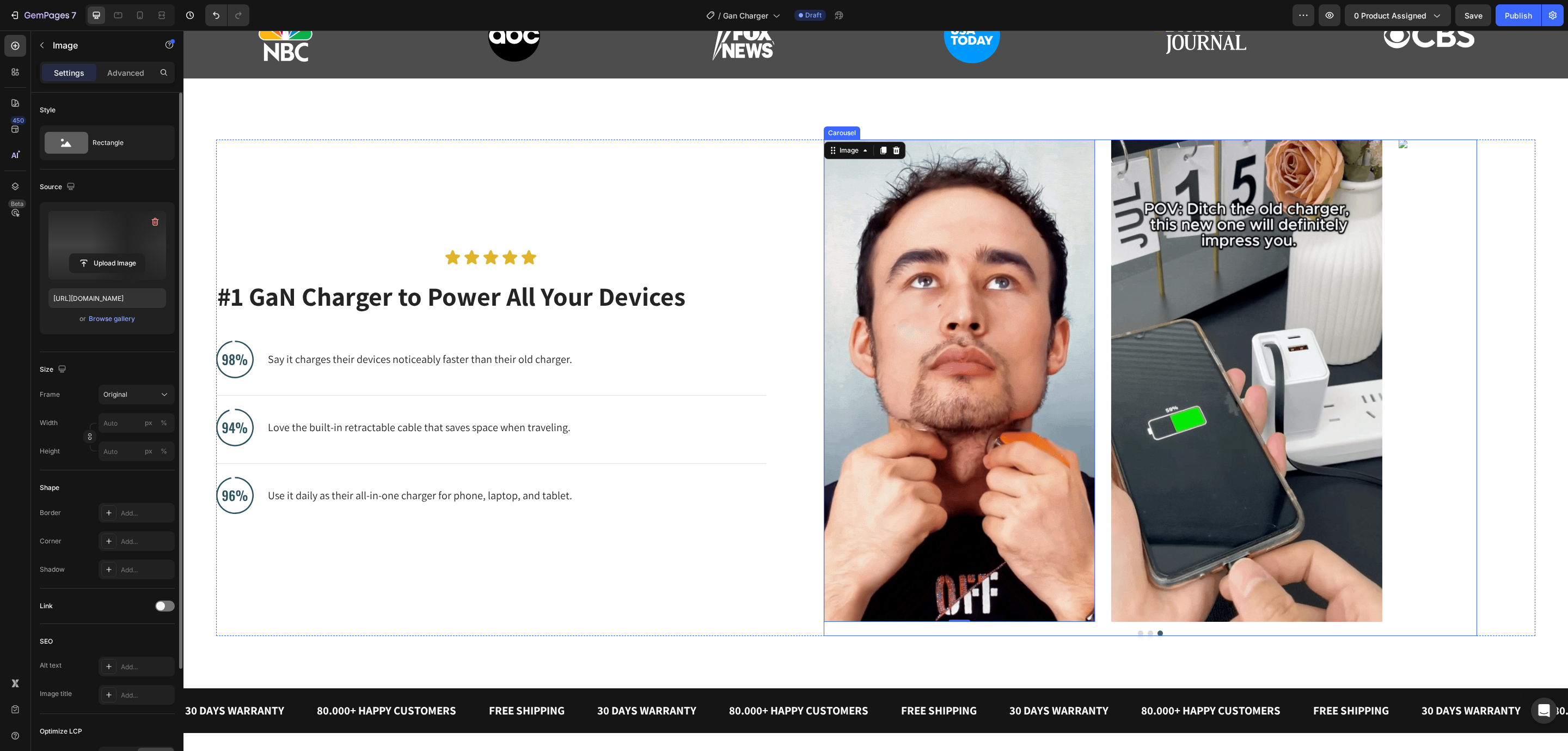
click at [1138, 632] on button "Dot" at bounding box center [1140, 633] width 5 height 5
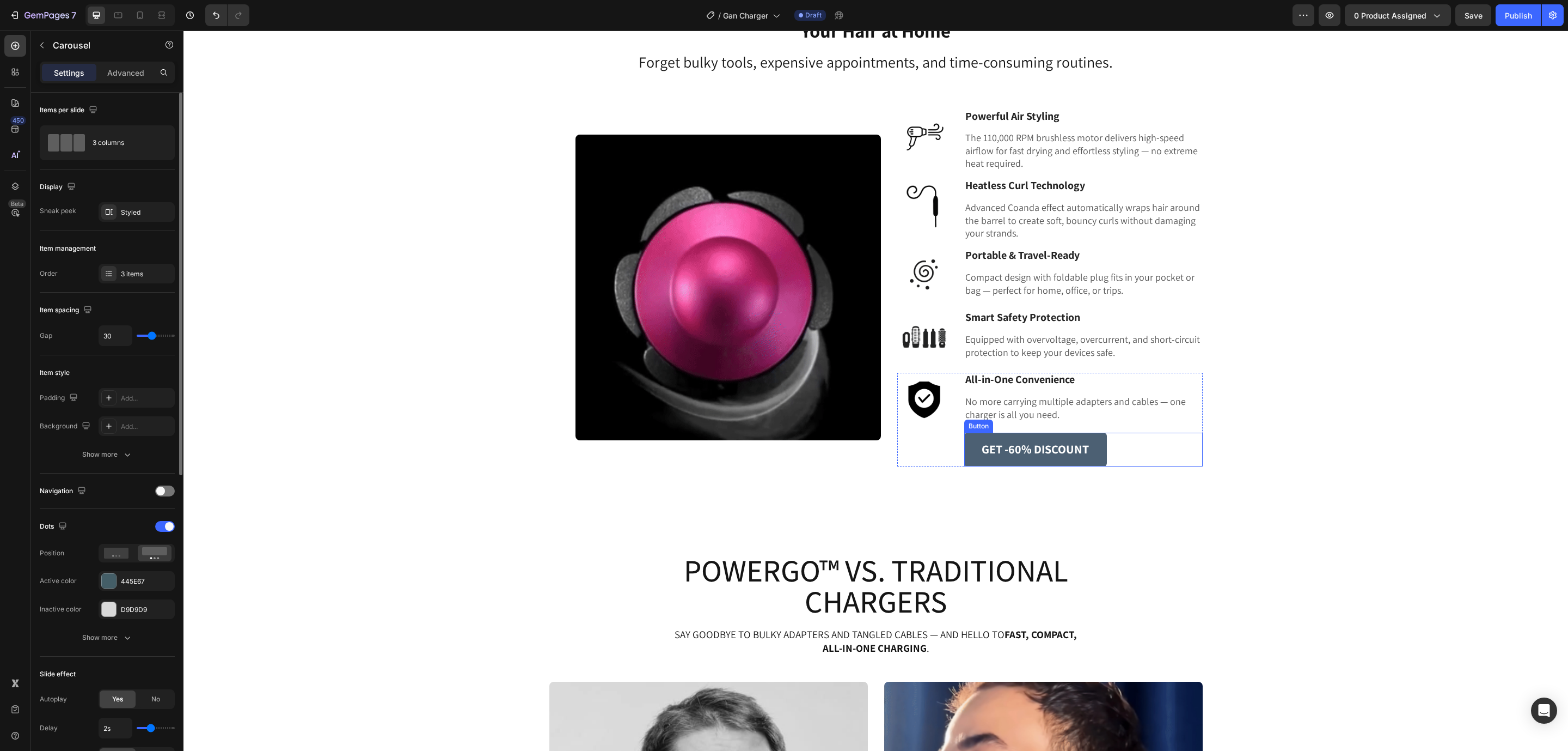
scroll to position [1308, 0]
